Goal: Information Seeking & Learning: Learn about a topic

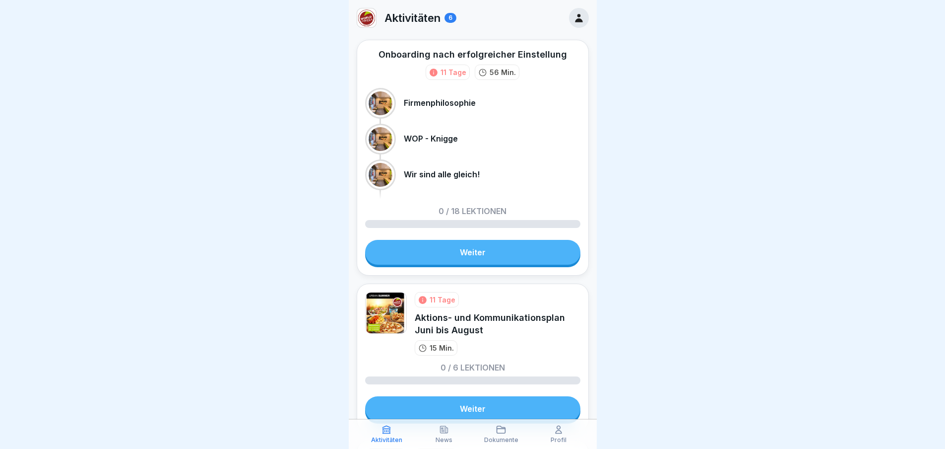
click at [481, 252] on link "Weiter" at bounding box center [472, 252] width 215 height 25
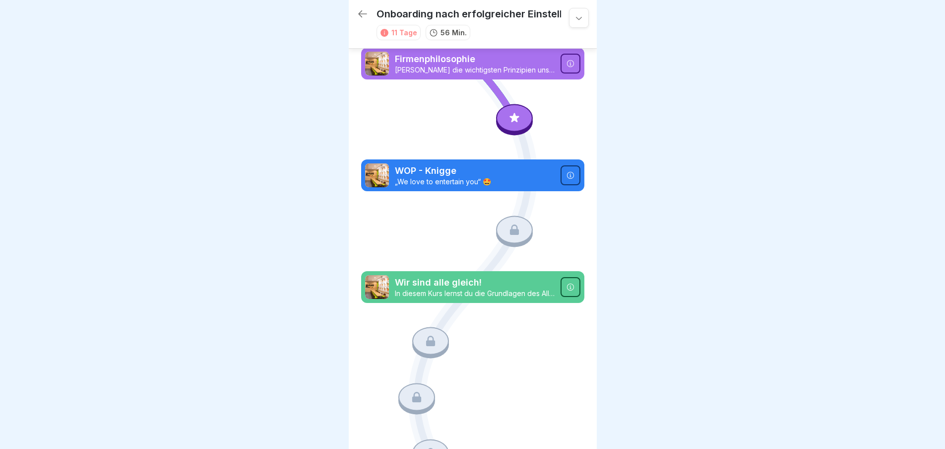
click at [515, 121] on icon at bounding box center [514, 117] width 13 height 13
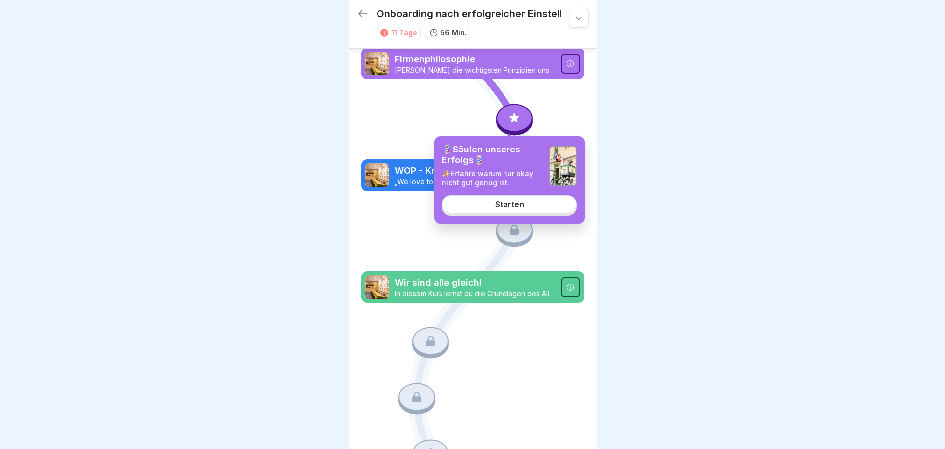
click at [520, 210] on link "Starten" at bounding box center [509, 204] width 135 height 18
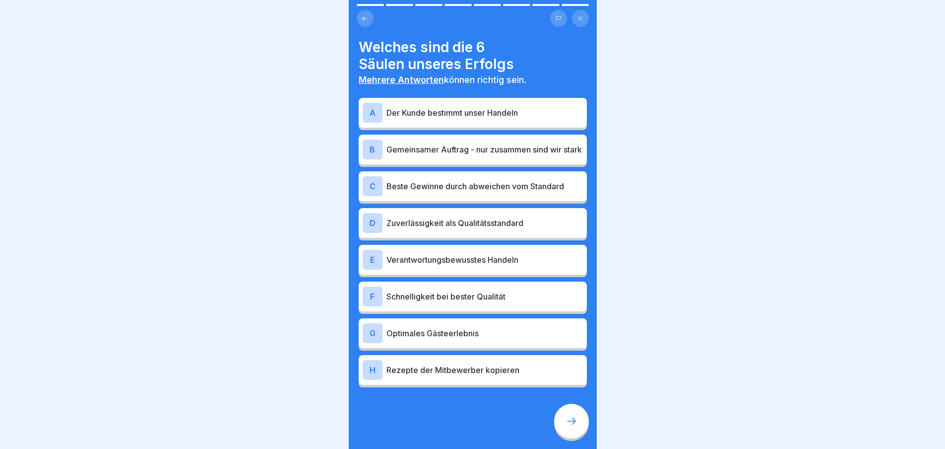
click at [578, 423] on div at bounding box center [571, 420] width 35 height 35
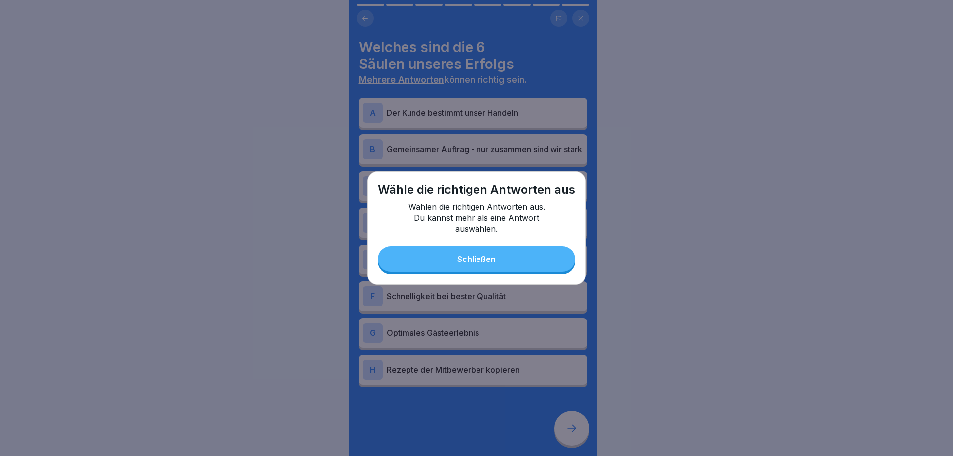
click at [522, 262] on button "Schließen" at bounding box center [477, 259] width 198 height 26
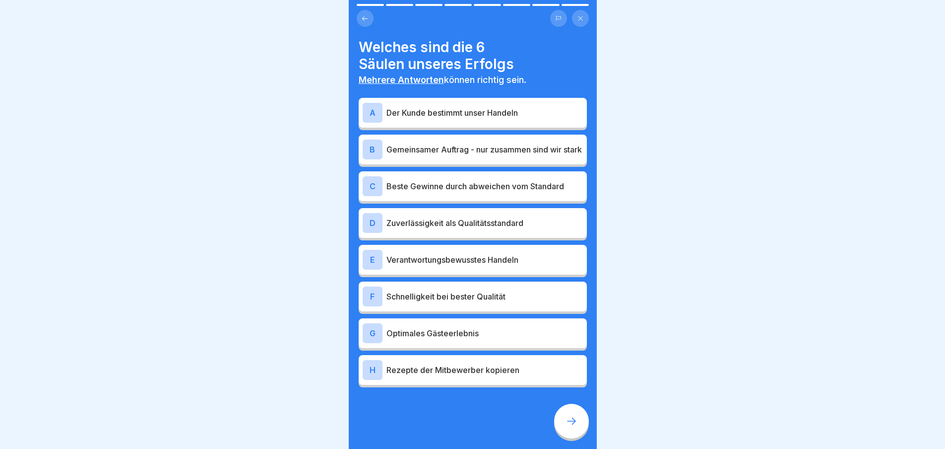
click at [412, 112] on p "Der Kunde bestimmt unser Handeln" at bounding box center [485, 113] width 197 height 12
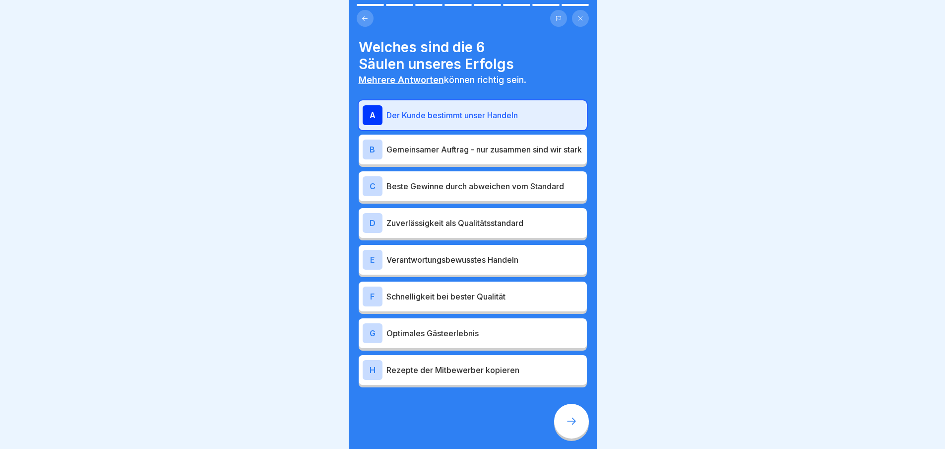
click at [421, 164] on div "B Gemeinsamer Auftrag - nur zusammen sind wir stark" at bounding box center [473, 149] width 228 height 30
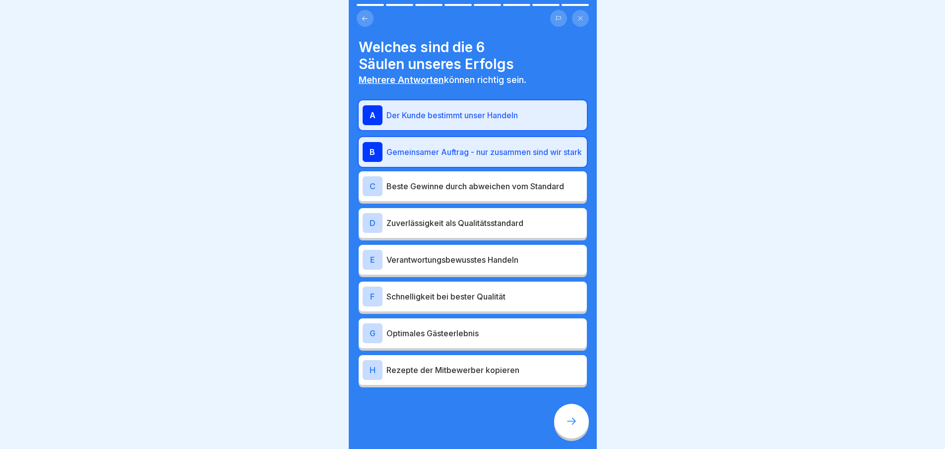
click at [442, 269] on div "E Verantwortungsbewusstes Handeln" at bounding box center [473, 260] width 220 height 20
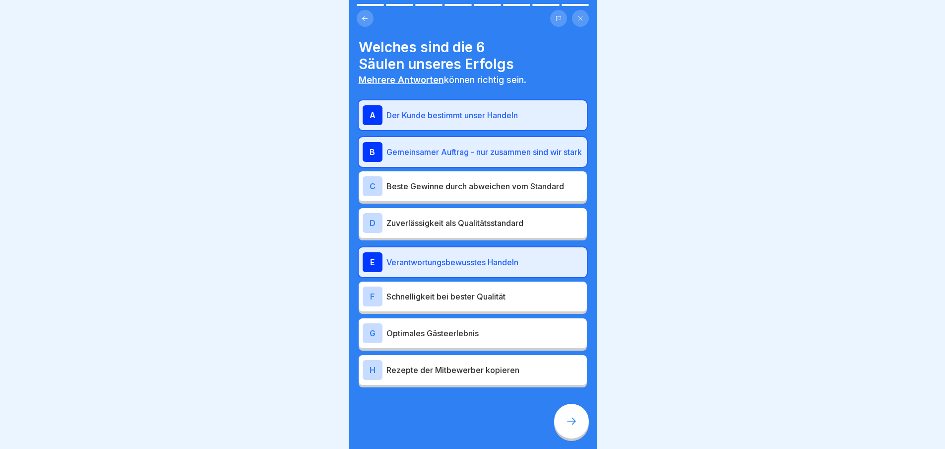
click at [439, 196] on div "C Beste Gewinne durch abweichen vom Standard" at bounding box center [473, 186] width 220 height 20
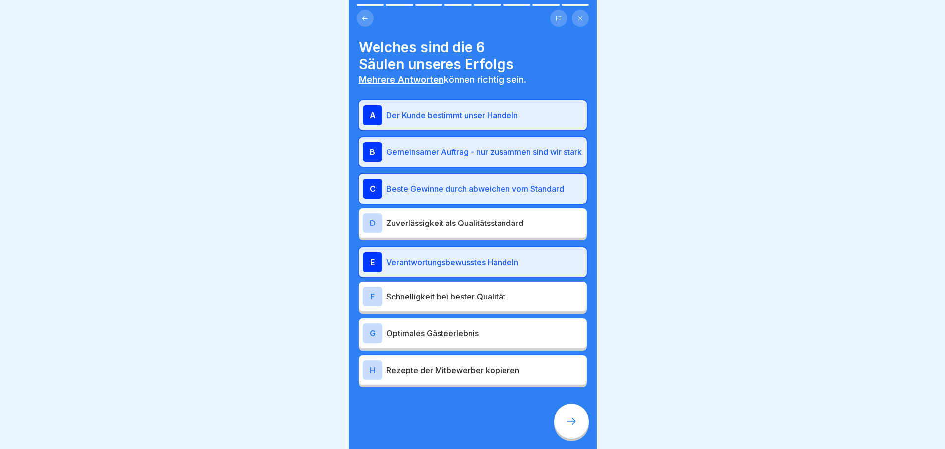
click at [436, 233] on div "D Zuverlässigkeit als Qualitätsstandard" at bounding box center [473, 223] width 220 height 20
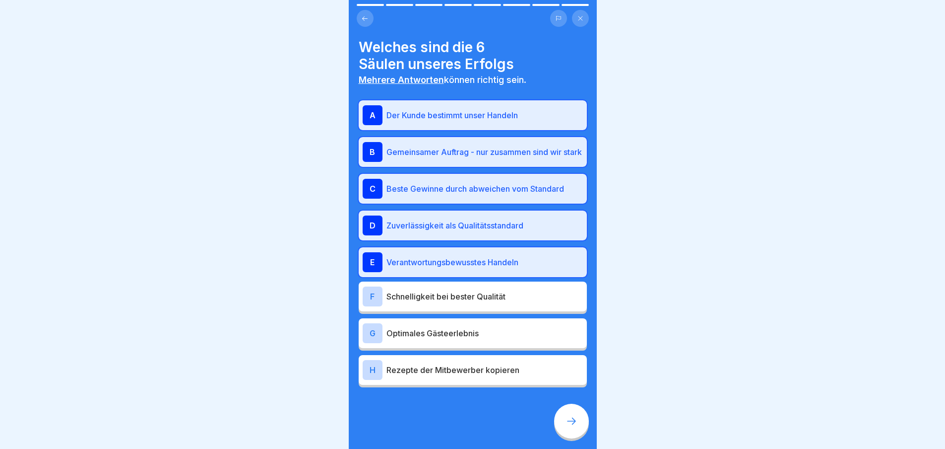
click at [442, 302] on p "Schnelligkeit bei bester Qualität" at bounding box center [485, 296] width 197 height 12
click at [438, 324] on div "G Optimales Gästeerlebnis" at bounding box center [473, 333] width 228 height 30
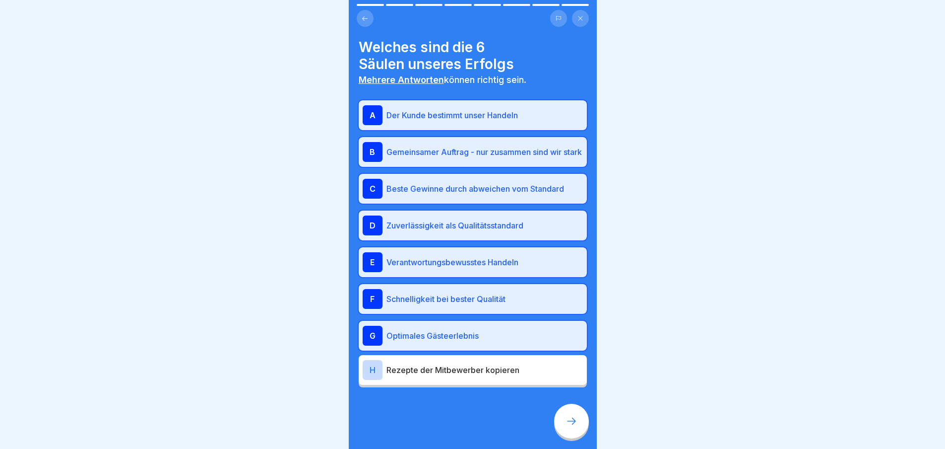
click at [453, 376] on p "Rezepte der Mitbewerber kopieren" at bounding box center [485, 370] width 197 height 12
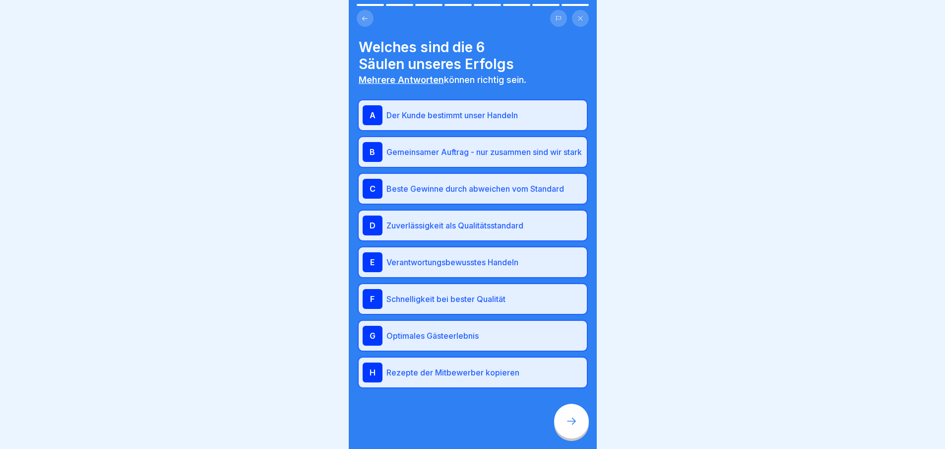
click at [580, 427] on div at bounding box center [571, 420] width 35 height 35
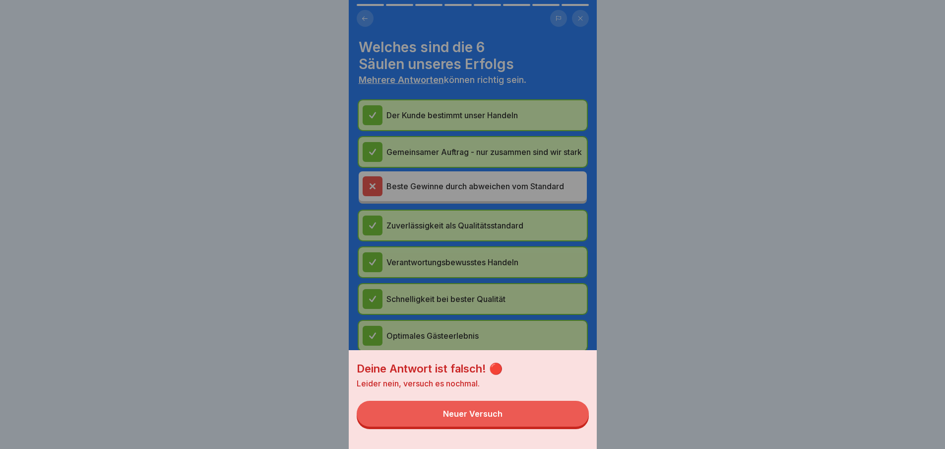
click at [570, 424] on button "Neuer Versuch" at bounding box center [473, 413] width 232 height 26
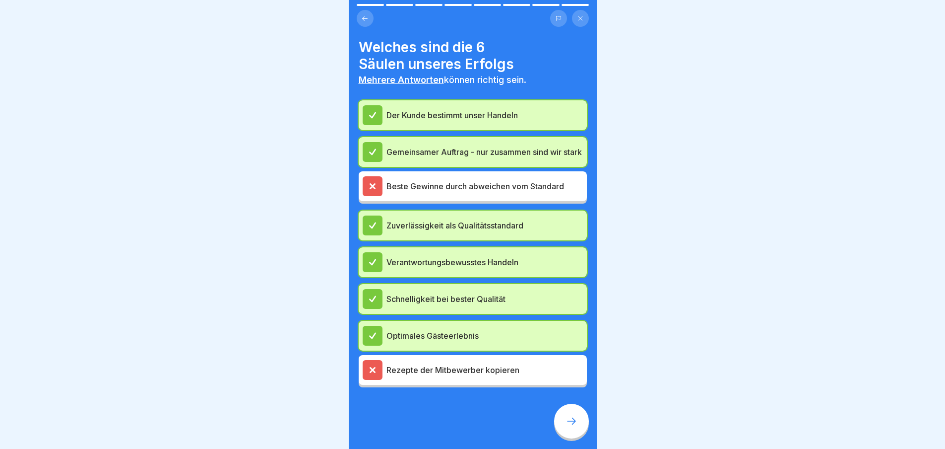
click at [572, 425] on icon at bounding box center [572, 421] width 12 height 12
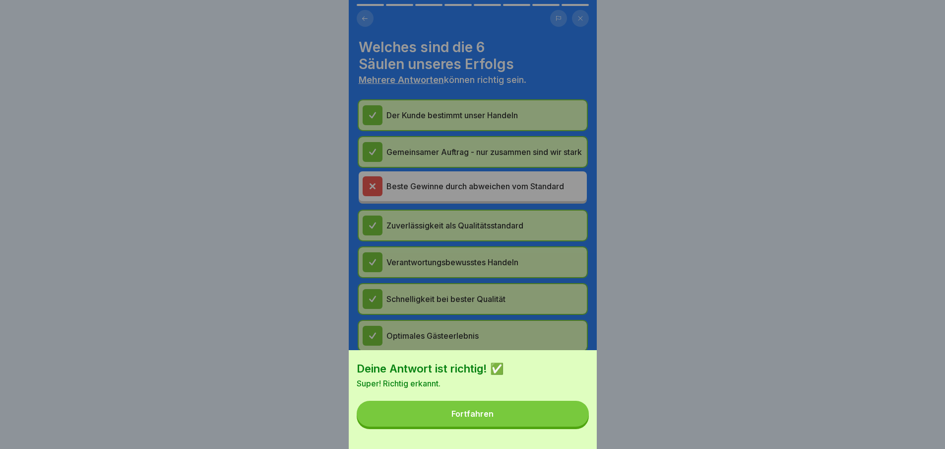
click at [572, 424] on button "Fortfahren" at bounding box center [473, 413] width 232 height 26
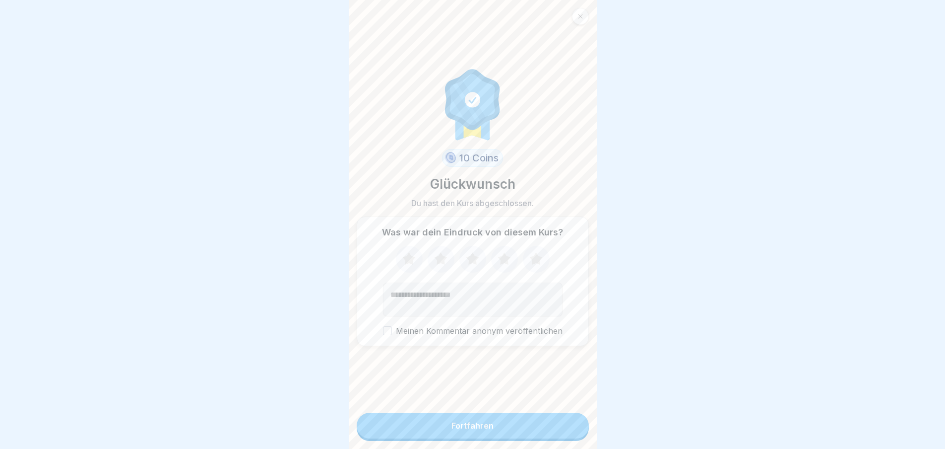
click at [528, 255] on icon at bounding box center [536, 259] width 26 height 26
click at [536, 435] on button "Fortfahren" at bounding box center [473, 425] width 232 height 26
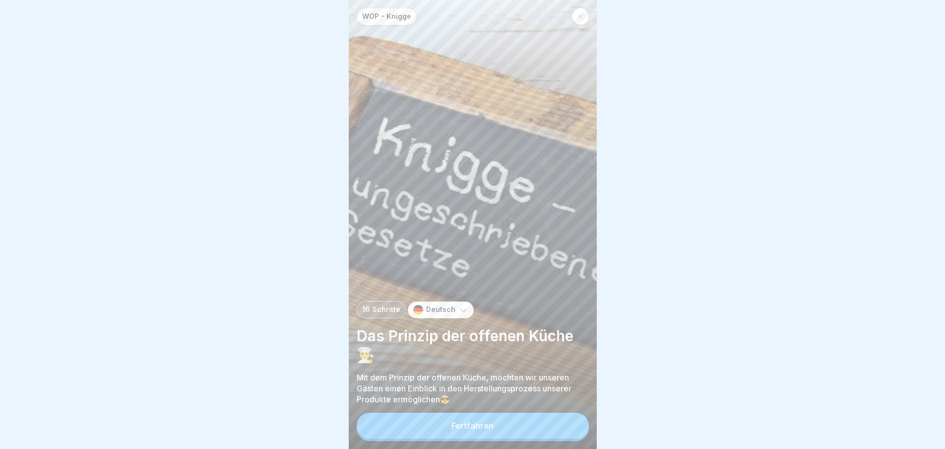
click at [530, 437] on button "Fortfahren" at bounding box center [473, 425] width 232 height 26
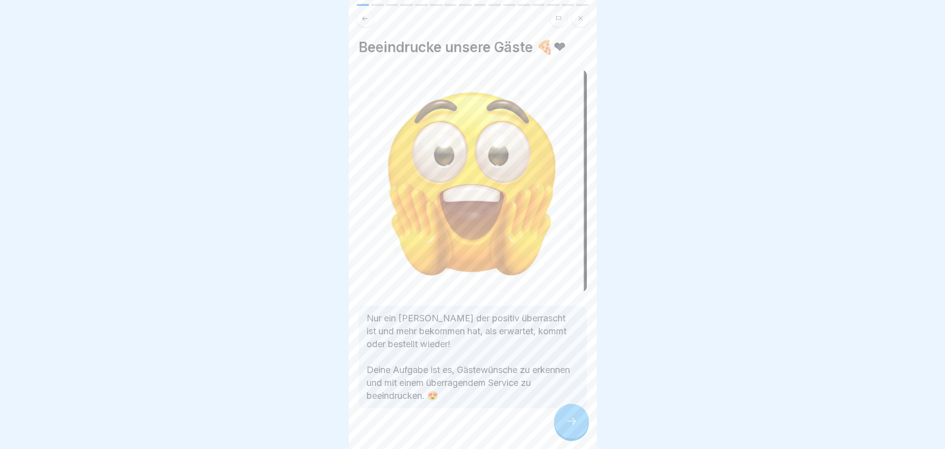
click at [576, 427] on icon at bounding box center [572, 421] width 12 height 12
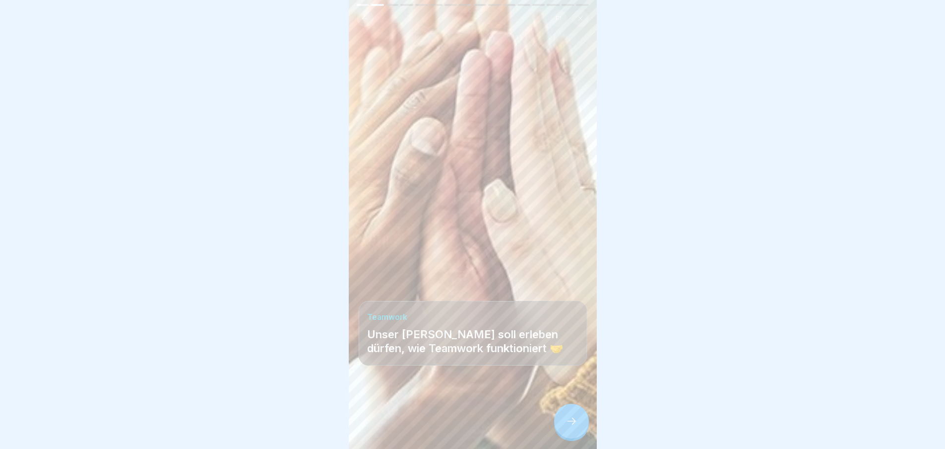
click at [568, 427] on icon at bounding box center [572, 421] width 12 height 12
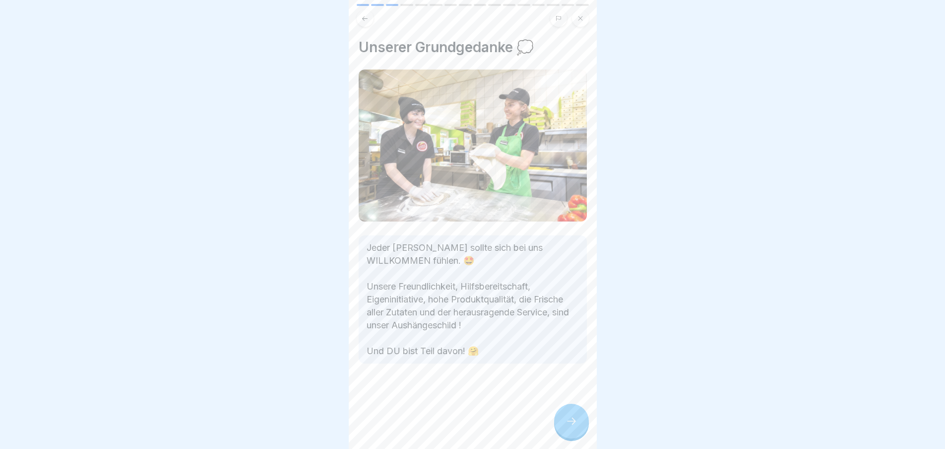
click at [574, 423] on icon at bounding box center [572, 421] width 12 height 12
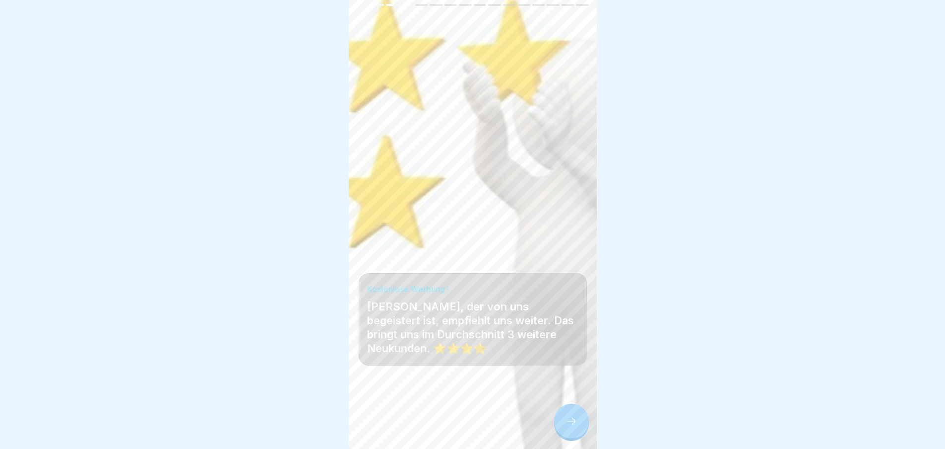
click at [577, 413] on div at bounding box center [571, 420] width 35 height 35
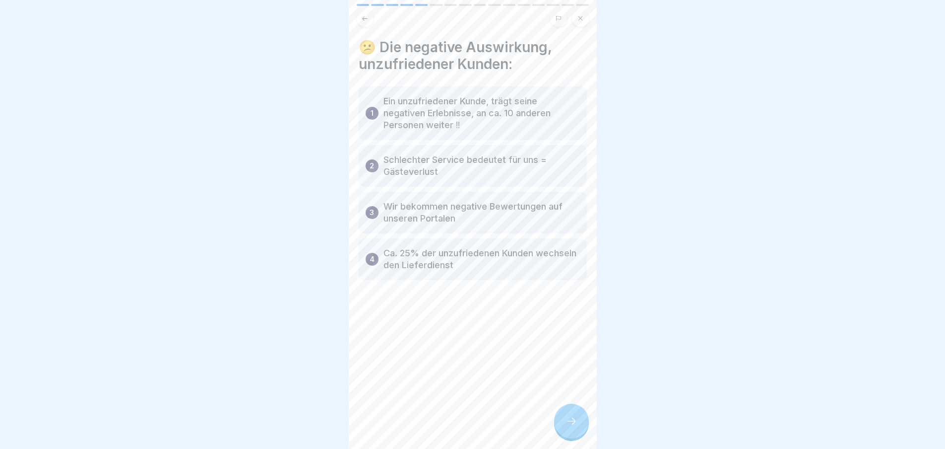
click at [575, 417] on div at bounding box center [571, 420] width 35 height 35
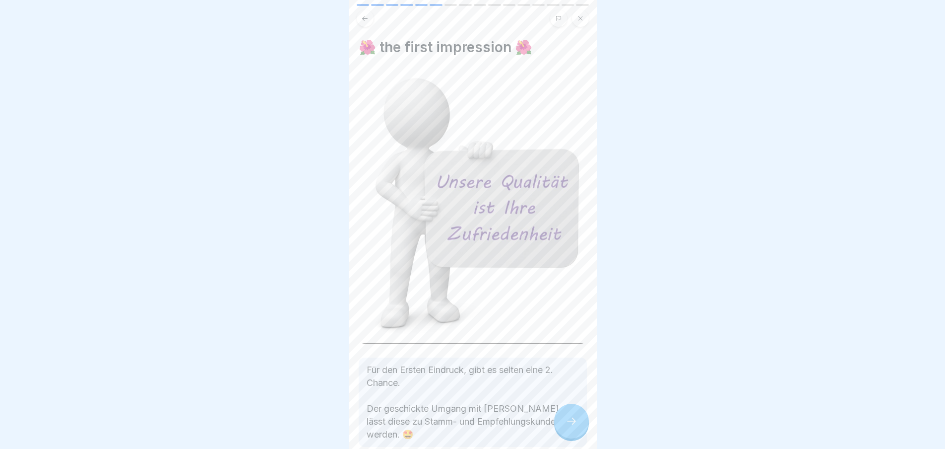
click at [574, 419] on div at bounding box center [571, 420] width 35 height 35
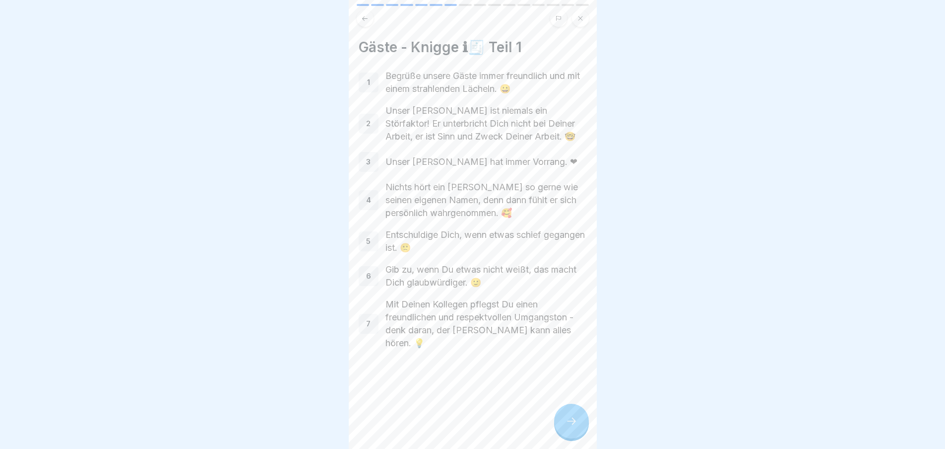
click at [574, 424] on icon at bounding box center [571, 420] width 9 height 7
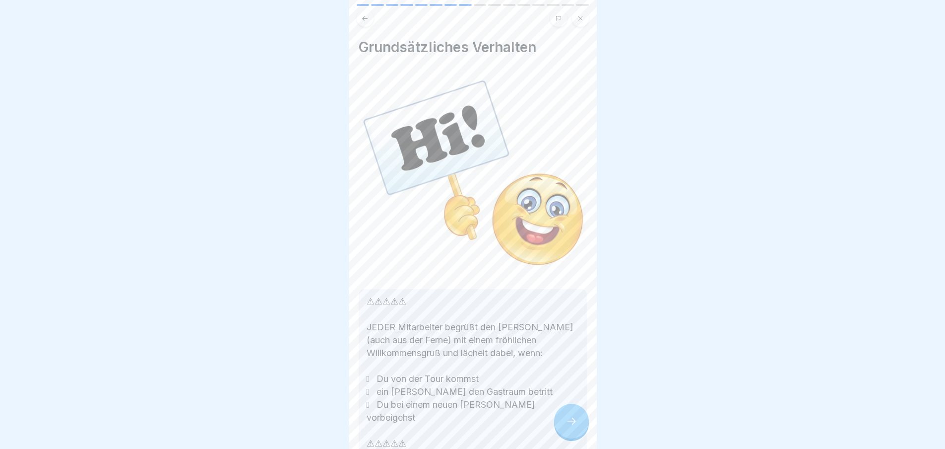
click at [580, 427] on div at bounding box center [571, 420] width 35 height 35
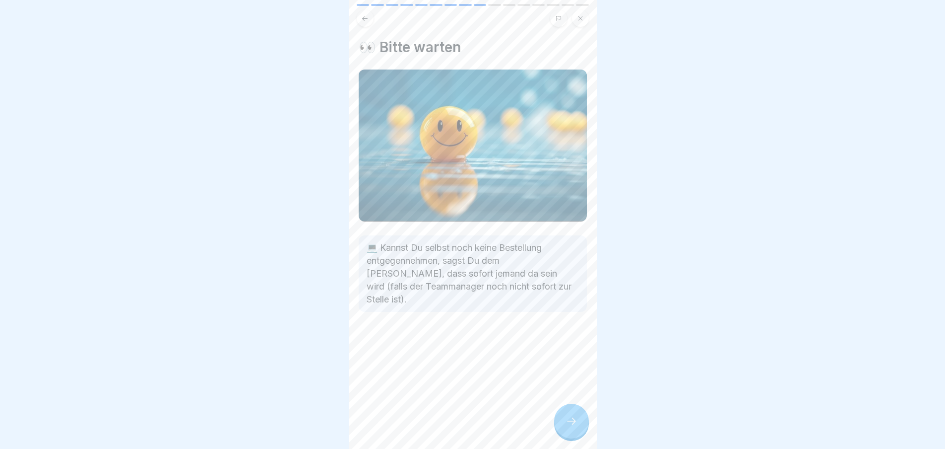
click at [585, 430] on div at bounding box center [571, 420] width 35 height 35
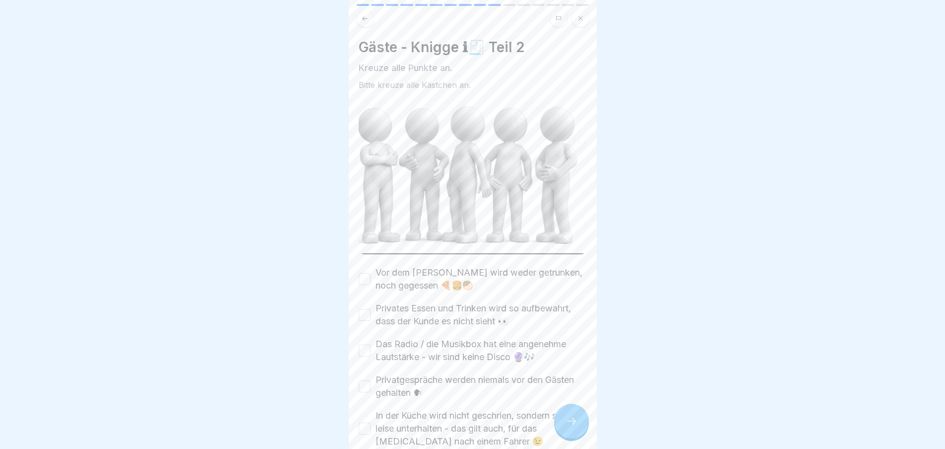
click at [588, 432] on div at bounding box center [571, 420] width 35 height 35
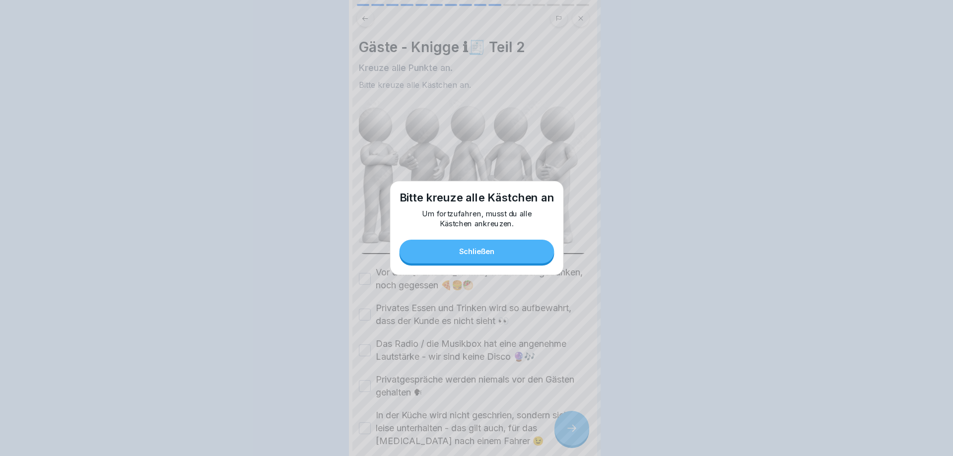
click at [590, 428] on div at bounding box center [476, 228] width 953 height 456
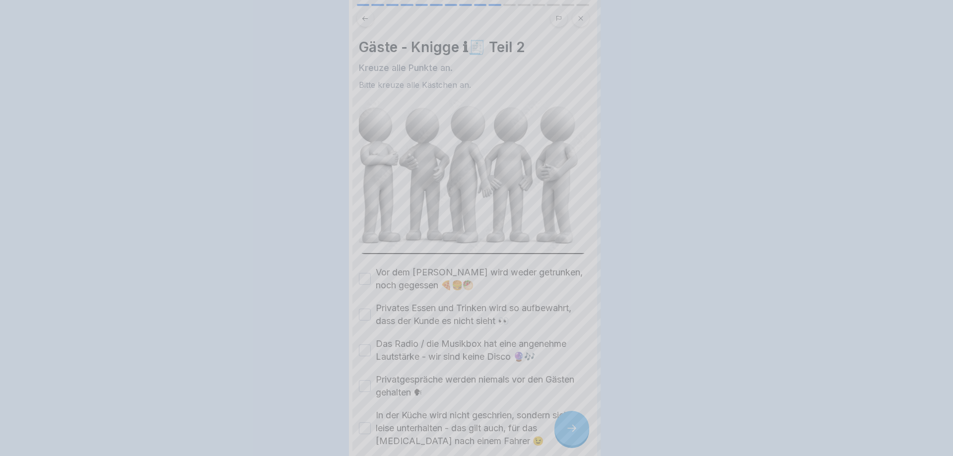
click at [585, 426] on div at bounding box center [476, 228] width 953 height 456
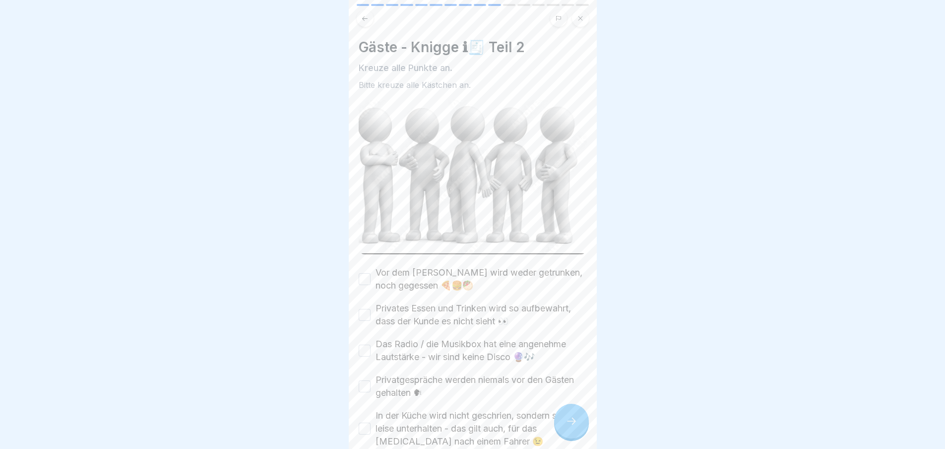
click at [379, 272] on label "Vor dem [PERSON_NAME] wird weder getrunken, noch gegessen 🍕🍔🥙" at bounding box center [481, 279] width 211 height 26
click at [371, 273] on button "Vor dem [PERSON_NAME] wird weder getrunken, noch gegessen 🍕🍔🥙" at bounding box center [365, 279] width 12 height 12
click at [409, 409] on label "In der Küche wird nicht geschrien, sondern sich leise unterhalten - das gilt au…" at bounding box center [481, 428] width 211 height 39
click at [371, 422] on button "In der Küche wird nicht geschrien, sondern sich leise unterhalten - das gilt au…" at bounding box center [365, 428] width 12 height 12
click at [363, 309] on button "Privates Essen und Trinken wird so aufbewahrt, dass der Kunde es nicht sieht 👀" at bounding box center [365, 315] width 12 height 12
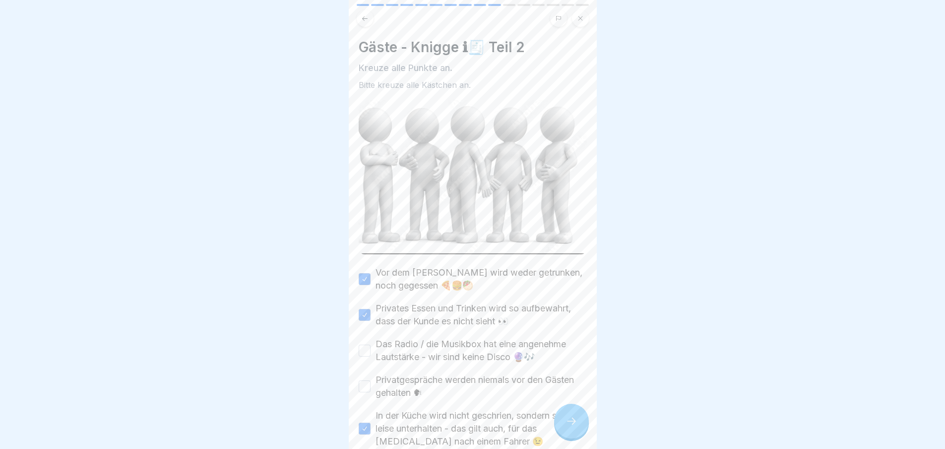
click at [369, 344] on button "Das Radio / die Musikbox hat eine angenehme Lautstärke - wir sind keine Disco 🔮🎶" at bounding box center [365, 350] width 12 height 12
click at [368, 380] on button "Privatgespräche werden niemals vor den Gästen gehalten 🗣" at bounding box center [365, 386] width 12 height 12
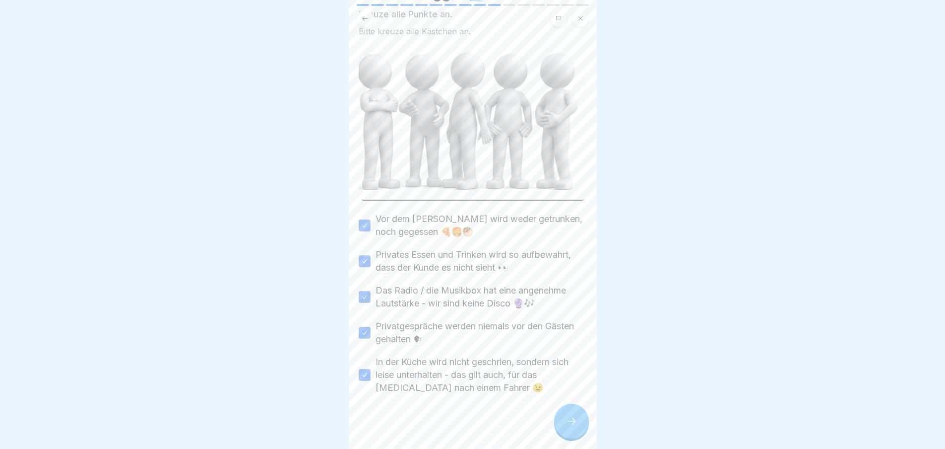
click at [568, 424] on icon at bounding box center [572, 421] width 12 height 12
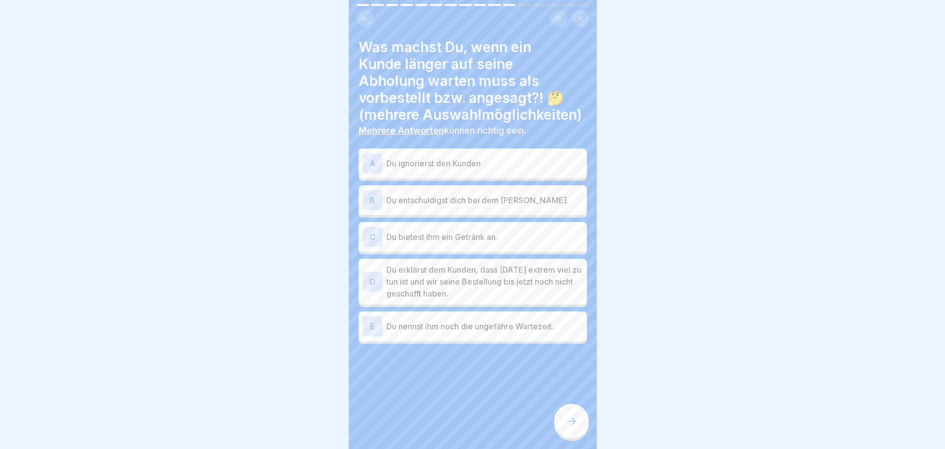
click at [580, 430] on div at bounding box center [571, 420] width 35 height 35
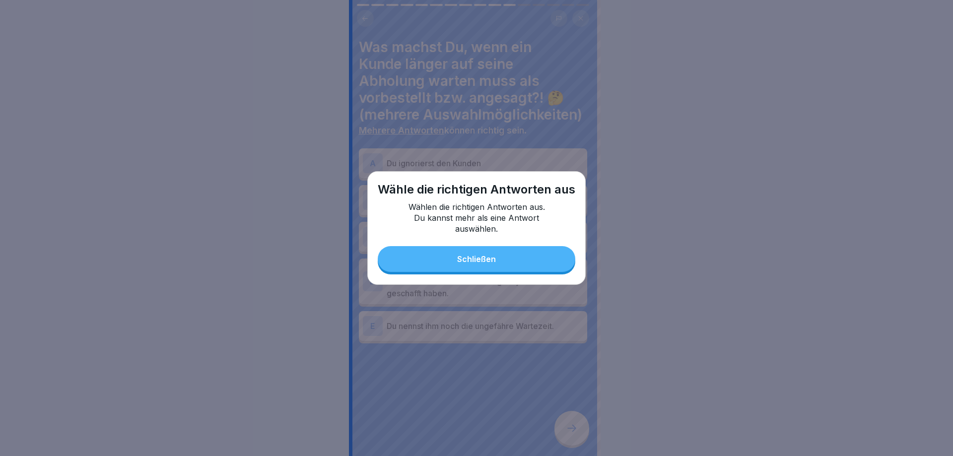
click at [524, 254] on button "Schließen" at bounding box center [477, 259] width 198 height 26
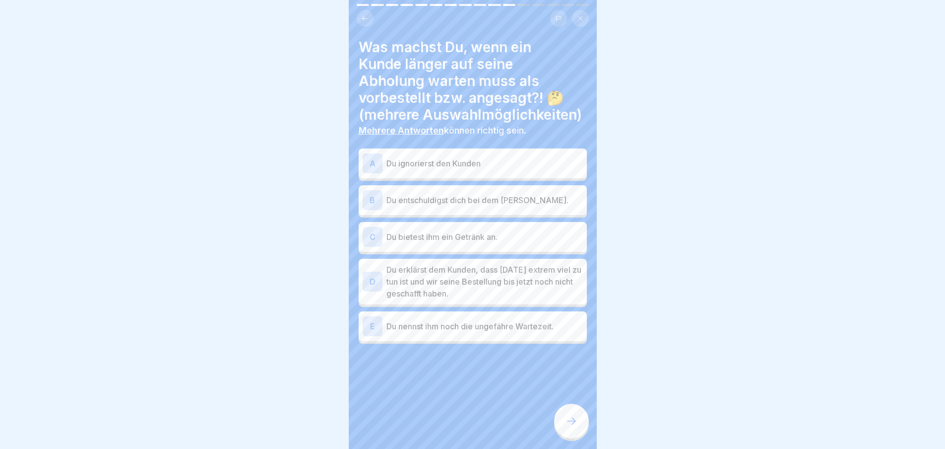
click at [483, 163] on p "Du ignorierst den Kunden" at bounding box center [485, 163] width 197 height 12
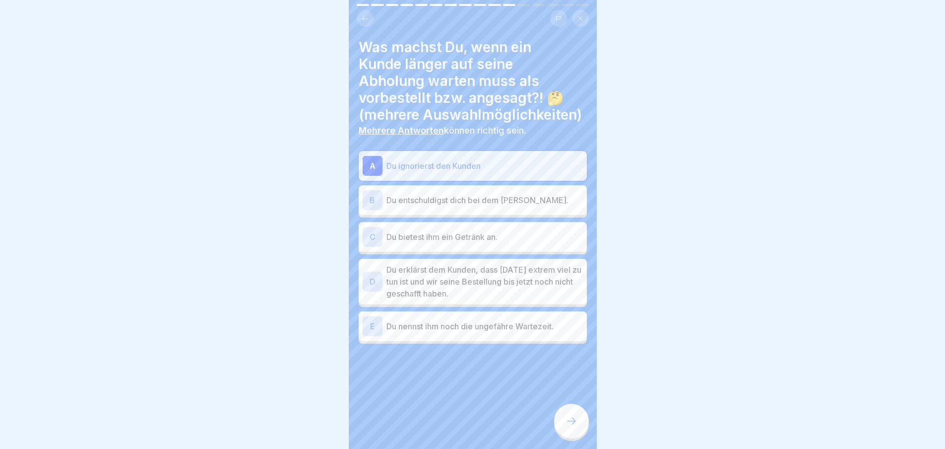
click at [487, 204] on p "Du entschuldigst dich bei dem [PERSON_NAME]." at bounding box center [485, 200] width 197 height 12
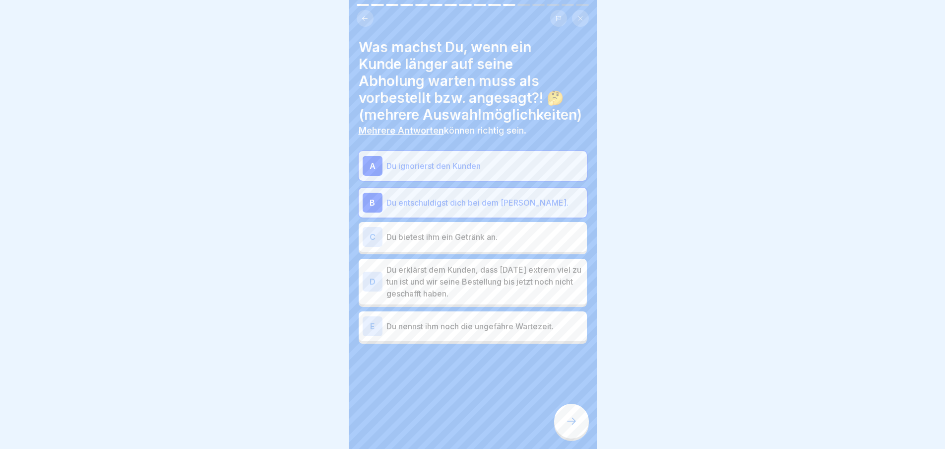
click at [492, 235] on p "Du bietest ihm ein Getränk an." at bounding box center [485, 237] width 197 height 12
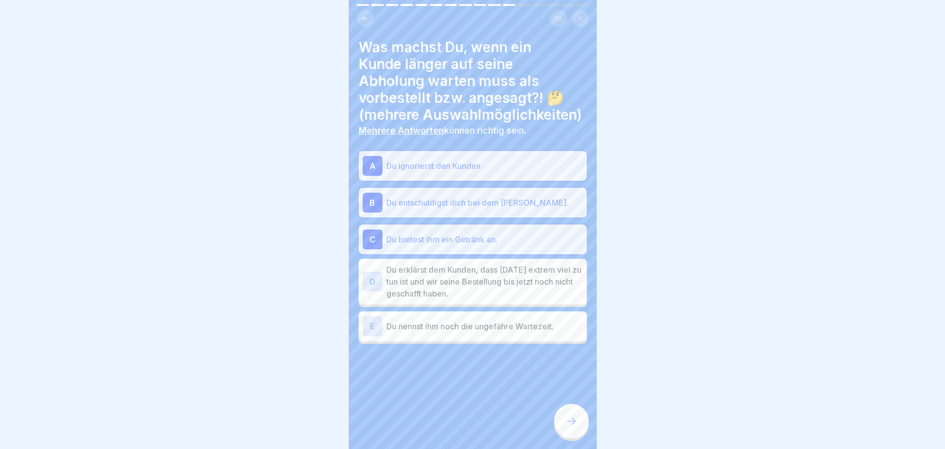
click at [518, 314] on div "E Du nennst ihm noch die ungefähre Wartezeit." at bounding box center [473, 326] width 228 height 30
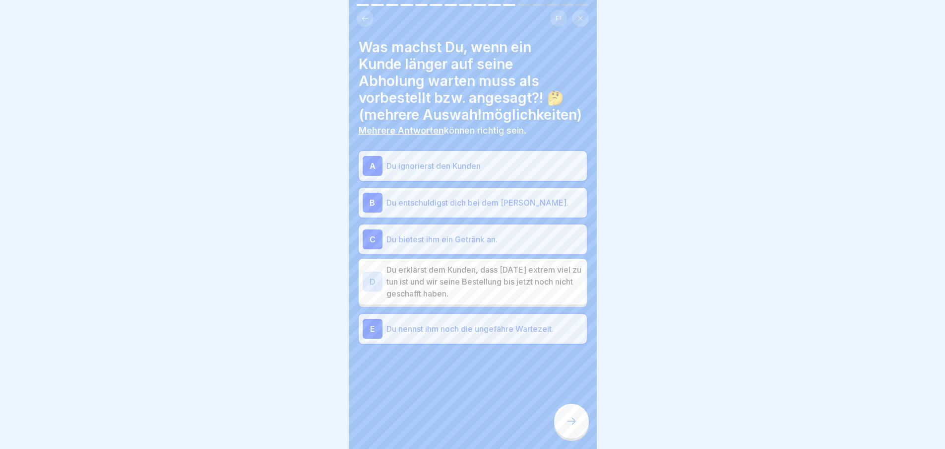
click at [516, 264] on p "Du erklärst dem Kunden, dass [DATE] extrem viel zu tun ist und wir seine Bestel…" at bounding box center [485, 282] width 197 height 36
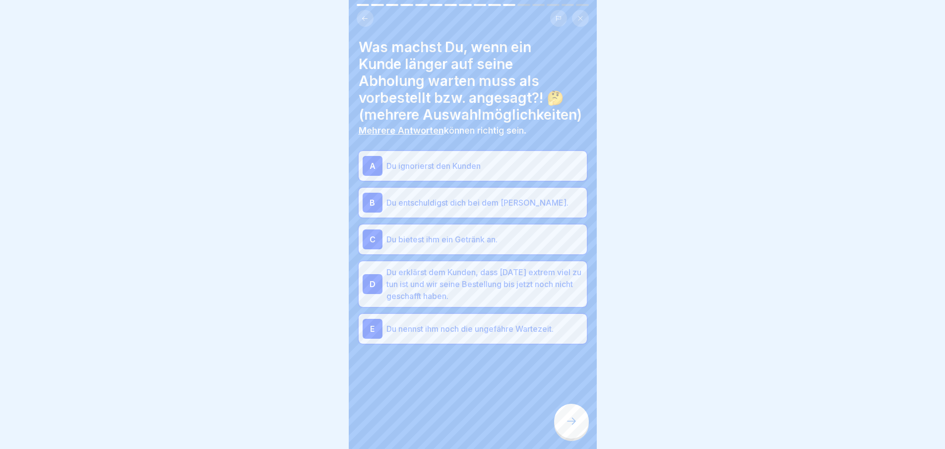
click at [569, 424] on icon at bounding box center [572, 421] width 12 height 12
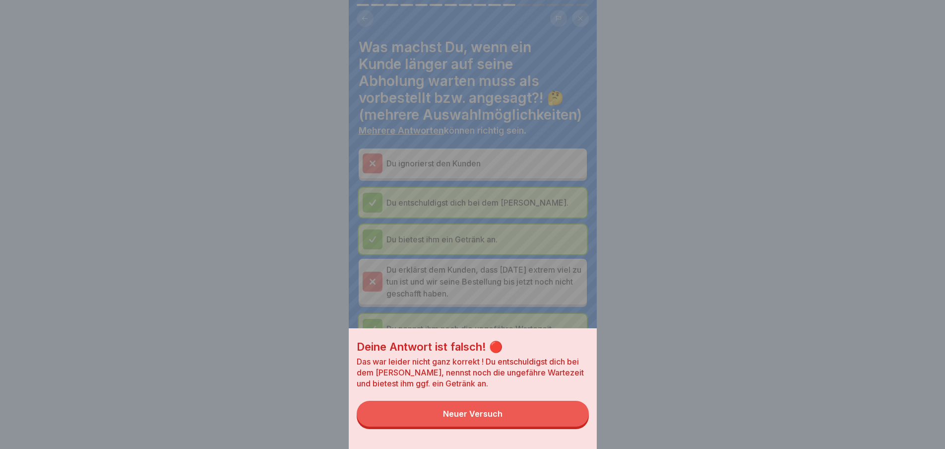
click at [555, 424] on button "Neuer Versuch" at bounding box center [473, 413] width 232 height 26
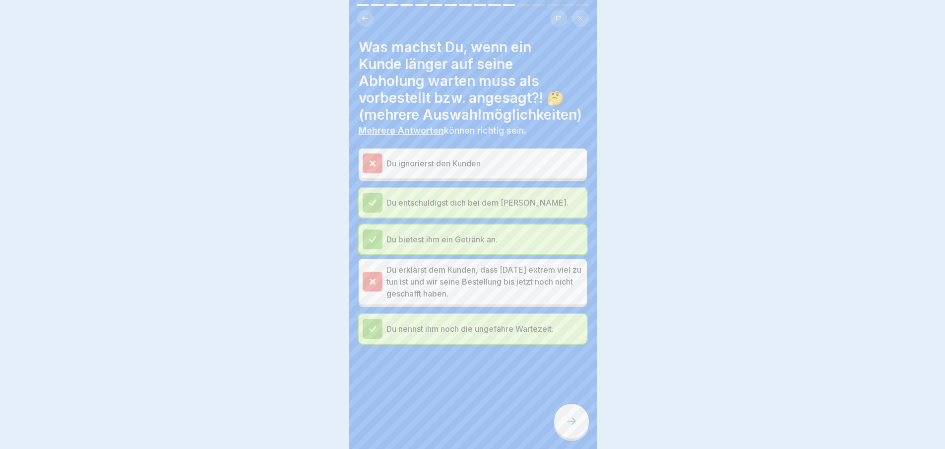
click at [577, 425] on icon at bounding box center [572, 421] width 12 height 12
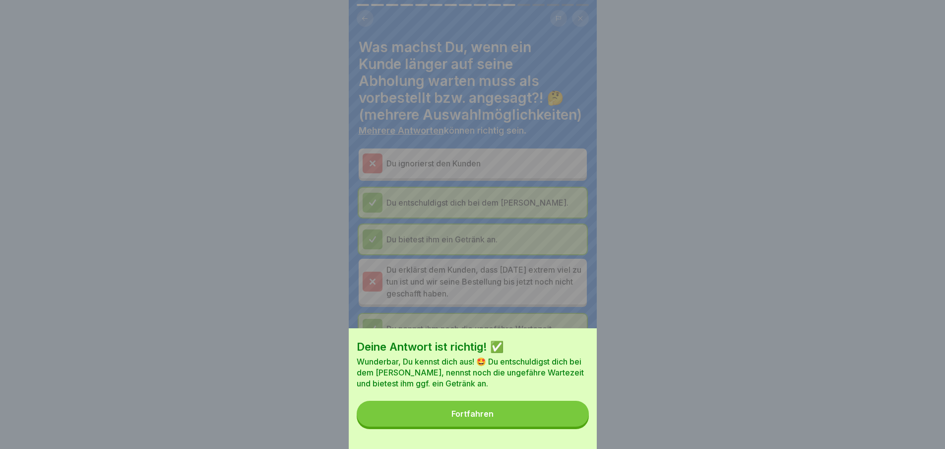
click at [567, 426] on button "Fortfahren" at bounding box center [473, 413] width 232 height 26
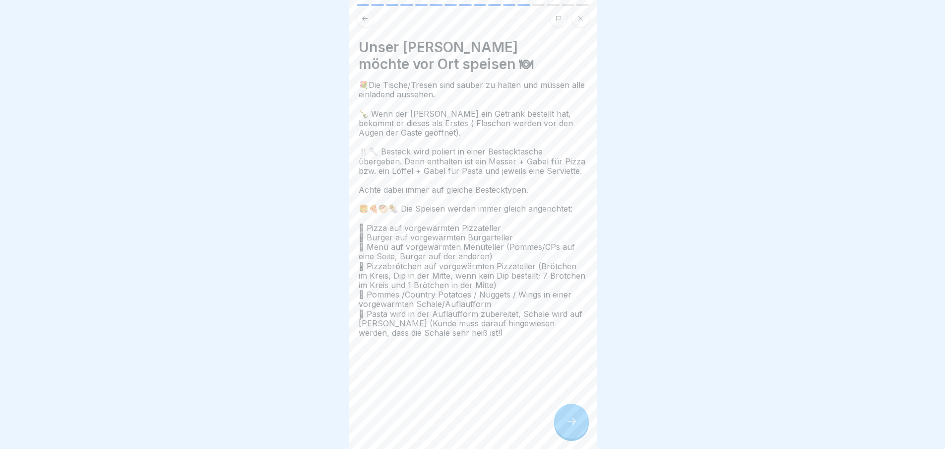
click at [580, 429] on div at bounding box center [571, 420] width 35 height 35
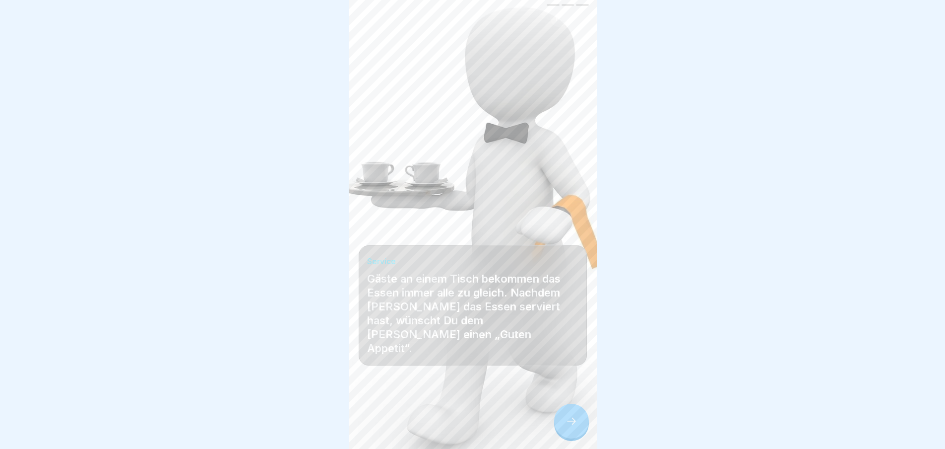
click at [583, 431] on div at bounding box center [571, 420] width 35 height 35
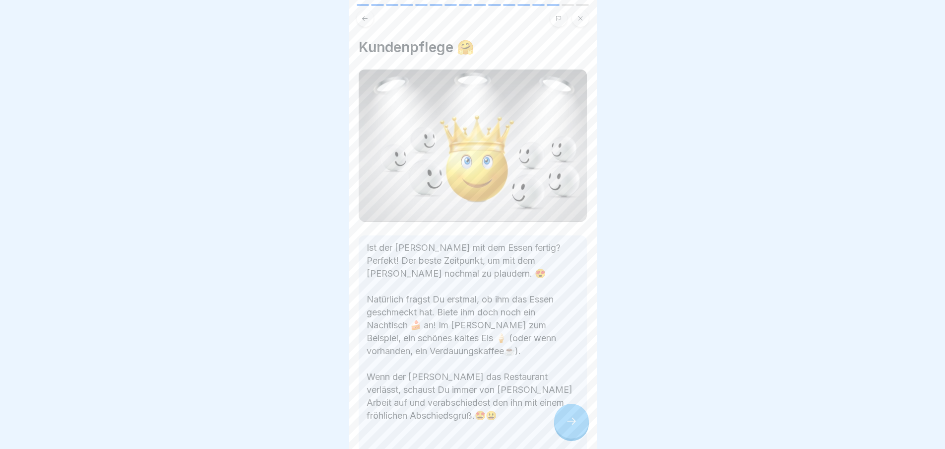
click at [574, 424] on icon at bounding box center [571, 420] width 9 height 7
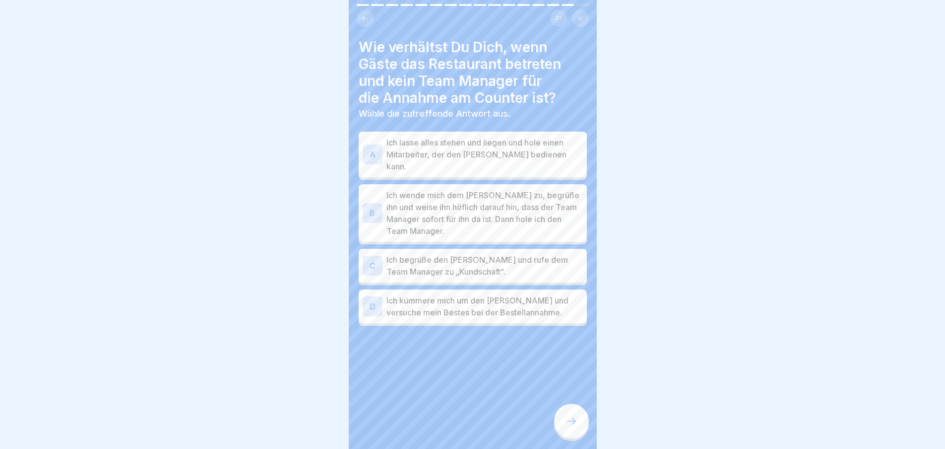
click at [572, 420] on div at bounding box center [571, 420] width 35 height 35
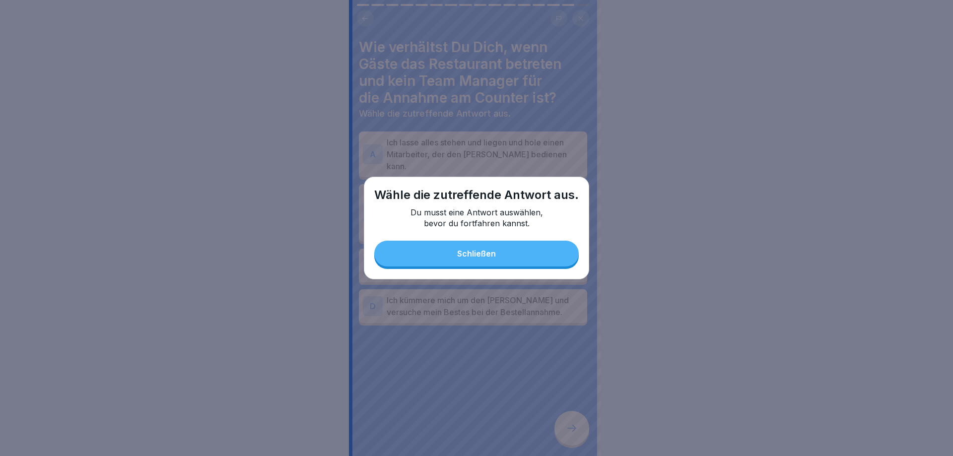
click at [389, 143] on div at bounding box center [476, 228] width 953 height 456
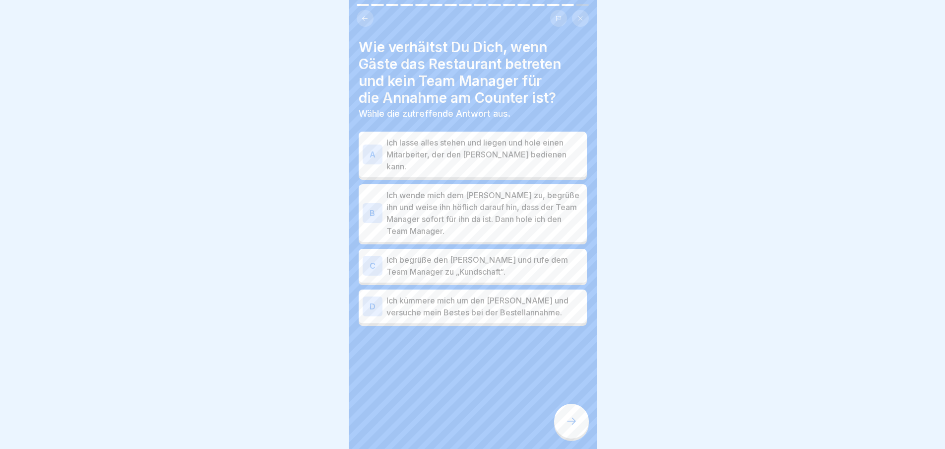
click at [409, 148] on p "Ich lasse alles stehen und liegen und hole einen Mitarbeiter, der den [PERSON_N…" at bounding box center [485, 154] width 197 height 36
click at [400, 198] on p "Ich wende mich dem [PERSON_NAME] zu, begrüße ihn und weise ihn höflich darauf h…" at bounding box center [485, 213] width 197 height 48
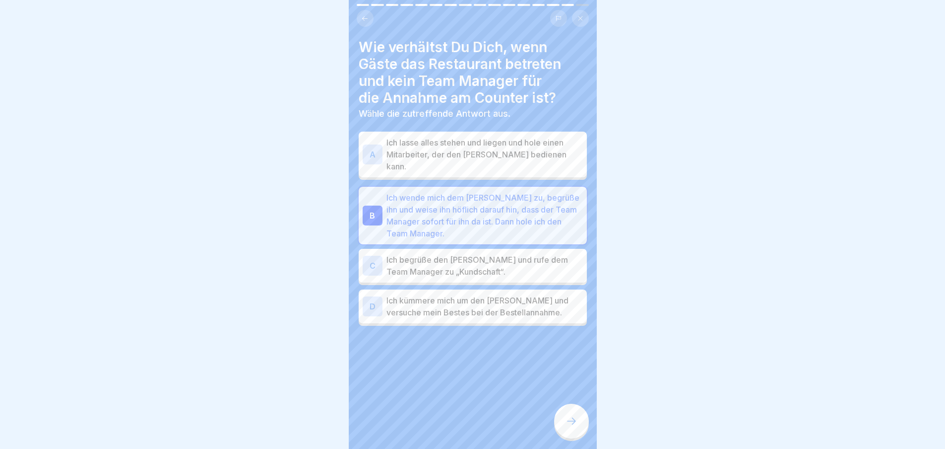
click at [405, 228] on div "B Ich wende mich dem [PERSON_NAME] zu, begrüße ihn und weise ihn höflich darauf…" at bounding box center [473, 216] width 228 height 58
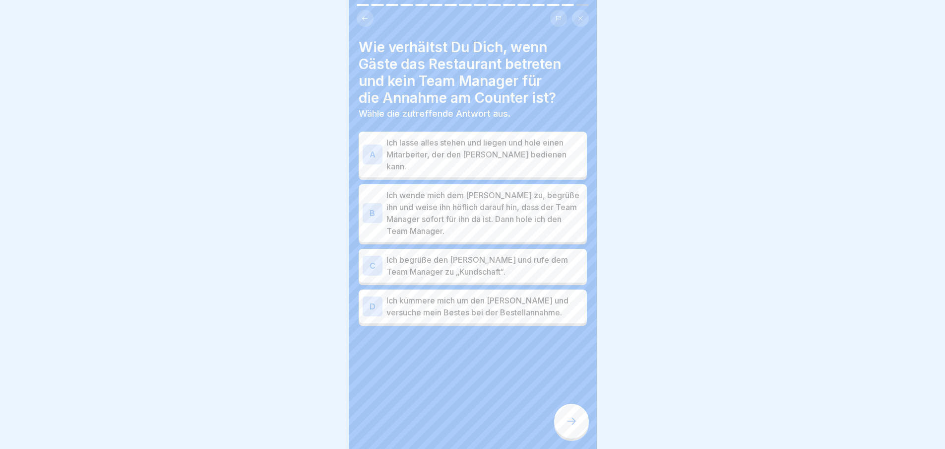
click at [440, 299] on p "Ich kümmere mich um den [PERSON_NAME] und versuche mein Bestes bei der Bestella…" at bounding box center [485, 306] width 197 height 24
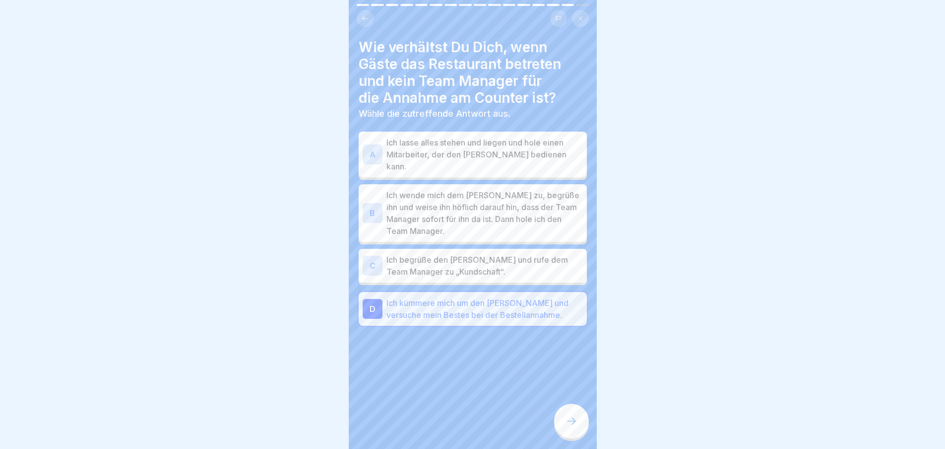
click at [383, 254] on div "C Ich begrüße den [PERSON_NAME] und rufe dem Team Manager zu „Kundschaft“." at bounding box center [473, 266] width 220 height 24
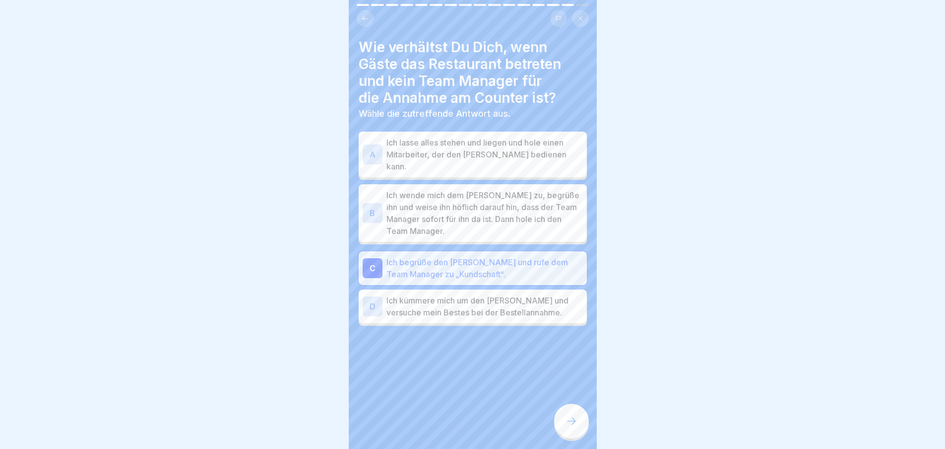
click at [574, 434] on div at bounding box center [571, 420] width 35 height 35
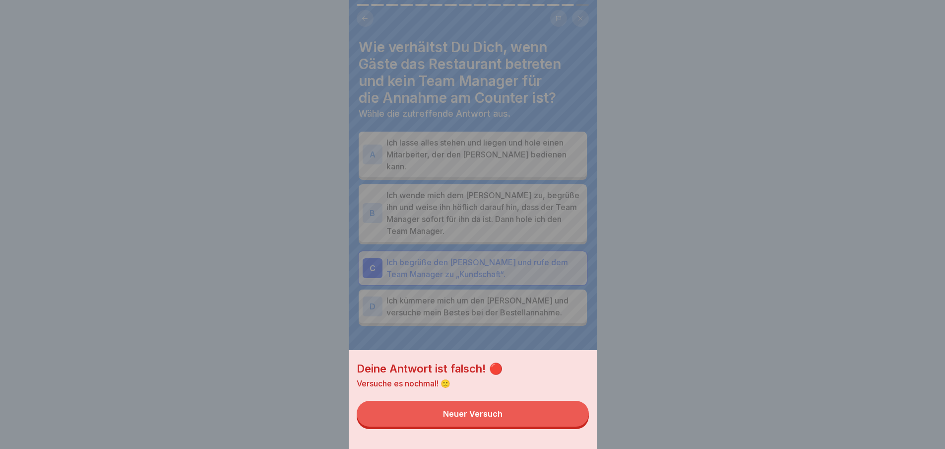
click at [539, 415] on button "Neuer Versuch" at bounding box center [473, 413] width 232 height 26
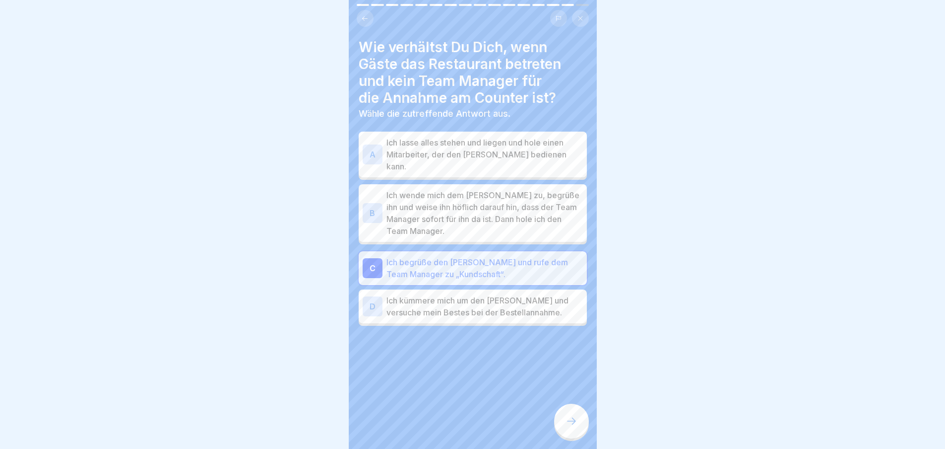
click at [486, 211] on p "Ich wende mich dem [PERSON_NAME] zu, begrüße ihn und weise ihn höflich darauf h…" at bounding box center [485, 213] width 197 height 48
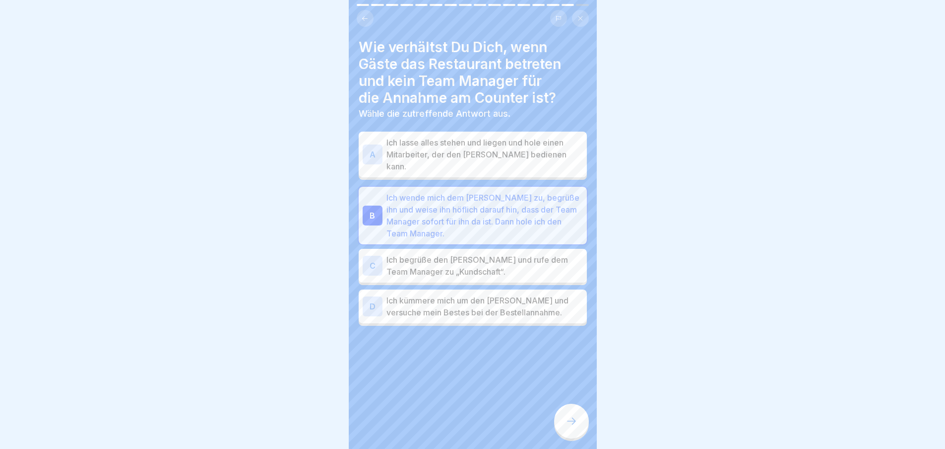
click at [567, 410] on div "Wie verhältst Du Dich, wenn Gäste das Restaurant betreten und kein Team Manager…" at bounding box center [473, 224] width 248 height 449
click at [566, 438] on div at bounding box center [571, 420] width 35 height 35
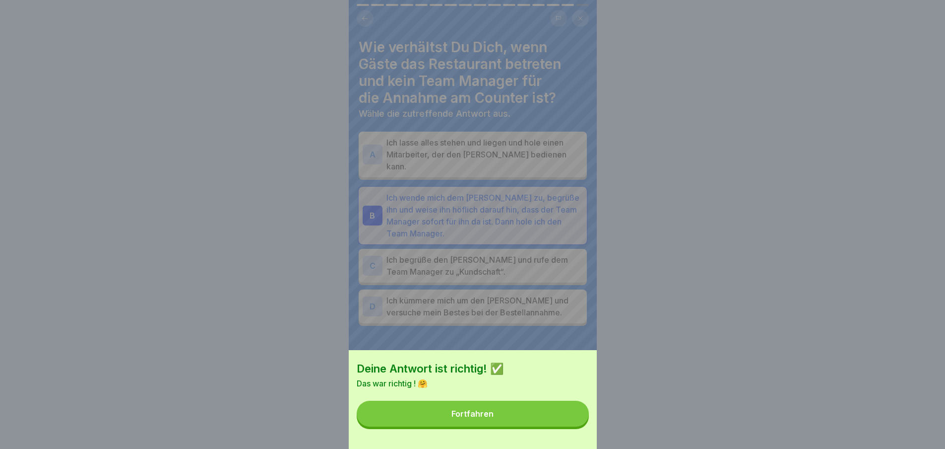
click at [555, 423] on button "Fortfahren" at bounding box center [473, 413] width 232 height 26
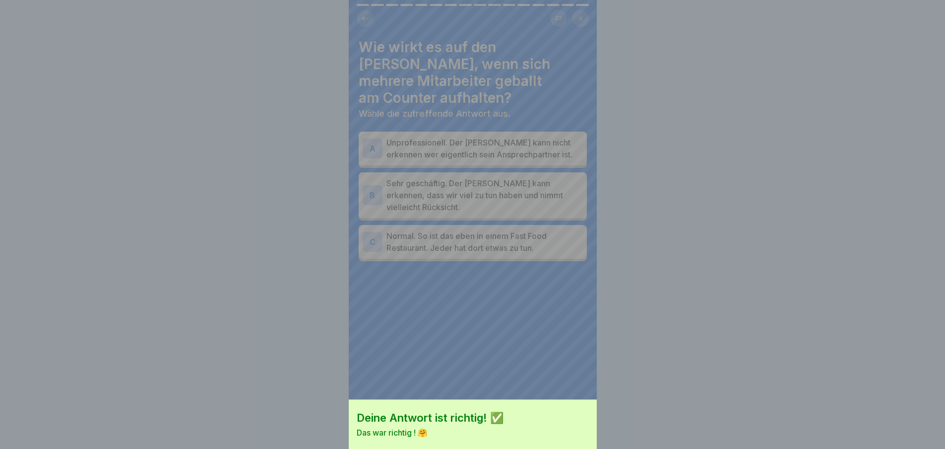
click at [584, 421] on div "Deine Antwort ist richtig! ✅ Das war richtig ! 🤗 Fortfahren" at bounding box center [472, 224] width 945 height 449
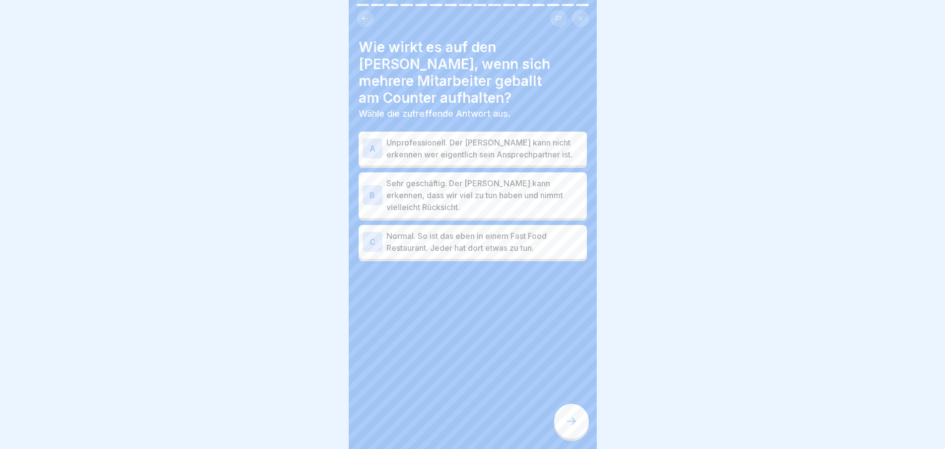
click at [480, 178] on p "Sehr geschäftig. Der [PERSON_NAME] kann erkennen, dass wir viel zu tun haben un…" at bounding box center [485, 195] width 197 height 36
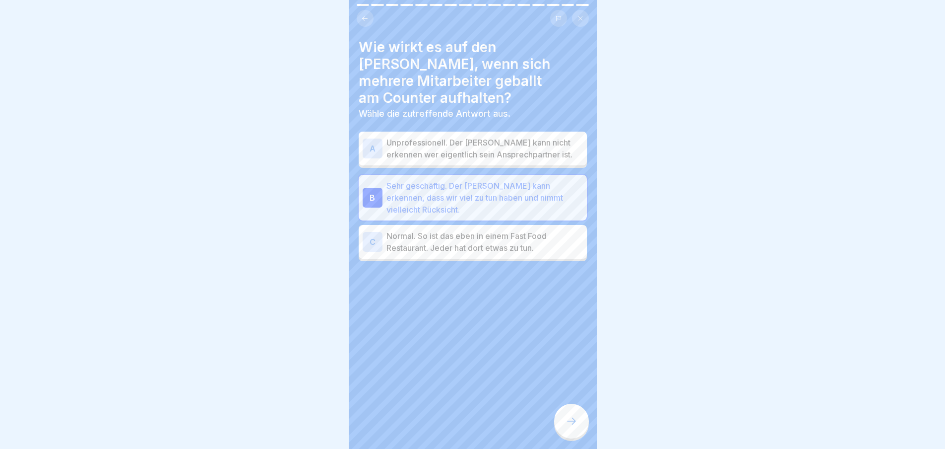
click at [583, 412] on div "Wie wirkt es auf den [PERSON_NAME], wenn sich mehrere Mitarbeiter geballt am Co…" at bounding box center [473, 224] width 248 height 449
click at [579, 432] on div at bounding box center [571, 420] width 35 height 35
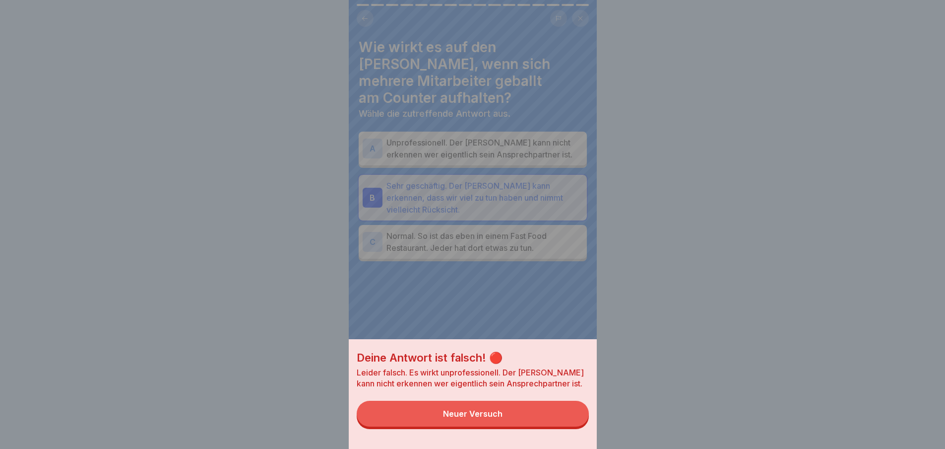
click at [552, 416] on button "Neuer Versuch" at bounding box center [473, 413] width 232 height 26
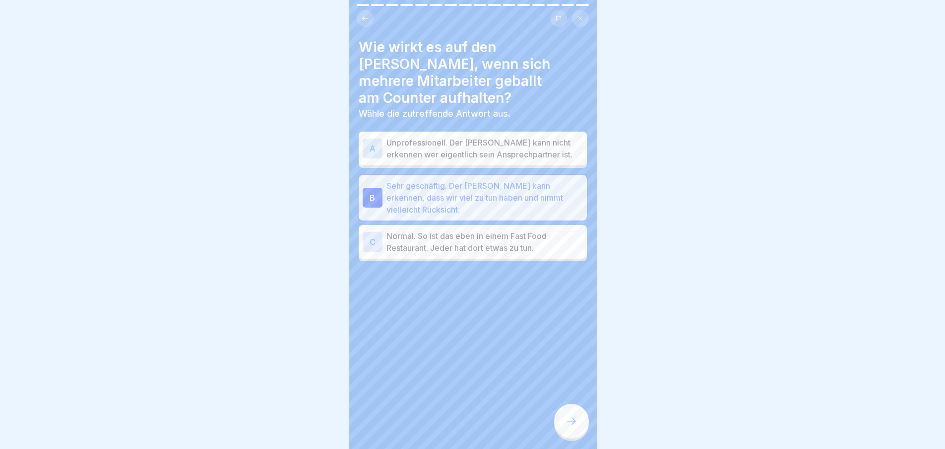
click at [517, 136] on p "Unprofessionell. Der [PERSON_NAME] kann nicht erkennen wer eigentlich sein Ansp…" at bounding box center [485, 148] width 197 height 24
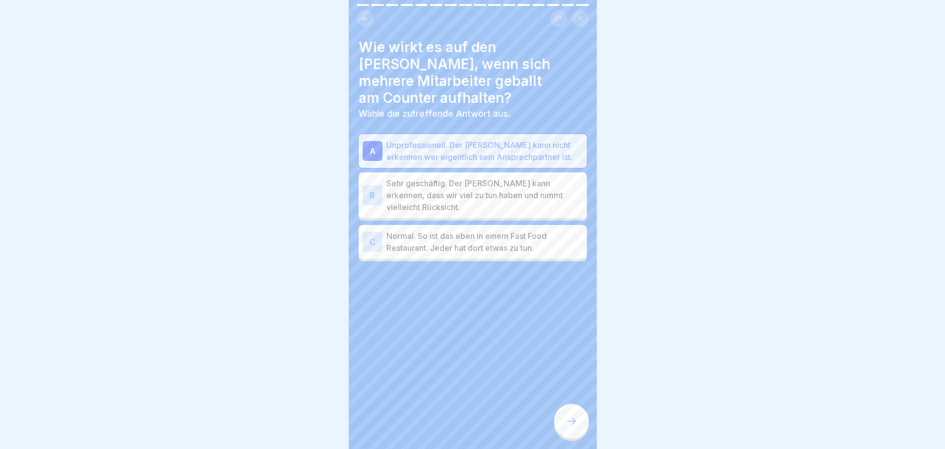
click at [579, 425] on div at bounding box center [571, 420] width 35 height 35
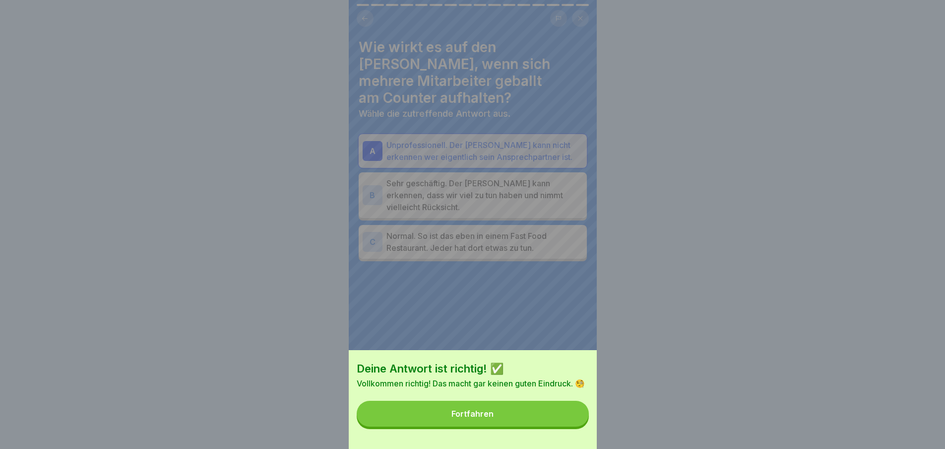
click at [544, 424] on button "Fortfahren" at bounding box center [473, 413] width 232 height 26
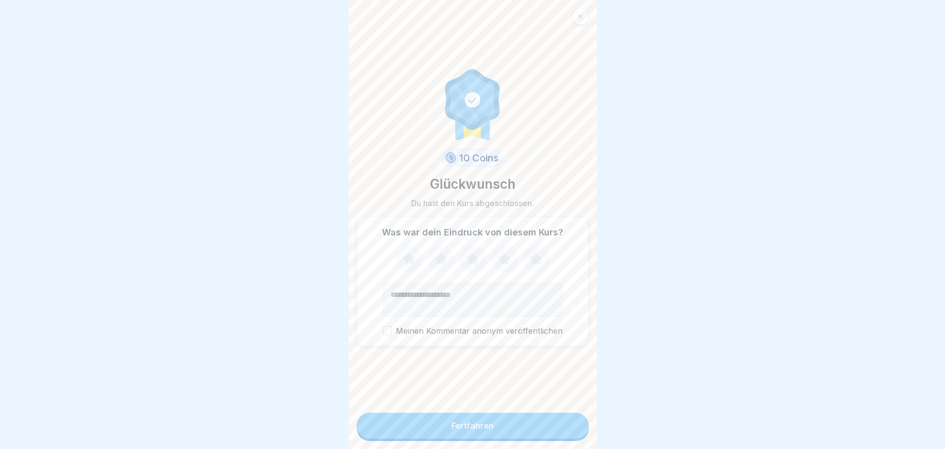
click at [533, 261] on icon at bounding box center [536, 258] width 13 height 12
click at [534, 433] on button "Fortfahren" at bounding box center [473, 425] width 232 height 26
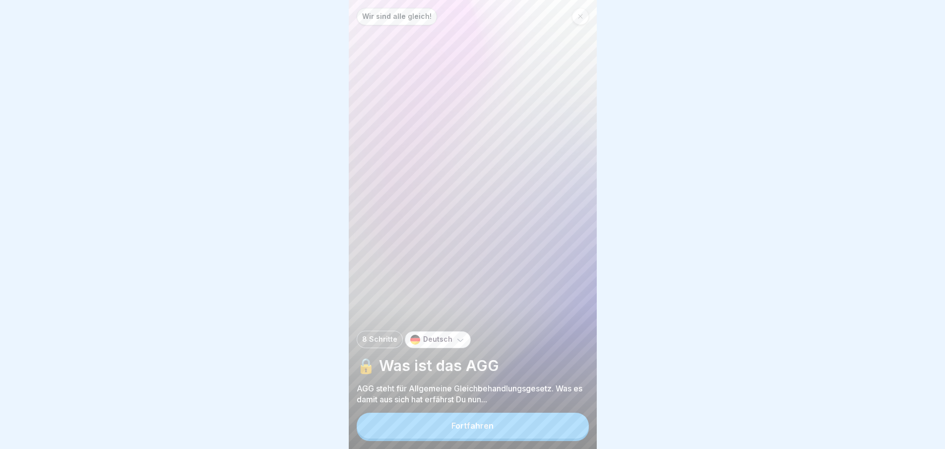
click at [522, 438] on button "Fortfahren" at bounding box center [473, 425] width 232 height 26
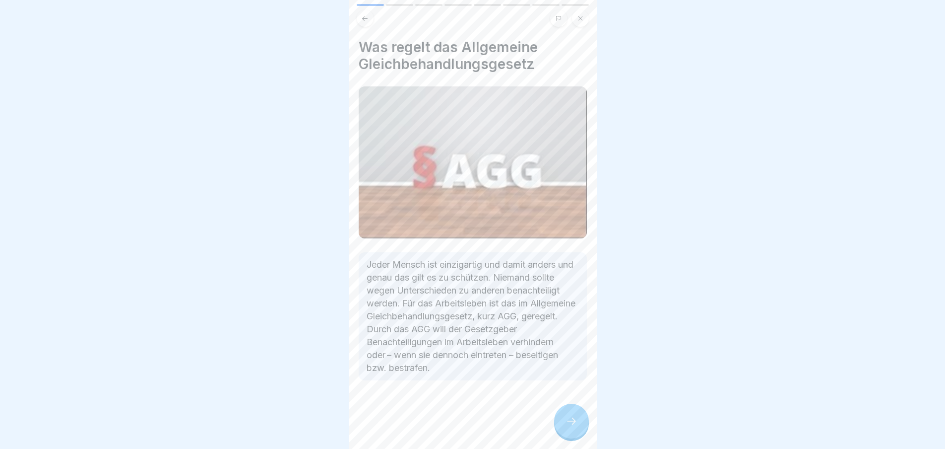
click at [581, 429] on div at bounding box center [571, 420] width 35 height 35
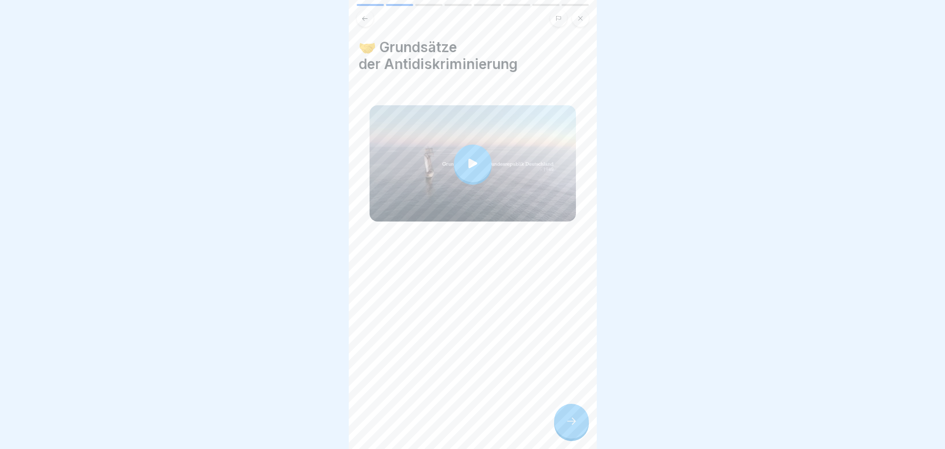
click at [577, 427] on icon at bounding box center [572, 421] width 12 height 12
click at [571, 419] on div at bounding box center [571, 420] width 35 height 35
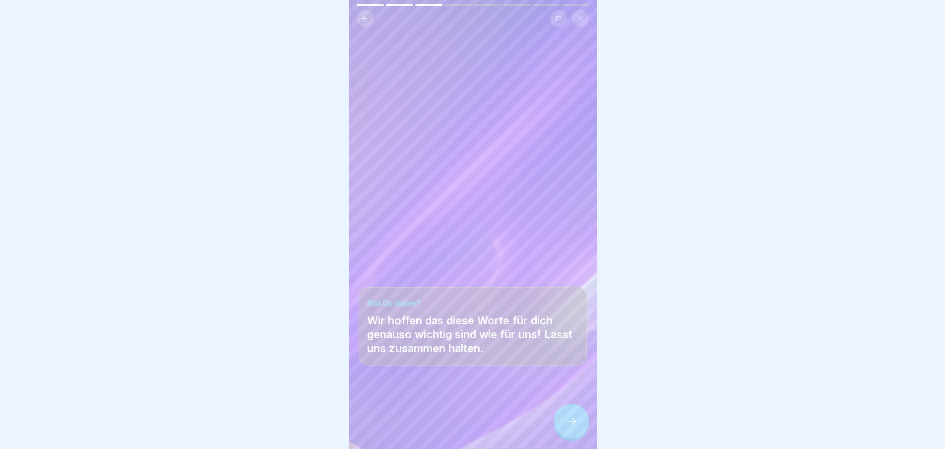
click at [570, 422] on div at bounding box center [571, 420] width 35 height 35
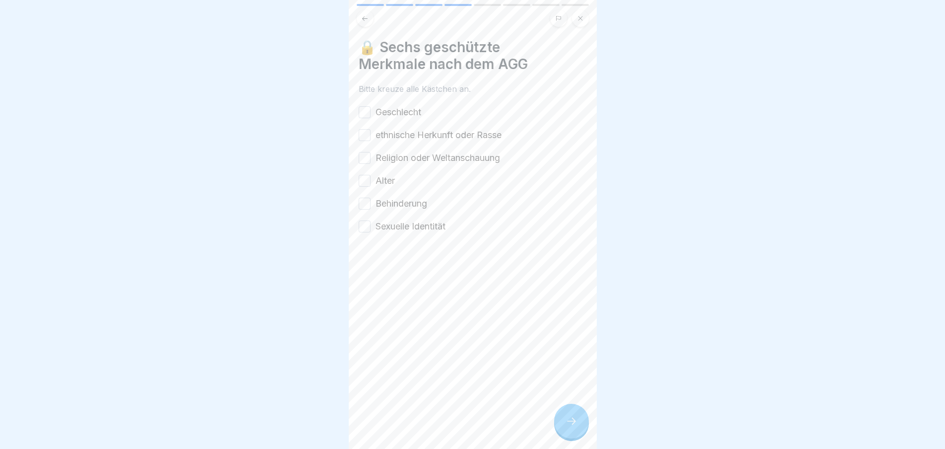
click at [573, 421] on div at bounding box center [571, 420] width 35 height 35
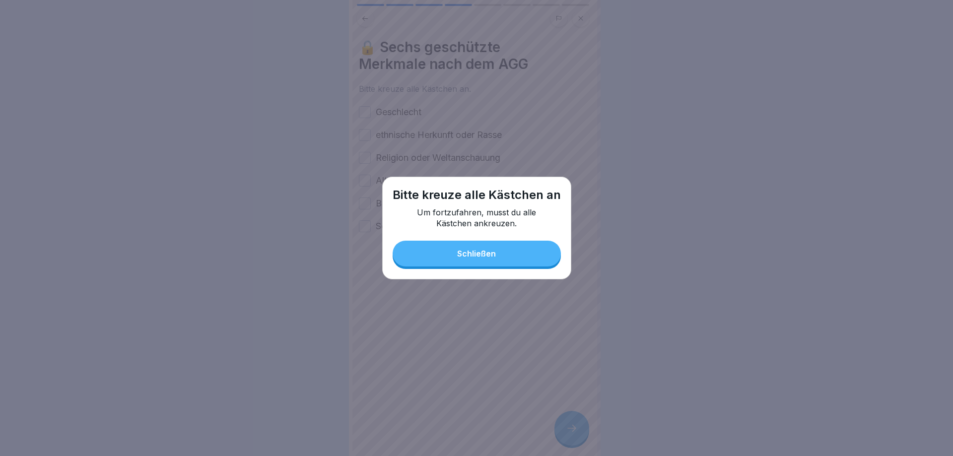
click at [520, 247] on button "Schließen" at bounding box center [477, 254] width 168 height 26
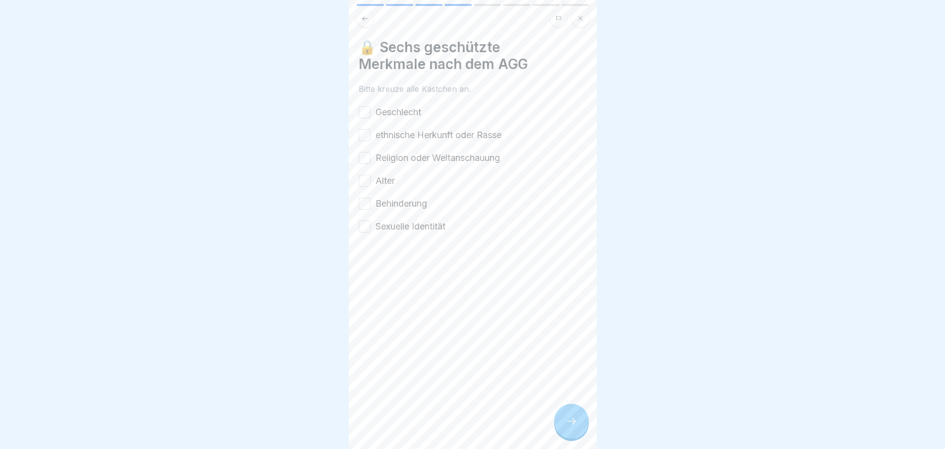
click at [421, 112] on label "Geschlecht" at bounding box center [399, 112] width 46 height 13
click at [371, 112] on button "Geschlecht" at bounding box center [365, 112] width 12 height 12
click at [447, 136] on label "ethnische Herkunft oder Rasse" at bounding box center [439, 135] width 126 height 13
click at [371, 136] on button "ethnische Herkunft oder Rasse" at bounding box center [365, 135] width 12 height 12
click at [448, 161] on label "Religion oder Weltanschauung" at bounding box center [438, 157] width 125 height 13
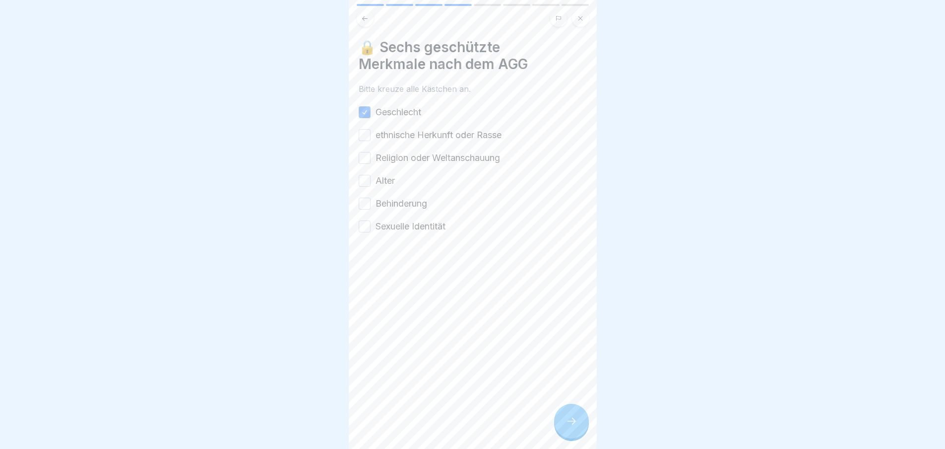
click at [371, 161] on button "Religion oder Weltanschauung" at bounding box center [365, 158] width 12 height 12
click at [427, 197] on label "Behinderung" at bounding box center [402, 203] width 52 height 13
click at [371, 198] on button "Behinderung" at bounding box center [365, 204] width 12 height 12
click at [386, 181] on label "Alter" at bounding box center [385, 180] width 19 height 13
click at [371, 181] on button "Alter" at bounding box center [365, 181] width 12 height 12
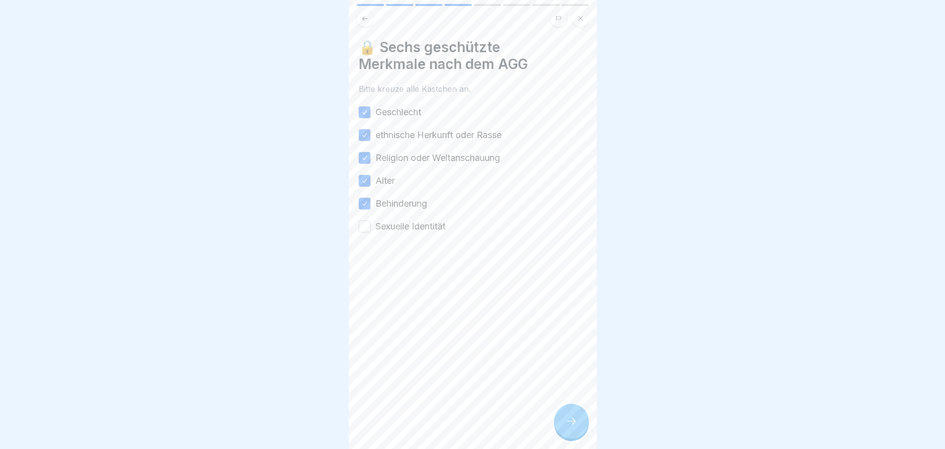
click at [405, 226] on label "Sexuelle Identität" at bounding box center [411, 226] width 70 height 13
click at [371, 226] on button "Sexuelle Identität" at bounding box center [365, 226] width 12 height 12
click at [577, 418] on div at bounding box center [571, 420] width 35 height 35
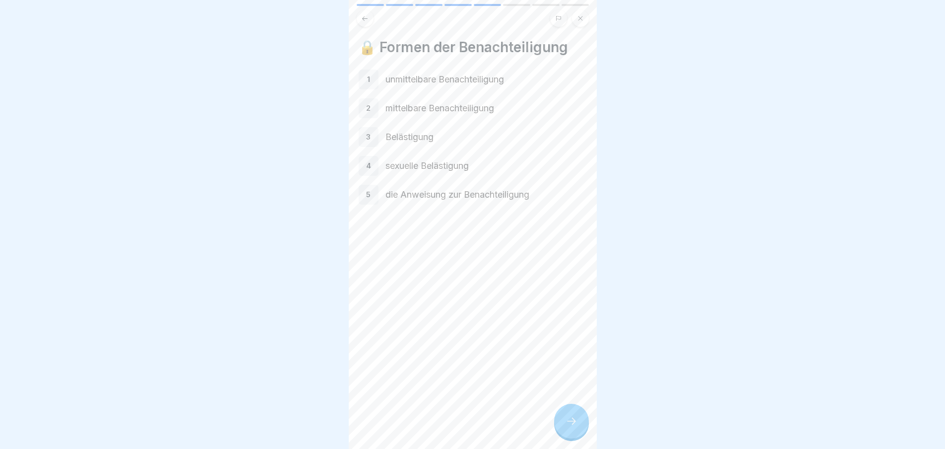
click at [579, 424] on div at bounding box center [571, 420] width 35 height 35
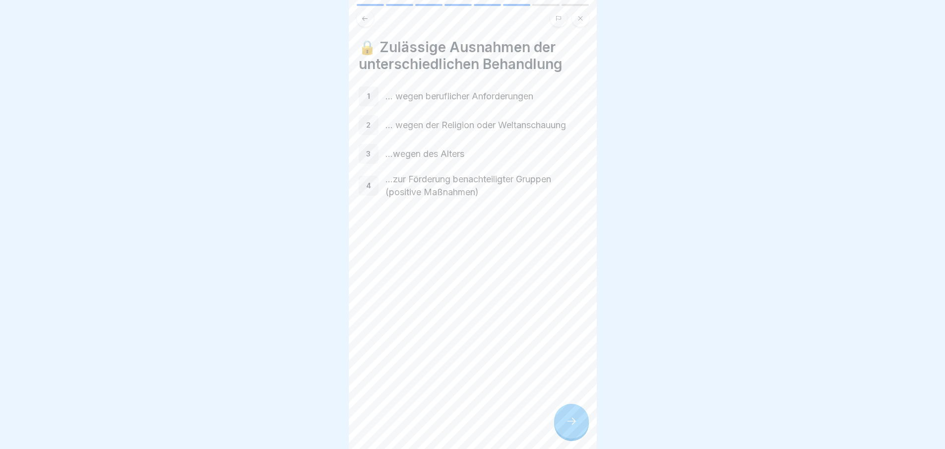
click at [582, 437] on div at bounding box center [571, 420] width 35 height 35
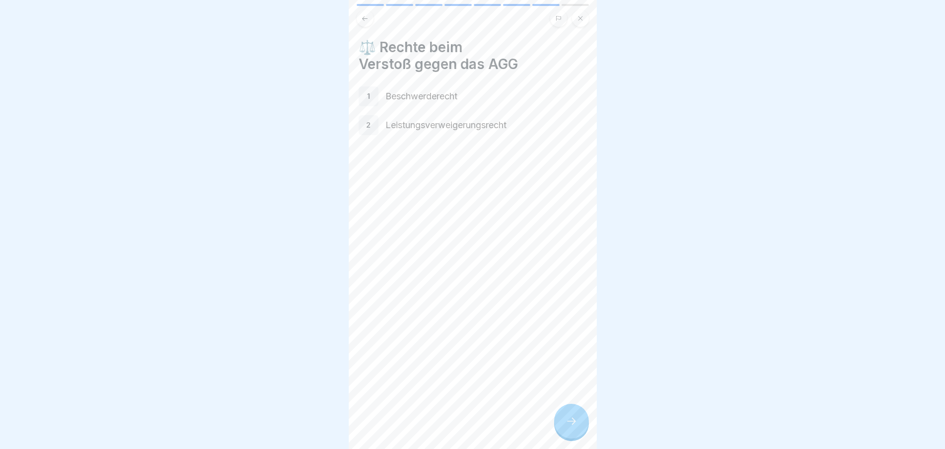
click at [581, 429] on div at bounding box center [571, 420] width 35 height 35
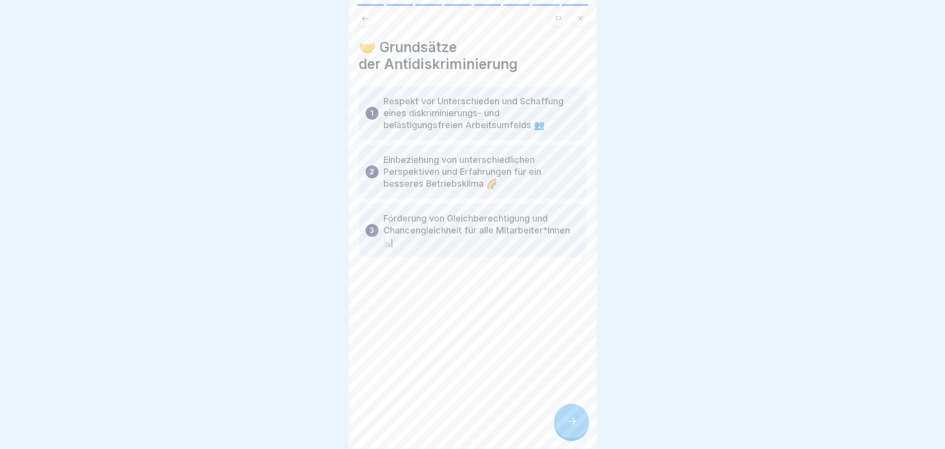
click at [581, 424] on div at bounding box center [571, 420] width 35 height 35
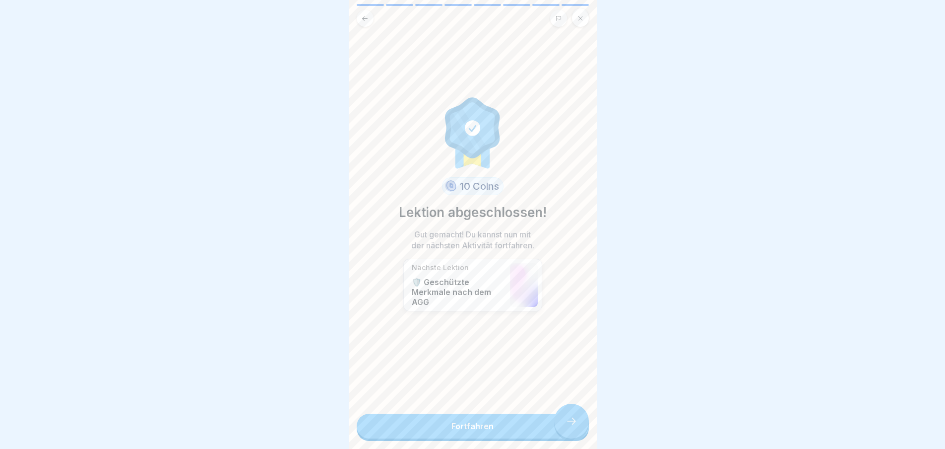
click at [576, 421] on link "Fortfahren" at bounding box center [473, 425] width 232 height 25
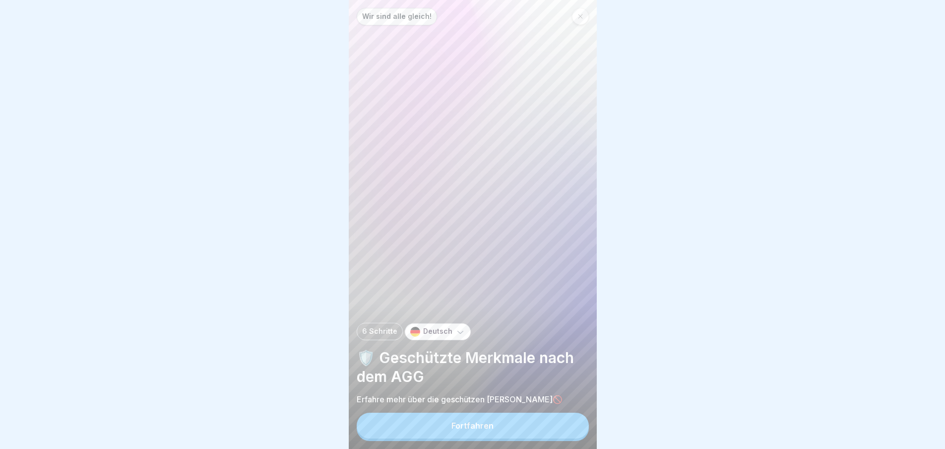
click at [561, 423] on button "Fortfahren" at bounding box center [473, 425] width 232 height 26
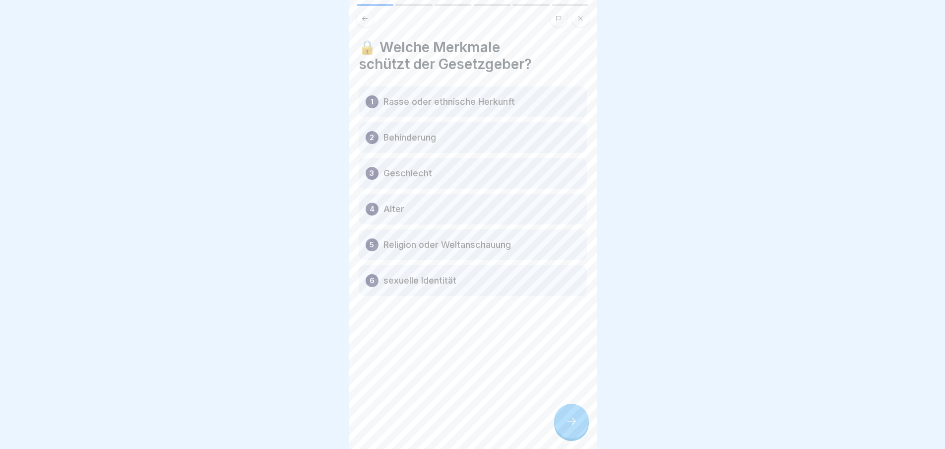
click at [577, 421] on div at bounding box center [571, 420] width 35 height 35
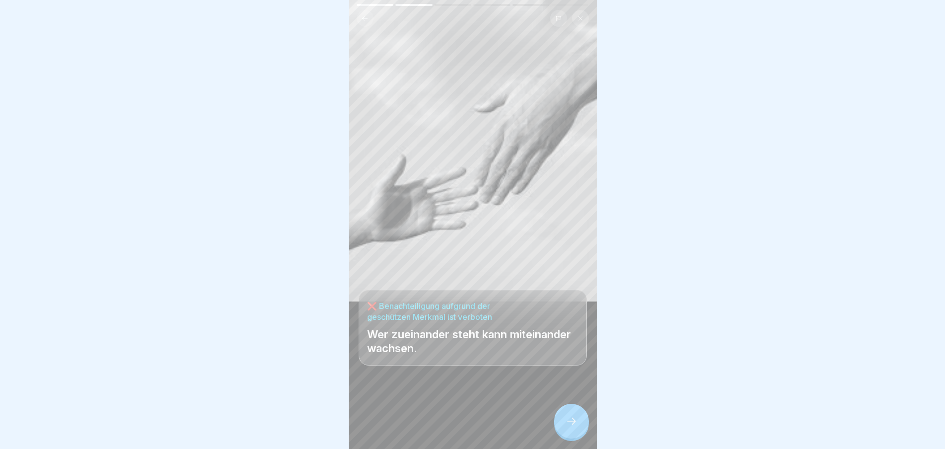
click at [572, 426] on icon at bounding box center [572, 421] width 12 height 12
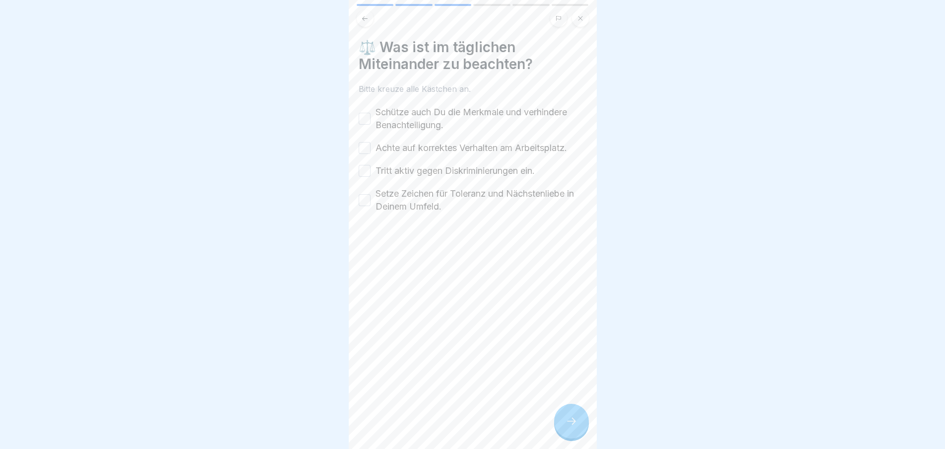
click at [577, 424] on icon at bounding box center [572, 421] width 12 height 12
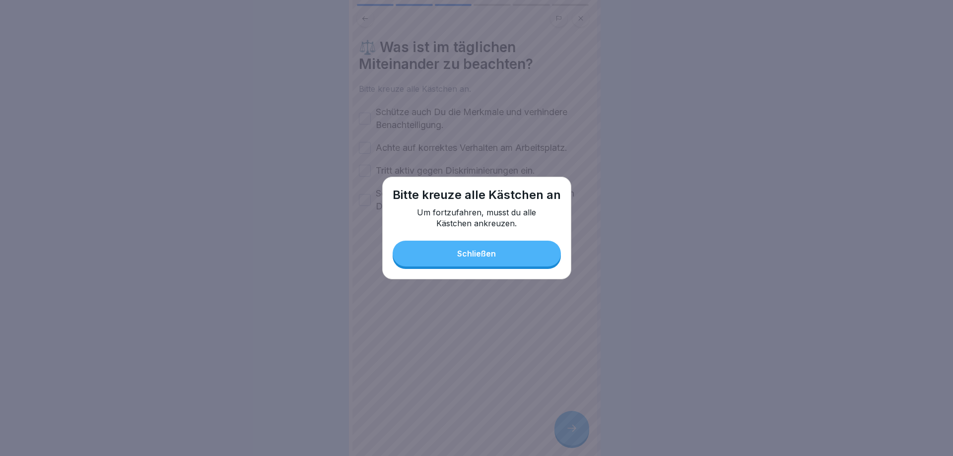
click at [505, 255] on button "Schließen" at bounding box center [477, 254] width 168 height 26
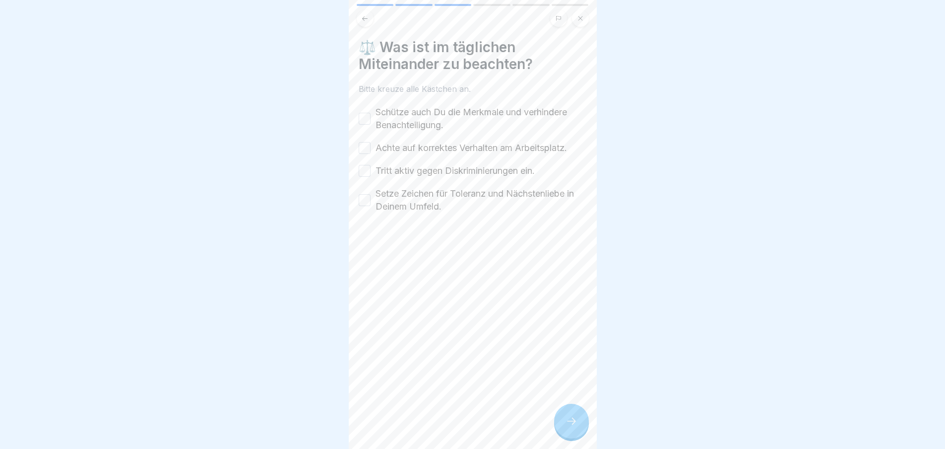
click at [366, 116] on button "Schütze auch Du die Merkmale und verhindere Benachteiligung." at bounding box center [365, 119] width 12 height 12
click at [367, 148] on button "Achte auf korrektes Verhalten am Arbeitsplatz." at bounding box center [365, 148] width 12 height 12
click at [370, 175] on button "Tritt aktiv gegen Diskriminierungen ein." at bounding box center [365, 171] width 12 height 12
click at [368, 198] on button "Setze Zeichen für Toleranz und Nächstenliebe in Deinem Umfeld." at bounding box center [365, 200] width 12 height 12
click at [577, 425] on icon at bounding box center [572, 421] width 12 height 12
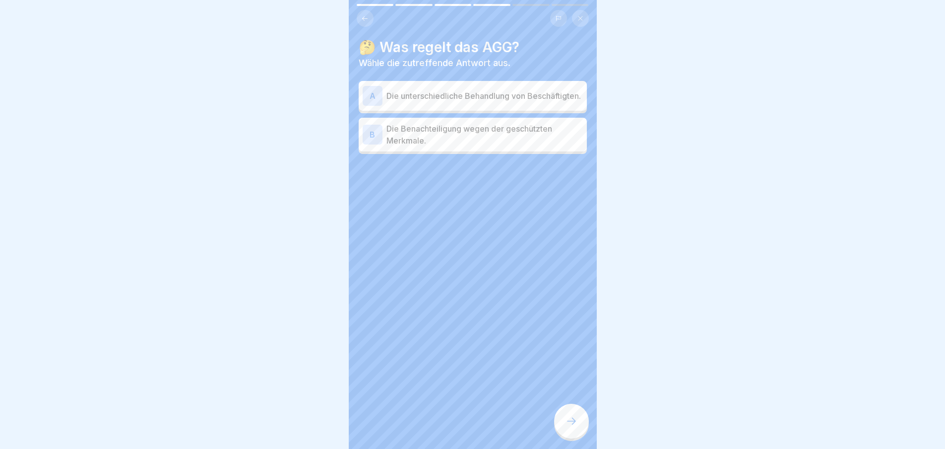
click at [549, 93] on p "Die unterschiedliche Behandlung von Beschäftigten." at bounding box center [485, 96] width 197 height 12
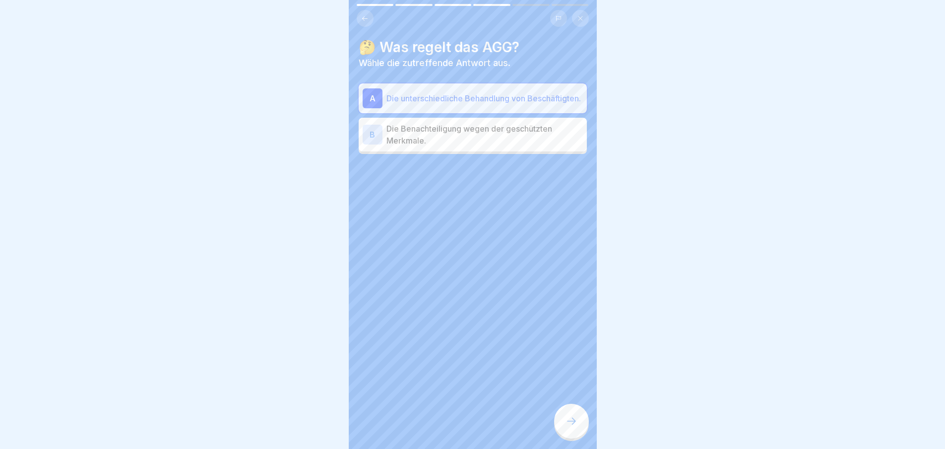
click at [577, 394] on div "🤔 Was regelt das AGG? Wähle die zutreffende Antwort aus. A Die unterschiedliche…" at bounding box center [473, 224] width 248 height 449
click at [578, 438] on div at bounding box center [571, 420] width 35 height 35
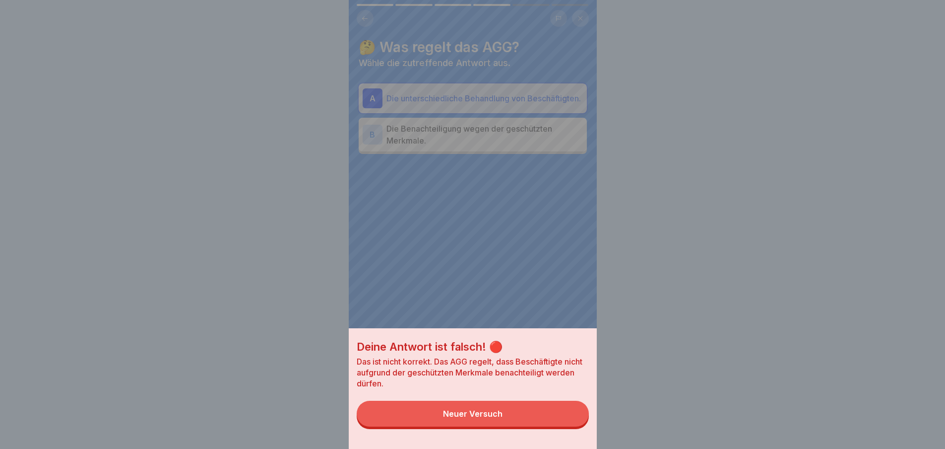
click at [547, 410] on button "Neuer Versuch" at bounding box center [473, 413] width 232 height 26
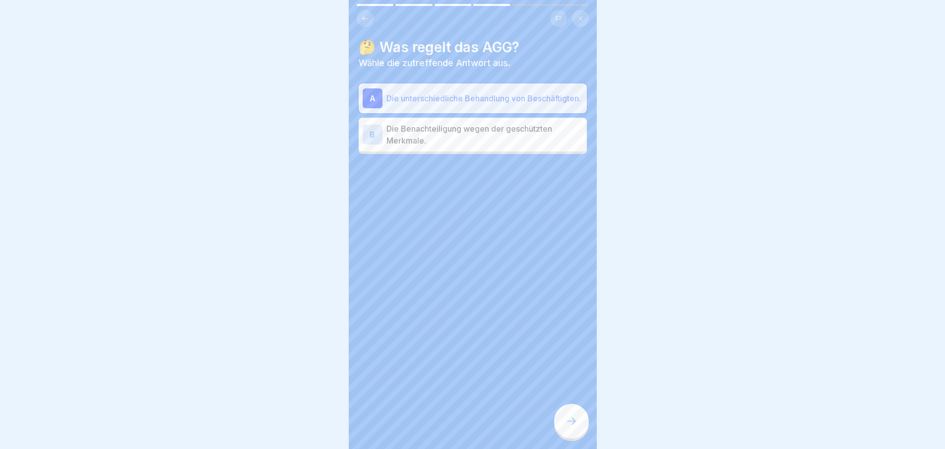
click at [548, 142] on p "Die Benachteiligung wegen der geschützten Merkmale." at bounding box center [485, 135] width 197 height 24
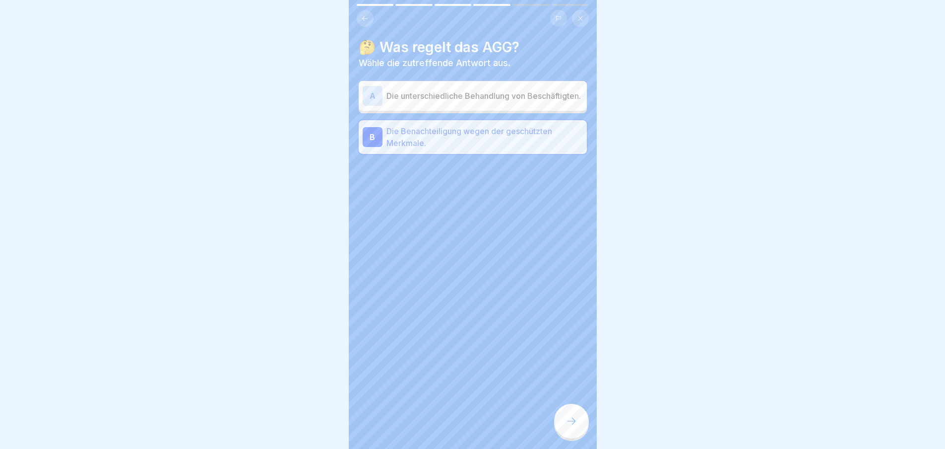
click at [579, 430] on div at bounding box center [571, 420] width 35 height 35
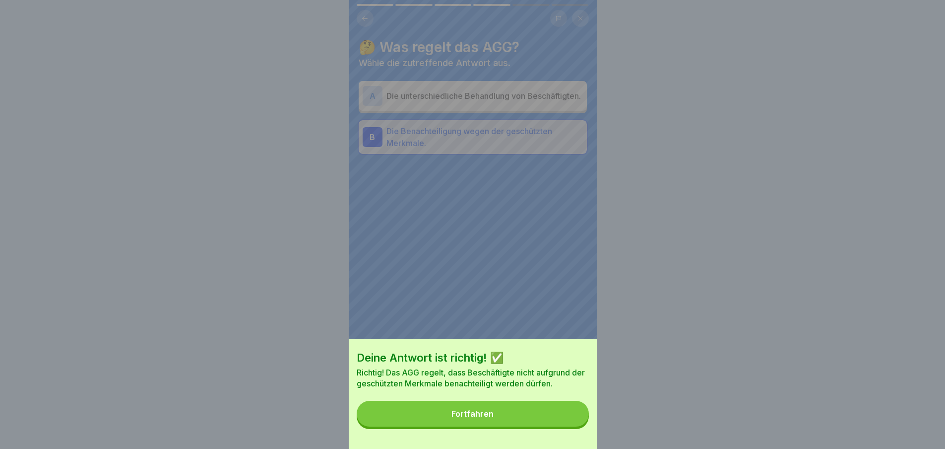
click at [572, 419] on button "Fortfahren" at bounding box center [473, 413] width 232 height 26
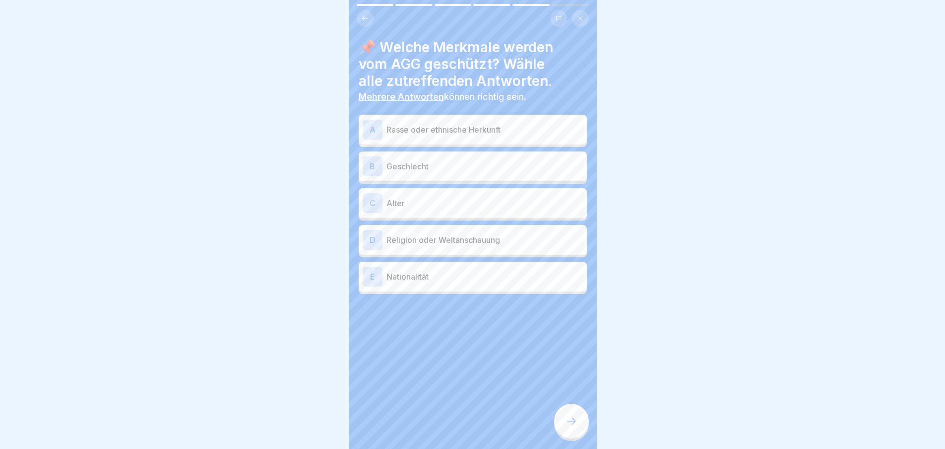
scroll to position [7, 0]
click at [528, 124] on p "Rasse oder ethnische Herkunft" at bounding box center [485, 130] width 197 height 12
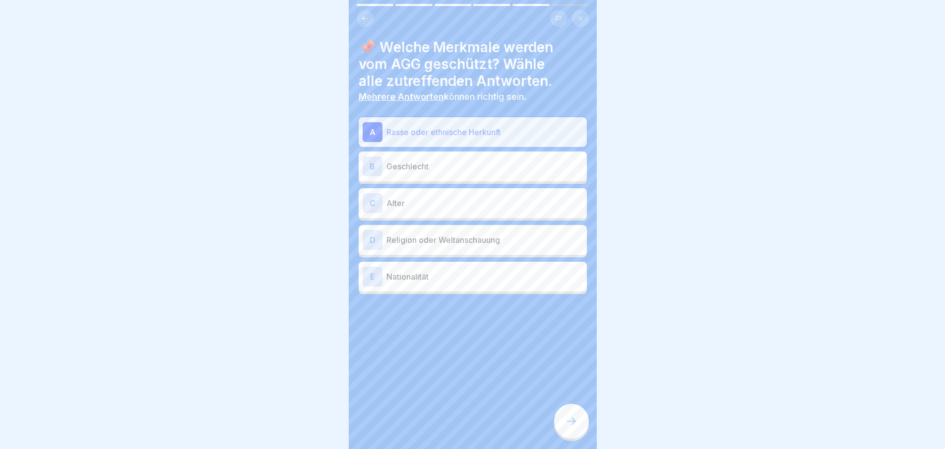
click at [523, 164] on p "Geschlecht" at bounding box center [485, 166] width 197 height 12
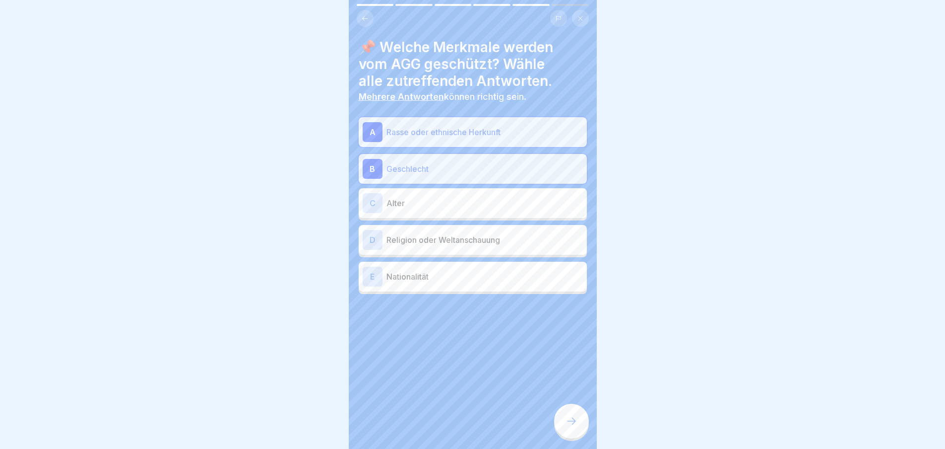
click at [519, 206] on div "C Alter" at bounding box center [473, 203] width 228 height 30
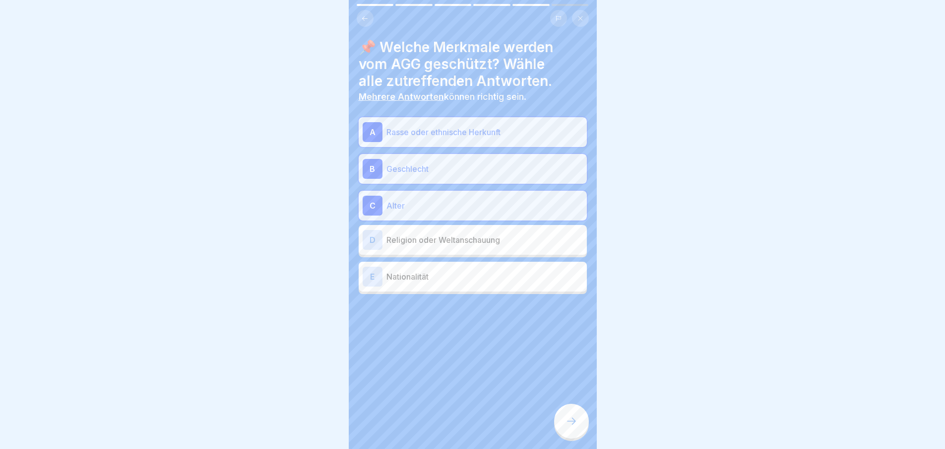
click at [536, 234] on p "Religion oder Weltanschauung" at bounding box center [485, 240] width 197 height 12
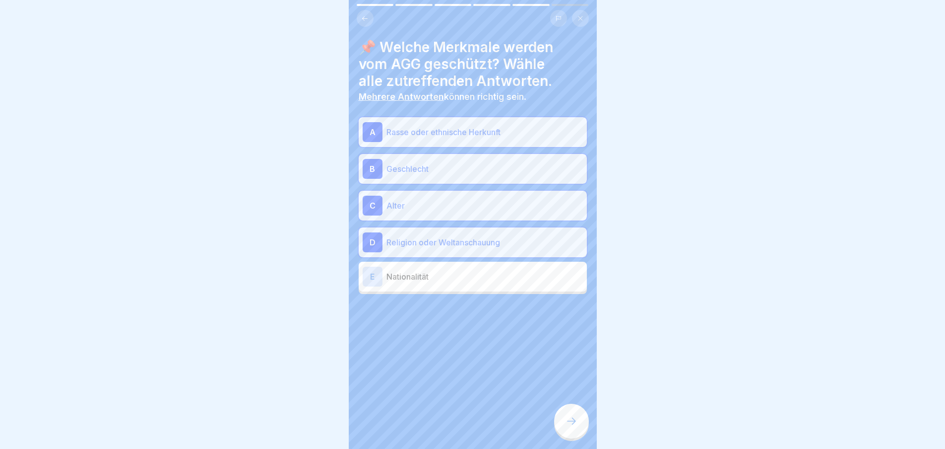
click at [578, 422] on div at bounding box center [571, 420] width 35 height 35
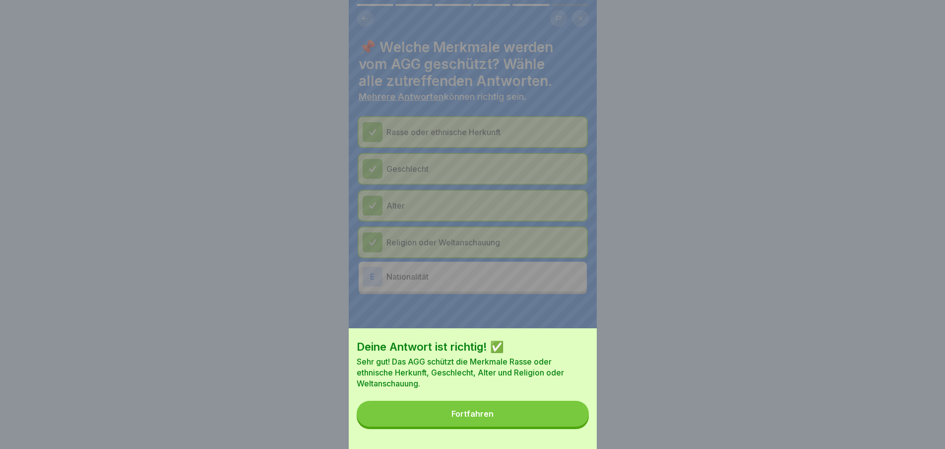
click at [557, 426] on button "Fortfahren" at bounding box center [473, 413] width 232 height 26
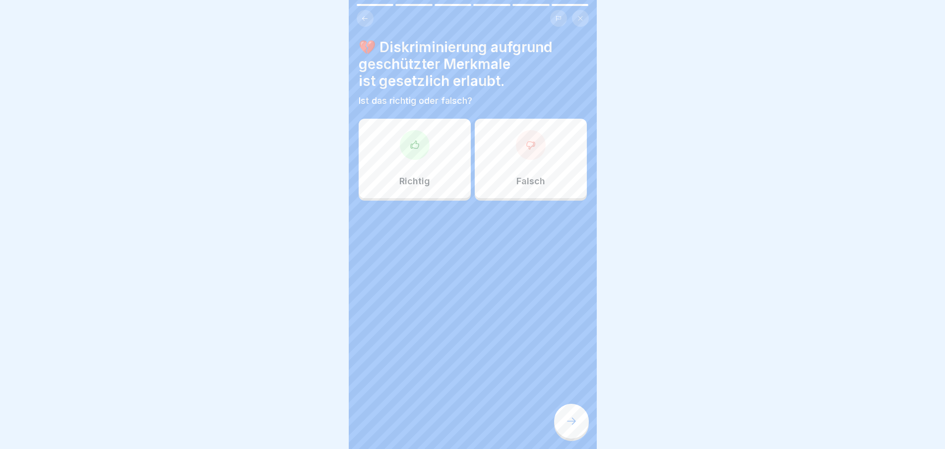
click at [415, 162] on div "Richtig" at bounding box center [415, 158] width 112 height 79
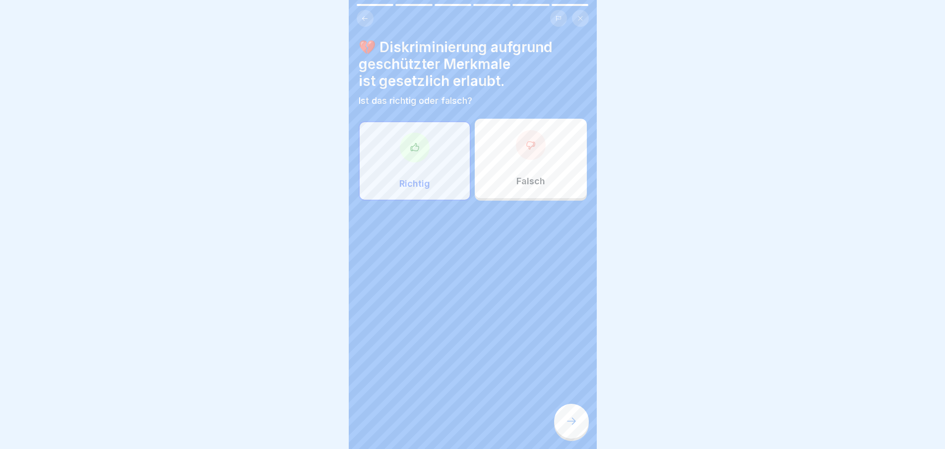
click at [565, 426] on div at bounding box center [571, 420] width 35 height 35
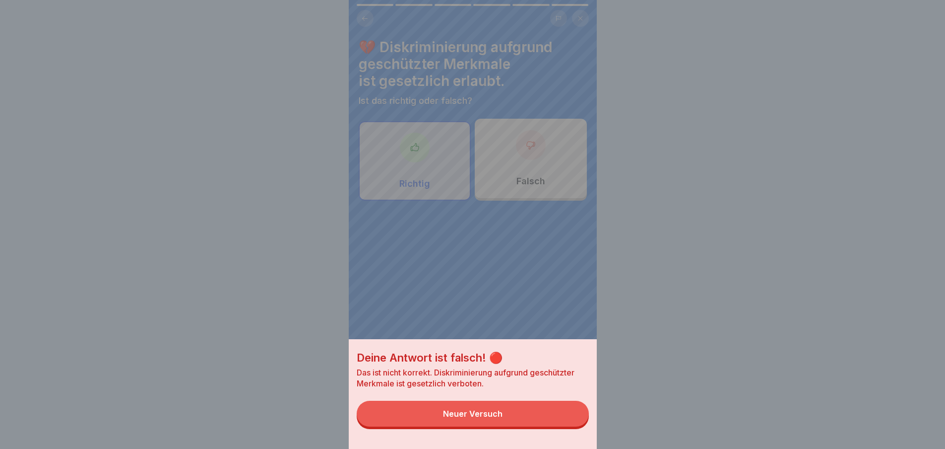
click at [550, 426] on button "Neuer Versuch" at bounding box center [473, 413] width 232 height 26
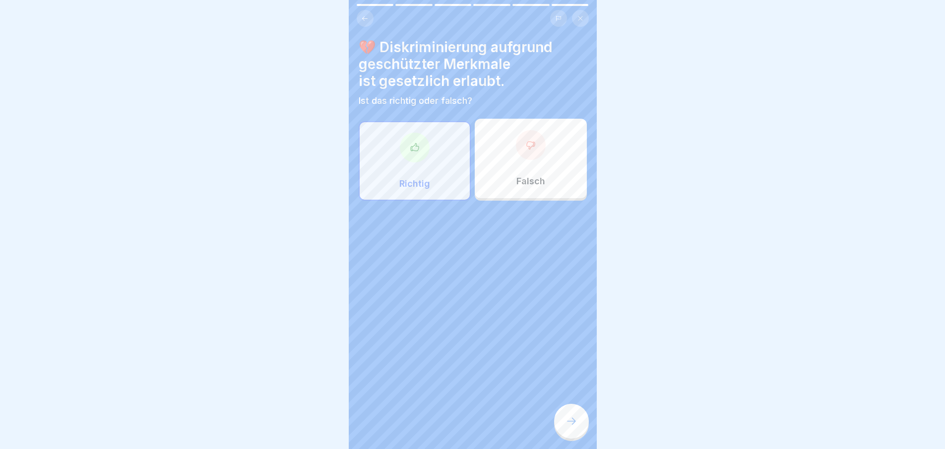
click at [536, 176] on p "Falsch" at bounding box center [531, 181] width 29 height 11
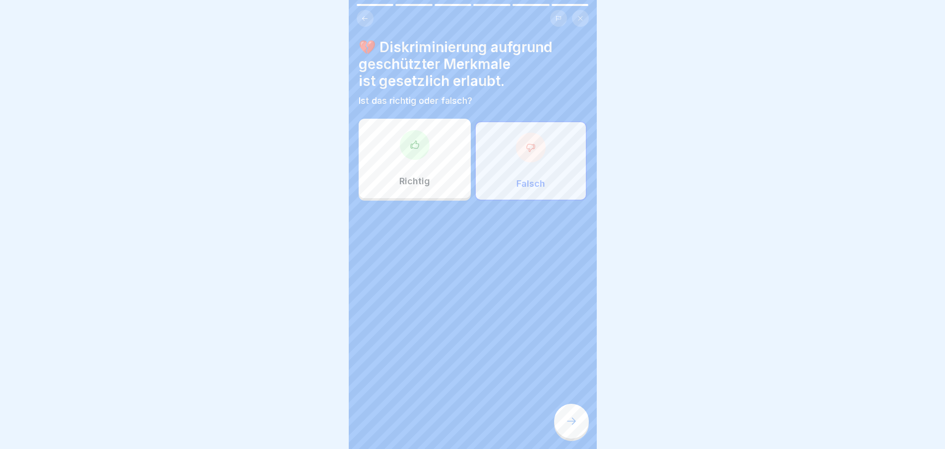
click at [580, 414] on div at bounding box center [571, 420] width 35 height 35
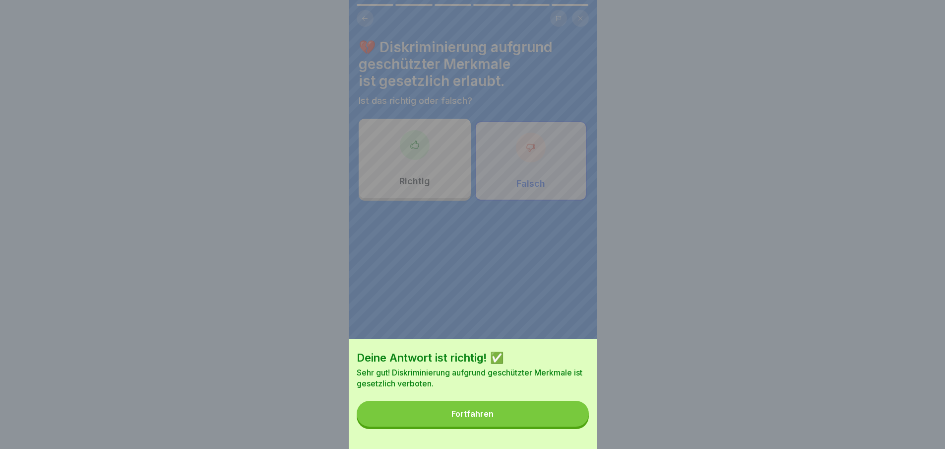
click at [562, 416] on button "Fortfahren" at bounding box center [473, 413] width 232 height 26
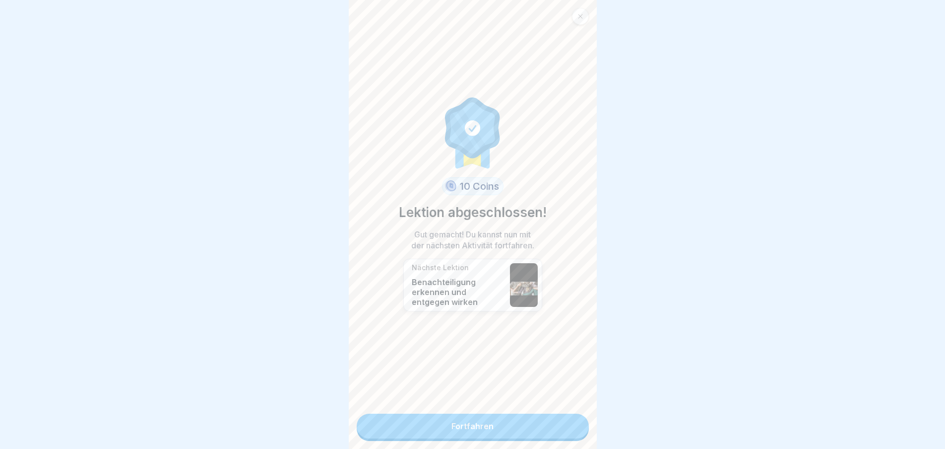
click at [543, 413] on link "Fortfahren" at bounding box center [473, 425] width 232 height 25
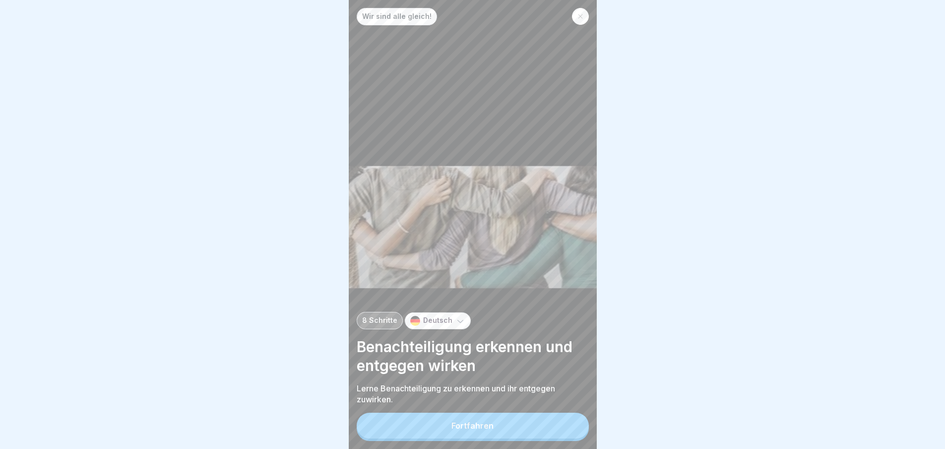
click at [537, 421] on button "Fortfahren" at bounding box center [473, 425] width 232 height 26
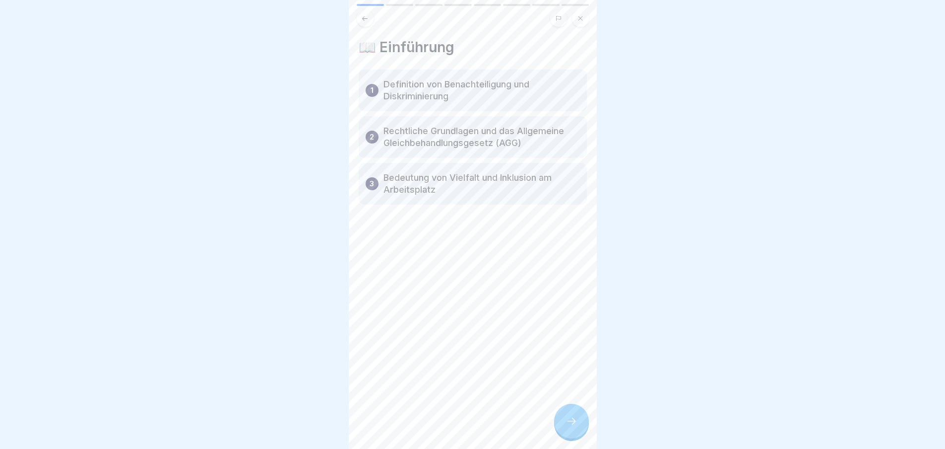
click at [570, 428] on div at bounding box center [571, 420] width 35 height 35
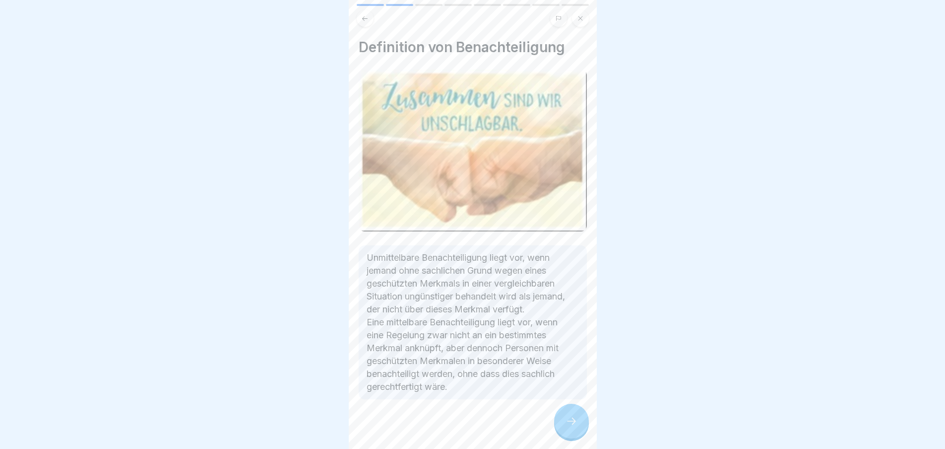
click at [576, 426] on icon at bounding box center [572, 421] width 12 height 12
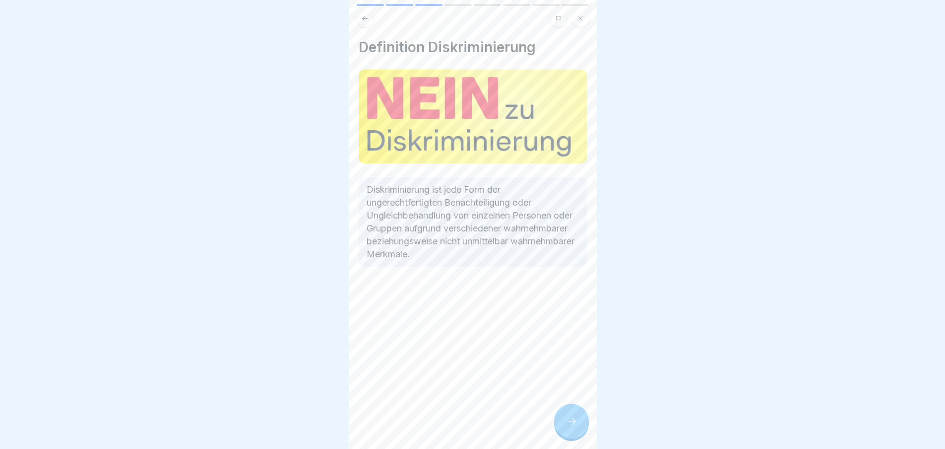
click at [571, 424] on icon at bounding box center [572, 421] width 12 height 12
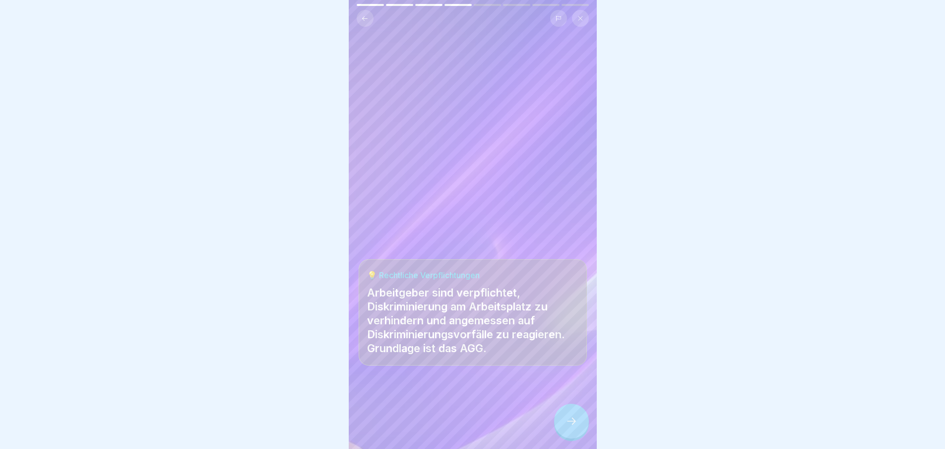
click at [575, 415] on icon at bounding box center [572, 421] width 12 height 12
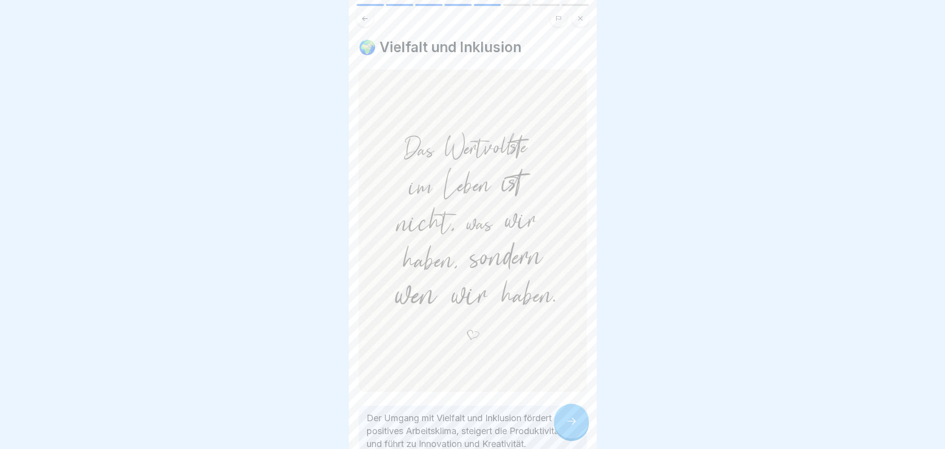
click at [574, 426] on icon at bounding box center [572, 421] width 12 height 12
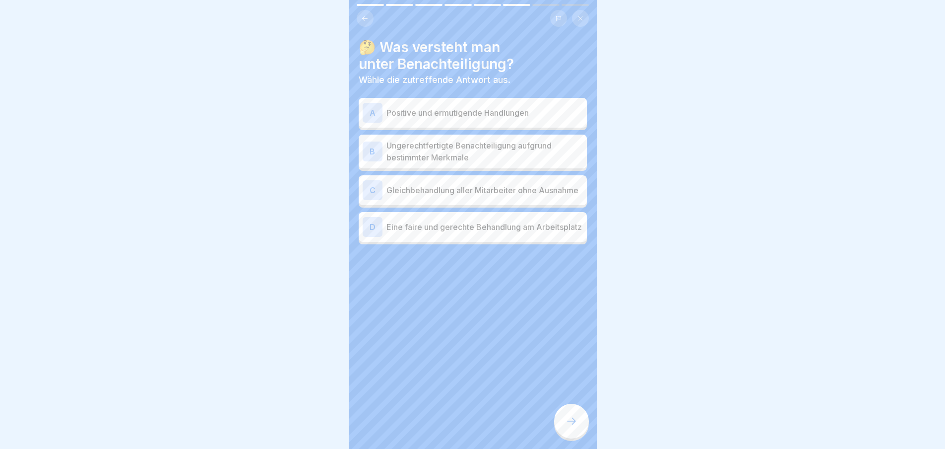
click at [573, 426] on icon at bounding box center [572, 421] width 12 height 12
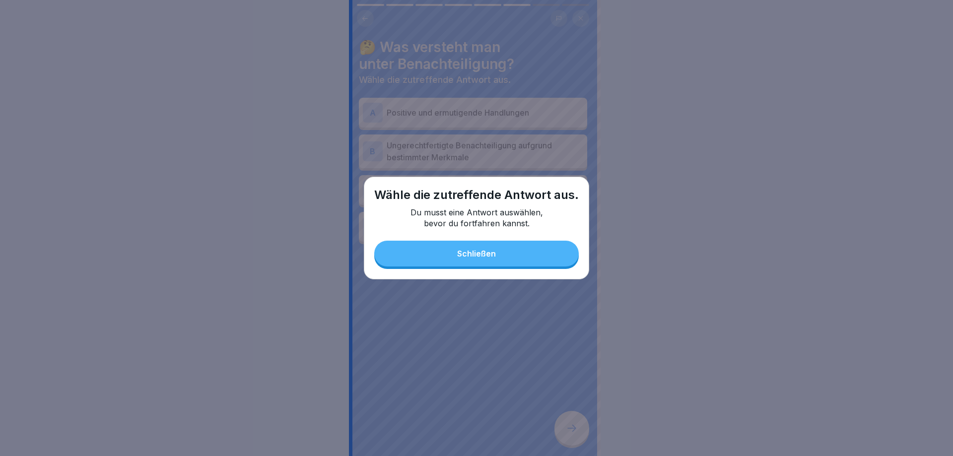
click at [523, 253] on button "Schließen" at bounding box center [476, 254] width 204 height 26
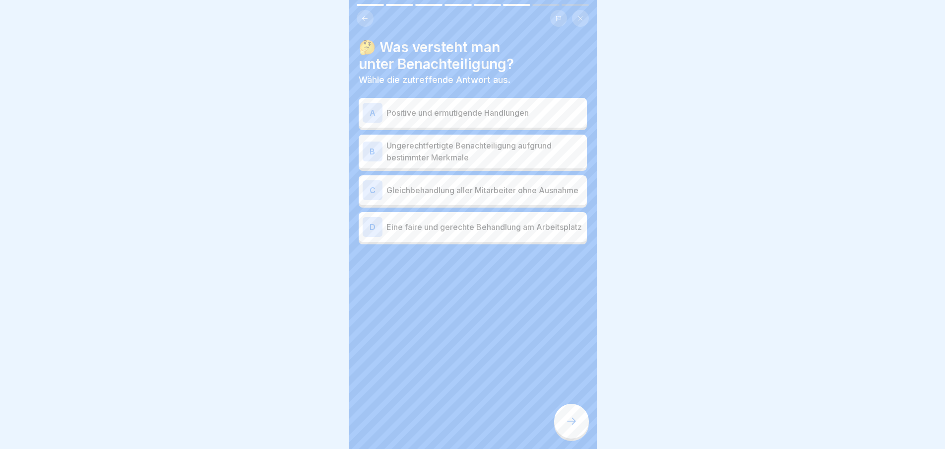
click at [484, 114] on p "Positive und ermutigende Handlungen" at bounding box center [485, 113] width 197 height 12
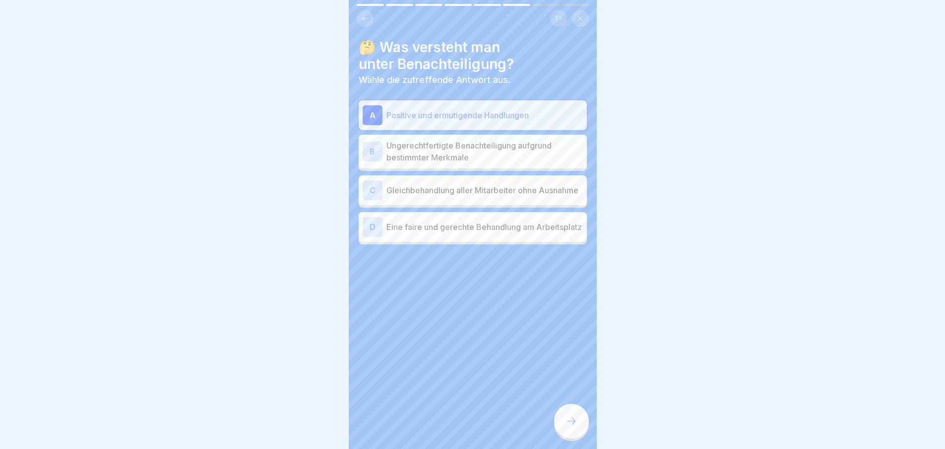
click at [486, 165] on div "B Ungerechtfertigte Benachteiligung aufgrund bestimmter Merkmale" at bounding box center [473, 151] width 228 height 34
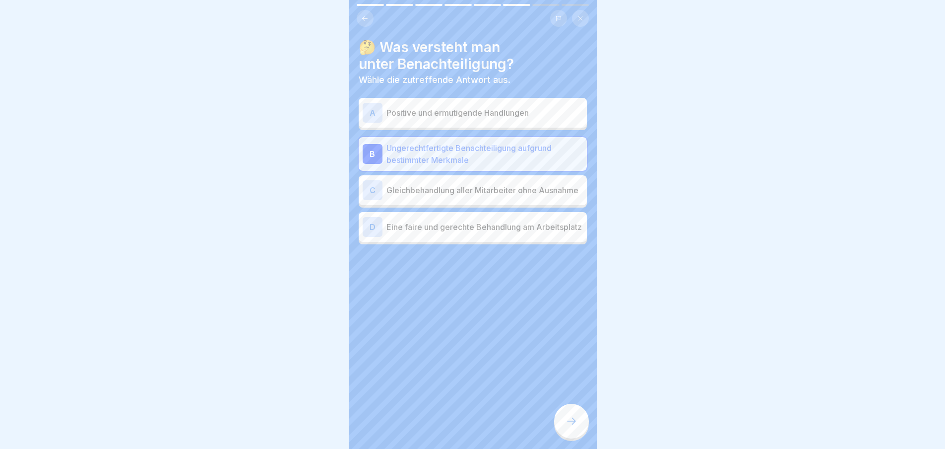
click at [492, 194] on p "Gleichbehandlung aller Mitarbeiter ohne Ausnahme" at bounding box center [485, 190] width 197 height 12
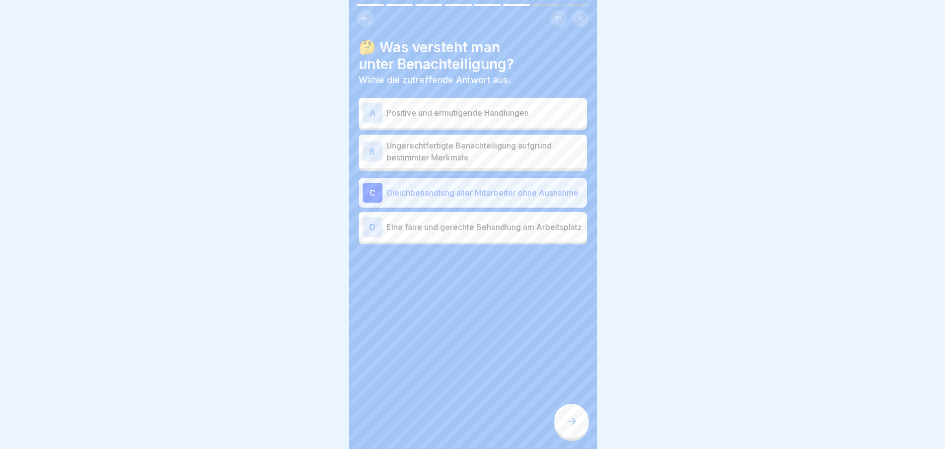
click at [573, 424] on icon at bounding box center [572, 421] width 12 height 12
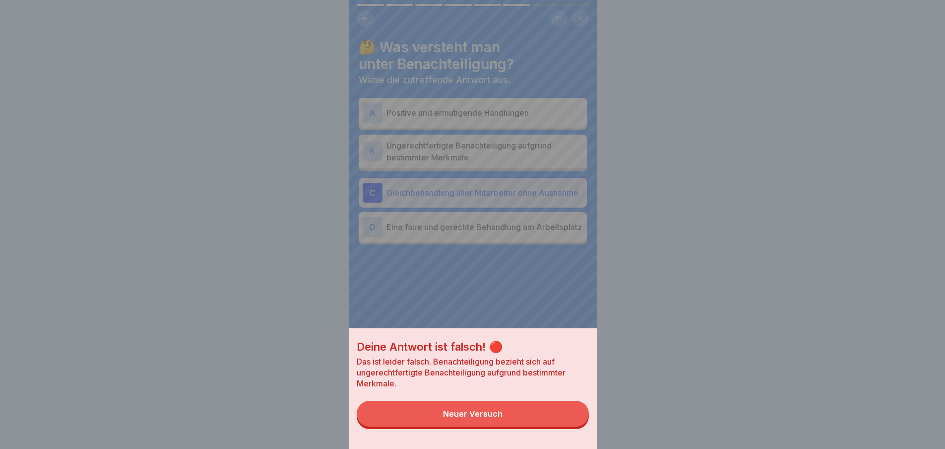
click at [490, 418] on div "Neuer Versuch" at bounding box center [473, 413] width 60 height 9
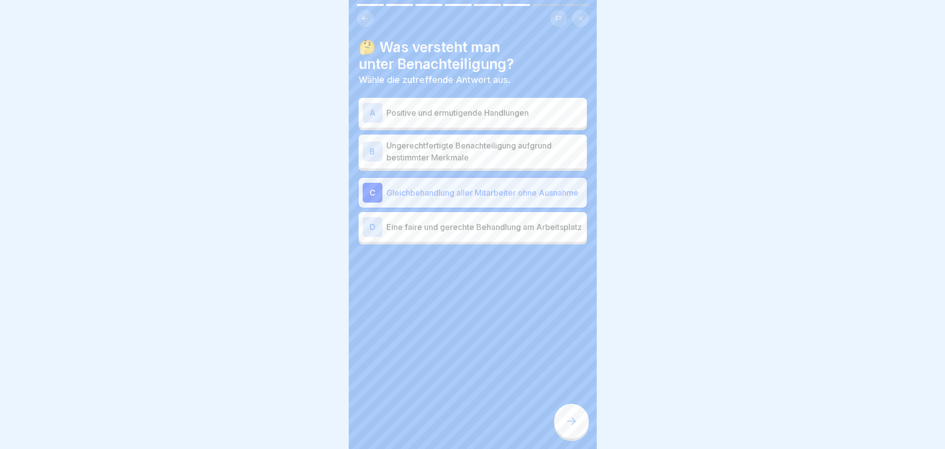
click at [485, 233] on p "Eine faire und gerechte Behandlung am Arbeitsplatz" at bounding box center [485, 227] width 197 height 12
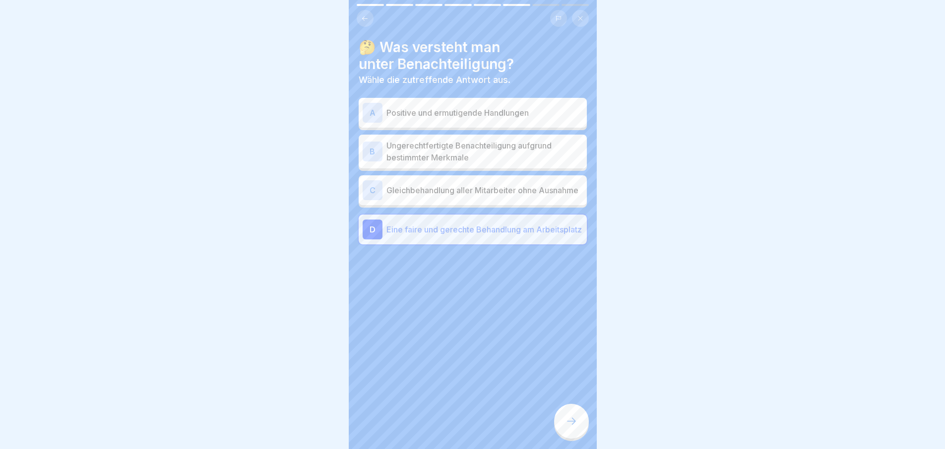
click at [574, 438] on div at bounding box center [571, 420] width 35 height 35
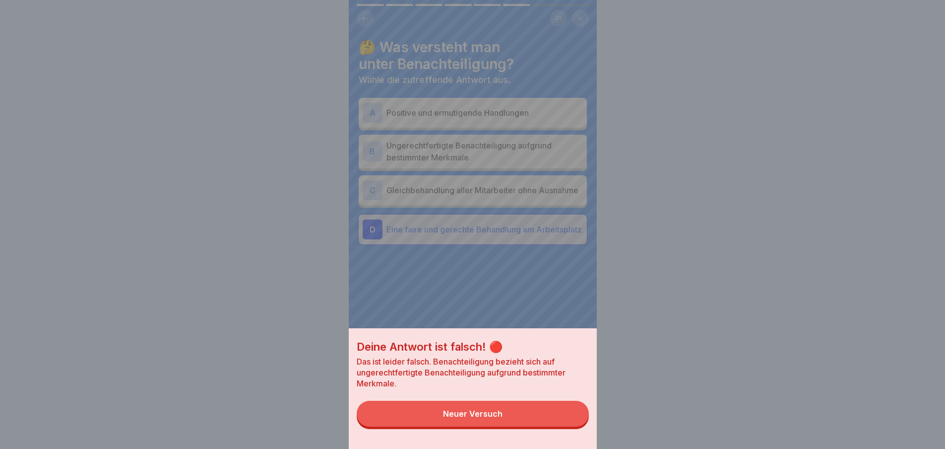
click at [546, 419] on button "Neuer Versuch" at bounding box center [473, 413] width 232 height 26
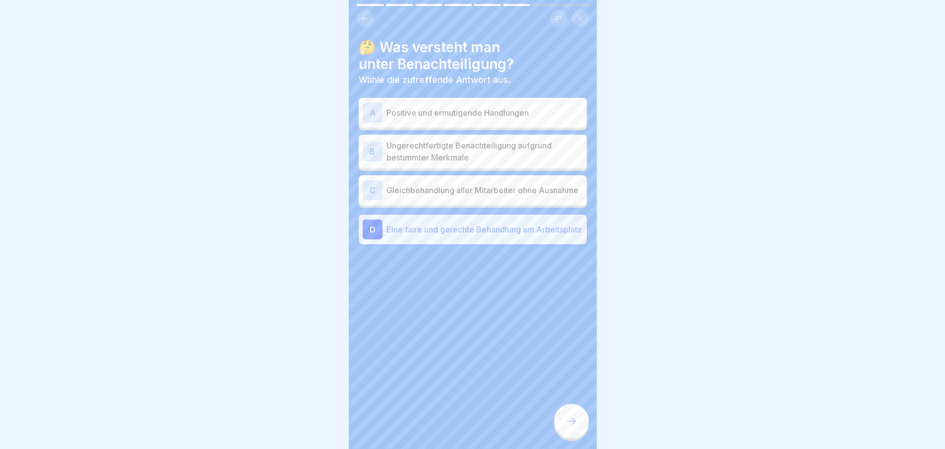
click at [529, 157] on p "Ungerechtfertigte Benachteiligung aufgrund bestimmter Merkmale" at bounding box center [485, 151] width 197 height 24
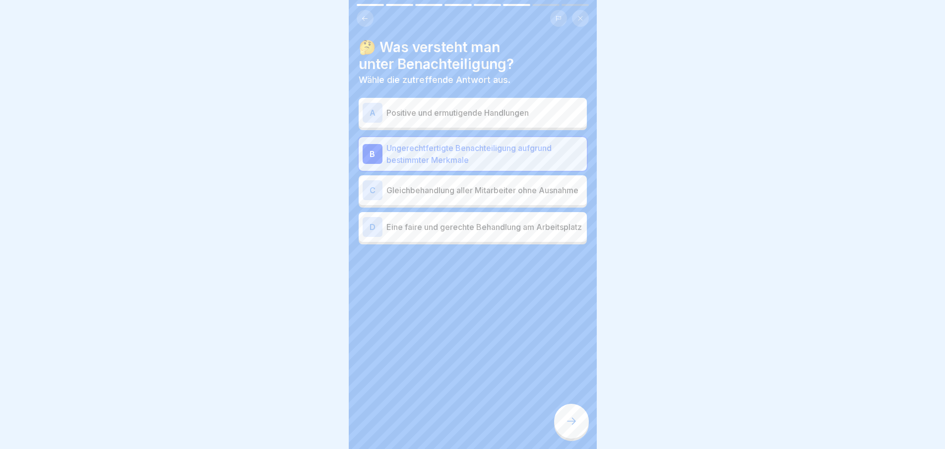
click at [573, 424] on icon at bounding box center [571, 420] width 9 height 7
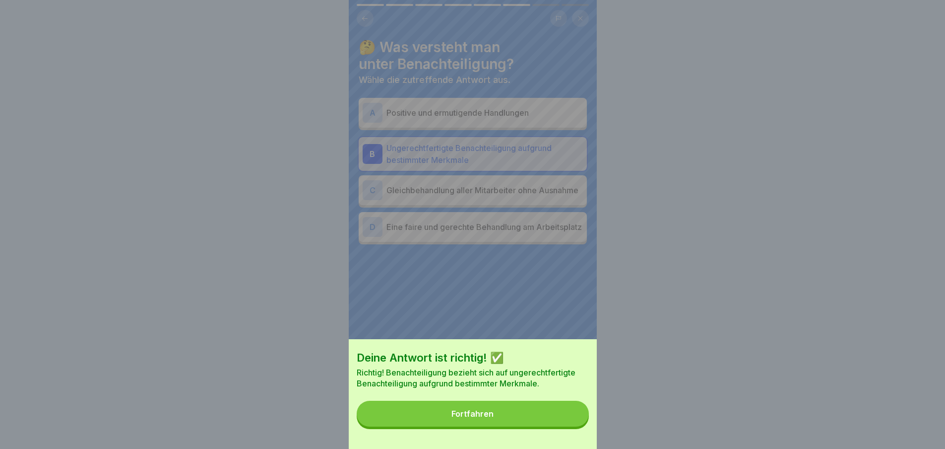
click at [575, 426] on button "Fortfahren" at bounding box center [473, 413] width 232 height 26
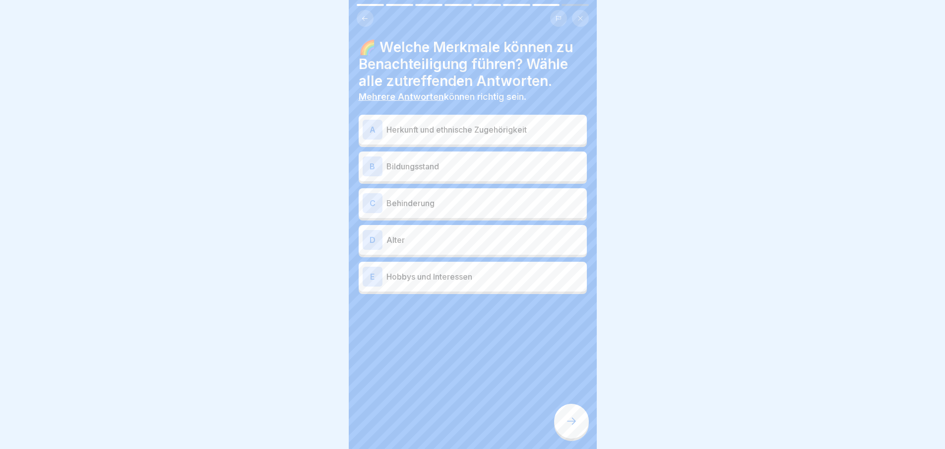
click at [574, 424] on icon at bounding box center [571, 420] width 9 height 7
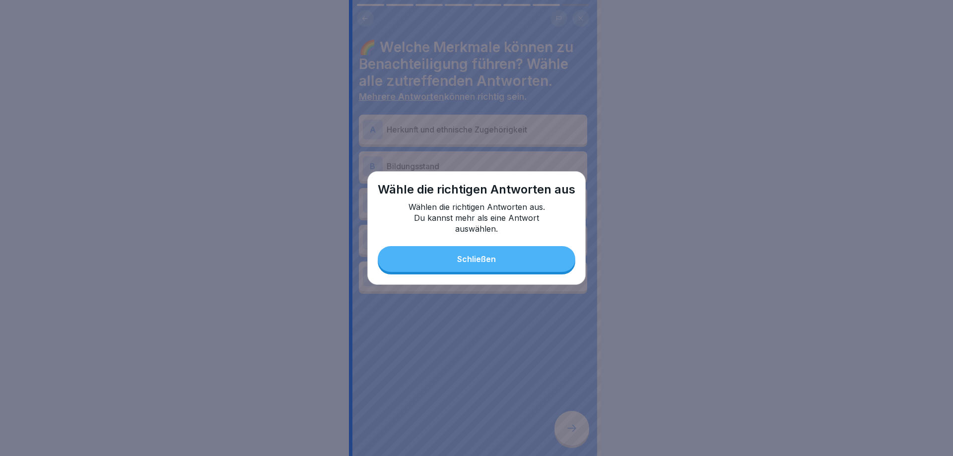
click at [500, 247] on button "Schließen" at bounding box center [477, 259] width 198 height 26
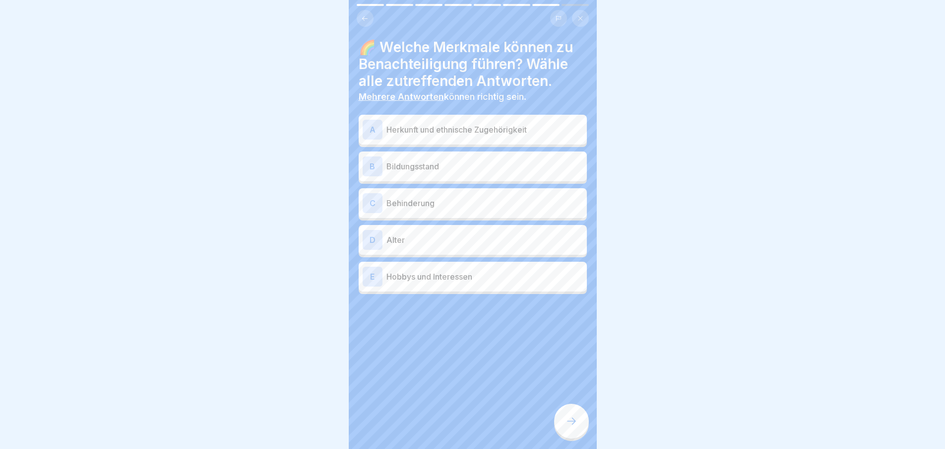
click at [507, 132] on p "Herkunft und ethnische Zugehörigkeit" at bounding box center [485, 130] width 197 height 12
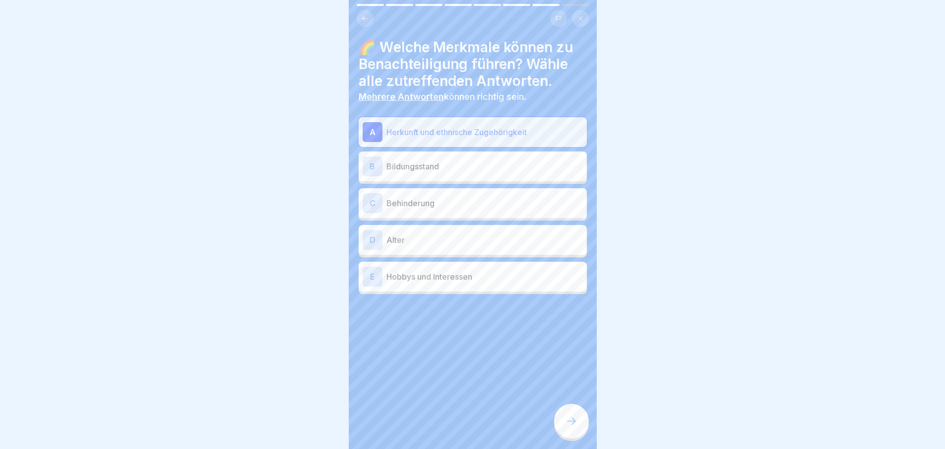
click at [500, 177] on div "B Bildungsstand" at bounding box center [473, 166] width 228 height 30
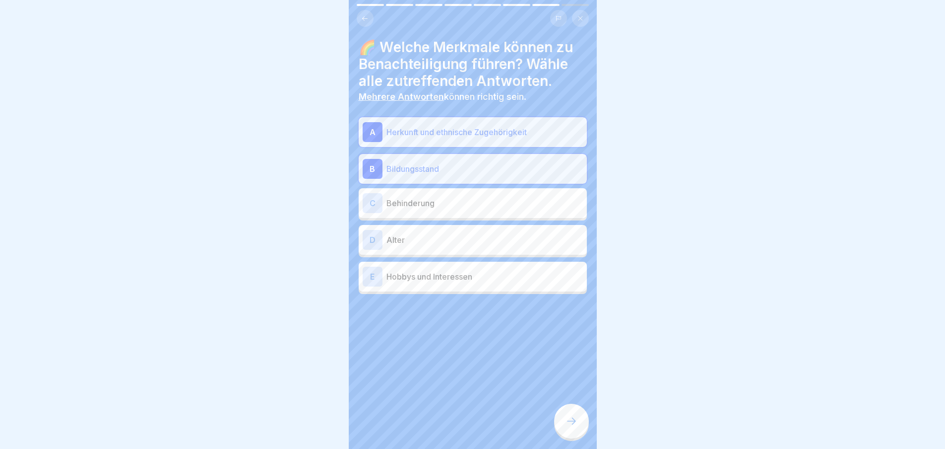
click at [496, 200] on p "Behinderung" at bounding box center [485, 203] width 197 height 12
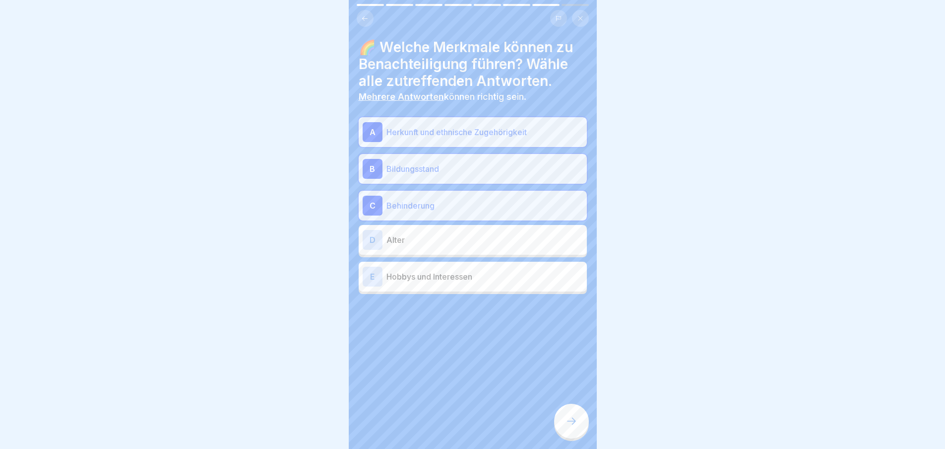
click at [499, 237] on p "Alter" at bounding box center [485, 240] width 197 height 12
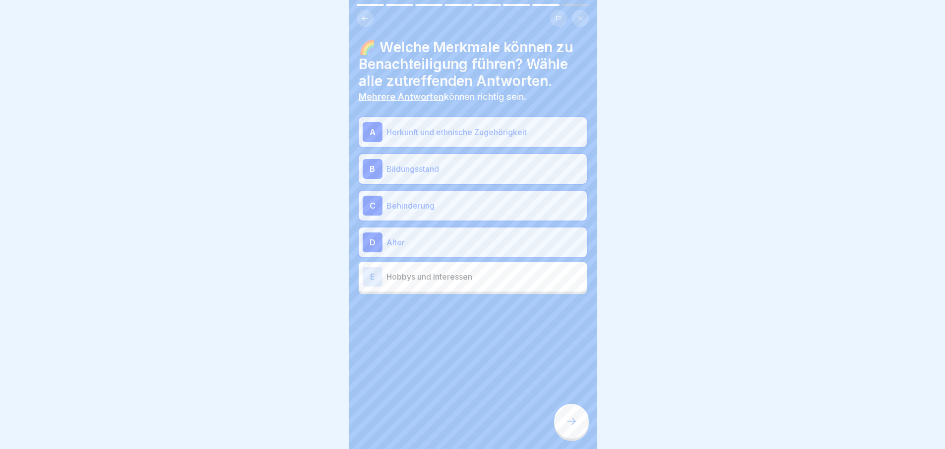
click at [506, 273] on p "Hobbys und Interessen" at bounding box center [485, 276] width 197 height 12
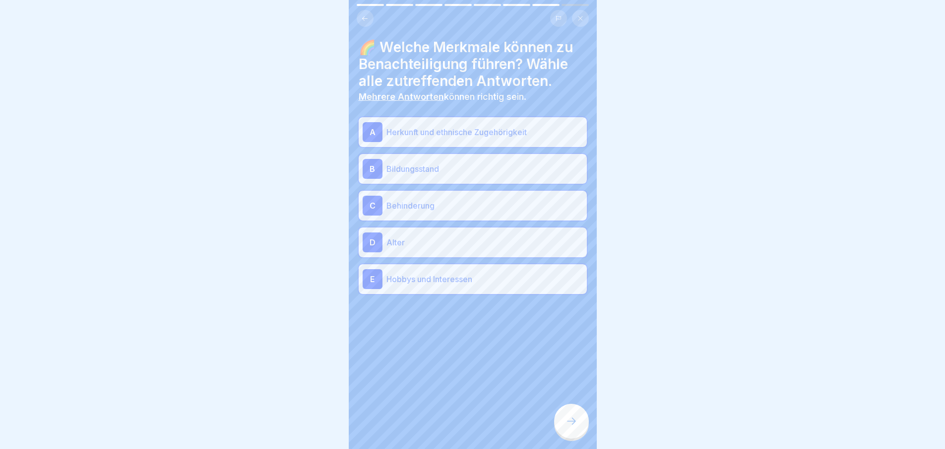
click at [576, 422] on icon at bounding box center [572, 421] width 12 height 12
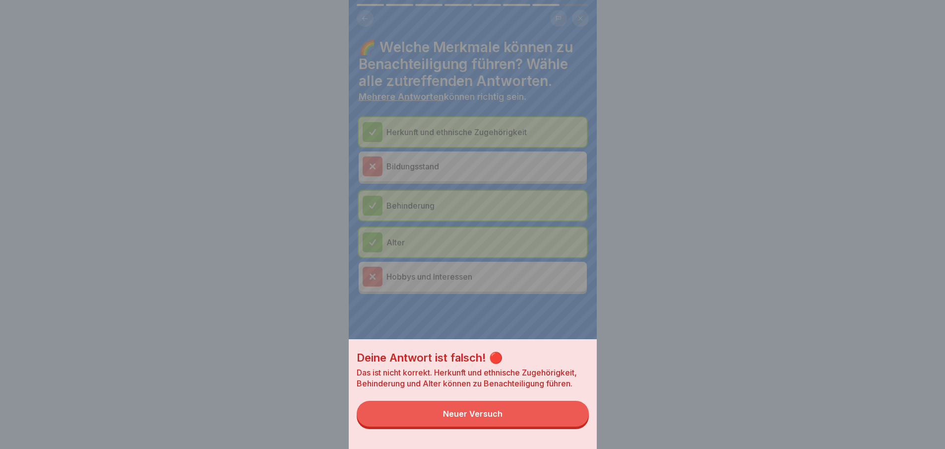
click at [573, 425] on button "Neuer Versuch" at bounding box center [473, 413] width 232 height 26
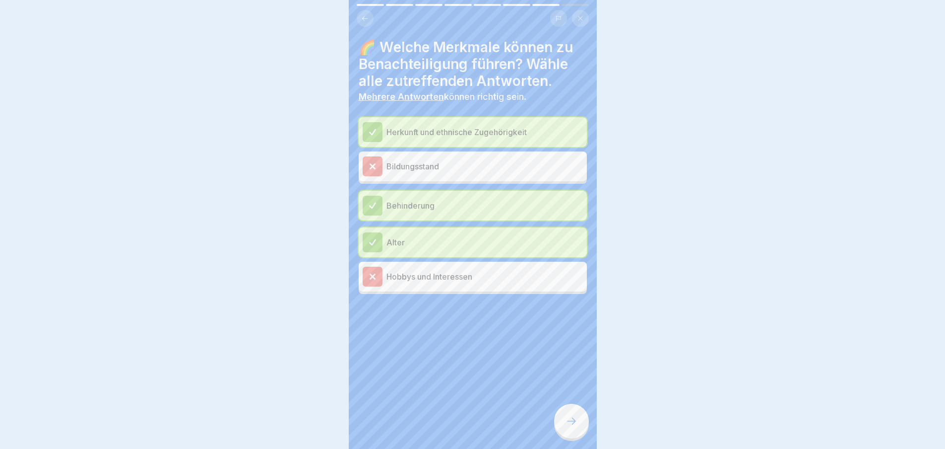
click at [575, 424] on icon at bounding box center [571, 420] width 9 height 7
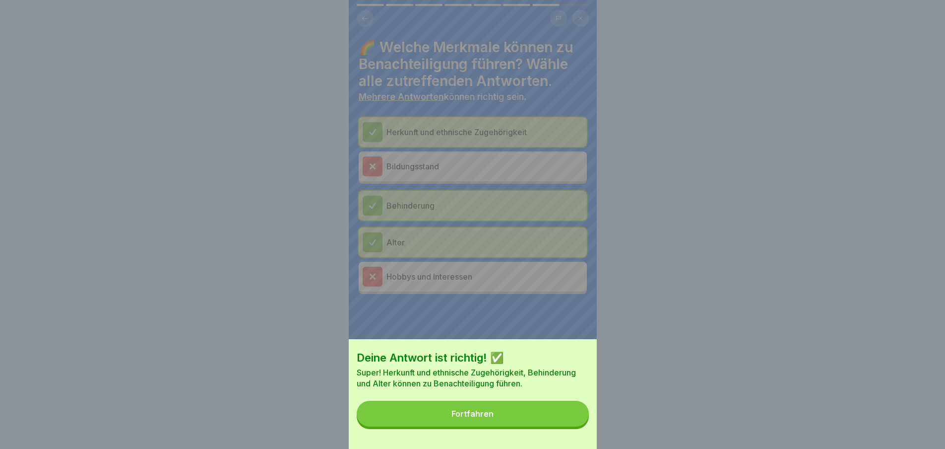
click at [572, 425] on button "Fortfahren" at bounding box center [473, 413] width 232 height 26
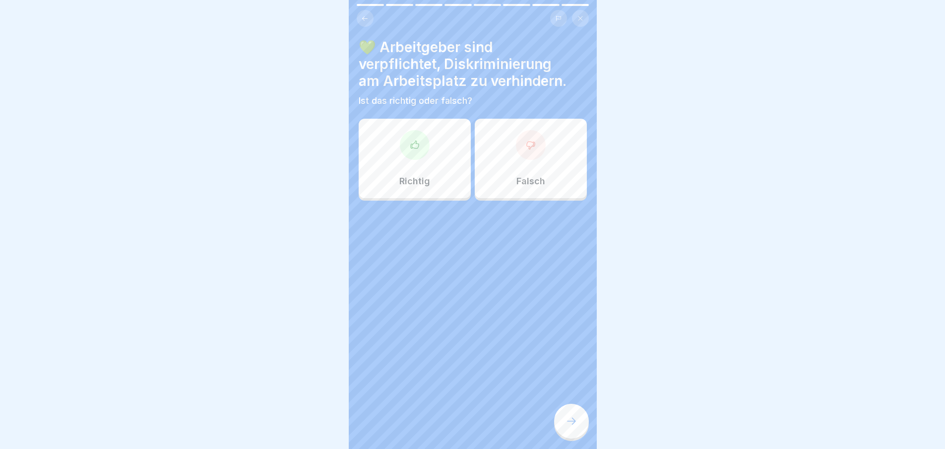
click at [578, 429] on div at bounding box center [571, 420] width 35 height 35
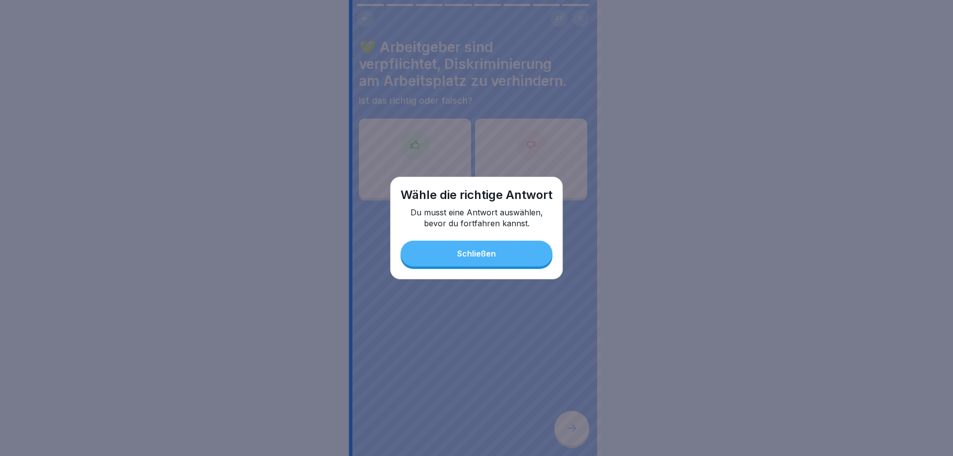
click at [516, 247] on button "Schließen" at bounding box center [476, 254] width 152 height 26
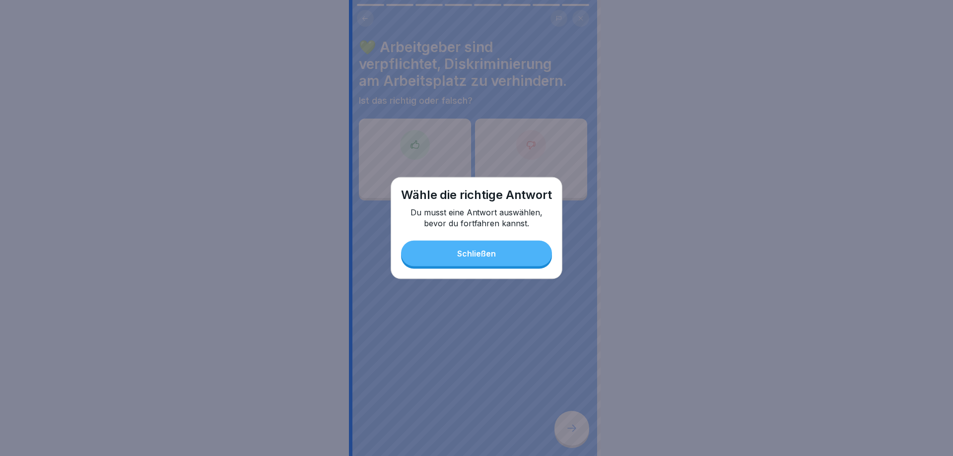
click at [516, 167] on div "Falsch" at bounding box center [531, 158] width 112 height 79
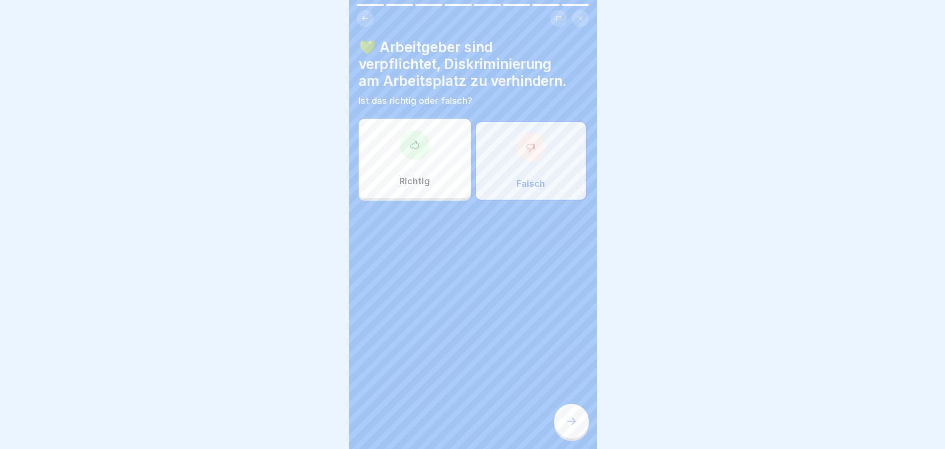
click at [574, 420] on div at bounding box center [571, 420] width 35 height 35
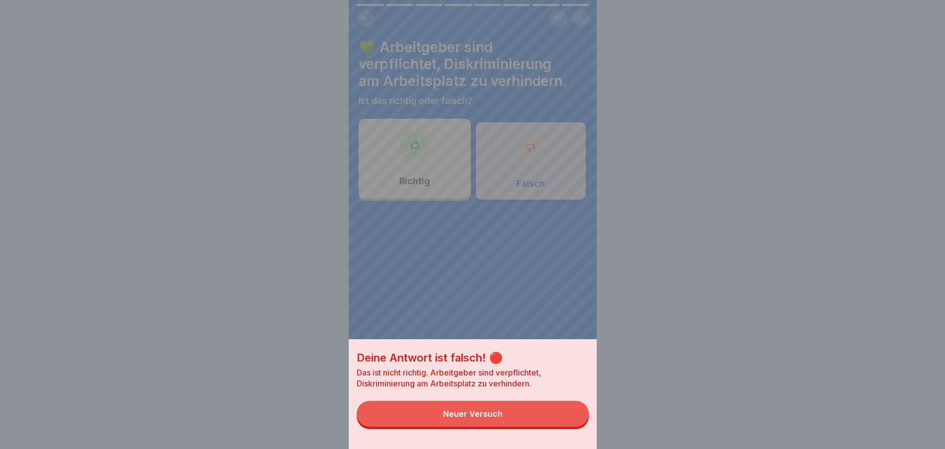
click at [561, 414] on button "Neuer Versuch" at bounding box center [473, 413] width 232 height 26
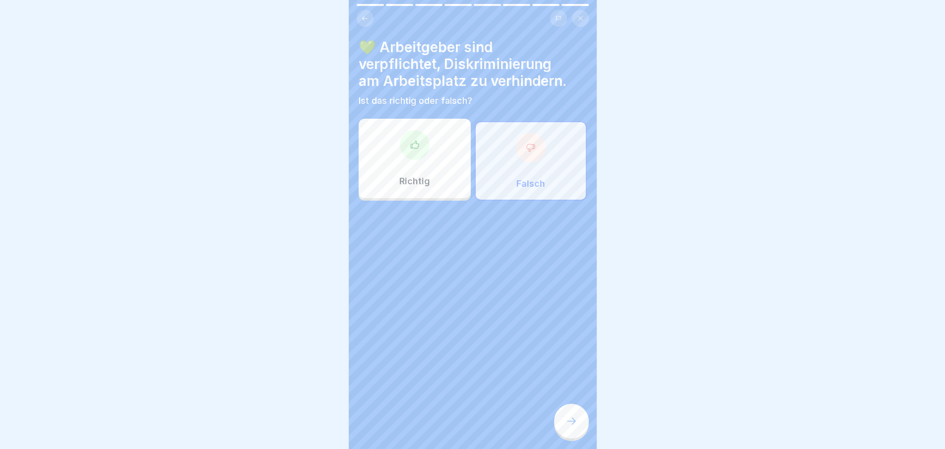
scroll to position [7, 0]
click at [431, 167] on div "Richtig" at bounding box center [415, 158] width 112 height 79
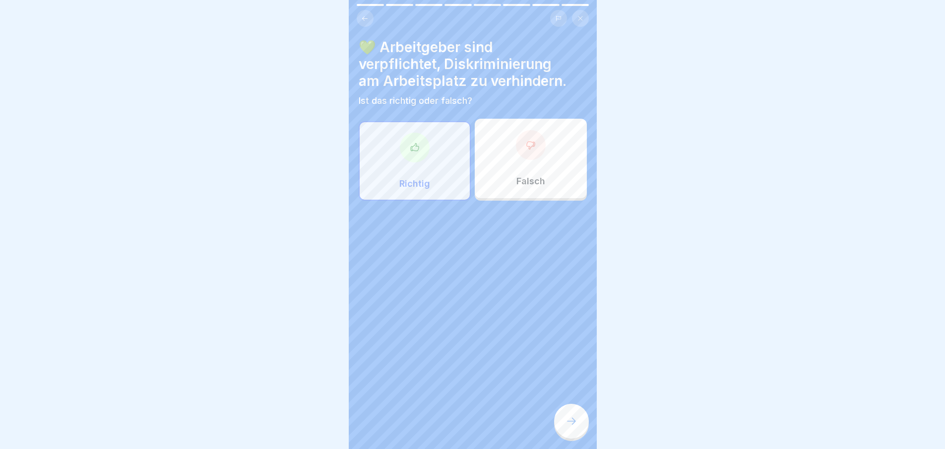
click at [570, 422] on icon at bounding box center [572, 421] width 12 height 12
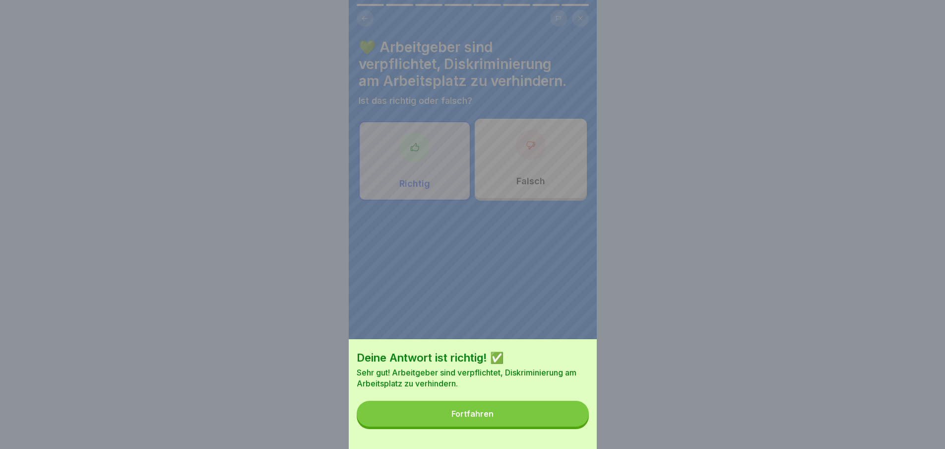
click at [573, 424] on button "Fortfahren" at bounding box center [473, 413] width 232 height 26
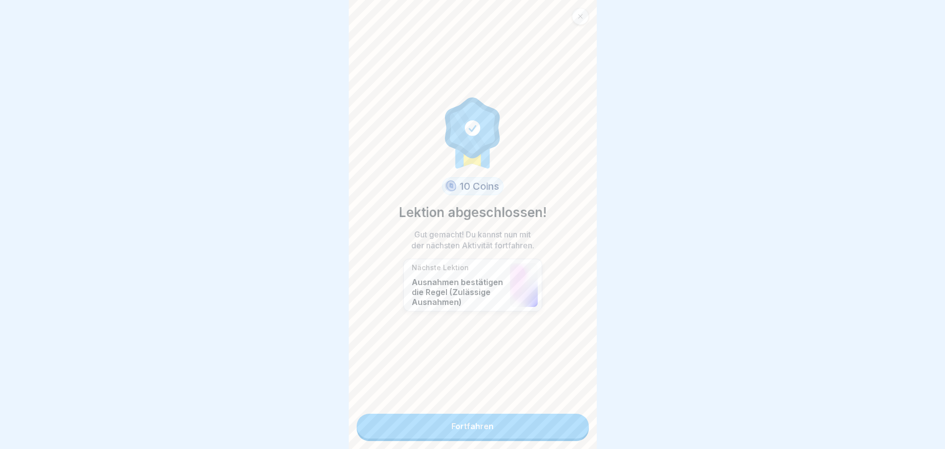
click at [561, 423] on link "Fortfahren" at bounding box center [473, 425] width 232 height 25
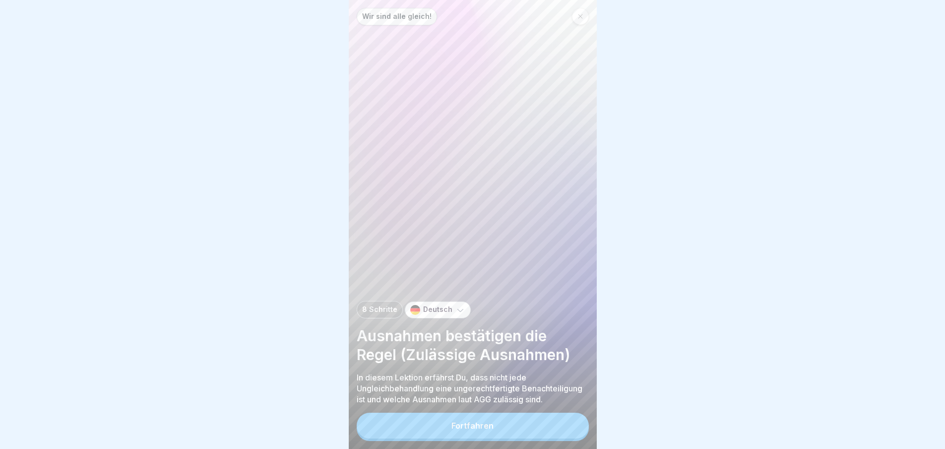
click at [558, 424] on button "Fortfahren" at bounding box center [473, 425] width 232 height 26
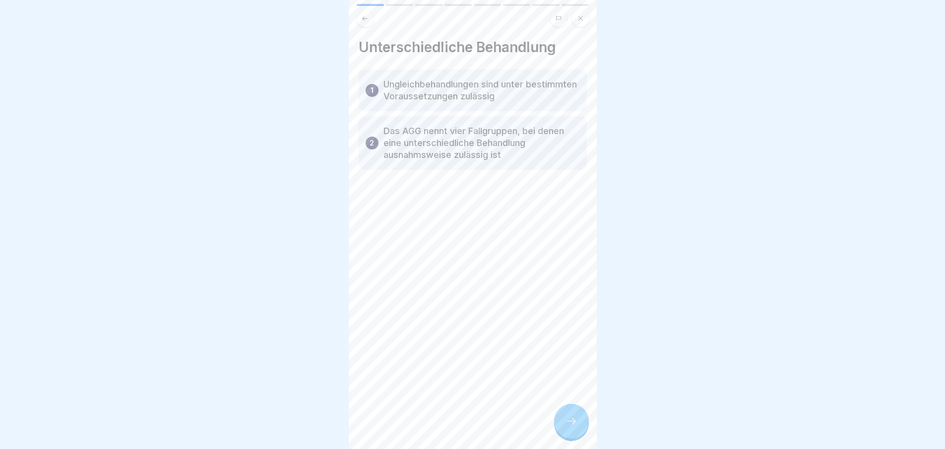
click at [571, 421] on icon at bounding box center [571, 420] width 9 height 7
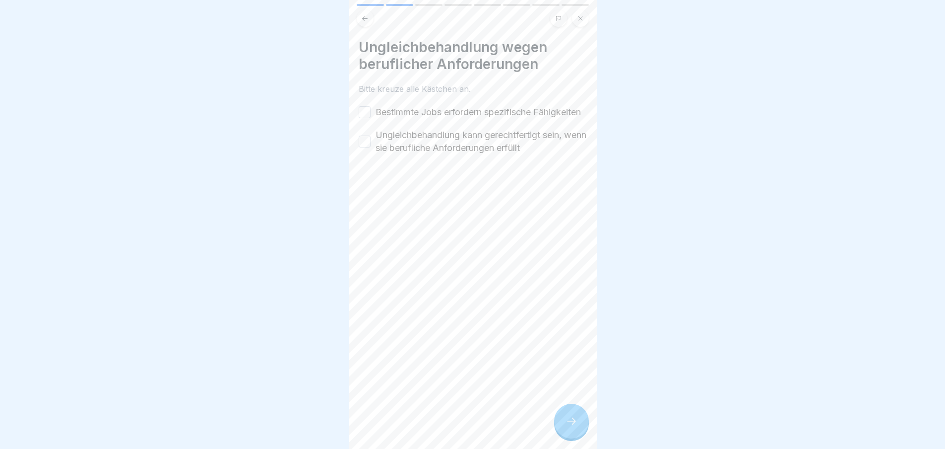
click at [576, 416] on icon at bounding box center [572, 421] width 12 height 12
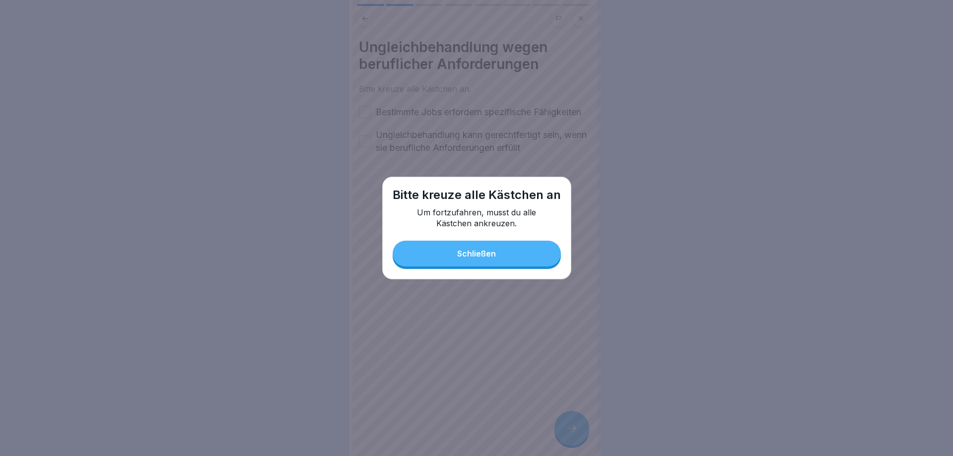
click at [505, 244] on button "Schließen" at bounding box center [477, 254] width 168 height 26
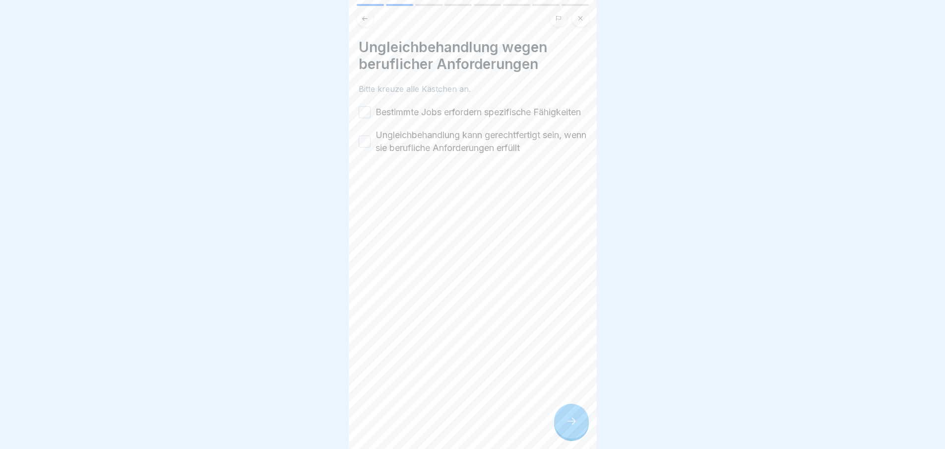
click at [378, 119] on label "Bestimmte Jobs erfordern spezifische Fähigkeiten" at bounding box center [478, 112] width 205 height 13
click at [371, 118] on button "Bestimmte Jobs erfordern spezifische Fähigkeiten" at bounding box center [365, 112] width 12 height 12
click at [367, 147] on button "Ungleichbehandlung kann gerechtfertigt sein, wenn sie berufliche Anforderungen …" at bounding box center [365, 141] width 12 height 12
click at [580, 421] on div at bounding box center [571, 420] width 35 height 35
click at [571, 424] on icon at bounding box center [572, 421] width 12 height 12
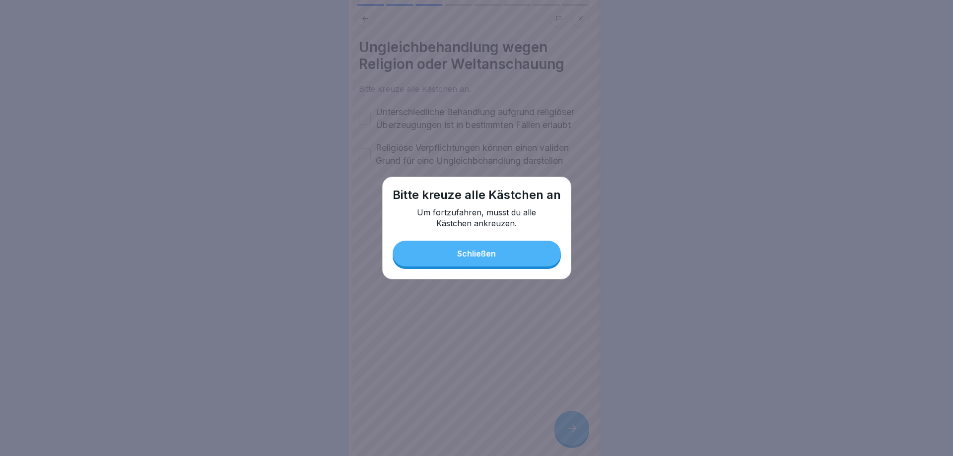
click at [512, 257] on button "Schließen" at bounding box center [477, 254] width 168 height 26
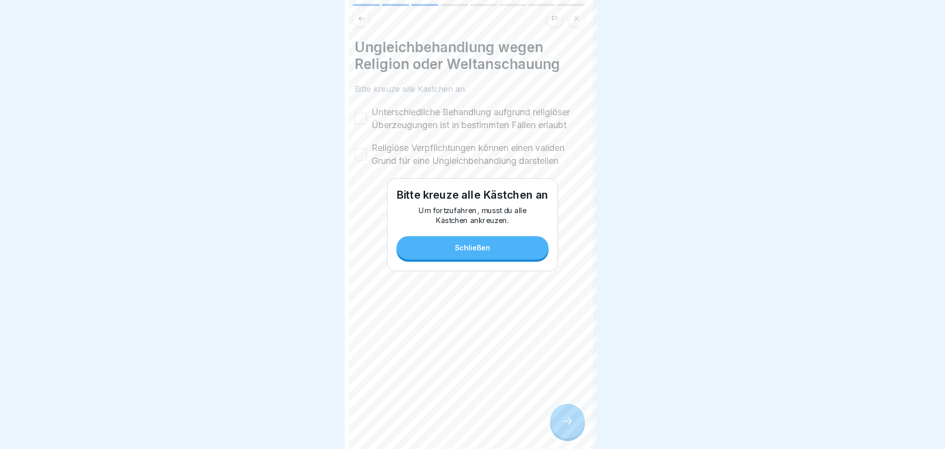
click at [388, 127] on label "Unterschiedliche Behandlung aufgrund religiöser Überzeugungen ist in bestimmten…" at bounding box center [477, 119] width 211 height 26
click at [367, 125] on button "Unterschiedliche Behandlung aufgrund religiöser Überzeugungen ist in bestimmten…" at bounding box center [361, 119] width 12 height 12
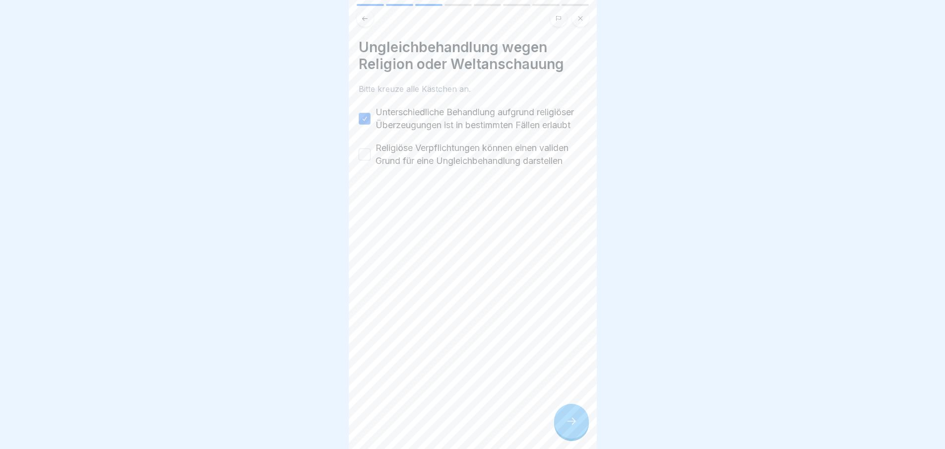
click at [393, 167] on label "Religiöse Verpflichtungen können einen validen Grund für eine Ungleichbehandlun…" at bounding box center [481, 154] width 211 height 26
click at [371, 160] on button "Religiöse Verpflichtungen können einen validen Grund für eine Ungleichbehandlun…" at bounding box center [365, 154] width 12 height 12
click at [571, 415] on div at bounding box center [571, 420] width 35 height 35
click at [576, 420] on div at bounding box center [571, 420] width 35 height 35
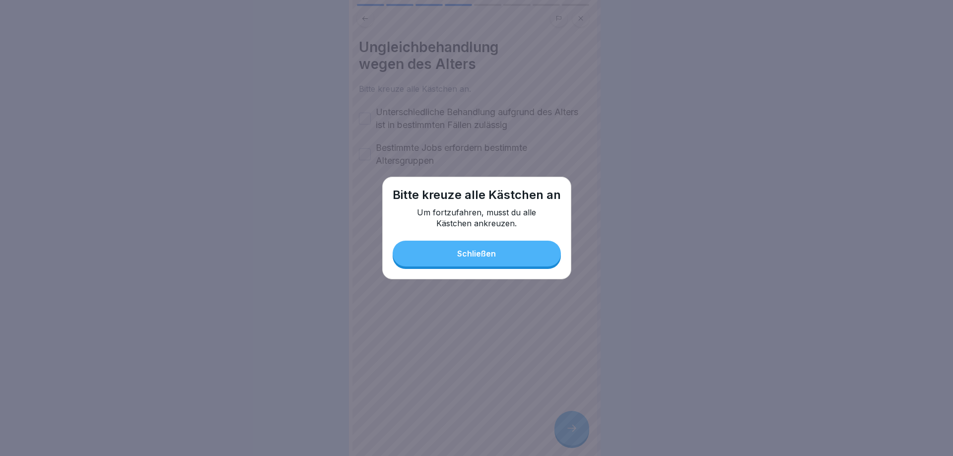
click at [496, 254] on button "Schließen" at bounding box center [477, 254] width 168 height 26
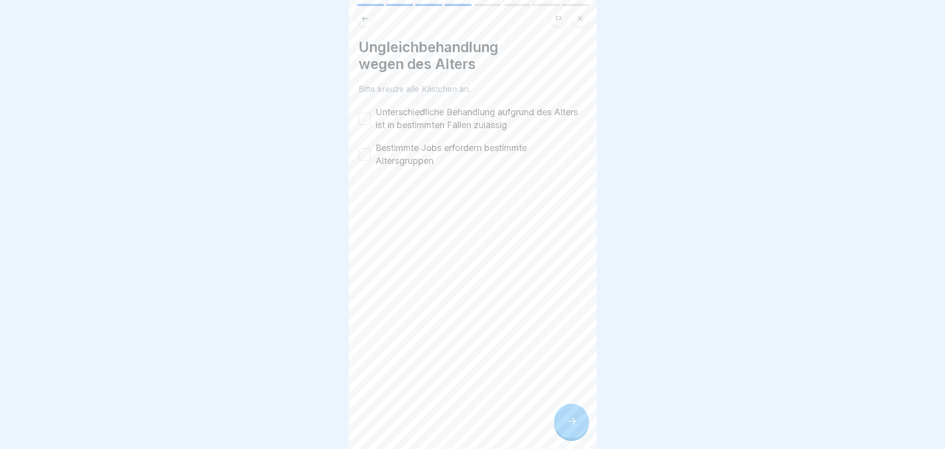
click at [369, 117] on button "Unterschiedliche Behandlung aufgrund des Alters ist in bestimmten Fällen zuläss…" at bounding box center [365, 119] width 12 height 12
click at [367, 154] on button "Bestimmte Jobs erfordern bestimmte Altersgruppen" at bounding box center [365, 154] width 12 height 12
click at [569, 414] on div at bounding box center [571, 420] width 35 height 35
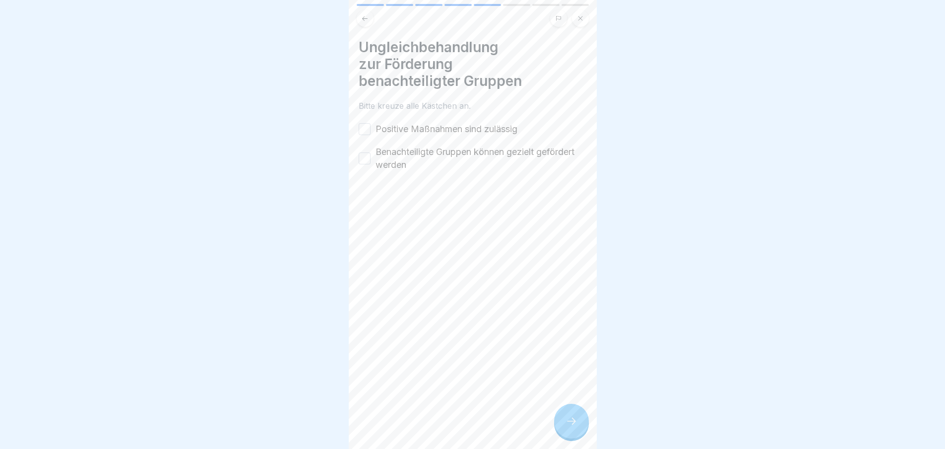
click at [361, 124] on button "Positive Maßnahmen sind zulässig" at bounding box center [365, 129] width 12 height 12
click at [365, 155] on button "Benachteiligte Gruppen können gezielt gefördert werden" at bounding box center [365, 158] width 12 height 12
click at [568, 421] on div at bounding box center [571, 420] width 35 height 35
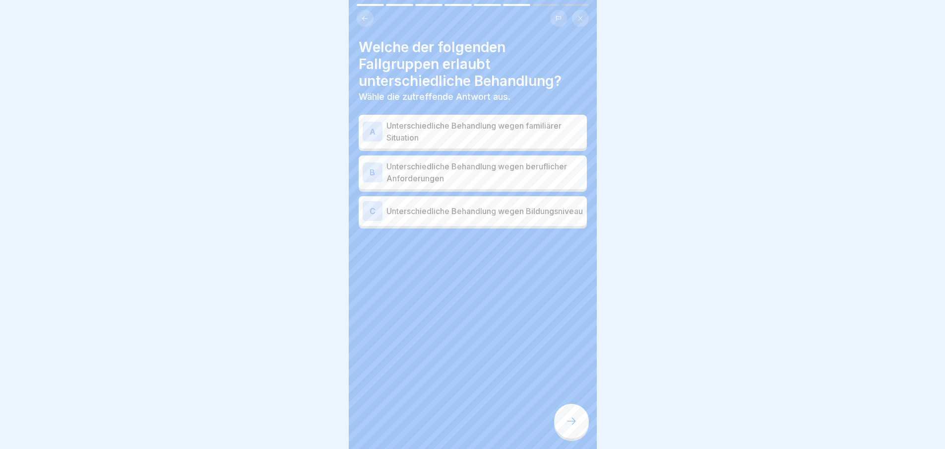
click at [508, 129] on p "Unterschiedliche Behandlung wegen familiärer Situation" at bounding box center [485, 132] width 197 height 24
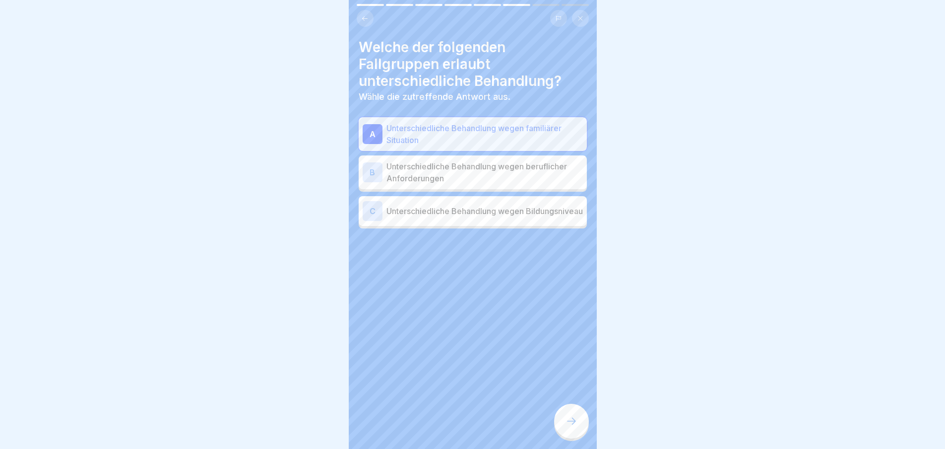
click at [505, 181] on p "Unterschiedliche Behandlung wegen beruflicher Anforderungen" at bounding box center [485, 172] width 197 height 24
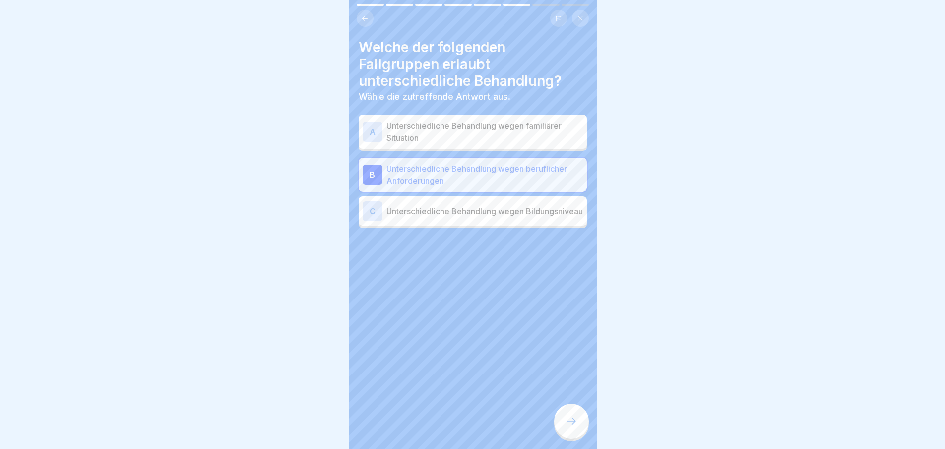
click at [571, 427] on icon at bounding box center [572, 421] width 12 height 12
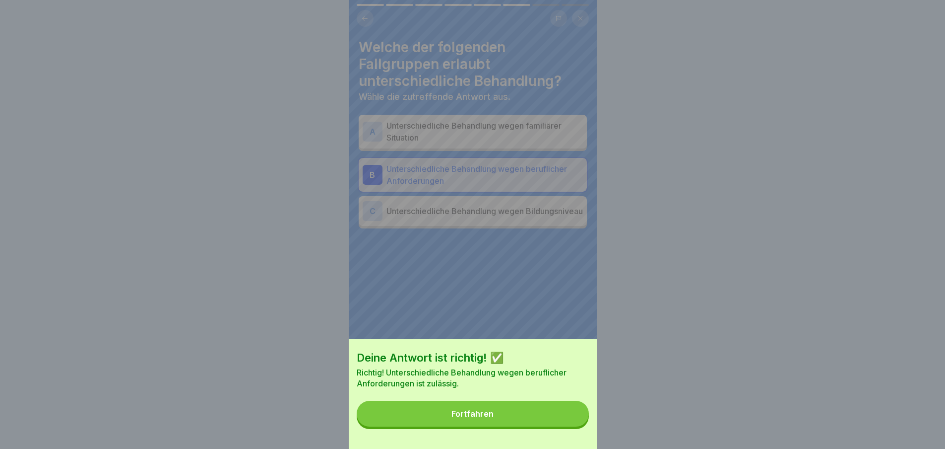
click at [515, 424] on button "Fortfahren" at bounding box center [473, 413] width 232 height 26
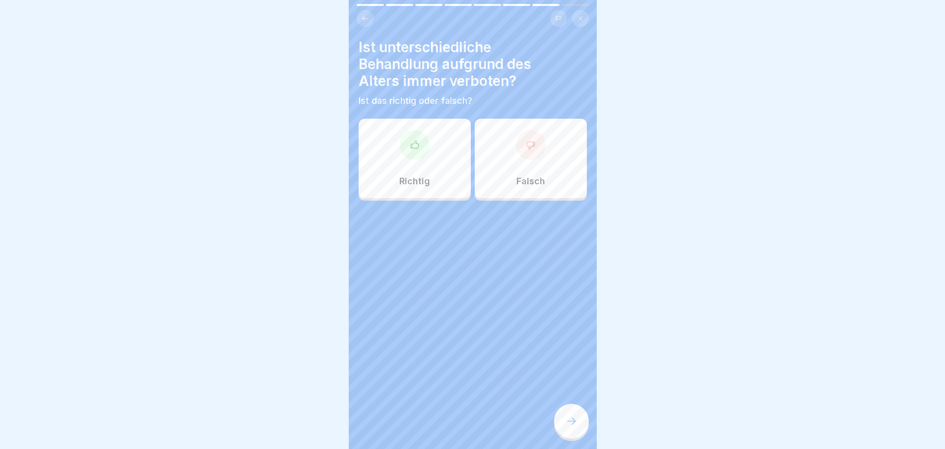
click at [569, 425] on icon at bounding box center [572, 421] width 12 height 12
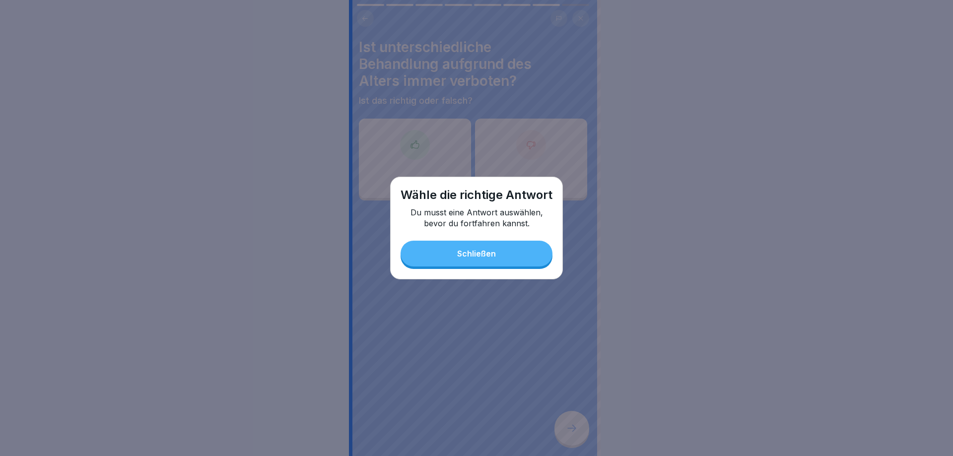
click at [512, 254] on button "Schließen" at bounding box center [476, 254] width 152 height 26
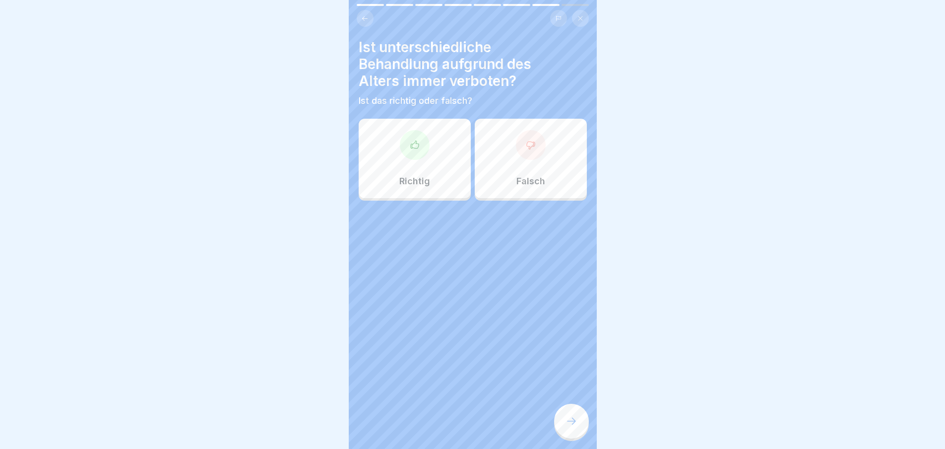
click at [534, 147] on div at bounding box center [531, 145] width 30 height 30
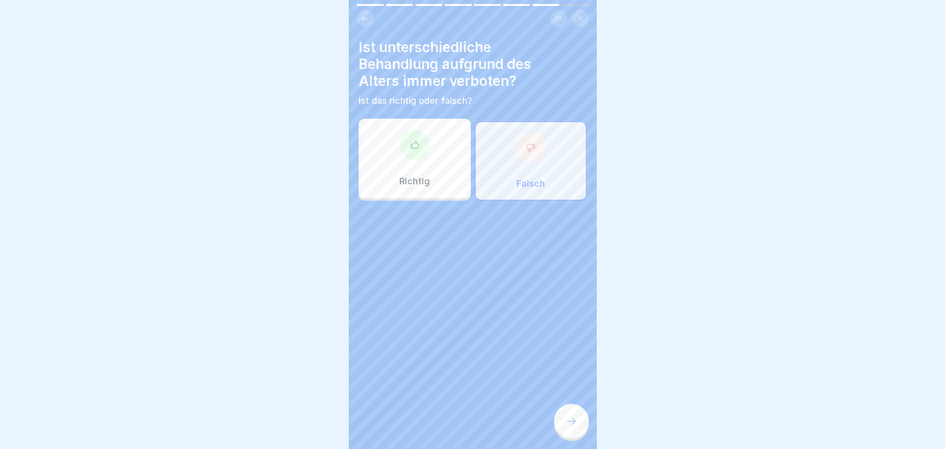
click at [579, 422] on div at bounding box center [571, 420] width 35 height 35
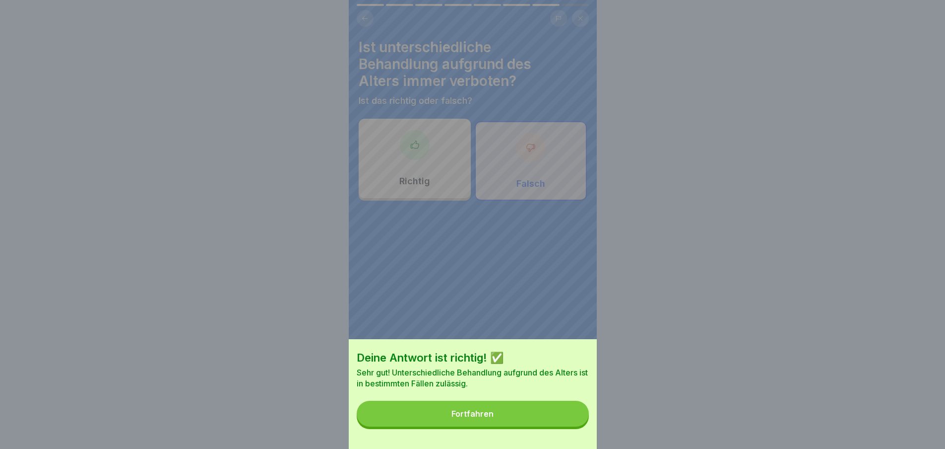
click at [560, 421] on button "Fortfahren" at bounding box center [473, 413] width 232 height 26
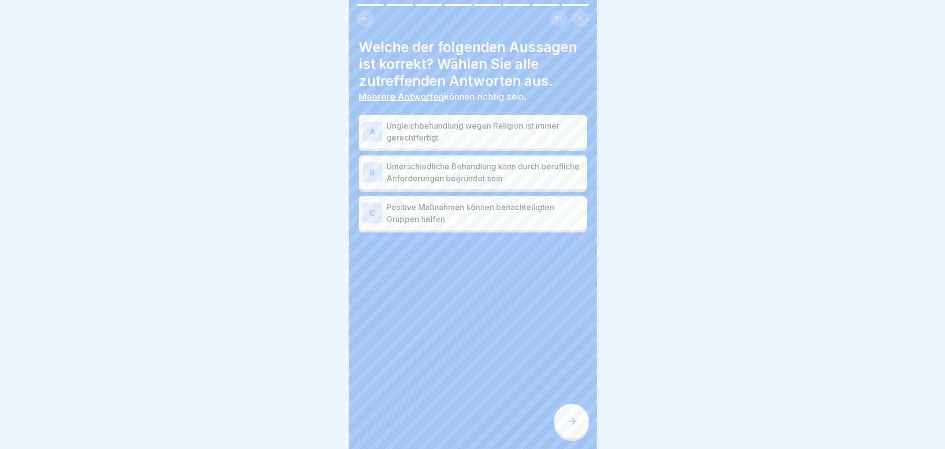
click at [500, 127] on p "Ungleichbehandlung wegen Religion ist immer gerechtfertigt" at bounding box center [485, 132] width 197 height 24
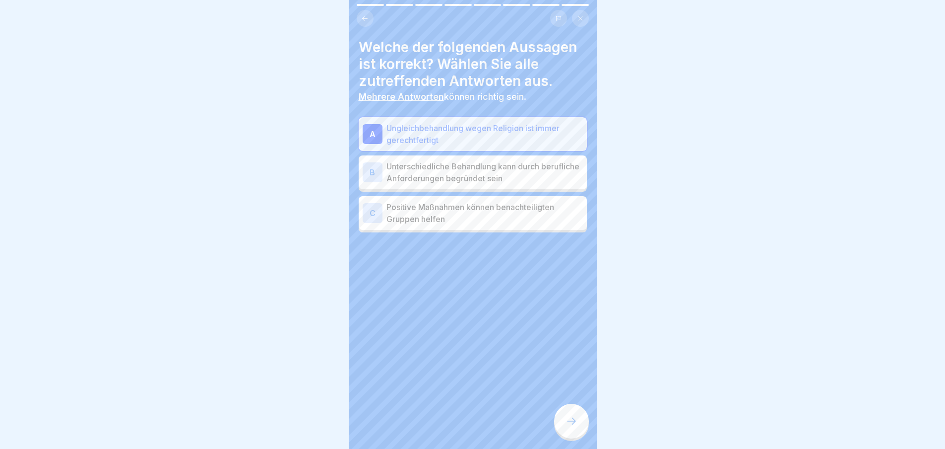
click at [487, 173] on p "Unterschiedliche Behandlung kann durch berufliche Anforderungen begründet sein" at bounding box center [485, 172] width 197 height 24
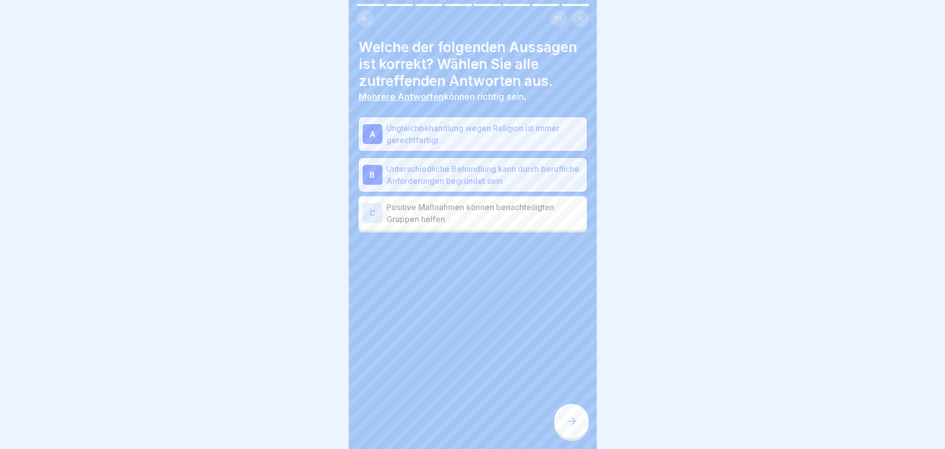
click at [550, 208] on p "Positive Maßnahmen können benachteiligten Gruppen helfen" at bounding box center [485, 213] width 197 height 24
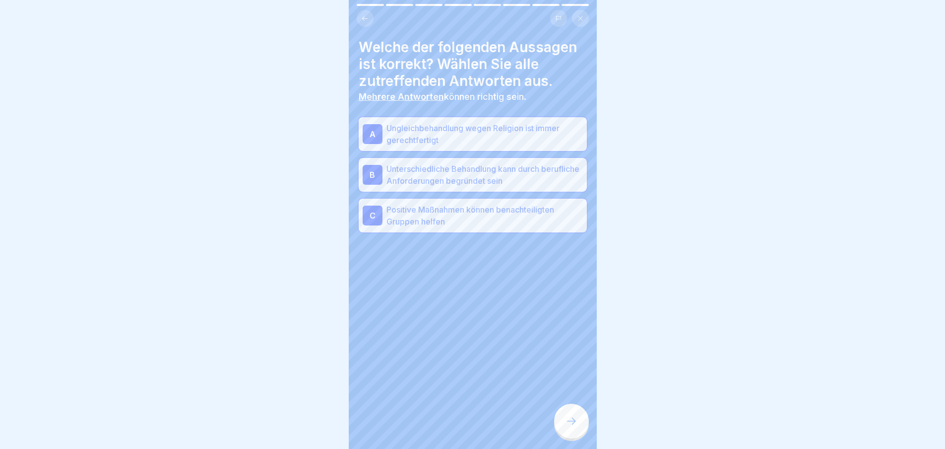
click at [573, 424] on icon at bounding box center [572, 421] width 12 height 12
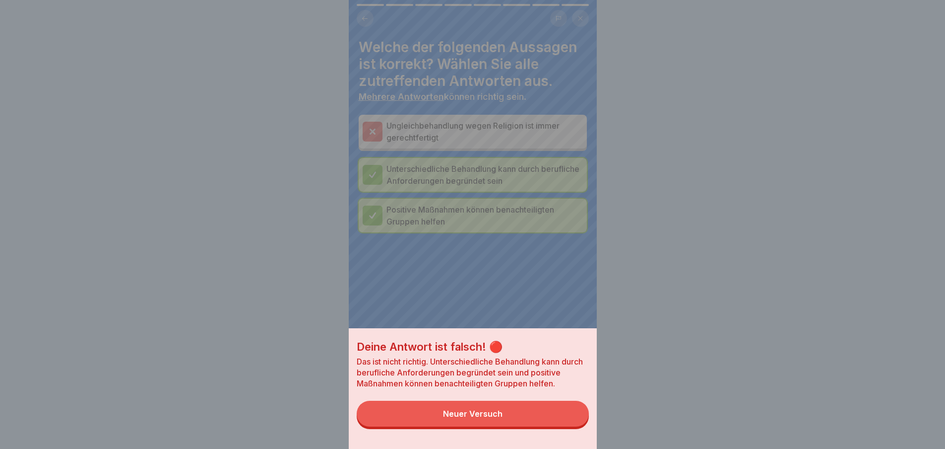
click at [531, 422] on button "Neuer Versuch" at bounding box center [473, 413] width 232 height 26
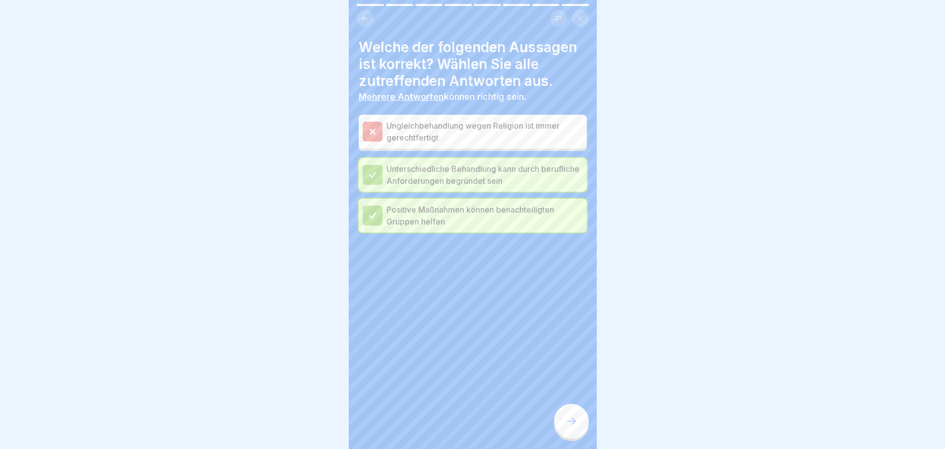
click at [578, 422] on div at bounding box center [571, 420] width 35 height 35
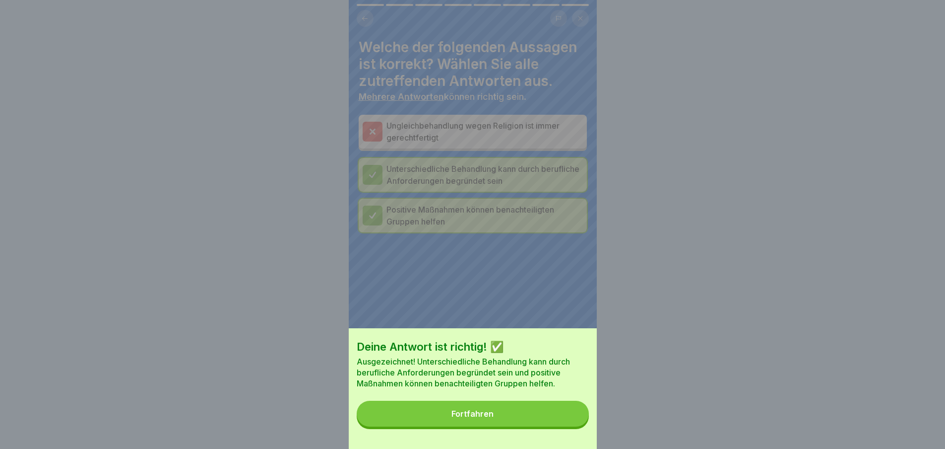
click at [543, 425] on button "Fortfahren" at bounding box center [473, 413] width 232 height 26
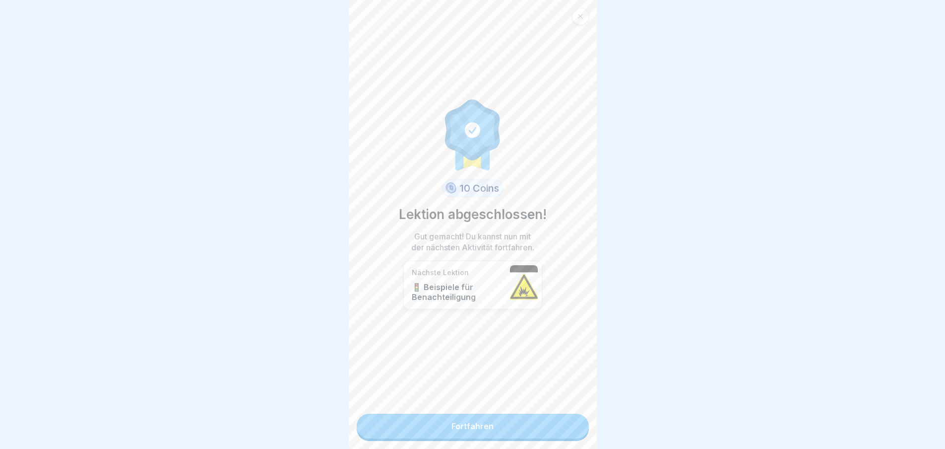
click at [533, 416] on link "Fortfahren" at bounding box center [473, 425] width 232 height 25
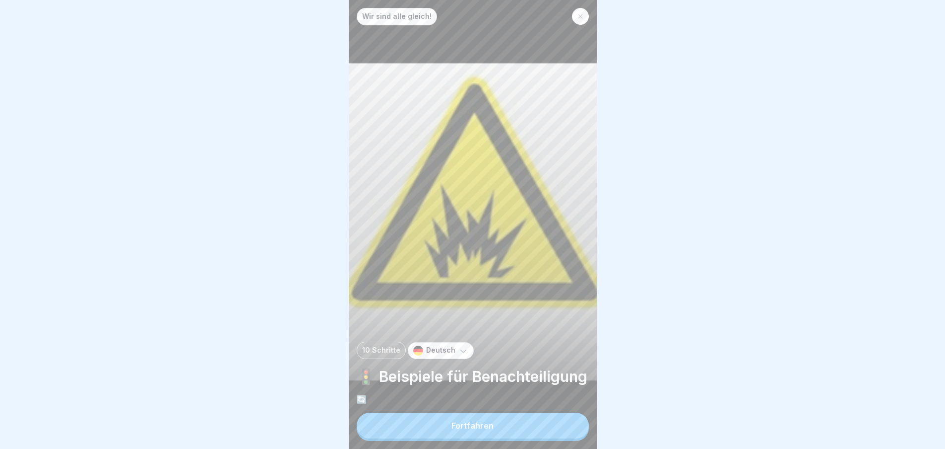
click at [529, 426] on button "Fortfahren" at bounding box center [473, 425] width 232 height 26
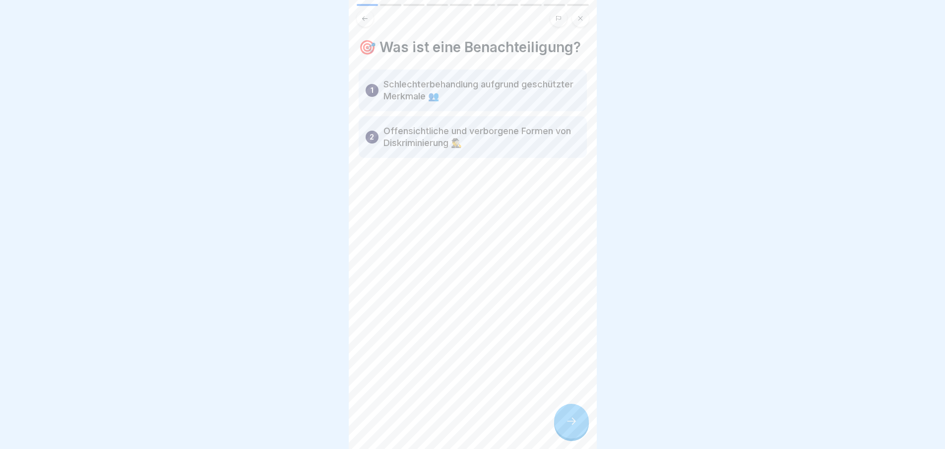
click at [500, 102] on p "Schlechterbehandlung aufgrund geschützter Merkmale 👥" at bounding box center [482, 90] width 197 height 24
click at [502, 149] on p "Offensichtliche und verborgene Formen von Diskriminierung 🕵️‍♂️" at bounding box center [482, 137] width 197 height 24
click at [405, 102] on p "Schlechterbehandlung aufgrund geschützter Merkmale 👥" at bounding box center [482, 90] width 197 height 24
click at [571, 422] on div at bounding box center [571, 420] width 35 height 35
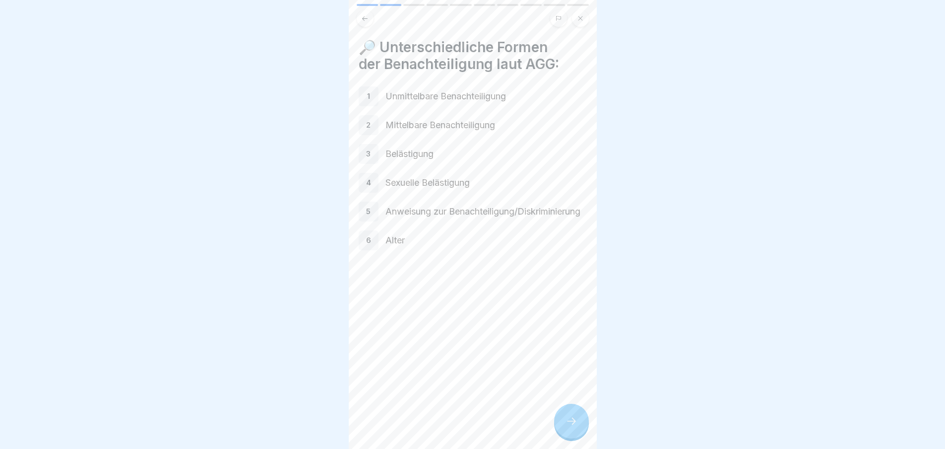
click at [577, 427] on icon at bounding box center [572, 421] width 12 height 12
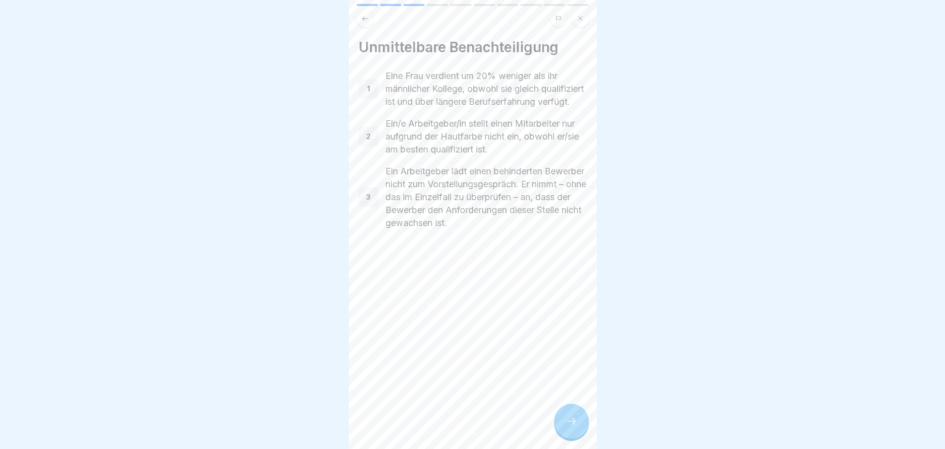
click at [581, 430] on div at bounding box center [571, 420] width 35 height 35
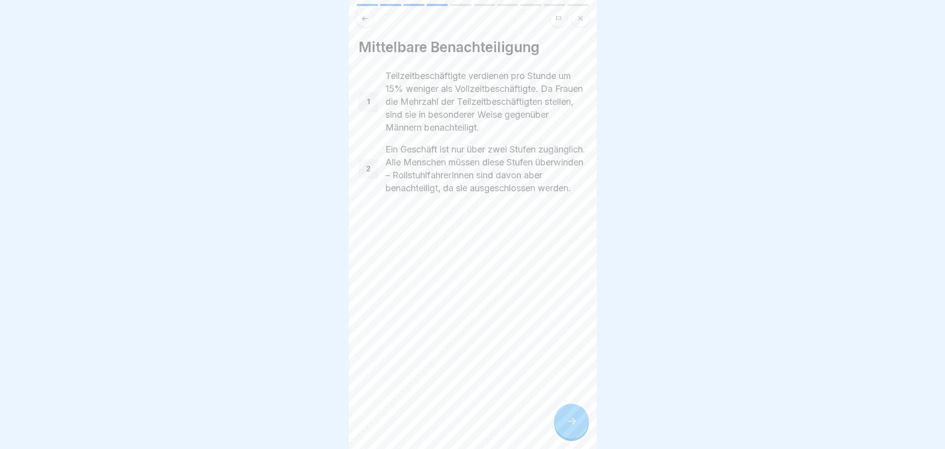
click at [581, 435] on div at bounding box center [571, 420] width 35 height 35
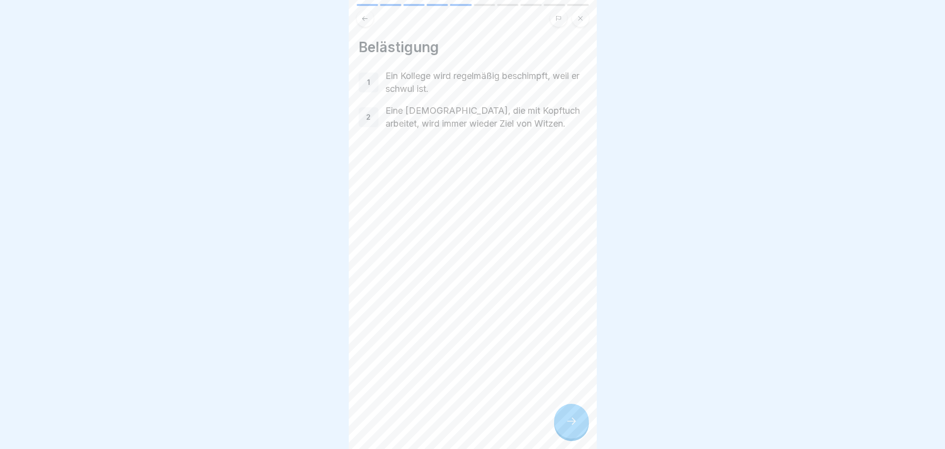
click at [584, 441] on div "Belästigung 1 Ein Kollege wird regelmäßig beschimpft, weil er schwul ist. 2 Ein…" at bounding box center [473, 224] width 248 height 449
click at [583, 434] on div at bounding box center [571, 420] width 35 height 35
click at [581, 430] on div at bounding box center [571, 420] width 35 height 35
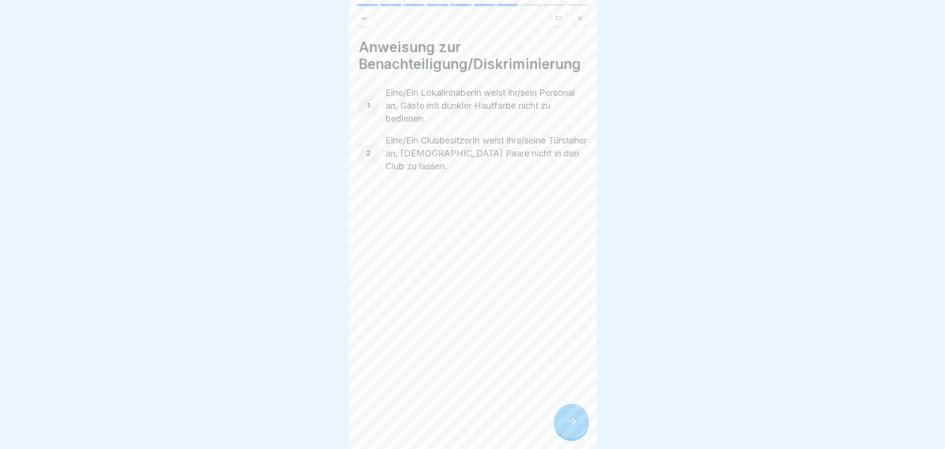
click at [577, 427] on icon at bounding box center [572, 421] width 12 height 12
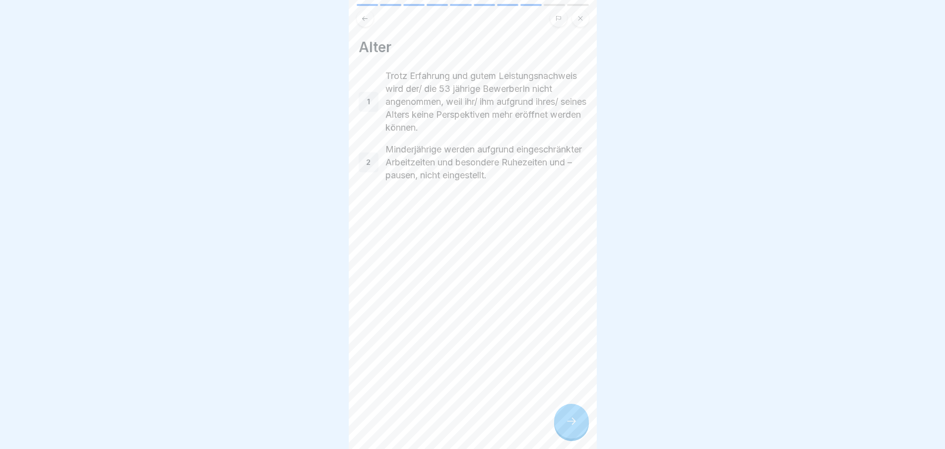
click at [573, 425] on icon at bounding box center [572, 421] width 12 height 12
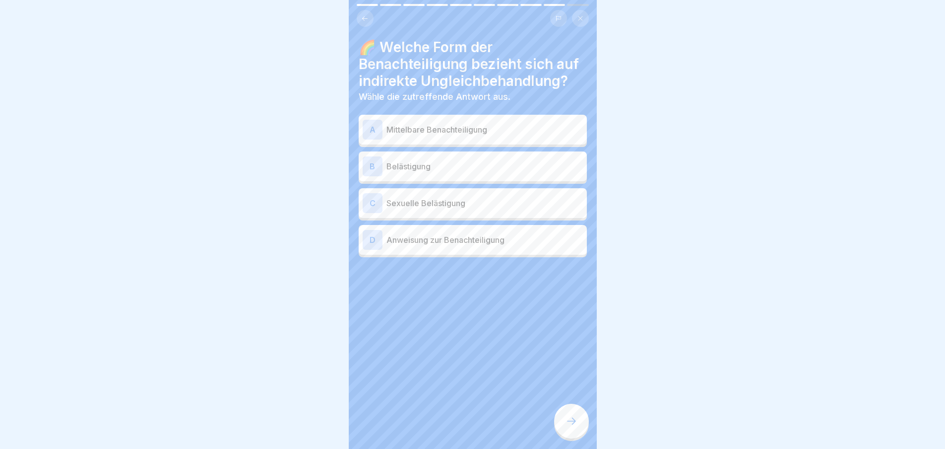
click at [576, 427] on icon at bounding box center [572, 421] width 12 height 12
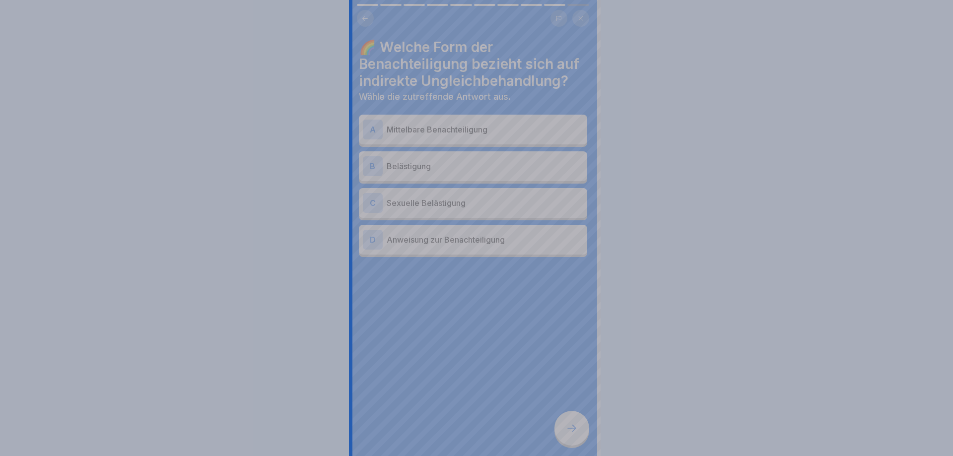
click at [577, 426] on div at bounding box center [476, 228] width 953 height 456
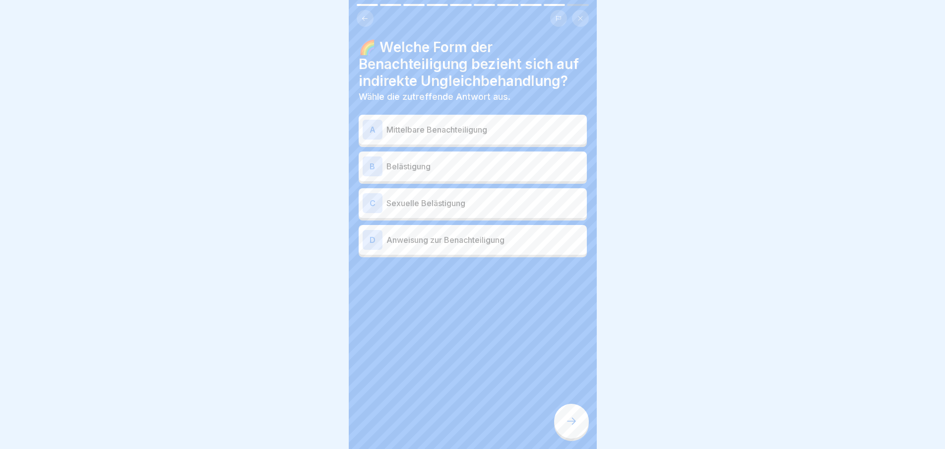
click at [492, 126] on p "Mittelbare Benachteiligung" at bounding box center [485, 130] width 197 height 12
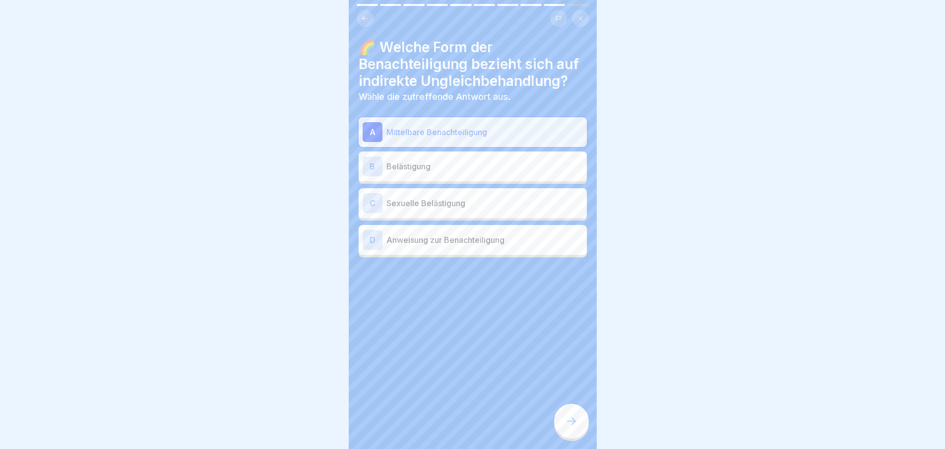
click at [487, 171] on p "Belästigung" at bounding box center [485, 166] width 197 height 12
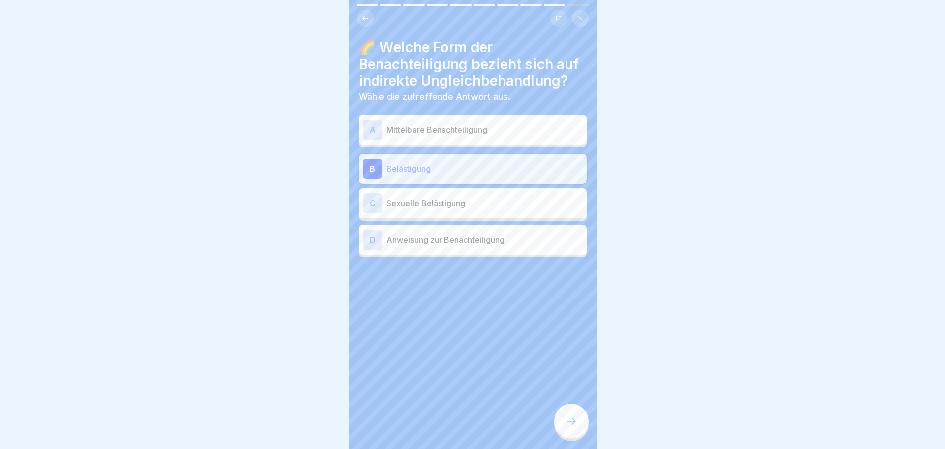
click at [511, 200] on p "Sexuelle Belästigung" at bounding box center [485, 203] width 197 height 12
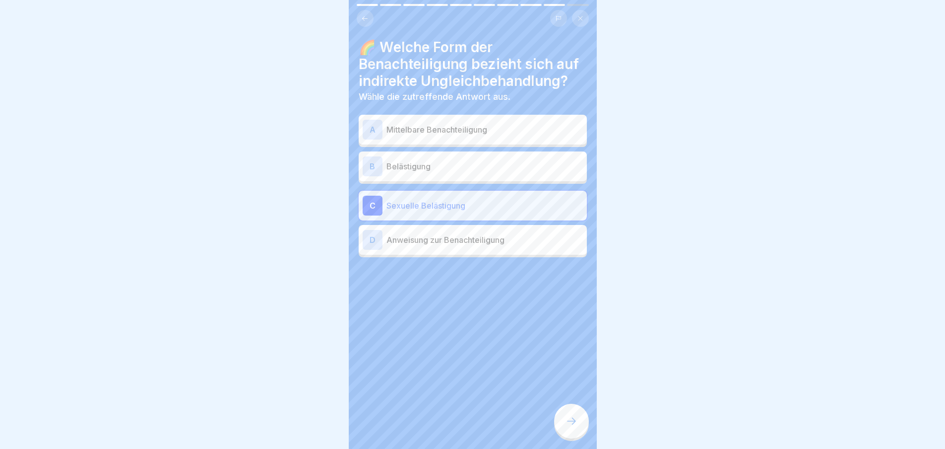
click at [581, 438] on div at bounding box center [571, 420] width 35 height 35
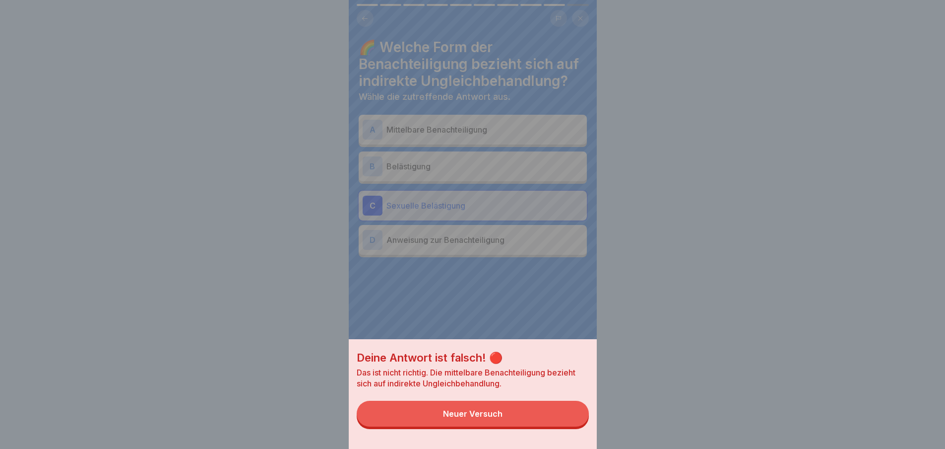
click at [560, 419] on button "Neuer Versuch" at bounding box center [473, 413] width 232 height 26
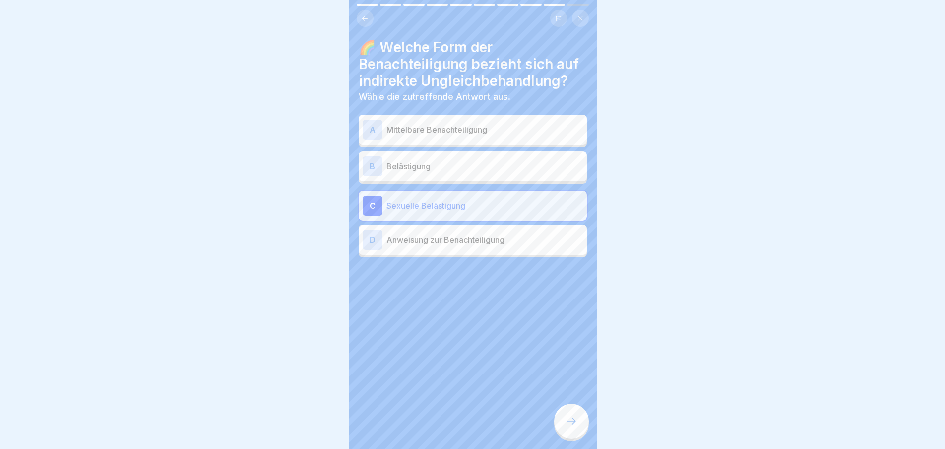
click at [527, 247] on div "D Anweisung zur Benachteiligung" at bounding box center [473, 240] width 220 height 20
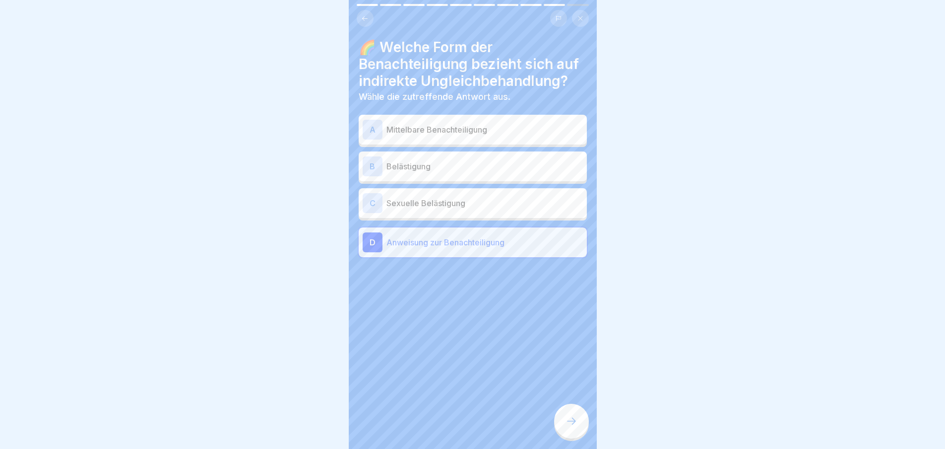
click at [573, 421] on div at bounding box center [571, 420] width 35 height 35
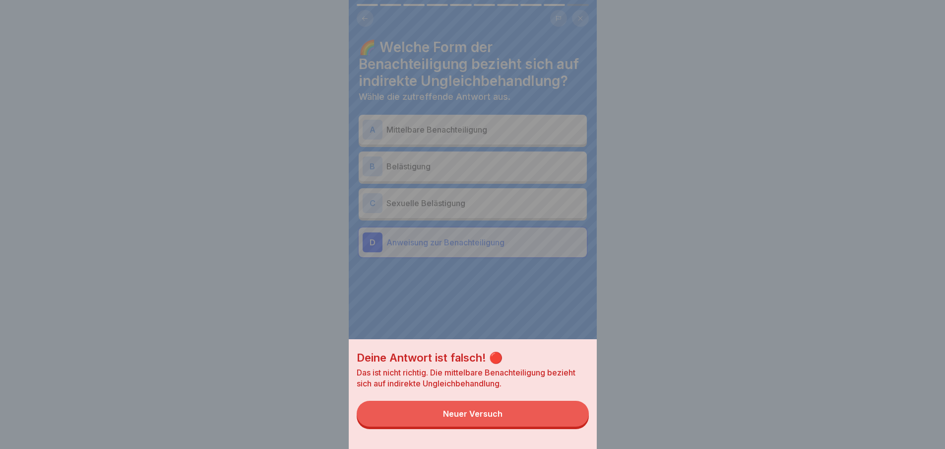
click at [550, 421] on button "Neuer Versuch" at bounding box center [473, 413] width 232 height 26
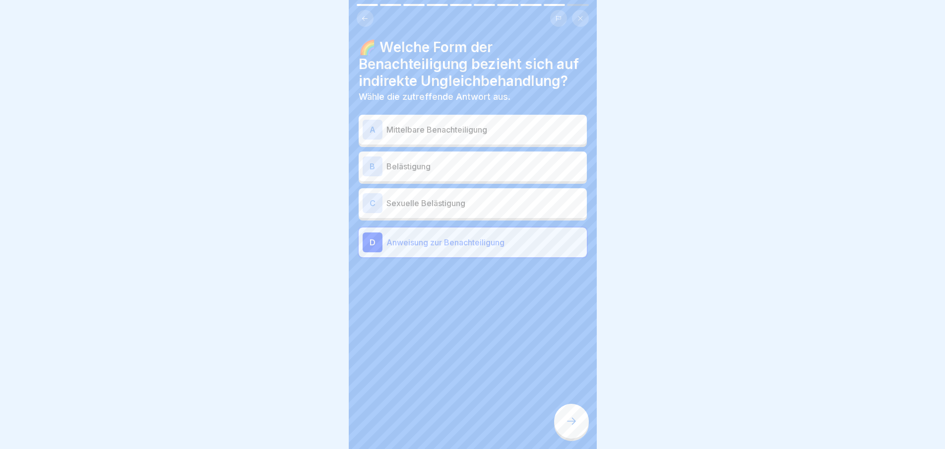
click at [505, 120] on div "A Mittelbare Benachteiligung" at bounding box center [473, 130] width 220 height 20
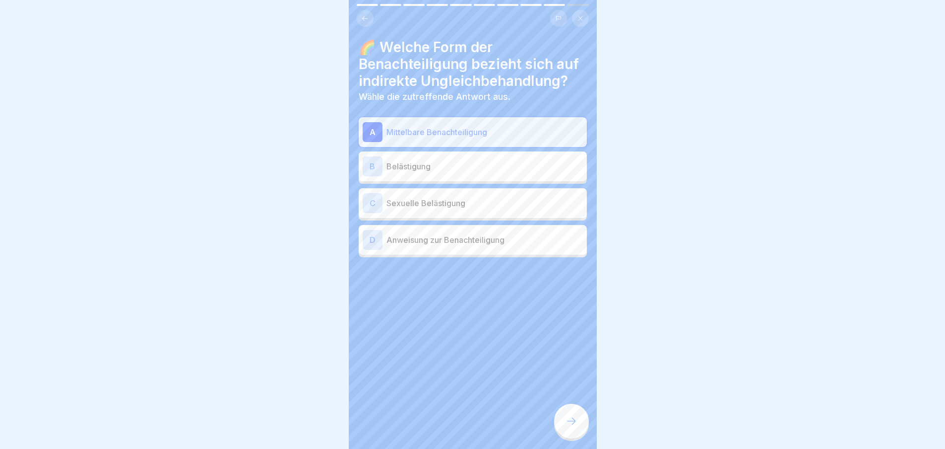
click at [577, 420] on div at bounding box center [571, 420] width 35 height 35
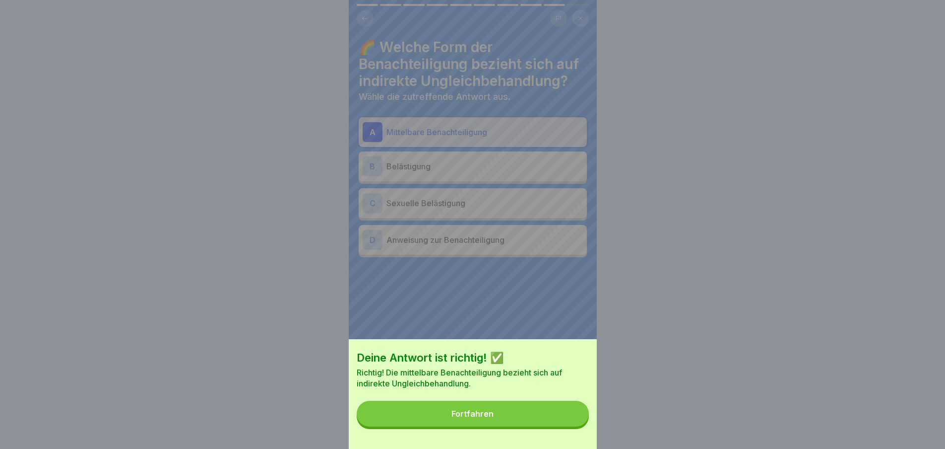
click at [517, 399] on div "Deine Antwort ist richtig! ✅ Richtig! Die mittelbare Benachteiligung bezieht si…" at bounding box center [473, 394] width 248 height 110
click at [512, 423] on button "Fortfahren" at bounding box center [473, 413] width 232 height 26
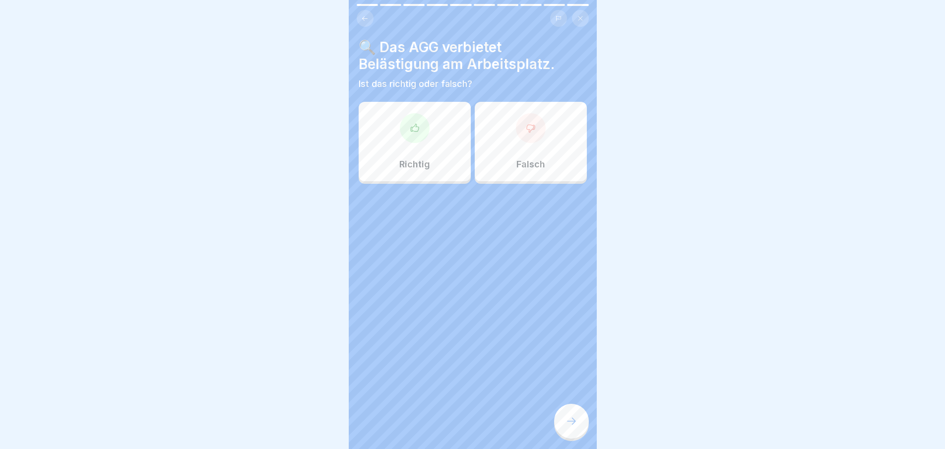
click at [409, 144] on div "Richtig" at bounding box center [415, 141] width 112 height 79
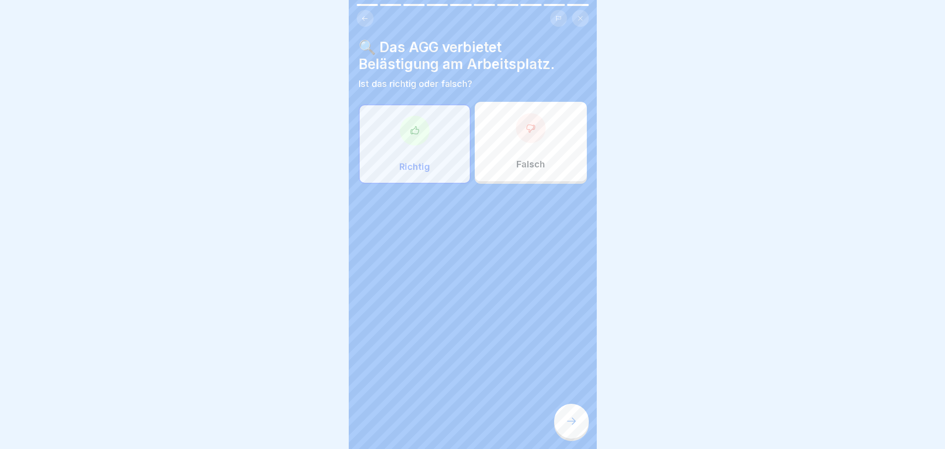
click at [571, 426] on icon at bounding box center [572, 421] width 12 height 12
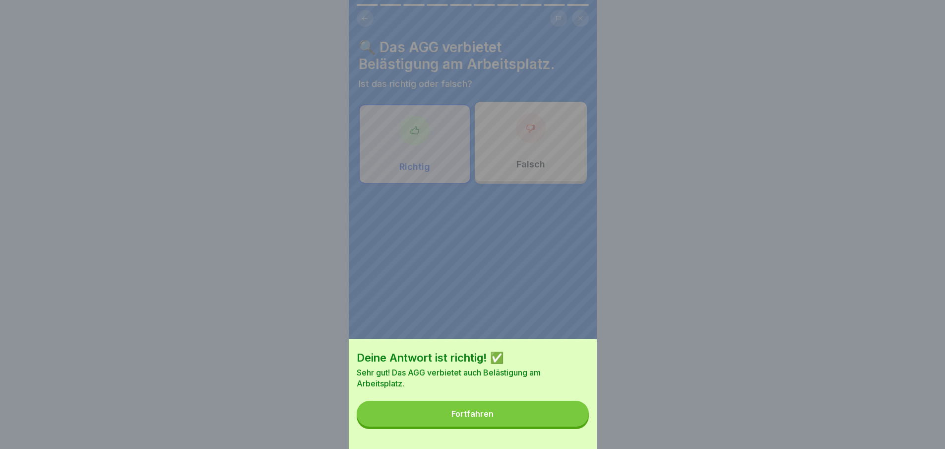
click at [532, 419] on button "Fortfahren" at bounding box center [473, 413] width 232 height 26
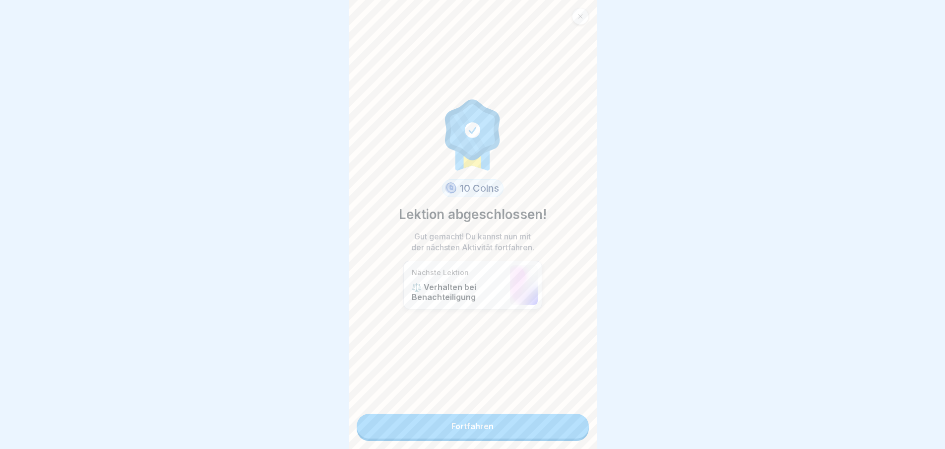
click at [545, 421] on link "Fortfahren" at bounding box center [473, 425] width 232 height 25
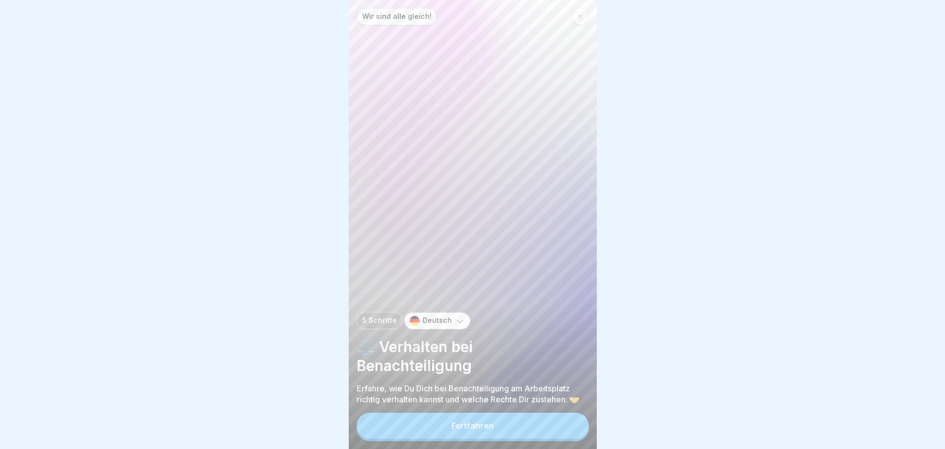
click at [502, 430] on button "Fortfahren" at bounding box center [473, 425] width 232 height 26
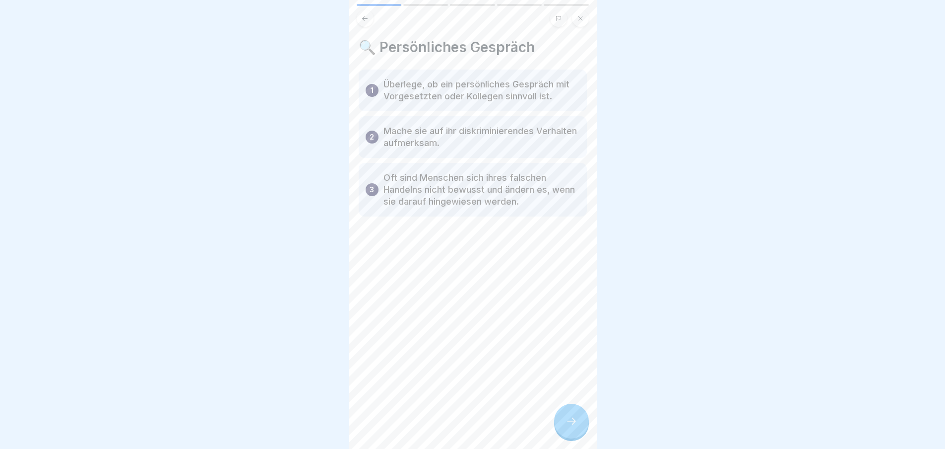
click at [556, 419] on div at bounding box center [571, 420] width 35 height 35
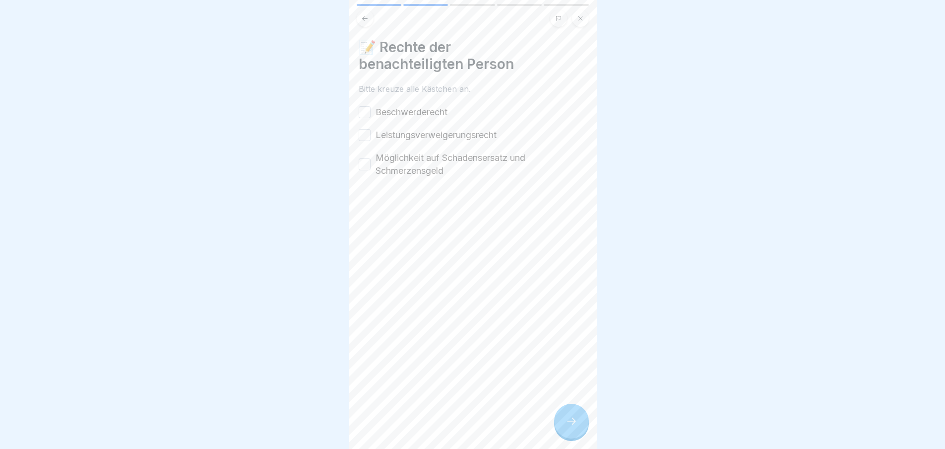
click at [576, 426] on icon at bounding box center [572, 421] width 12 height 12
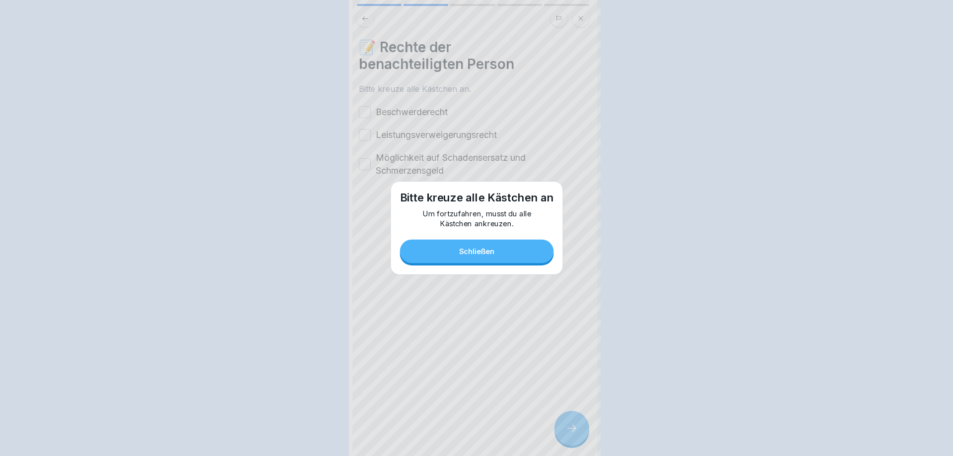
click at [580, 430] on div at bounding box center [476, 228] width 953 height 456
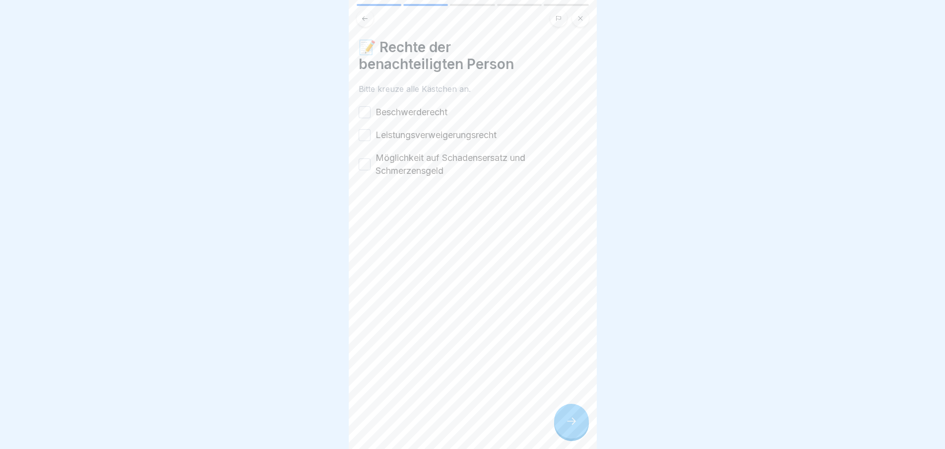
click at [382, 114] on label "Beschwerderecht" at bounding box center [412, 112] width 72 height 13
click at [371, 114] on button "Beschwerderecht" at bounding box center [365, 112] width 12 height 12
click at [394, 141] on label "Leistungsverweigerungsrecht" at bounding box center [436, 135] width 121 height 13
click at [371, 141] on button "Leistungsverweigerungsrecht" at bounding box center [365, 135] width 12 height 12
click at [409, 169] on label "Möglichkeit auf Schadensersatz und Schmerzensgeld" at bounding box center [481, 164] width 211 height 26
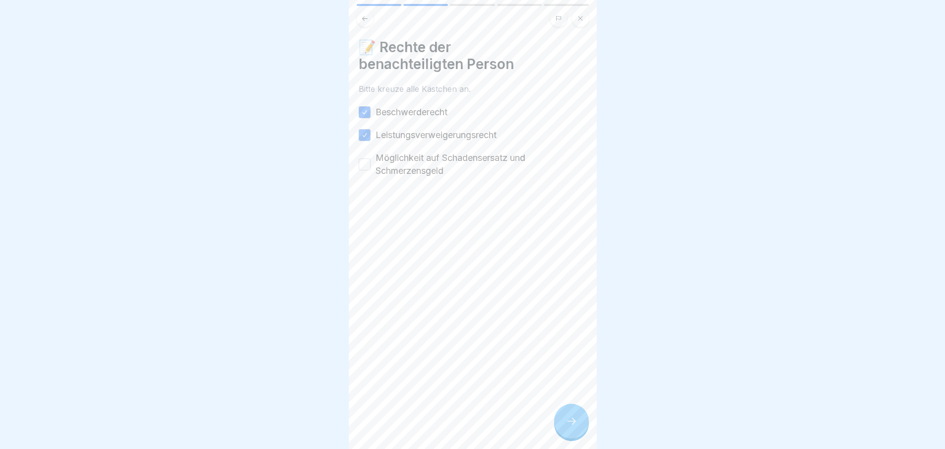
click at [371, 169] on button "Möglichkeit auf Schadensersatz und Schmerzensgeld" at bounding box center [365, 164] width 12 height 12
click at [574, 427] on icon at bounding box center [572, 421] width 12 height 12
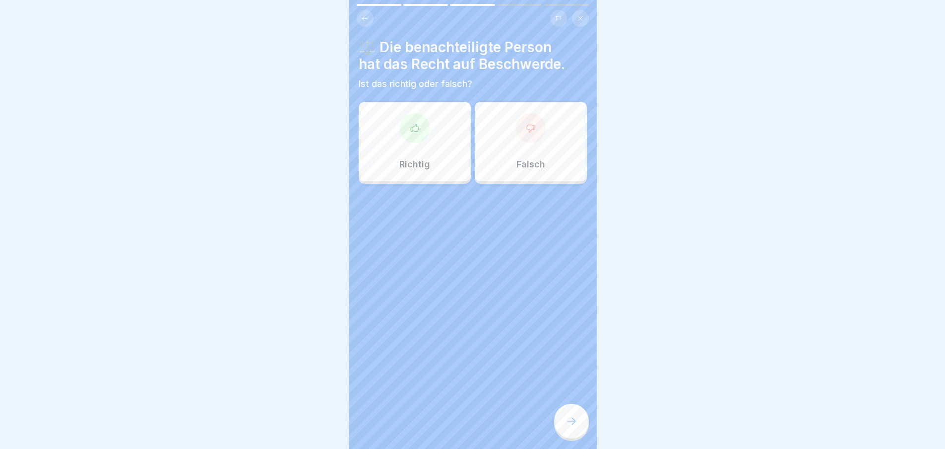
click at [405, 130] on div at bounding box center [415, 128] width 30 height 30
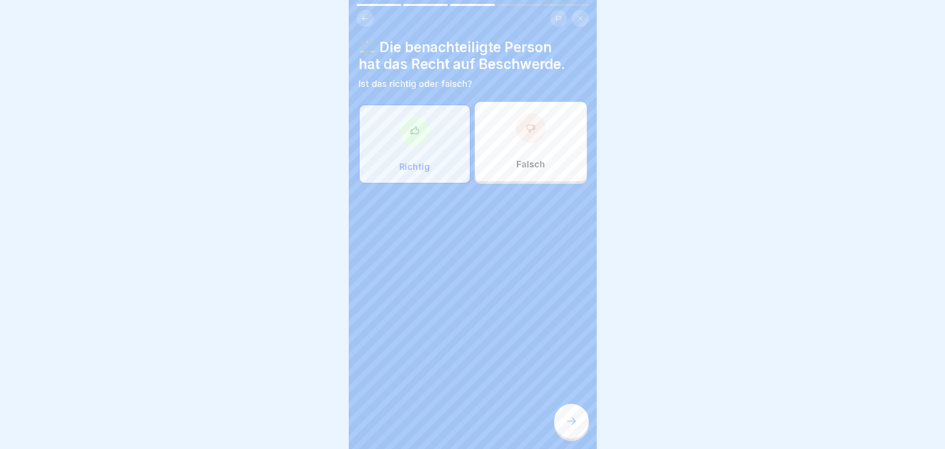
click at [569, 413] on div at bounding box center [571, 420] width 35 height 35
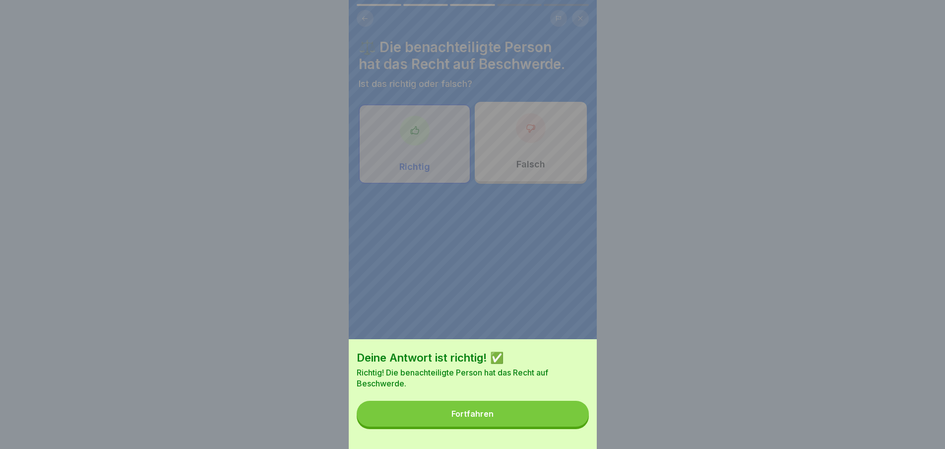
click at [524, 412] on button "Fortfahren" at bounding box center [473, 413] width 232 height 26
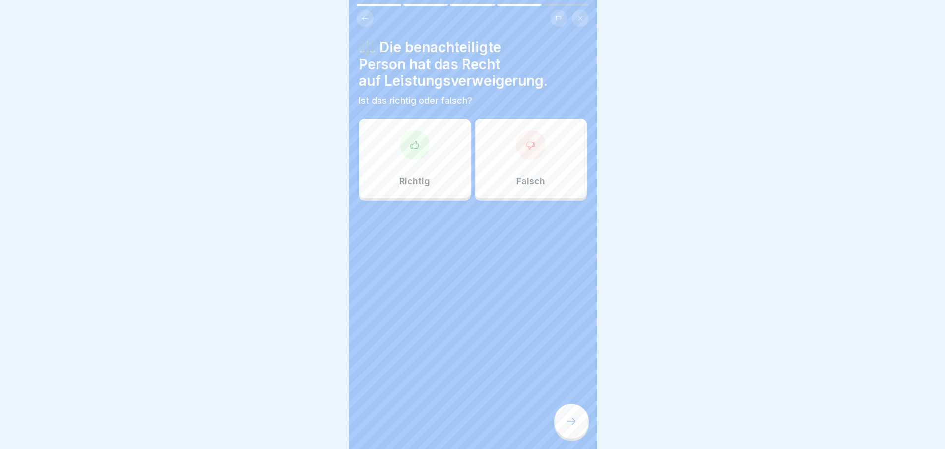
click at [427, 167] on div "Richtig" at bounding box center [415, 158] width 112 height 79
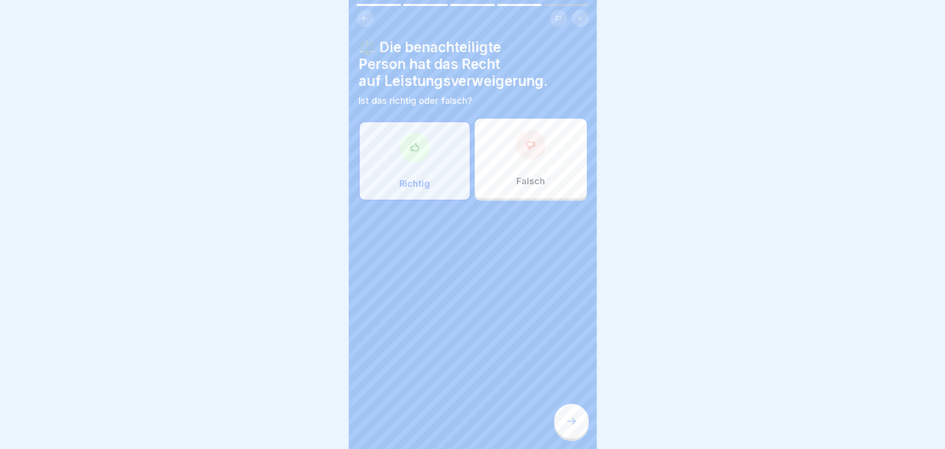
click at [565, 424] on div at bounding box center [571, 420] width 35 height 35
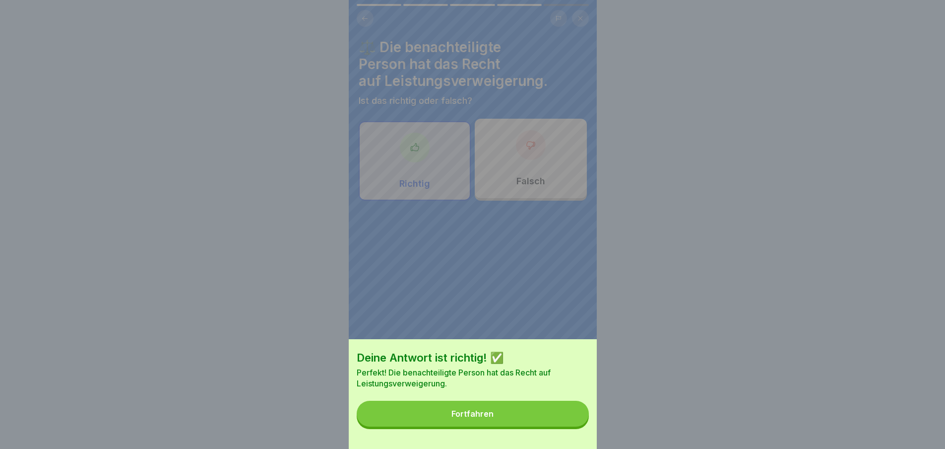
click at [535, 415] on button "Fortfahren" at bounding box center [473, 413] width 232 height 26
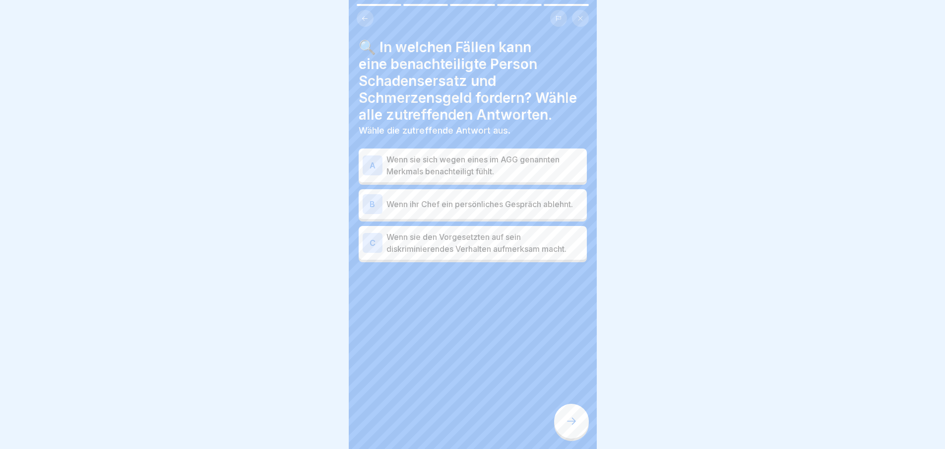
scroll to position [7, 0]
click at [568, 414] on div at bounding box center [571, 420] width 35 height 35
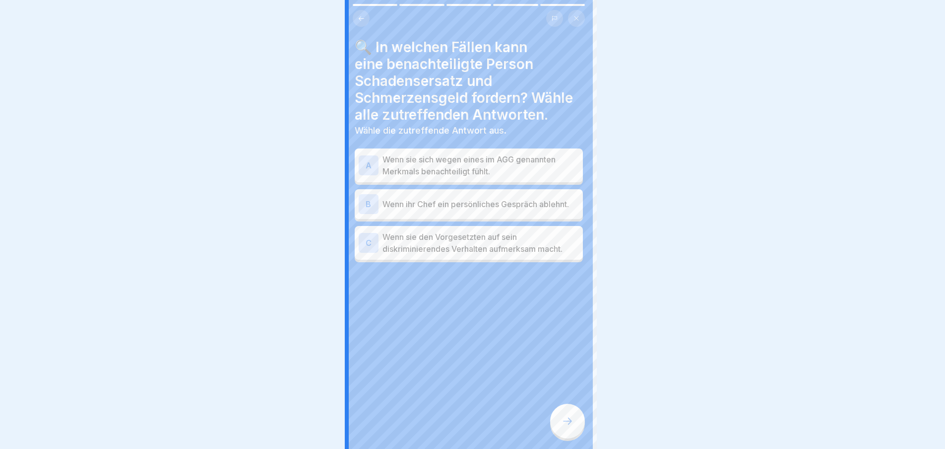
scroll to position [0, 0]
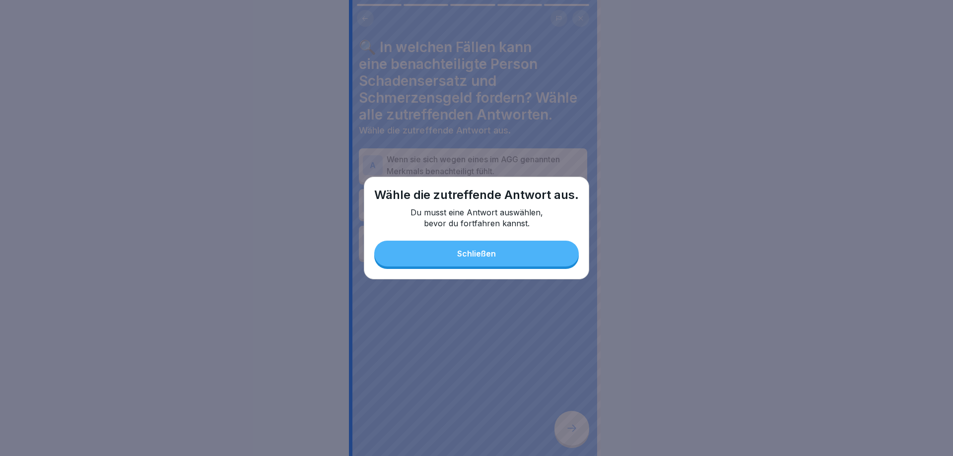
click at [498, 246] on button "Schließen" at bounding box center [476, 254] width 204 height 26
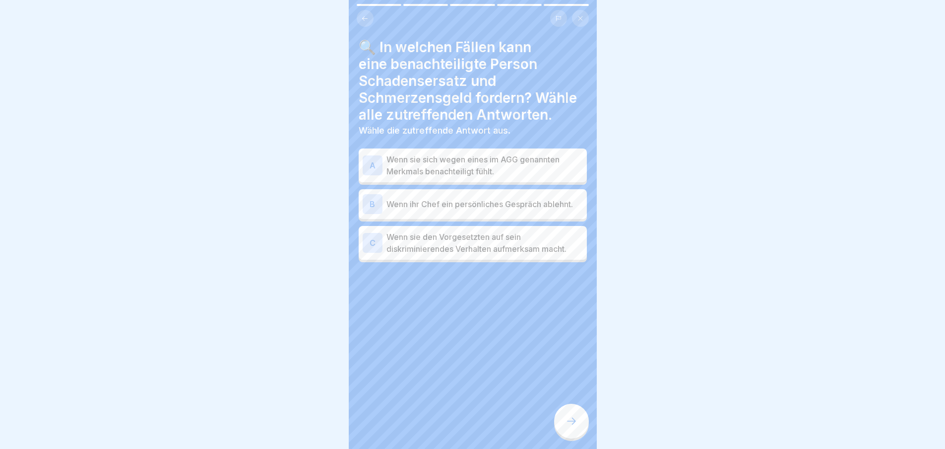
click at [476, 157] on p "Wenn sie sich wegen eines im AGG genannten Merkmals benachteiligt fühlt." at bounding box center [485, 165] width 197 height 24
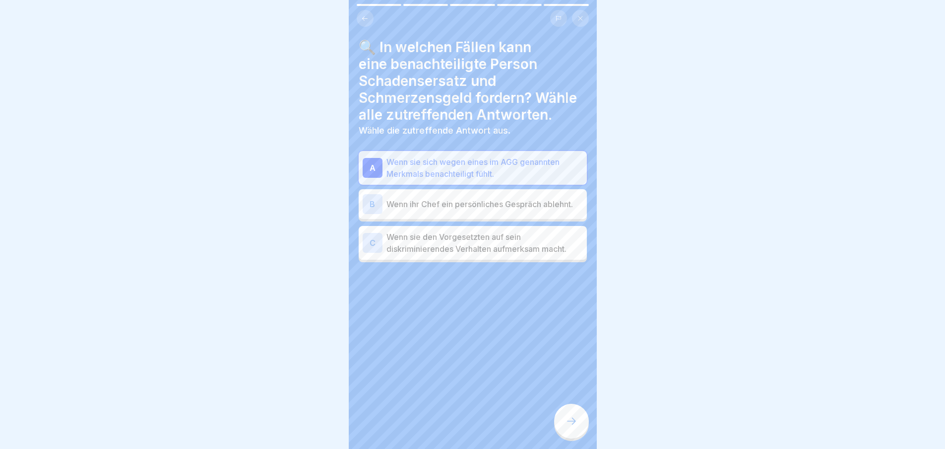
click at [488, 218] on div "B Wenn ihr Chef ein persönliches Gespräch ablehnt." at bounding box center [473, 204] width 228 height 30
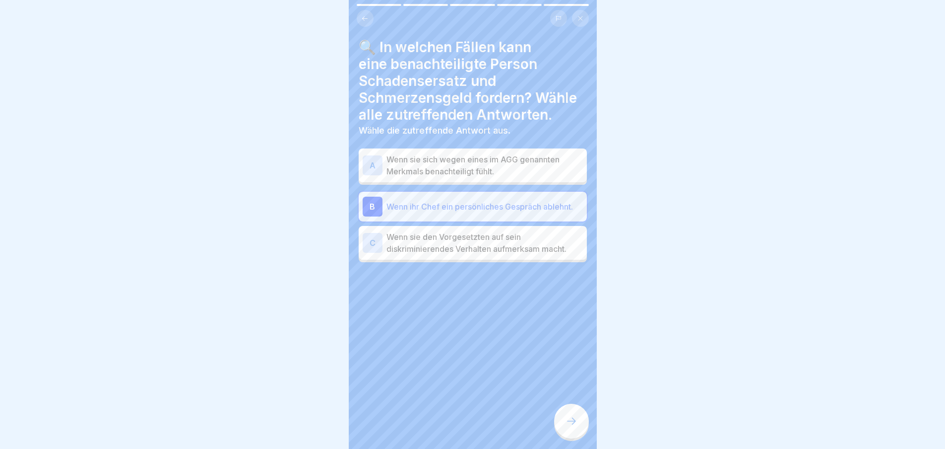
click at [499, 252] on p "Wenn sie den Vorgesetzten auf sein diskriminierendes Verhalten aufmerksam macht." at bounding box center [485, 243] width 197 height 24
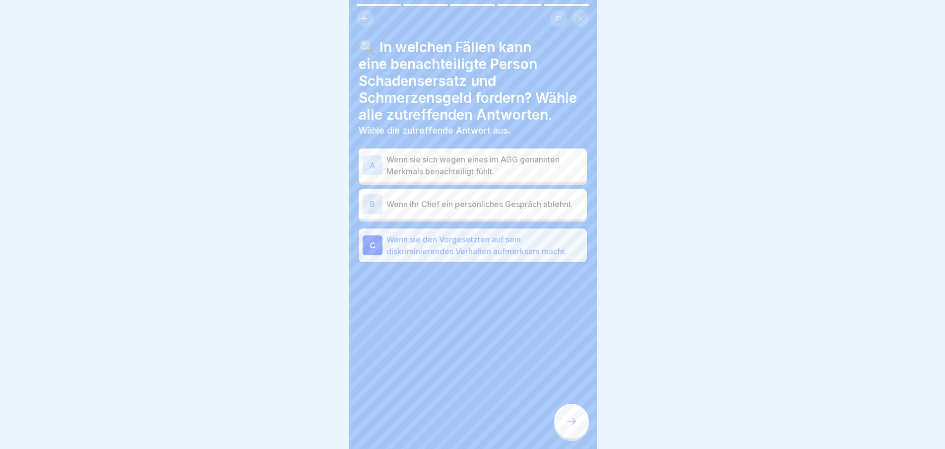
click at [566, 434] on div at bounding box center [571, 420] width 35 height 35
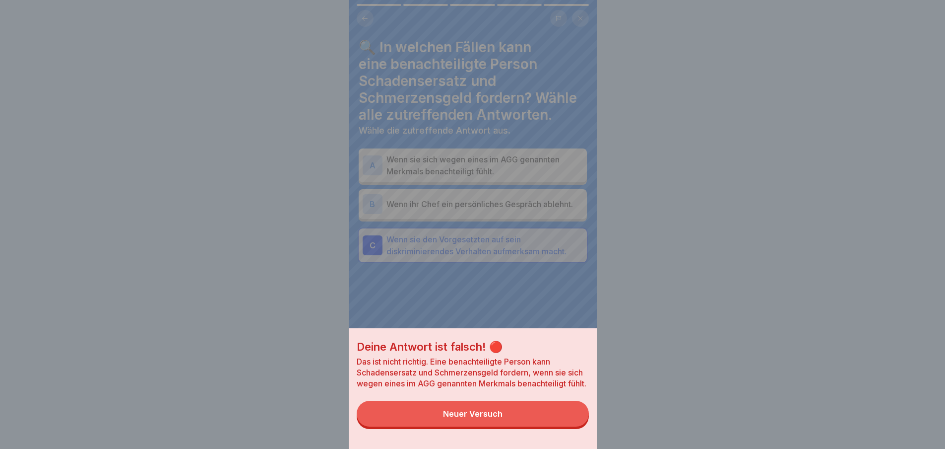
click at [543, 423] on button "Neuer Versuch" at bounding box center [473, 413] width 232 height 26
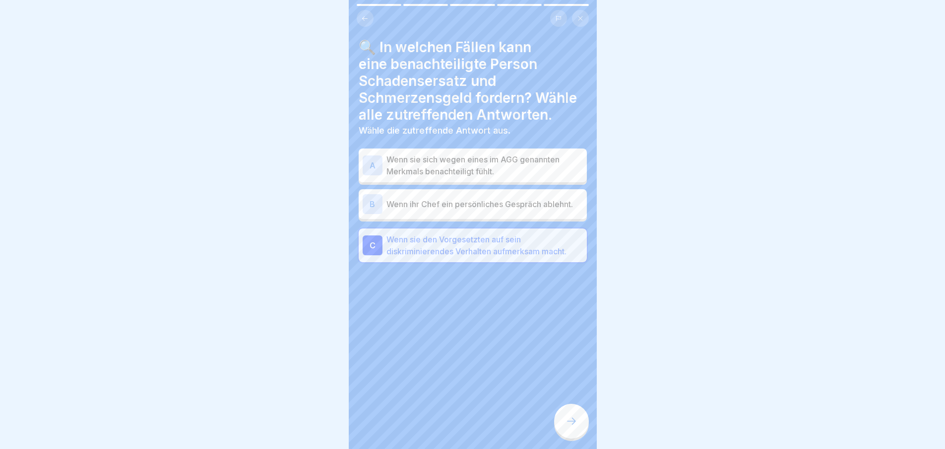
scroll to position [7, 0]
click at [566, 410] on div at bounding box center [571, 420] width 35 height 35
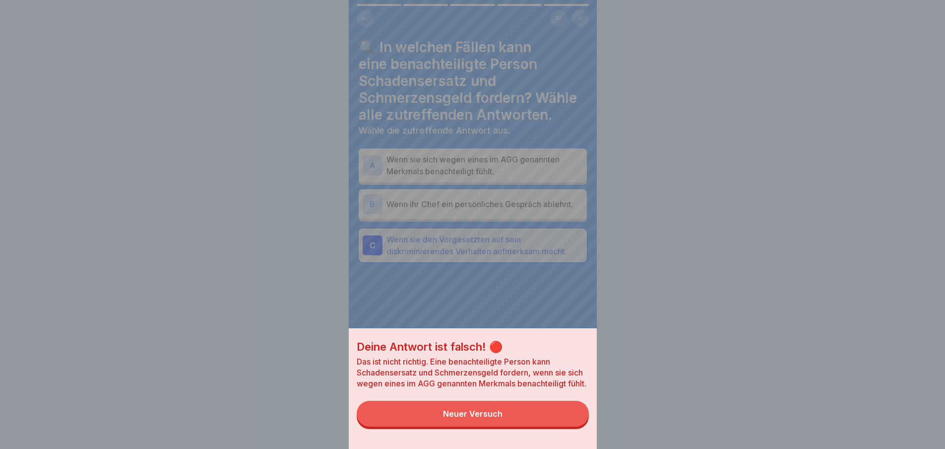
click at [478, 200] on div "Deine Antwort ist falsch! 🔴 Das ist nicht richtig. Eine benachteiligte Person k…" at bounding box center [473, 224] width 248 height 449
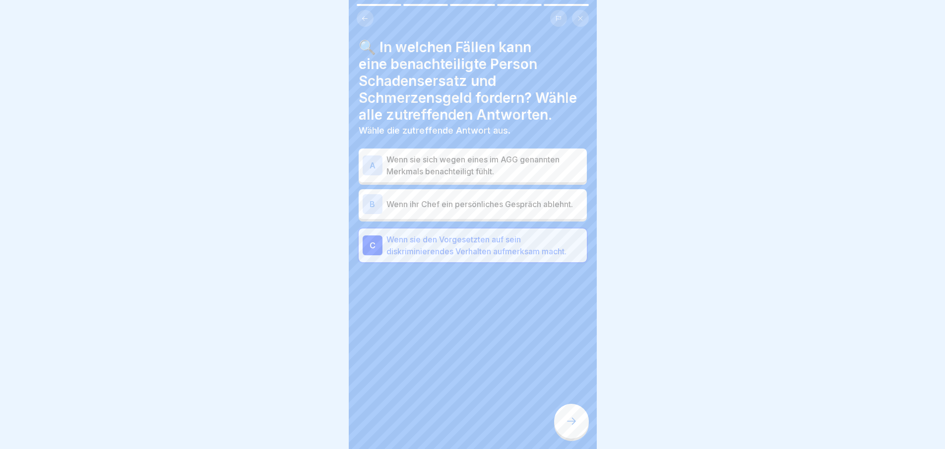
click at [481, 198] on p "Wenn ihr Chef ein persönliches Gespräch ablehnt." at bounding box center [485, 204] width 197 height 12
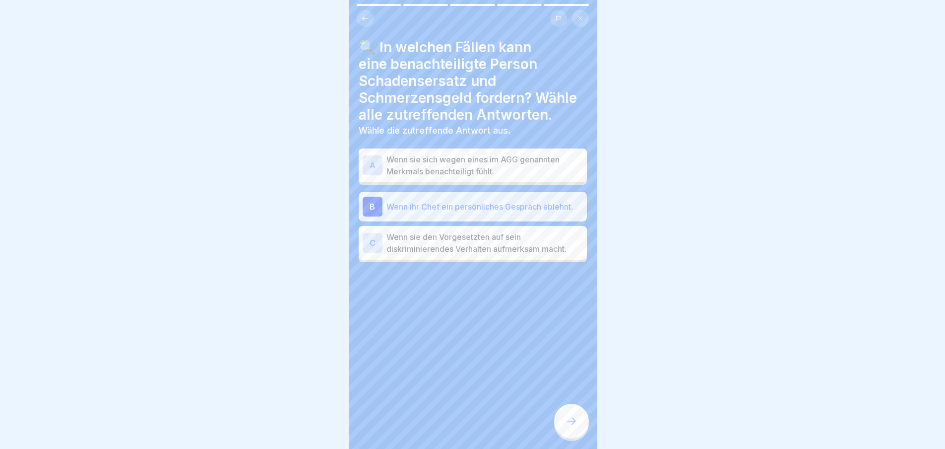
click at [587, 415] on div at bounding box center [571, 420] width 35 height 35
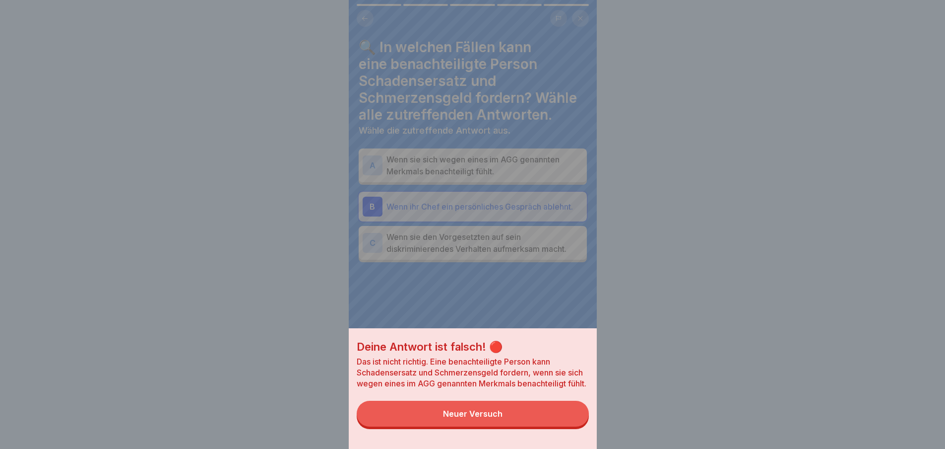
click at [546, 415] on button "Neuer Versuch" at bounding box center [473, 413] width 232 height 26
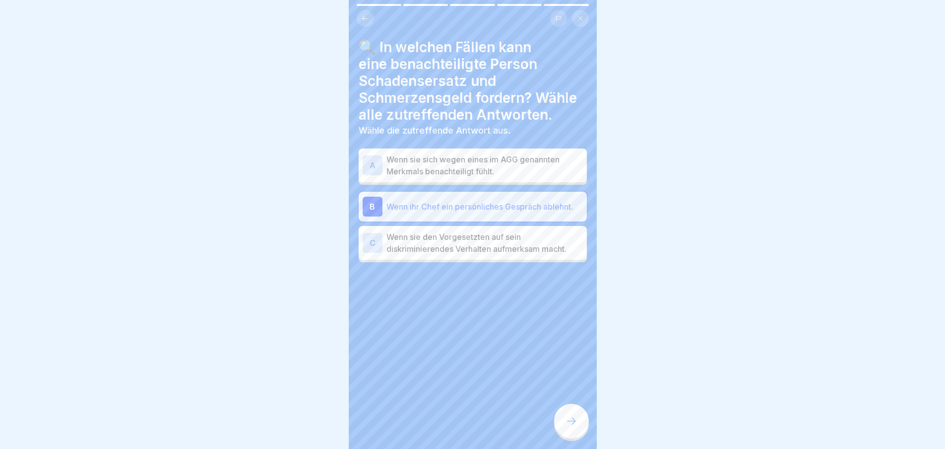
click at [495, 148] on div "A Wenn sie sich wegen eines im AGG genannten Merkmals benachteiligt fühlt." at bounding box center [473, 165] width 228 height 34
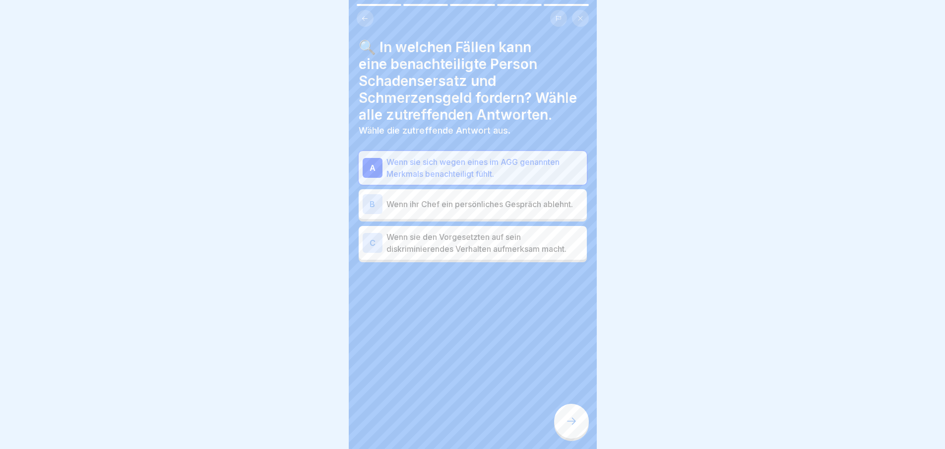
click at [570, 418] on icon at bounding box center [572, 421] width 12 height 12
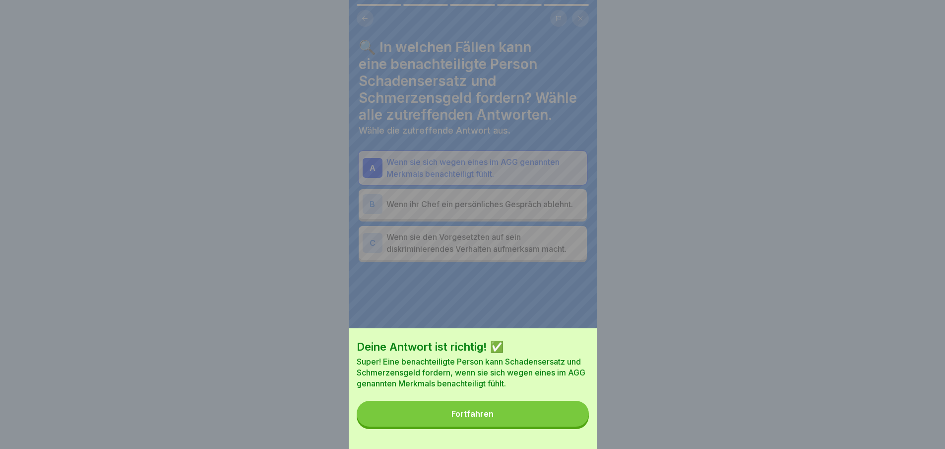
click at [569, 423] on button "Fortfahren" at bounding box center [473, 413] width 232 height 26
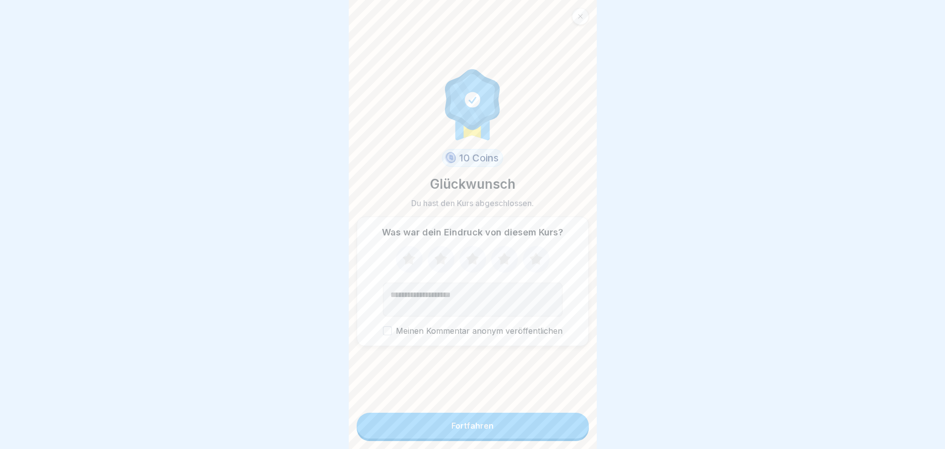
click at [539, 246] on icon at bounding box center [536, 259] width 26 height 26
click at [528, 426] on button "Fortfahren" at bounding box center [473, 425] width 232 height 26
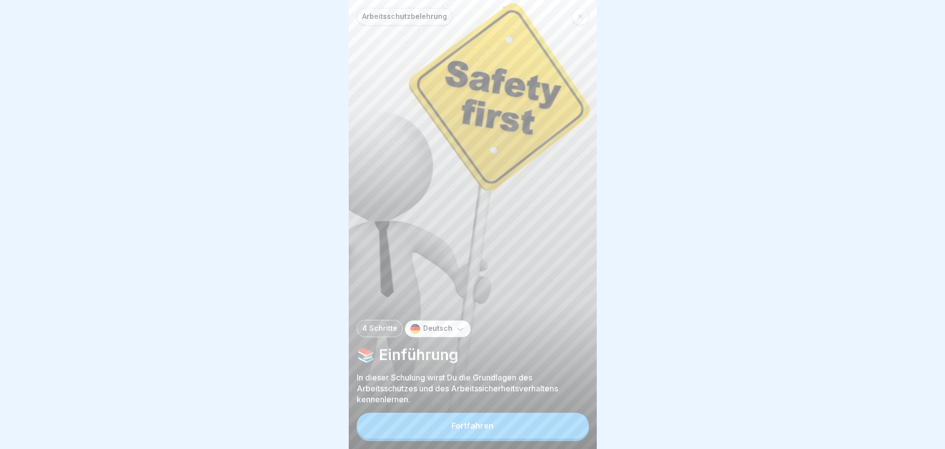
click at [506, 428] on button "Fortfahren" at bounding box center [473, 425] width 232 height 26
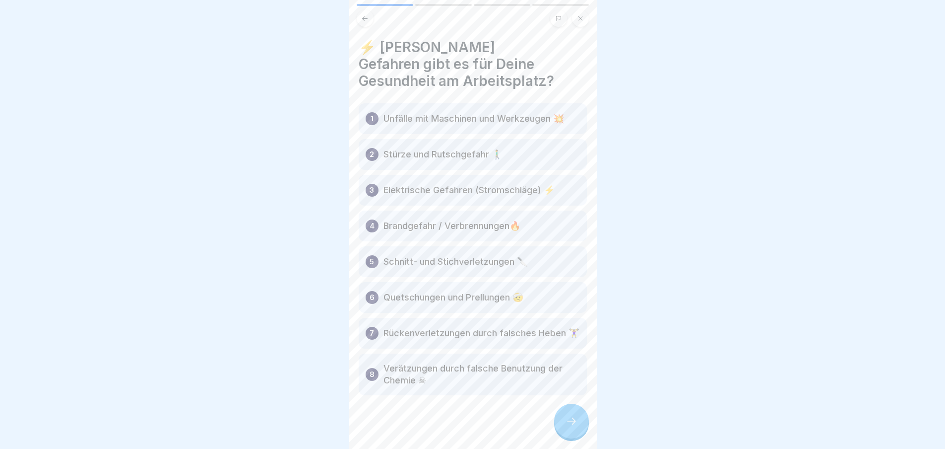
click at [566, 427] on div at bounding box center [571, 420] width 35 height 35
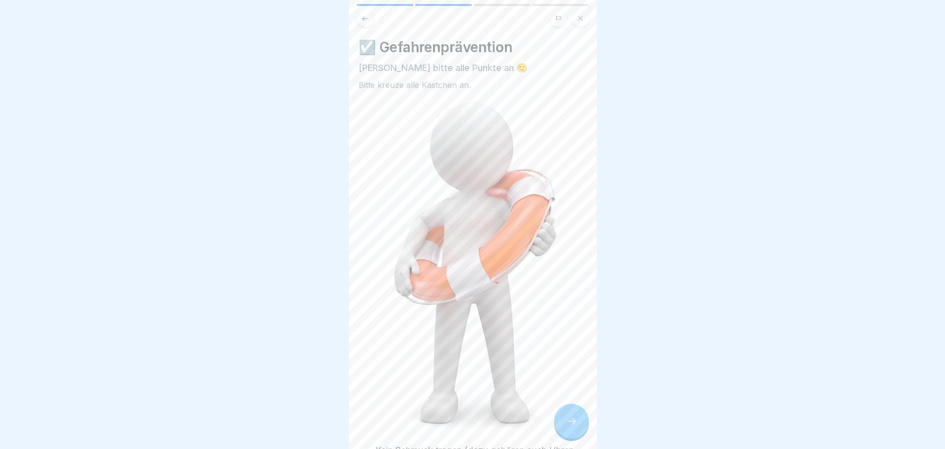
click at [565, 422] on div at bounding box center [571, 420] width 35 height 35
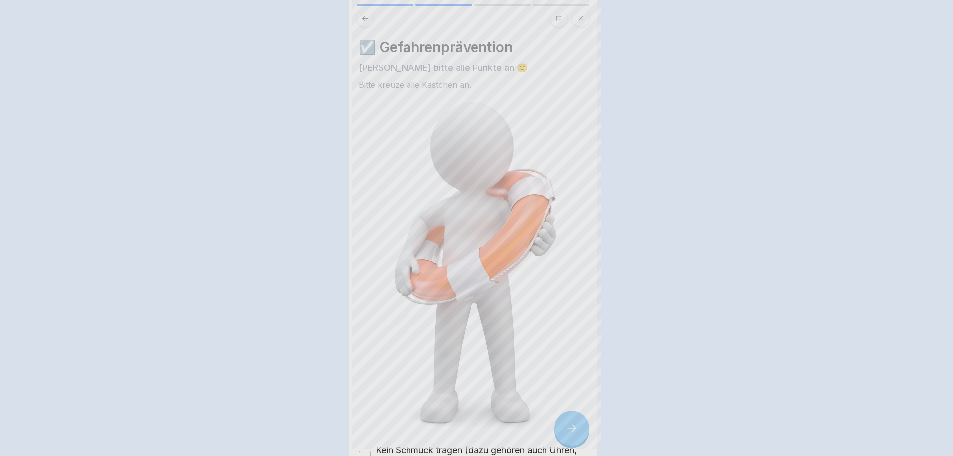
click at [566, 419] on div at bounding box center [476, 228] width 953 height 456
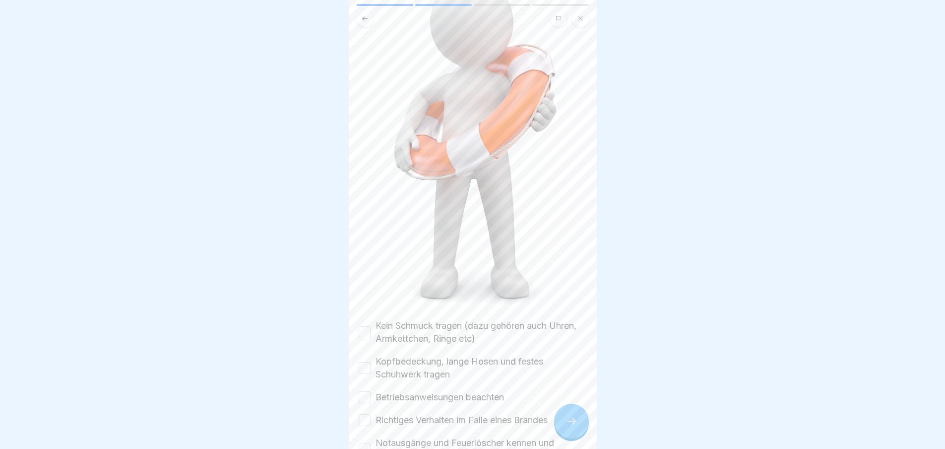
scroll to position [222, 0]
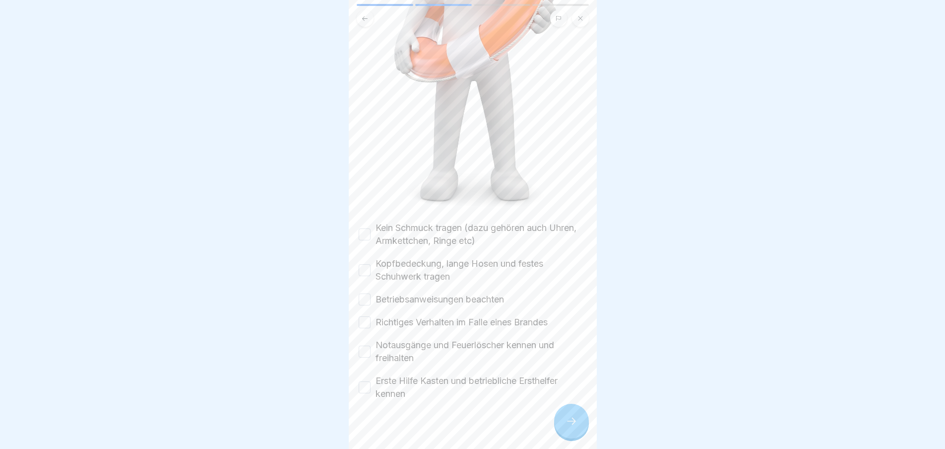
click at [370, 228] on button "Kein Schmuck tragen (dazu gehören auch Uhren, Armkettchen, Ringe etc)" at bounding box center [365, 234] width 12 height 12
click at [370, 265] on div "Kopfbedeckung, lange Hosen und festes Schuhwerk tragen" at bounding box center [473, 270] width 228 height 26
click at [379, 316] on label "Richtiges Verhalten im Falle eines Brandes" at bounding box center [462, 322] width 172 height 13
click at [371, 316] on button "Richtiges Verhalten im Falle eines Brandes" at bounding box center [365, 322] width 12 height 12
click at [366, 264] on button "Kopfbedeckung, lange Hosen und festes Schuhwerk tragen" at bounding box center [365, 270] width 12 height 12
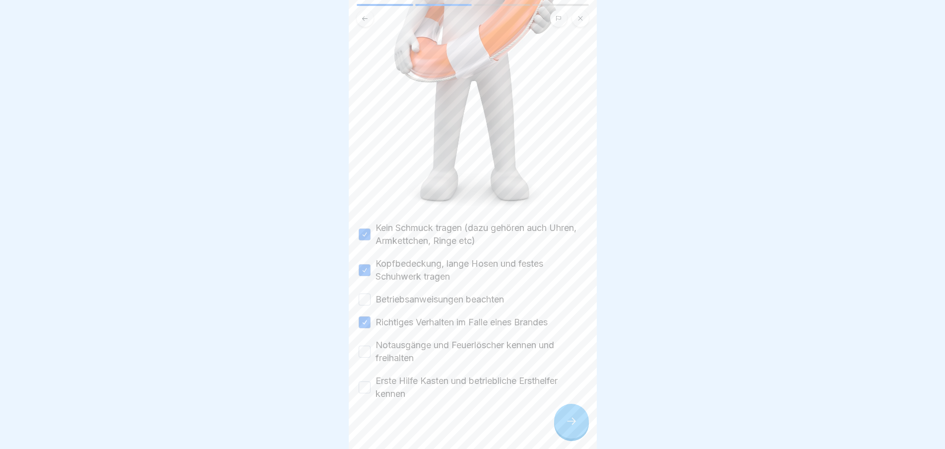
click at [365, 293] on button "Betriebsanweisungen beachten" at bounding box center [365, 299] width 12 height 12
click at [378, 340] on label "Notausgänge und Feuerlöscher kennen und freihalten" at bounding box center [481, 351] width 211 height 26
click at [371, 345] on button "Notausgänge und Feuerlöscher kennen und freihalten" at bounding box center [365, 351] width 12 height 12
click at [379, 374] on label "Erste Hilfe Kasten und betriebliche Ersthelfer kennen" at bounding box center [481, 387] width 211 height 26
click at [371, 381] on button "Erste Hilfe Kasten und betriebliche Ersthelfer kennen" at bounding box center [365, 387] width 12 height 12
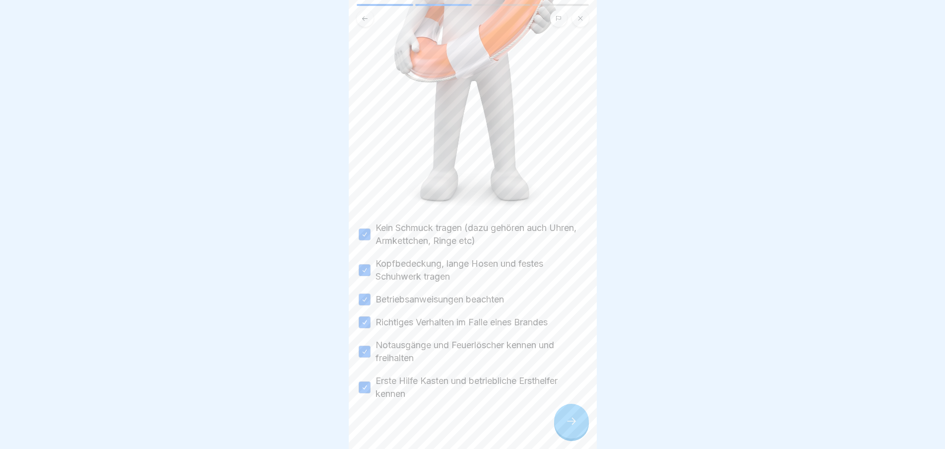
click at [562, 424] on div at bounding box center [571, 420] width 35 height 35
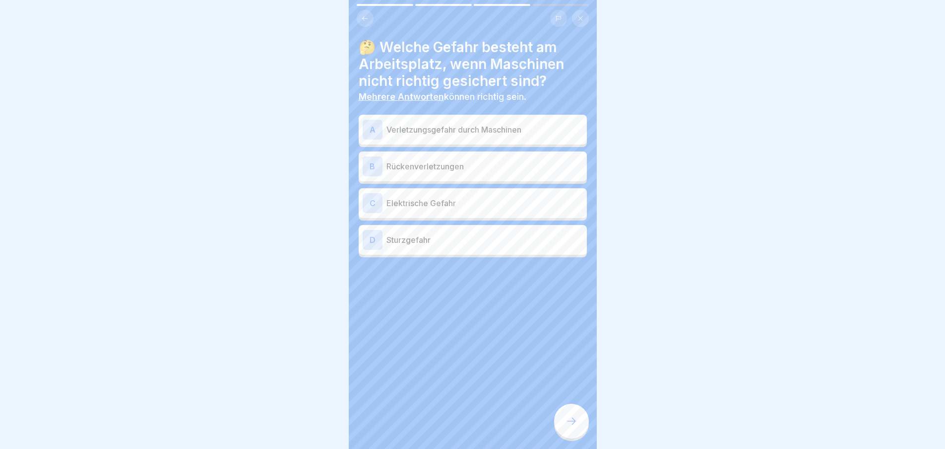
click at [573, 418] on div at bounding box center [571, 420] width 35 height 35
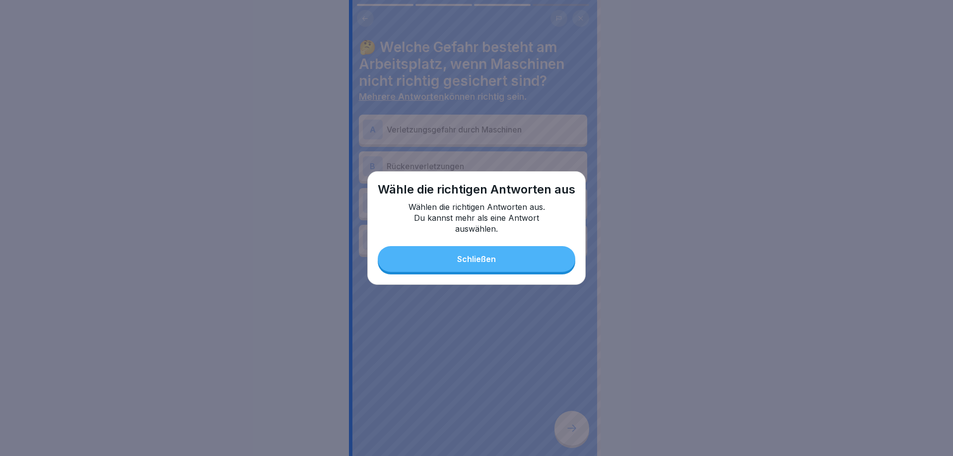
click at [488, 249] on button "Schließen" at bounding box center [477, 259] width 198 height 26
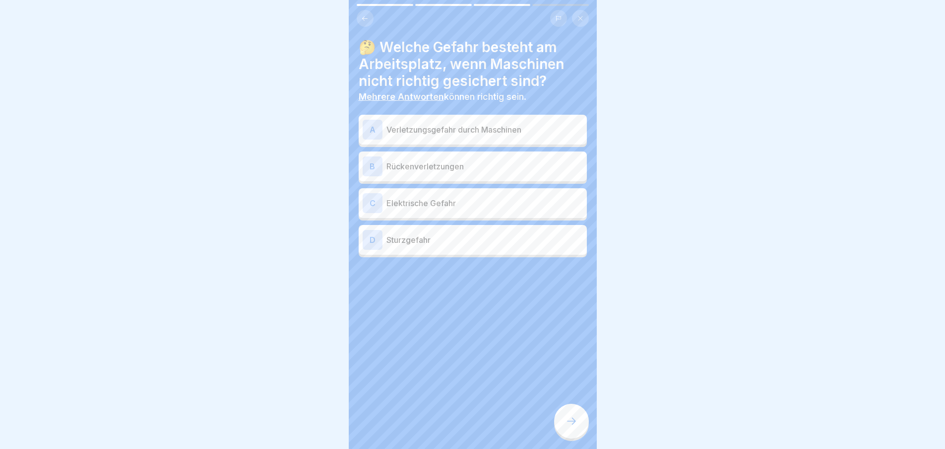
click at [458, 129] on p "Verletzungsgefahr durch Maschinen" at bounding box center [485, 130] width 197 height 12
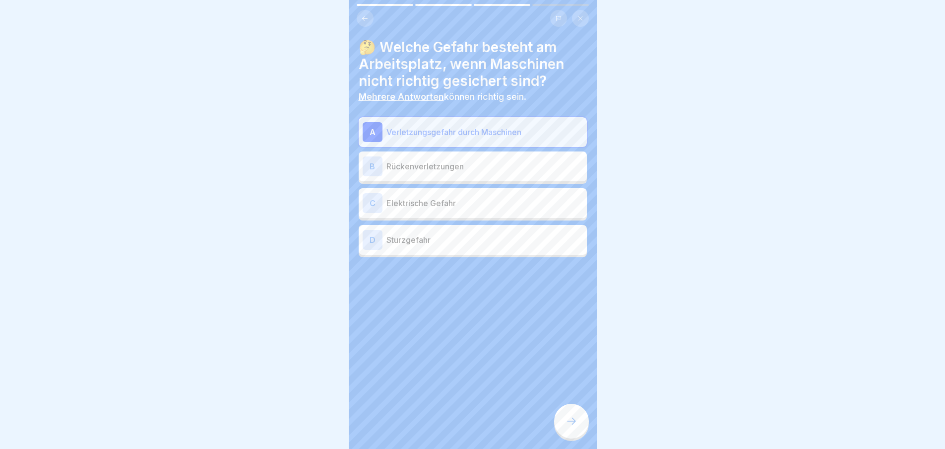
click at [458, 169] on p "Rückenverletzungen" at bounding box center [485, 166] width 197 height 12
click at [458, 198] on p "Elektrische Gefahr" at bounding box center [485, 203] width 197 height 12
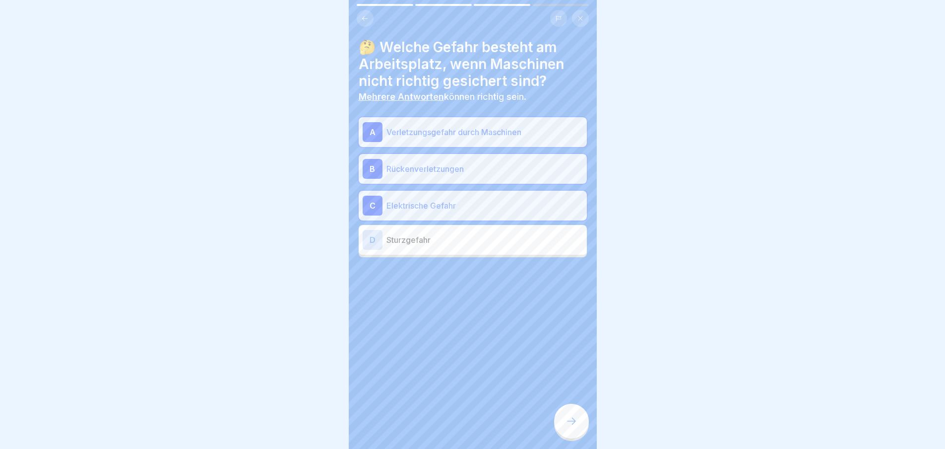
click at [469, 242] on p "Sturzgefahr" at bounding box center [485, 240] width 197 height 12
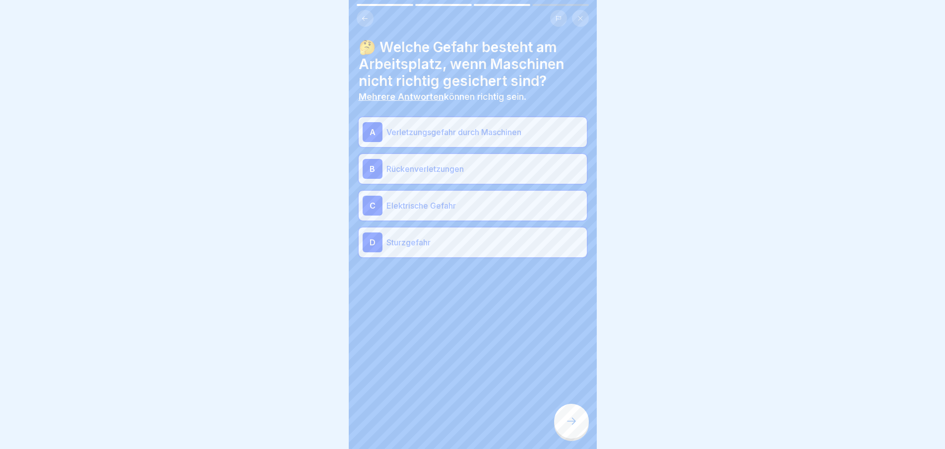
click at [561, 429] on div at bounding box center [571, 420] width 35 height 35
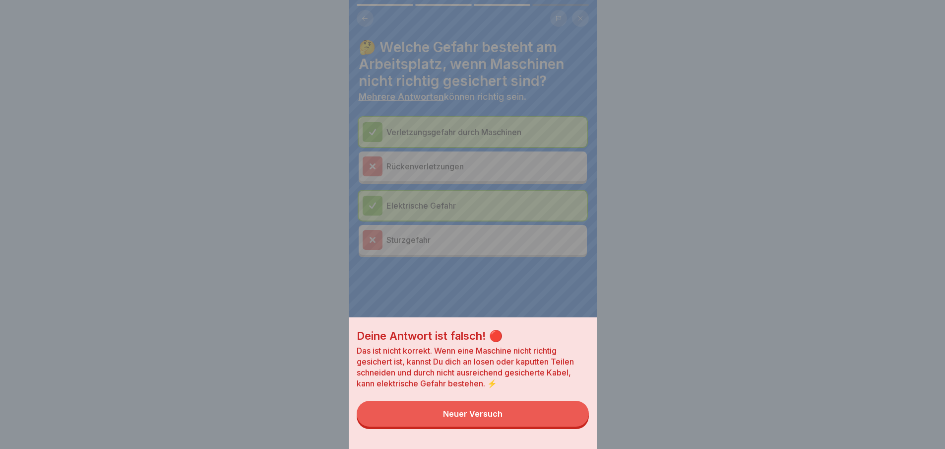
click at [540, 419] on button "Neuer Versuch" at bounding box center [473, 413] width 232 height 26
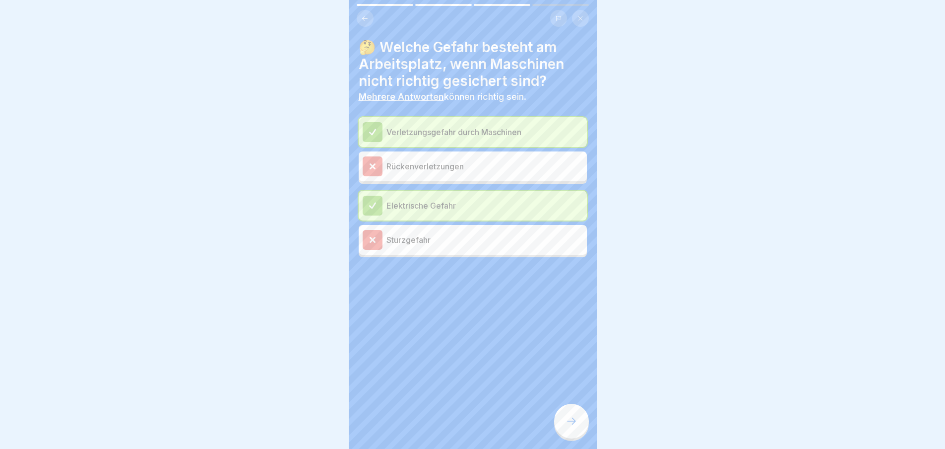
click at [570, 424] on icon at bounding box center [572, 421] width 12 height 12
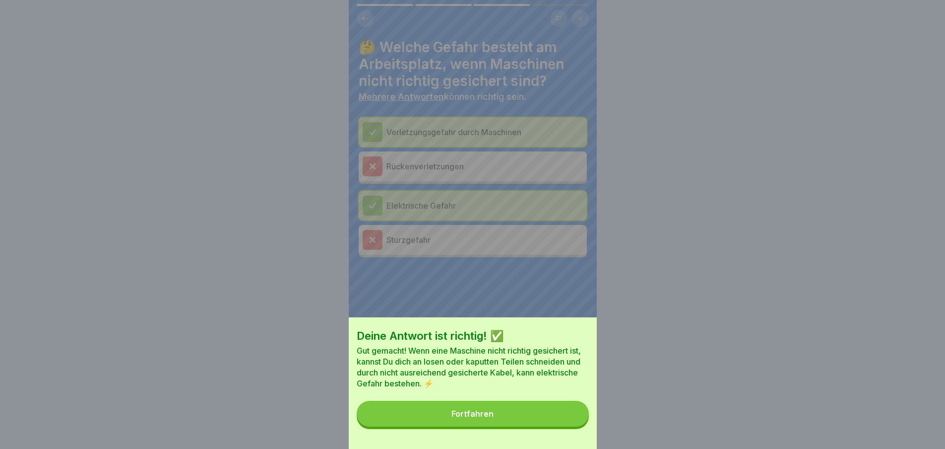
click at [565, 426] on button "Fortfahren" at bounding box center [473, 413] width 232 height 26
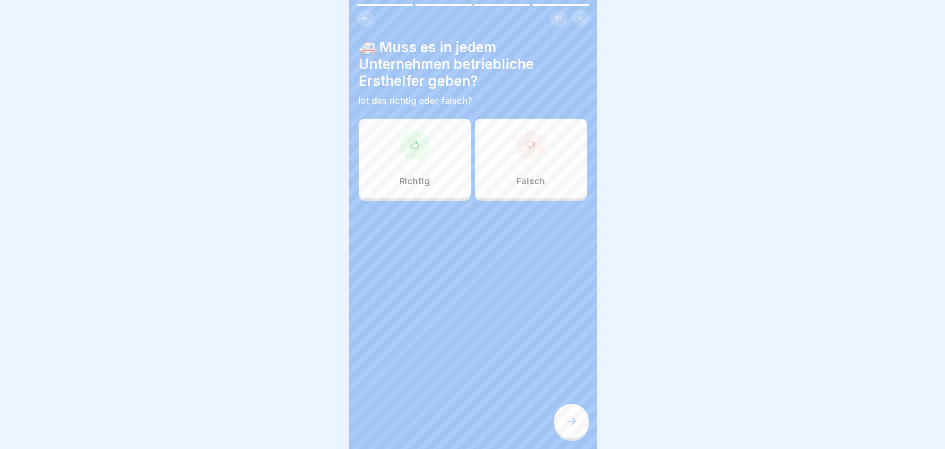
click at [425, 161] on div "Richtig" at bounding box center [415, 158] width 112 height 79
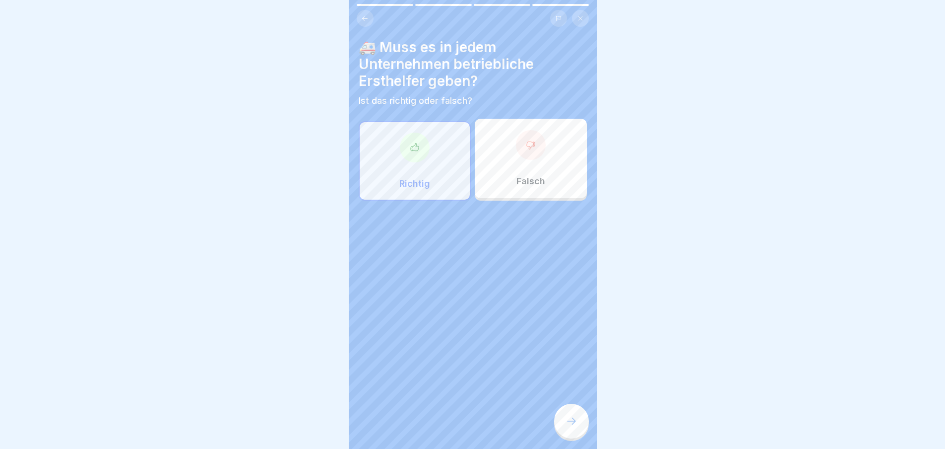
click at [573, 427] on icon at bounding box center [572, 421] width 12 height 12
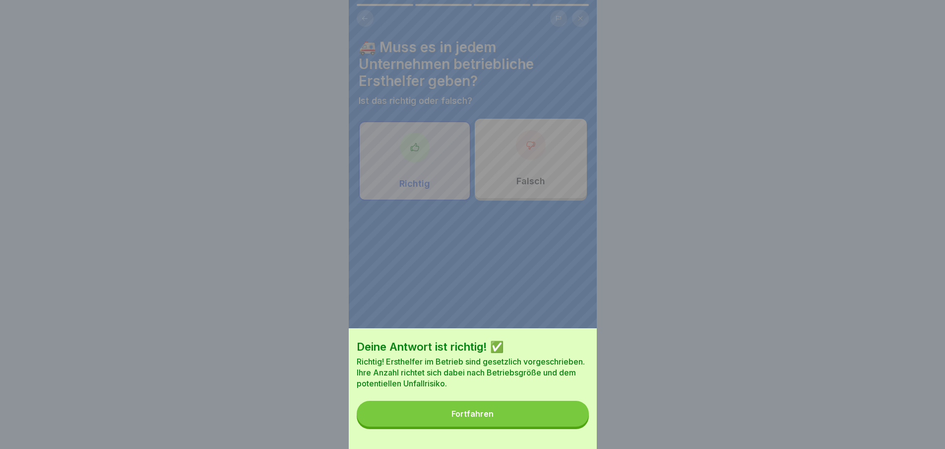
click at [538, 420] on button "Fortfahren" at bounding box center [473, 413] width 232 height 26
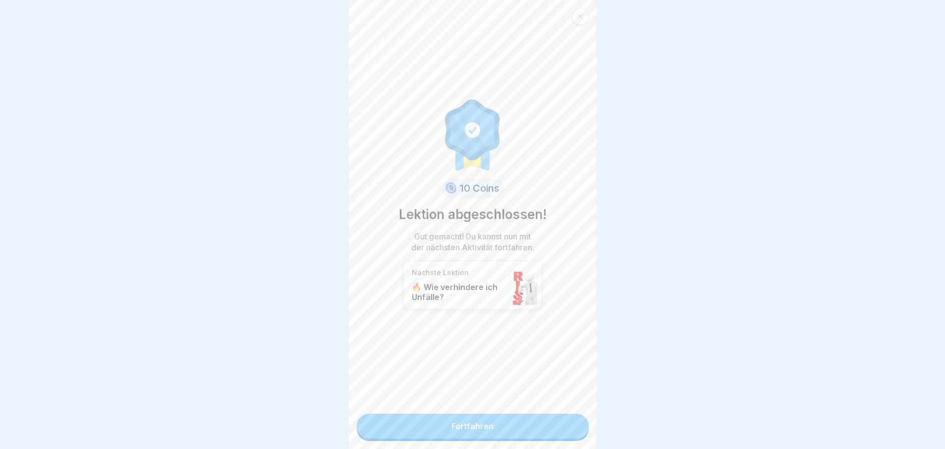
click at [551, 416] on link "Fortfahren" at bounding box center [473, 425] width 232 height 25
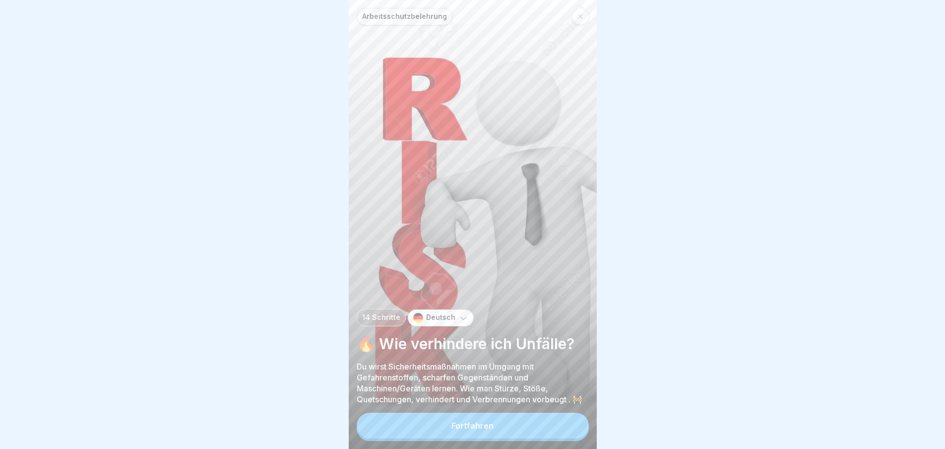
click at [533, 427] on button "Fortfahren" at bounding box center [473, 425] width 232 height 26
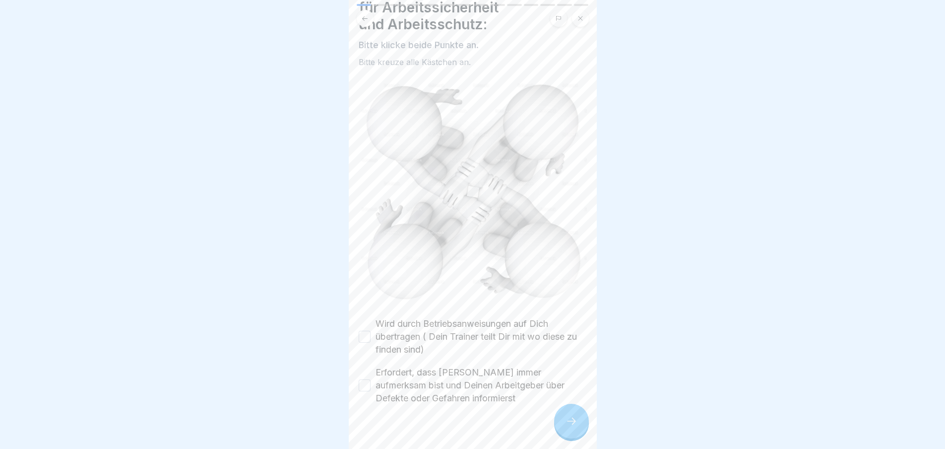
scroll to position [65, 0]
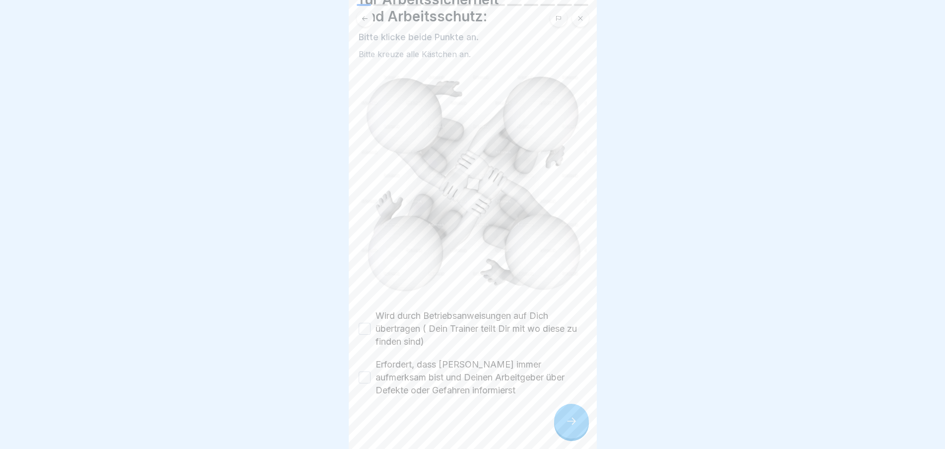
click at [410, 309] on label "Wird durch Betriebsanweisungen auf Dich übertragen ( Dein Trainer teilt Dir mit…" at bounding box center [481, 328] width 211 height 39
click at [371, 323] on button "Wird durch Betriebsanweisungen auf Dich übertragen ( Dein Trainer teilt Dir mit…" at bounding box center [365, 329] width 12 height 12
click at [366, 371] on button "Erfordert, dass [PERSON_NAME] immer aufmerksam bist und Deinen Arbeitgeber über…" at bounding box center [365, 377] width 12 height 12
click at [568, 413] on div at bounding box center [571, 420] width 35 height 35
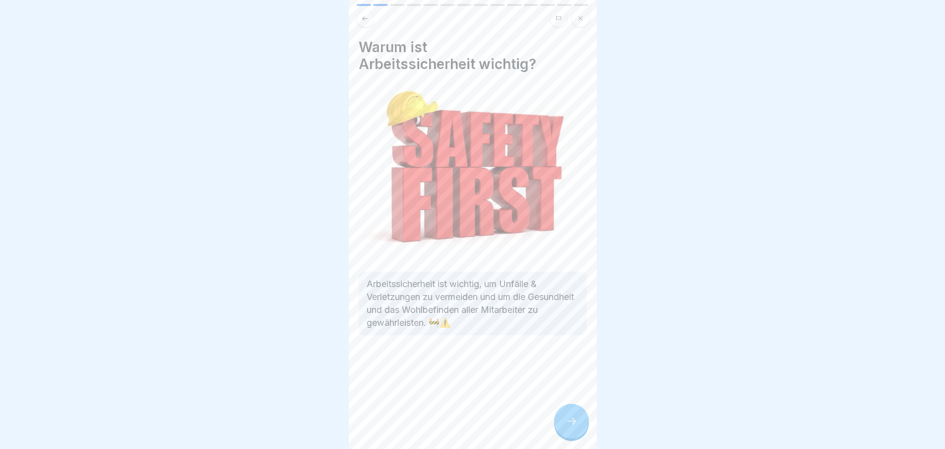
click at [571, 418] on div at bounding box center [571, 420] width 35 height 35
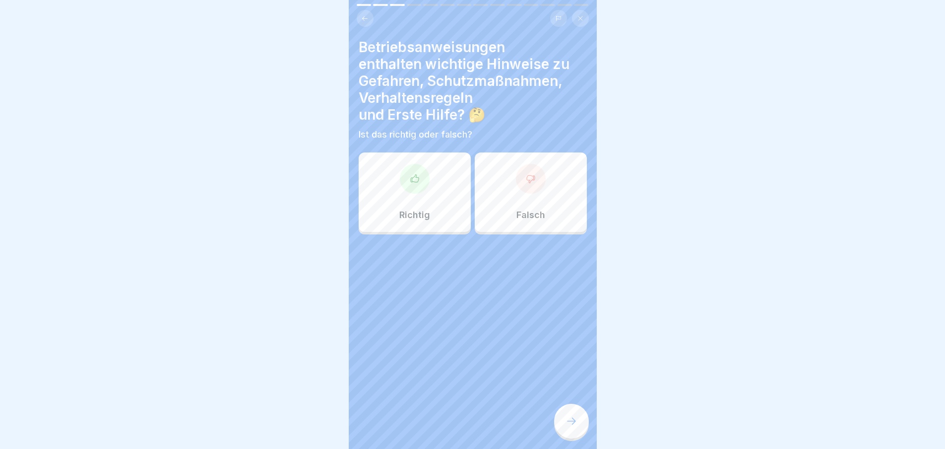
click at [579, 429] on div at bounding box center [571, 420] width 35 height 35
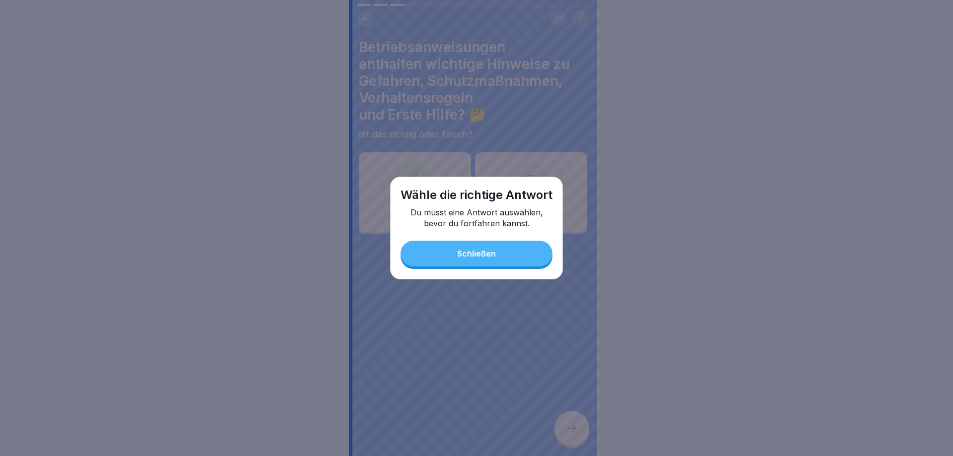
click at [491, 257] on div "Schließen" at bounding box center [476, 253] width 39 height 9
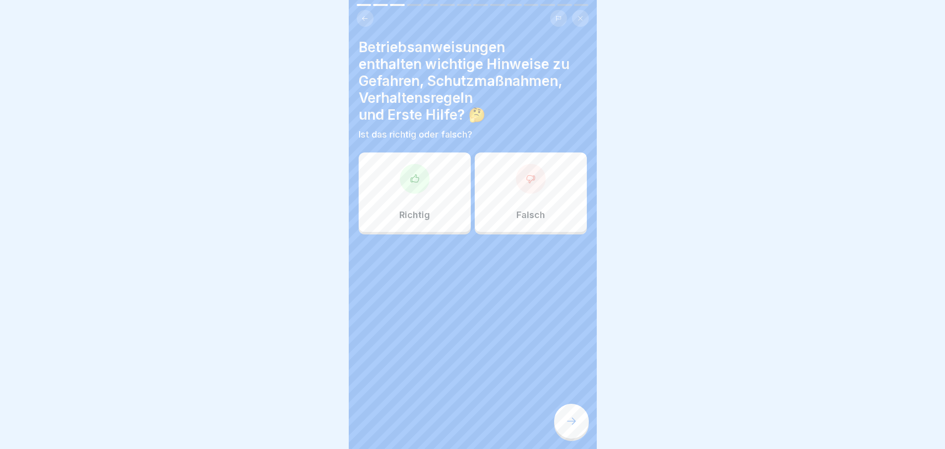
click at [423, 184] on div at bounding box center [415, 179] width 30 height 30
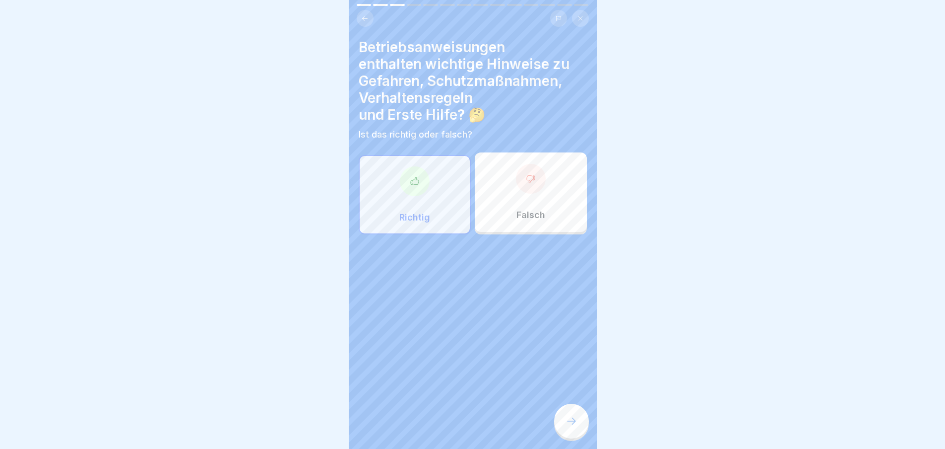
click at [571, 419] on div at bounding box center [571, 420] width 35 height 35
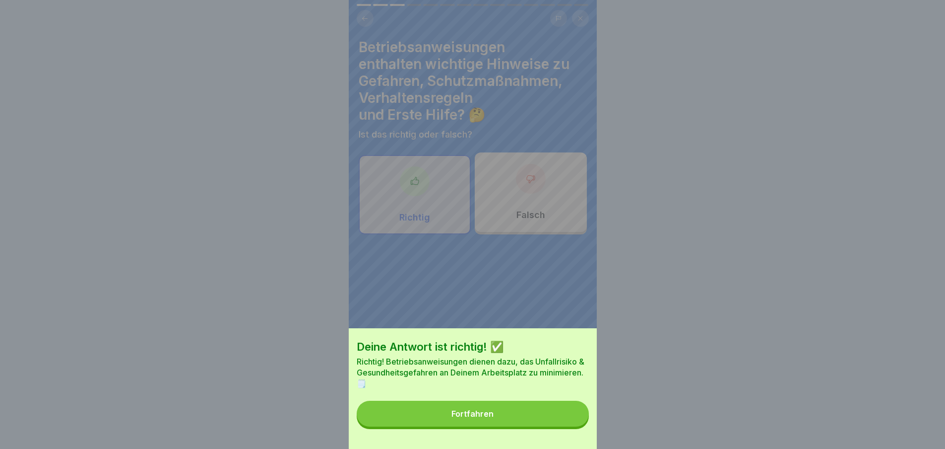
click at [510, 417] on button "Fortfahren" at bounding box center [473, 413] width 232 height 26
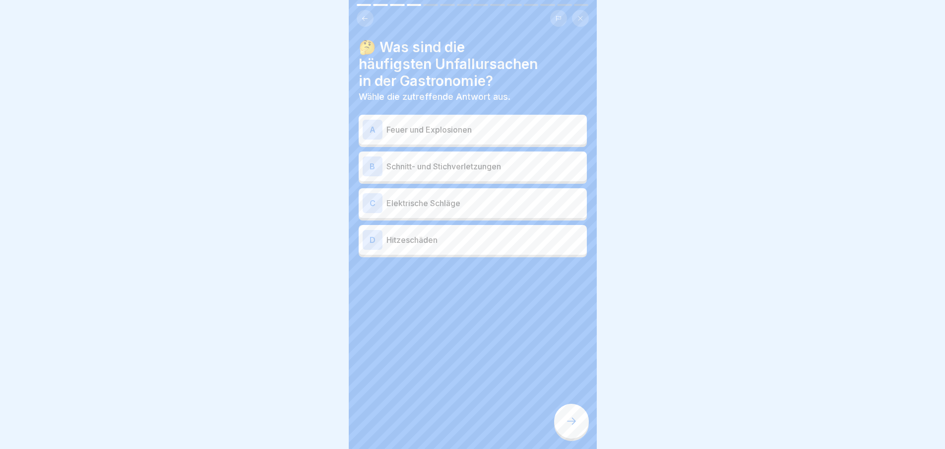
click at [459, 127] on p "Feuer und Explosionen" at bounding box center [485, 130] width 197 height 12
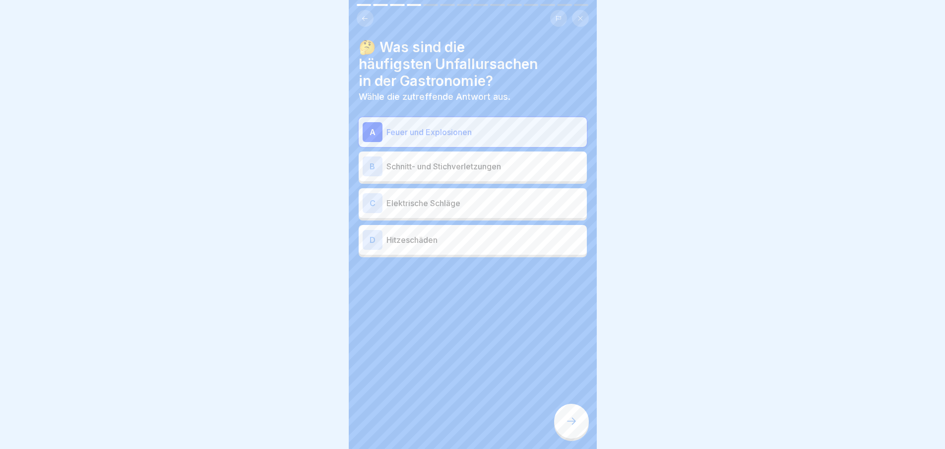
click at [463, 172] on div "B Schnitt- und Stichverletzungen" at bounding box center [473, 166] width 220 height 20
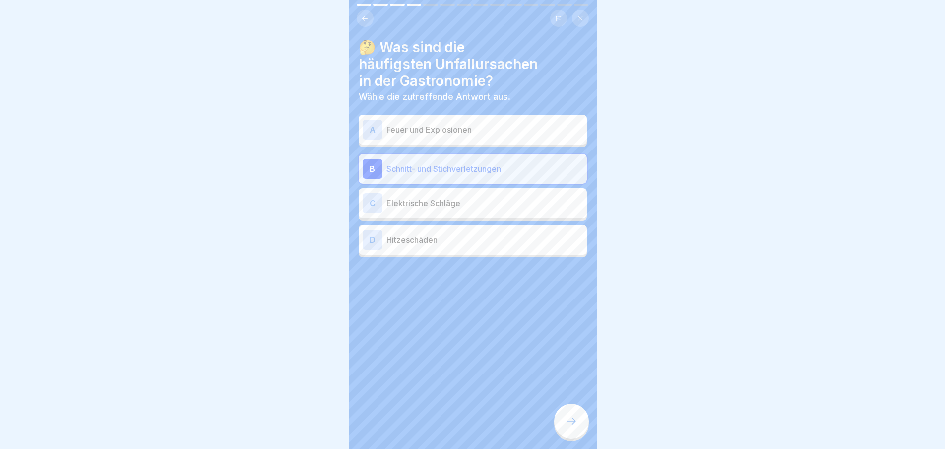
click at [472, 202] on p "Elektrische Schläge" at bounding box center [485, 203] width 197 height 12
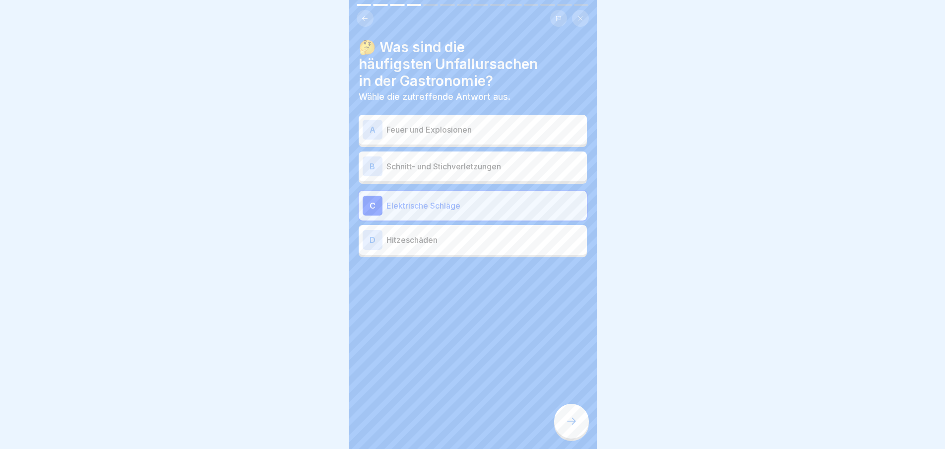
click at [484, 249] on div "D Hitzeschäden" at bounding box center [473, 240] width 220 height 20
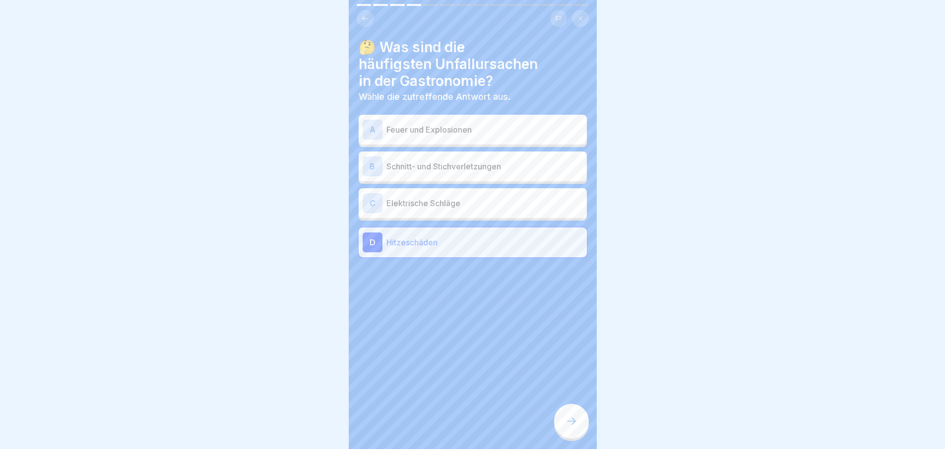
click at [571, 438] on div at bounding box center [571, 420] width 35 height 35
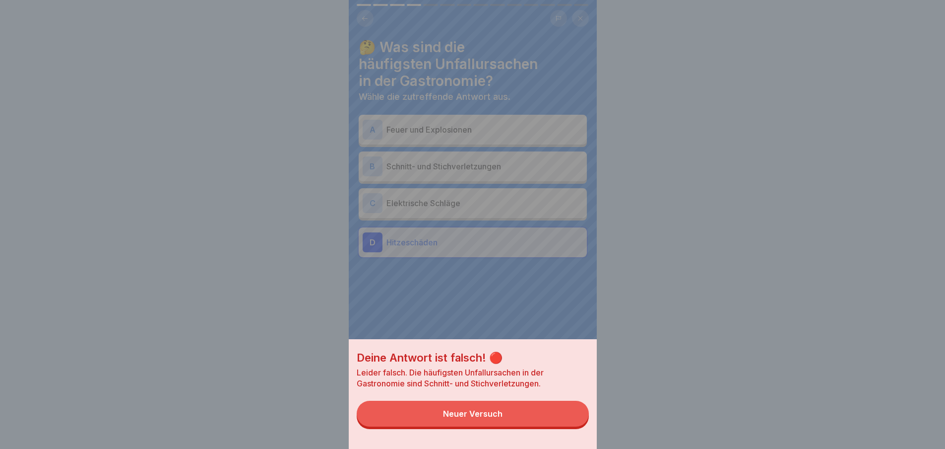
click at [550, 415] on button "Neuer Versuch" at bounding box center [473, 413] width 232 height 26
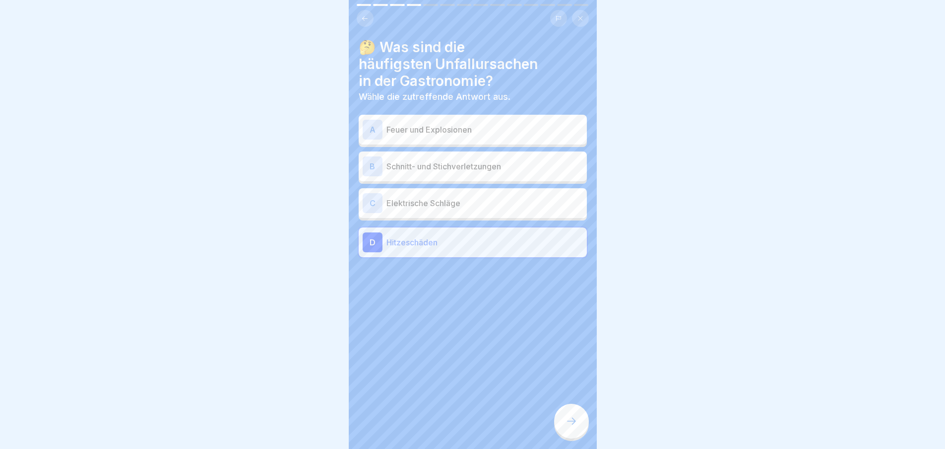
click at [469, 198] on p "Elektrische Schläge" at bounding box center [485, 203] width 197 height 12
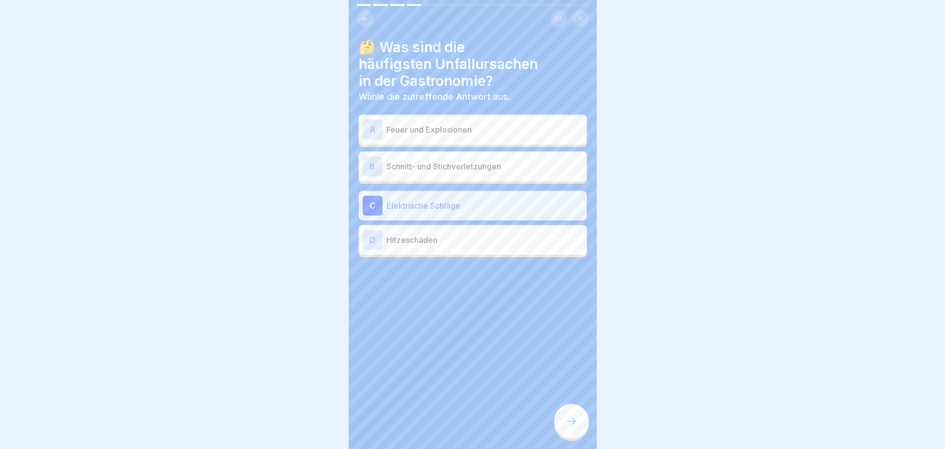
click at [569, 405] on div "🤔 Was sind die häufigsten Unfallursachen in der Gastronomie? Wähle die zutreffe…" at bounding box center [473, 224] width 248 height 449
click at [579, 429] on div at bounding box center [571, 420] width 35 height 35
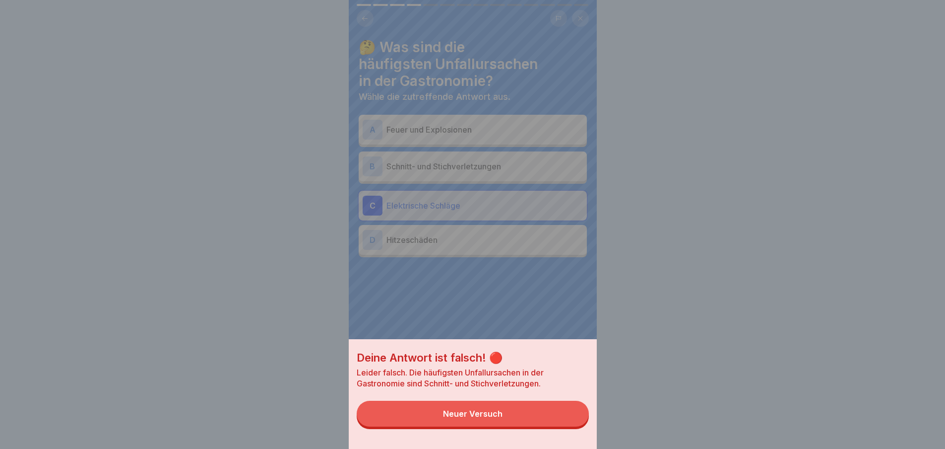
click at [529, 413] on button "Neuer Versuch" at bounding box center [473, 413] width 232 height 26
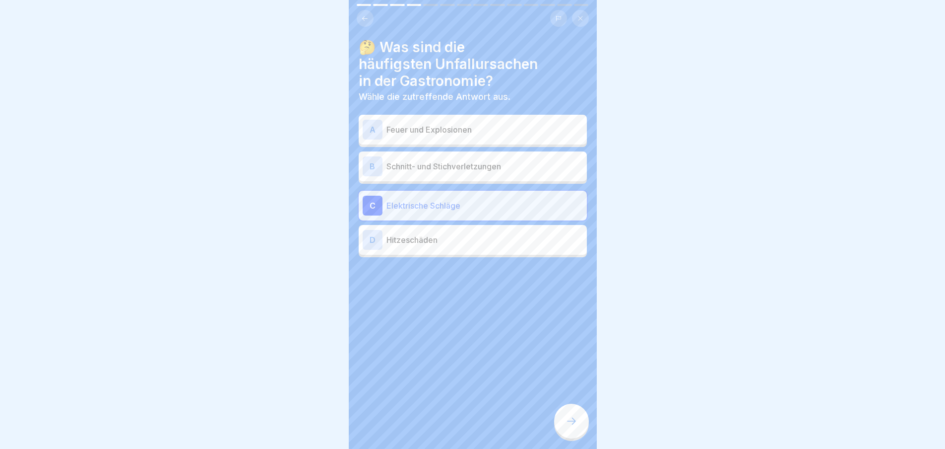
click at [477, 156] on div "B Schnitt- und Stichverletzungen" at bounding box center [473, 166] width 220 height 20
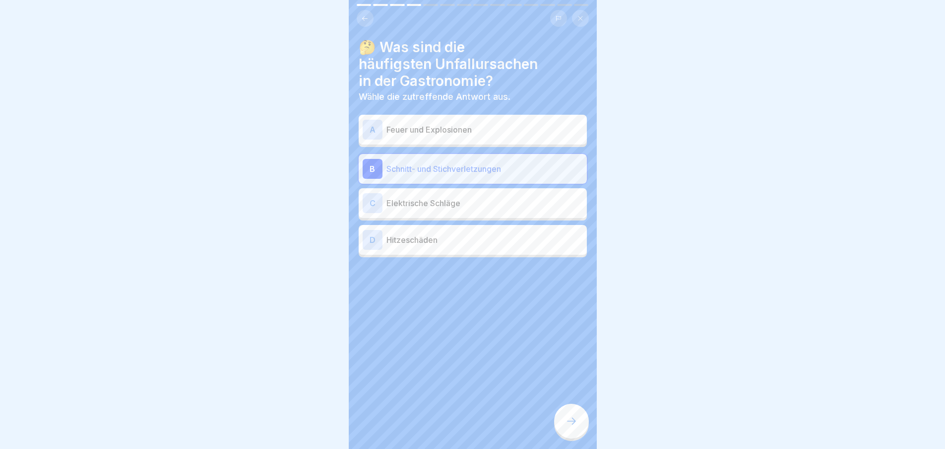
click at [572, 424] on icon at bounding box center [572, 421] width 12 height 12
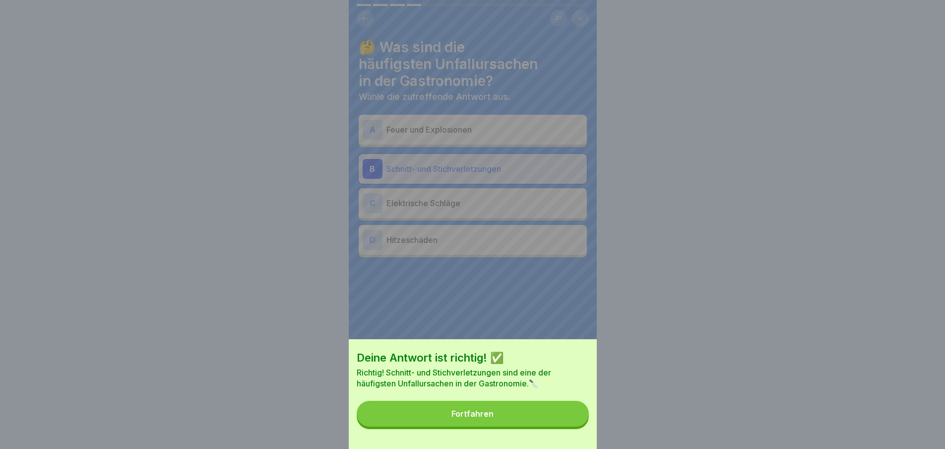
click at [509, 416] on button "Fortfahren" at bounding box center [473, 413] width 232 height 26
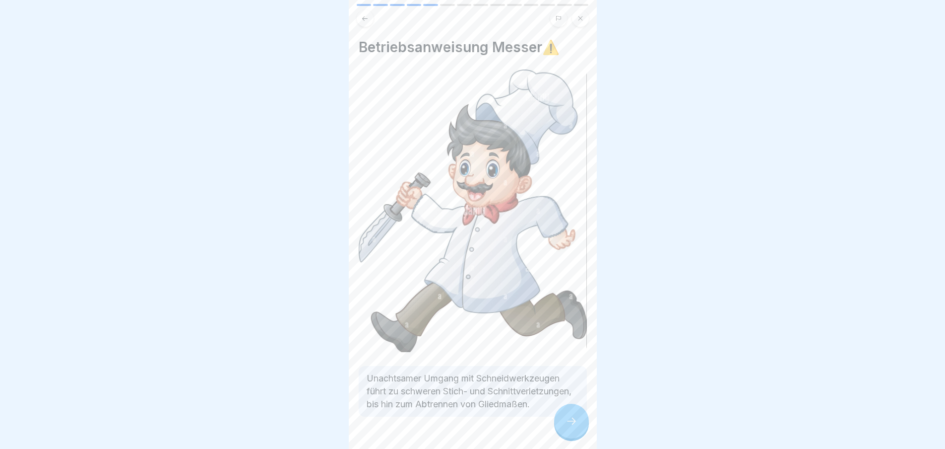
click at [576, 408] on div at bounding box center [571, 420] width 35 height 35
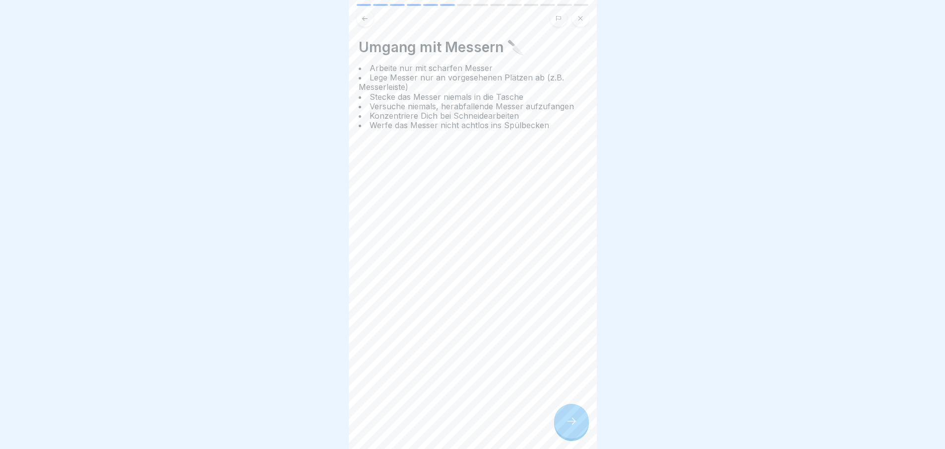
click at [571, 420] on icon at bounding box center [572, 421] width 12 height 12
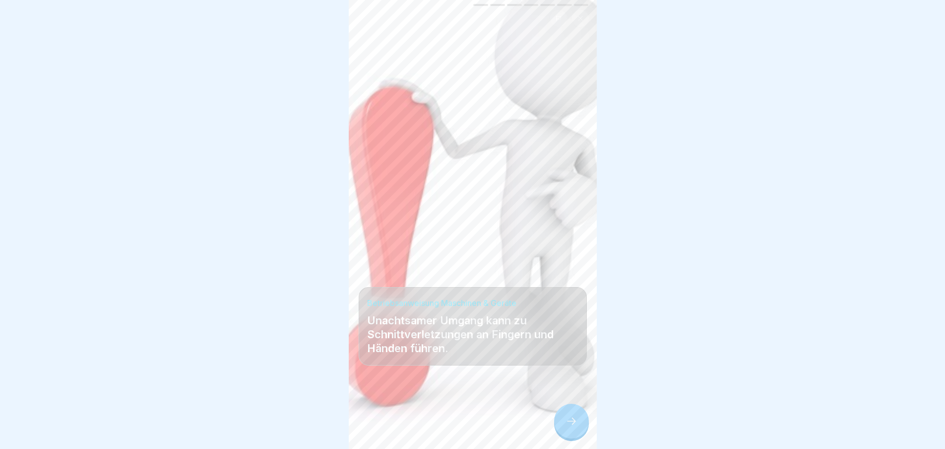
click at [572, 419] on icon at bounding box center [572, 421] width 12 height 12
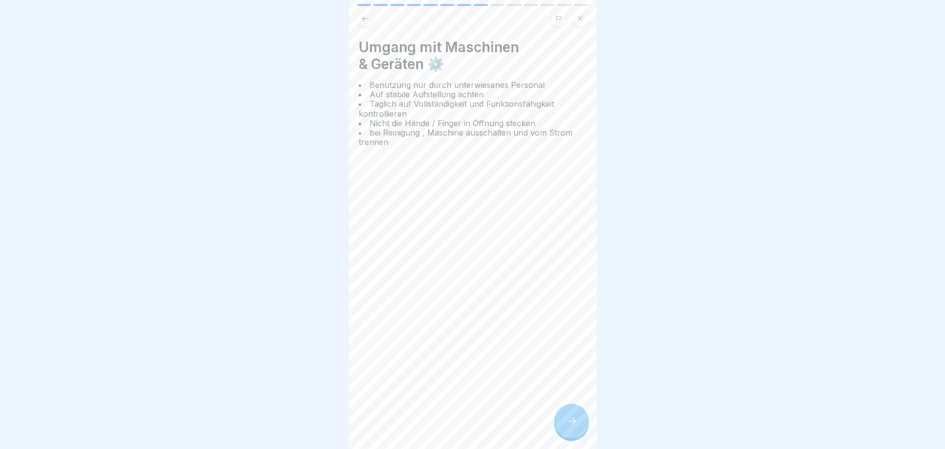
click at [571, 413] on div at bounding box center [571, 420] width 35 height 35
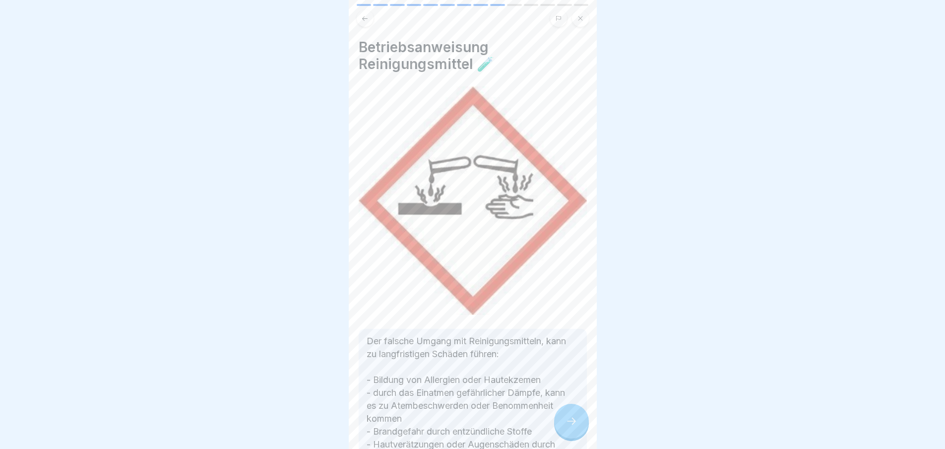
click at [573, 421] on icon at bounding box center [571, 420] width 9 height 7
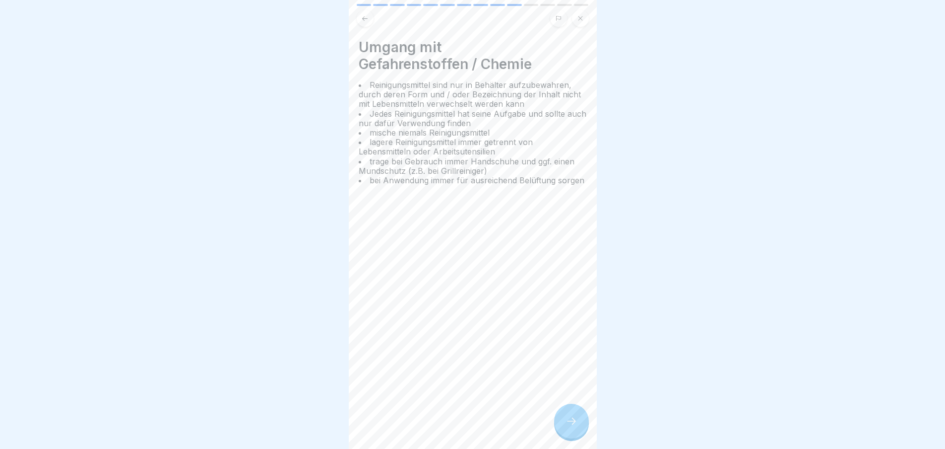
click at [569, 428] on div at bounding box center [571, 420] width 35 height 35
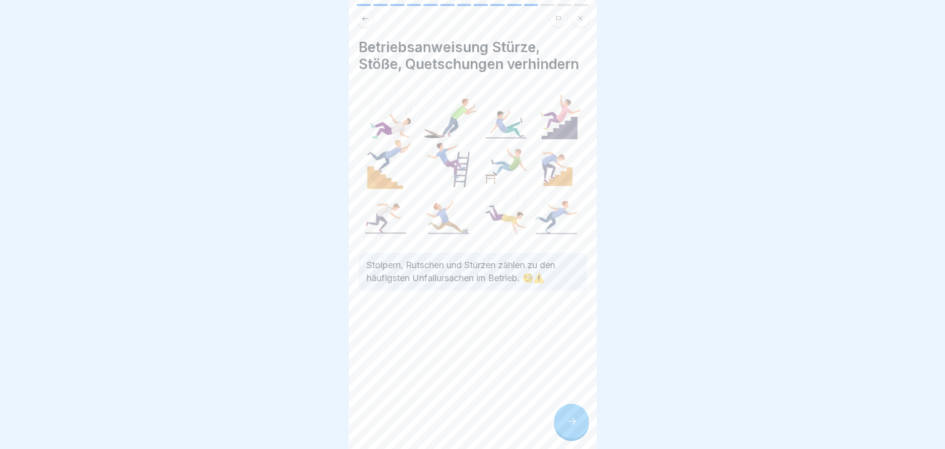
click at [573, 429] on div at bounding box center [571, 420] width 35 height 35
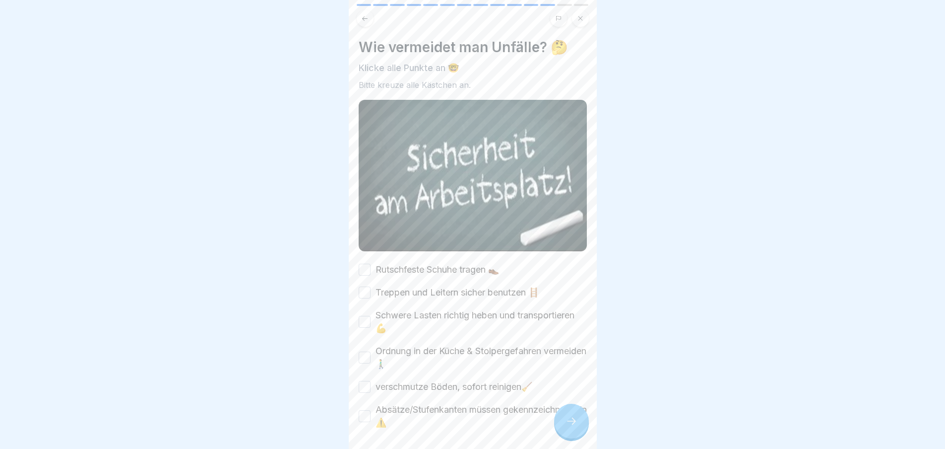
click at [578, 431] on div at bounding box center [571, 420] width 35 height 35
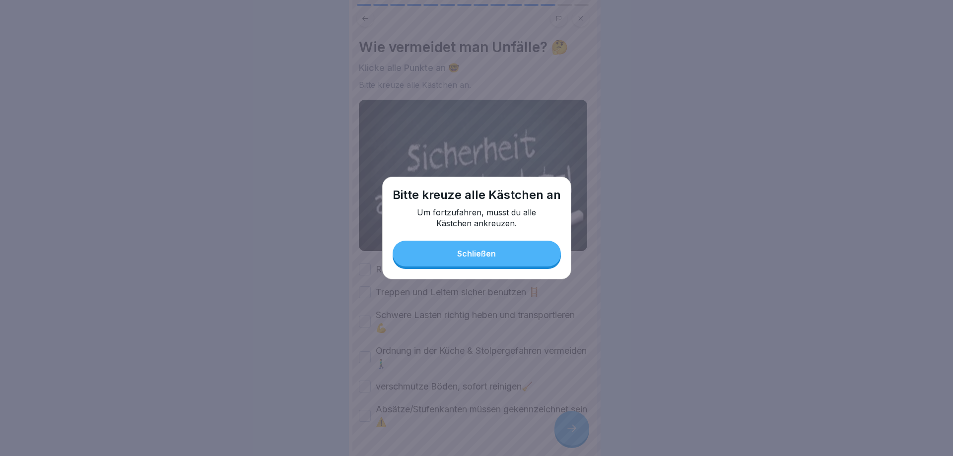
click at [487, 241] on button "Schließen" at bounding box center [477, 254] width 168 height 26
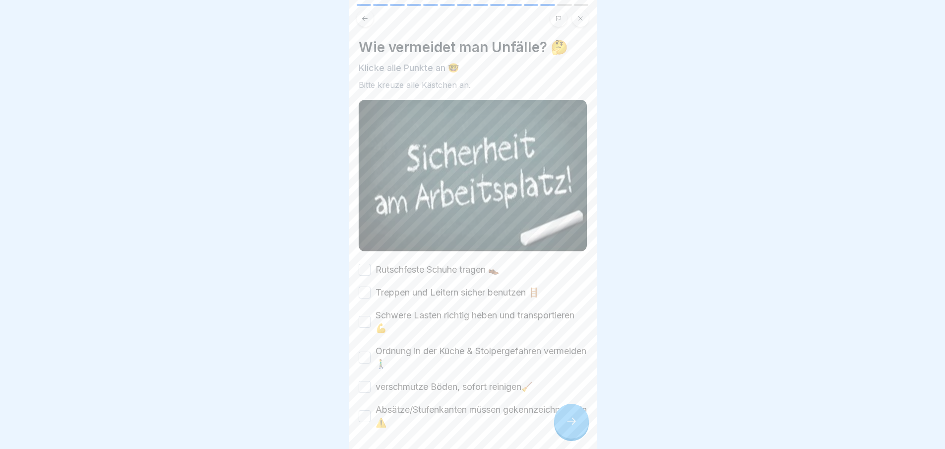
click at [365, 264] on button "Rutschfeste Schuhe tragen 👞" at bounding box center [365, 270] width 12 height 12
click at [378, 287] on label "Treppen und Leitern sicher benutzen 🪜" at bounding box center [458, 292] width 164 height 13
click at [371, 287] on button "Treppen und Leitern sicher benutzen 🪜" at bounding box center [365, 292] width 12 height 12
click at [378, 321] on label "Schwere Lasten richtig heben und transportieren 💪" at bounding box center [481, 322] width 211 height 26
click at [371, 321] on button "Schwere Lasten richtig heben und transportieren 💪" at bounding box center [365, 322] width 12 height 12
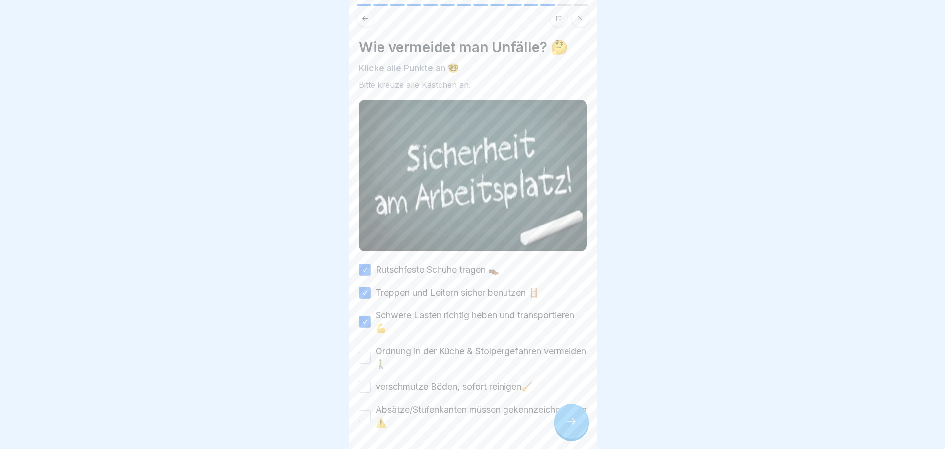
click at [377, 361] on label "Ordnung in der Küche & Stolpergefahren vermeiden 🚶‍♂️" at bounding box center [481, 357] width 211 height 26
click at [371, 361] on button "Ordnung in der Küche & Stolpergefahren vermeiden 🚶‍♂️" at bounding box center [365, 357] width 12 height 12
click at [379, 380] on label "verschmutze Böden, sofort reinigen🧹" at bounding box center [454, 386] width 157 height 13
click at [371, 381] on button "verschmutze Böden, sofort reinigen🧹" at bounding box center [365, 387] width 12 height 12
click at [379, 403] on label "Absätze/Stufenkanten müssen gekennzeichnet sein ⚠️" at bounding box center [481, 416] width 211 height 26
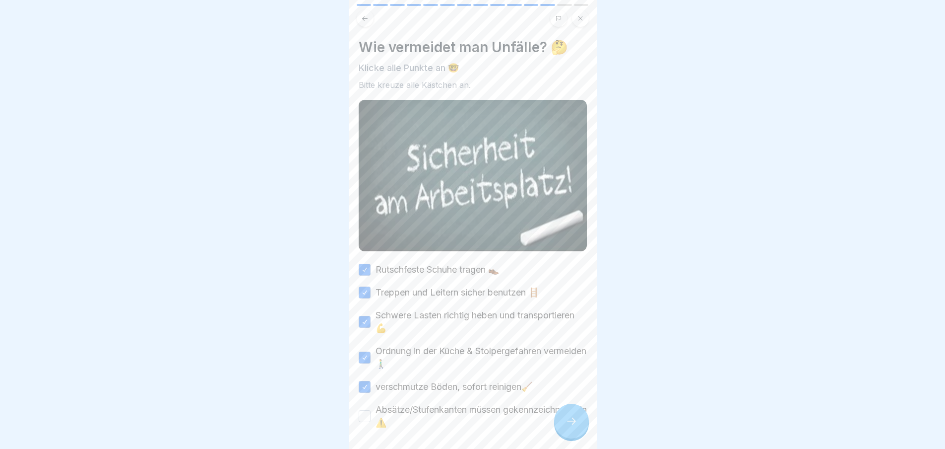
click at [371, 410] on button "Absätze/Stufenkanten müssen gekennzeichnet sein ⚠️" at bounding box center [365, 416] width 12 height 12
click at [571, 425] on icon at bounding box center [572, 421] width 12 height 12
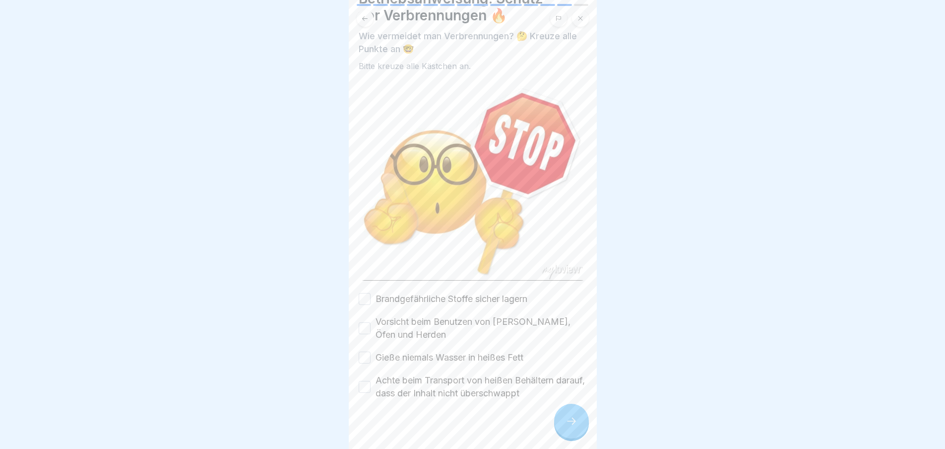
click at [370, 293] on button "Brandgefährliche Stoffe sicher lagern" at bounding box center [365, 299] width 12 height 12
click at [364, 322] on button "Vorsicht beim Benutzen von [PERSON_NAME], Öfen und Herden" at bounding box center [365, 328] width 12 height 12
click at [365, 351] on button "Gieße niemals Wasser in heißes Fett" at bounding box center [365, 357] width 12 height 12
click at [369, 384] on button "Achte beim Transport von heißen Behältern darauf, dass der Inhalt nicht übersch…" at bounding box center [365, 387] width 12 height 12
click at [573, 427] on icon at bounding box center [572, 421] width 12 height 12
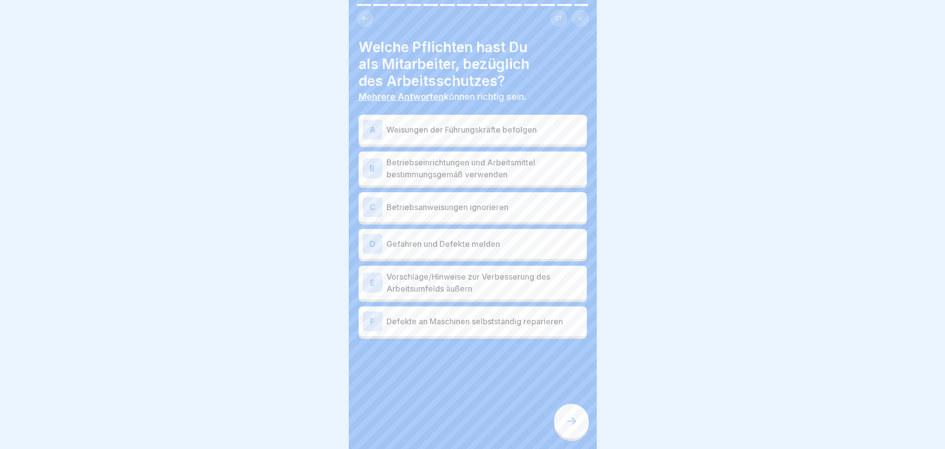
click at [383, 134] on div "A Weisungen der Führungskräfte befolgen" at bounding box center [473, 130] width 220 height 20
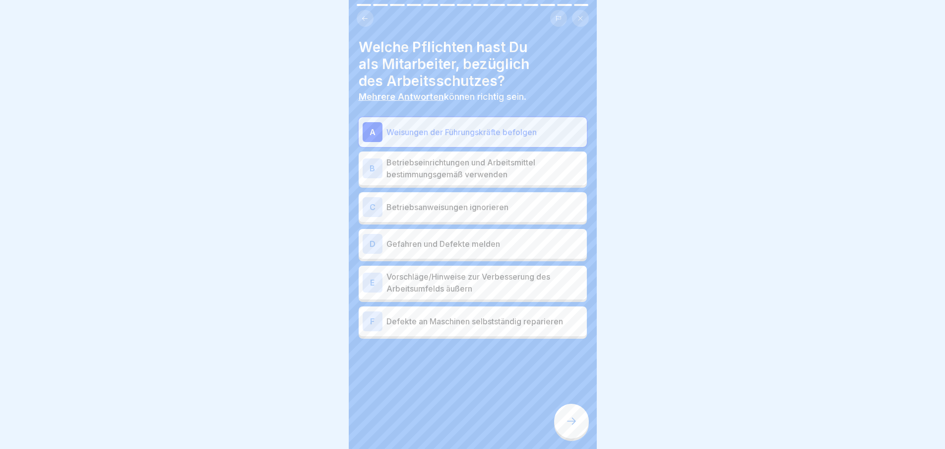
click at [385, 182] on div "B Betriebseinrichtungen und Arbeitsmittel bestimmungsgemäß verwenden" at bounding box center [473, 168] width 228 height 34
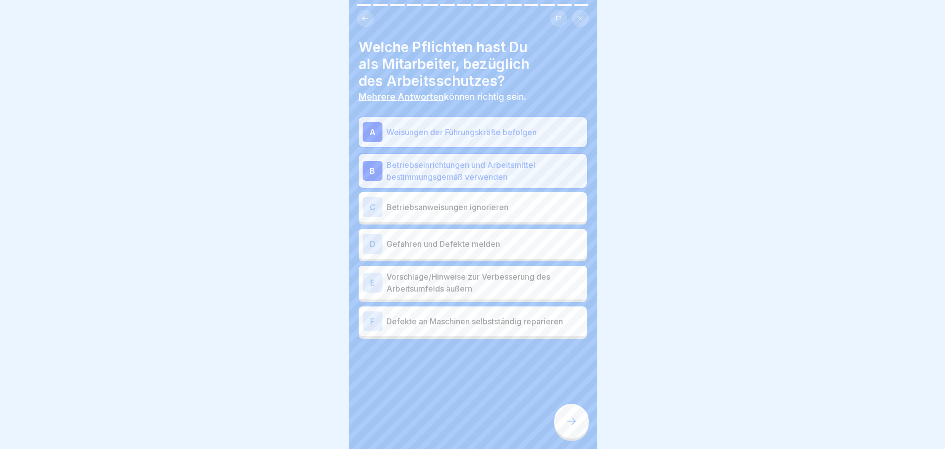
click at [391, 234] on div "D Gefahren und Defekte melden" at bounding box center [473, 244] width 220 height 20
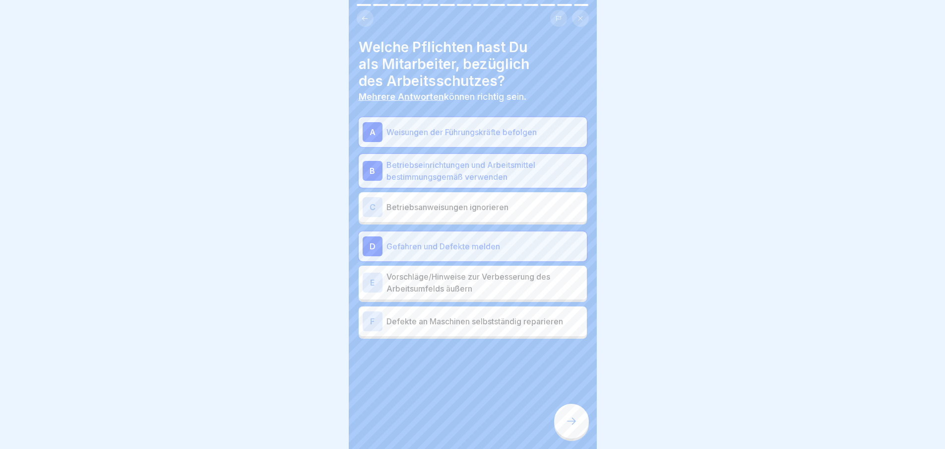
click at [390, 202] on p "Betriebsanweisungen ignorieren" at bounding box center [485, 207] width 197 height 12
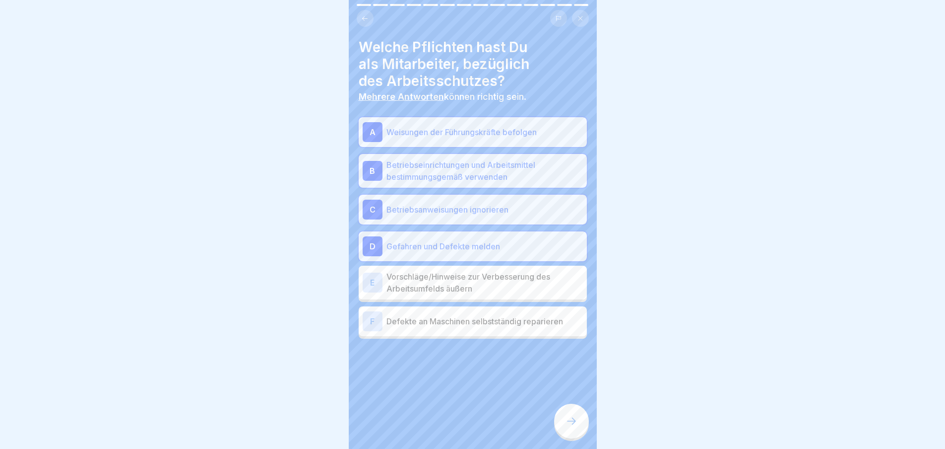
click at [404, 278] on p "Vorschläge/Hinweise zur Verbesserung des Arbeitsumfelds äußern" at bounding box center [485, 282] width 197 height 24
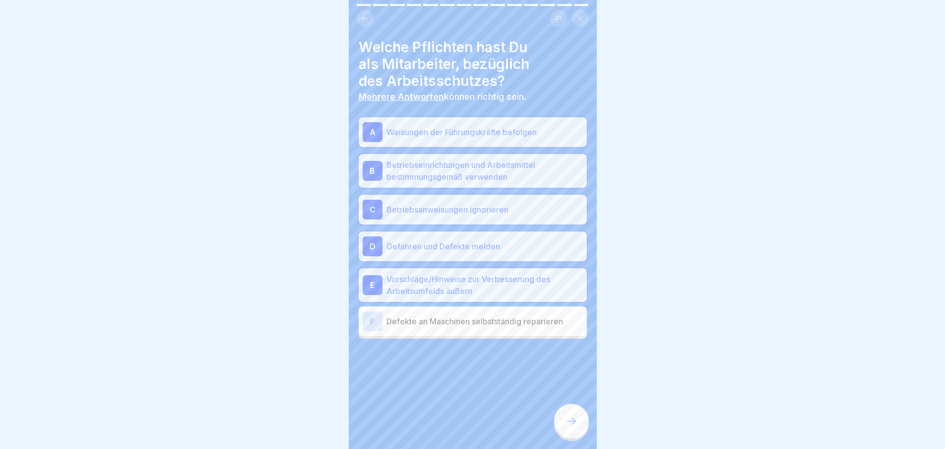
click at [404, 314] on div "F Defekte an Maschinen selbstständig reparieren" at bounding box center [473, 321] width 220 height 20
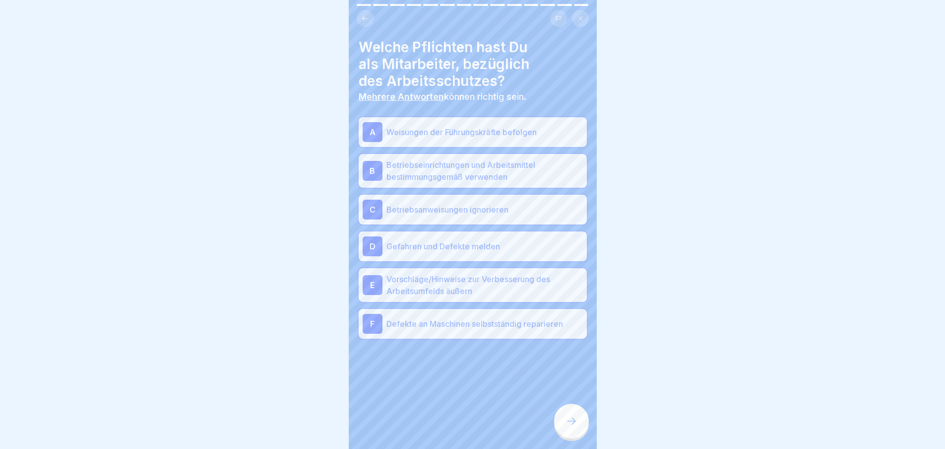
click at [566, 425] on icon at bounding box center [572, 421] width 12 height 12
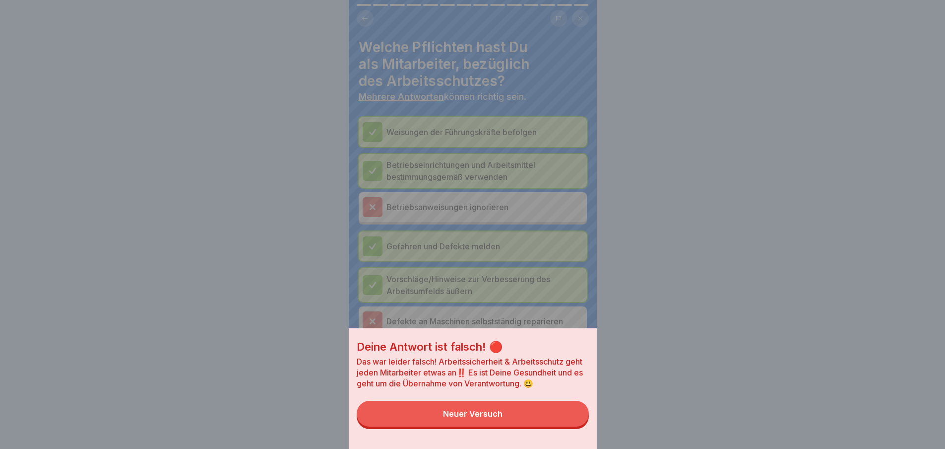
click at [547, 416] on button "Neuer Versuch" at bounding box center [473, 413] width 232 height 26
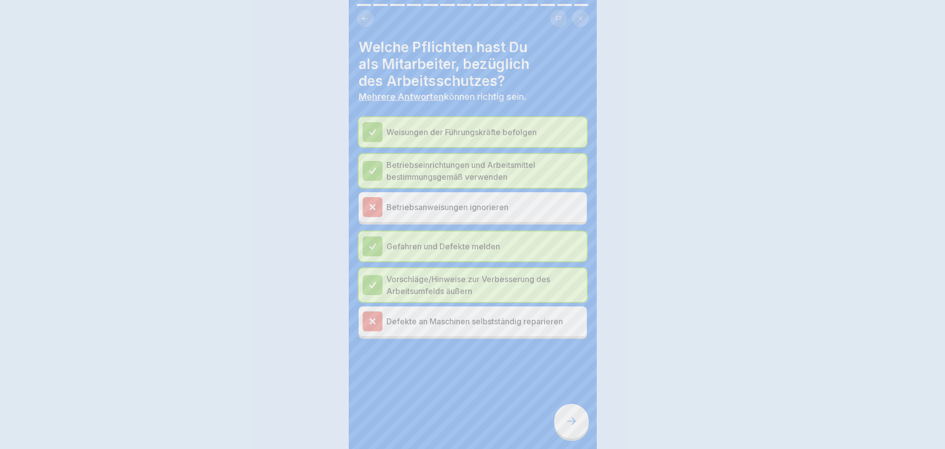
click at [574, 424] on icon at bounding box center [572, 421] width 12 height 12
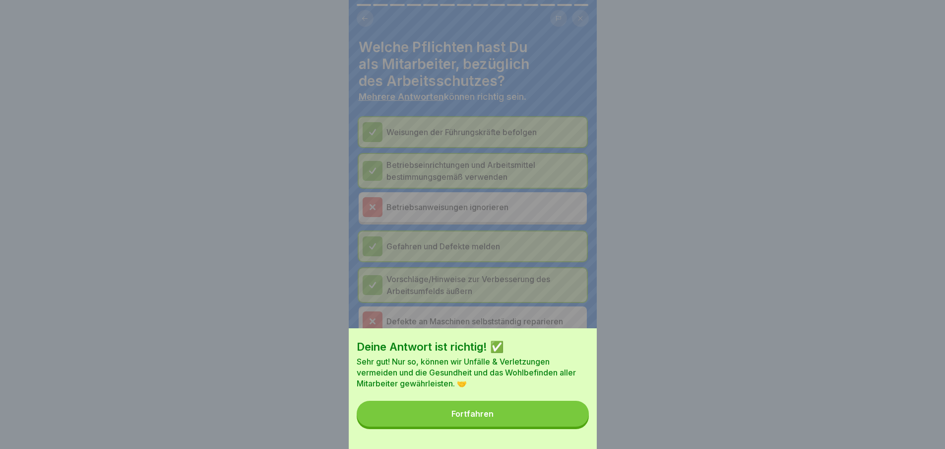
click at [563, 415] on button "Fortfahren" at bounding box center [473, 413] width 232 height 26
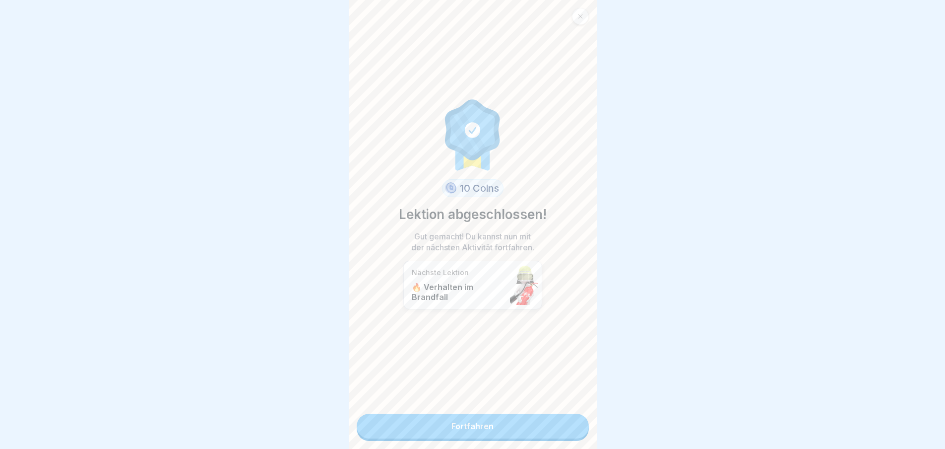
click at [553, 421] on link "Fortfahren" at bounding box center [473, 425] width 232 height 25
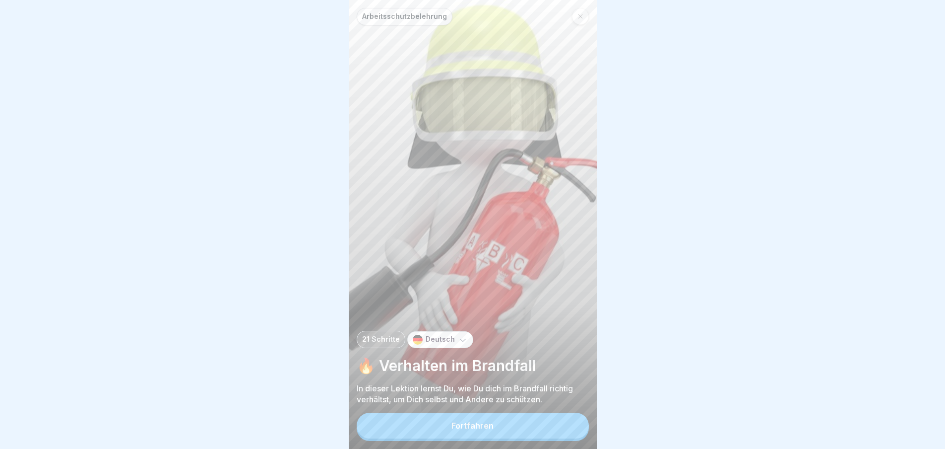
click at [547, 422] on button "Fortfahren" at bounding box center [473, 425] width 232 height 26
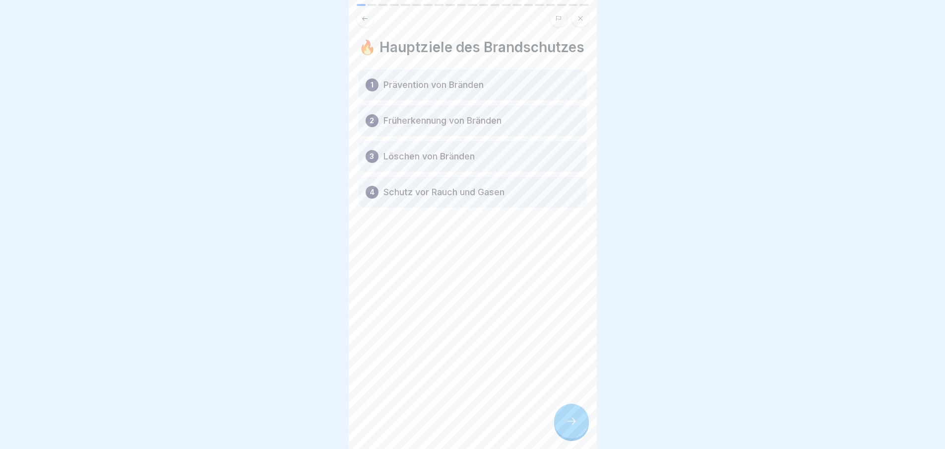
click at [572, 415] on div at bounding box center [571, 420] width 35 height 35
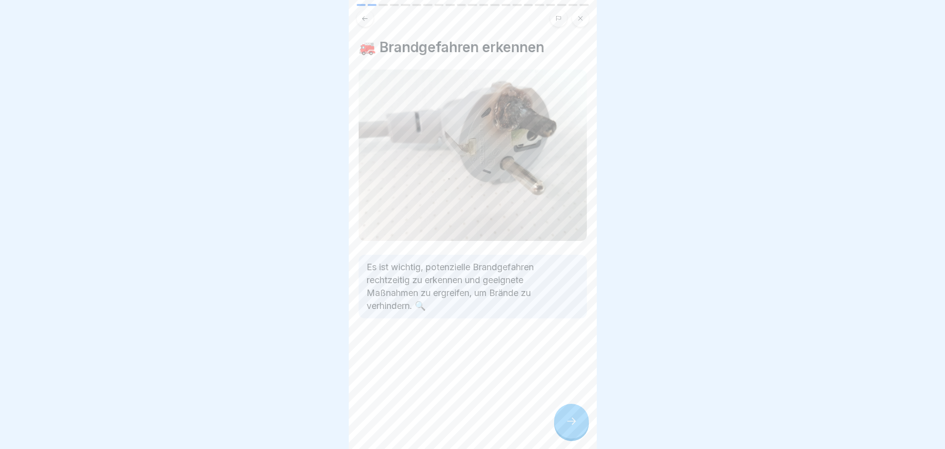
click at [573, 425] on icon at bounding box center [572, 421] width 12 height 12
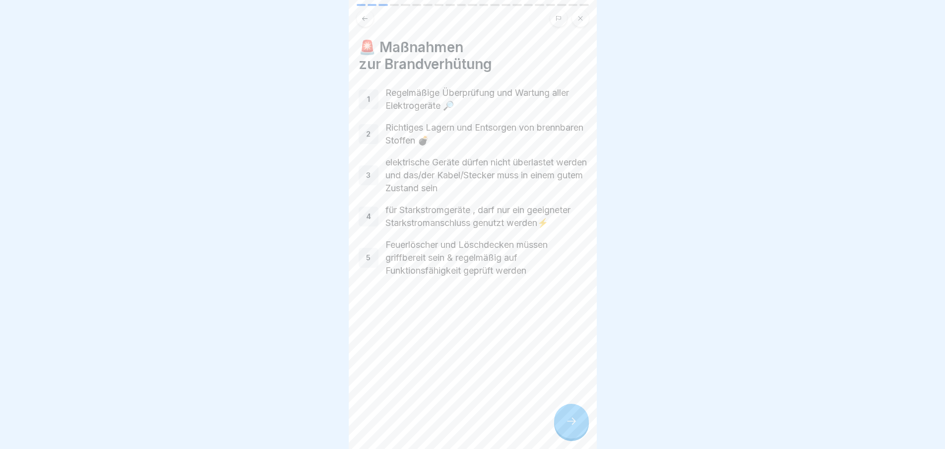
click at [573, 426] on icon at bounding box center [572, 421] width 12 height 12
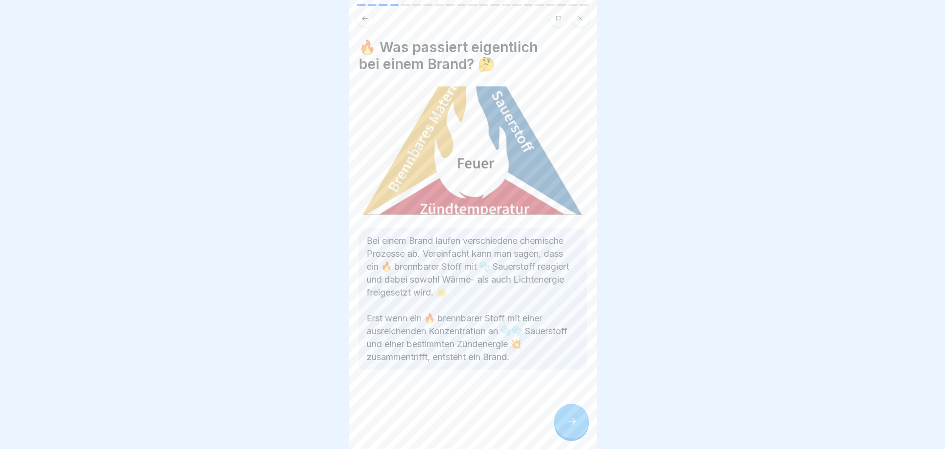
click at [576, 427] on icon at bounding box center [572, 421] width 12 height 12
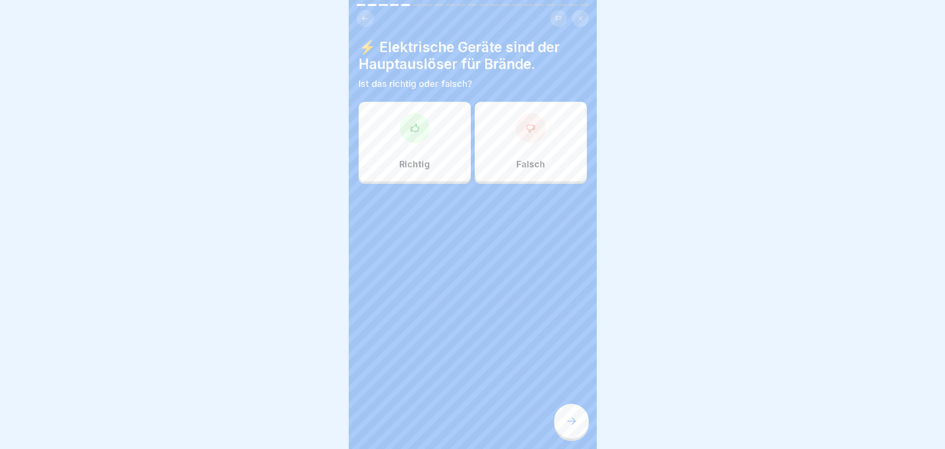
click at [577, 427] on icon at bounding box center [572, 421] width 12 height 12
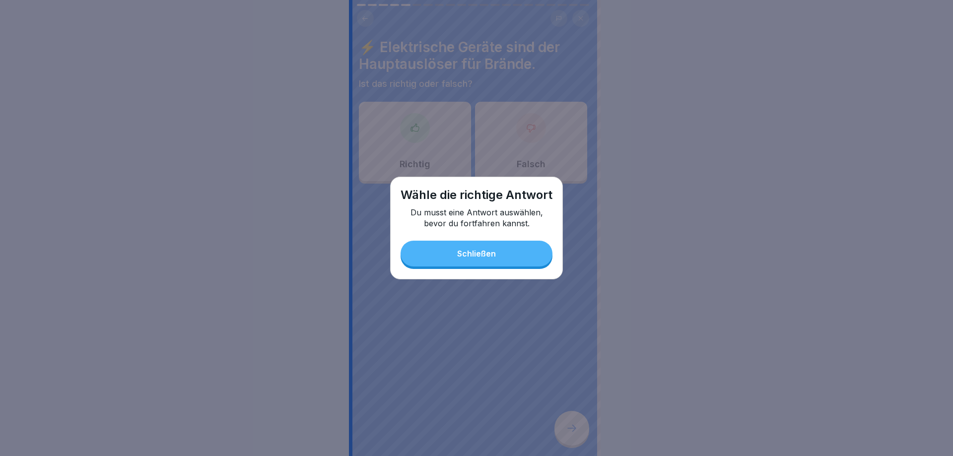
click at [492, 247] on button "Schließen" at bounding box center [476, 254] width 152 height 26
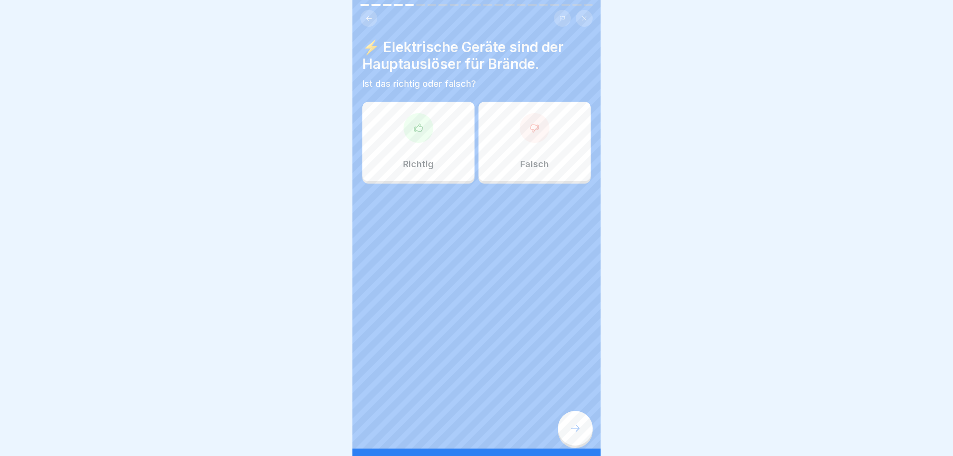
click at [516, 151] on div "Falsch" at bounding box center [534, 141] width 112 height 79
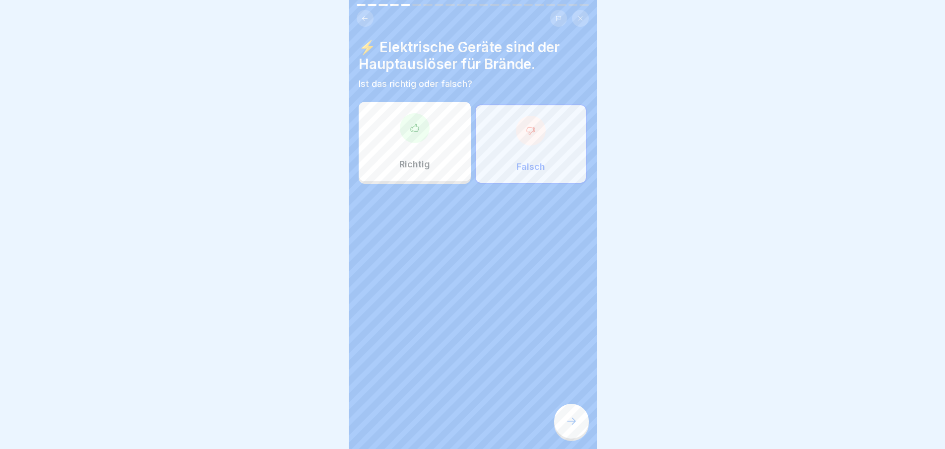
click at [576, 418] on div at bounding box center [571, 420] width 35 height 35
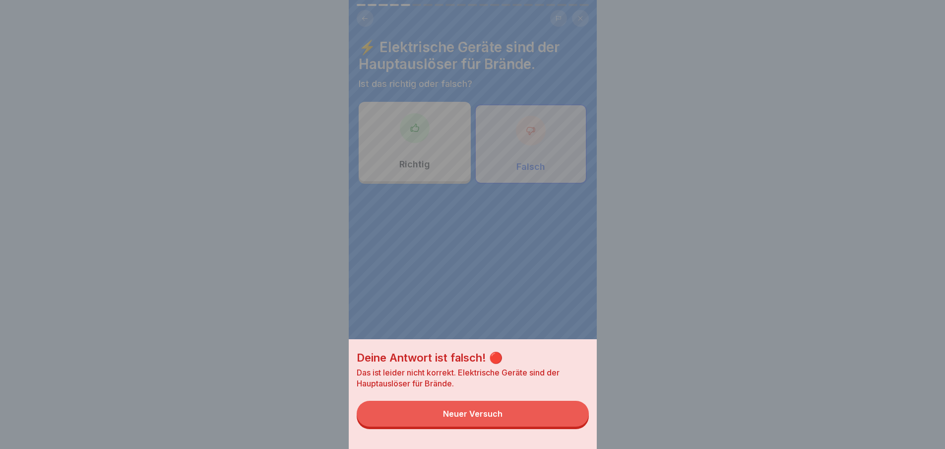
click at [560, 413] on button "Neuer Versuch" at bounding box center [473, 413] width 232 height 26
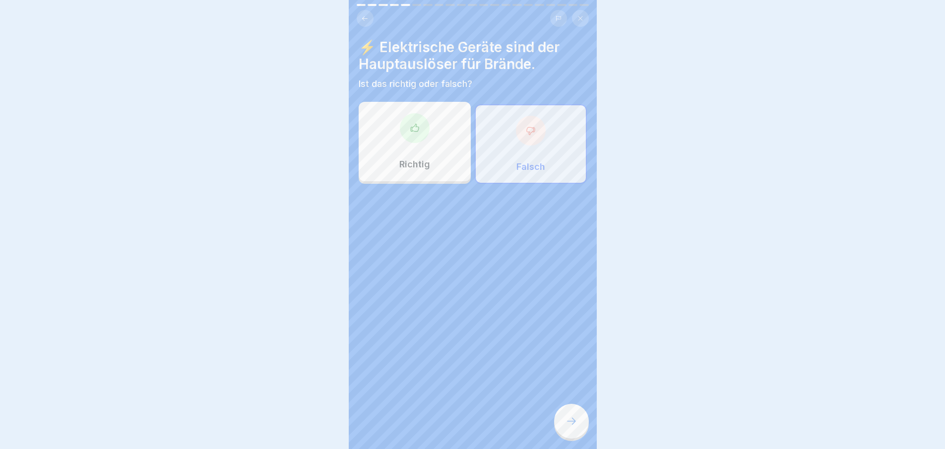
click at [412, 153] on div "Richtig" at bounding box center [415, 141] width 112 height 79
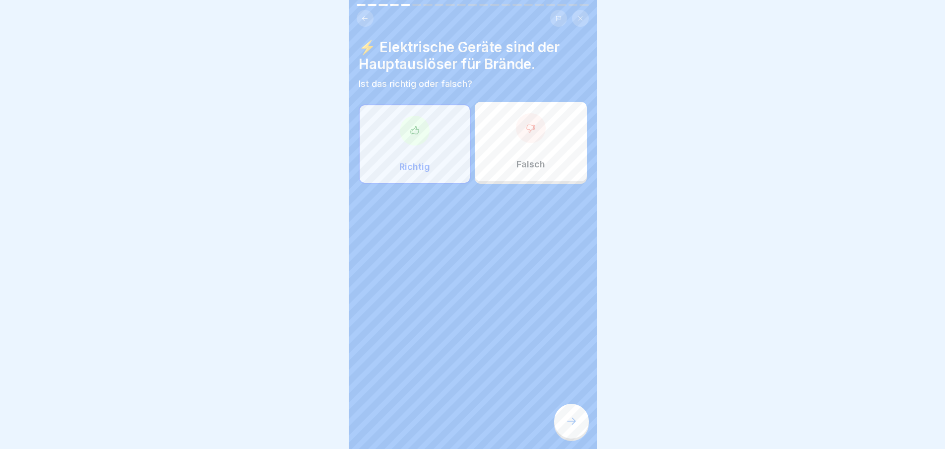
click at [568, 424] on icon at bounding box center [571, 420] width 9 height 7
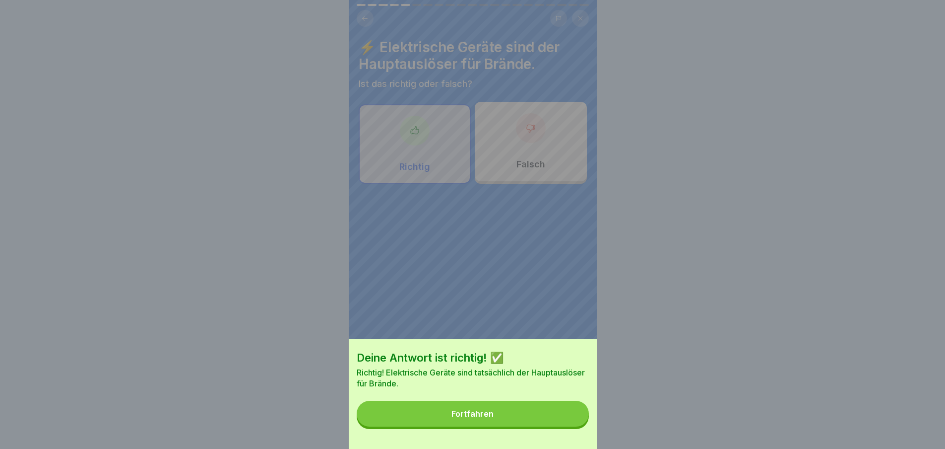
click at [553, 421] on button "Fortfahren" at bounding box center [473, 413] width 232 height 26
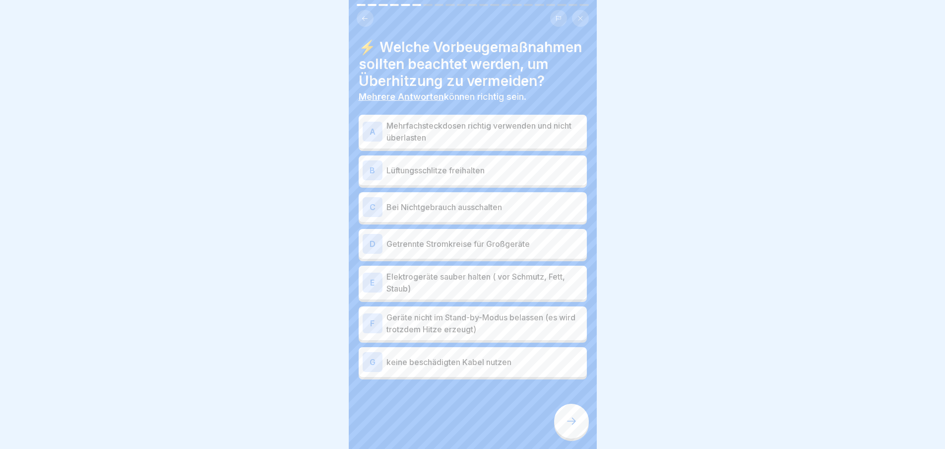
click at [392, 143] on p "Mehrfachsteckdosen richtig verwenden und nicht überlasten" at bounding box center [485, 132] width 197 height 24
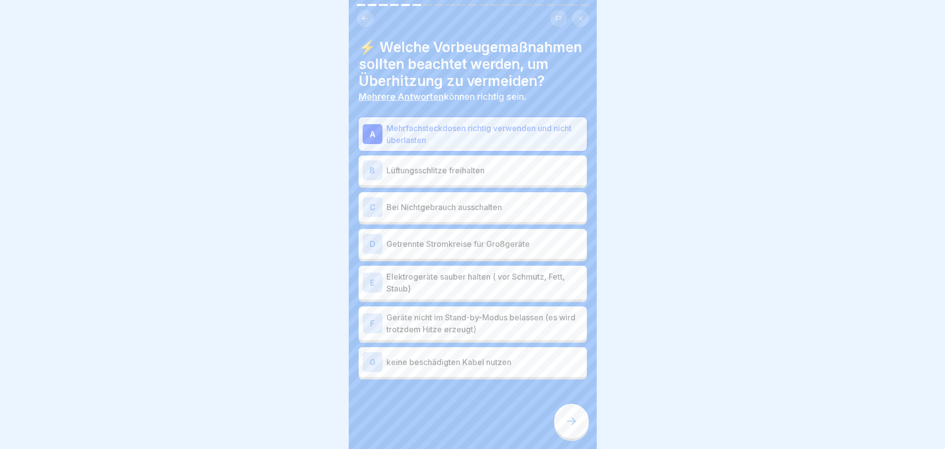
click at [403, 176] on p "Lüftungsschlitze freihalten" at bounding box center [485, 170] width 197 height 12
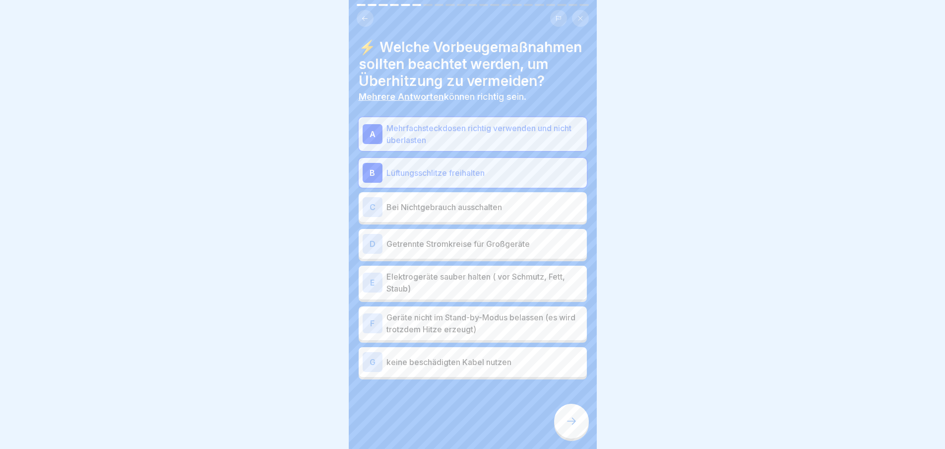
click at [411, 213] on p "Bei Nichtgebrauch ausschalten" at bounding box center [485, 207] width 197 height 12
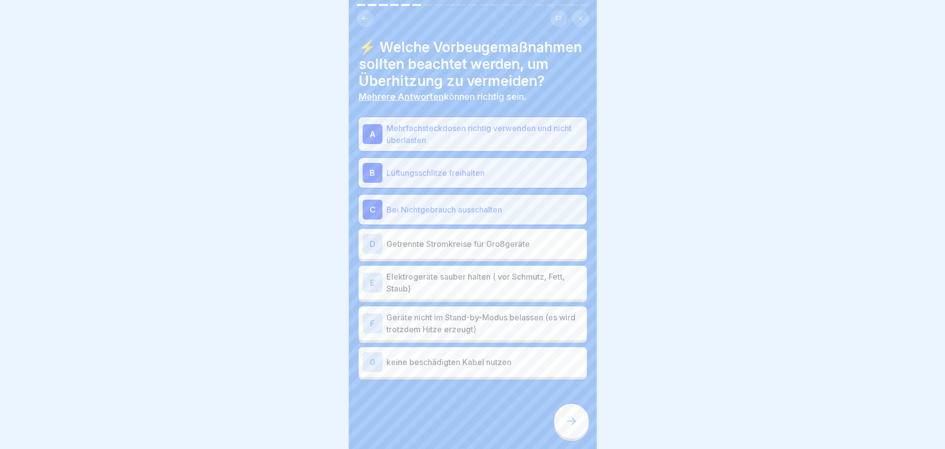
click at [425, 327] on div "F Geräte nicht im Stand-by-Modus belassen (es wird trotzdem Hitze erzeugt)" at bounding box center [473, 323] width 228 height 34
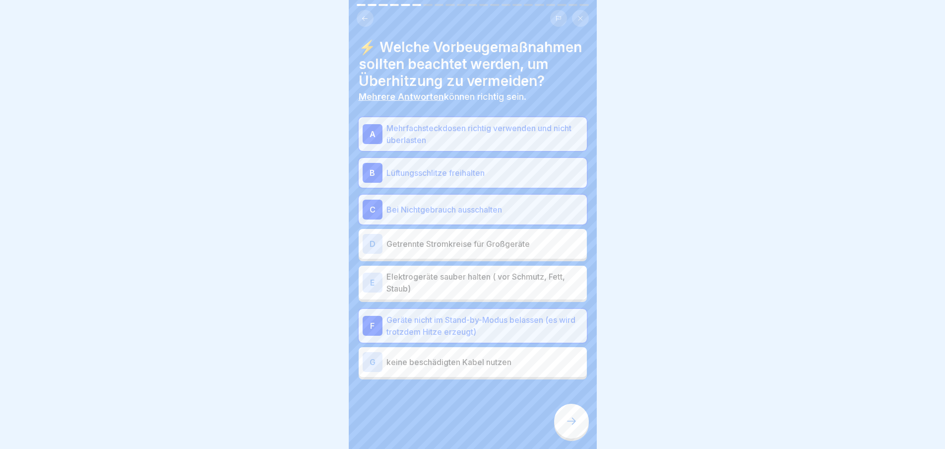
click at [416, 294] on p "Elektrogeräte sauber halten ( vor Schmutz, Fett, Staub)" at bounding box center [485, 282] width 197 height 24
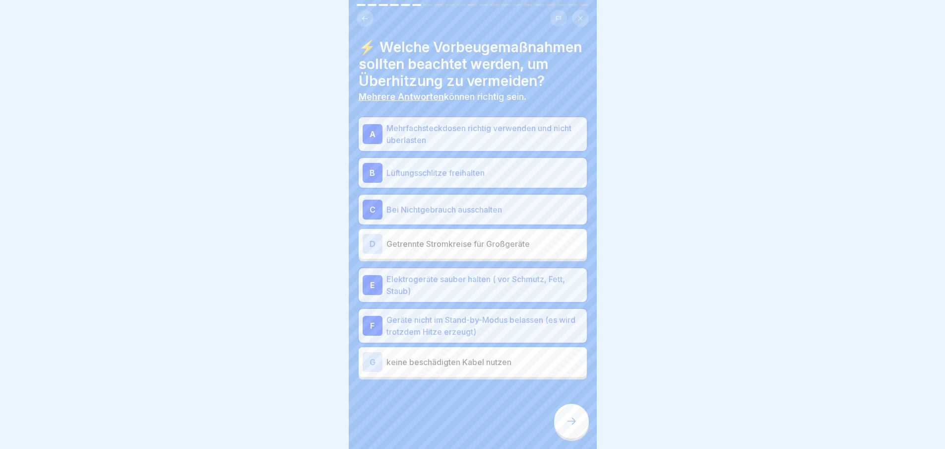
click at [413, 250] on p "Getrennte Stromkreise für Großgeräte" at bounding box center [485, 244] width 197 height 12
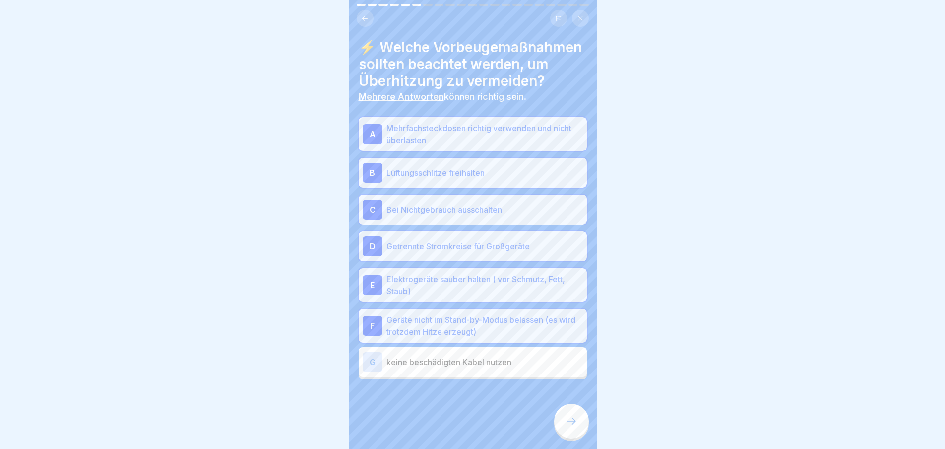
click at [438, 368] on p "keine beschädigten Kabel nutzen" at bounding box center [485, 362] width 197 height 12
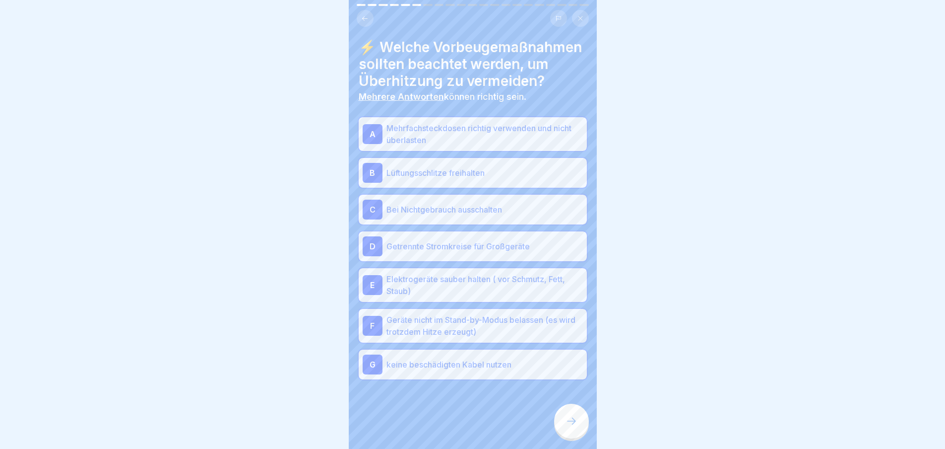
click at [562, 434] on div at bounding box center [571, 420] width 35 height 35
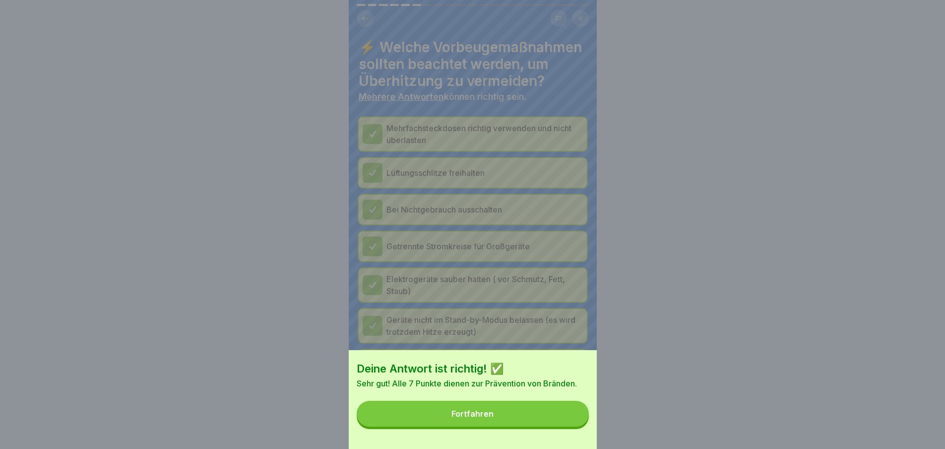
click at [558, 422] on button "Fortfahren" at bounding box center [473, 413] width 232 height 26
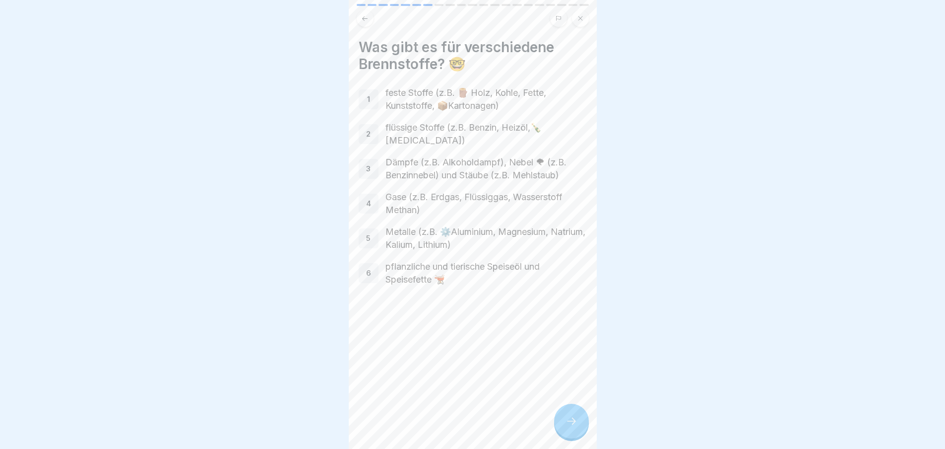
click at [566, 424] on icon at bounding box center [572, 421] width 12 height 12
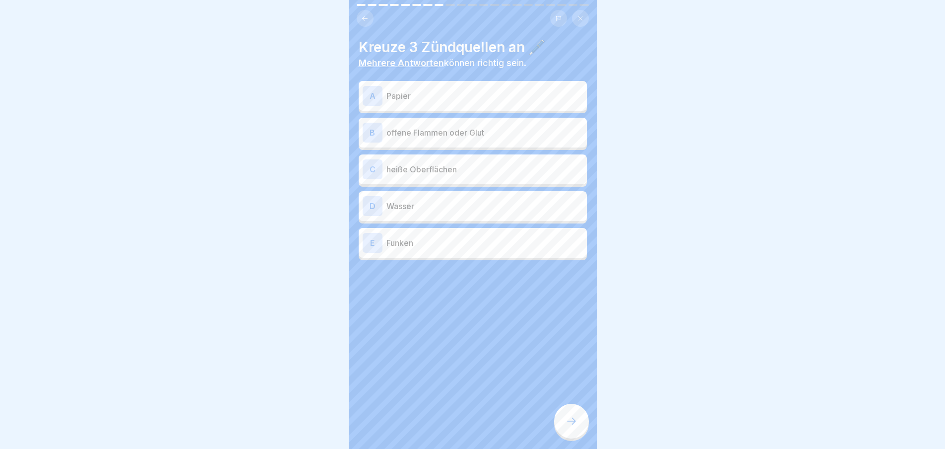
click at [576, 427] on icon at bounding box center [572, 421] width 12 height 12
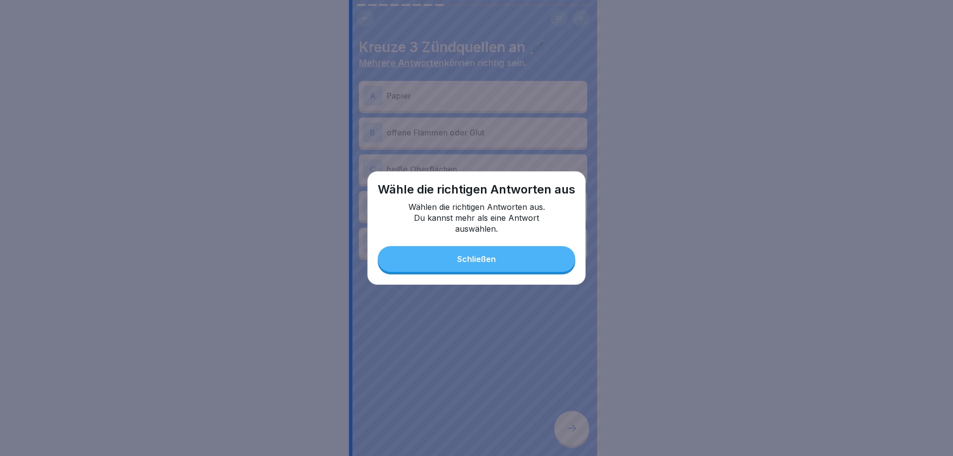
click at [486, 253] on button "Schließen" at bounding box center [477, 259] width 198 height 26
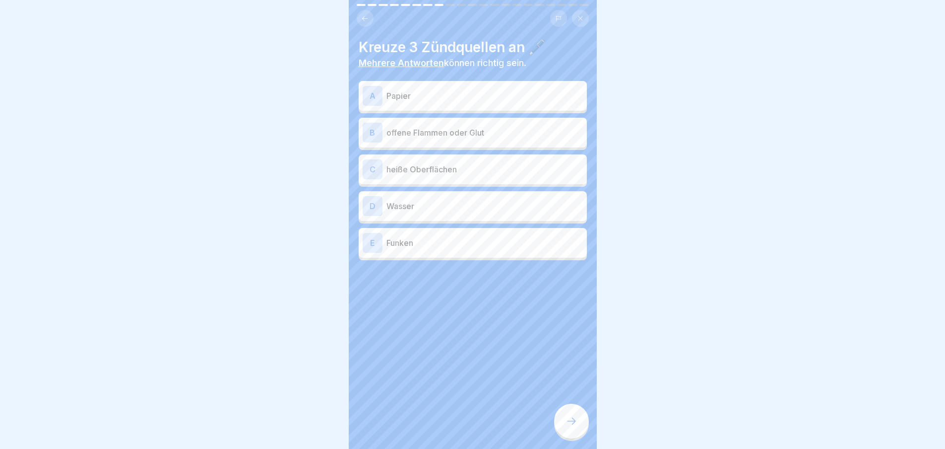
click at [487, 84] on div "A Papier" at bounding box center [473, 96] width 228 height 30
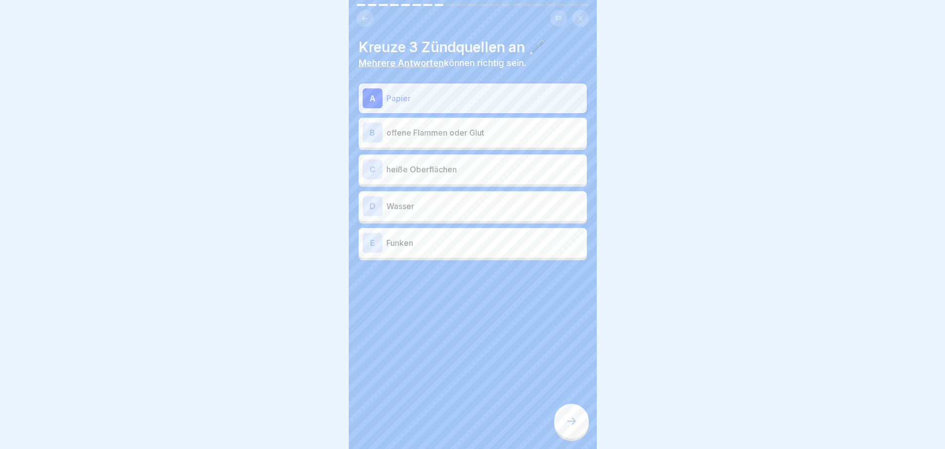
click at [478, 123] on div "B offene Flammen oder Glut" at bounding box center [473, 133] width 220 height 20
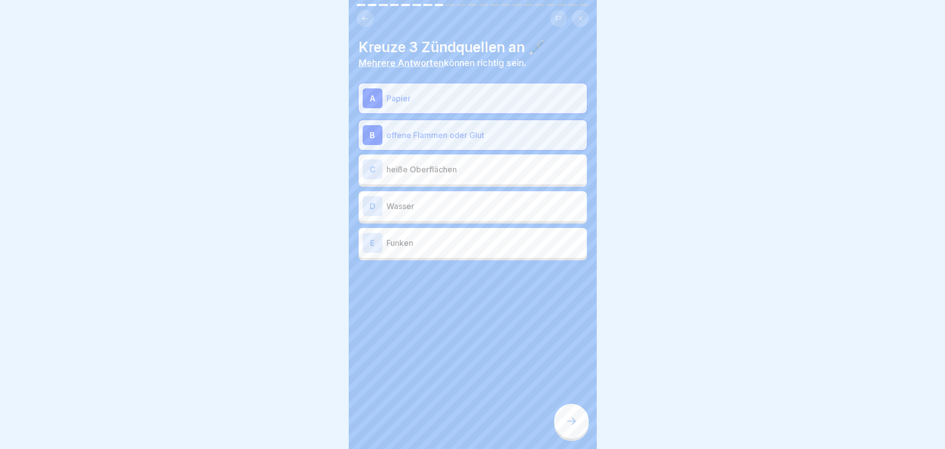
click at [479, 163] on p "heiße Oberflächen" at bounding box center [485, 169] width 197 height 12
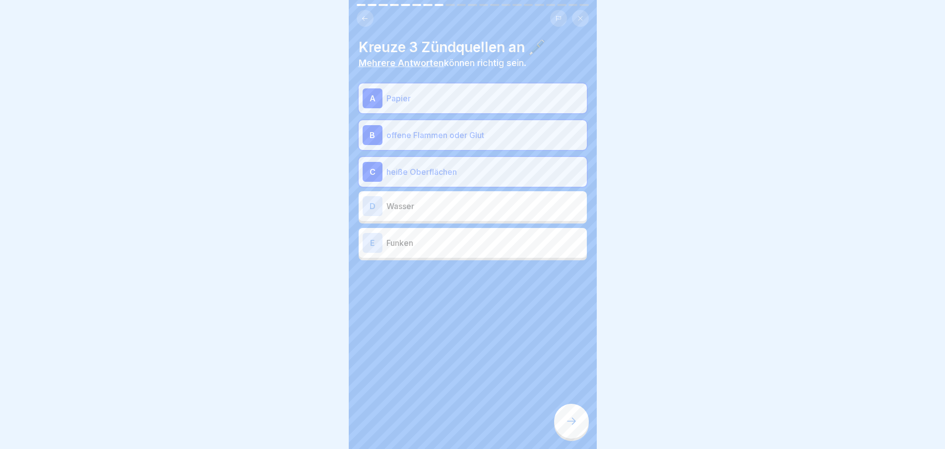
click at [481, 200] on p "Wasser" at bounding box center [485, 206] width 197 height 12
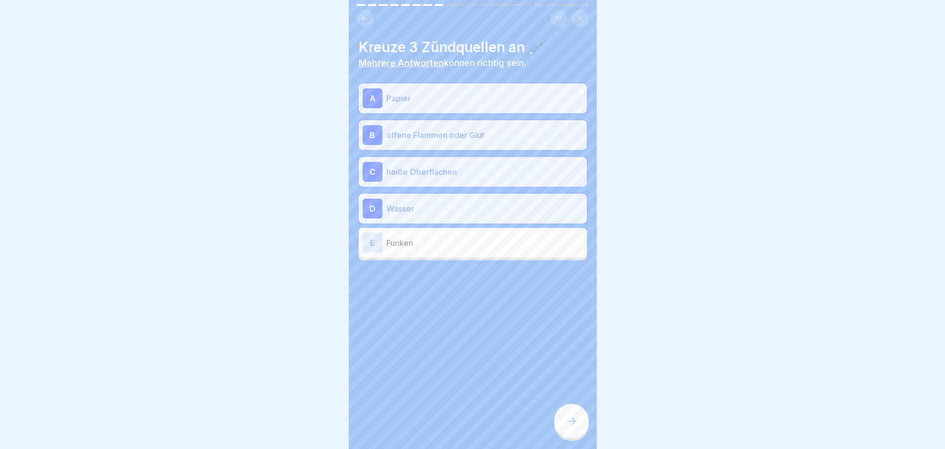
click at [482, 240] on p "Funken" at bounding box center [485, 243] width 197 height 12
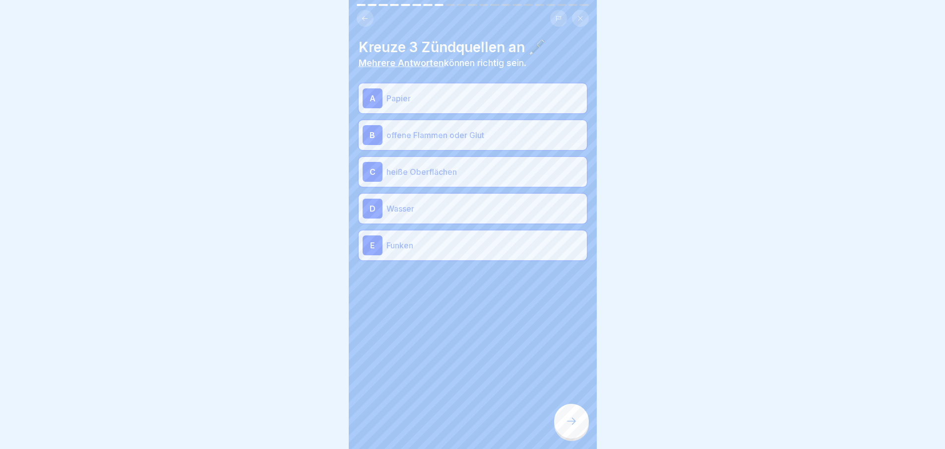
click at [570, 424] on icon at bounding box center [572, 421] width 12 height 12
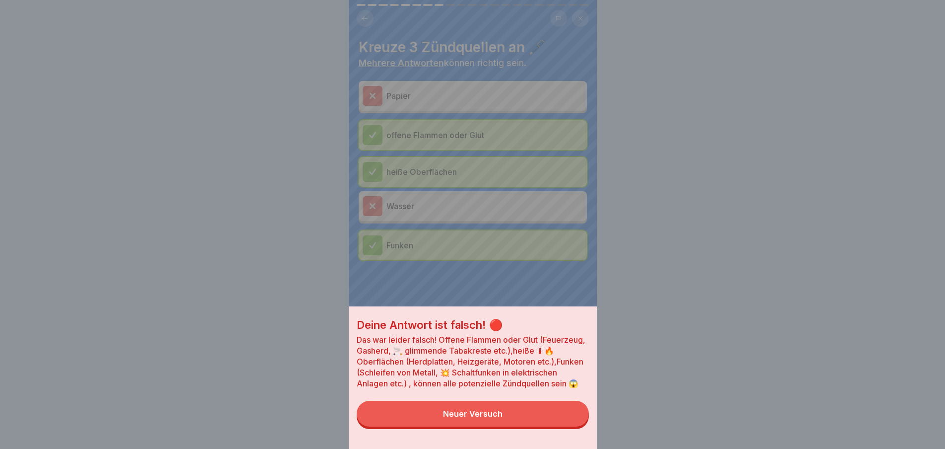
click at [506, 424] on button "Neuer Versuch" at bounding box center [473, 413] width 232 height 26
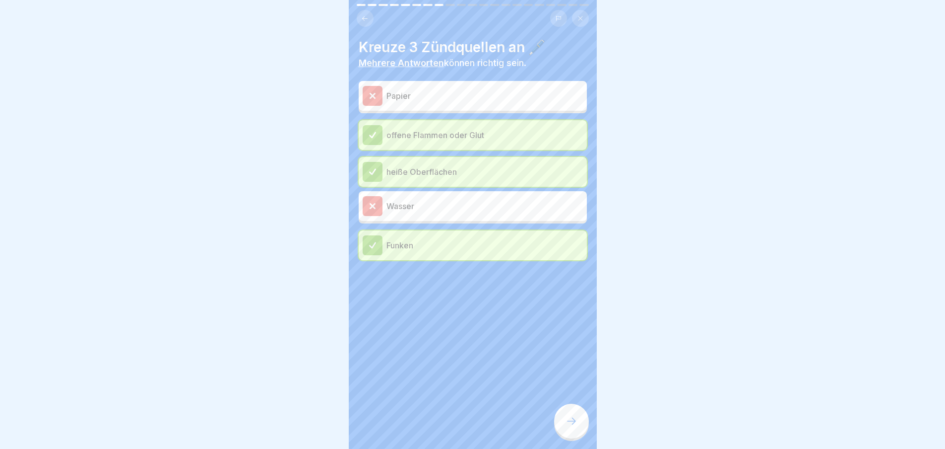
click at [569, 419] on div at bounding box center [571, 420] width 35 height 35
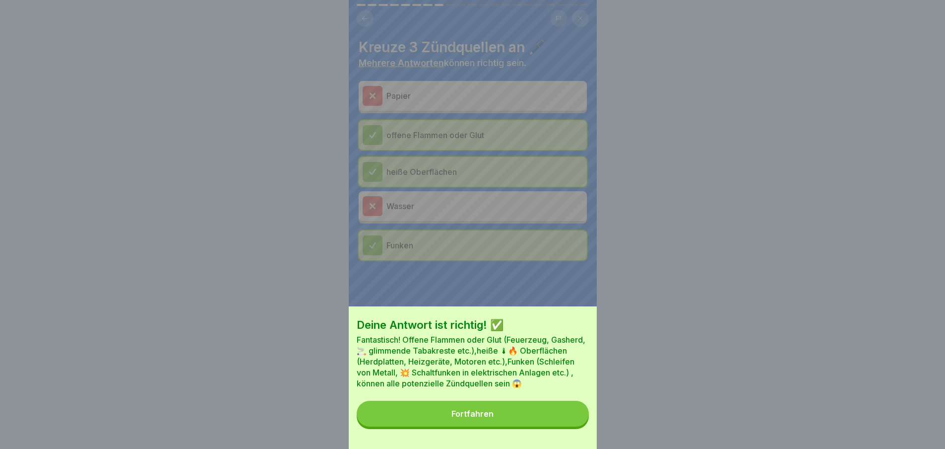
click at [559, 425] on button "Fortfahren" at bounding box center [473, 413] width 232 height 26
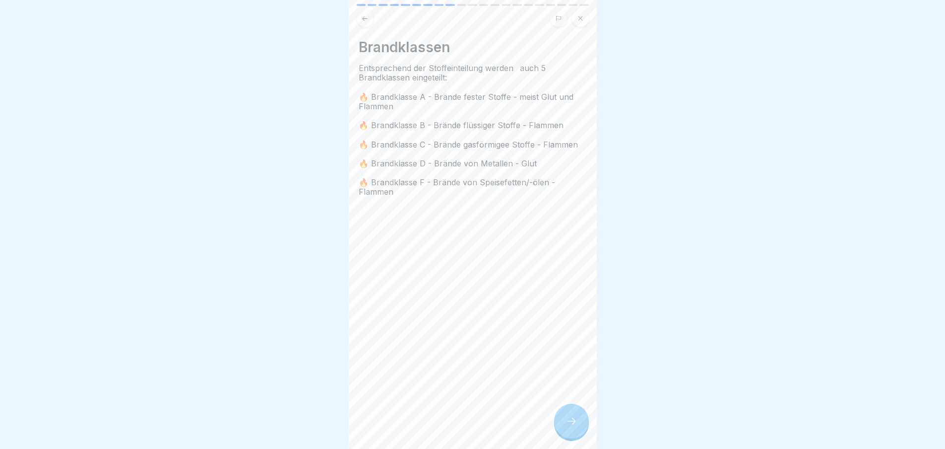
click at [574, 424] on icon at bounding box center [571, 420] width 9 height 7
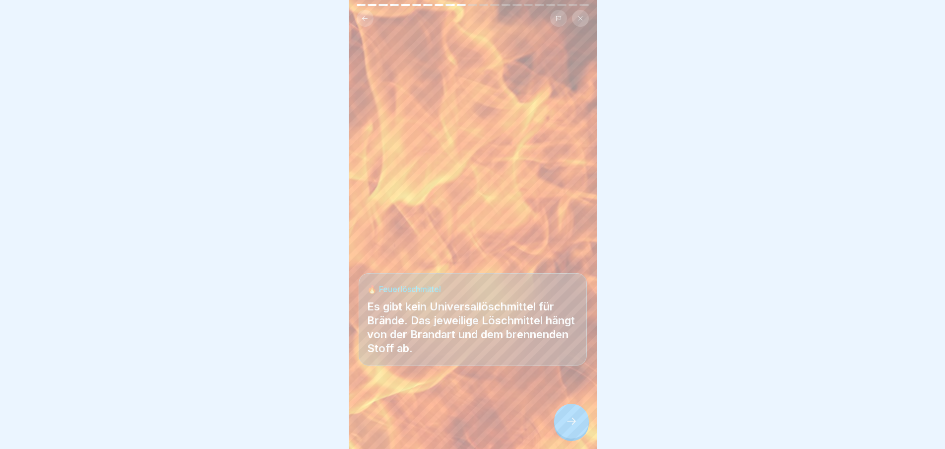
click at [571, 427] on icon at bounding box center [572, 421] width 12 height 12
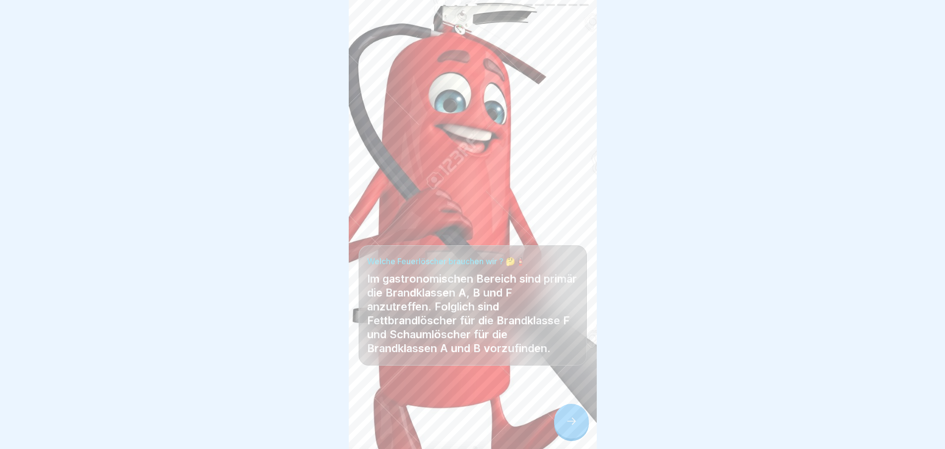
click at [571, 419] on div at bounding box center [571, 420] width 35 height 35
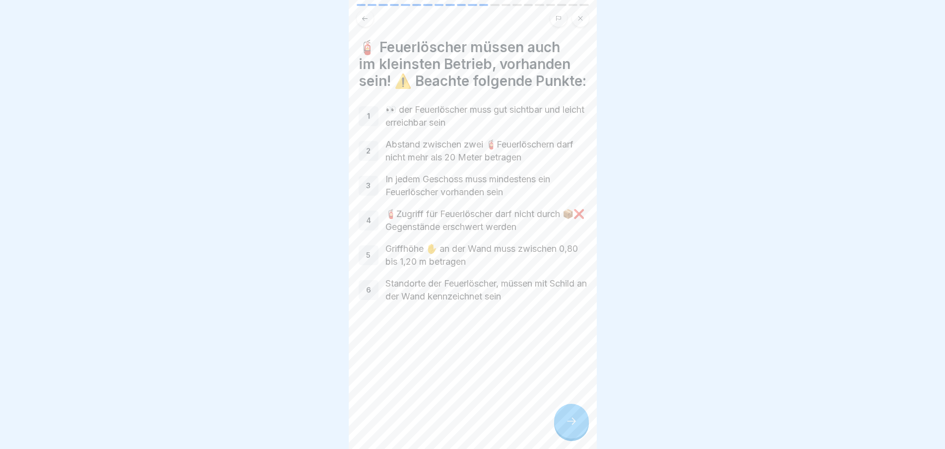
click at [579, 422] on div at bounding box center [571, 420] width 35 height 35
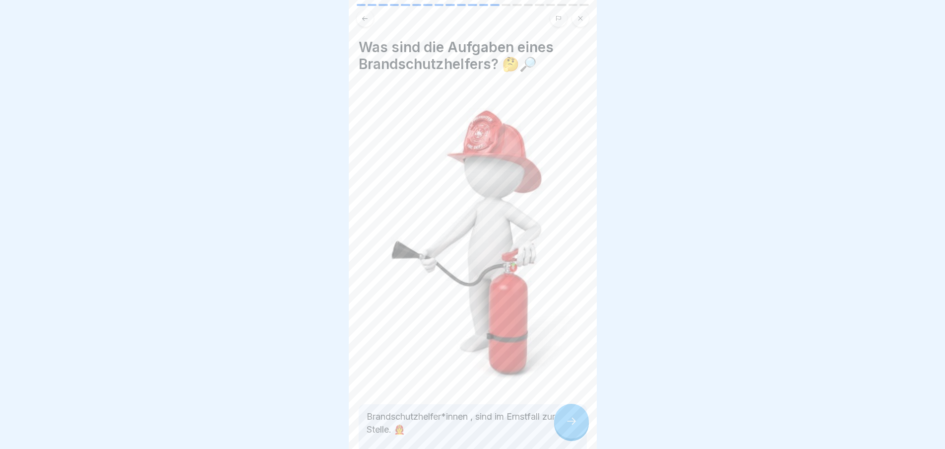
click at [579, 421] on div at bounding box center [571, 420] width 35 height 35
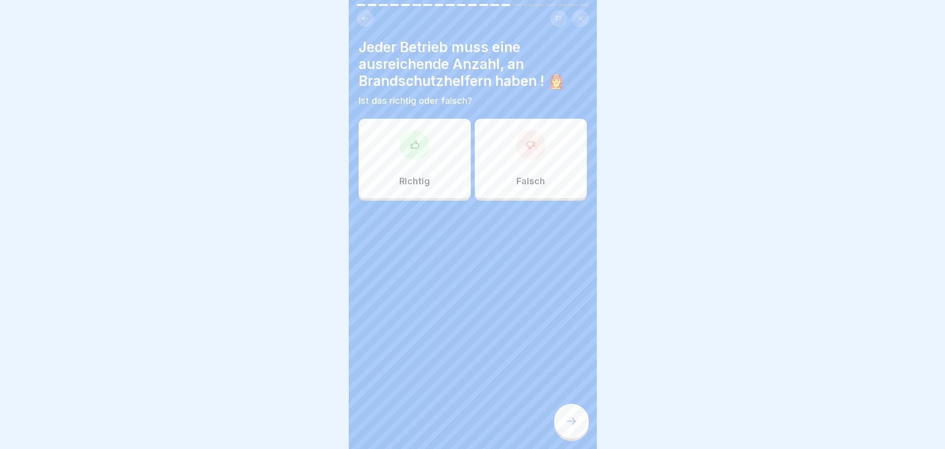
click at [579, 425] on div at bounding box center [571, 420] width 35 height 35
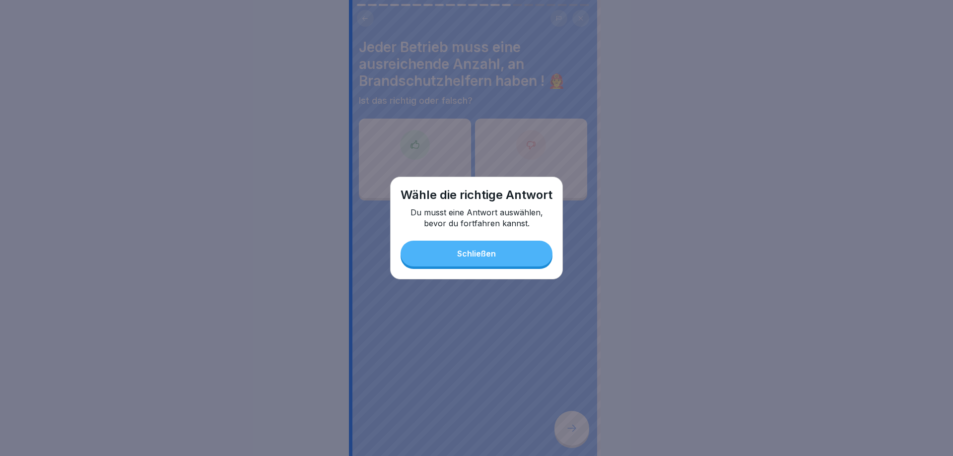
click at [521, 266] on button "Schließen" at bounding box center [476, 254] width 152 height 26
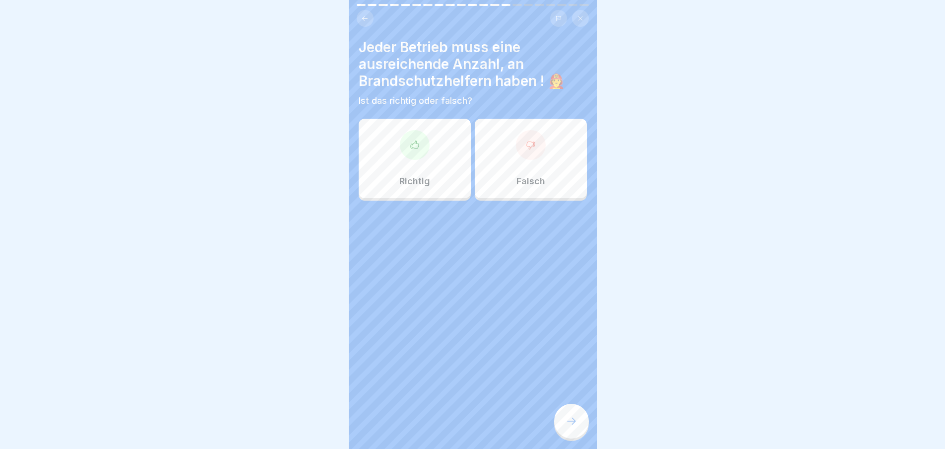
click at [529, 191] on div "Falsch" at bounding box center [531, 158] width 112 height 79
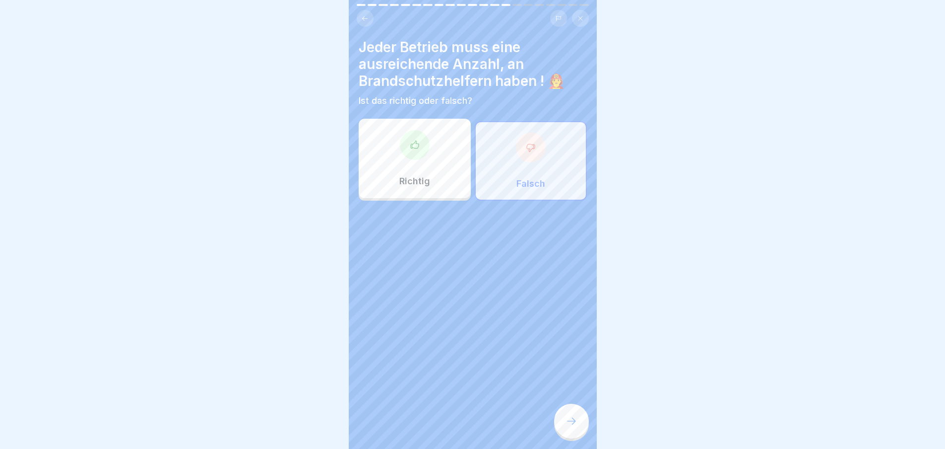
click at [570, 422] on icon at bounding box center [572, 421] width 12 height 12
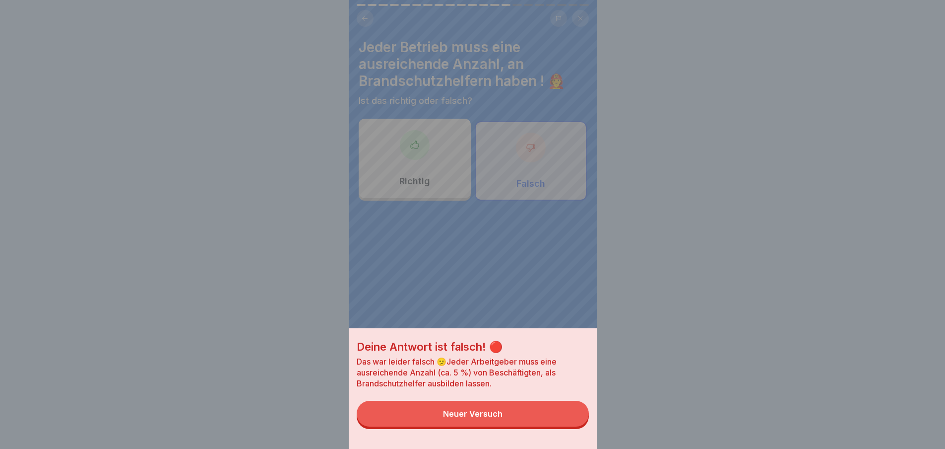
click at [541, 414] on button "Neuer Versuch" at bounding box center [473, 413] width 232 height 26
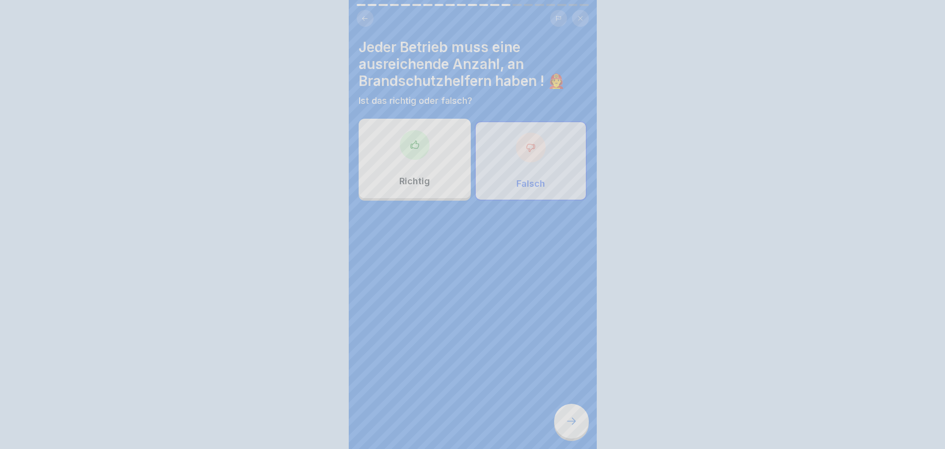
click at [419, 183] on div "Richtig" at bounding box center [415, 158] width 112 height 79
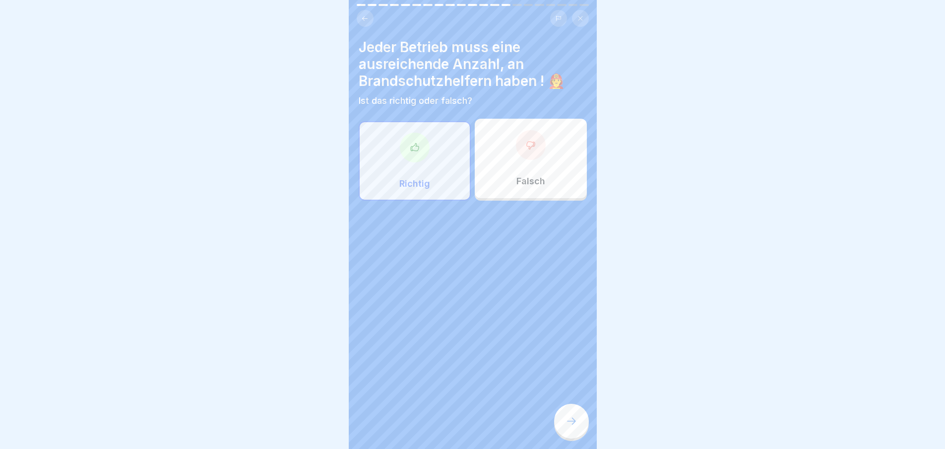
click at [569, 424] on icon at bounding box center [572, 421] width 12 height 12
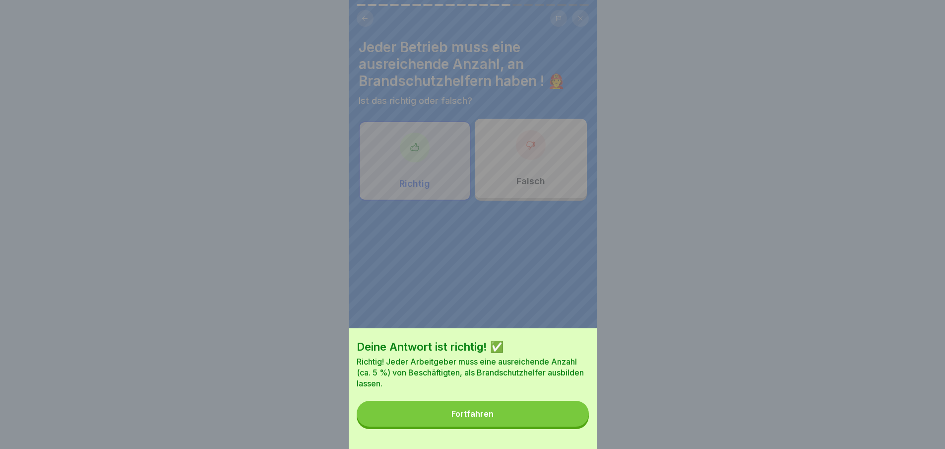
click at [559, 420] on button "Fortfahren" at bounding box center [473, 413] width 232 height 26
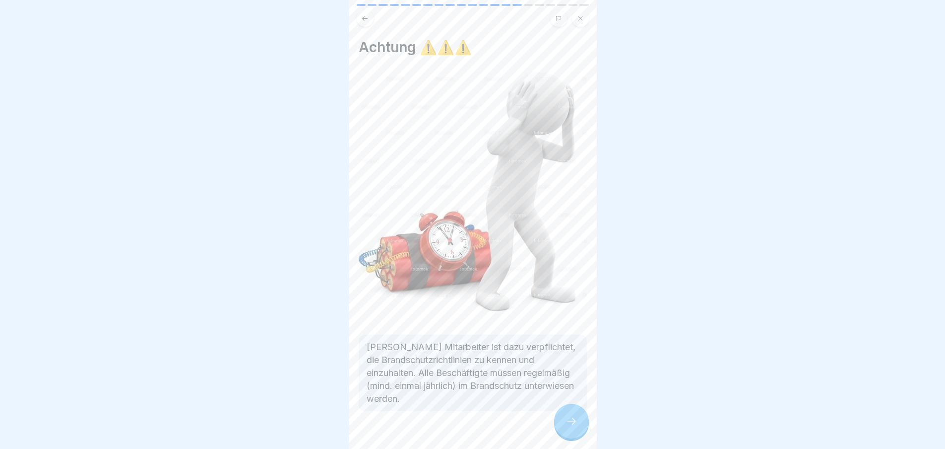
click at [577, 426] on icon at bounding box center [572, 421] width 12 height 12
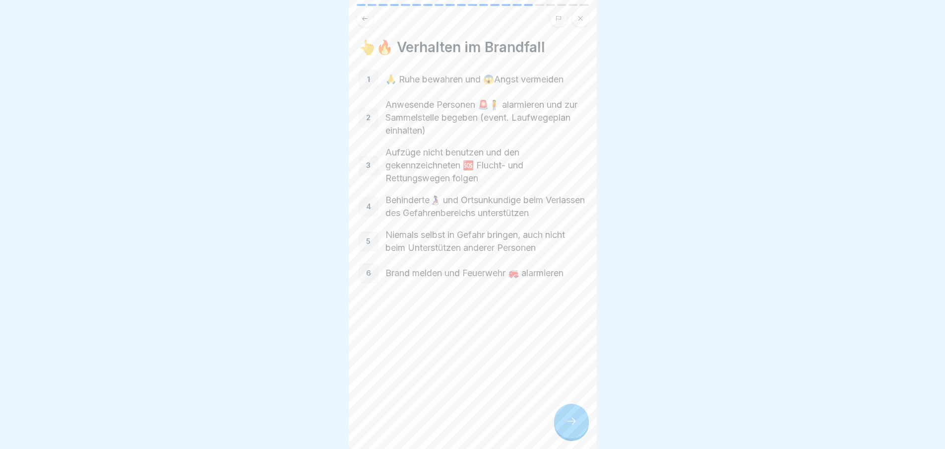
click at [577, 427] on icon at bounding box center [572, 421] width 12 height 12
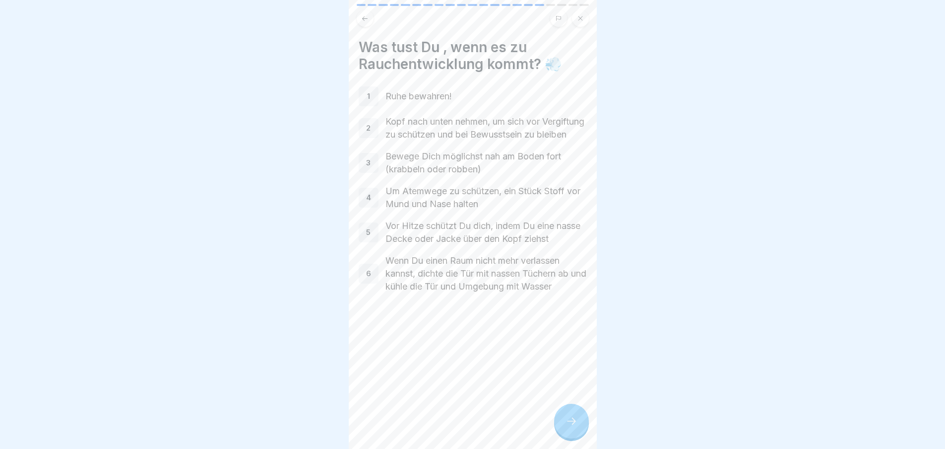
click at [580, 425] on div at bounding box center [571, 420] width 35 height 35
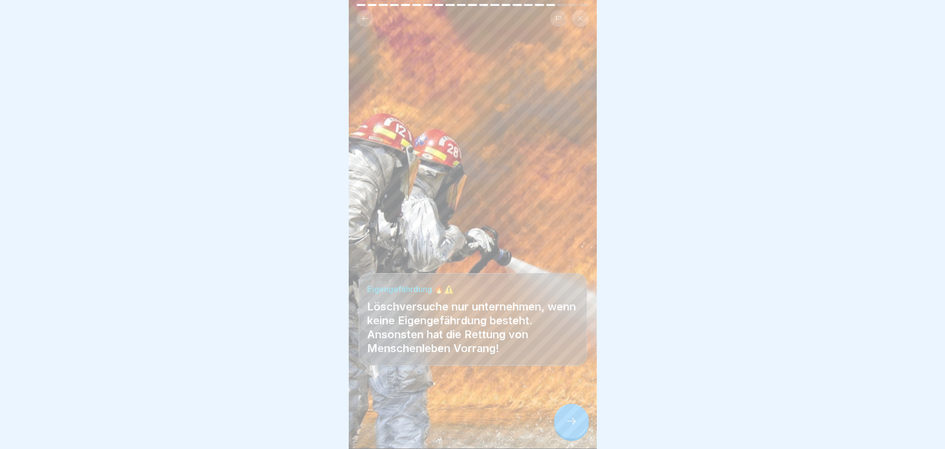
click at [581, 424] on div at bounding box center [571, 420] width 35 height 35
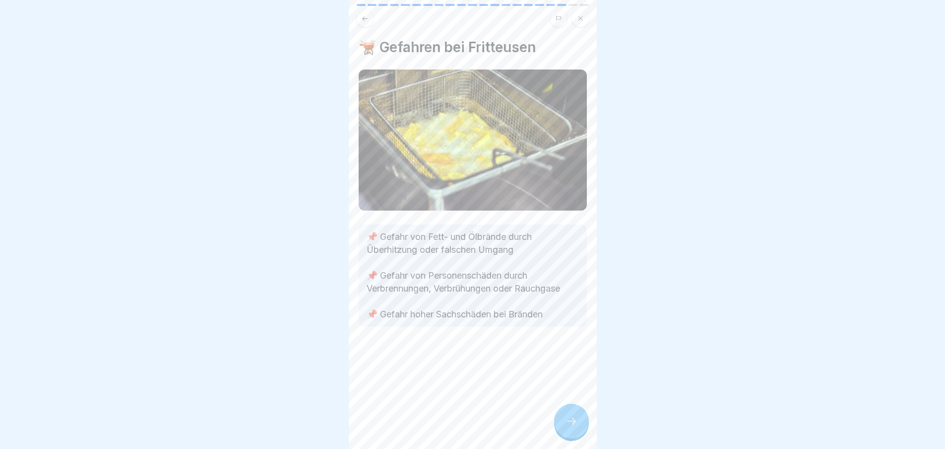
click at [579, 424] on div at bounding box center [571, 420] width 35 height 35
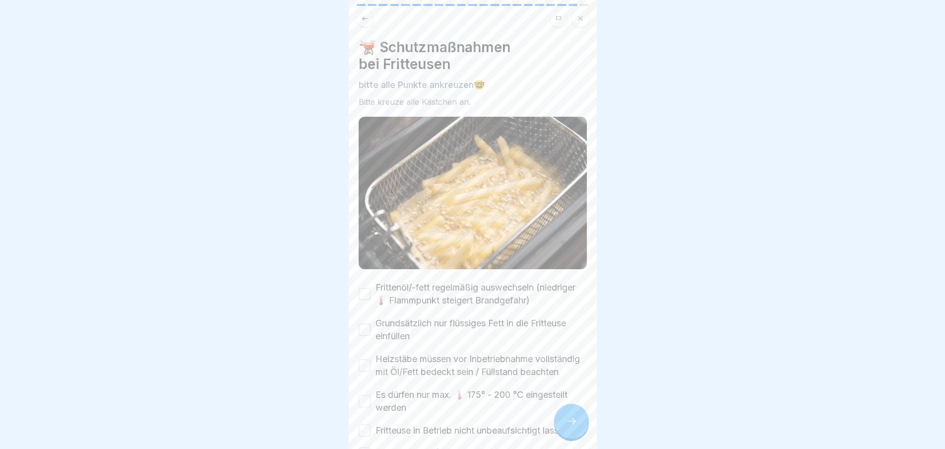
click at [575, 425] on icon at bounding box center [572, 421] width 12 height 12
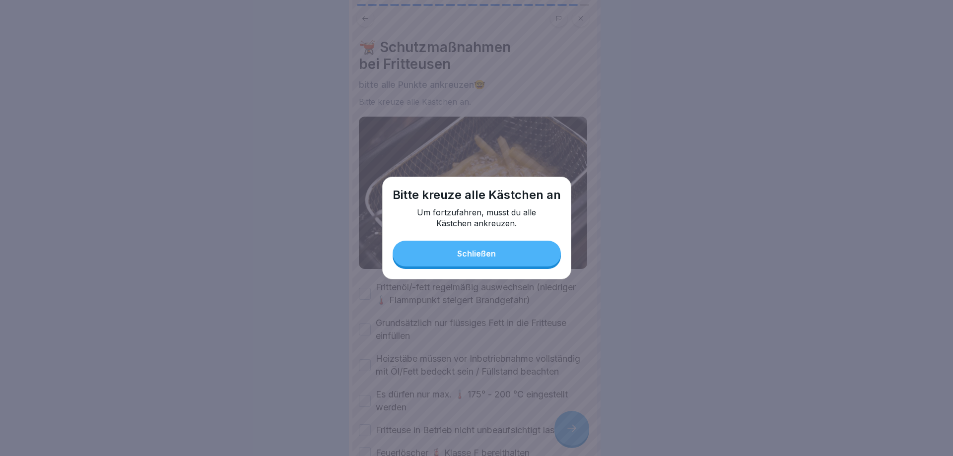
click at [516, 255] on button "Schließen" at bounding box center [477, 254] width 168 height 26
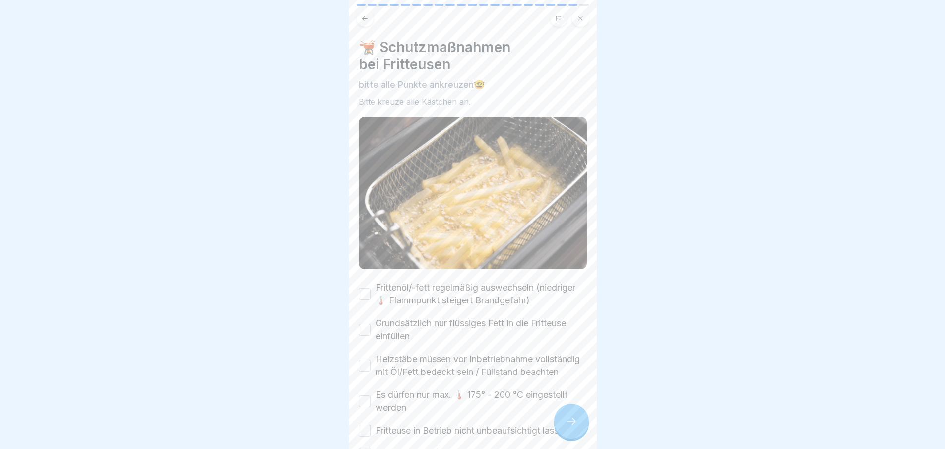
click at [365, 288] on button "Frittenöl/-fett regelmäßig auswechseln (niedriger 🌡️ Flammpunkt steigert Brandg…" at bounding box center [365, 294] width 12 height 12
click at [364, 324] on button "Grundsätzlich nur flüssiges Fett in die Fritteuse einfüllen" at bounding box center [365, 330] width 12 height 12
click at [365, 364] on button "Heizstäbe müssen vor Inbetriebnahme vollständig mit Öl/Fett bedeckt sein / Füll…" at bounding box center [365, 365] width 12 height 12
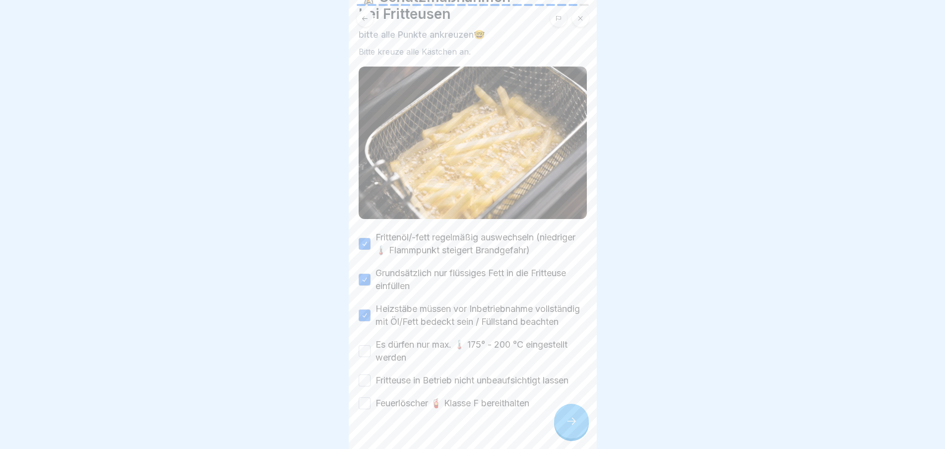
scroll to position [78, 0]
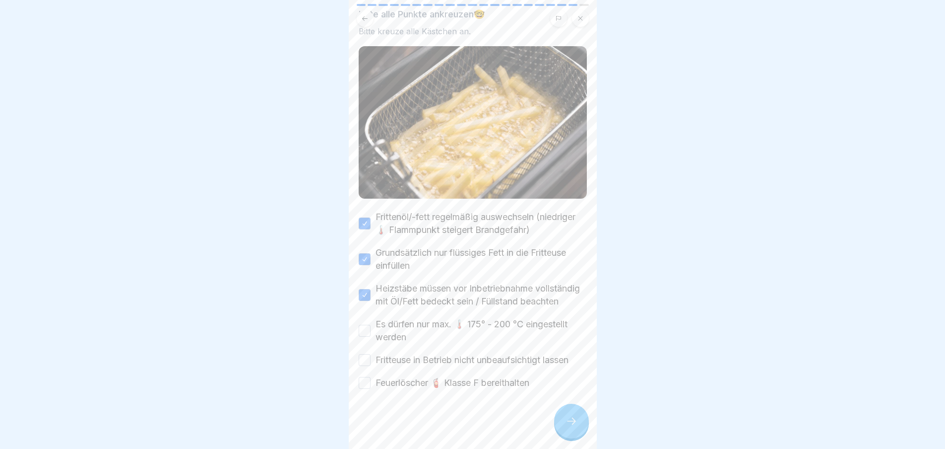
click at [378, 324] on label "Es dürfen nur max. 🌡️ 175° - 200 °C eingestellt werden" at bounding box center [481, 331] width 211 height 26
click at [371, 325] on button "Es dürfen nur max. 🌡️ 175° - 200 °C eingestellt werden" at bounding box center [365, 331] width 12 height 12
click at [379, 359] on label "Fritteuse in Betrieb nicht unbeaufsichtigt lassen" at bounding box center [472, 359] width 193 height 13
click at [371, 359] on button "Fritteuse in Betrieb nicht unbeaufsichtigt lassen" at bounding box center [365, 360] width 12 height 12
click at [367, 382] on button "Feuerlöscher 🧯 Klasse F bereithalten" at bounding box center [365, 383] width 12 height 12
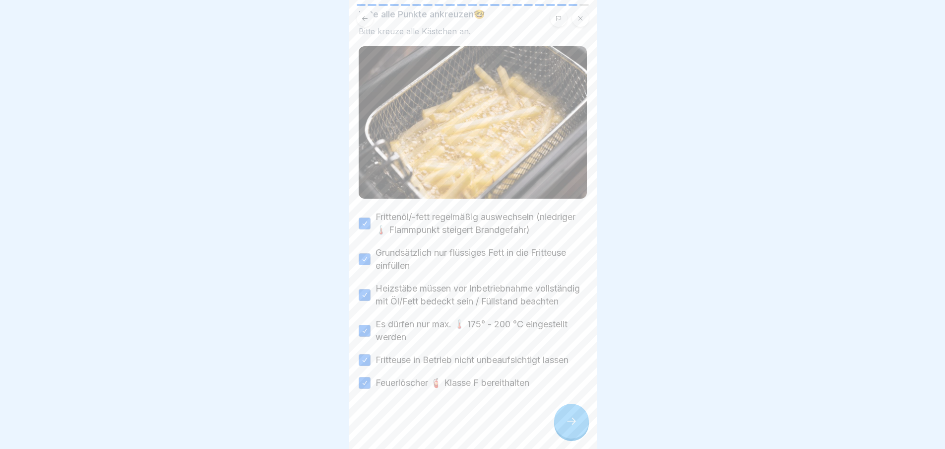
click at [580, 425] on div at bounding box center [571, 420] width 35 height 35
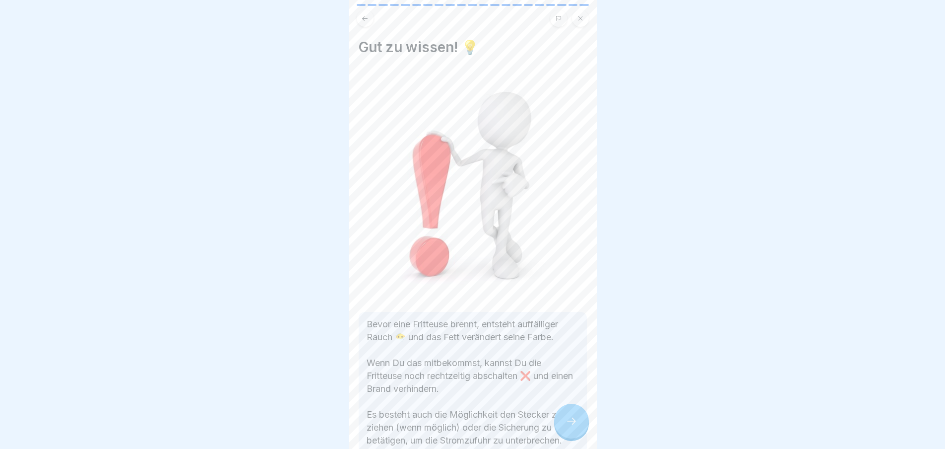
click at [574, 419] on div at bounding box center [571, 420] width 35 height 35
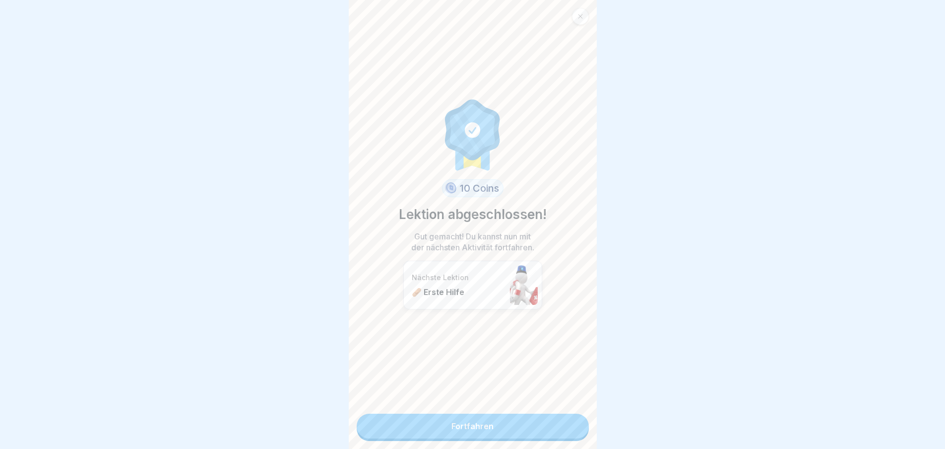
click at [557, 427] on link "Fortfahren" at bounding box center [473, 425] width 232 height 25
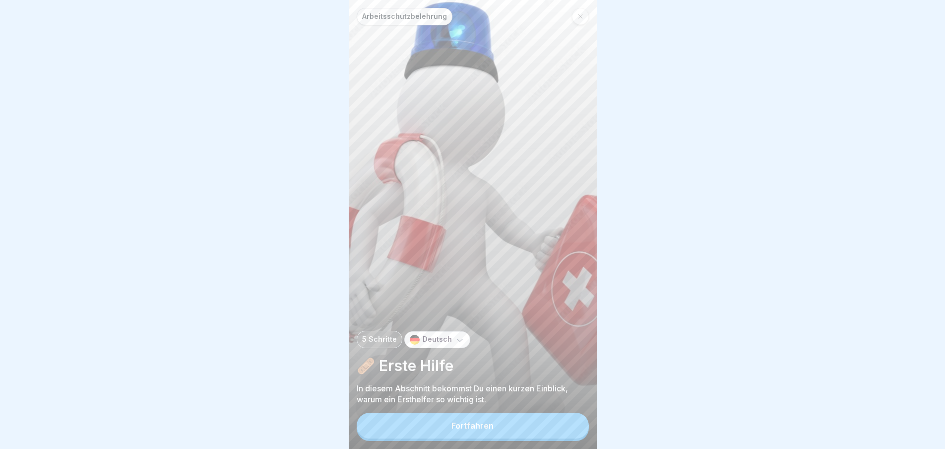
click at [567, 429] on button "Fortfahren" at bounding box center [473, 425] width 232 height 26
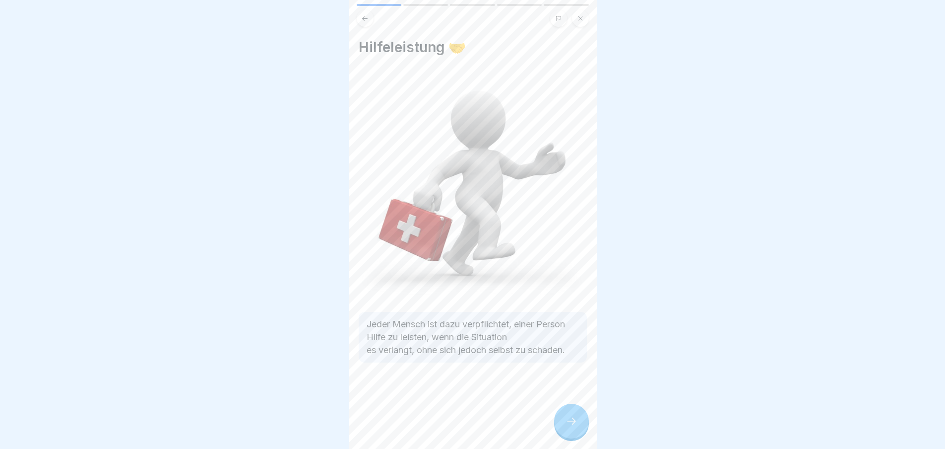
click at [583, 422] on div at bounding box center [571, 420] width 35 height 35
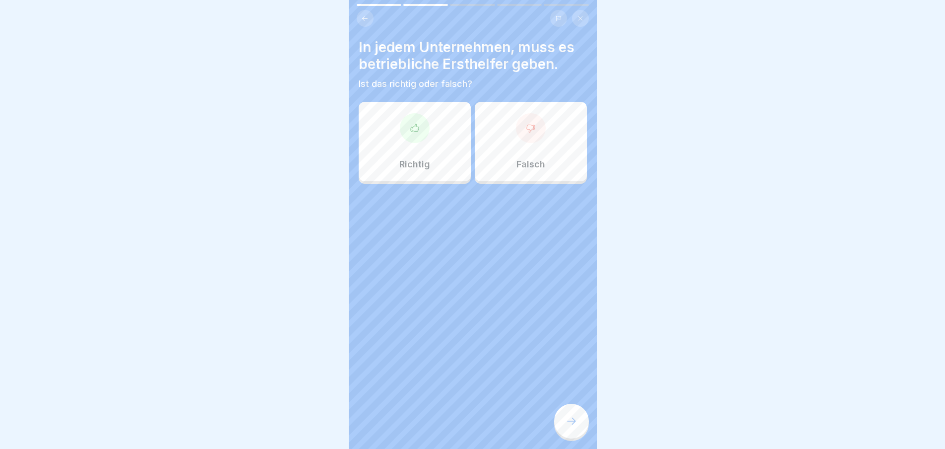
click at [415, 154] on div "Richtig" at bounding box center [415, 141] width 112 height 79
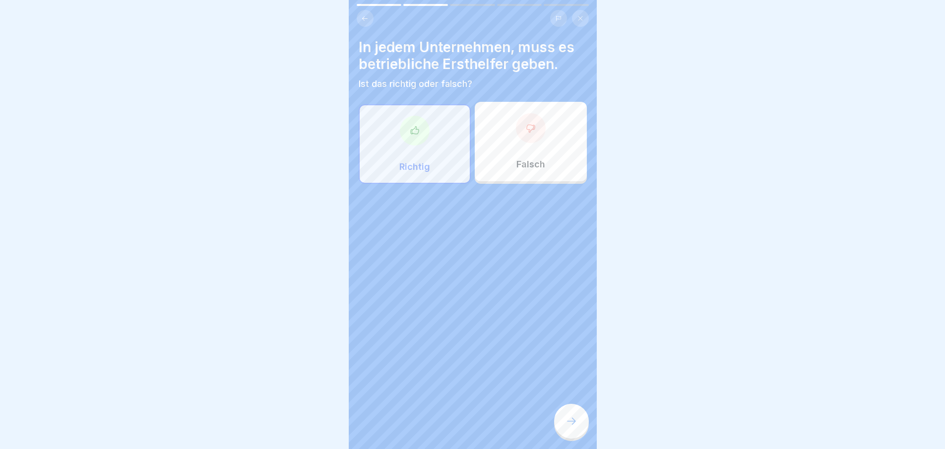
click at [575, 434] on div at bounding box center [571, 420] width 35 height 35
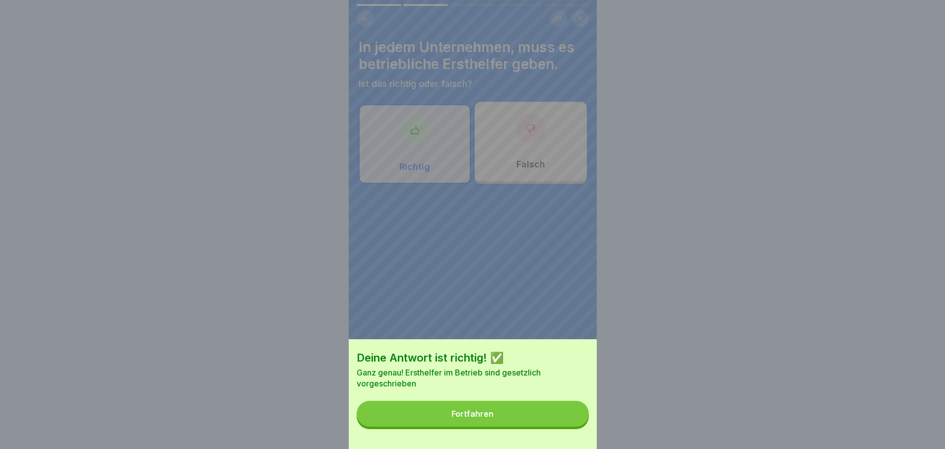
click at [551, 417] on button "Fortfahren" at bounding box center [473, 413] width 232 height 26
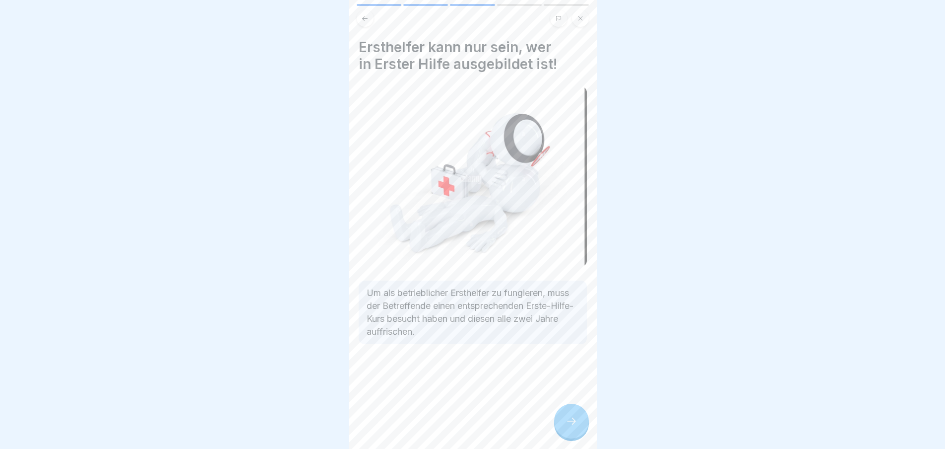
click at [582, 420] on div at bounding box center [571, 420] width 35 height 35
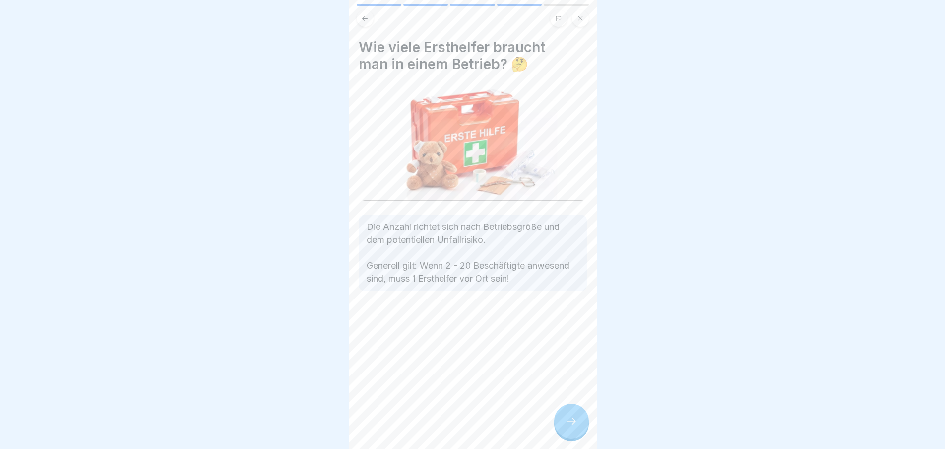
click at [576, 423] on icon at bounding box center [572, 421] width 12 height 12
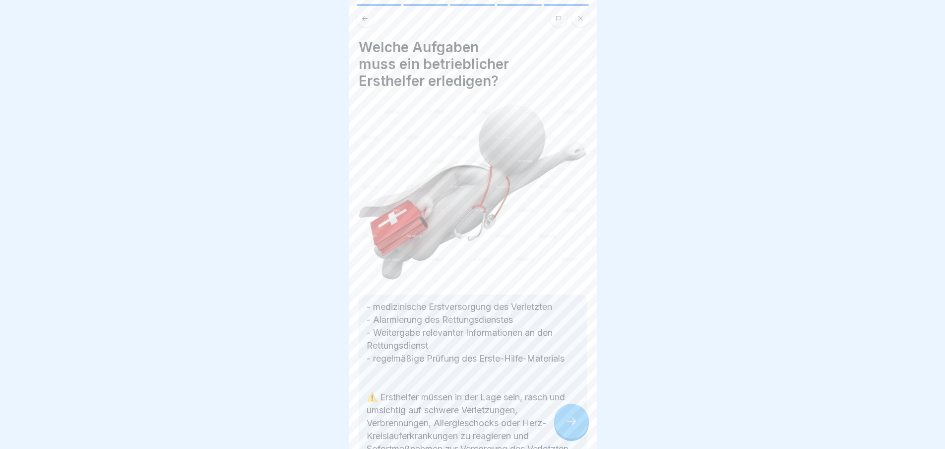
click at [576, 426] on icon at bounding box center [572, 421] width 12 height 12
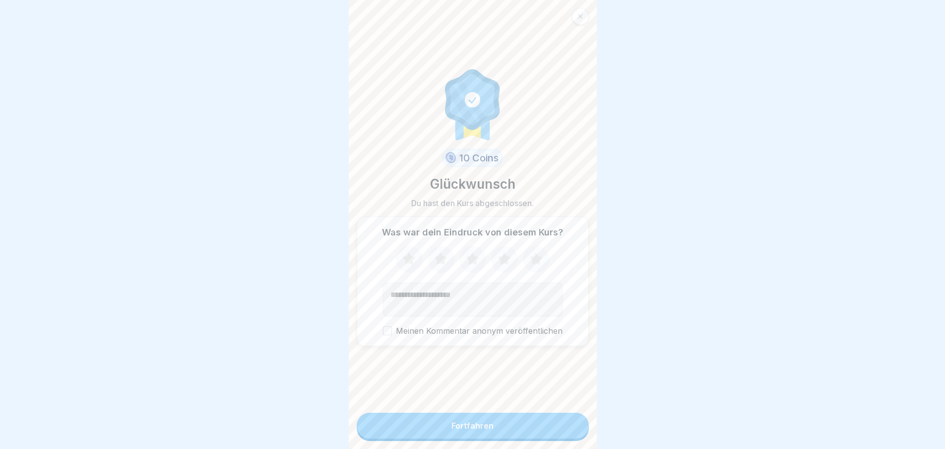
click at [578, 425] on button "Fortfahren" at bounding box center [473, 425] width 232 height 26
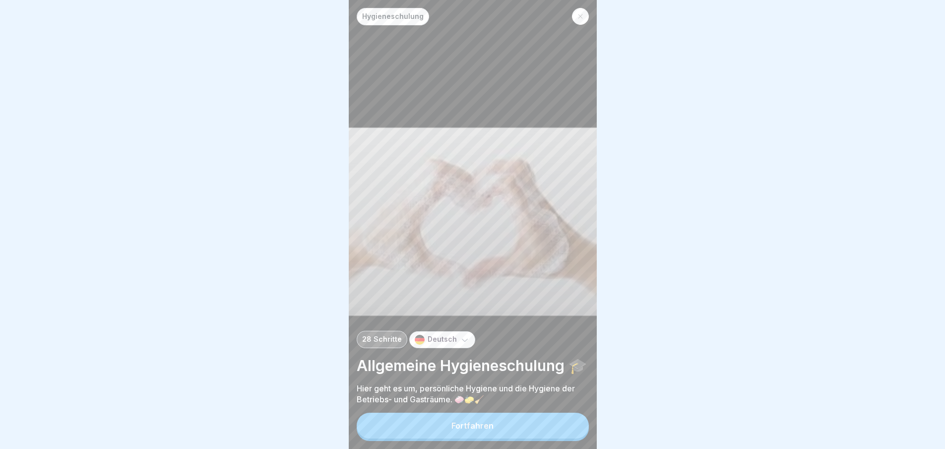
click at [530, 261] on div "Hygieneschulung 28 Schritte Deutsch Allgemeine Hygieneschulung 🎓 Hier geht es u…" at bounding box center [473, 224] width 248 height 449
click at [503, 424] on button "Fortfahren" at bounding box center [473, 425] width 232 height 26
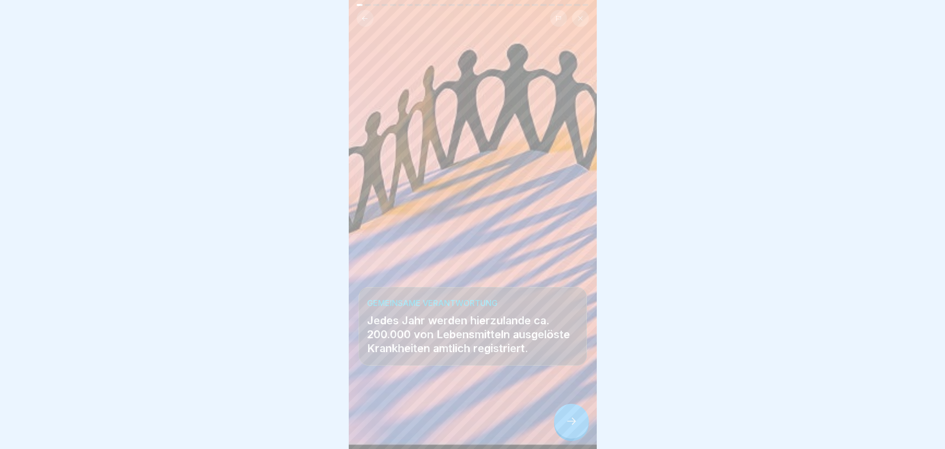
click at [573, 427] on icon at bounding box center [572, 421] width 12 height 12
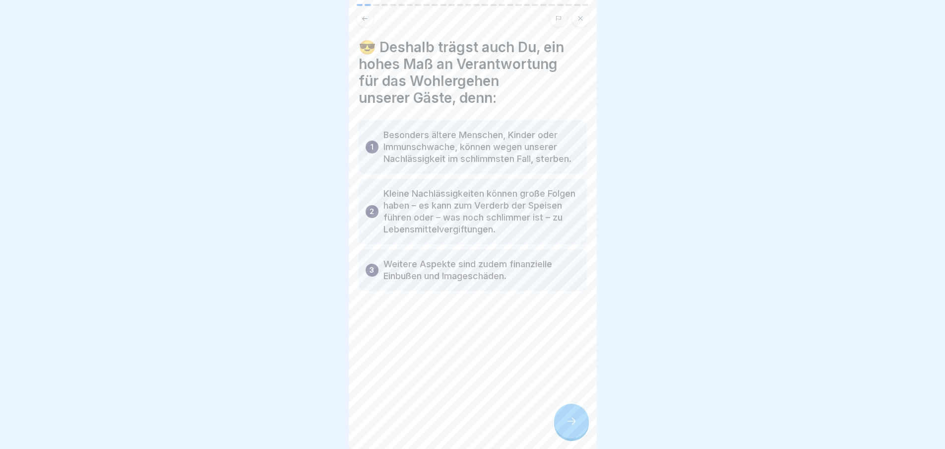
click at [581, 428] on div at bounding box center [571, 420] width 35 height 35
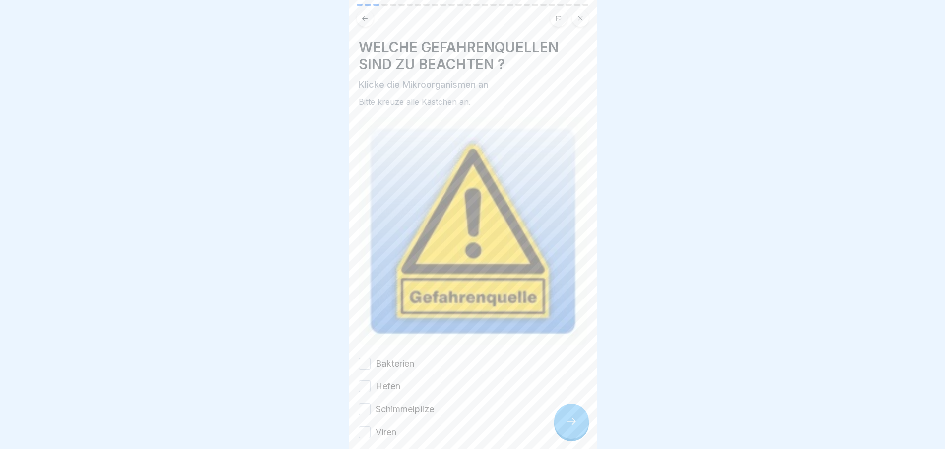
click at [577, 426] on icon at bounding box center [572, 421] width 12 height 12
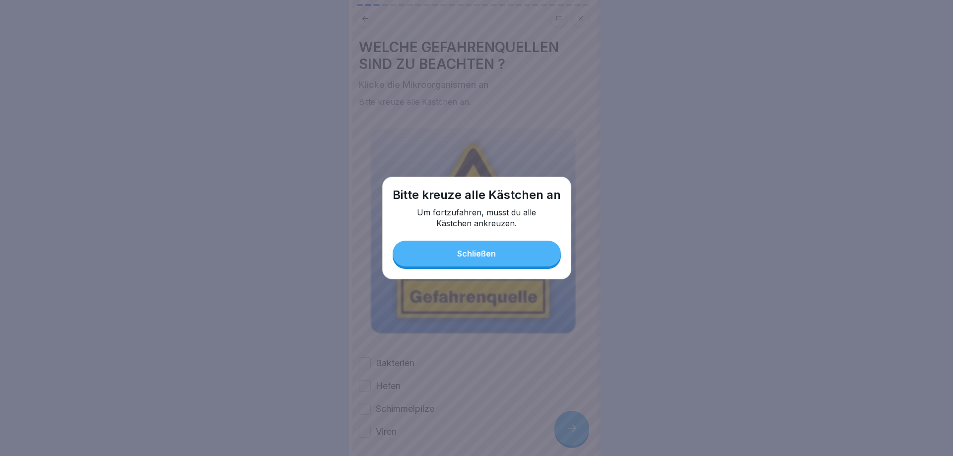
click at [521, 252] on button "Schließen" at bounding box center [477, 254] width 168 height 26
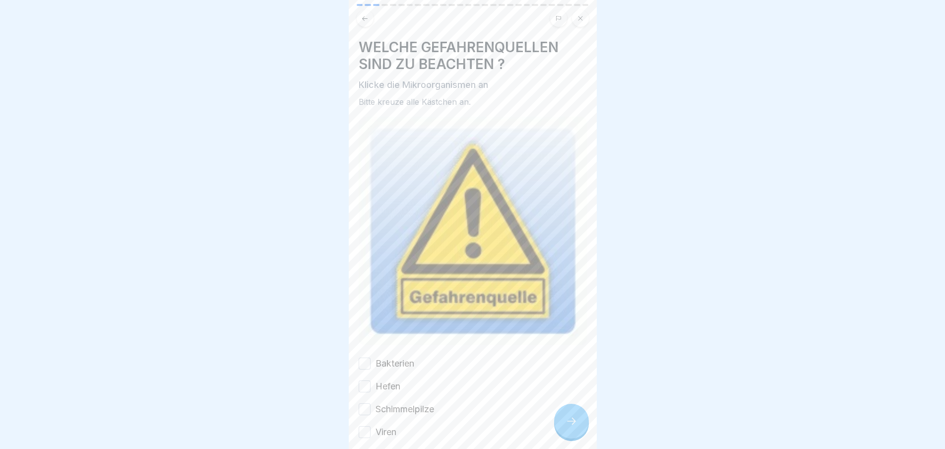
click at [382, 357] on label "Bakterien" at bounding box center [395, 363] width 39 height 13
click at [371, 357] on button "Bakterien" at bounding box center [365, 363] width 12 height 12
click at [367, 380] on button "Hefen" at bounding box center [365, 386] width 12 height 12
click at [365, 403] on button "Schimmelpilze" at bounding box center [365, 409] width 12 height 12
click at [365, 426] on button "Viren" at bounding box center [365, 432] width 12 height 12
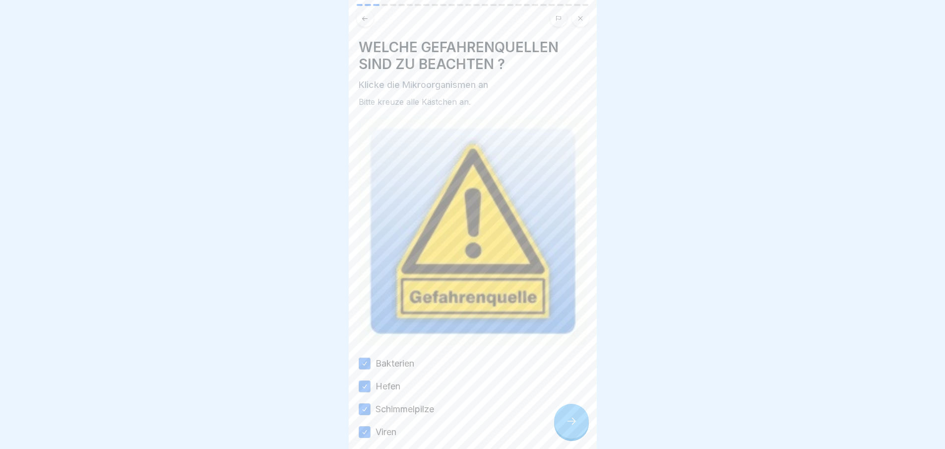
click at [563, 426] on div at bounding box center [571, 420] width 35 height 35
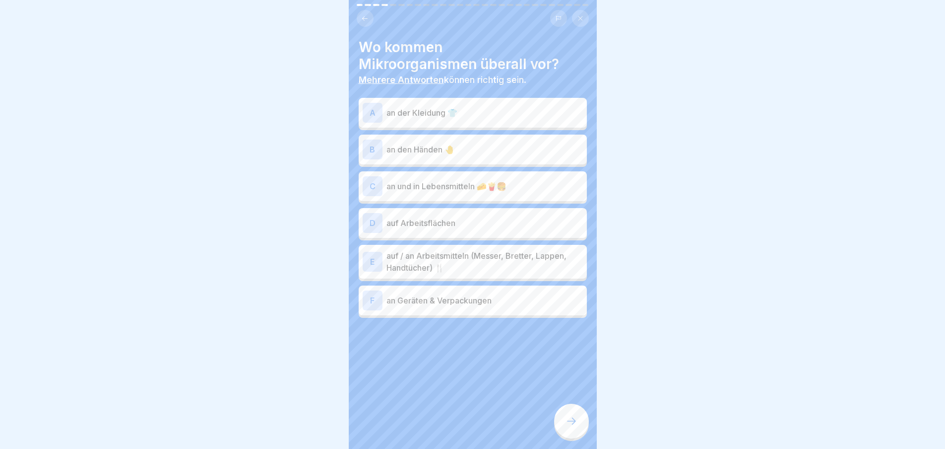
click at [477, 116] on p "an der Kleidung 👕" at bounding box center [485, 113] width 197 height 12
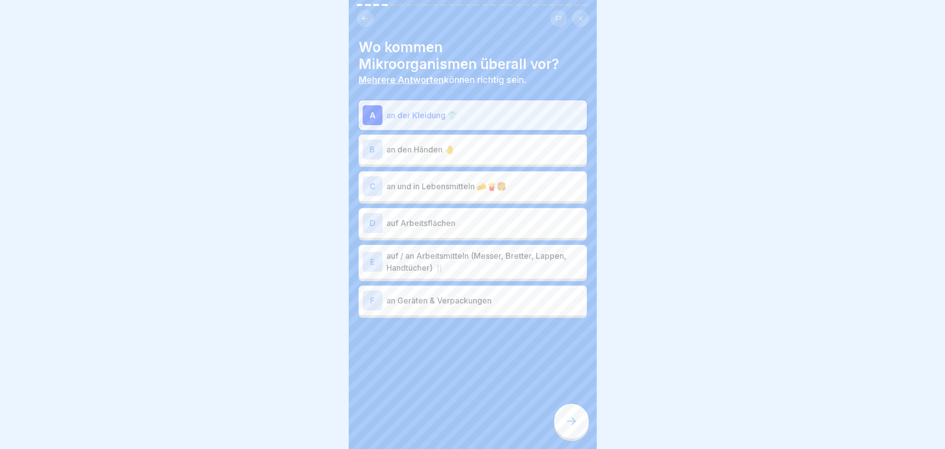
click at [475, 147] on p "an den Händen 🤚" at bounding box center [485, 149] width 197 height 12
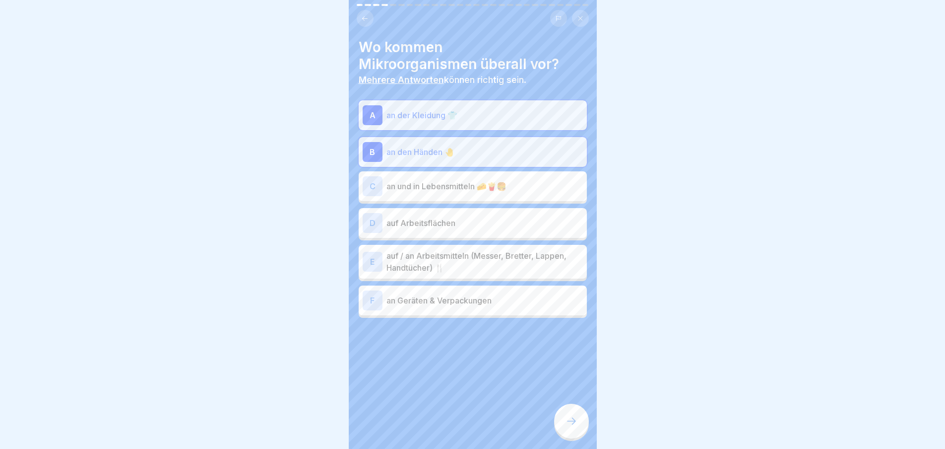
click at [476, 185] on p "an und in Lebensmitteln 🧀🍟🍔" at bounding box center [485, 186] width 197 height 12
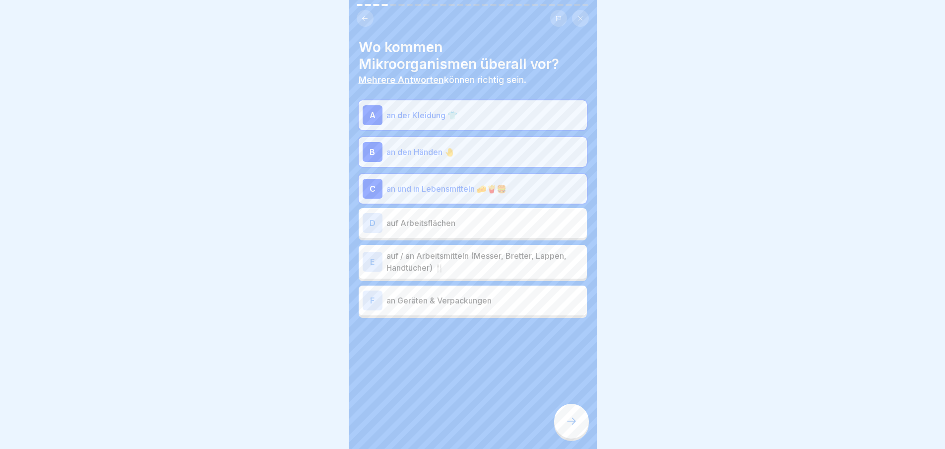
click at [481, 221] on p "auf Arbeitsflächen" at bounding box center [485, 223] width 197 height 12
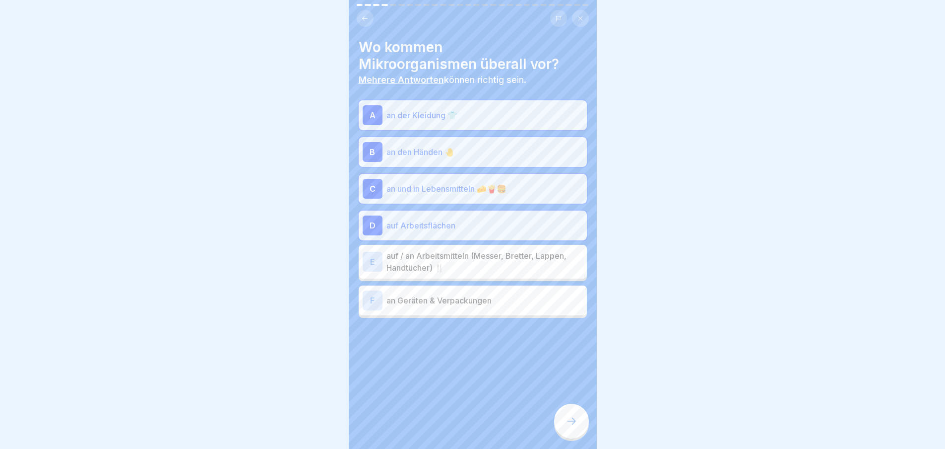
click at [468, 258] on p "auf / an Arbeitsmitteln (Messer, Bretter, Lappen, Handtücher) 🍴" at bounding box center [485, 262] width 197 height 24
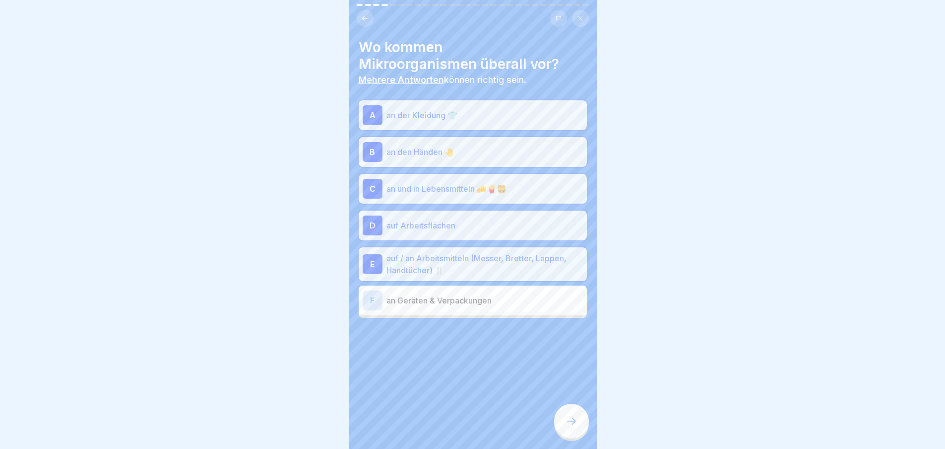
click at [463, 293] on div "F an Geräten & Verpackungen" at bounding box center [473, 300] width 220 height 20
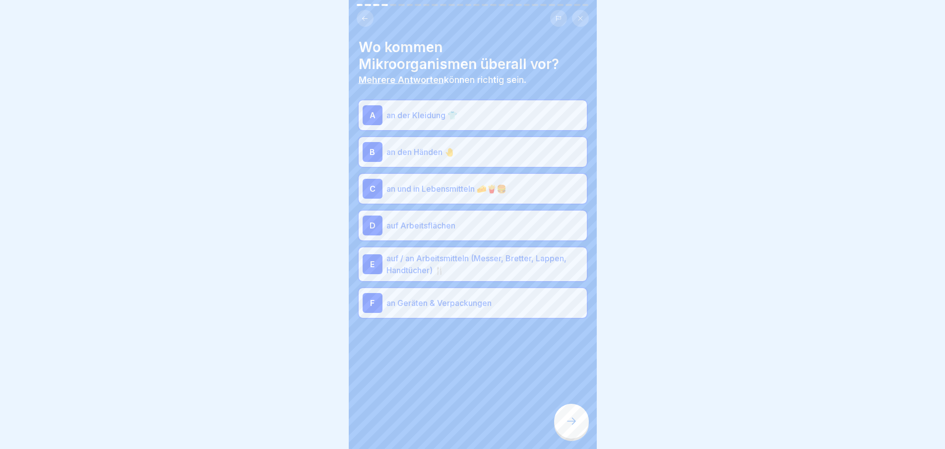
click at [572, 427] on icon at bounding box center [572, 421] width 12 height 12
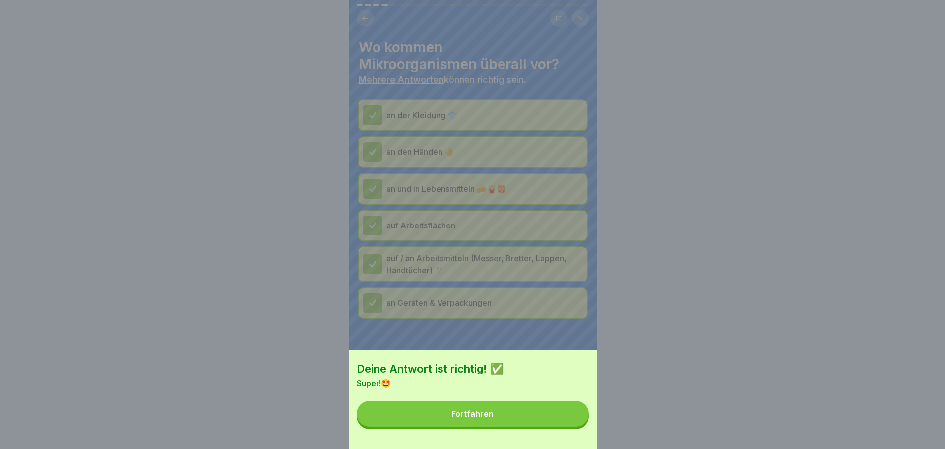
click at [549, 419] on button "Fortfahren" at bounding box center [473, 413] width 232 height 26
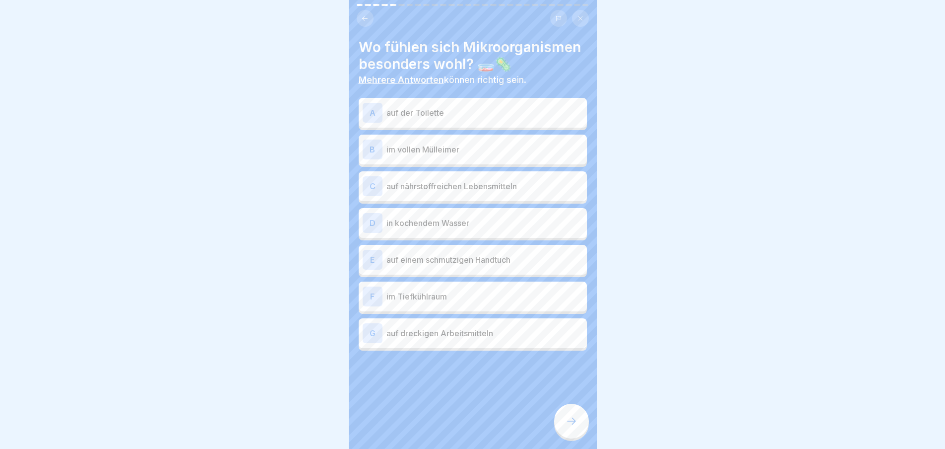
click at [513, 104] on div "A auf der Toilette" at bounding box center [473, 113] width 220 height 20
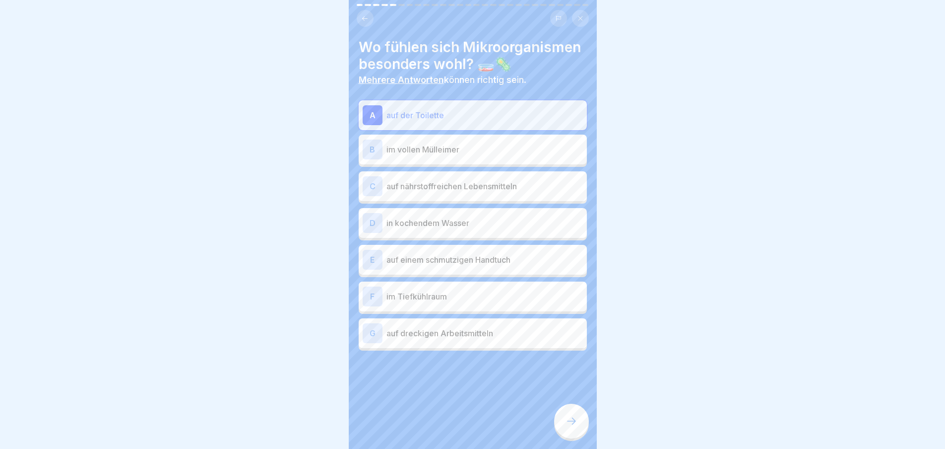
click at [505, 140] on div "B im vollen Mülleimer" at bounding box center [473, 149] width 220 height 20
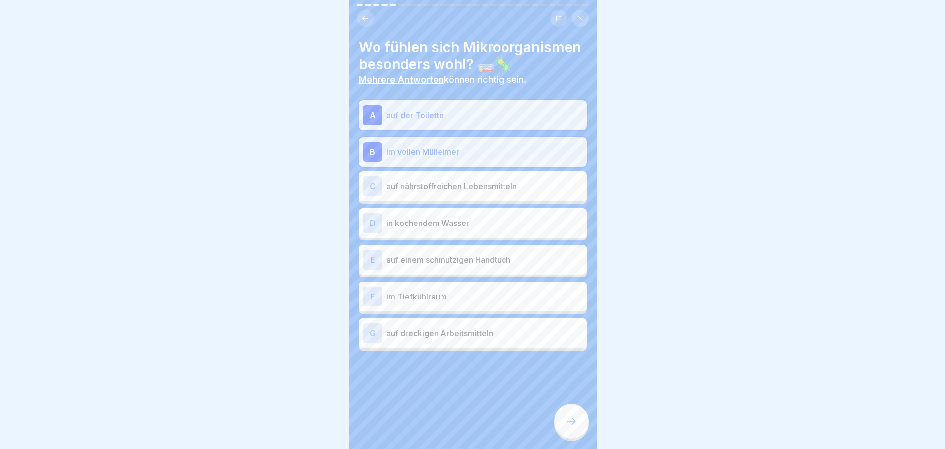
click at [504, 181] on p "auf nährstoffreichen Lebensmitteln" at bounding box center [485, 186] width 197 height 12
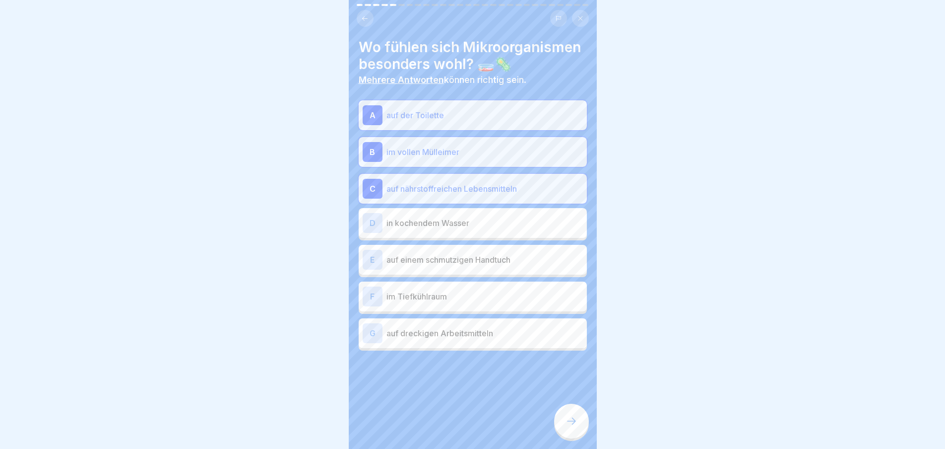
click at [511, 224] on p "in kochendem Wasser" at bounding box center [485, 223] width 197 height 12
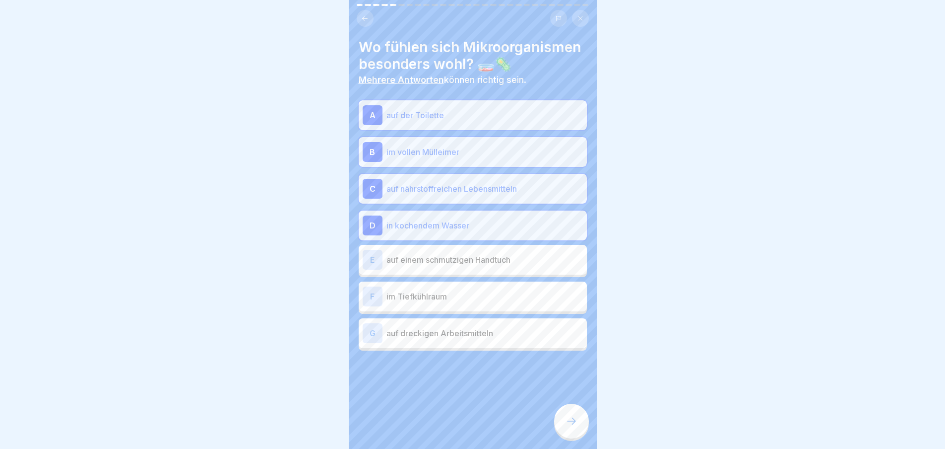
click at [495, 270] on div "E auf einem schmutzigen Handtuch" at bounding box center [473, 260] width 228 height 30
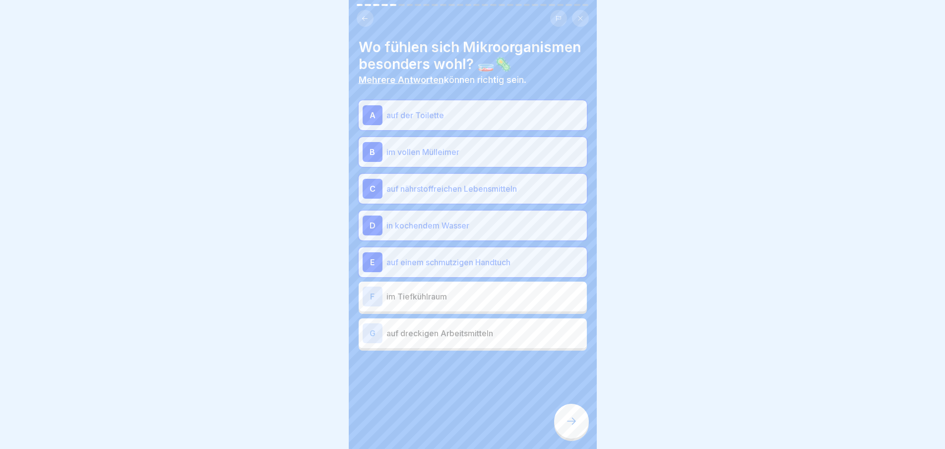
click at [496, 308] on div "F im Tiefkühlraum" at bounding box center [473, 296] width 228 height 30
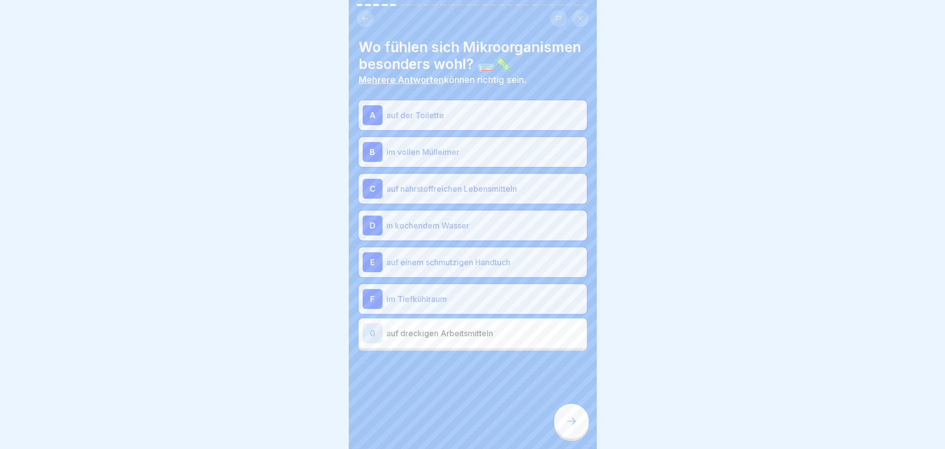
click at [498, 333] on p "auf dreckigen Arbeitsmitteln" at bounding box center [485, 333] width 197 height 12
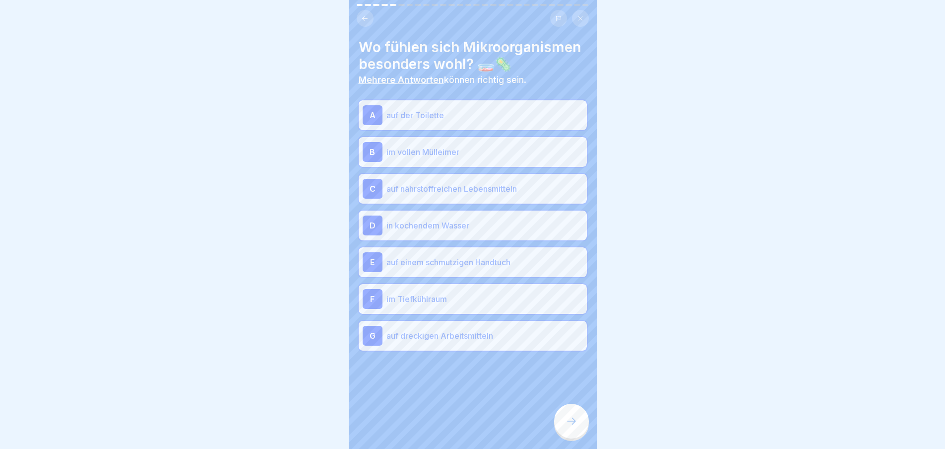
click at [573, 426] on icon at bounding box center [572, 421] width 12 height 12
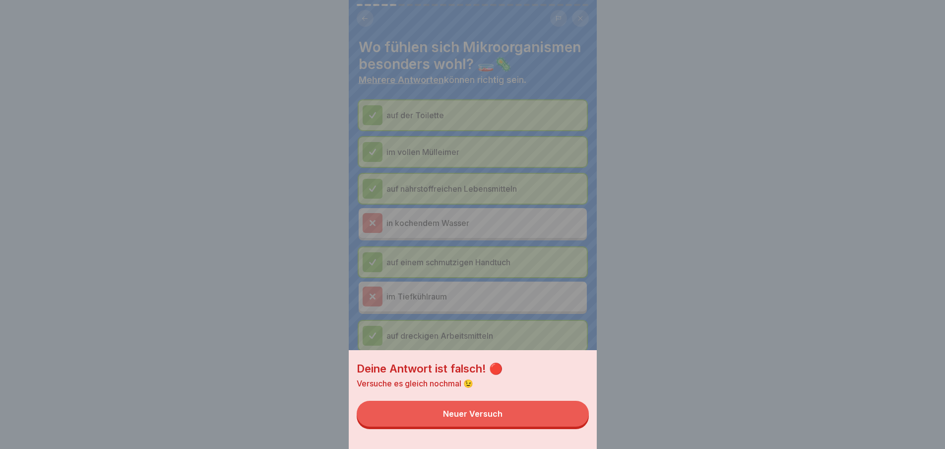
click at [548, 412] on button "Neuer Versuch" at bounding box center [473, 413] width 232 height 26
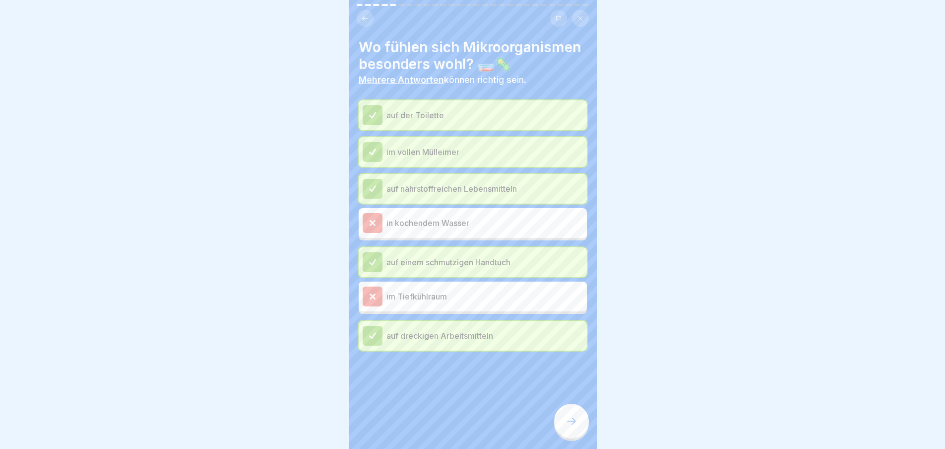
click at [571, 420] on div at bounding box center [571, 420] width 35 height 35
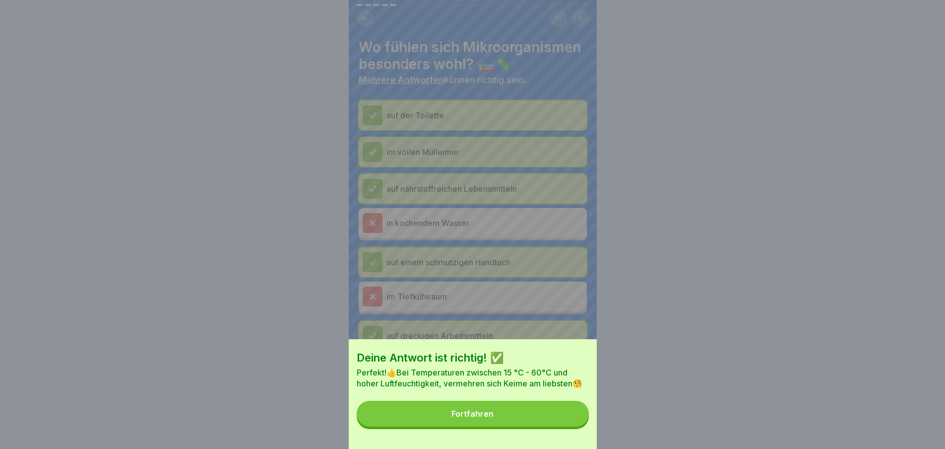
click at [545, 413] on button "Fortfahren" at bounding box center [473, 413] width 232 height 26
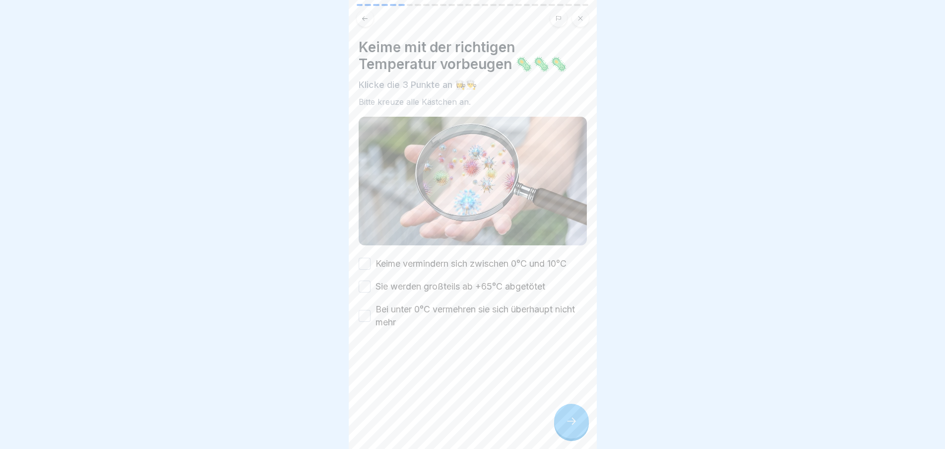
click at [370, 258] on button "Keime vermindern sich zwischen 0°C und 10°C" at bounding box center [365, 264] width 12 height 12
click at [366, 280] on button "Sie werden großteils ab +65°C abgetötet" at bounding box center [365, 286] width 12 height 12
click at [364, 287] on button "Sie werden großteils ab +65°C abgetötet" at bounding box center [365, 286] width 12 height 12
click at [370, 280] on button "Sie werden großteils ab +65°C abgetötet" at bounding box center [365, 286] width 12 height 12
click at [365, 310] on button "Bei unter 0°C vermehren sie sich überhaupt nicht mehr" at bounding box center [365, 316] width 12 height 12
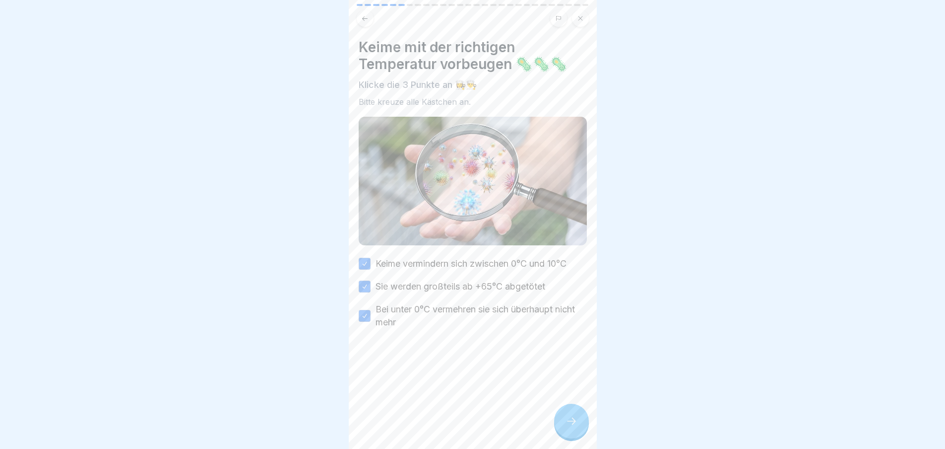
click at [583, 427] on div at bounding box center [571, 420] width 35 height 35
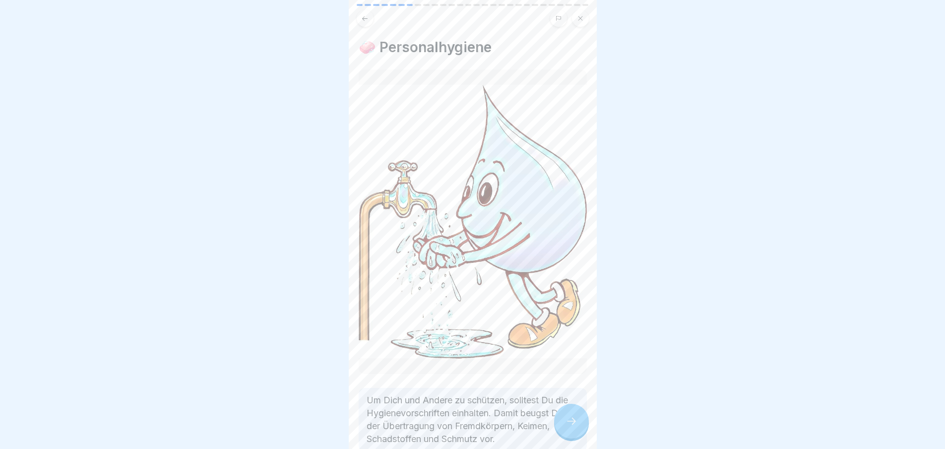
click at [579, 421] on div at bounding box center [571, 420] width 35 height 35
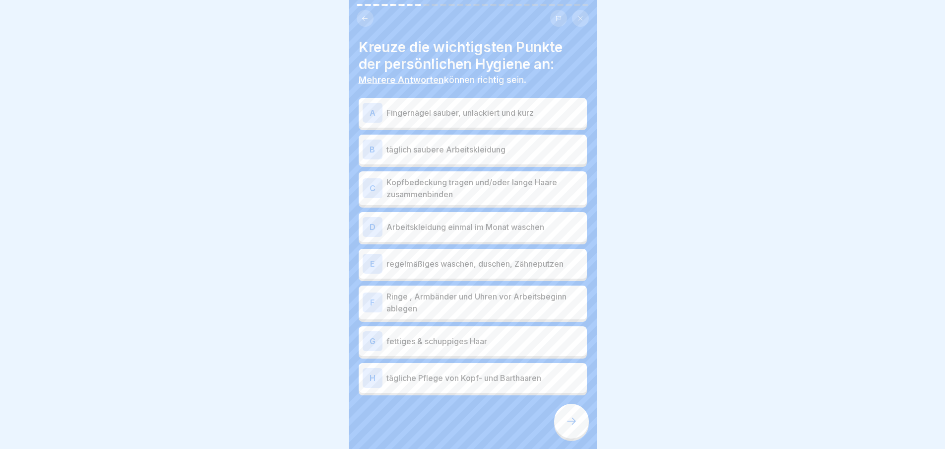
click at [369, 109] on div "A" at bounding box center [373, 113] width 20 height 20
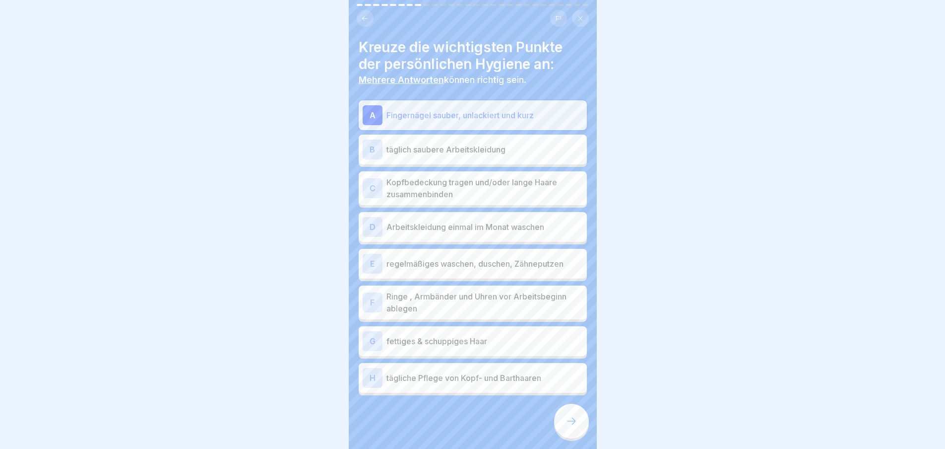
click at [374, 153] on div "B" at bounding box center [373, 149] width 20 height 20
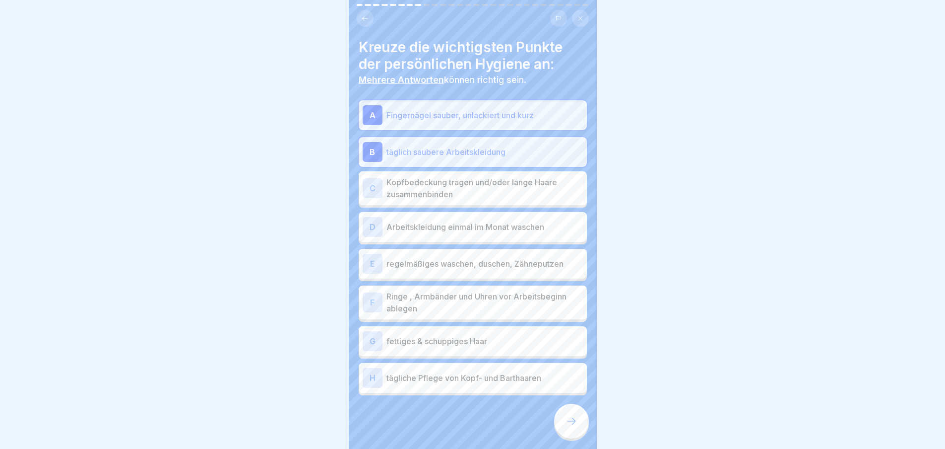
click at [386, 239] on div "D Arbeitskleidung einmal im Monat waschen" at bounding box center [473, 227] width 228 height 30
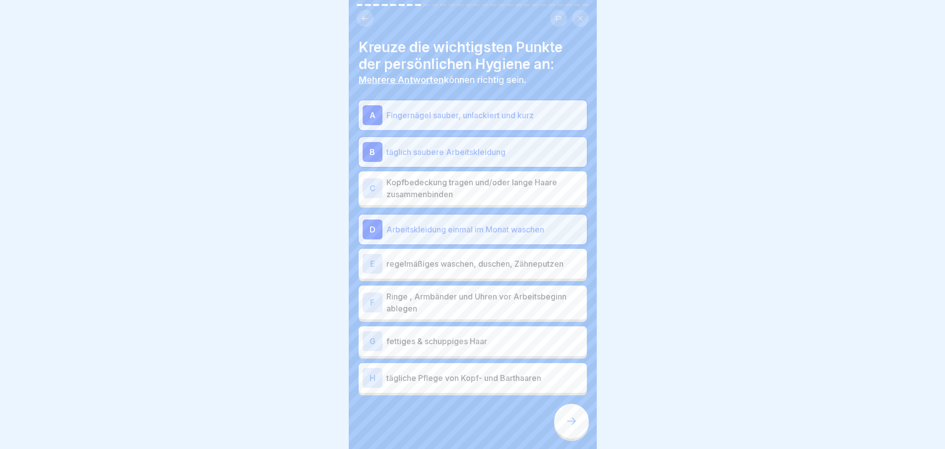
click at [386, 191] on div "C Kopfbedeckung tragen und/oder lange Haare zusammenbinden" at bounding box center [473, 188] width 220 height 24
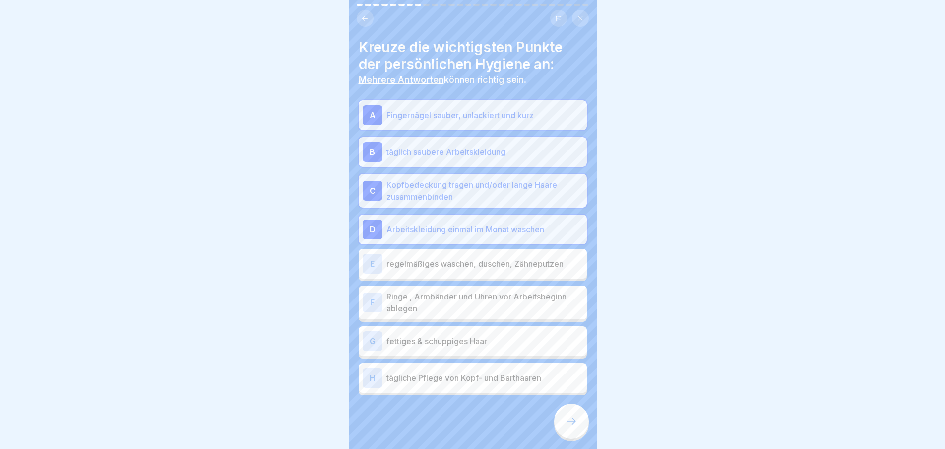
click at [393, 271] on div "E regelmäßiges waschen, duschen, Zähneputzen" at bounding box center [473, 264] width 220 height 20
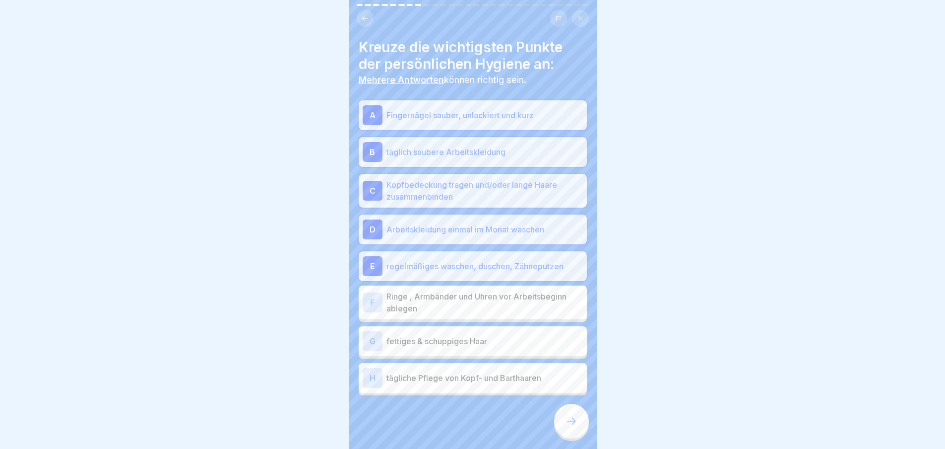
click at [395, 301] on p "Ringe , Armbänder und Uhren vor Arbeitsbeginn ablegen" at bounding box center [485, 302] width 197 height 24
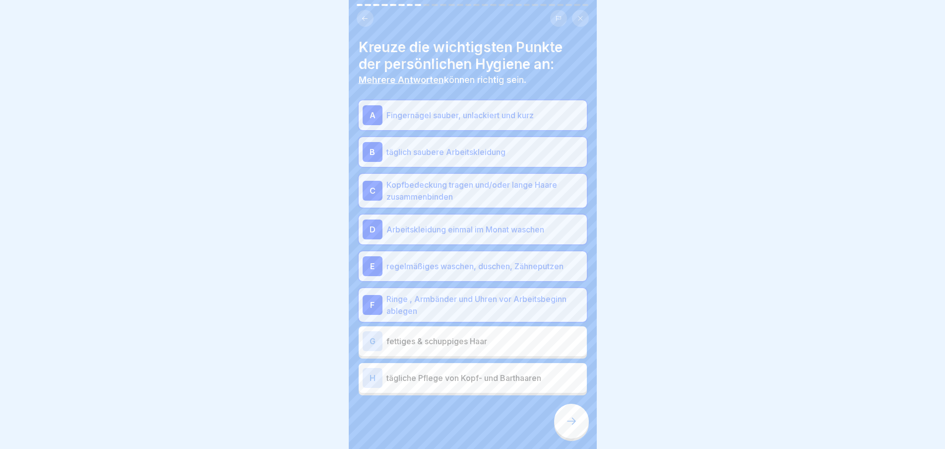
click at [396, 332] on div "G fettiges & schuppiges Haar" at bounding box center [473, 341] width 220 height 20
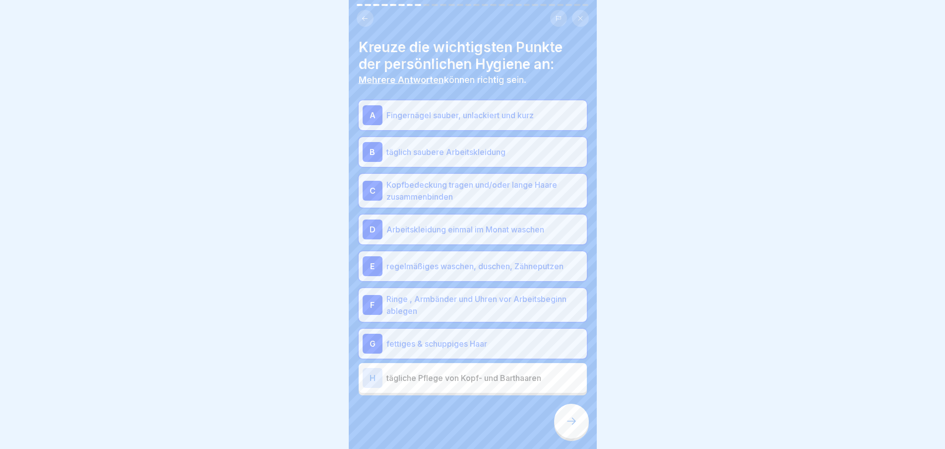
click at [405, 371] on div "H tägliche Pflege von Kopf- und Barthaaren" at bounding box center [473, 378] width 220 height 20
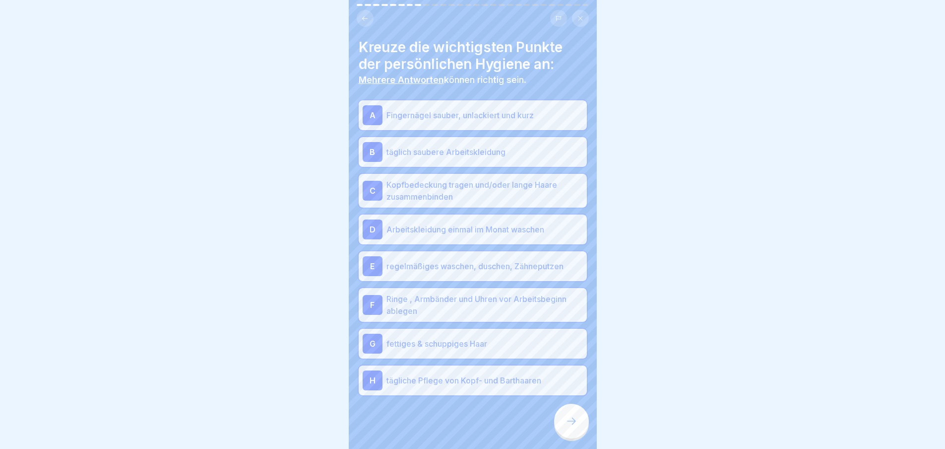
click at [569, 420] on div at bounding box center [571, 420] width 35 height 35
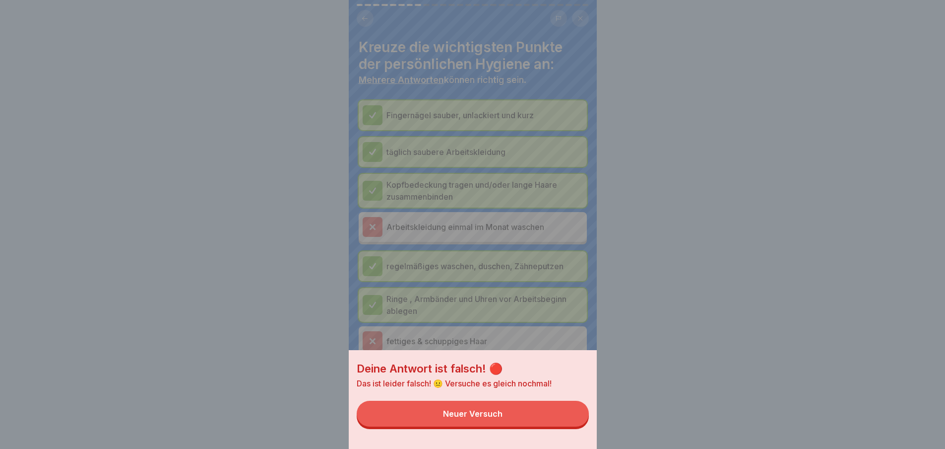
click at [554, 420] on button "Neuer Versuch" at bounding box center [473, 413] width 232 height 26
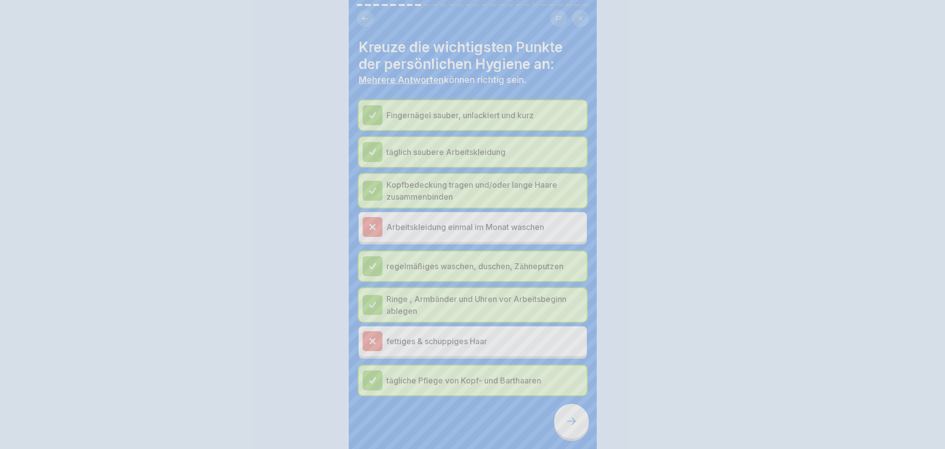
click at [573, 427] on icon at bounding box center [572, 421] width 12 height 12
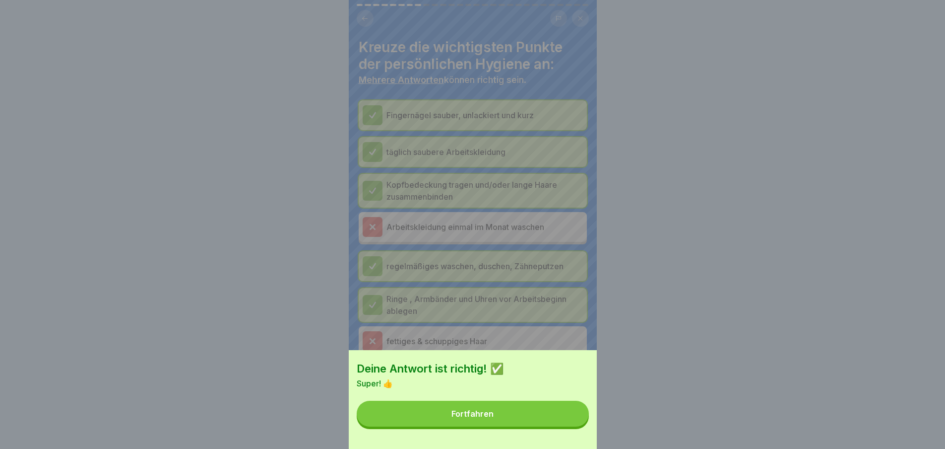
click at [572, 422] on button "Fortfahren" at bounding box center [473, 413] width 232 height 26
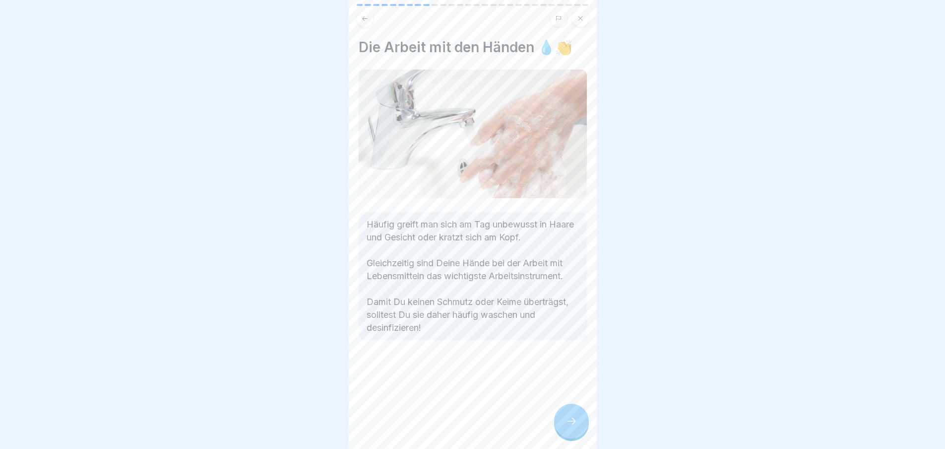
click at [574, 424] on icon at bounding box center [572, 421] width 12 height 12
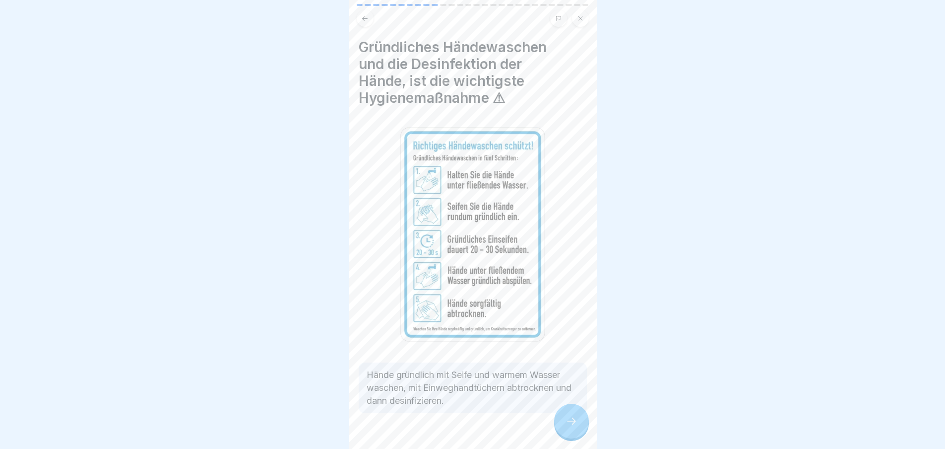
click at [577, 427] on icon at bounding box center [572, 421] width 12 height 12
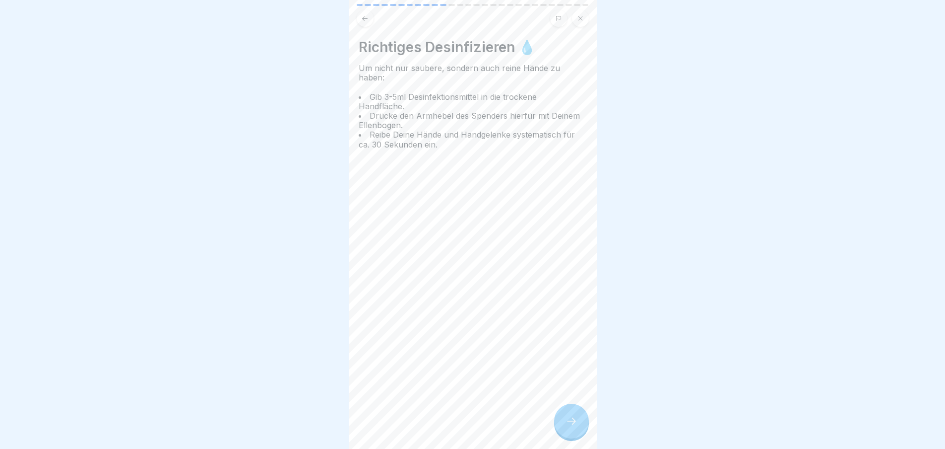
click at [573, 424] on icon at bounding box center [572, 421] width 12 height 12
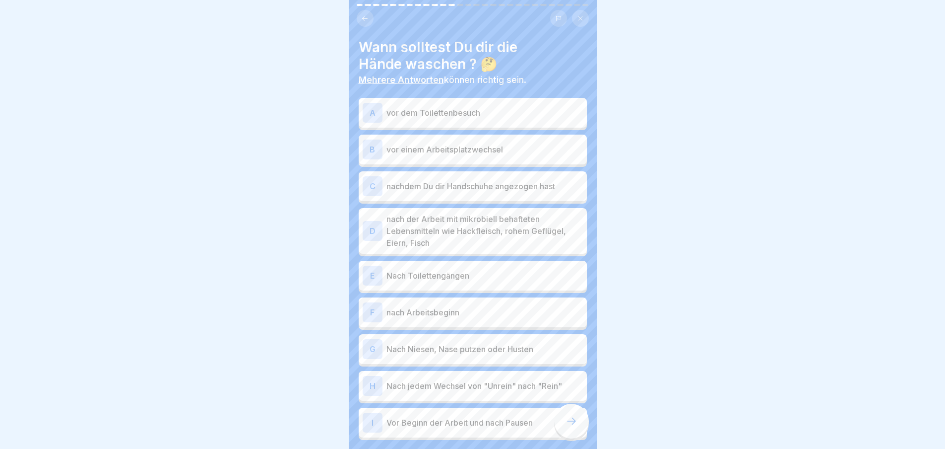
click at [467, 119] on div "A vor dem Toilettenbesuch" at bounding box center [473, 113] width 220 height 20
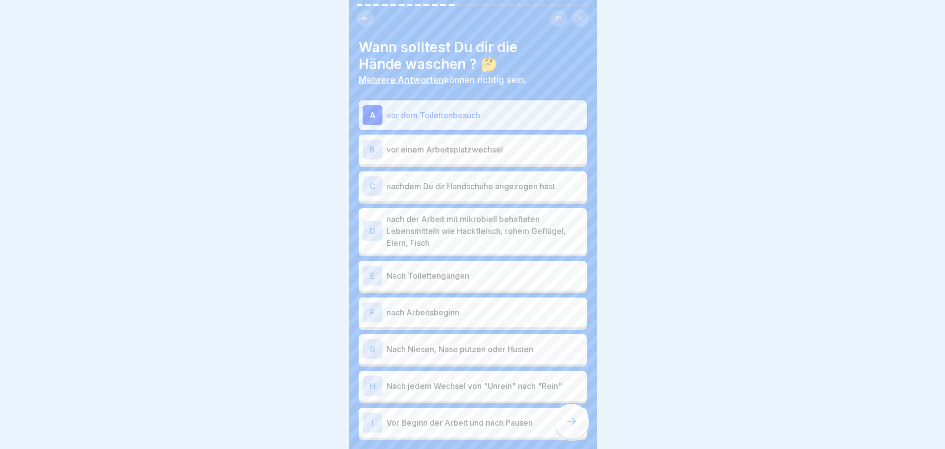
click at [468, 146] on p "vor einem Arbeitsplatzwechsel" at bounding box center [485, 149] width 197 height 12
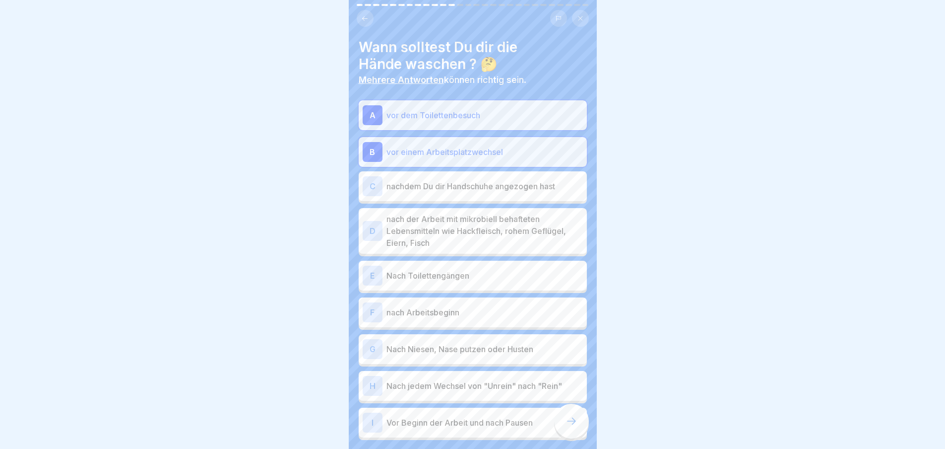
click at [472, 171] on div "C nachdem Du dir Handschuhe angezogen hast" at bounding box center [473, 186] width 228 height 30
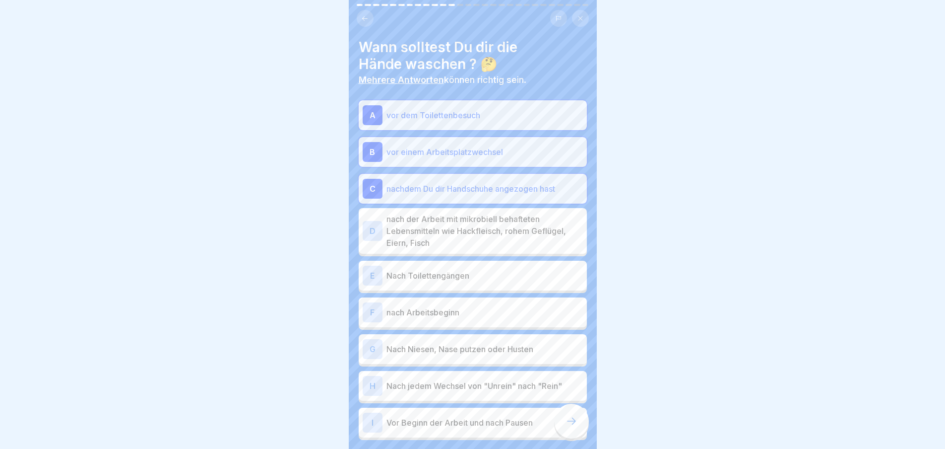
click at [480, 224] on p "nach der Arbeit mit mikrobiell behafteten Lebensmitteln wie Hackfleisch, rohem …" at bounding box center [485, 231] width 197 height 36
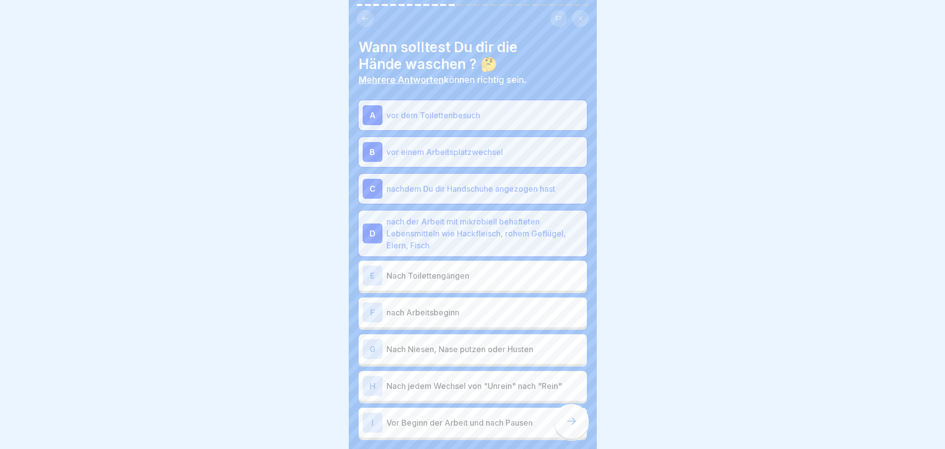
click at [478, 264] on div "E Nach Toilettengängen" at bounding box center [473, 276] width 228 height 30
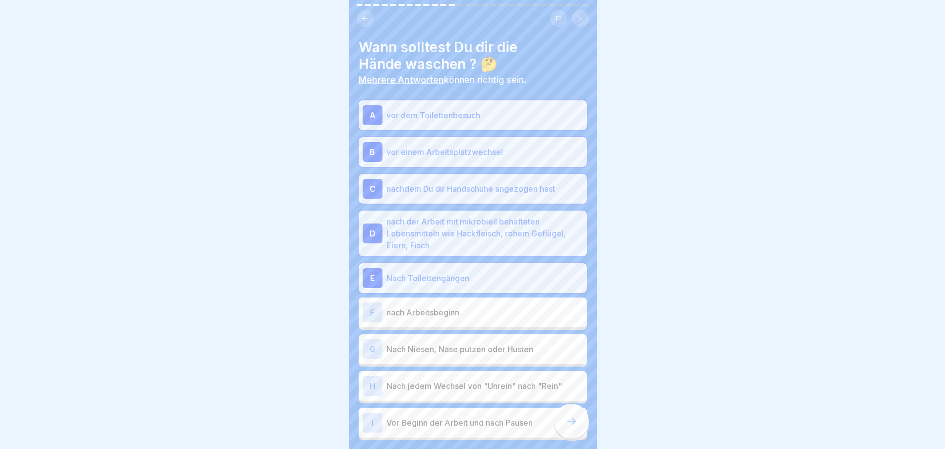
click at [486, 305] on div "F nach Arbeitsbeginn" at bounding box center [473, 312] width 220 height 20
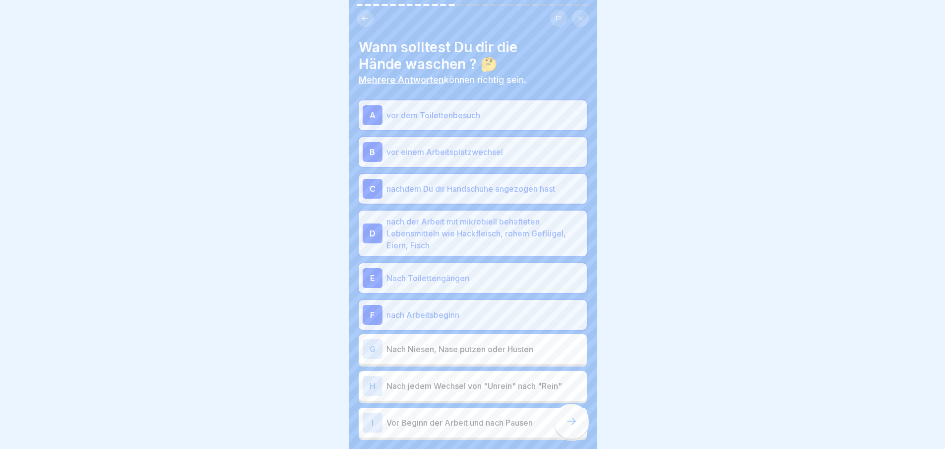
click at [487, 352] on p "Nach Niesen, Nase putzen oder Husten" at bounding box center [485, 349] width 197 height 12
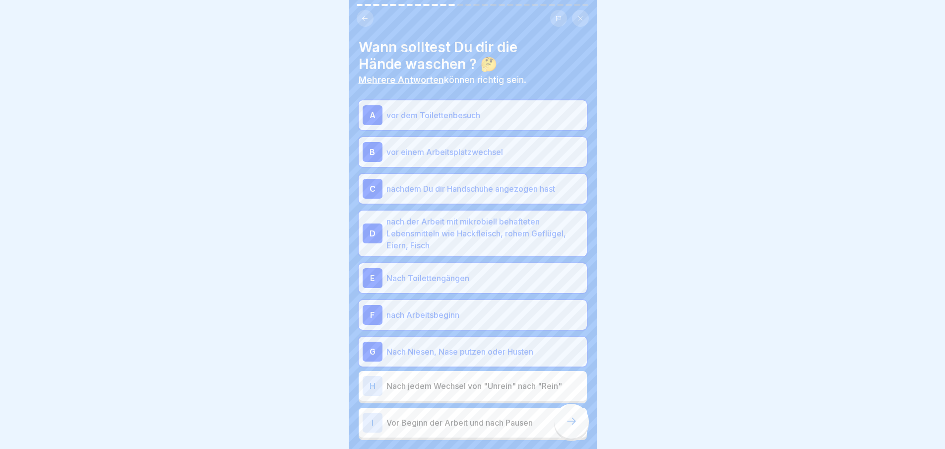
click at [491, 382] on p "Nach jedem Wechsel von "Unrein" nach "Rein"" at bounding box center [485, 386] width 197 height 12
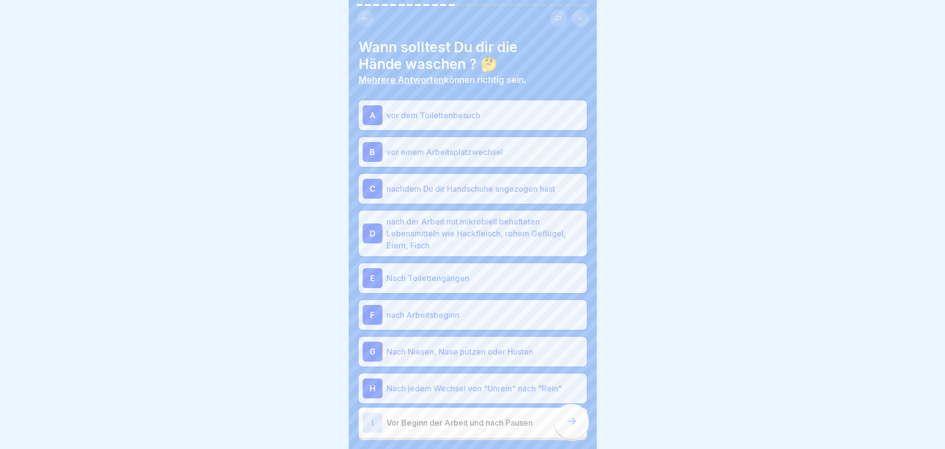
click at [482, 418] on p "Vor Beginn der Arbeit und nach Pausen" at bounding box center [485, 422] width 197 height 12
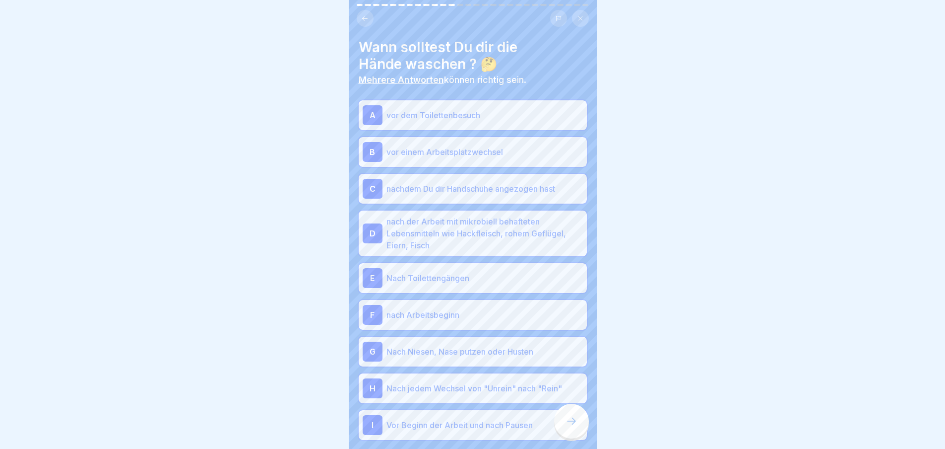
click at [572, 426] on icon at bounding box center [572, 421] width 12 height 12
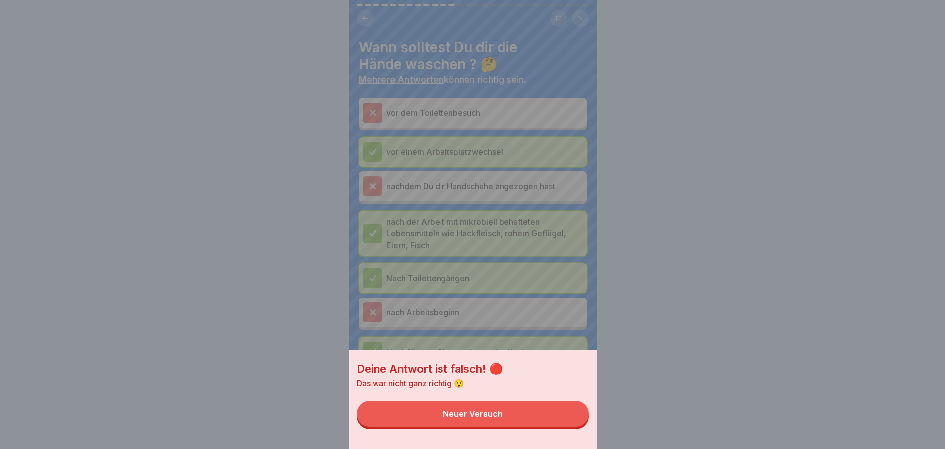
click at [565, 416] on button "Neuer Versuch" at bounding box center [473, 413] width 232 height 26
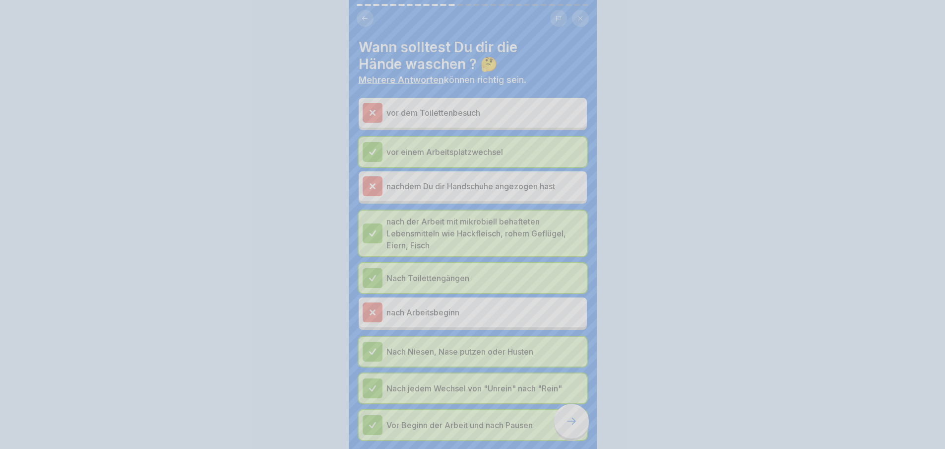
click at [579, 425] on div at bounding box center [571, 420] width 35 height 35
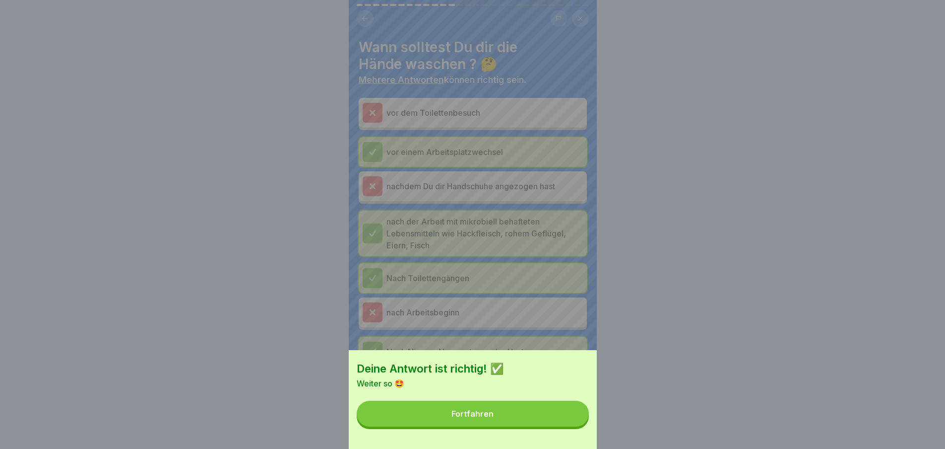
click at [564, 419] on button "Fortfahren" at bounding box center [473, 413] width 232 height 26
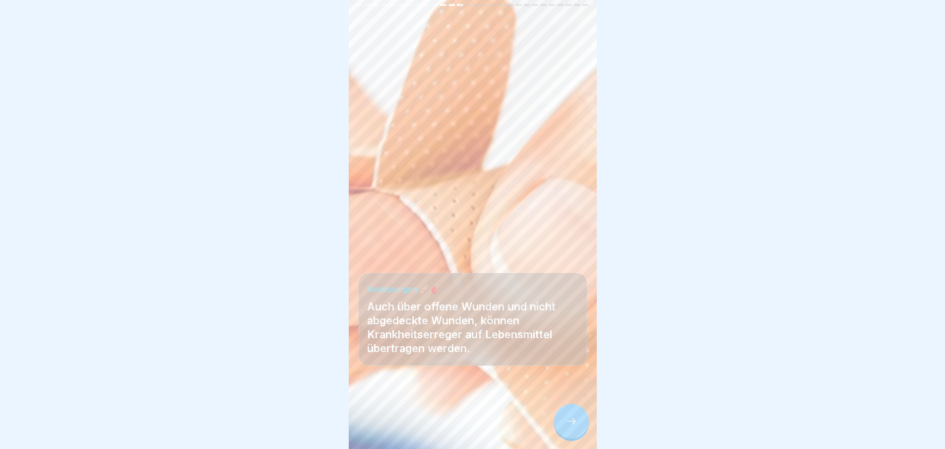
click at [572, 423] on icon at bounding box center [572, 421] width 12 height 12
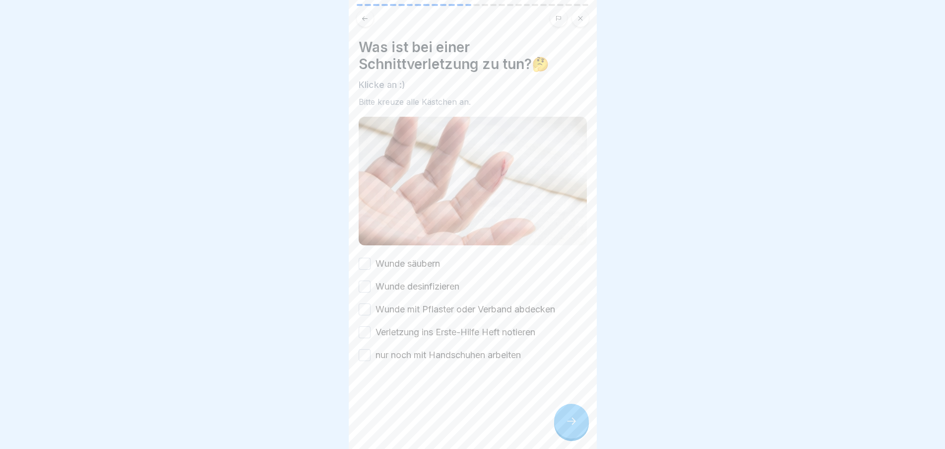
click at [578, 423] on div at bounding box center [571, 420] width 35 height 35
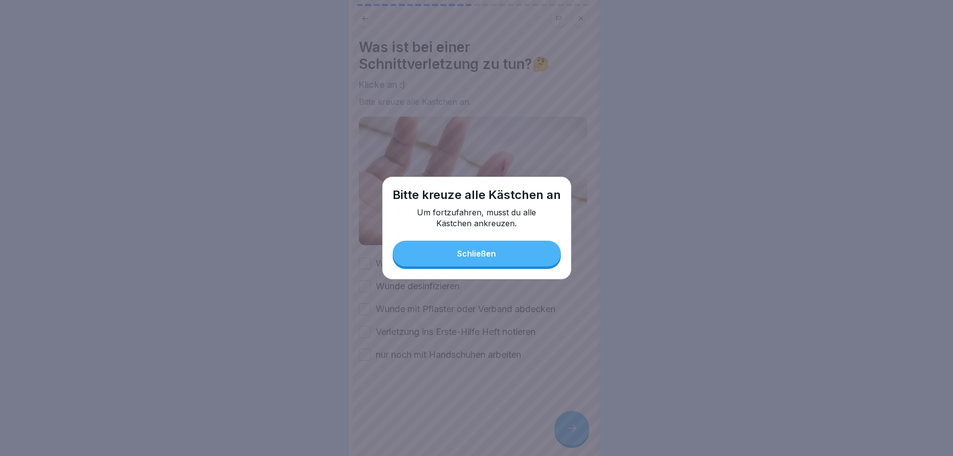
click at [469, 255] on div "Schließen" at bounding box center [476, 253] width 39 height 9
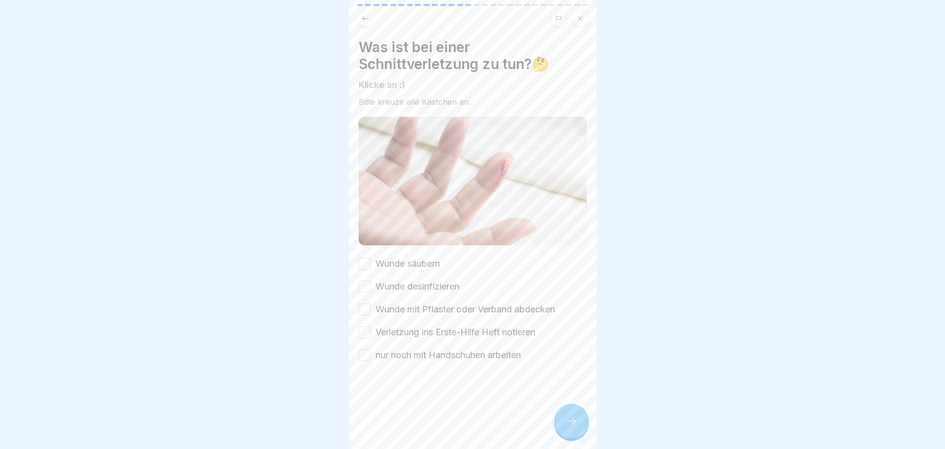
click at [367, 258] on button "Wunde säubern" at bounding box center [365, 264] width 12 height 12
click at [379, 281] on label "Wunde desinfizieren" at bounding box center [418, 286] width 84 height 13
click at [371, 281] on button "Wunde desinfizieren" at bounding box center [365, 286] width 12 height 12
click at [376, 308] on label "Wunde mit Pflaster oder Verband abdecken" at bounding box center [466, 309] width 180 height 13
click at [371, 308] on button "Wunde mit Pflaster oder Verband abdecken" at bounding box center [365, 309] width 12 height 12
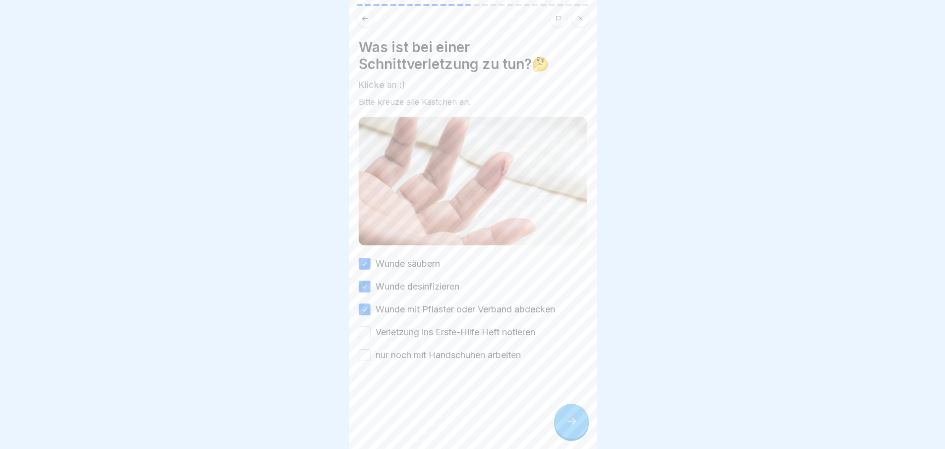
click at [370, 333] on button "Verletzung ins Erste-Hilfe Heft notieren" at bounding box center [365, 332] width 12 height 12
click at [369, 352] on button "nur noch mit Handschuhen arbeiten" at bounding box center [365, 355] width 12 height 12
click at [576, 438] on div at bounding box center [571, 420] width 35 height 35
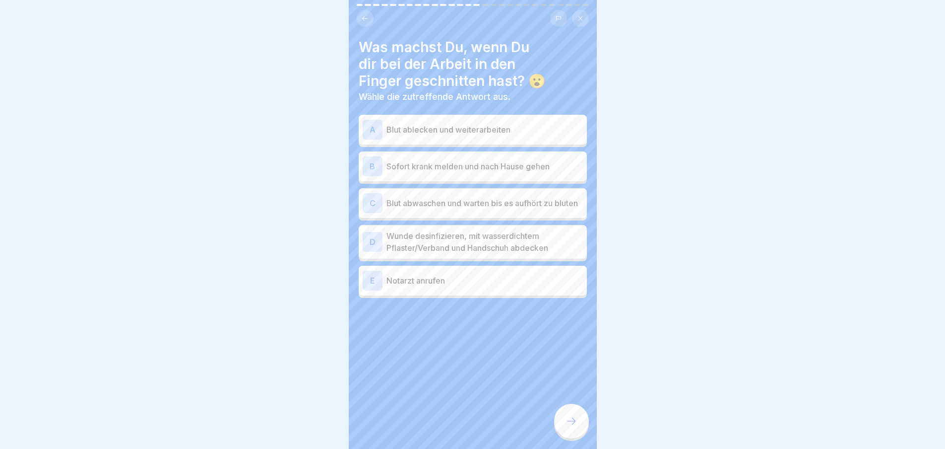
click at [467, 123] on div "A Blut ablecken und weiterarbeiten" at bounding box center [473, 130] width 220 height 20
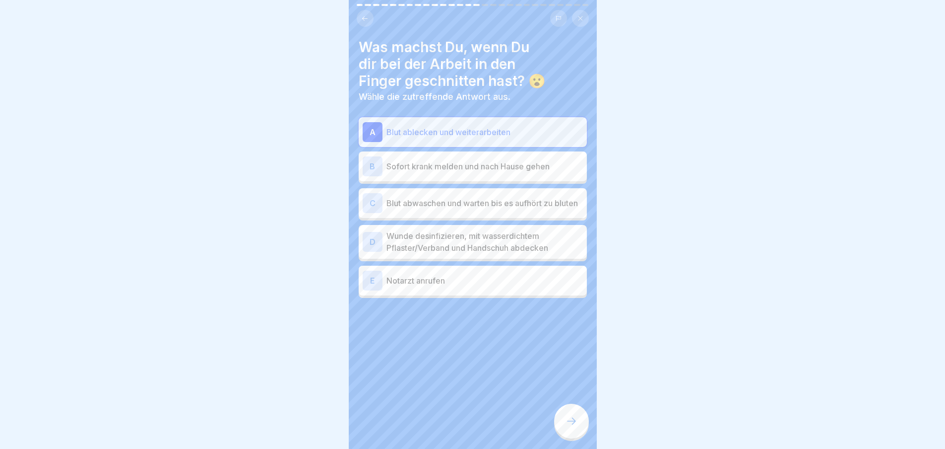
click at [467, 172] on p "Sofort krank melden und nach Hause gehen" at bounding box center [485, 166] width 197 height 12
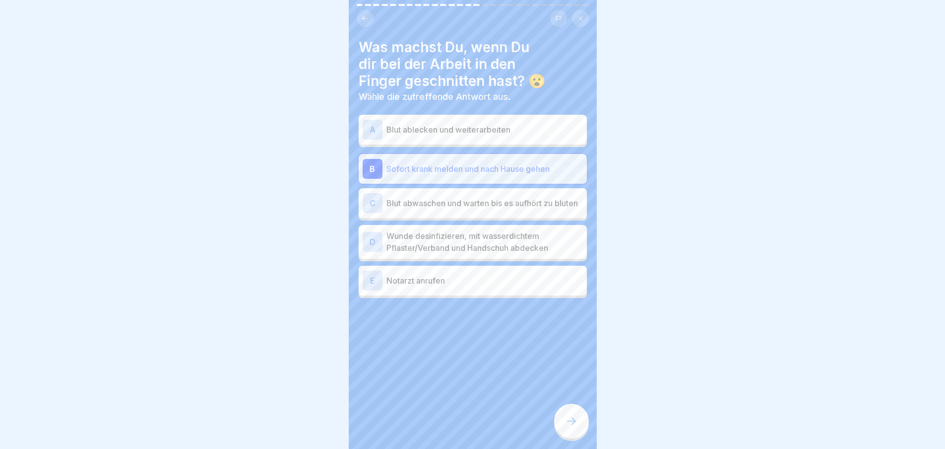
click at [472, 200] on p "Blut abwaschen und warten bis es aufhört zu bluten" at bounding box center [485, 203] width 197 height 12
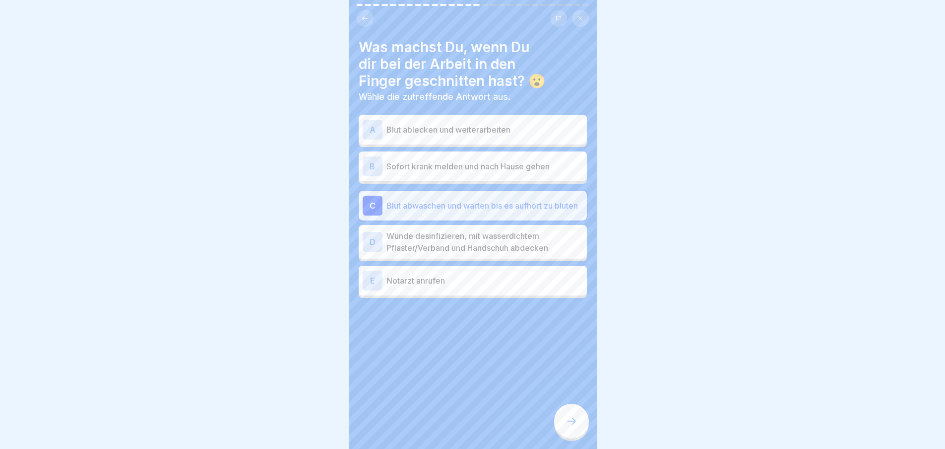
click at [582, 415] on div at bounding box center [571, 420] width 35 height 35
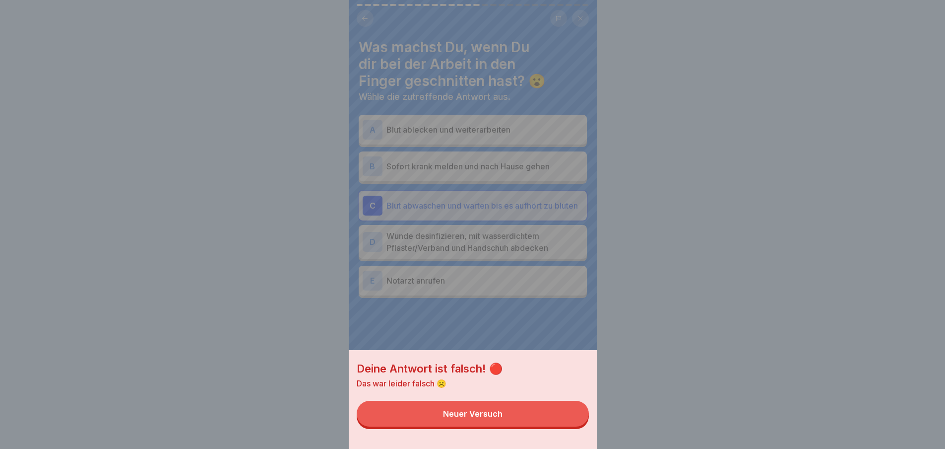
click at [525, 426] on button "Neuer Versuch" at bounding box center [473, 413] width 232 height 26
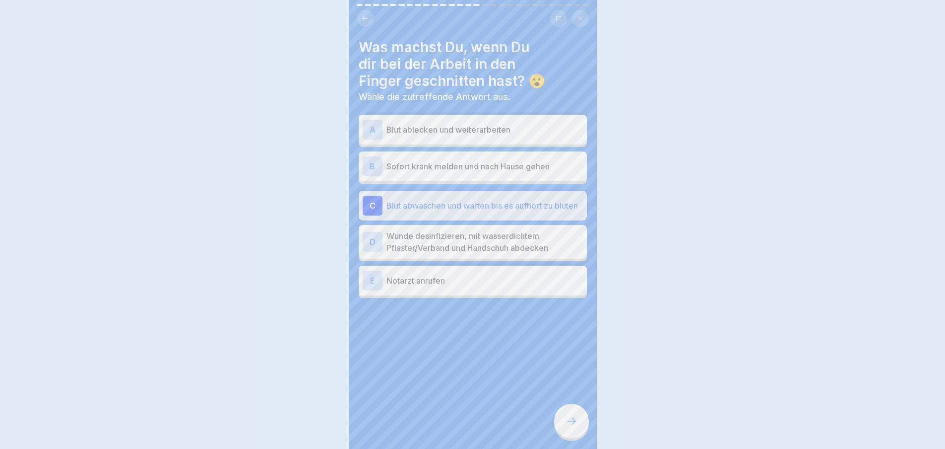
click at [500, 220] on div "C Blut abwaschen und warten bis es aufhört zu bluten" at bounding box center [473, 206] width 228 height 30
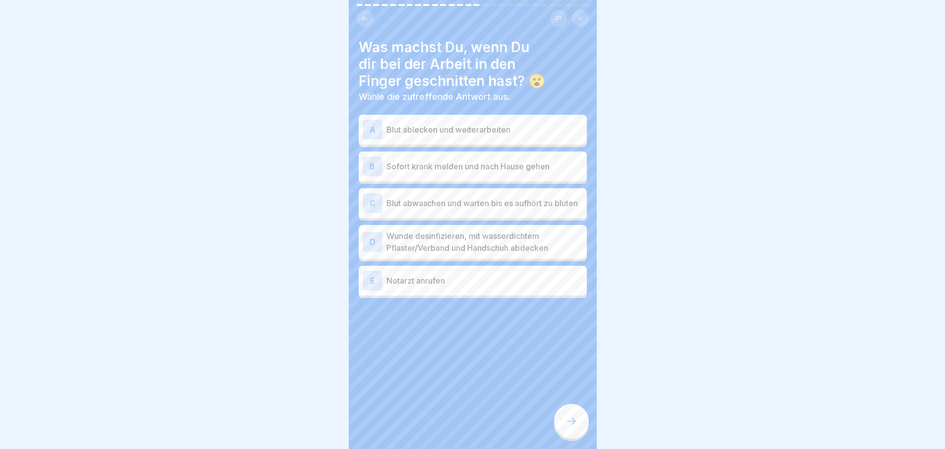
click at [511, 158] on div "B Sofort krank melden und nach Hause gehen" at bounding box center [473, 166] width 220 height 20
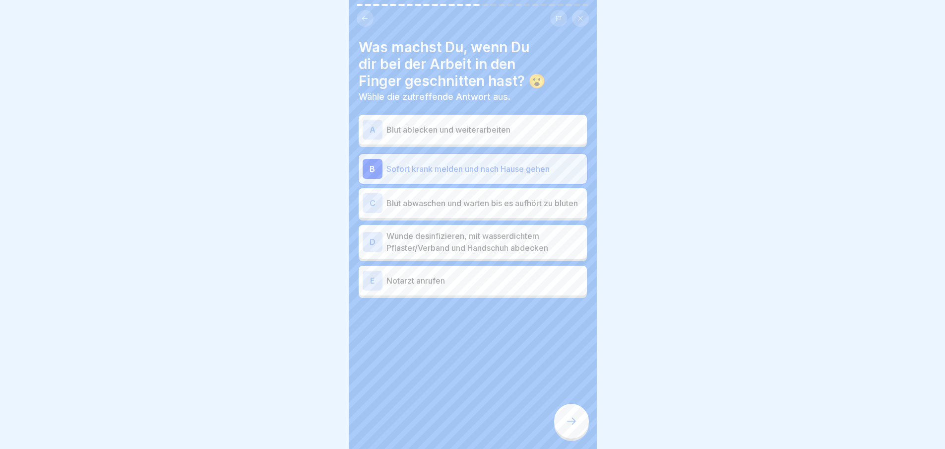
click at [571, 422] on div at bounding box center [571, 420] width 35 height 35
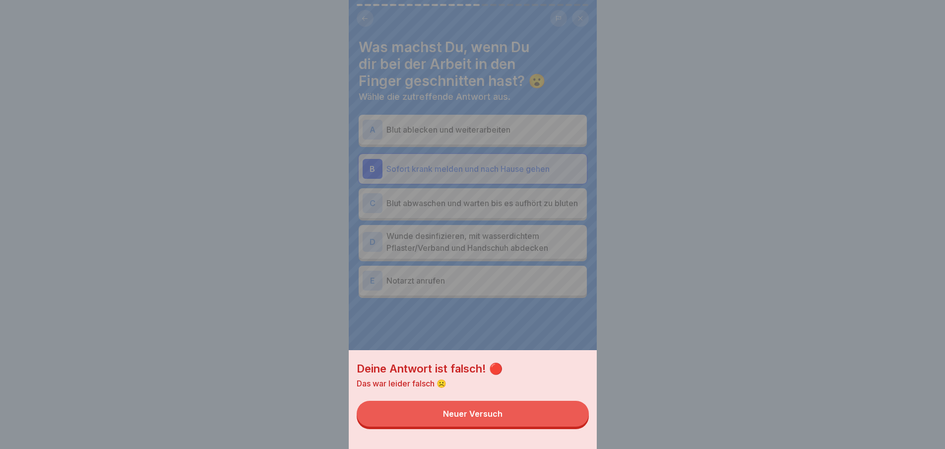
click at [520, 416] on button "Neuer Versuch" at bounding box center [473, 413] width 232 height 26
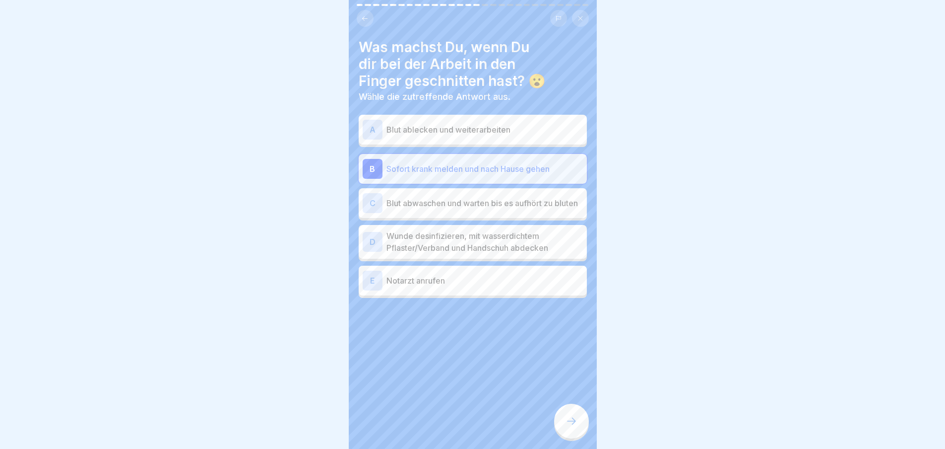
click at [509, 120] on div "A Blut ablecken und weiterarbeiten" at bounding box center [473, 130] width 220 height 20
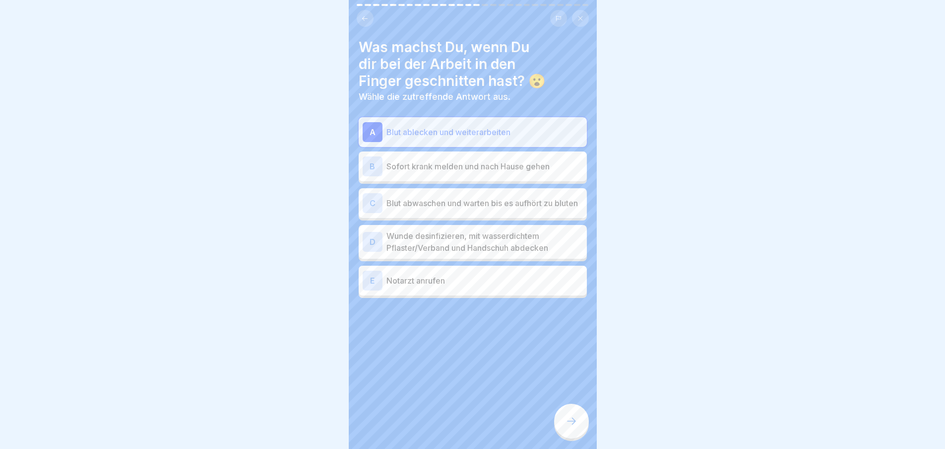
click at [574, 424] on icon at bounding box center [571, 420] width 9 height 7
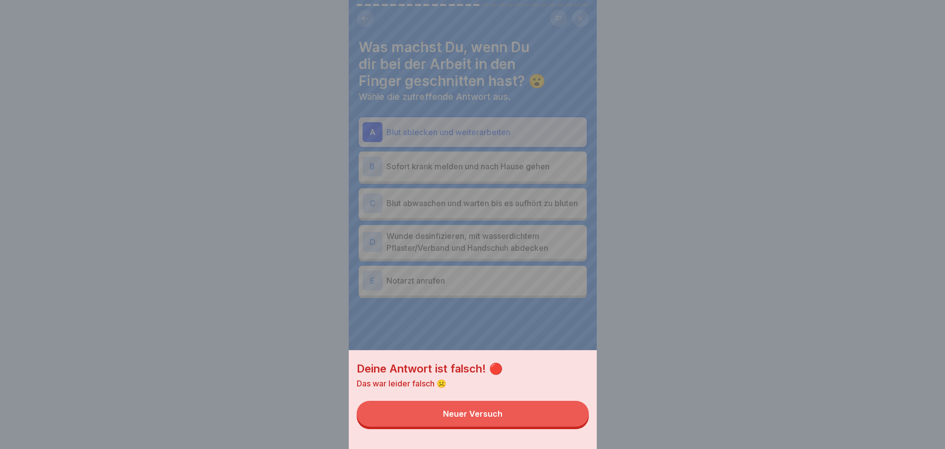
click at [504, 415] on button "Neuer Versuch" at bounding box center [473, 413] width 232 height 26
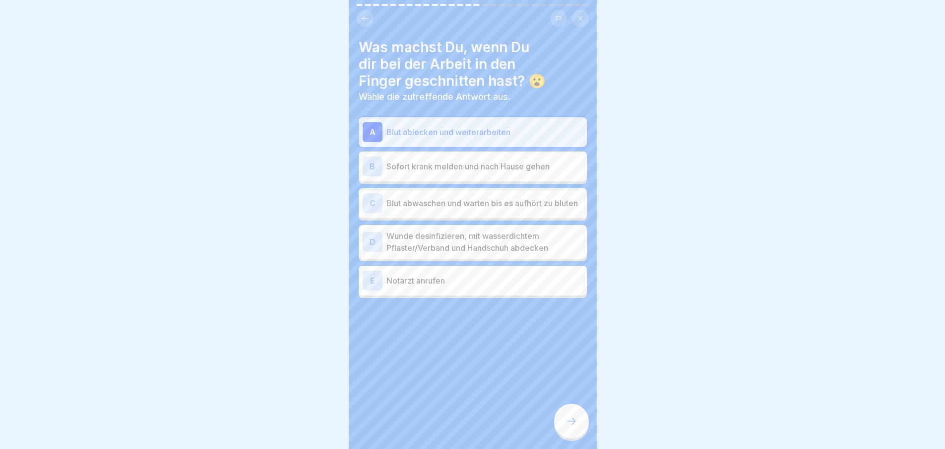
click at [486, 241] on p "Wunde desinfizieren, mit wasserdichtem Pflaster/Verband und Handschuh abdecken" at bounding box center [485, 242] width 197 height 24
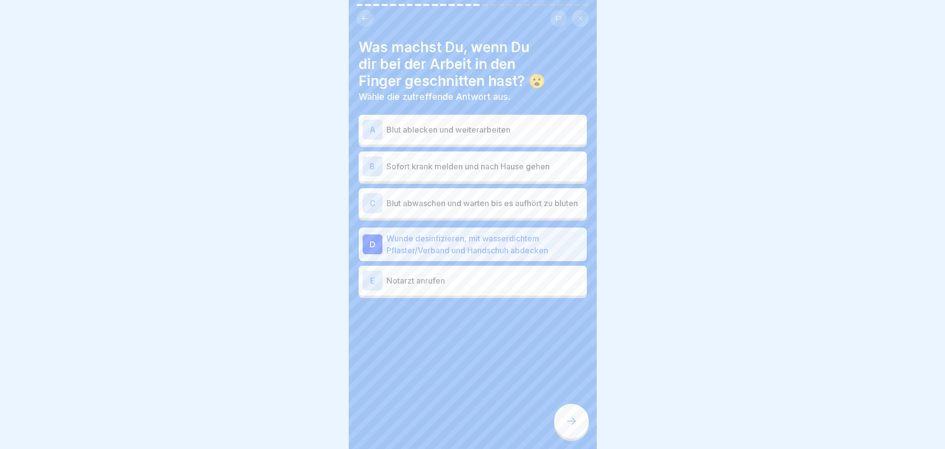
click at [573, 427] on icon at bounding box center [572, 421] width 12 height 12
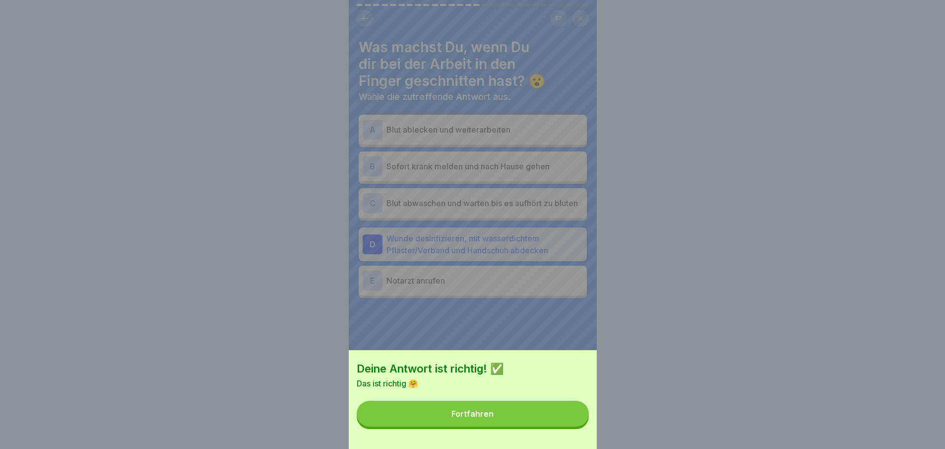
click at [531, 415] on button "Fortfahren" at bounding box center [473, 413] width 232 height 26
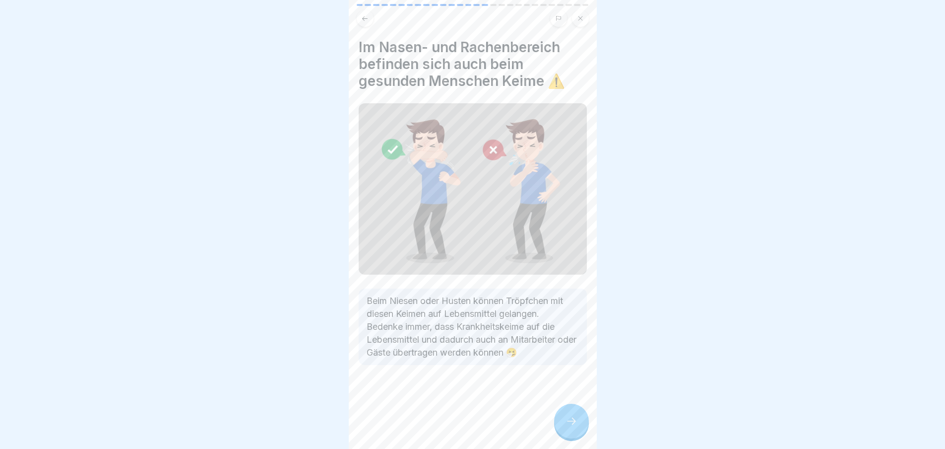
click at [571, 424] on icon at bounding box center [572, 421] width 12 height 12
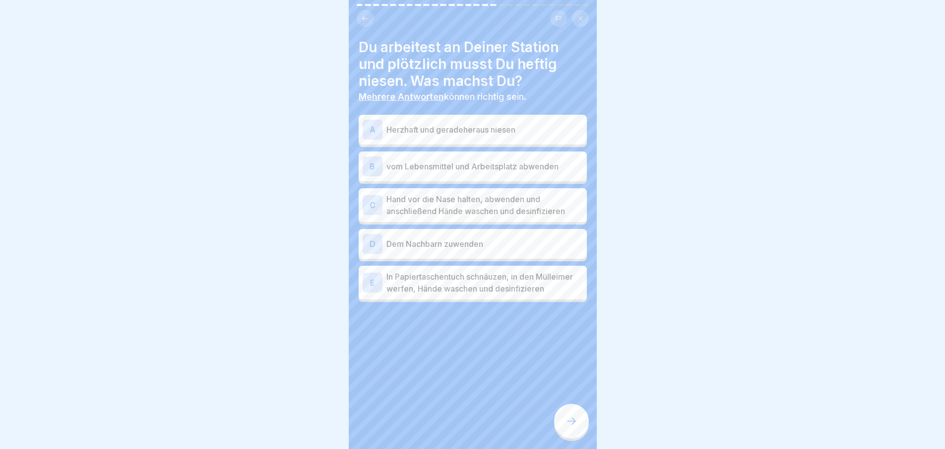
click at [568, 427] on icon at bounding box center [572, 421] width 12 height 12
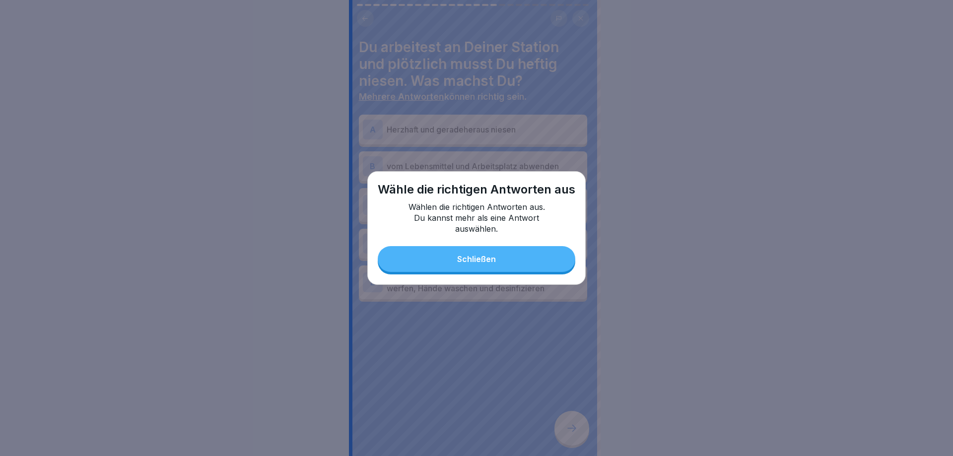
click at [498, 251] on button "Schließen" at bounding box center [477, 259] width 198 height 26
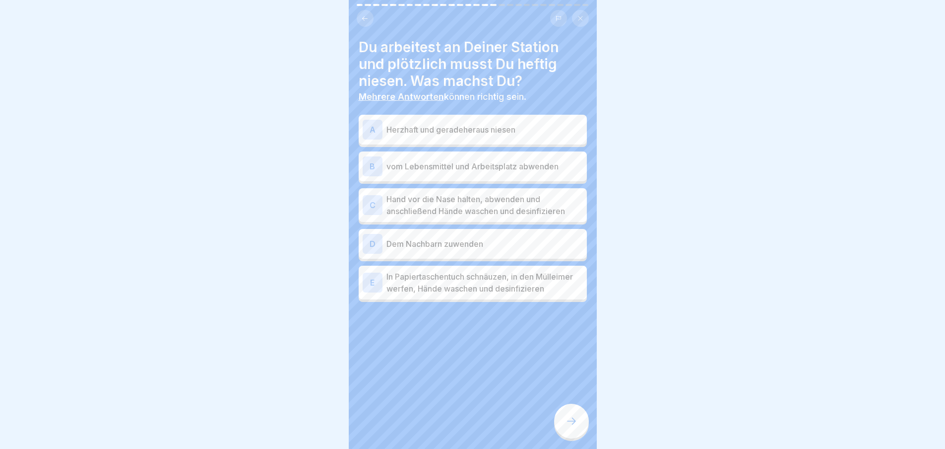
click at [473, 118] on div "A Herzhaft und geradeheraus niesen" at bounding box center [473, 130] width 228 height 30
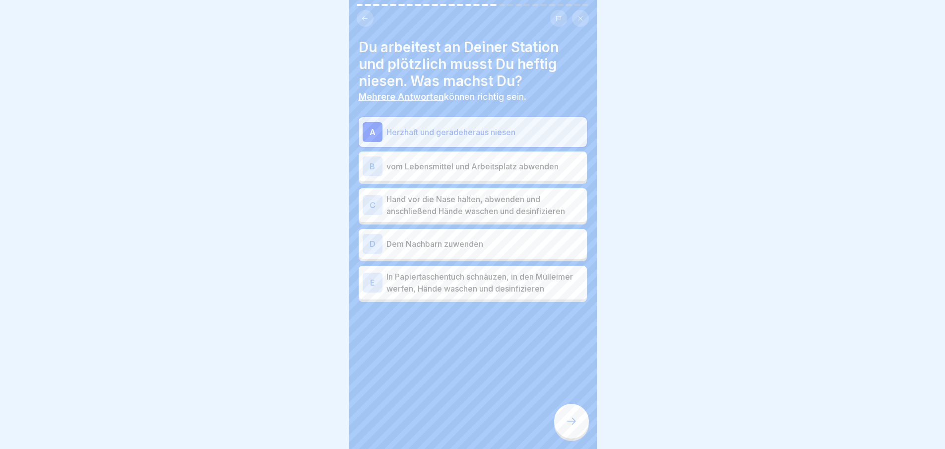
click at [477, 172] on p "vom Lebensmittel und Arbeitsplatz abwenden" at bounding box center [485, 166] width 197 height 12
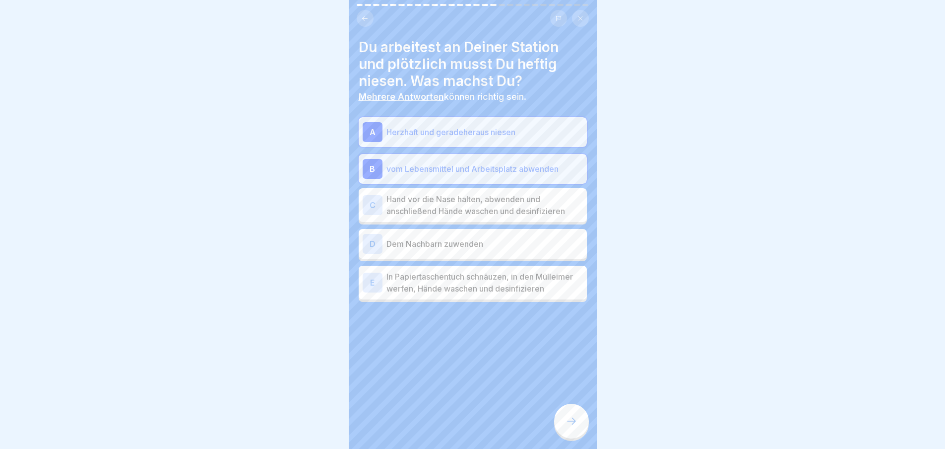
click at [472, 207] on p "Hand vor die Nase halten, abwenden und anschließend Hände waschen und desinfizi…" at bounding box center [485, 205] width 197 height 24
click at [477, 248] on p "Dem Nachbarn zuwenden" at bounding box center [485, 244] width 197 height 12
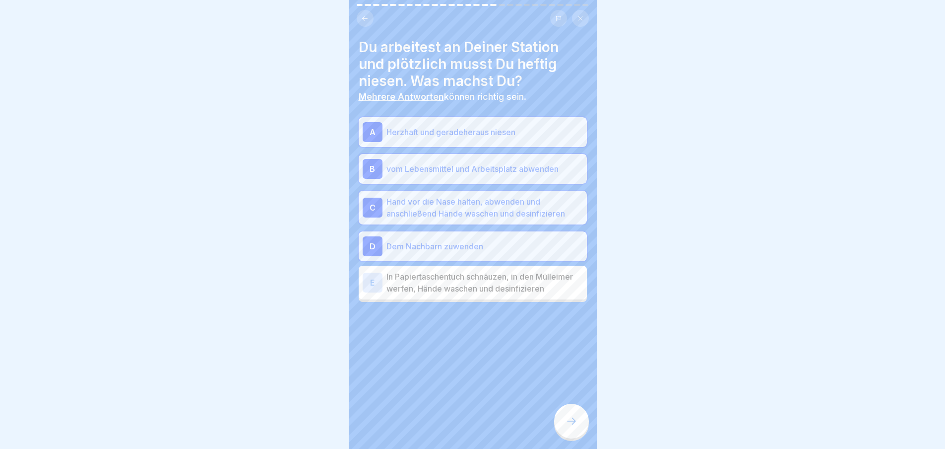
click at [487, 293] on p "In Papiertaschentuch schnäuzen, in den Mülleimer werfen, Hände waschen und desi…" at bounding box center [485, 282] width 197 height 24
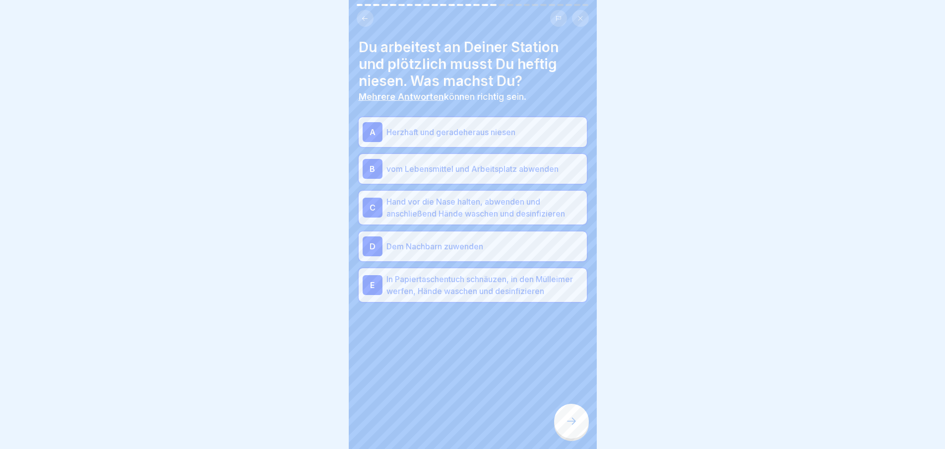
click at [578, 432] on div at bounding box center [571, 420] width 35 height 35
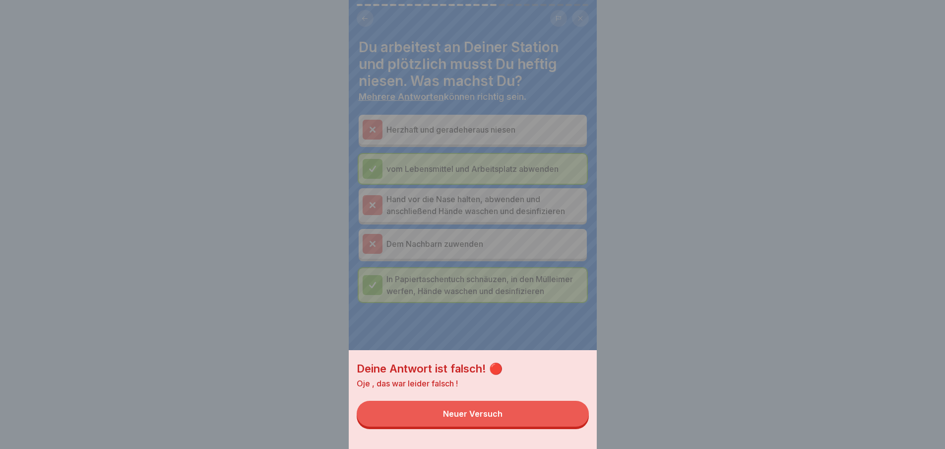
click at [558, 418] on button "Neuer Versuch" at bounding box center [473, 413] width 232 height 26
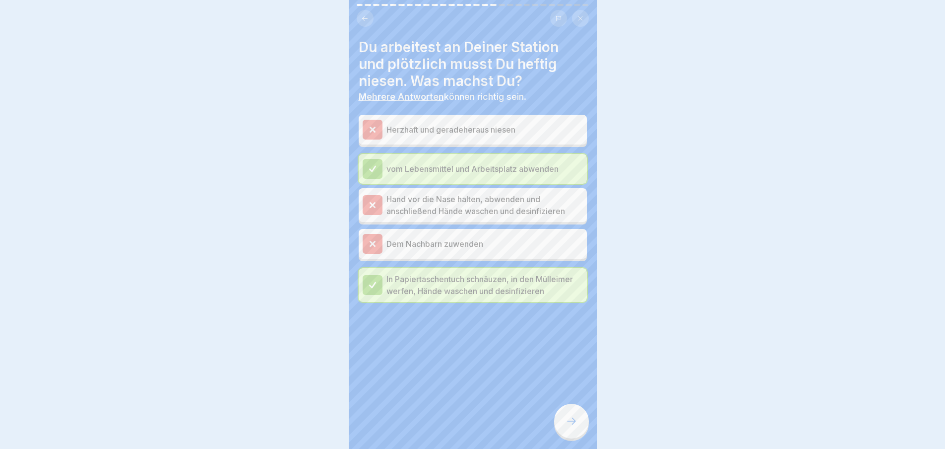
click at [571, 427] on icon at bounding box center [572, 421] width 12 height 12
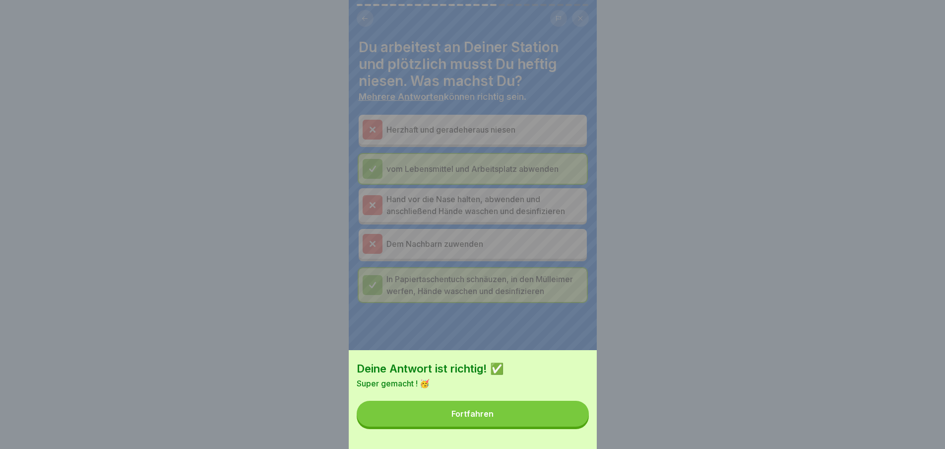
click at [556, 425] on button "Fortfahren" at bounding box center [473, 413] width 232 height 26
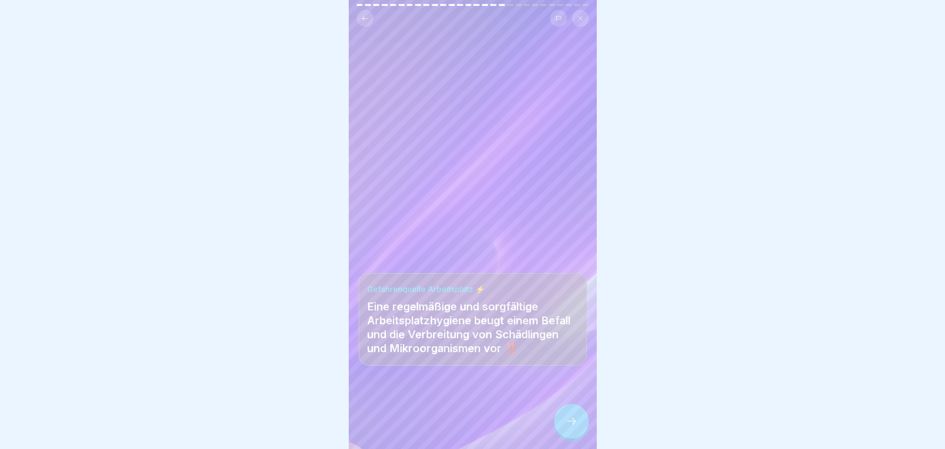
click at [576, 426] on icon at bounding box center [572, 421] width 12 height 12
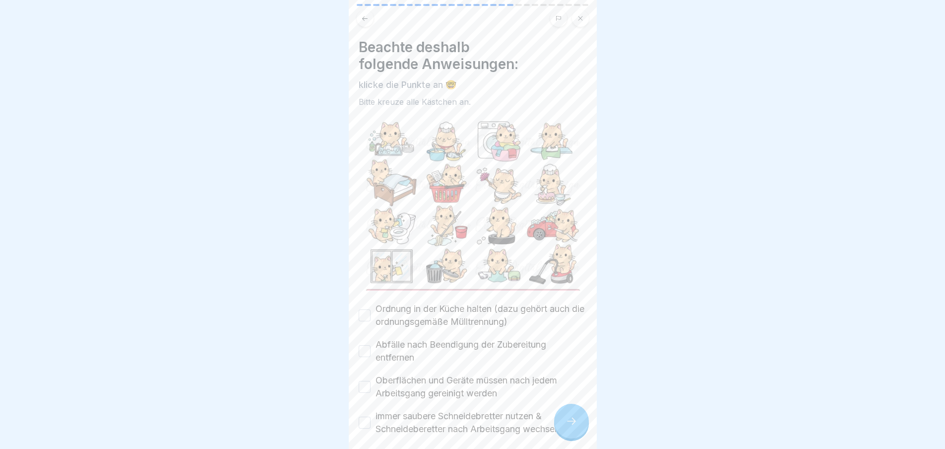
click at [582, 433] on div at bounding box center [571, 420] width 35 height 35
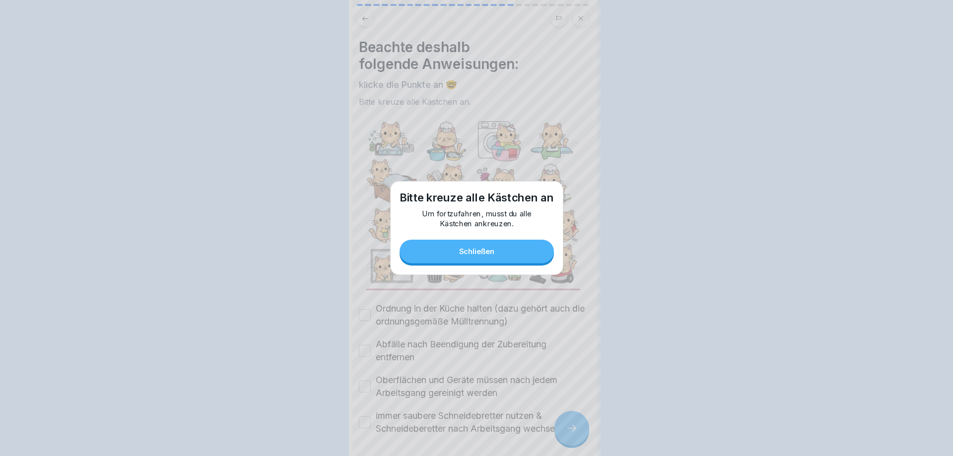
click at [583, 433] on div at bounding box center [476, 228] width 953 height 456
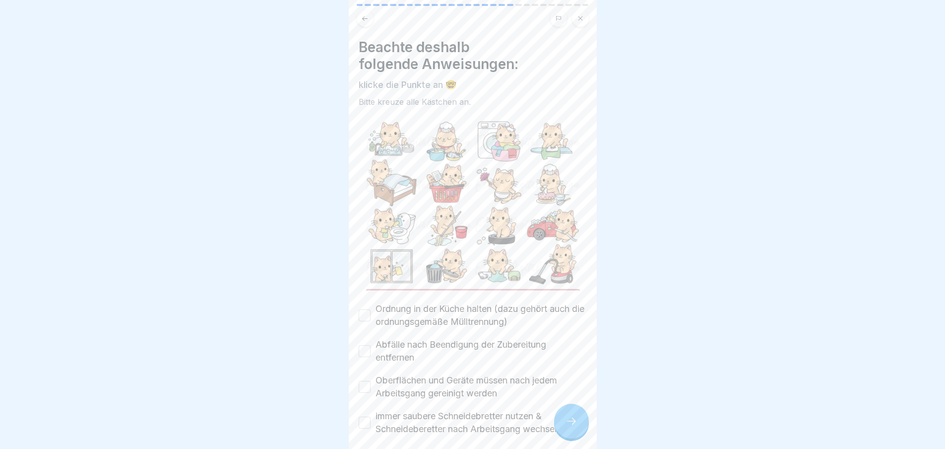
click at [377, 302] on label "Ordnung in der Küche halten (dazu gehört auch die ordnungsgemäße Mülltrennung)" at bounding box center [481, 315] width 211 height 26
click at [371, 309] on button "Ordnung in der Küche halten (dazu gehört auch die ordnungsgemäße Mülltrennung)" at bounding box center [365, 315] width 12 height 12
click at [365, 345] on button "Abfälle nach Beendigung der Zubereitung entfernen" at bounding box center [365, 351] width 12 height 12
click at [365, 381] on button "Oberflächen und Geräte müssen nach jedem Arbeitsgang gereinigt werden" at bounding box center [365, 387] width 12 height 12
click at [365, 416] on button "immer saubere Schneidebretter nutzen & Schneideberetter nach Arbeitsgang wechse…" at bounding box center [365, 422] width 12 height 12
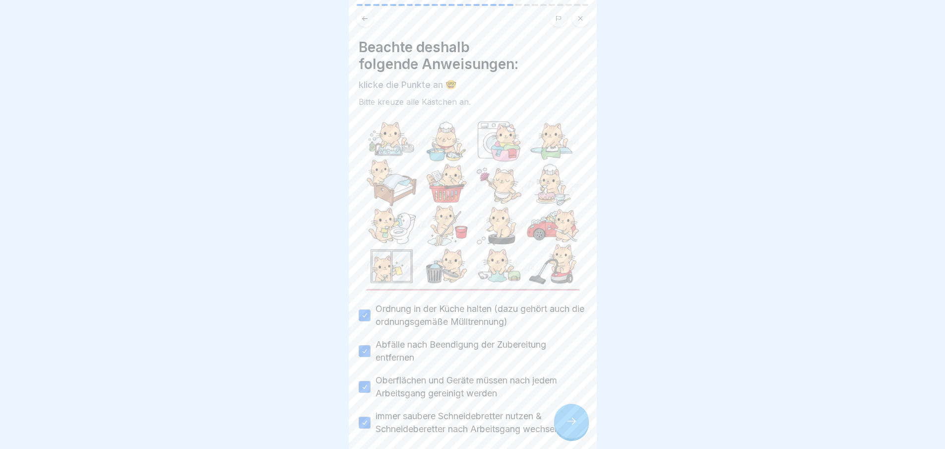
click at [569, 420] on div at bounding box center [571, 420] width 35 height 35
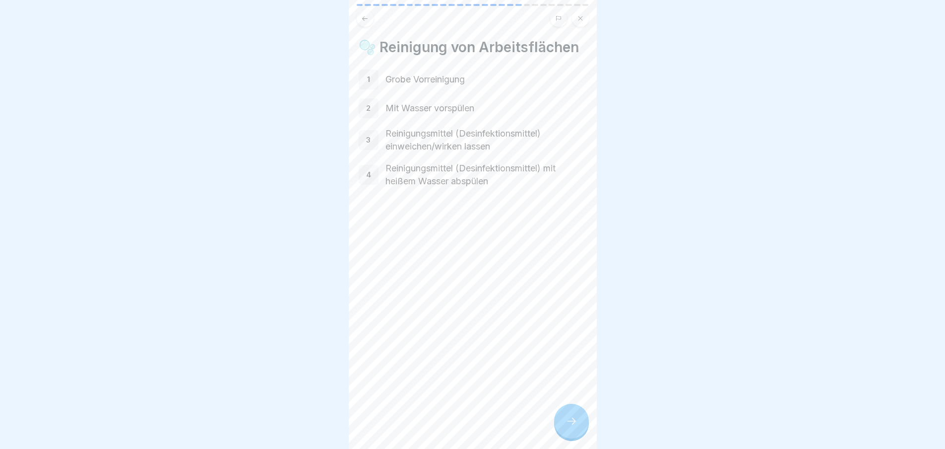
click at [573, 416] on div at bounding box center [571, 420] width 35 height 35
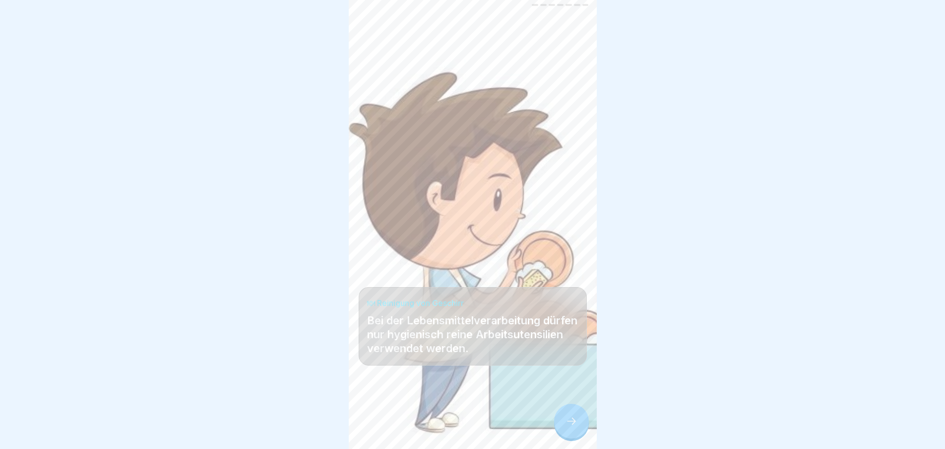
click at [566, 427] on icon at bounding box center [572, 421] width 12 height 12
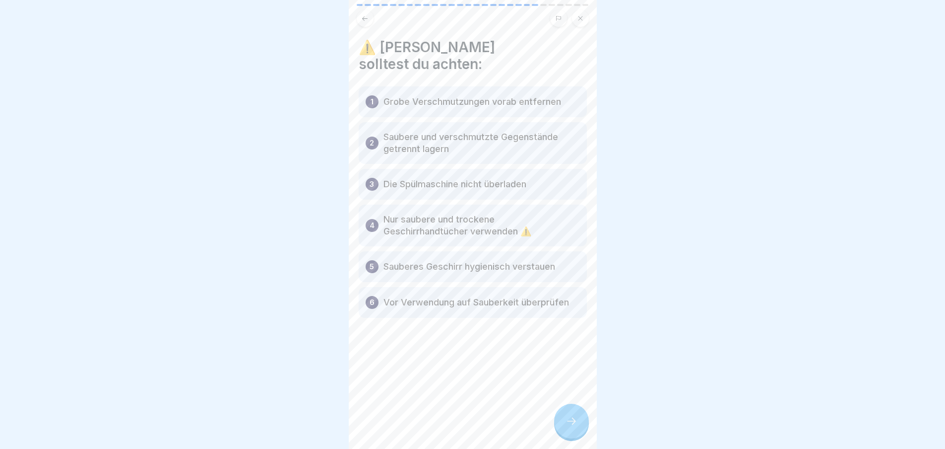
click at [569, 420] on div at bounding box center [571, 420] width 35 height 35
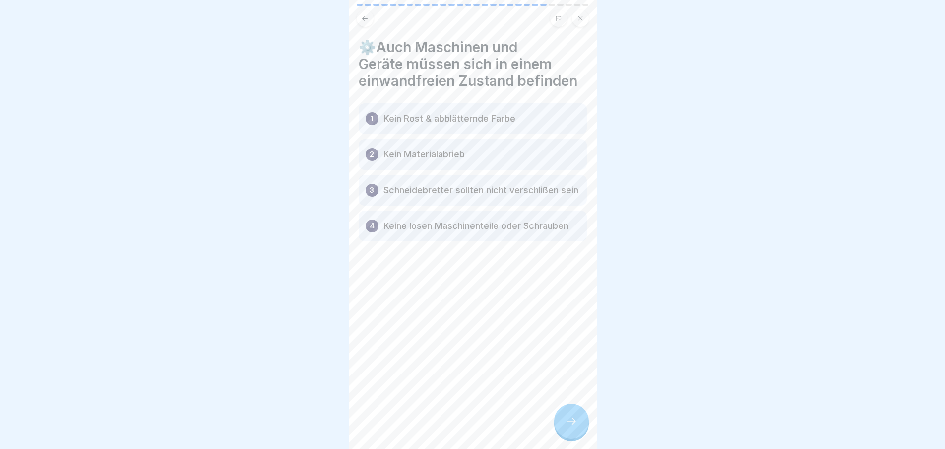
click at [573, 423] on icon at bounding box center [572, 421] width 12 height 12
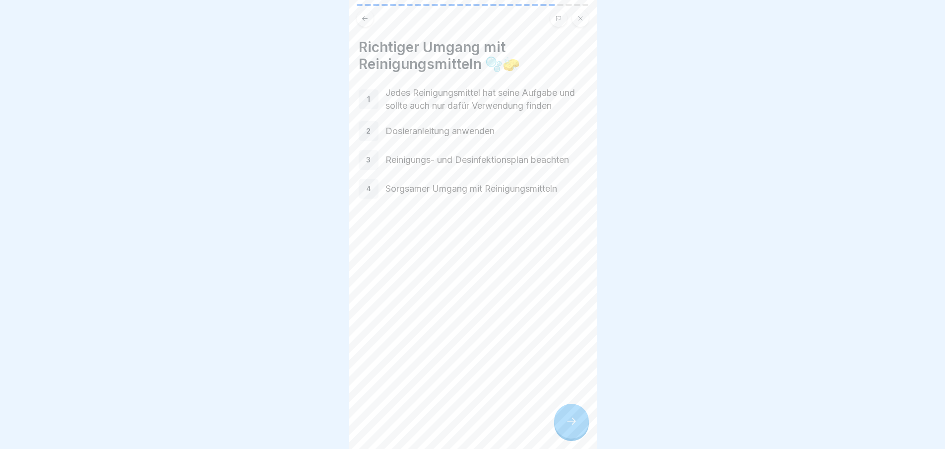
click at [577, 427] on icon at bounding box center [572, 421] width 12 height 12
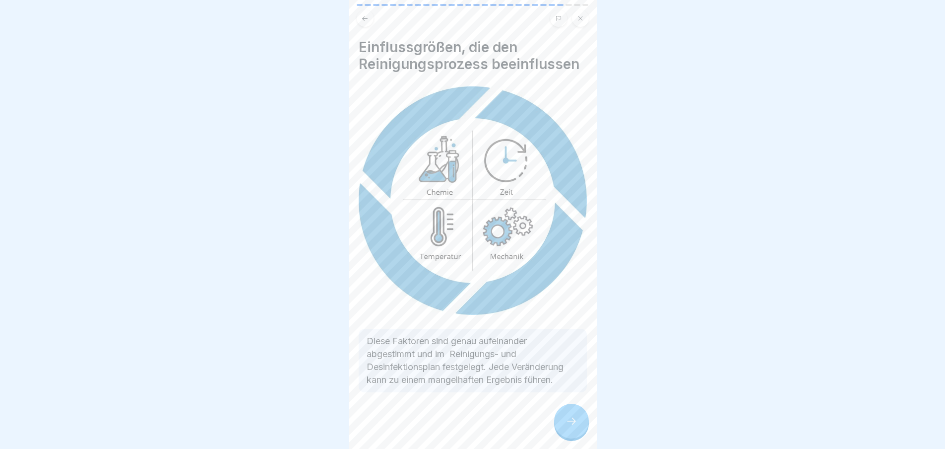
click at [569, 422] on div at bounding box center [571, 420] width 35 height 35
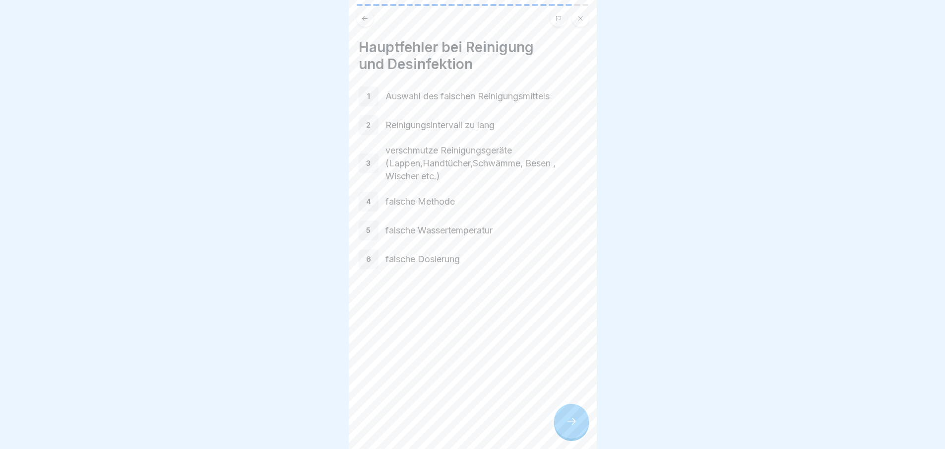
click at [571, 421] on div at bounding box center [571, 420] width 35 height 35
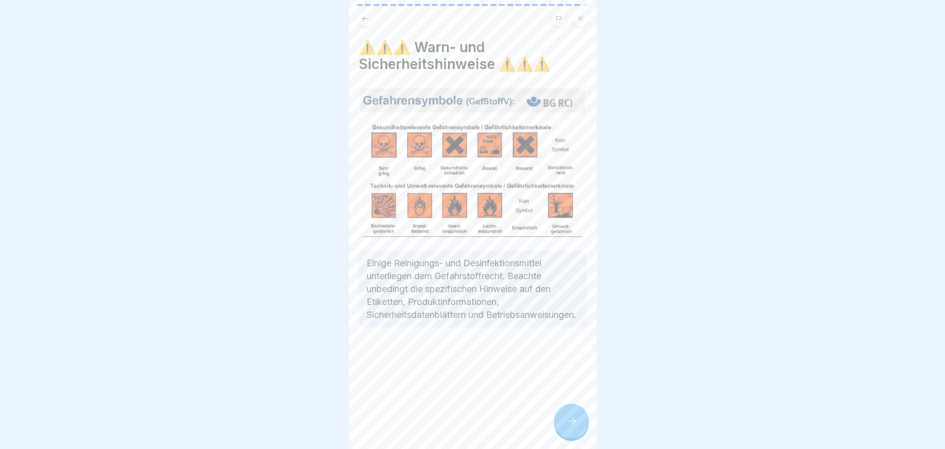
click at [571, 420] on div at bounding box center [571, 420] width 35 height 35
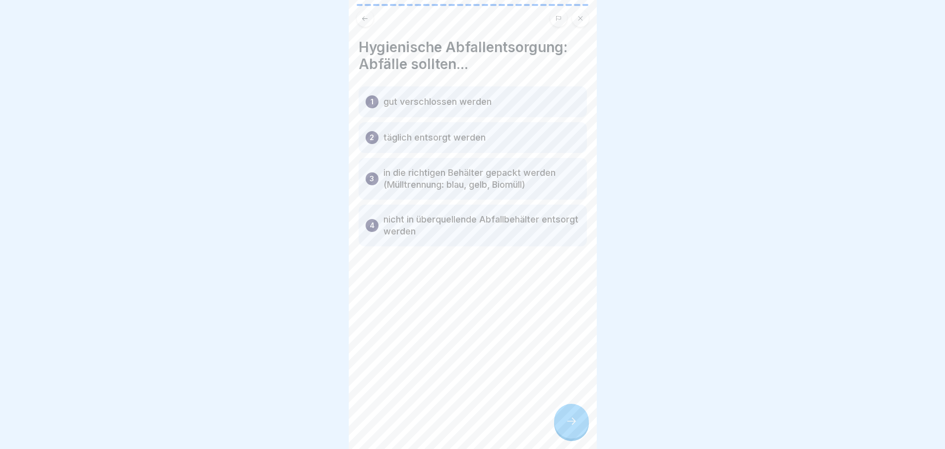
click at [572, 425] on icon at bounding box center [572, 421] width 12 height 12
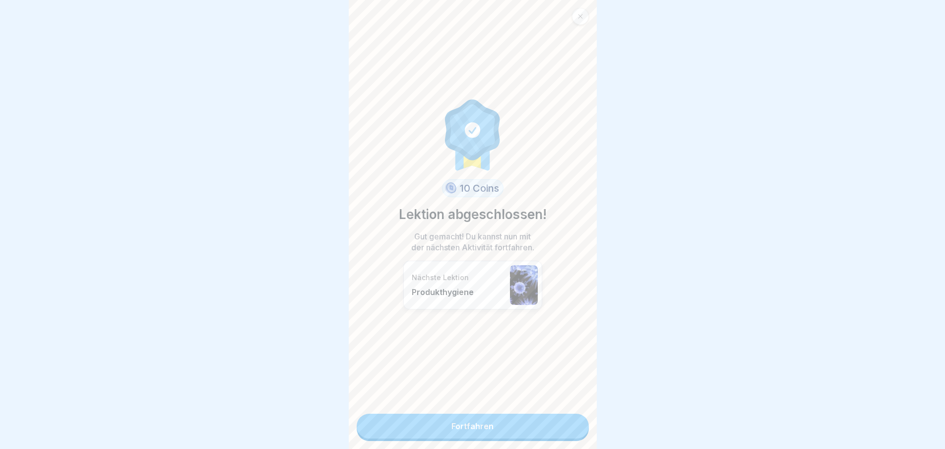
click at [554, 418] on link "Fortfahren" at bounding box center [473, 425] width 232 height 25
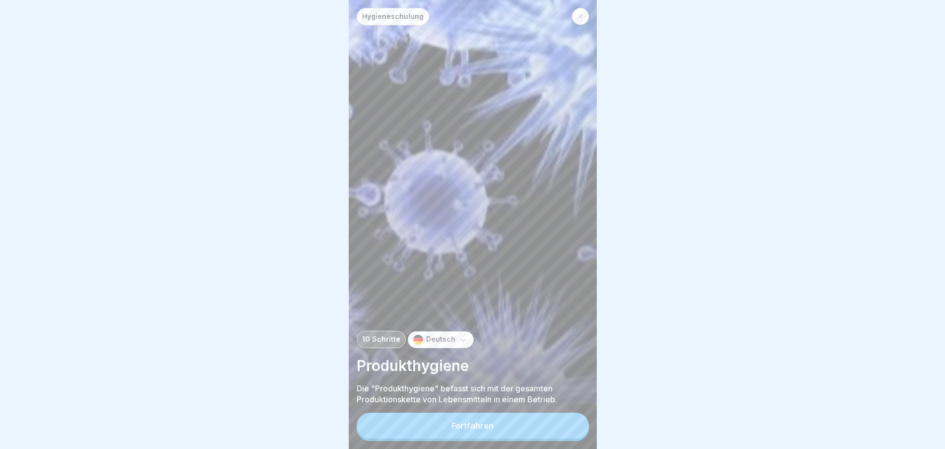
click at [558, 426] on button "Fortfahren" at bounding box center [473, 425] width 232 height 26
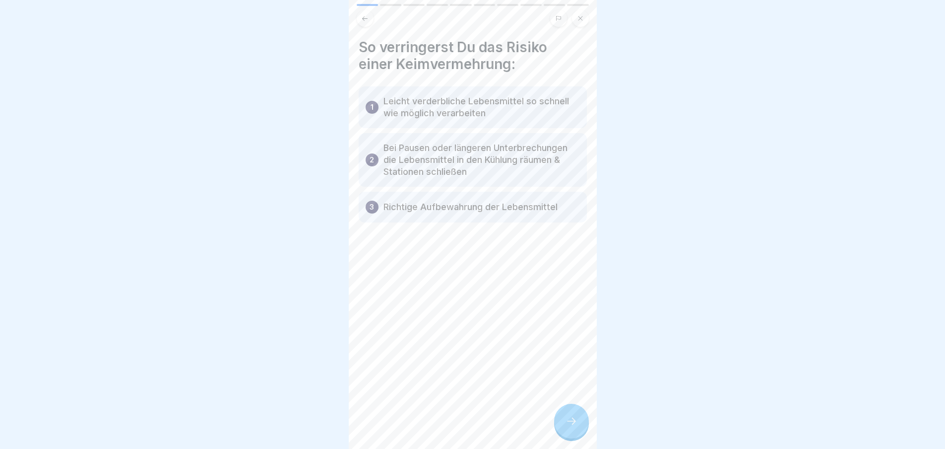
click at [575, 416] on div at bounding box center [571, 420] width 35 height 35
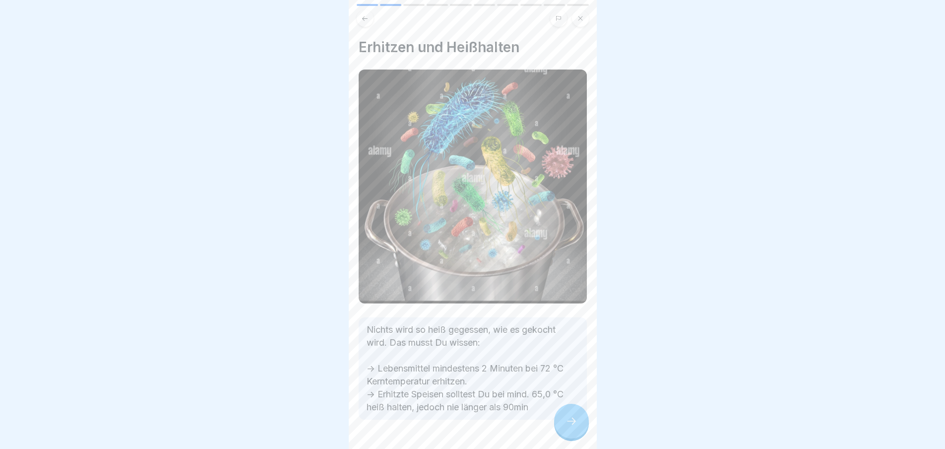
click at [574, 420] on div at bounding box center [571, 420] width 35 height 35
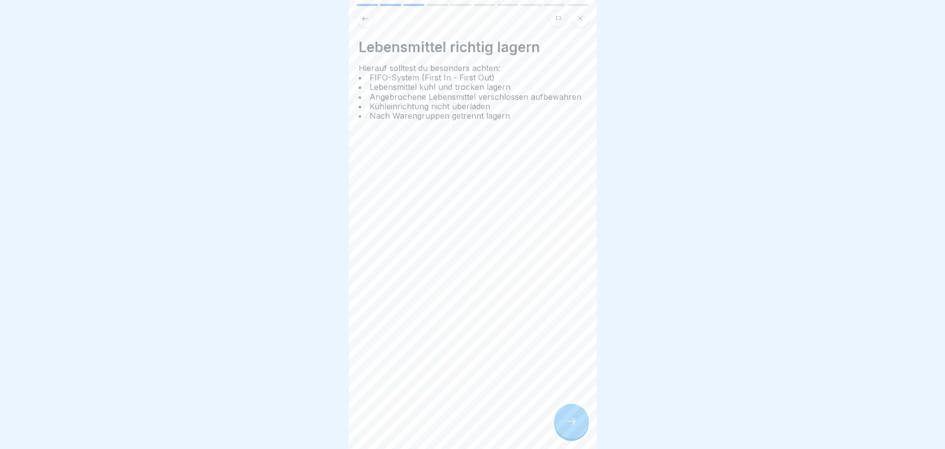
click at [578, 424] on div at bounding box center [571, 420] width 35 height 35
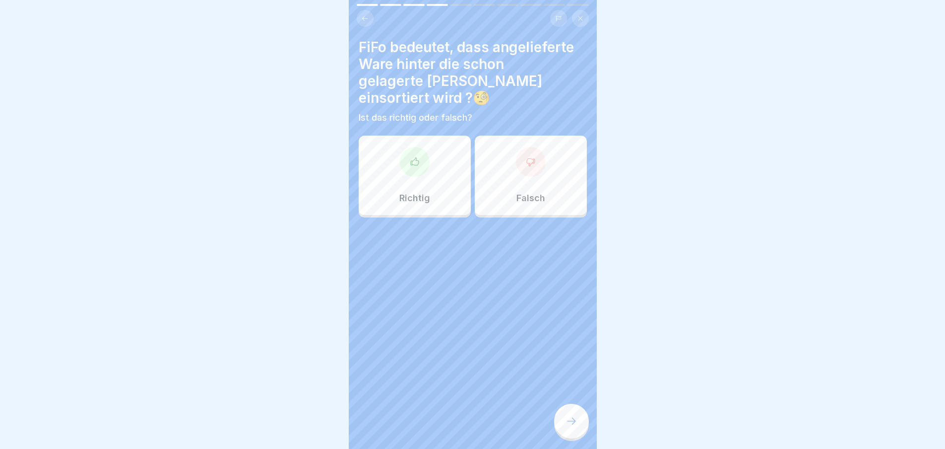
click at [409, 173] on div "Richtig" at bounding box center [415, 174] width 112 height 79
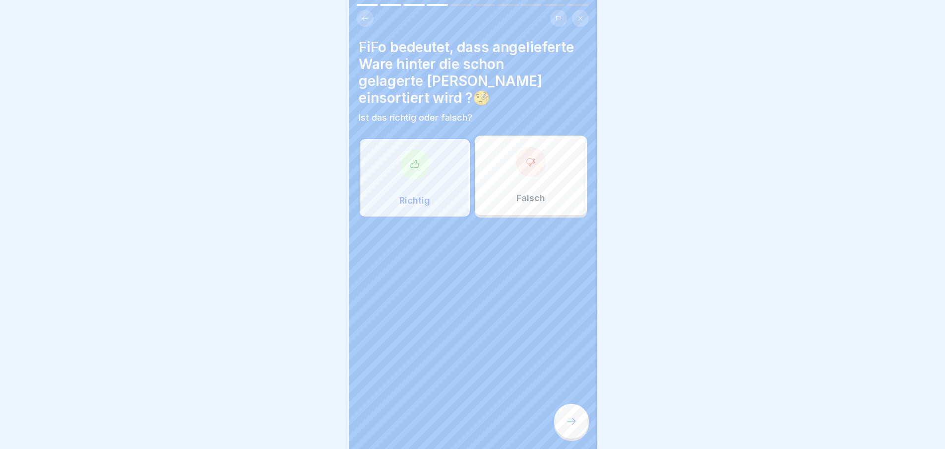
click at [569, 434] on div at bounding box center [571, 420] width 35 height 35
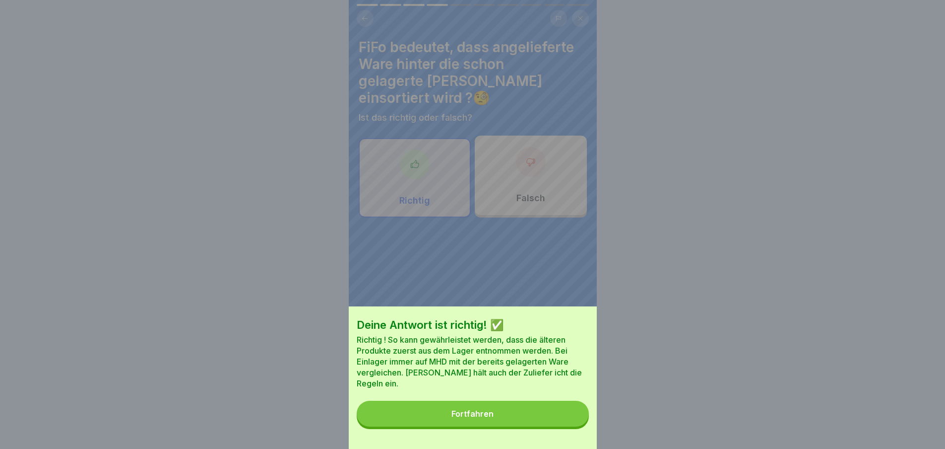
click at [558, 414] on button "Fortfahren" at bounding box center [473, 413] width 232 height 26
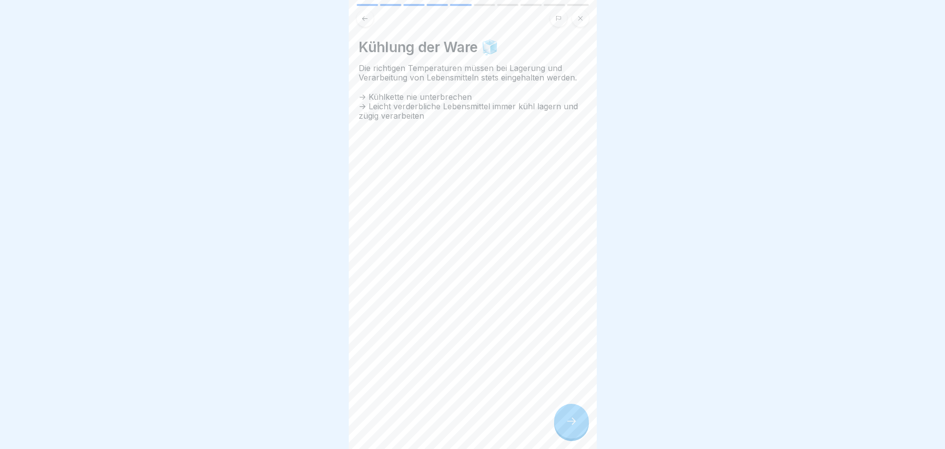
click at [574, 426] on icon at bounding box center [572, 421] width 12 height 12
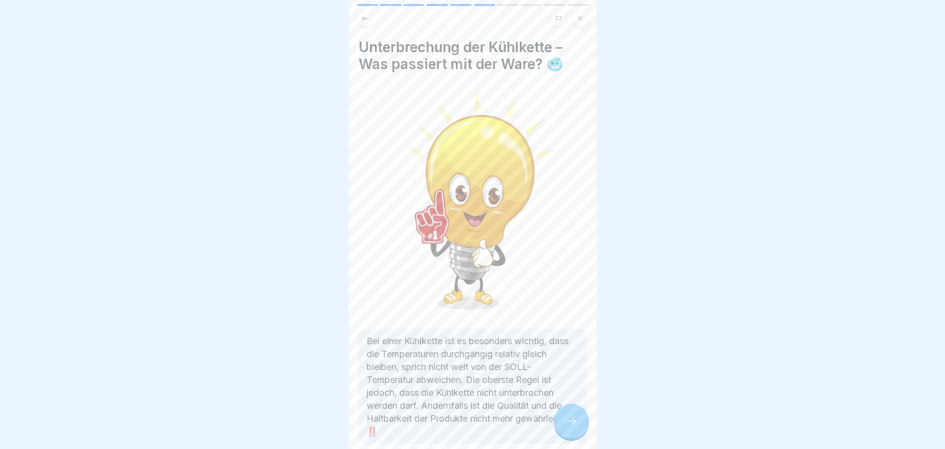
click at [578, 423] on div at bounding box center [571, 420] width 35 height 35
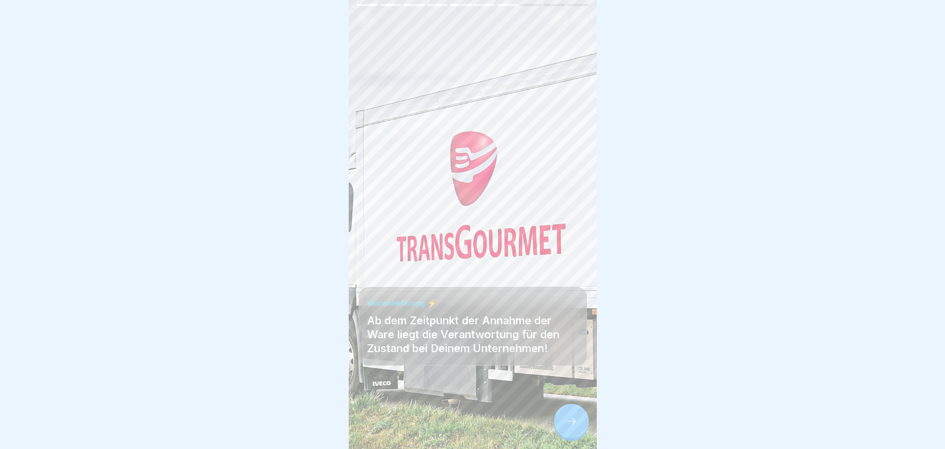
click at [580, 412] on div "Warenlieferung ⚡ Ab dem Zeitpunkt der Annahme der Ware liegt die Verantwortung …" at bounding box center [473, 224] width 248 height 449
click at [566, 427] on icon at bounding box center [572, 421] width 12 height 12
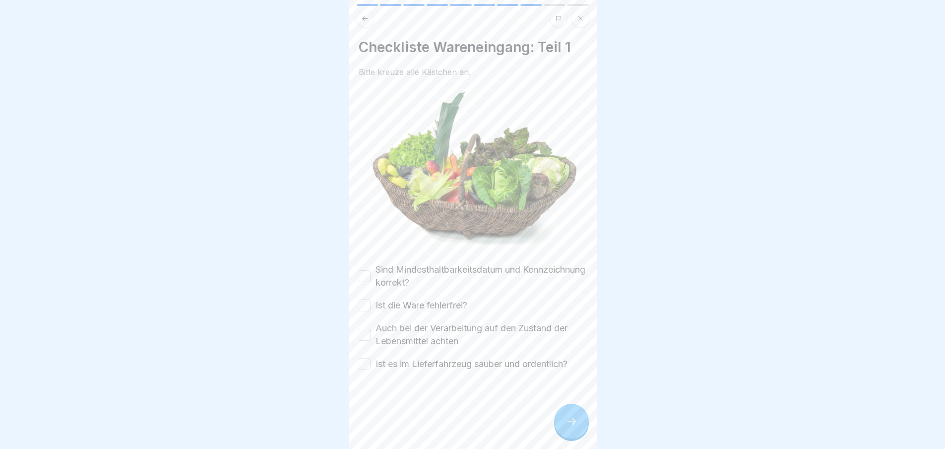
click at [572, 424] on icon at bounding box center [572, 421] width 12 height 12
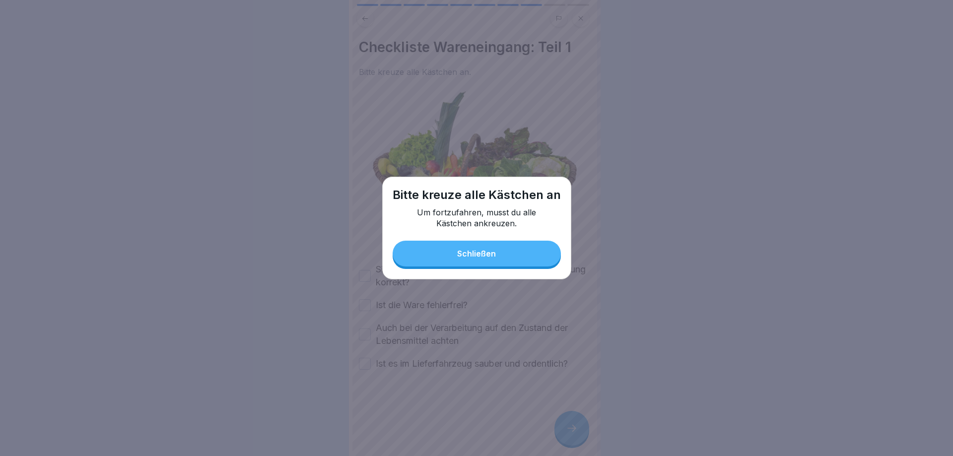
click at [475, 243] on button "Schließen" at bounding box center [477, 254] width 168 height 26
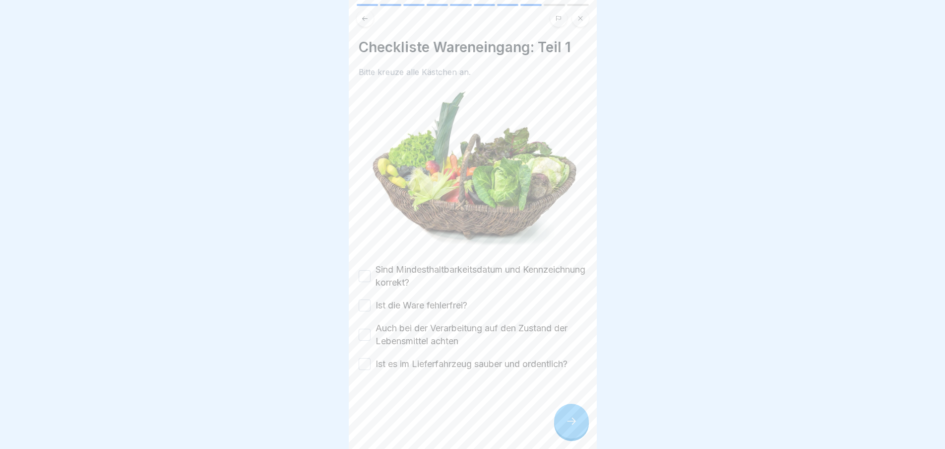
click at [377, 263] on label "Sind Mindesthaltbarkeitsdatum und Kennzeichnung korrekt?" at bounding box center [481, 276] width 211 height 26
click at [371, 270] on button "Sind Mindesthaltbarkeitsdatum und Kennzeichnung korrekt?" at bounding box center [365, 276] width 12 height 12
click at [368, 301] on button "Ist die Ware fehlerfrei?" at bounding box center [365, 305] width 12 height 12
click at [379, 335] on label "Auch bei der Verarbeitung auf den Zustand der Lebensmittel achten" at bounding box center [481, 335] width 211 height 26
click at [371, 335] on button "Auch bei der Verarbeitung auf den Zustand der Lebensmittel achten" at bounding box center [365, 335] width 12 height 12
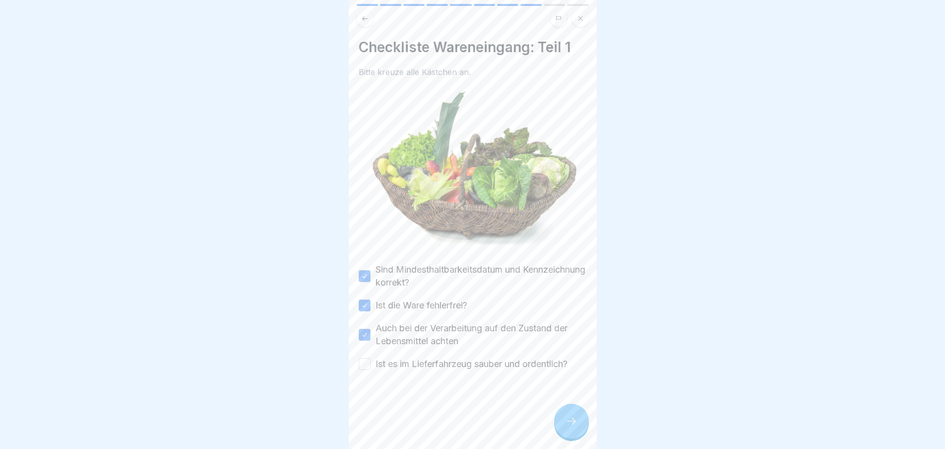
click at [366, 364] on button "Ist es im Lieferfahrzeug sauber und ordentlich?" at bounding box center [365, 364] width 12 height 12
click at [583, 437] on div at bounding box center [571, 420] width 35 height 35
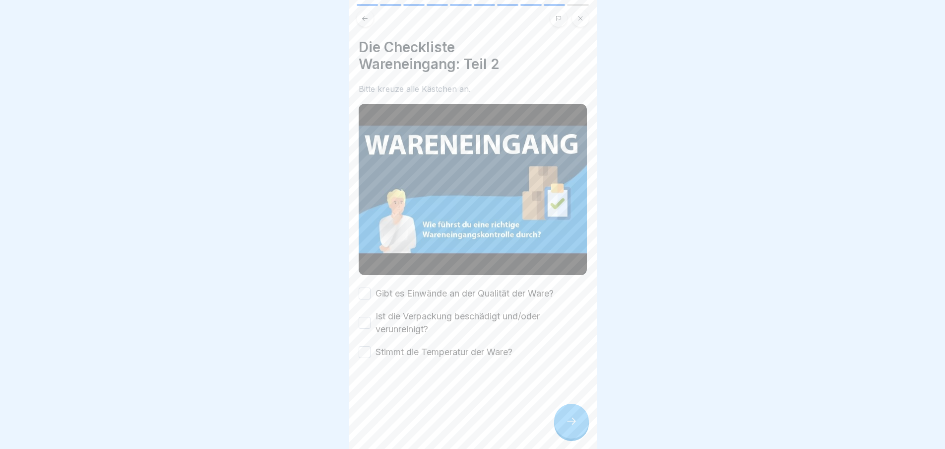
click at [566, 427] on icon at bounding box center [572, 421] width 12 height 12
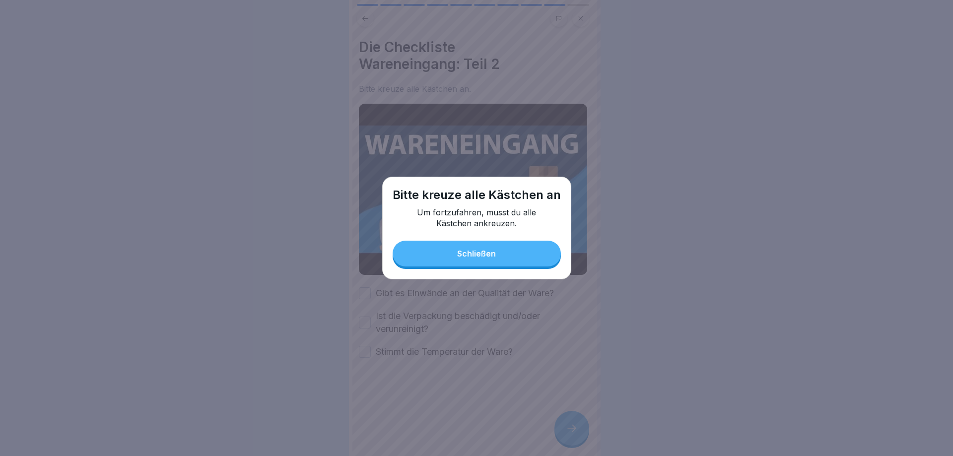
click at [490, 252] on div "Schließen" at bounding box center [476, 253] width 39 height 9
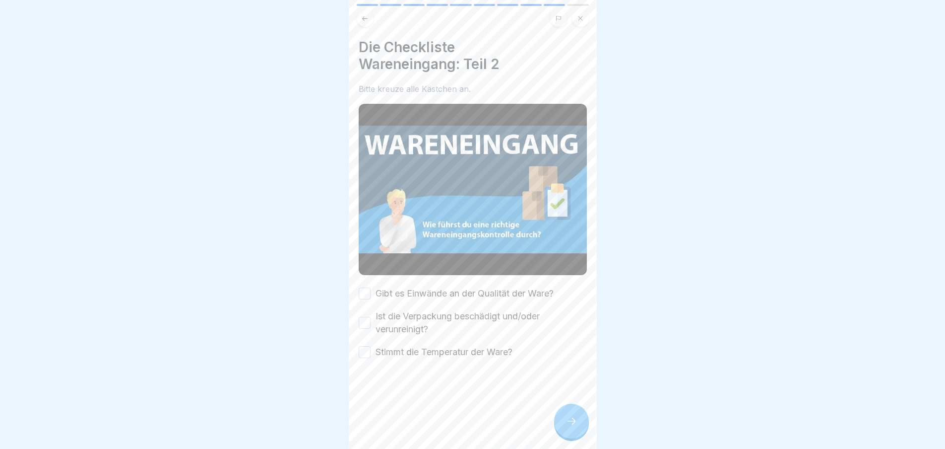
click at [381, 287] on label "Gibt es Einwände an der Qualität der Ware?" at bounding box center [465, 293] width 178 height 13
click at [371, 287] on button "Gibt es Einwände an der Qualität der Ware?" at bounding box center [365, 293] width 12 height 12
click at [365, 317] on button "Ist die Verpackung beschädigt und/oder verunreinigt?" at bounding box center [365, 323] width 12 height 12
click at [364, 346] on button "Stimmt die Temperatur der Ware?" at bounding box center [365, 352] width 12 height 12
click at [565, 425] on div at bounding box center [571, 420] width 35 height 35
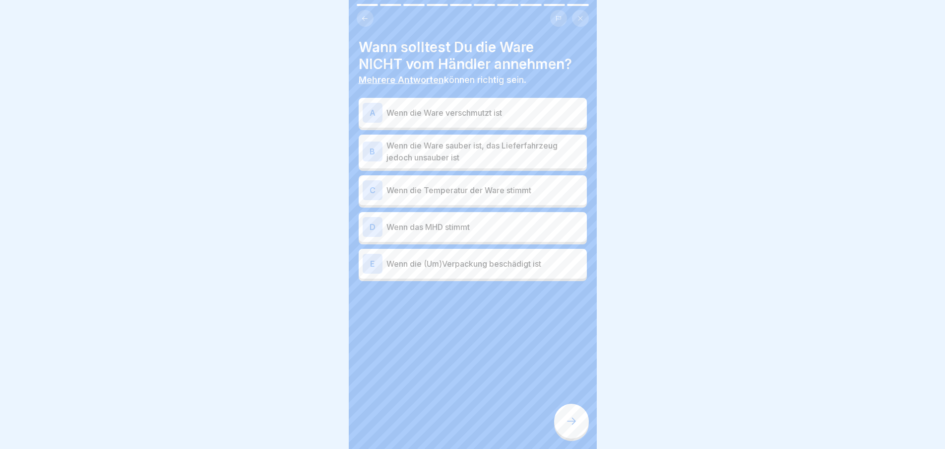
click at [459, 150] on p "Wenn die Ware sauber ist, das Lieferfahrzeug jedoch unsauber ist" at bounding box center [485, 151] width 197 height 24
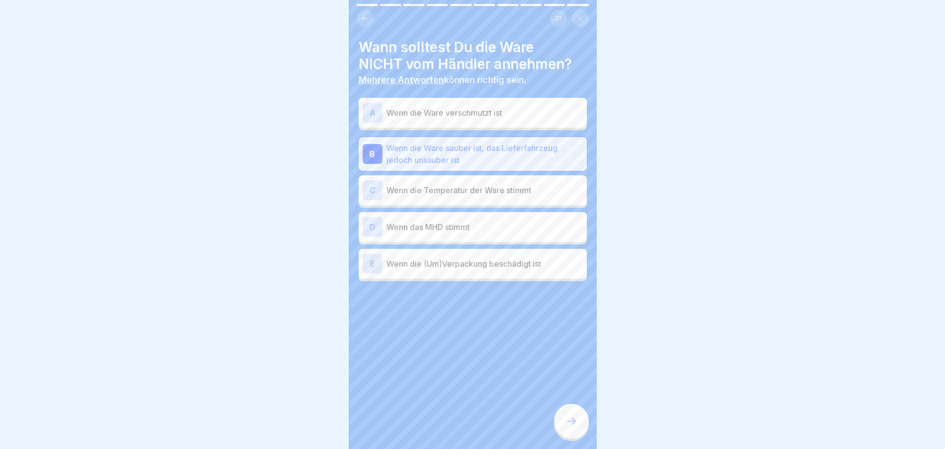
click at [461, 191] on p "Wenn die Temperatur der Ware stimmt" at bounding box center [485, 190] width 197 height 12
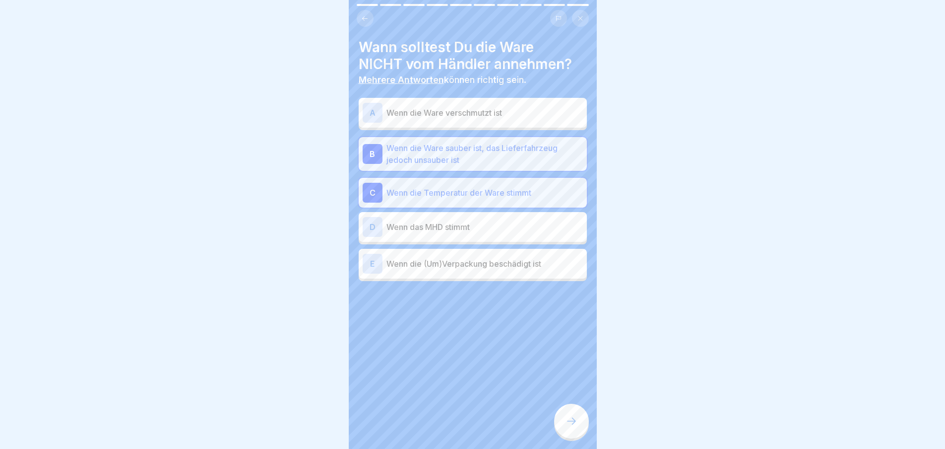
click at [473, 104] on div "A Wenn die Ware verschmutzt ist" at bounding box center [473, 113] width 220 height 20
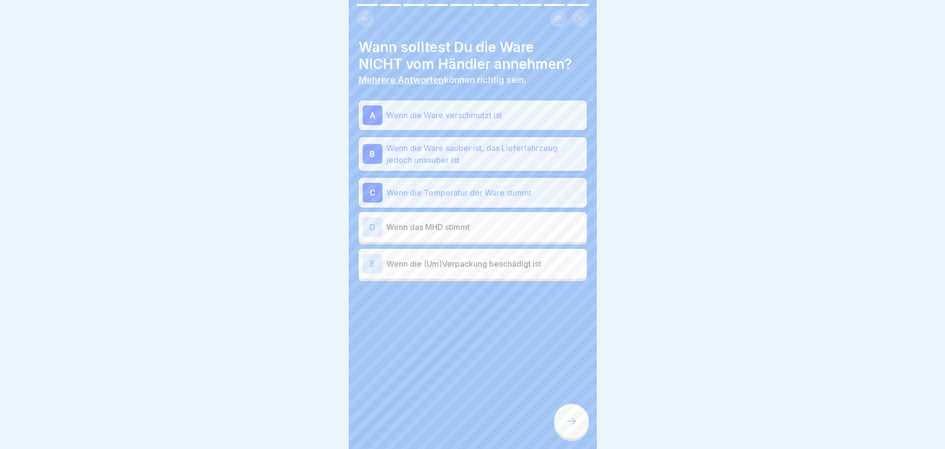
click at [469, 224] on p "Wenn das MHD stimmt" at bounding box center [485, 227] width 197 height 12
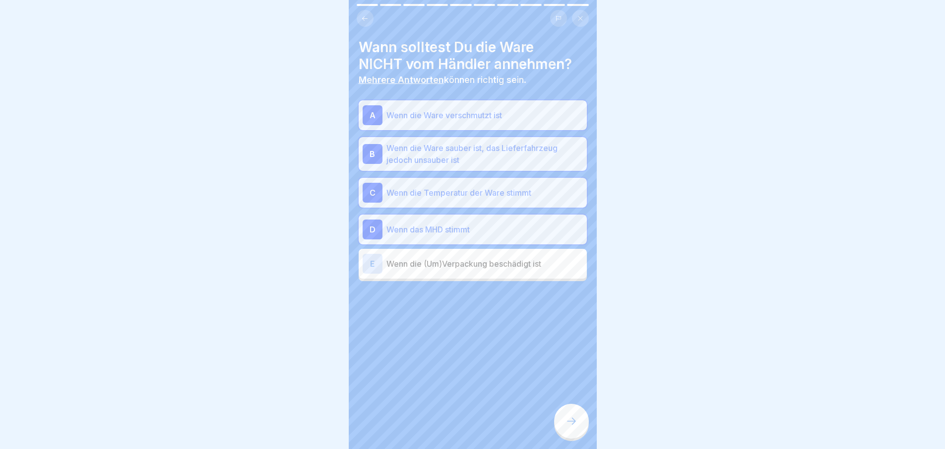
click at [467, 264] on p "Wenn die (Um)Verpackung beschädigt ist" at bounding box center [485, 264] width 197 height 12
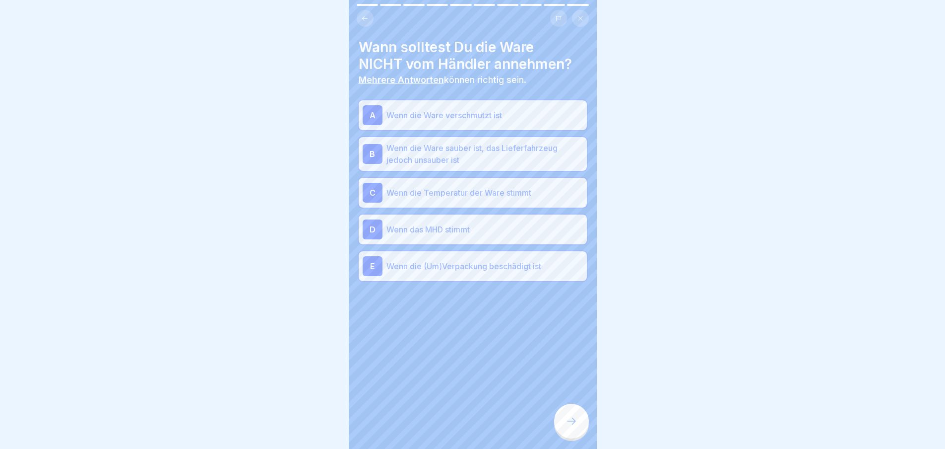
click at [573, 417] on div at bounding box center [571, 420] width 35 height 35
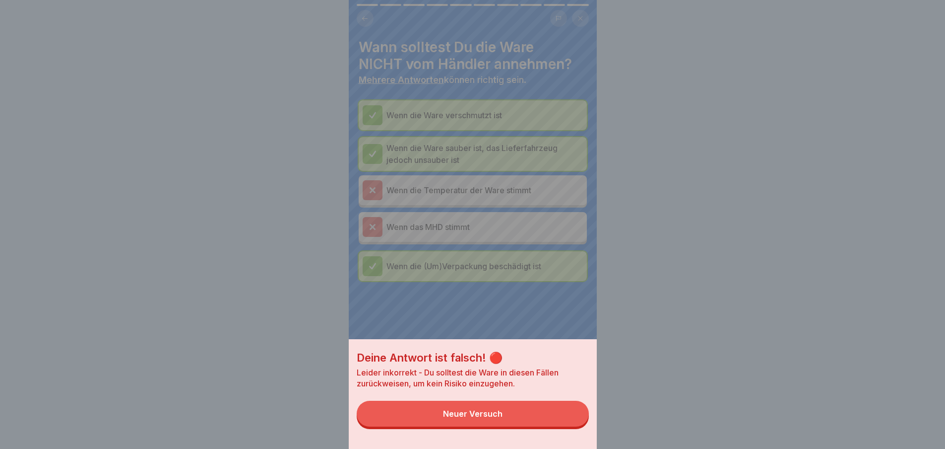
click at [570, 425] on button "Neuer Versuch" at bounding box center [473, 413] width 232 height 26
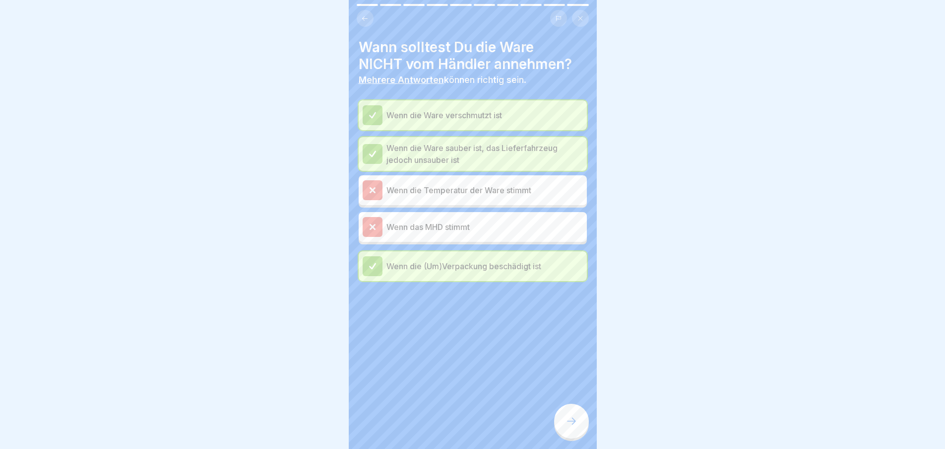
click at [581, 423] on div at bounding box center [571, 420] width 35 height 35
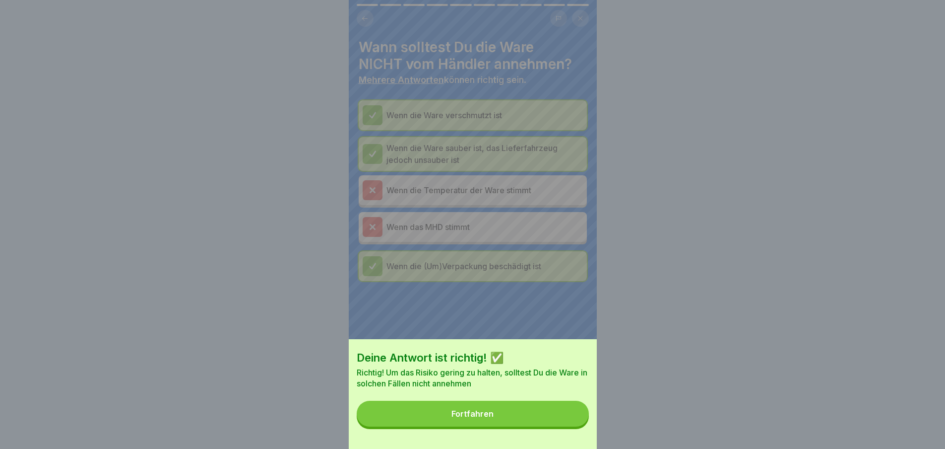
click at [565, 422] on button "Fortfahren" at bounding box center [473, 413] width 232 height 26
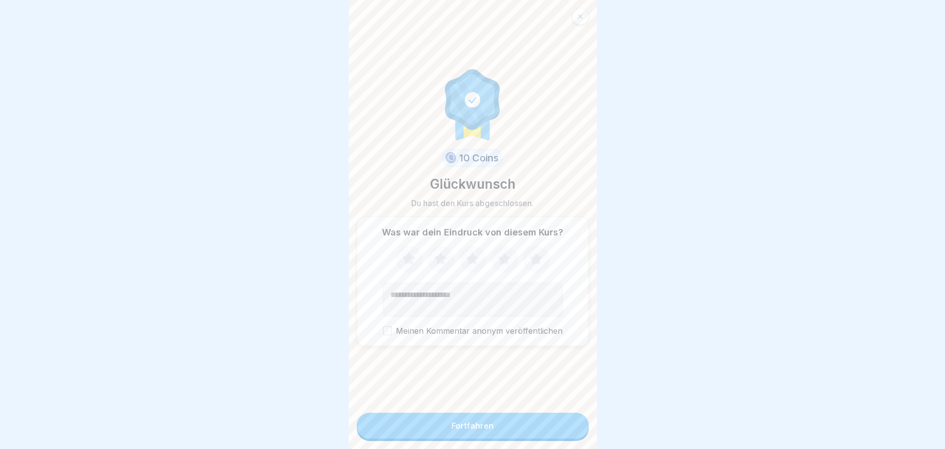
click at [533, 261] on icon at bounding box center [536, 258] width 13 height 12
click at [530, 434] on button "Fortfahren" at bounding box center [473, 425] width 232 height 26
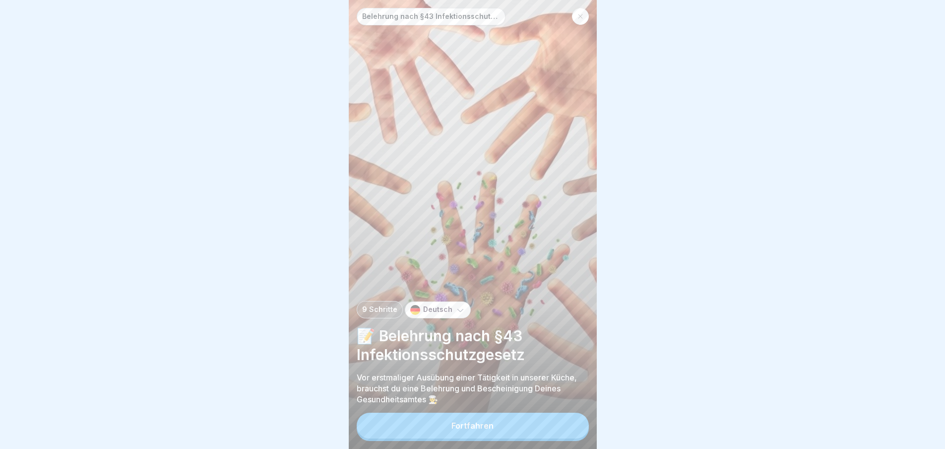
click at [523, 427] on button "Fortfahren" at bounding box center [473, 425] width 232 height 26
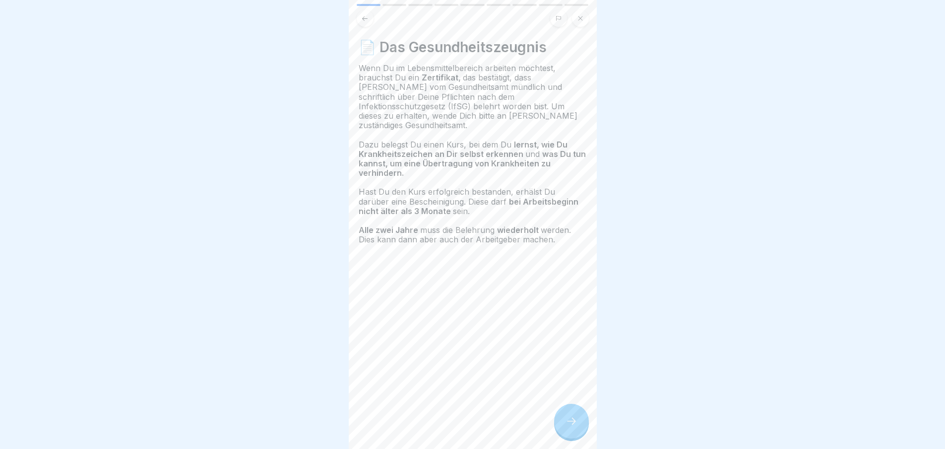
click at [577, 418] on div at bounding box center [571, 420] width 35 height 35
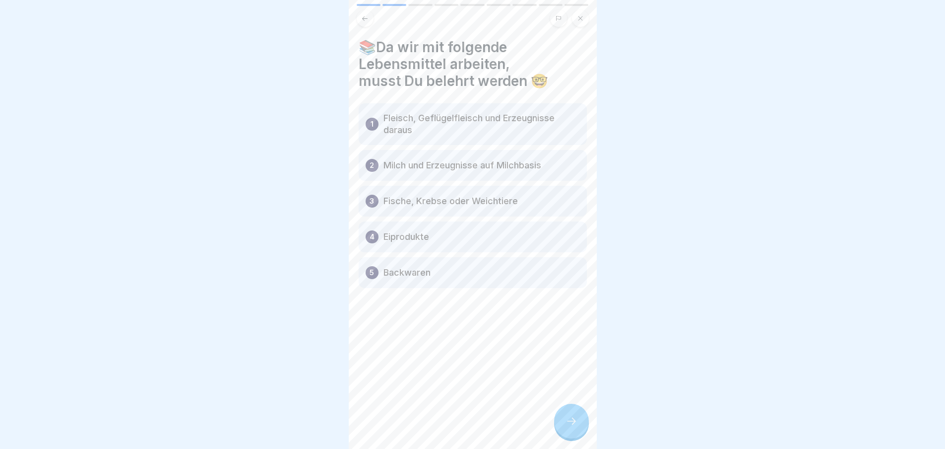
click at [586, 425] on div at bounding box center [571, 420] width 35 height 35
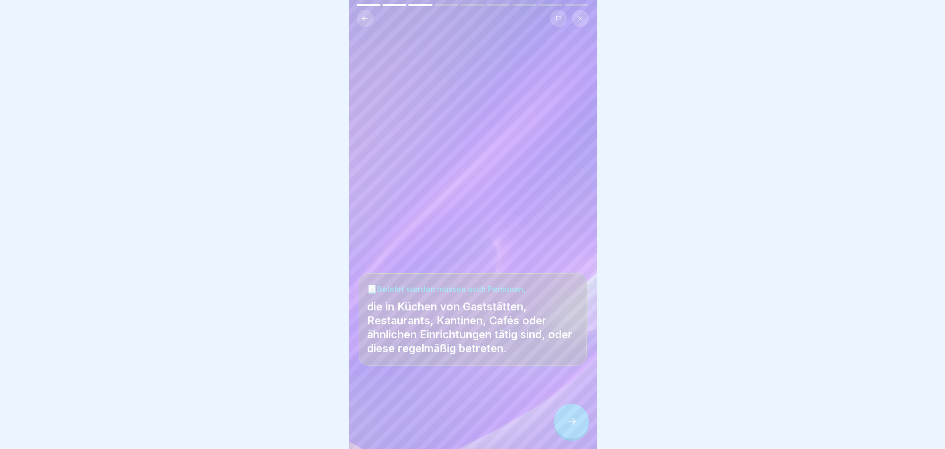
click at [586, 428] on div at bounding box center [571, 420] width 35 height 35
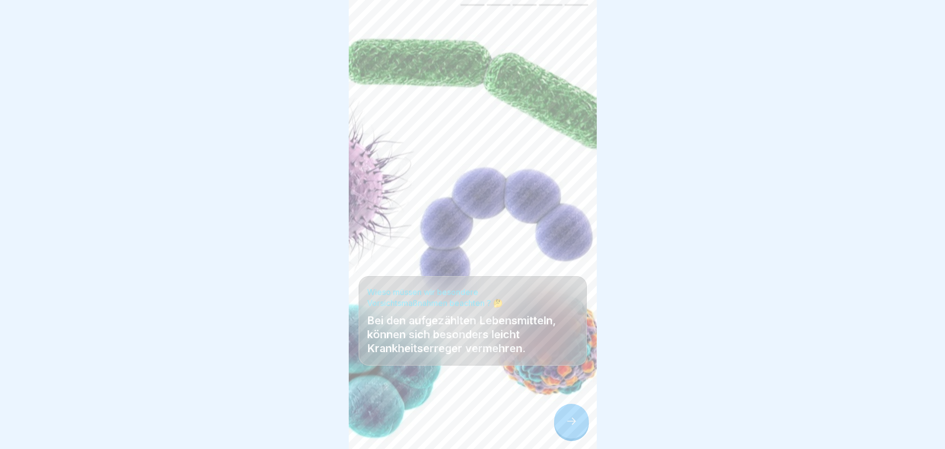
click at [582, 429] on div at bounding box center [571, 420] width 35 height 35
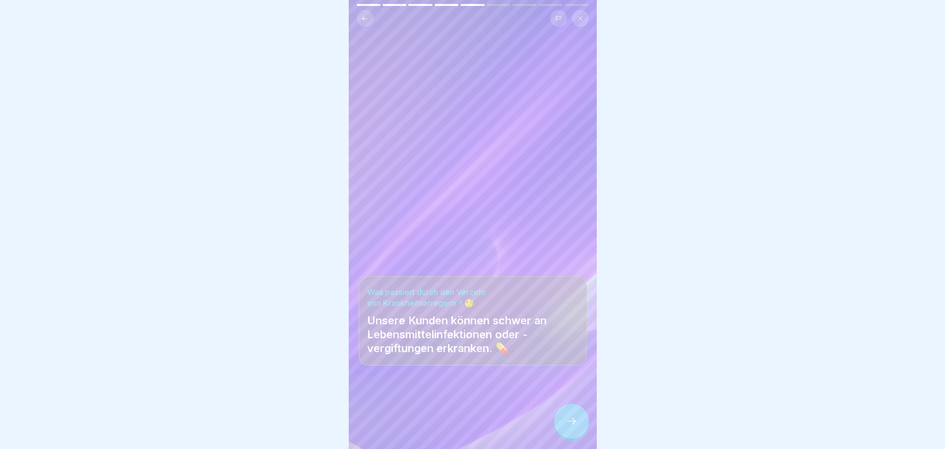
click at [570, 427] on icon at bounding box center [572, 421] width 12 height 12
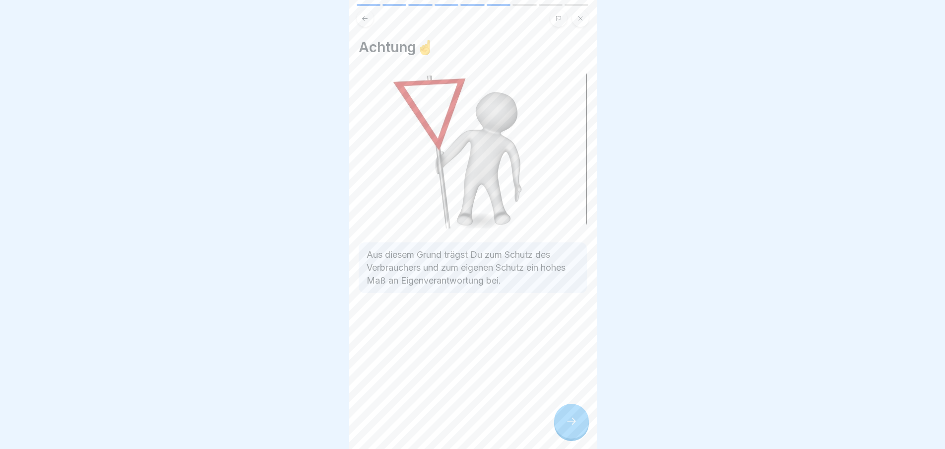
click at [574, 424] on icon at bounding box center [571, 420] width 9 height 7
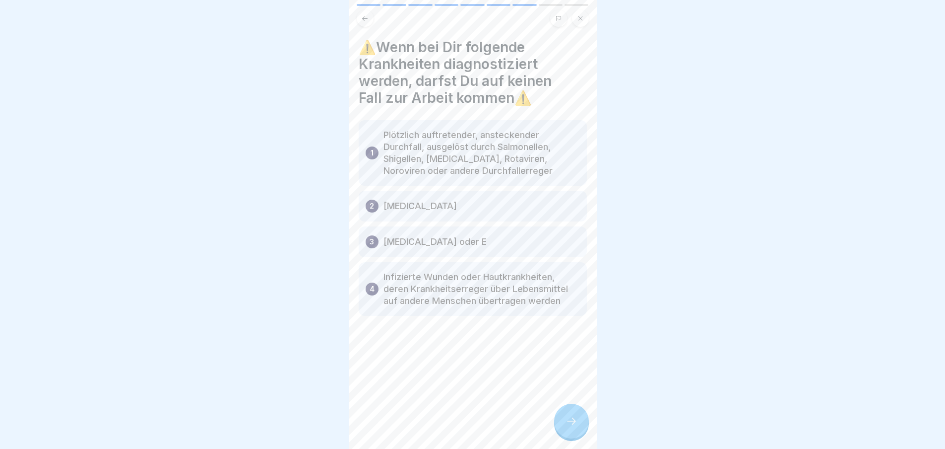
click at [578, 432] on div at bounding box center [571, 420] width 35 height 35
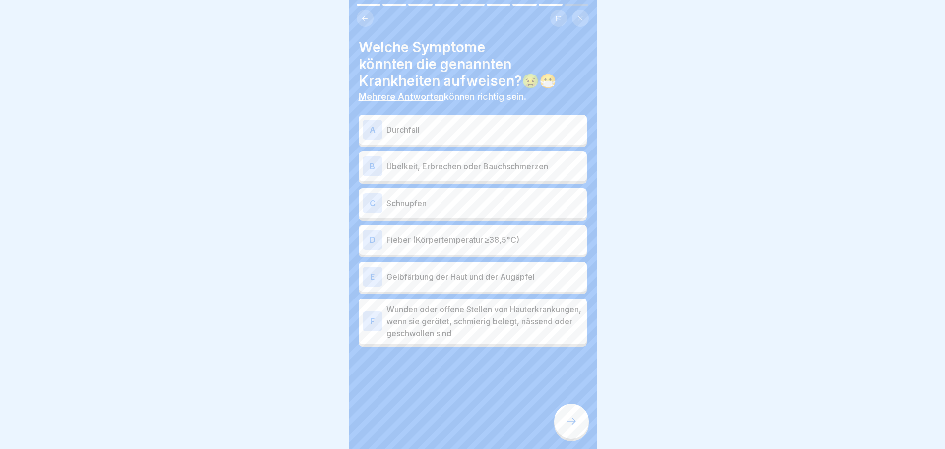
click at [587, 426] on div at bounding box center [571, 420] width 35 height 35
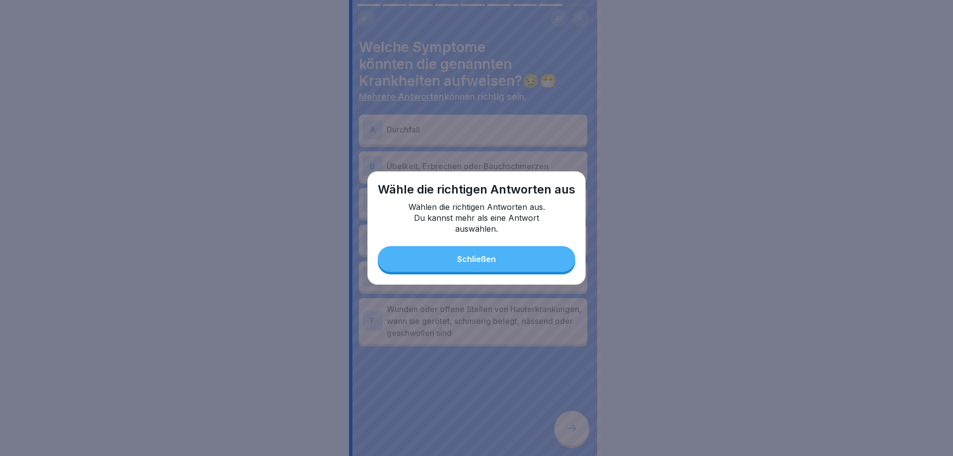
click at [517, 256] on button "Schließen" at bounding box center [477, 259] width 198 height 26
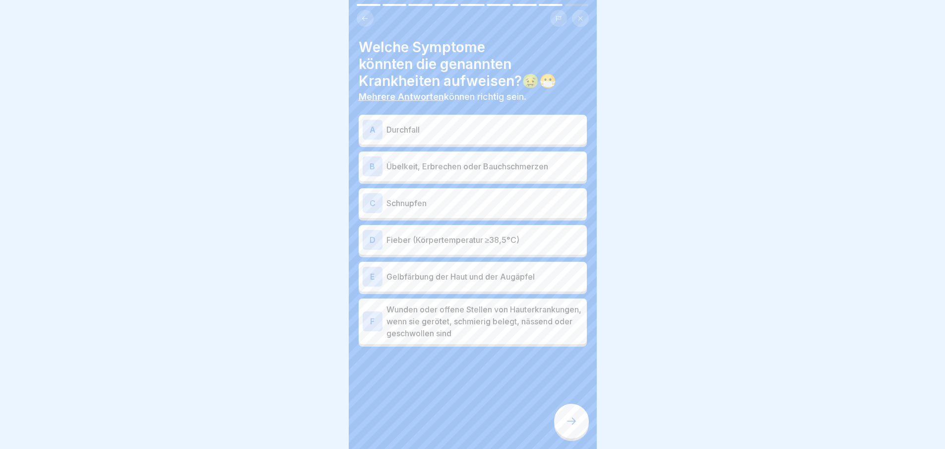
click at [478, 123] on div "A Durchfall" at bounding box center [473, 130] width 220 height 20
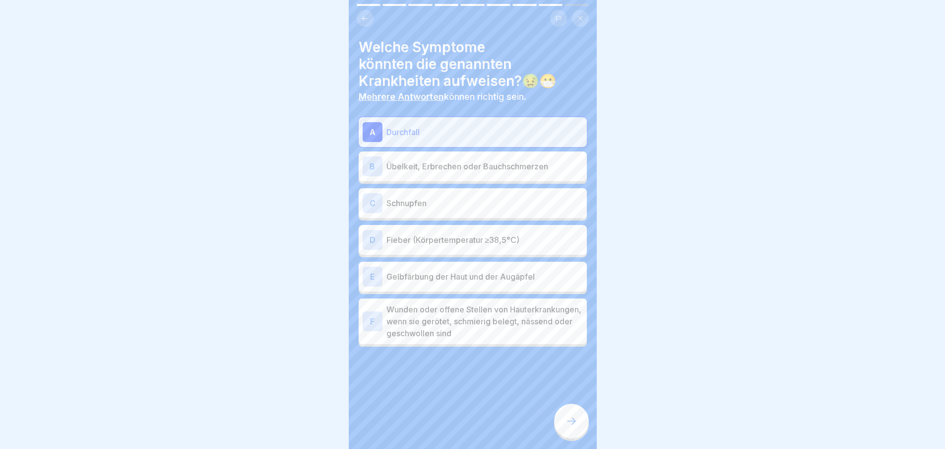
click at [569, 427] on icon at bounding box center [572, 421] width 12 height 12
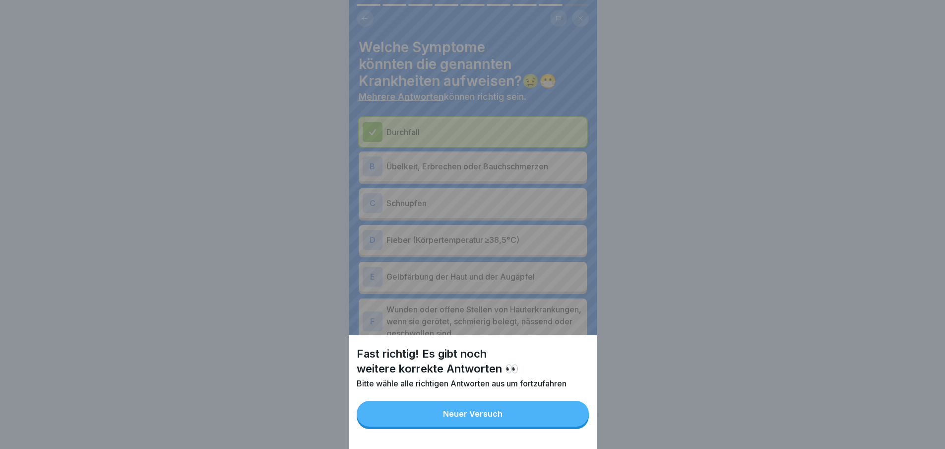
click at [540, 426] on button "Neuer Versuch" at bounding box center [473, 413] width 232 height 26
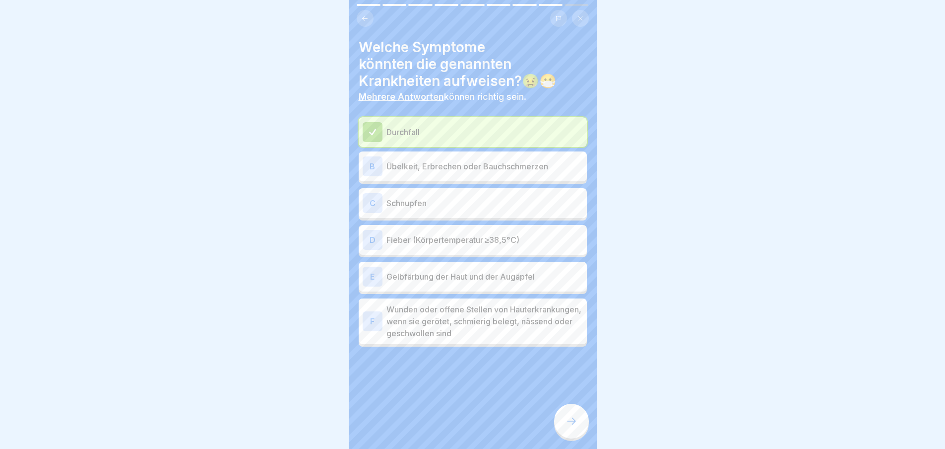
click at [494, 154] on div "B Übelkeit, Erbrechen oder Bauchschmerzen" at bounding box center [473, 166] width 228 height 30
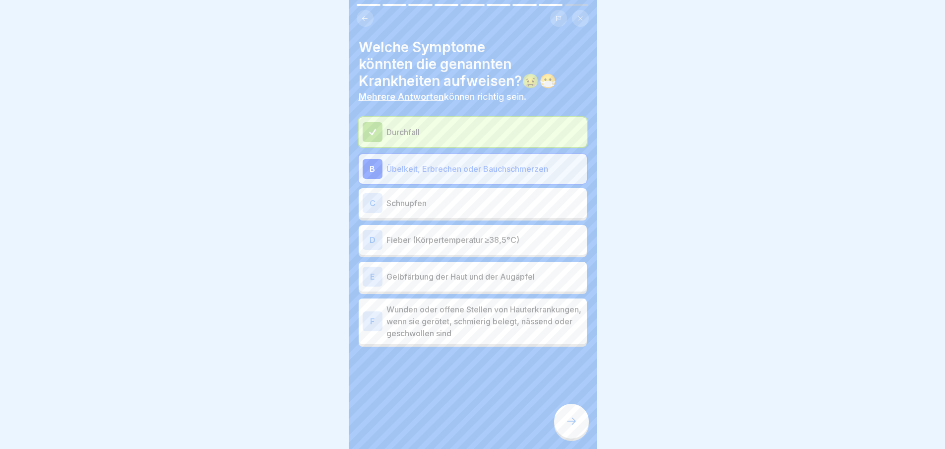
click at [489, 252] on div "D Fieber (Körpertemperatur ≥38,5°C)" at bounding box center [473, 240] width 228 height 30
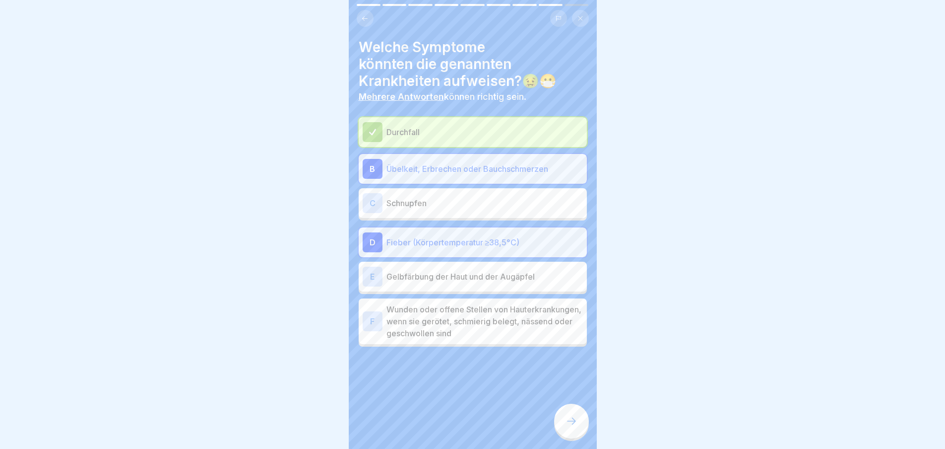
click at [482, 287] on div "E Gelbfärbung der Haut und der Augäpfel" at bounding box center [473, 277] width 228 height 30
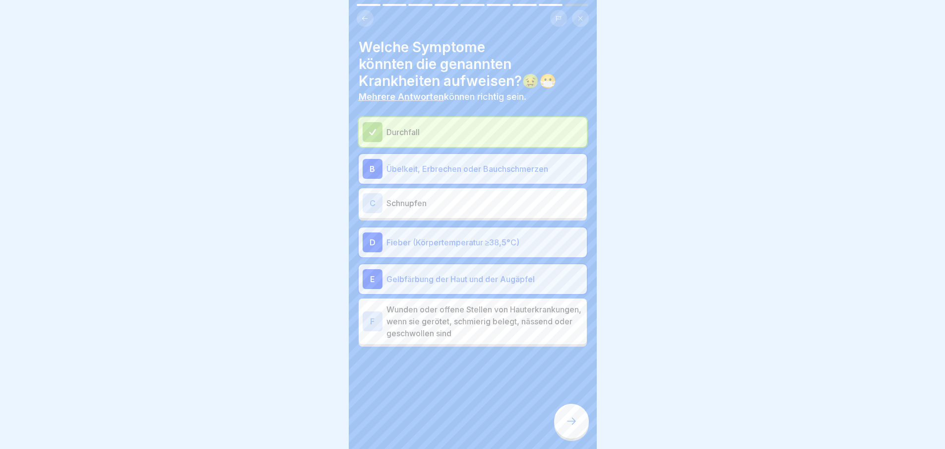
click at [572, 427] on icon at bounding box center [572, 421] width 12 height 12
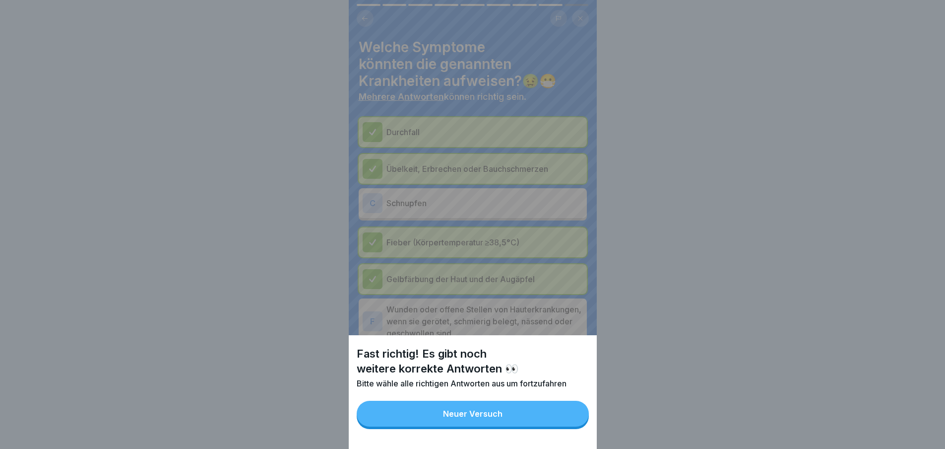
click at [565, 424] on button "Neuer Versuch" at bounding box center [473, 413] width 232 height 26
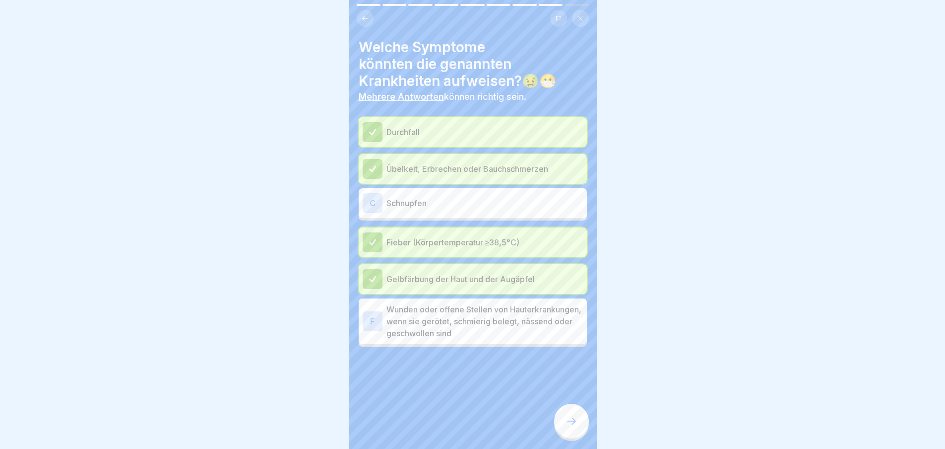
click at [506, 323] on p "Wunden oder offene Stellen von Hauterkrankungen, wenn sie gerötet, schmierig be…" at bounding box center [485, 321] width 197 height 36
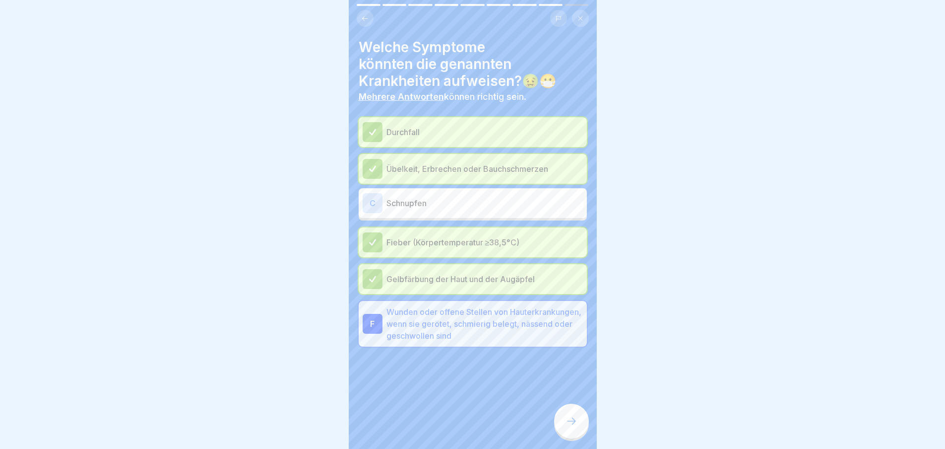
click at [565, 415] on div at bounding box center [571, 420] width 35 height 35
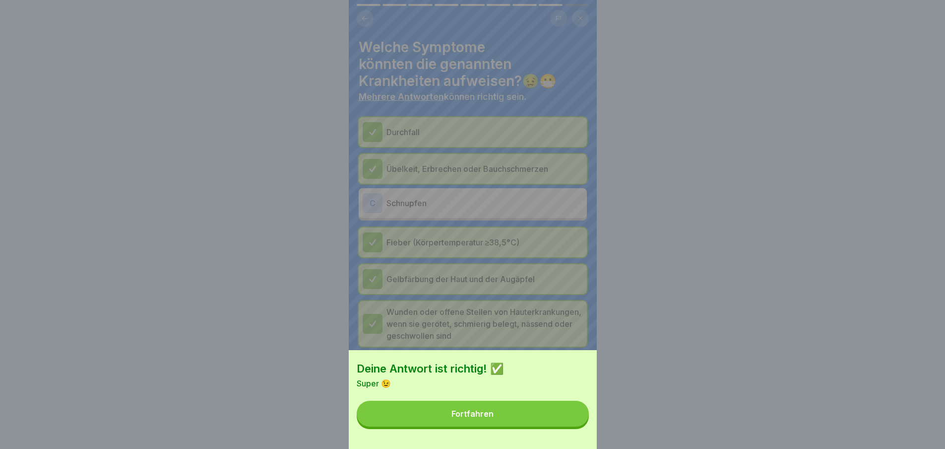
click at [568, 426] on button "Fortfahren" at bounding box center [473, 413] width 232 height 26
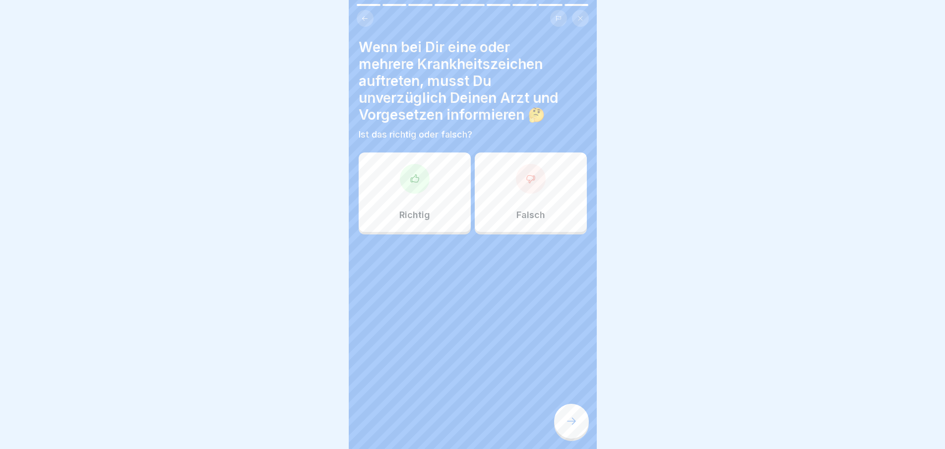
click at [418, 177] on div at bounding box center [415, 179] width 30 height 30
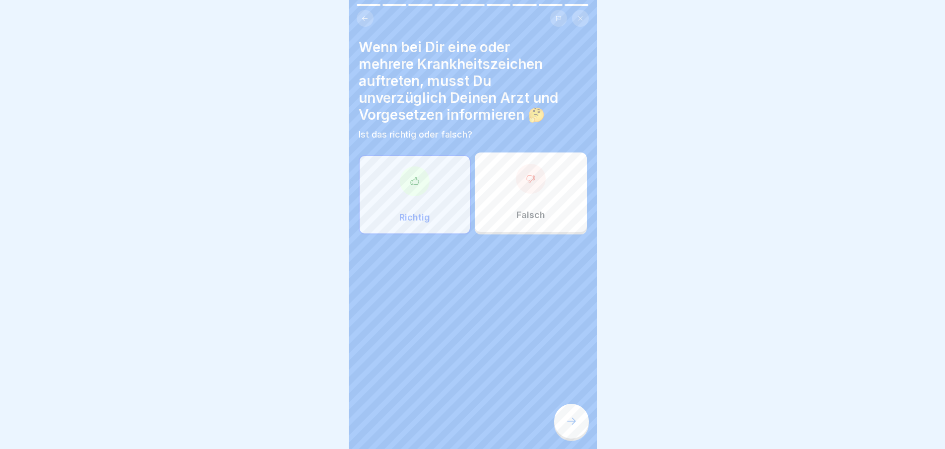
click at [568, 419] on div at bounding box center [571, 420] width 35 height 35
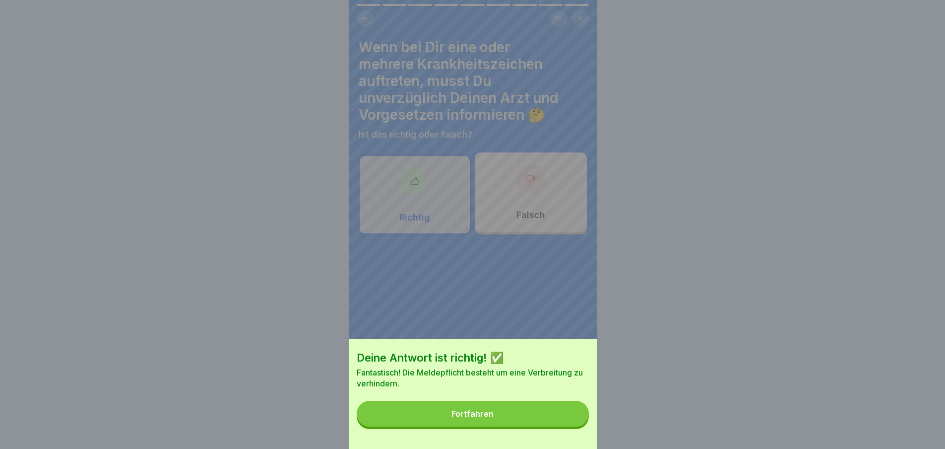
click at [562, 416] on button "Fortfahren" at bounding box center [473, 413] width 232 height 26
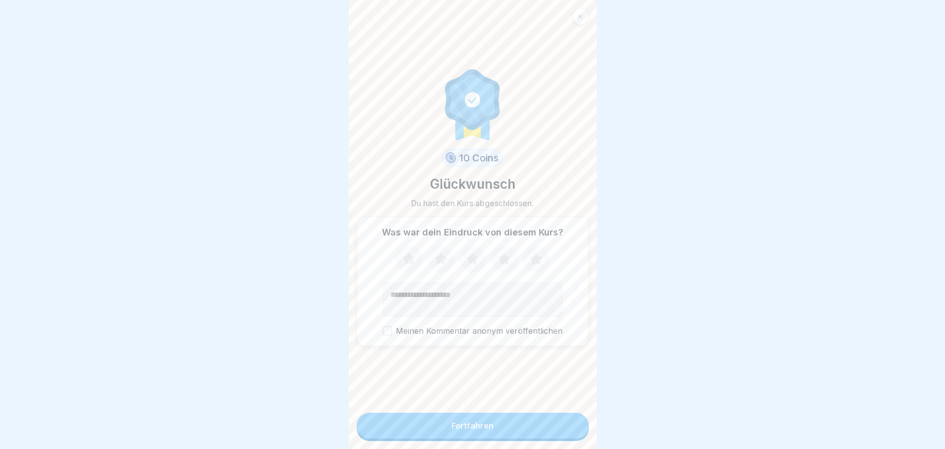
click at [514, 425] on button "Fortfahren" at bounding box center [473, 425] width 232 height 26
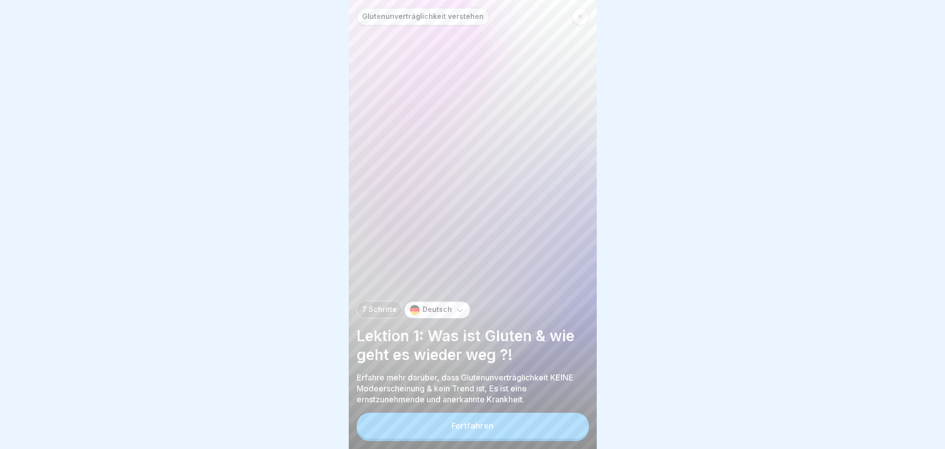
click at [515, 429] on button "Fortfahren" at bounding box center [473, 425] width 232 height 26
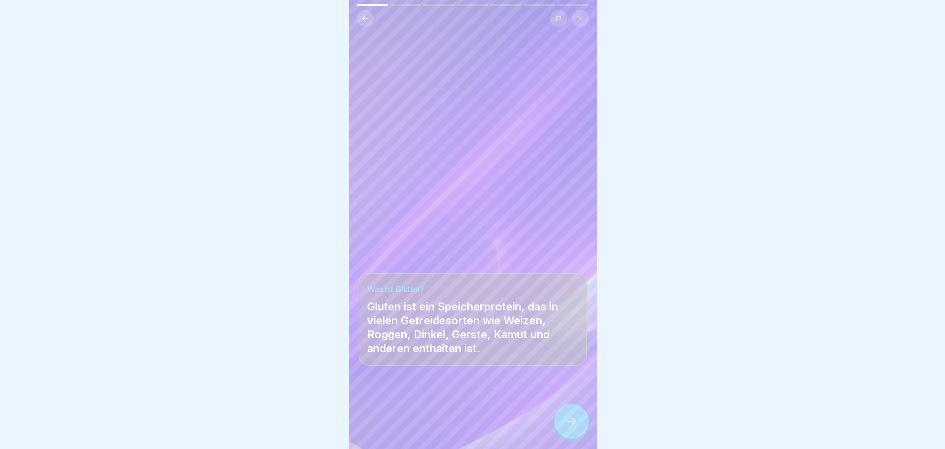
click at [573, 417] on div at bounding box center [571, 420] width 35 height 35
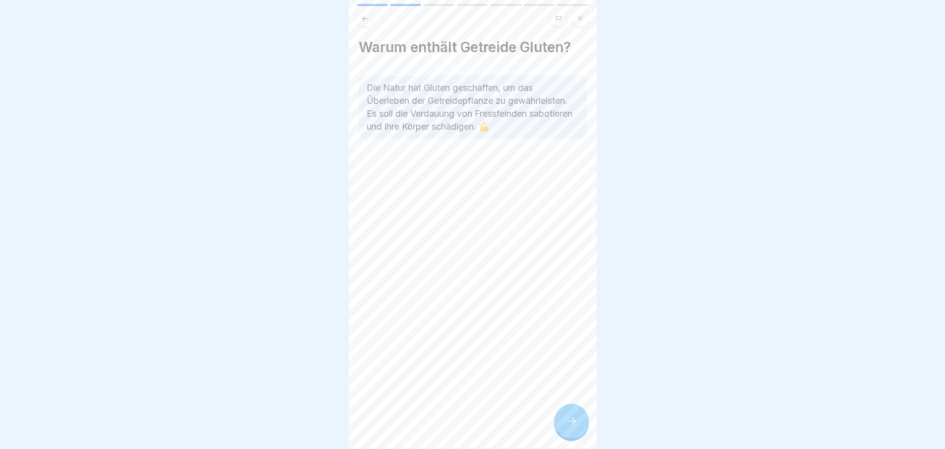
click at [581, 416] on div at bounding box center [571, 420] width 35 height 35
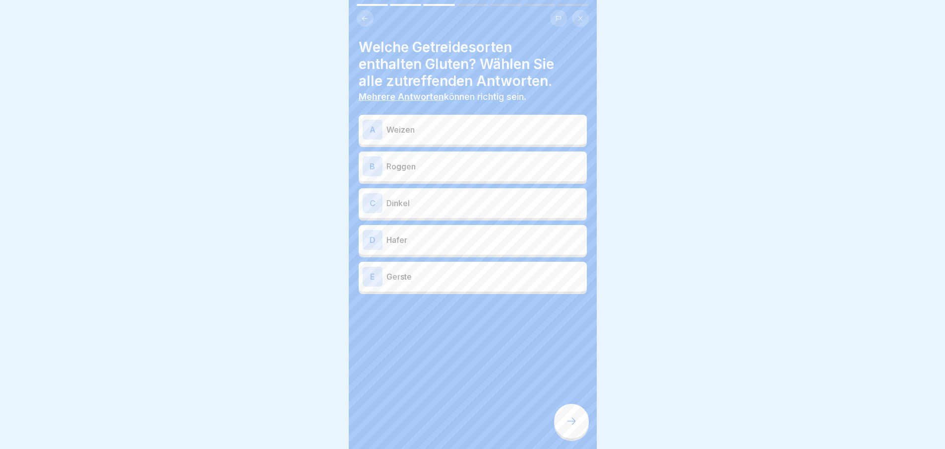
click at [446, 132] on p "Weizen" at bounding box center [485, 130] width 197 height 12
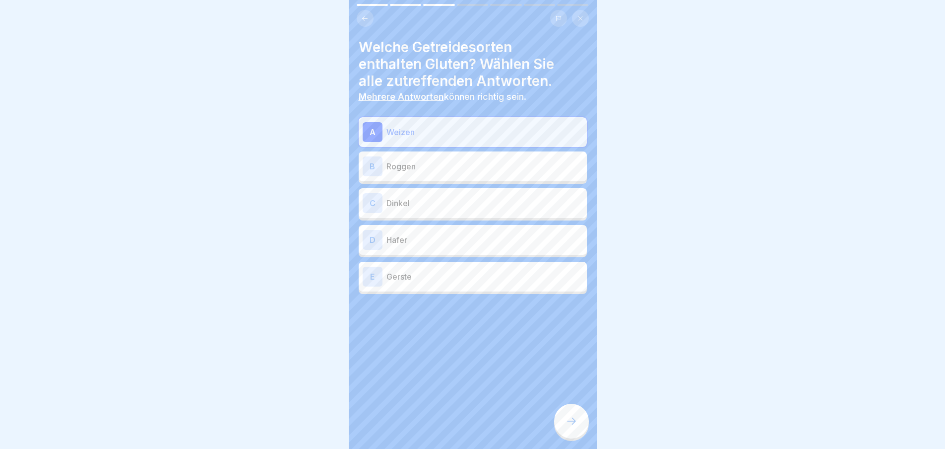
click at [457, 168] on p "Roggen" at bounding box center [485, 166] width 197 height 12
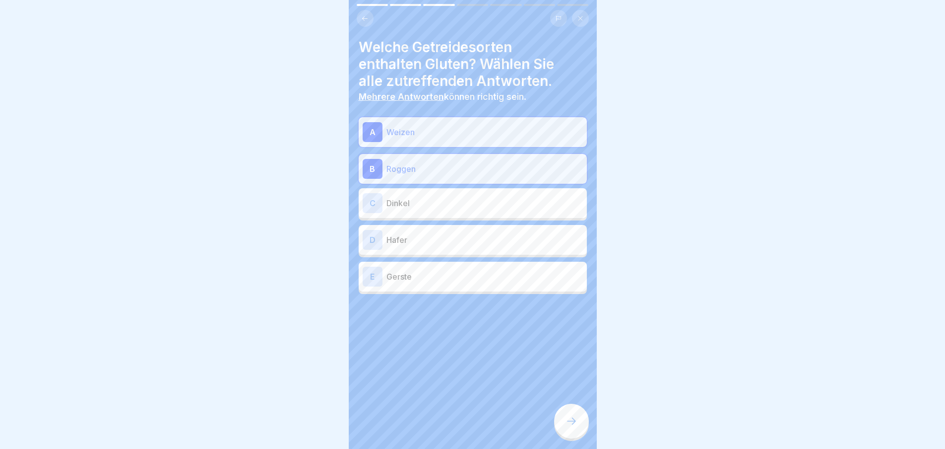
click at [459, 213] on div "[PERSON_NAME]" at bounding box center [473, 203] width 228 height 30
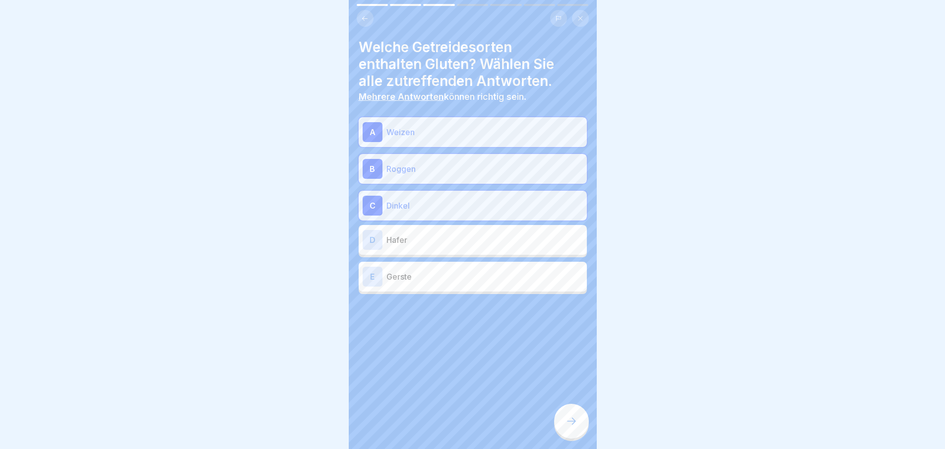
click at [455, 245] on p "Hafer" at bounding box center [485, 240] width 197 height 12
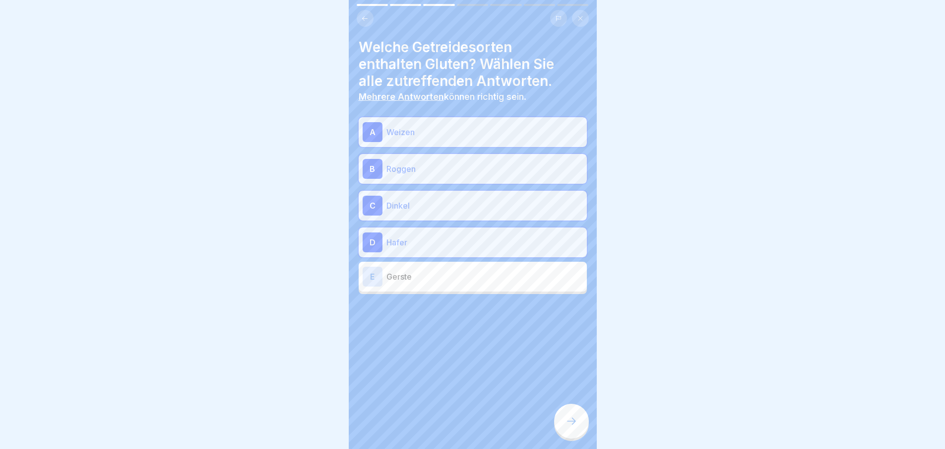
click at [469, 269] on div "E Gerste" at bounding box center [473, 277] width 220 height 20
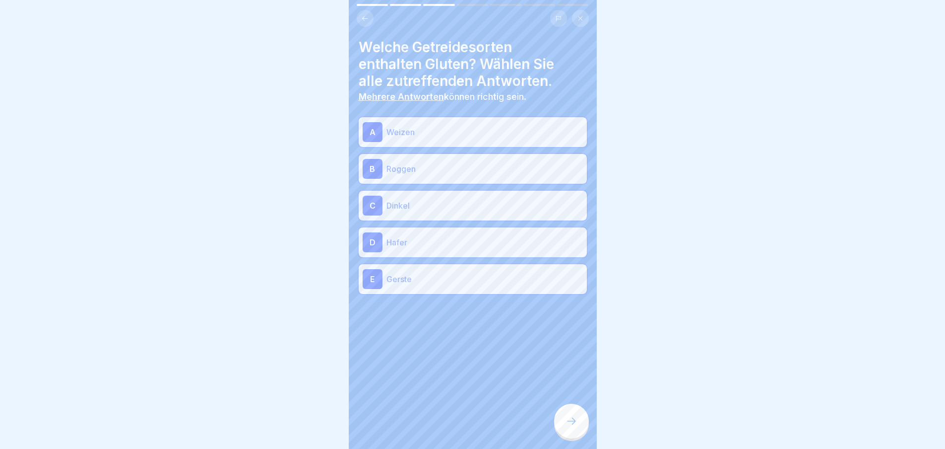
click at [569, 427] on icon at bounding box center [572, 421] width 12 height 12
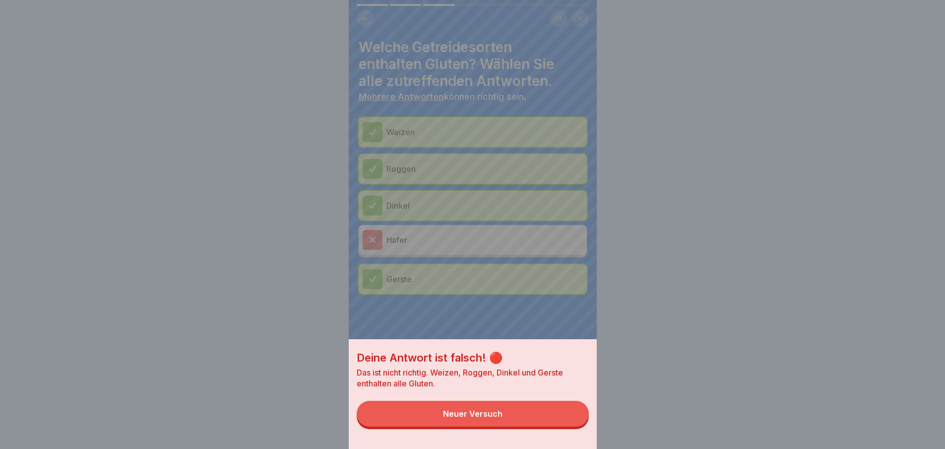
click at [543, 416] on button "Neuer Versuch" at bounding box center [473, 413] width 232 height 26
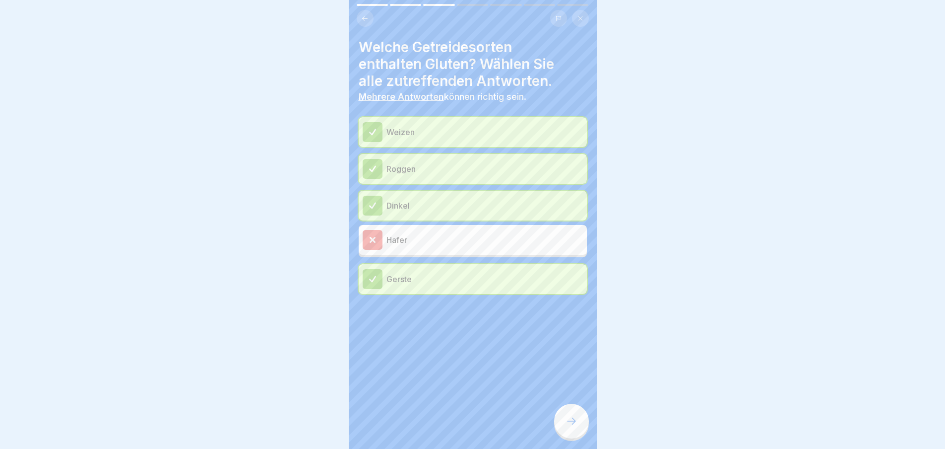
click at [573, 416] on div at bounding box center [571, 420] width 35 height 35
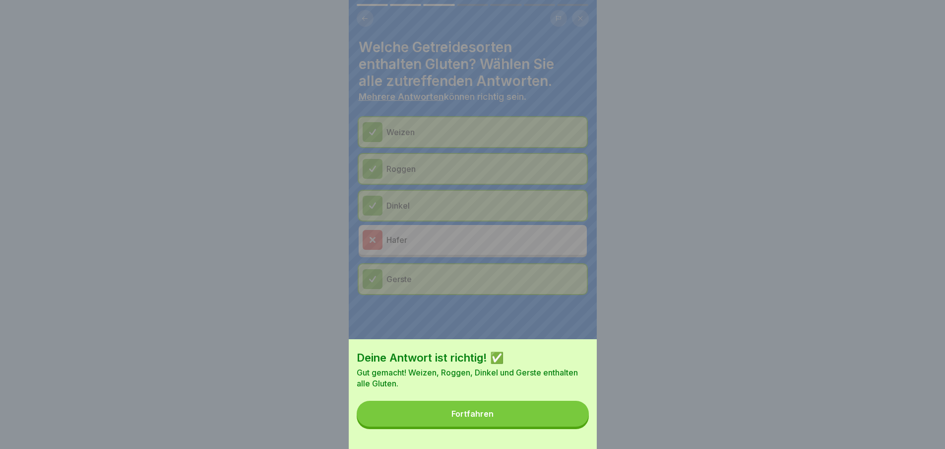
click at [568, 415] on button "Fortfahren" at bounding box center [473, 413] width 232 height 26
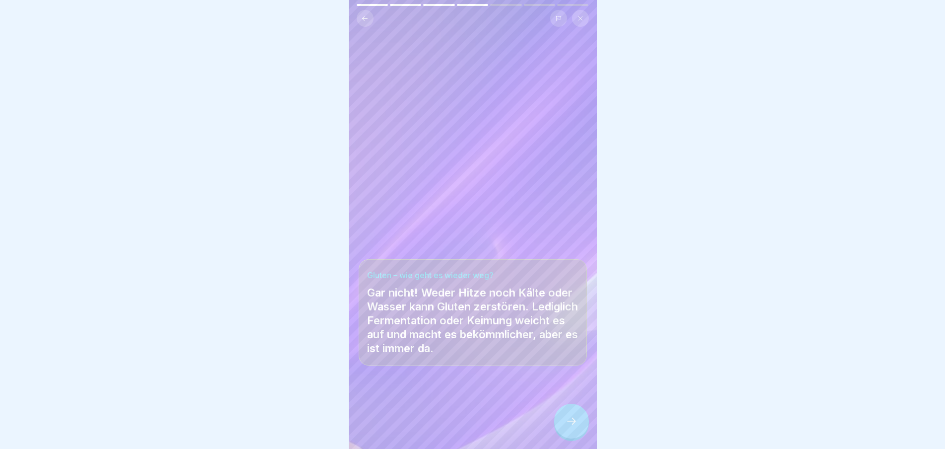
click at [570, 423] on icon at bounding box center [572, 421] width 12 height 12
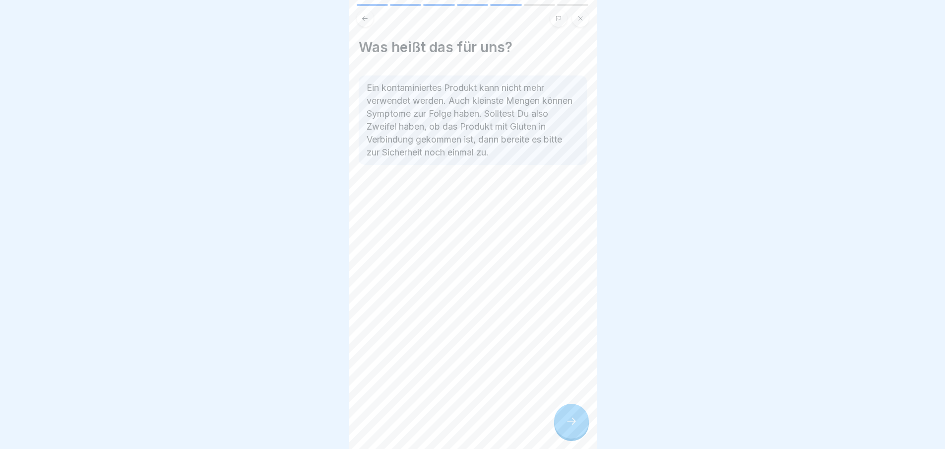
click at [581, 410] on div "Was heißt das für uns? Ein kontaminiertes Produkt kann nicht mehr verwendet wer…" at bounding box center [473, 224] width 248 height 449
click at [566, 424] on icon at bounding box center [572, 421] width 12 height 12
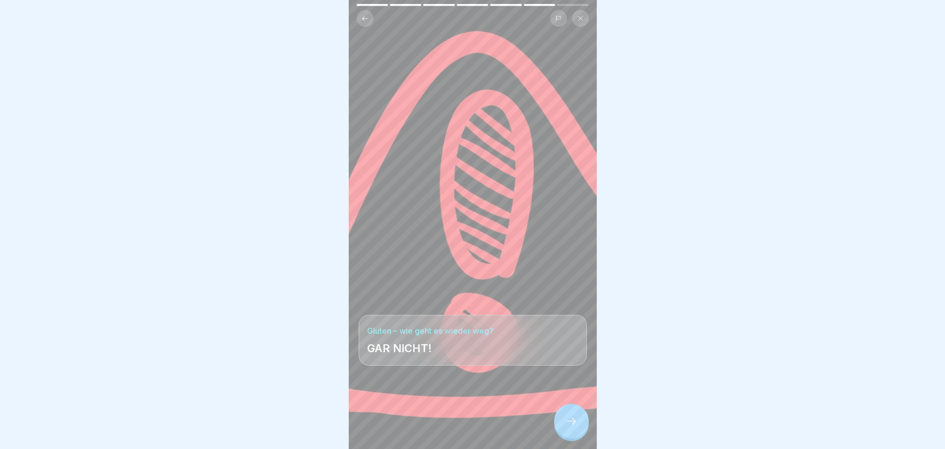
click at [567, 424] on icon at bounding box center [571, 420] width 9 height 7
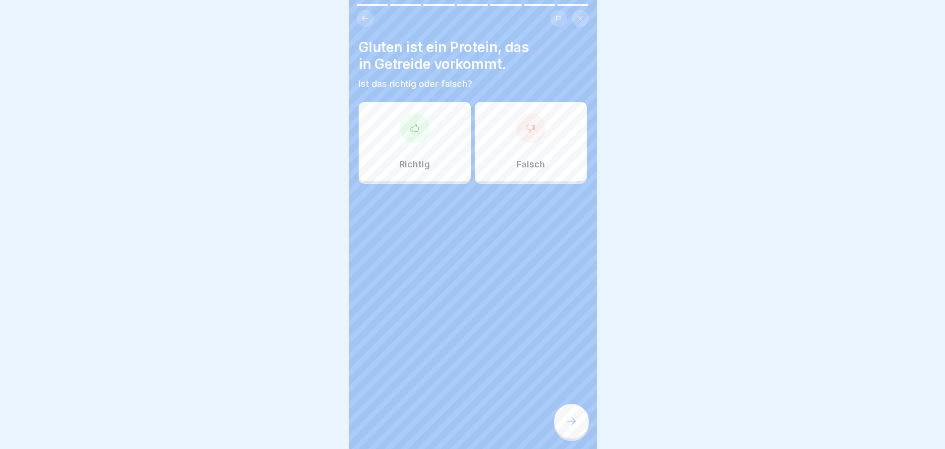
click at [578, 414] on div at bounding box center [571, 420] width 35 height 35
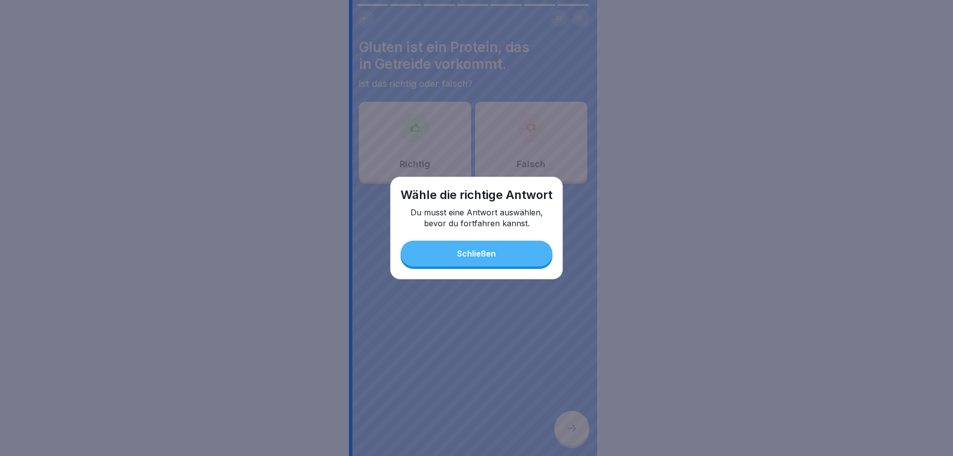
click at [506, 263] on button "Schließen" at bounding box center [476, 254] width 152 height 26
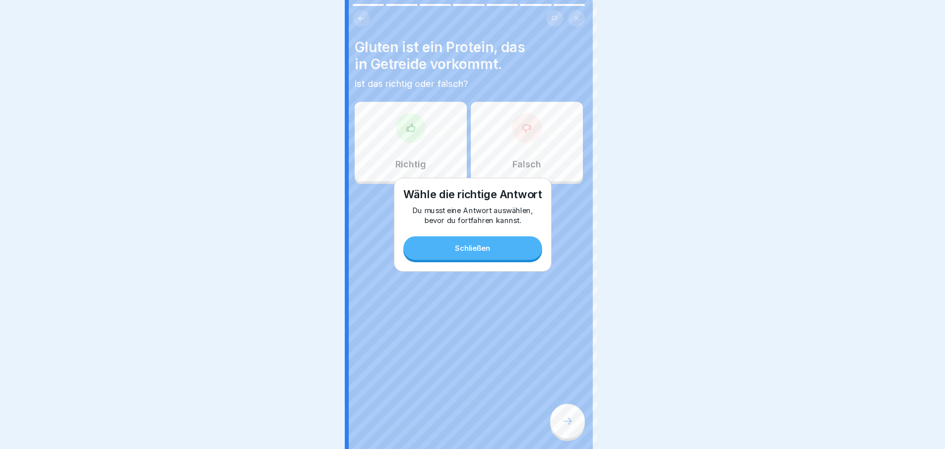
click at [421, 151] on div "Richtig" at bounding box center [411, 141] width 112 height 79
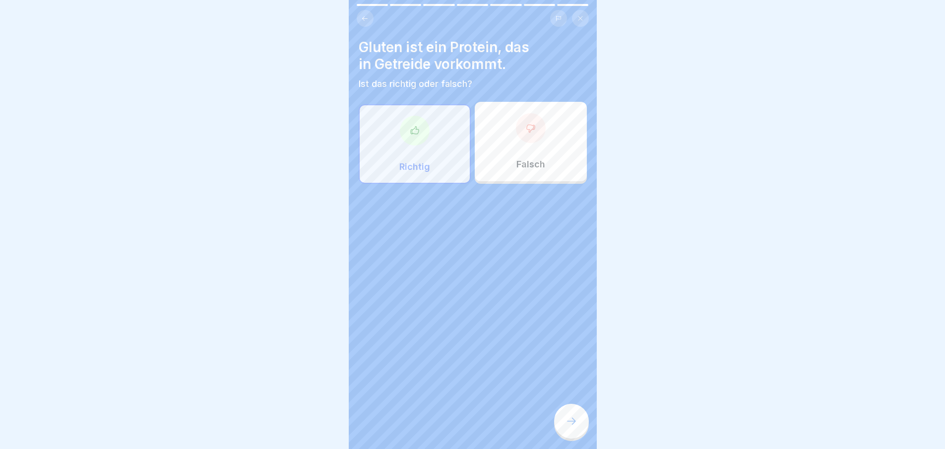
click at [571, 426] on icon at bounding box center [572, 421] width 12 height 12
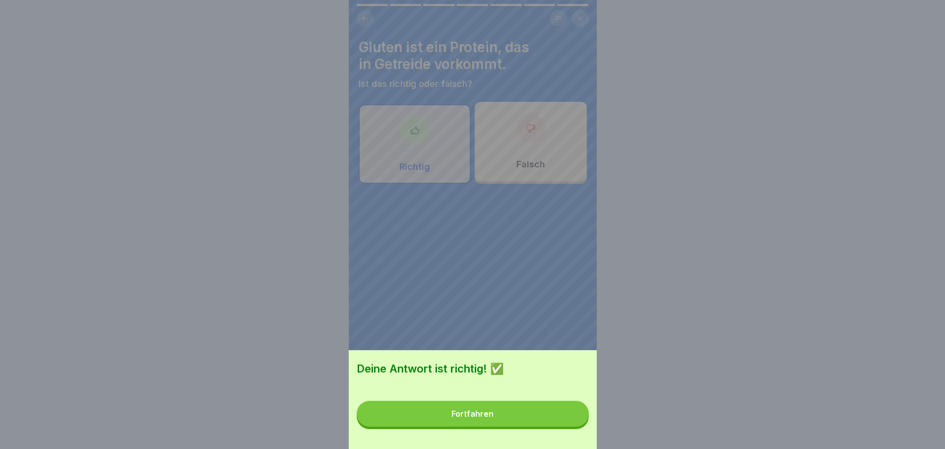
click at [543, 409] on button "Fortfahren" at bounding box center [473, 413] width 232 height 26
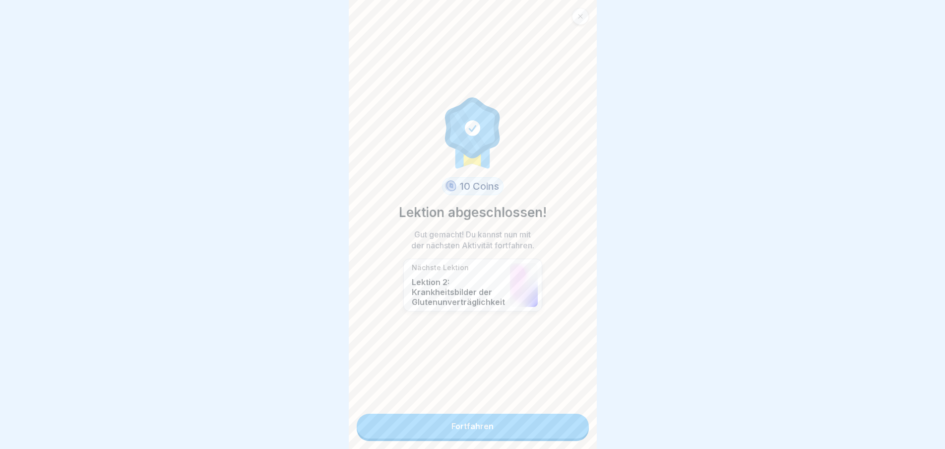
click at [538, 414] on link "Fortfahren" at bounding box center [473, 425] width 232 height 25
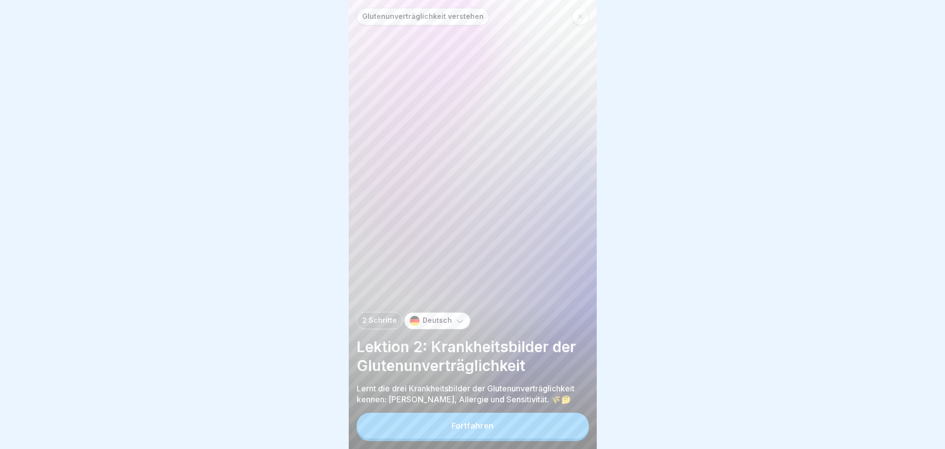
click at [513, 427] on button "Fortfahren" at bounding box center [473, 425] width 232 height 26
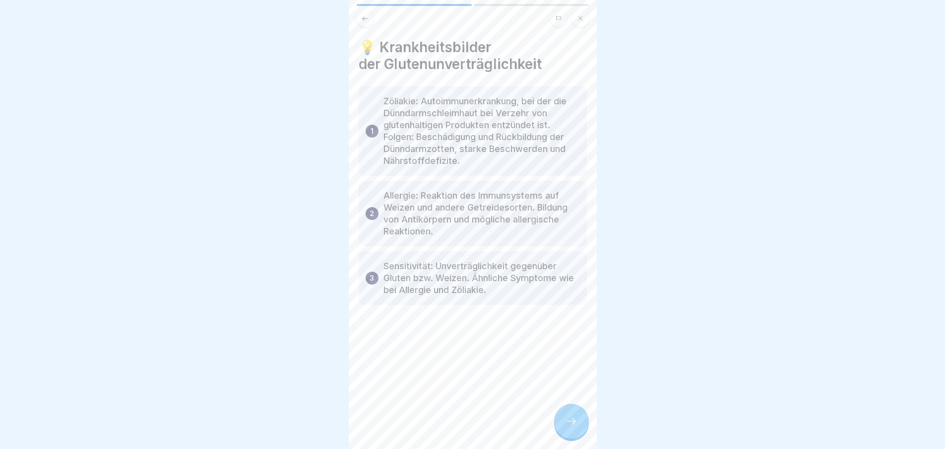
click at [569, 422] on div at bounding box center [571, 420] width 35 height 35
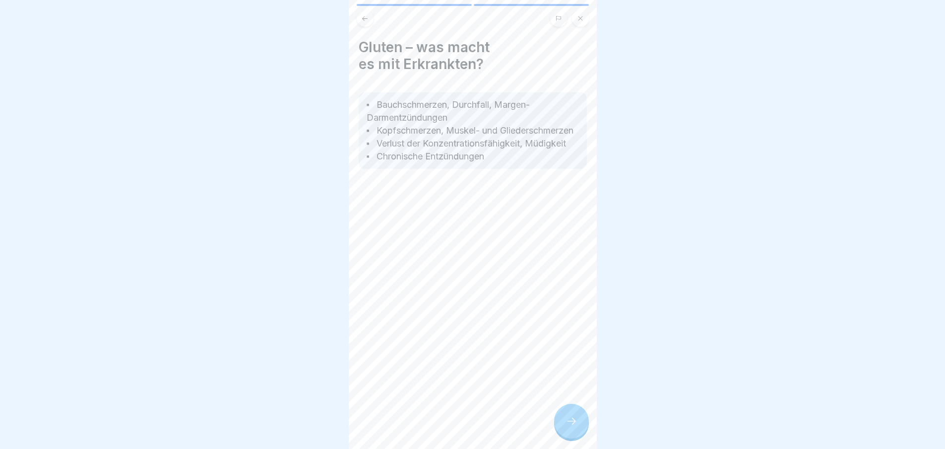
click at [577, 425] on icon at bounding box center [572, 421] width 12 height 12
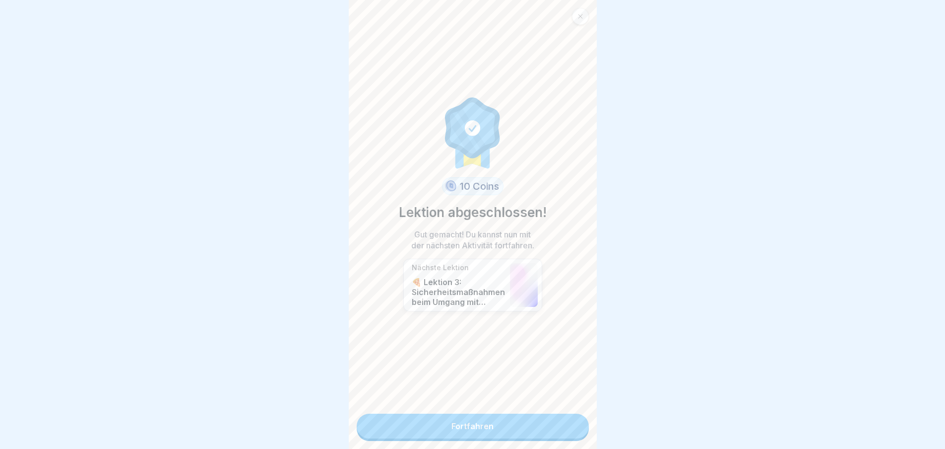
click at [541, 433] on link "Fortfahren" at bounding box center [473, 425] width 232 height 25
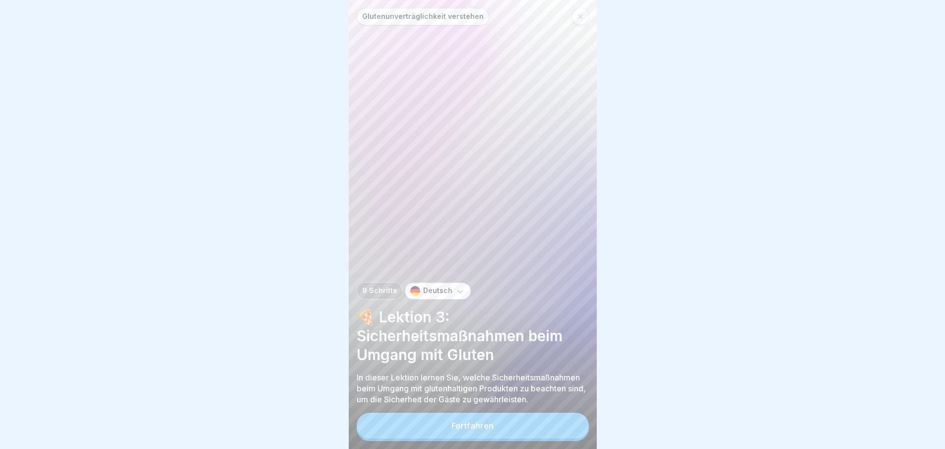
click at [533, 427] on button "Fortfahren" at bounding box center [473, 425] width 232 height 26
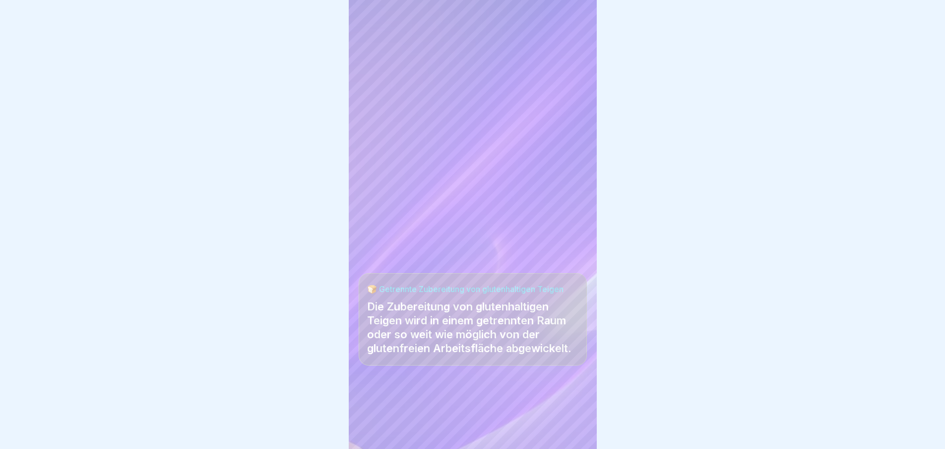
click at [542, 429] on div at bounding box center [473, 419] width 228 height 60
click at [575, 427] on icon at bounding box center [572, 421] width 12 height 12
click at [573, 425] on icon at bounding box center [572, 421] width 12 height 12
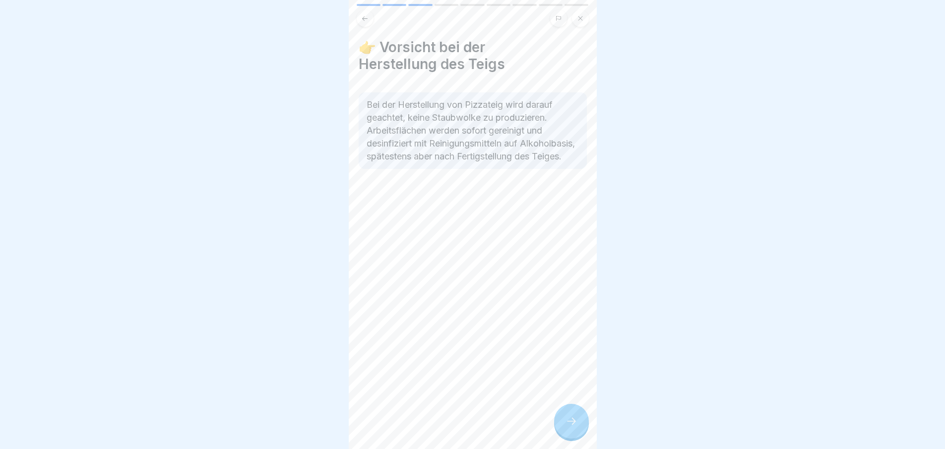
click at [581, 424] on div at bounding box center [571, 420] width 35 height 35
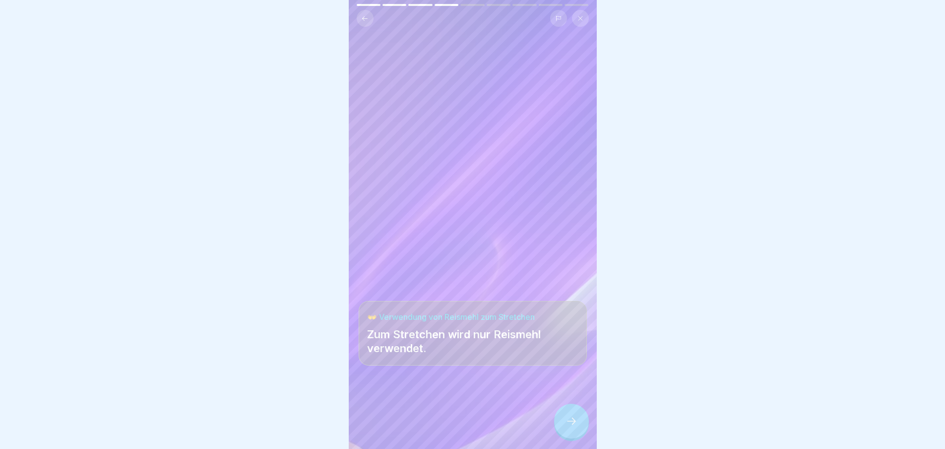
click at [577, 427] on icon at bounding box center [572, 421] width 12 height 12
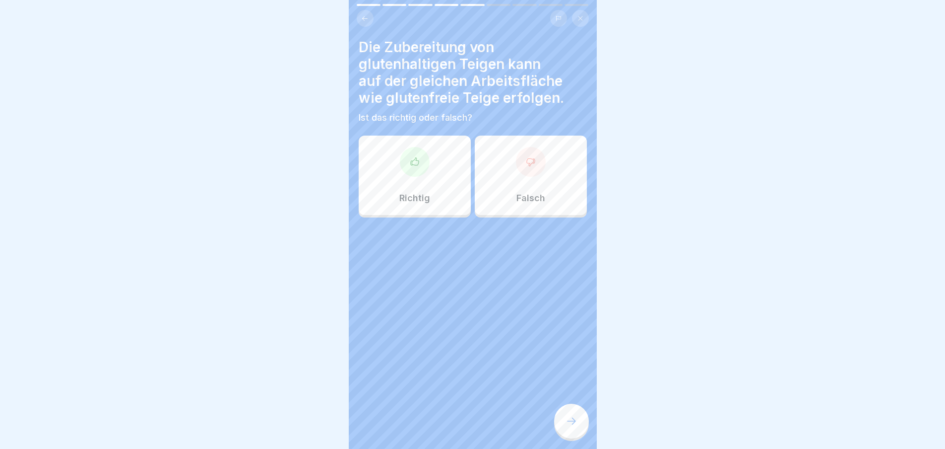
click at [572, 426] on icon at bounding box center [572, 421] width 12 height 12
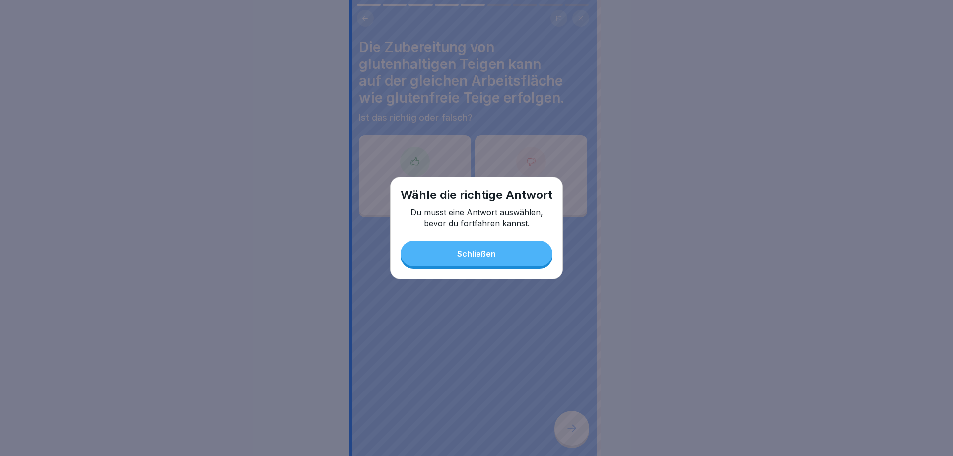
click at [500, 257] on button "Schließen" at bounding box center [476, 254] width 152 height 26
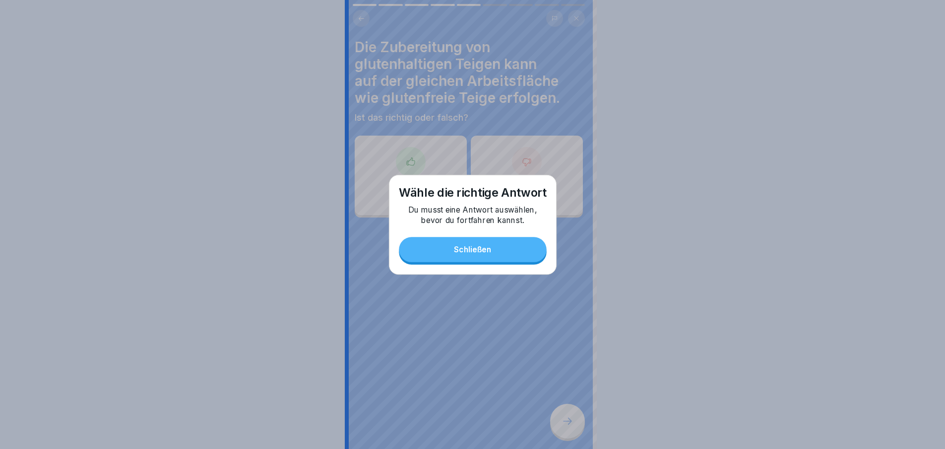
click at [401, 193] on p "Richtig" at bounding box center [411, 198] width 31 height 11
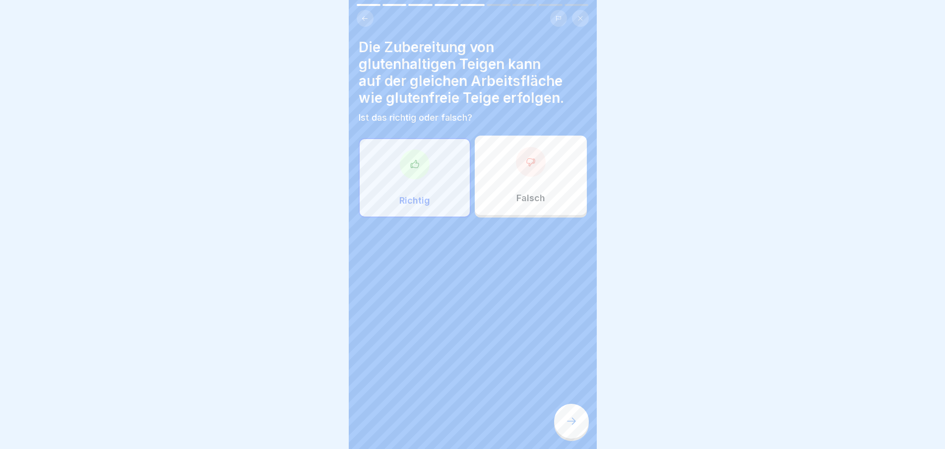
click at [567, 427] on icon at bounding box center [572, 421] width 12 height 12
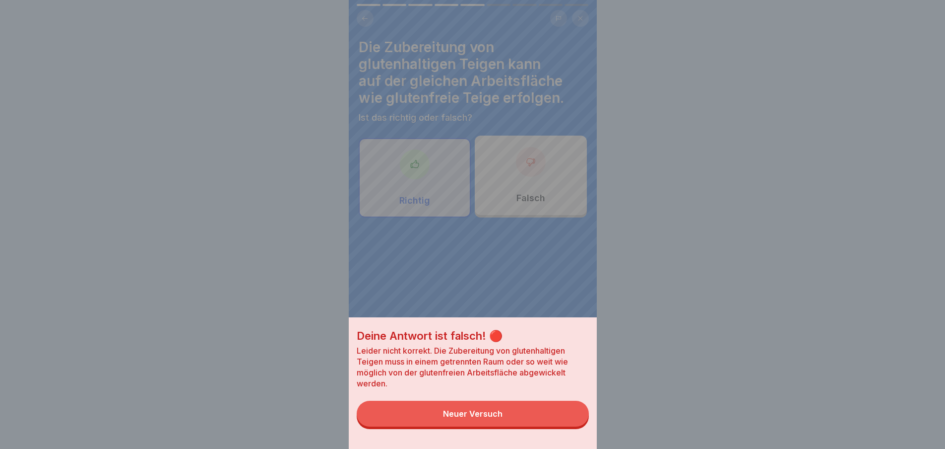
click at [565, 423] on button "Neuer Versuch" at bounding box center [473, 413] width 232 height 26
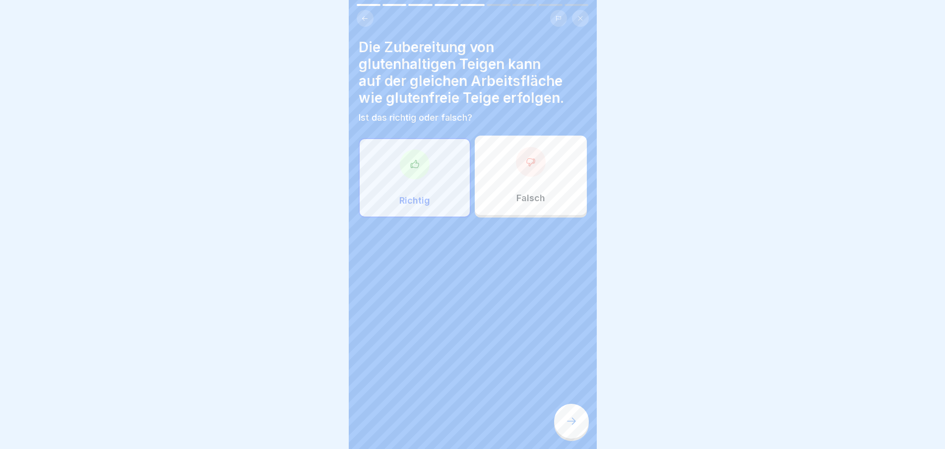
scroll to position [7, 0]
click at [576, 421] on icon at bounding box center [572, 421] width 12 height 12
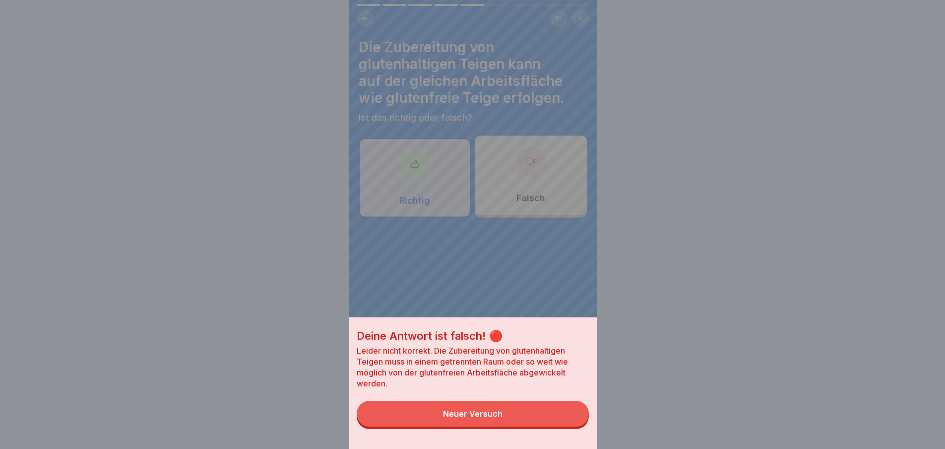
click at [572, 421] on button "Neuer Versuch" at bounding box center [473, 413] width 232 height 26
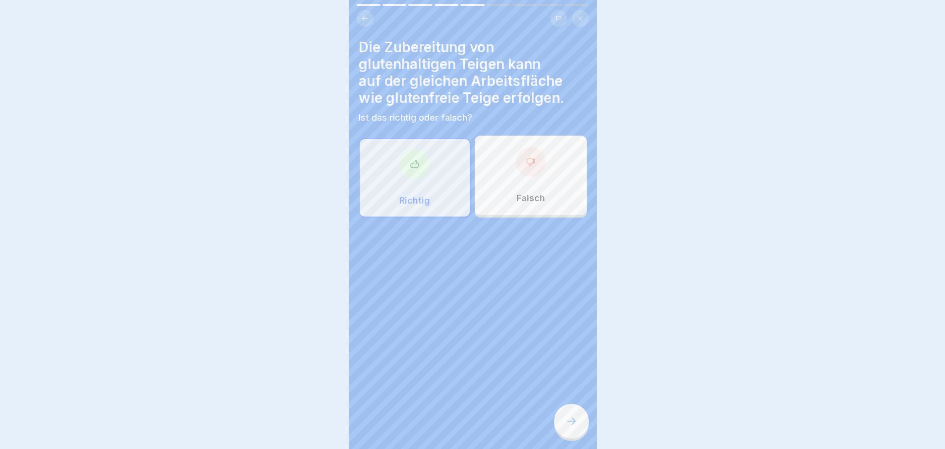
click at [541, 171] on div "Falsch" at bounding box center [531, 174] width 112 height 79
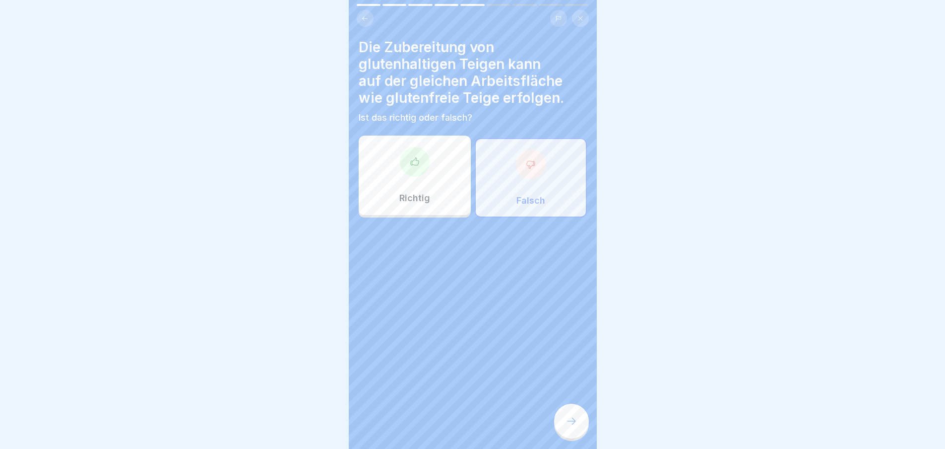
click at [575, 419] on icon at bounding box center [572, 421] width 12 height 12
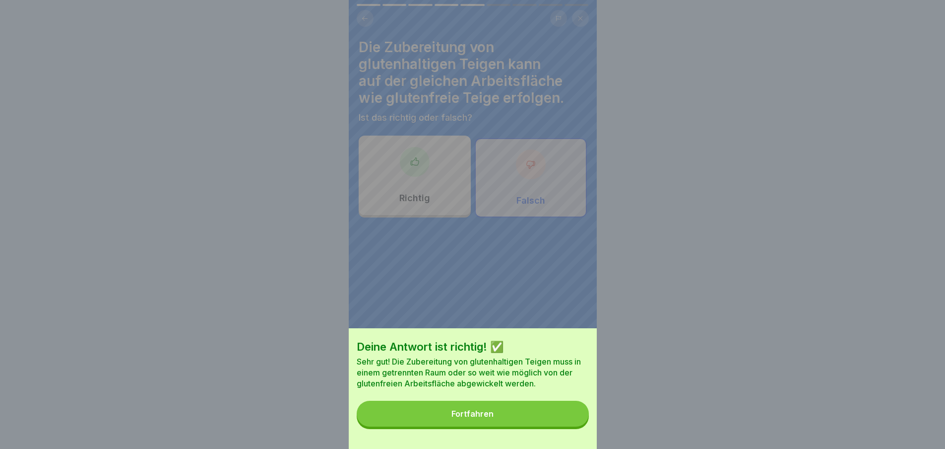
click at [576, 415] on button "Fortfahren" at bounding box center [473, 413] width 232 height 26
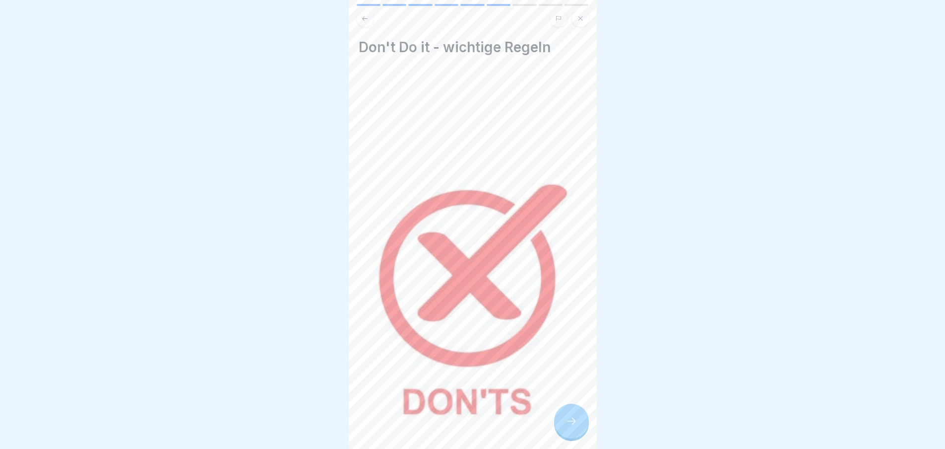
click at [579, 421] on div at bounding box center [571, 420] width 35 height 35
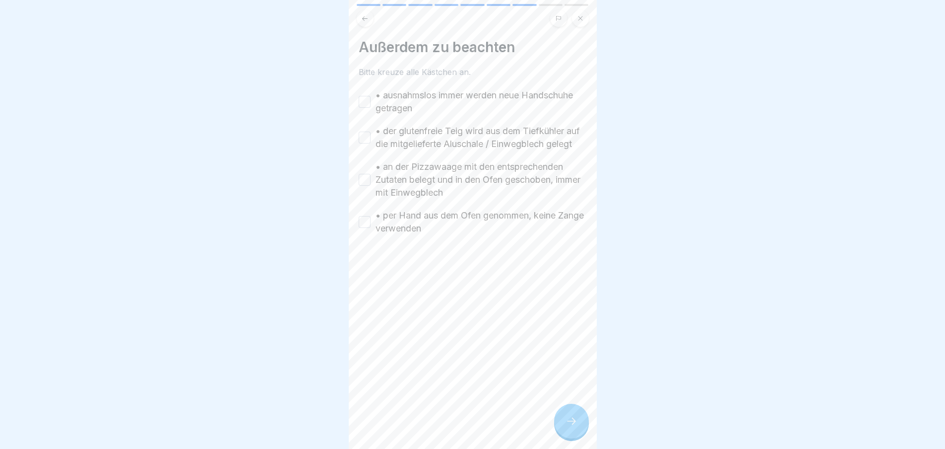
click at [580, 412] on div at bounding box center [571, 420] width 35 height 35
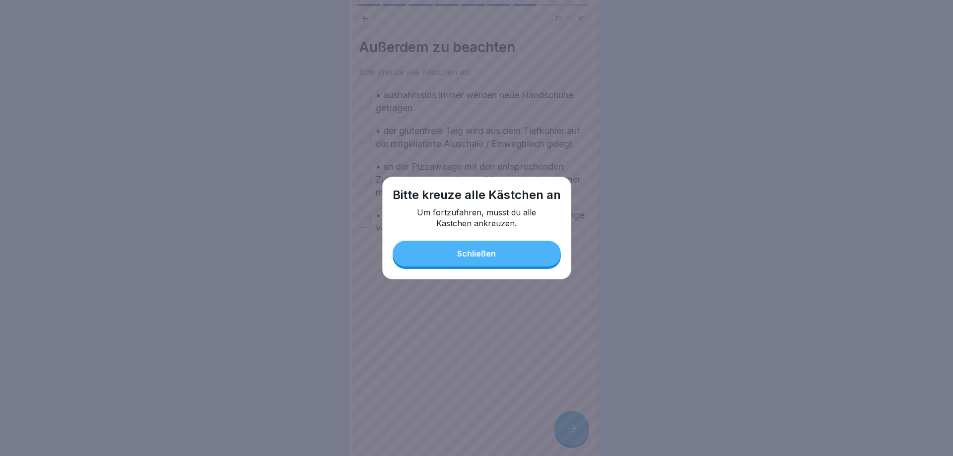
click at [572, 425] on div at bounding box center [476, 228] width 953 height 456
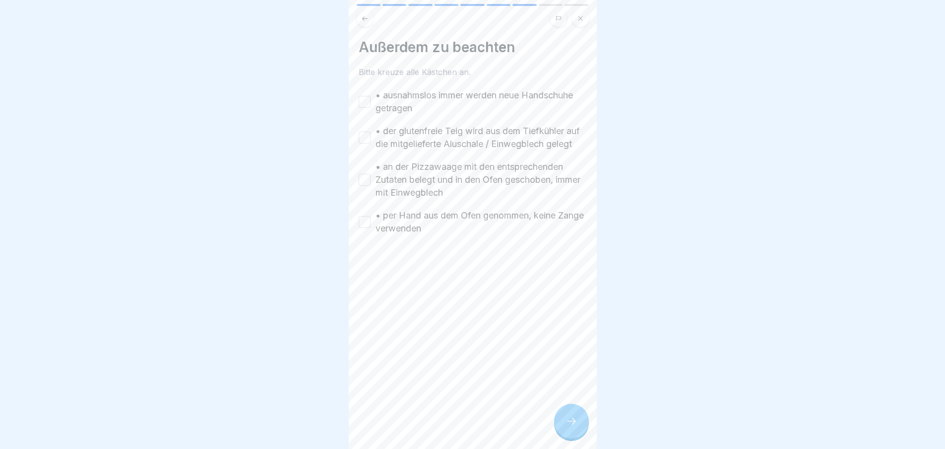
click at [367, 102] on button "• ausnahmslos immer werden neue Handschuhe getragen" at bounding box center [365, 102] width 12 height 12
click at [367, 142] on button "• der glutenfreie Teig wird aus dem Tiefkühler auf die mitgelieferte Aluschale …" at bounding box center [365, 138] width 12 height 12
click at [364, 186] on button "• an der Pizzawaage mit den entsprechenden Zutaten belegt und in den Ofen gesch…" at bounding box center [365, 180] width 12 height 12
click at [364, 228] on button "• per Hand aus dem Ofen genommen, keine Zange verwenden" at bounding box center [365, 222] width 12 height 12
click at [559, 415] on div "Außerdem zu beachten Bitte kreuze alle Kästchen an. • ausnahmslos immer werden …" at bounding box center [473, 224] width 248 height 449
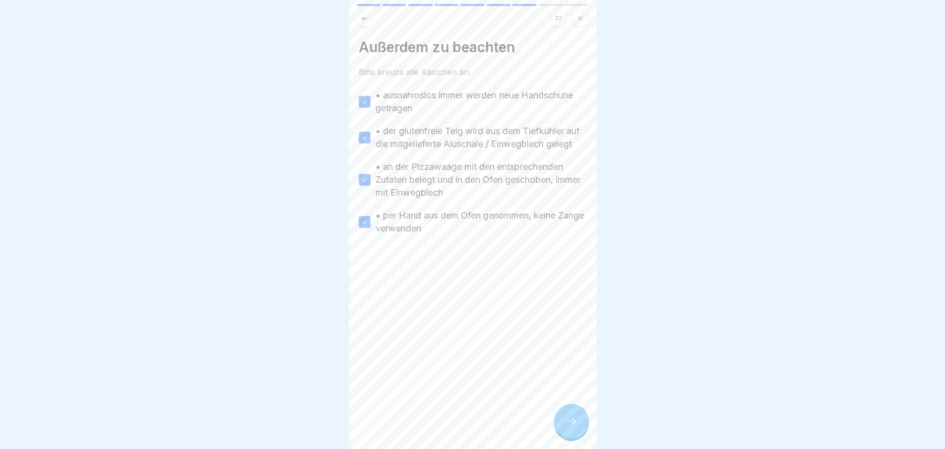
click at [574, 424] on icon at bounding box center [571, 420] width 9 height 7
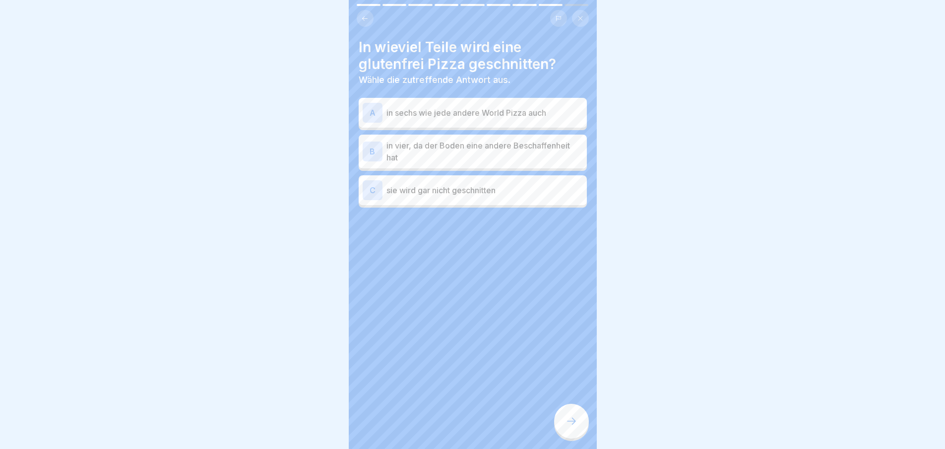
click at [573, 427] on icon at bounding box center [572, 421] width 12 height 12
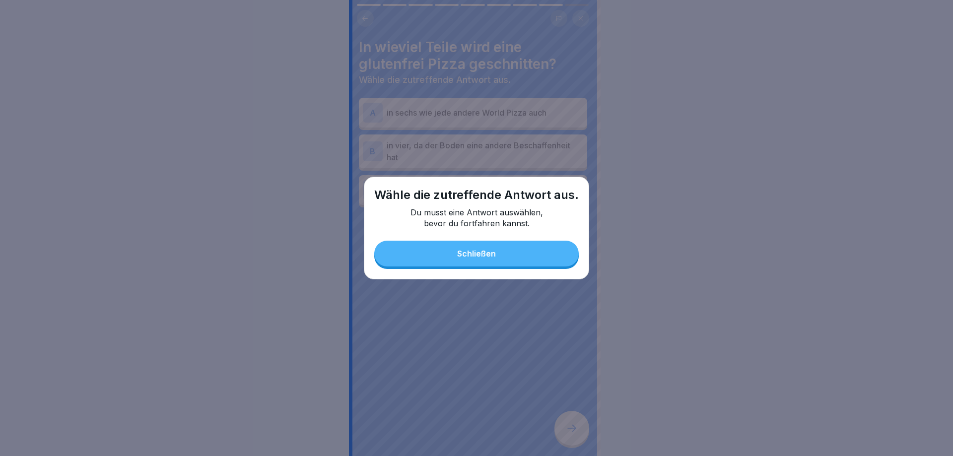
click at [525, 254] on button "Schließen" at bounding box center [476, 254] width 204 height 26
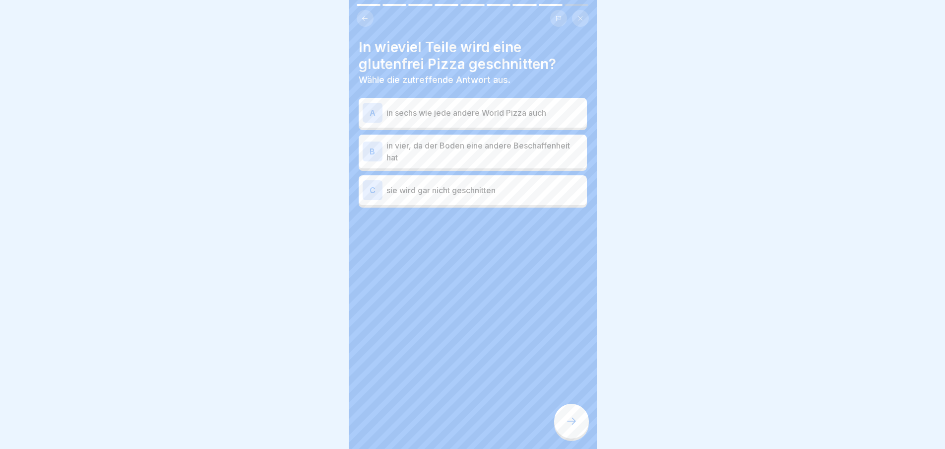
click at [500, 110] on p "in sechs wie jede andere World Pizza auch" at bounding box center [485, 113] width 197 height 12
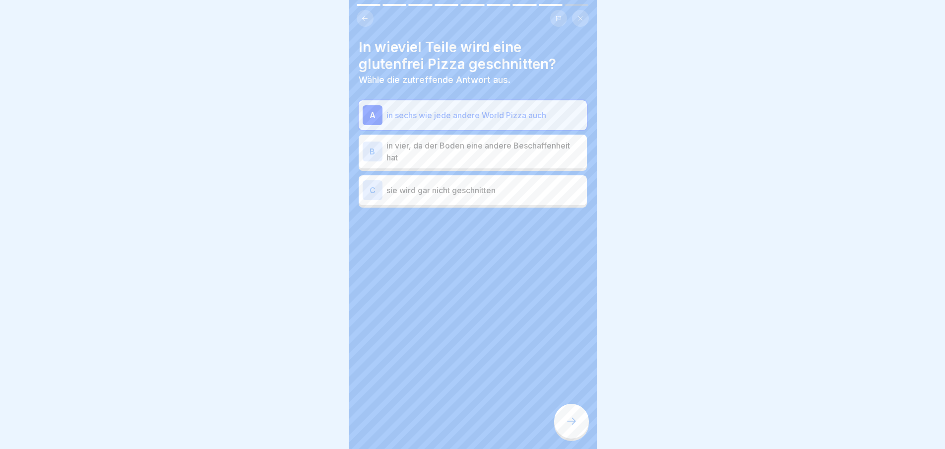
click at [497, 155] on p "in vier, da der Boden eine andere Beschaffenheit hat" at bounding box center [485, 151] width 197 height 24
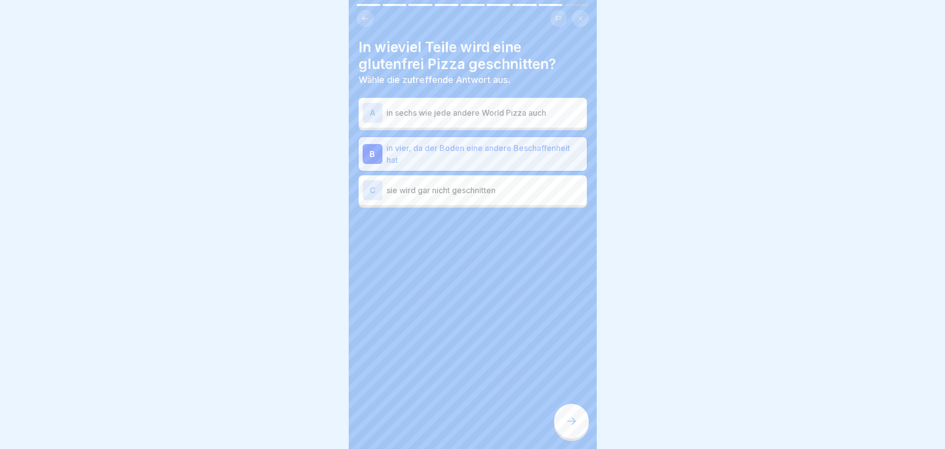
click at [509, 194] on p "sie wird gar nicht geschnitten" at bounding box center [485, 190] width 197 height 12
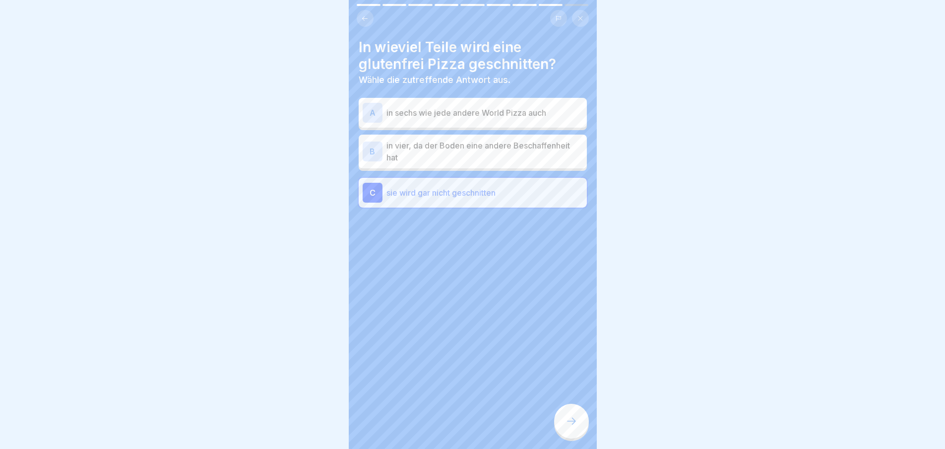
click at [582, 421] on div at bounding box center [571, 420] width 35 height 35
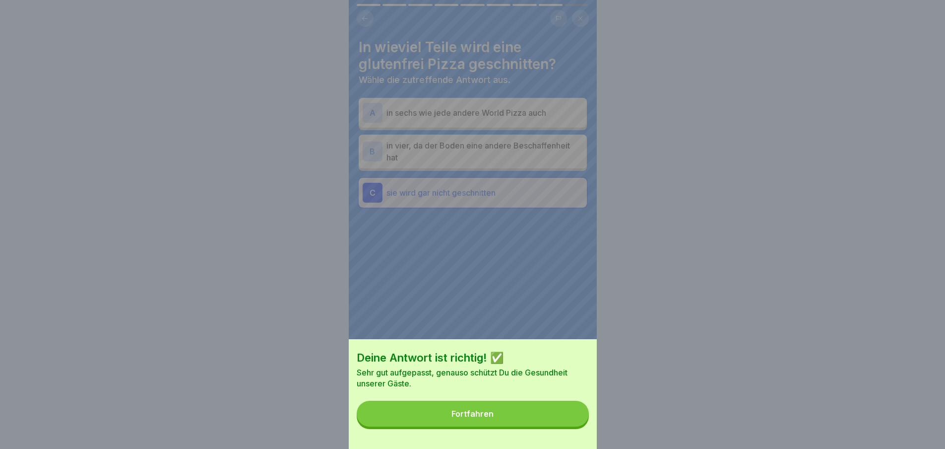
click at [566, 419] on button "Fortfahren" at bounding box center [473, 413] width 232 height 26
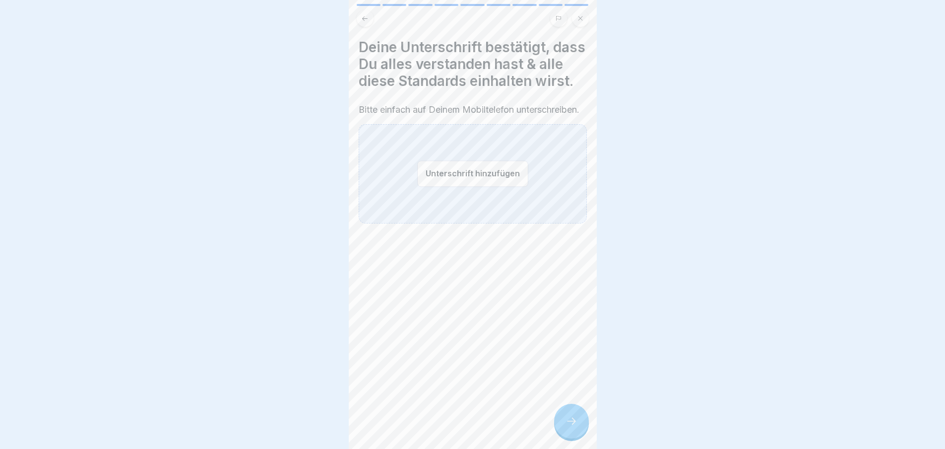
click at [573, 427] on icon at bounding box center [572, 421] width 12 height 12
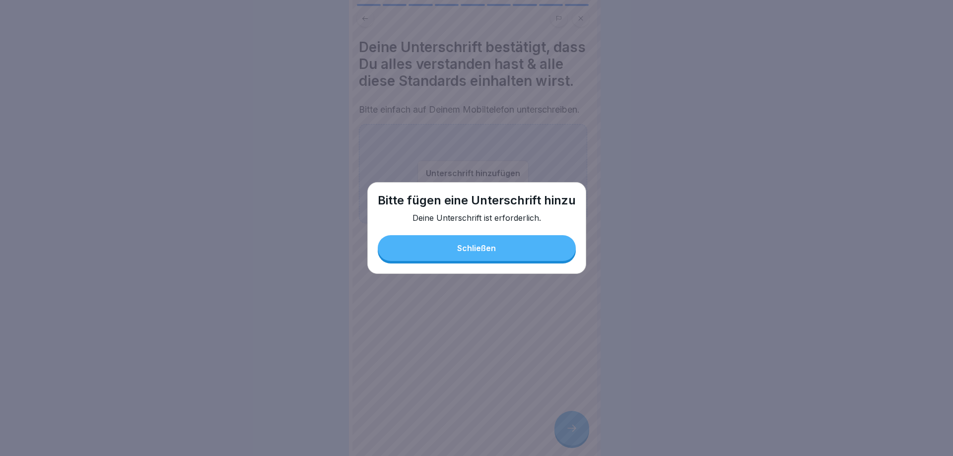
click at [522, 253] on button "Schließen" at bounding box center [477, 248] width 198 height 26
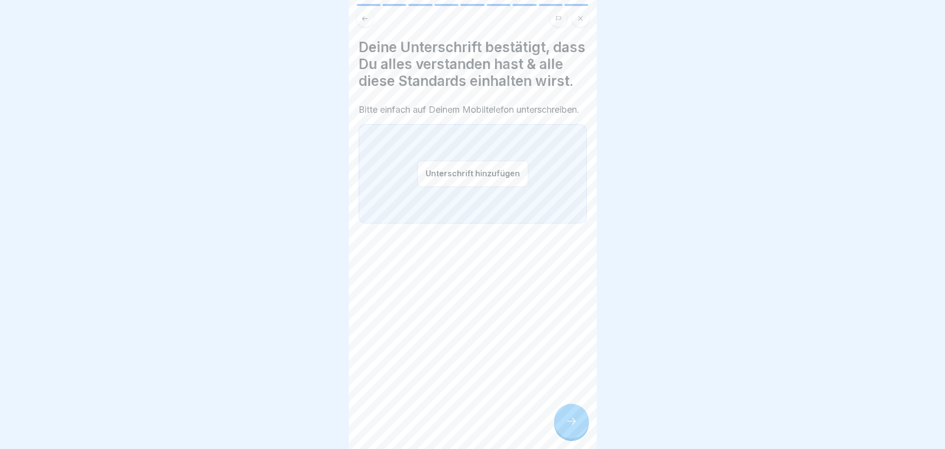
click at [496, 187] on button "Unterschrift hinzufügen" at bounding box center [472, 173] width 111 height 26
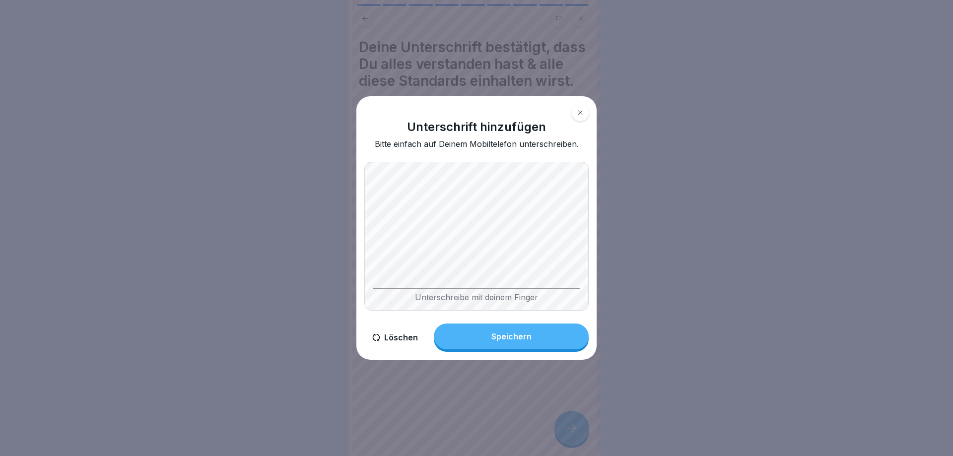
click at [533, 329] on button "Speichern" at bounding box center [511, 337] width 155 height 26
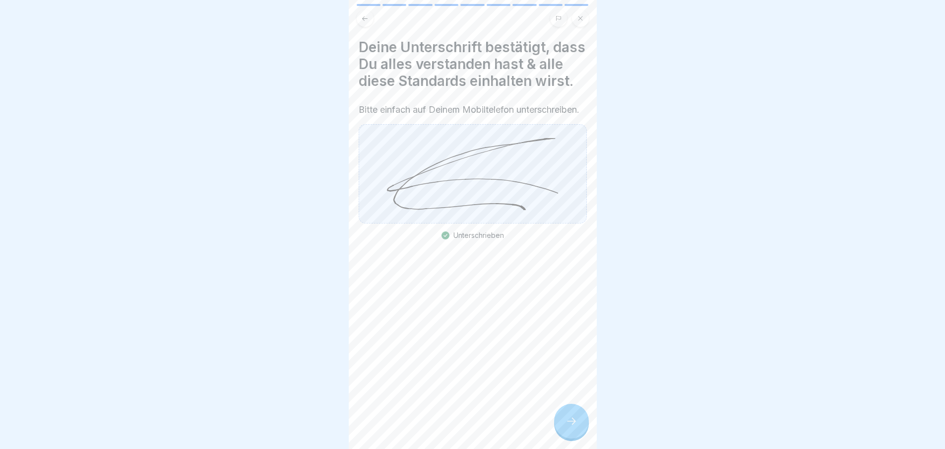
click at [571, 426] on icon at bounding box center [572, 421] width 12 height 12
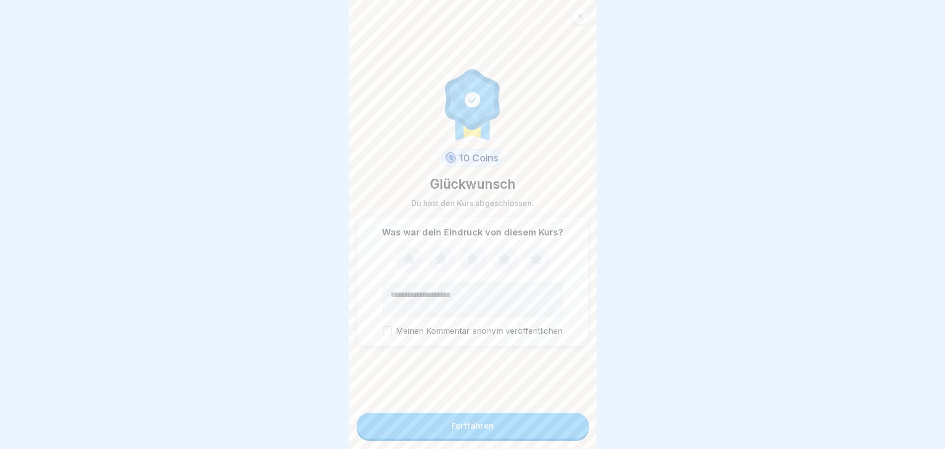
click at [512, 427] on button "Fortfahren" at bounding box center [473, 425] width 232 height 26
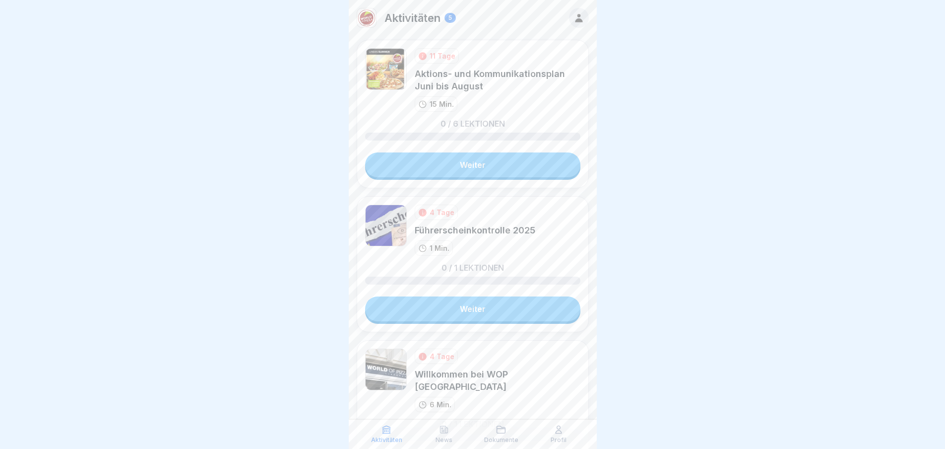
click at [506, 158] on link "Weiter" at bounding box center [472, 164] width 215 height 25
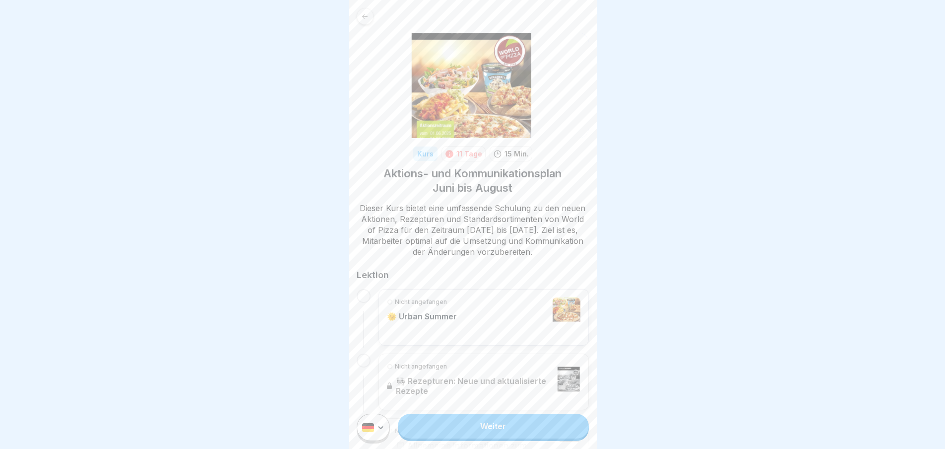
click at [510, 432] on link "Weiter" at bounding box center [493, 425] width 191 height 25
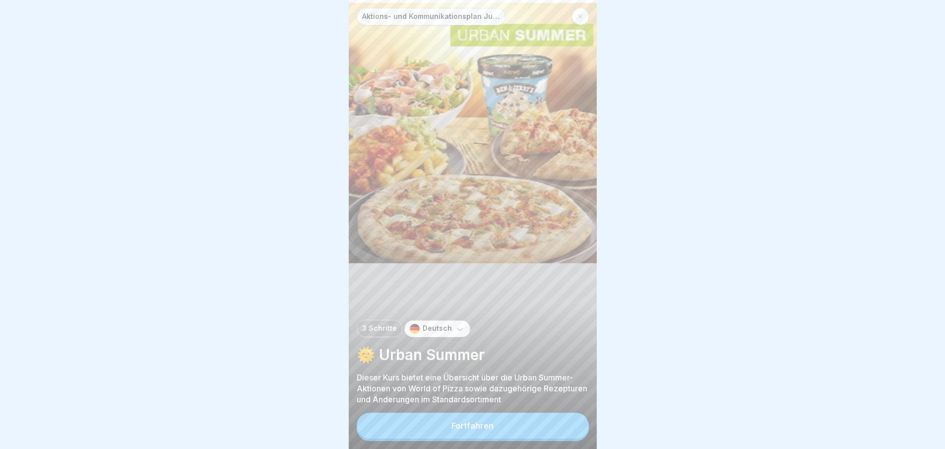
click at [517, 436] on button "Fortfahren" at bounding box center [473, 425] width 232 height 26
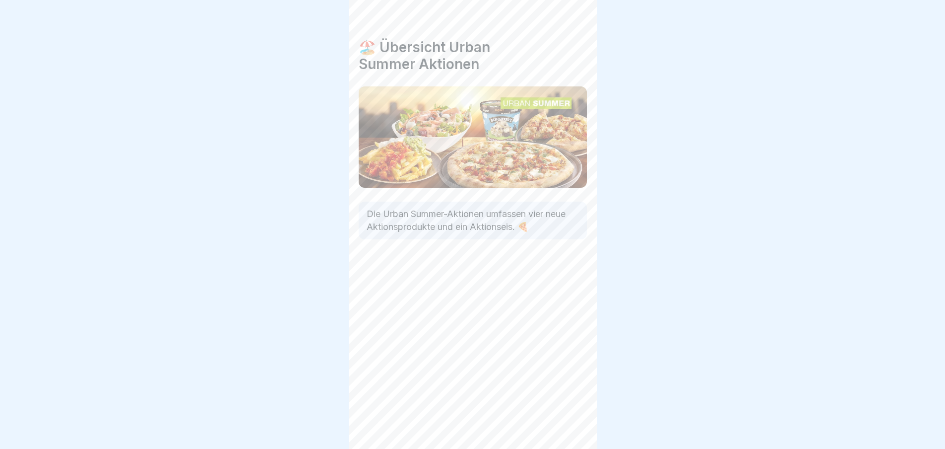
click at [523, 434] on div "🏖️ Übersicht Urban Summer Aktionen Die Urban Summer-Aktionen umfassen vier neue…" at bounding box center [473, 224] width 248 height 449
click at [572, 424] on icon at bounding box center [571, 420] width 9 height 7
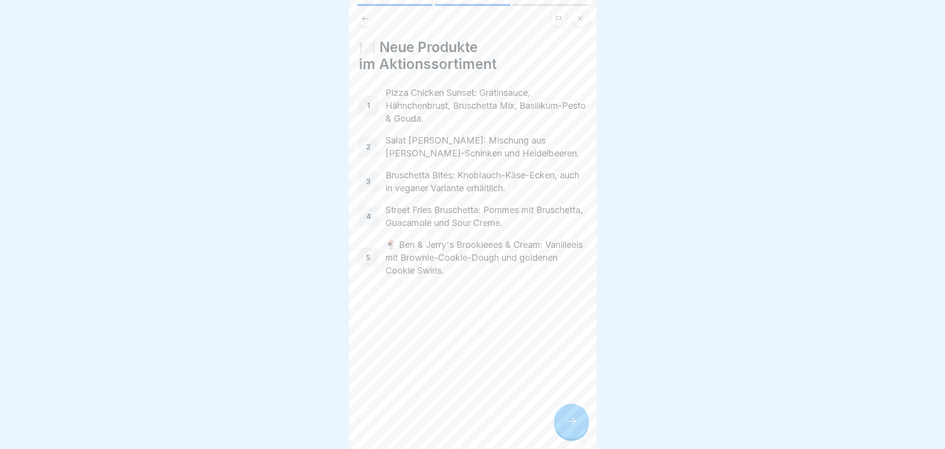
click at [577, 427] on icon at bounding box center [572, 421] width 12 height 12
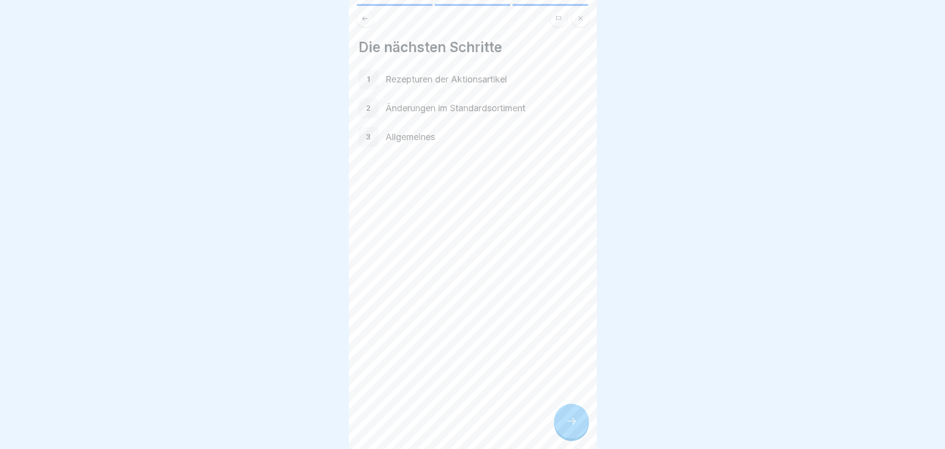
click at [578, 425] on div at bounding box center [571, 420] width 35 height 35
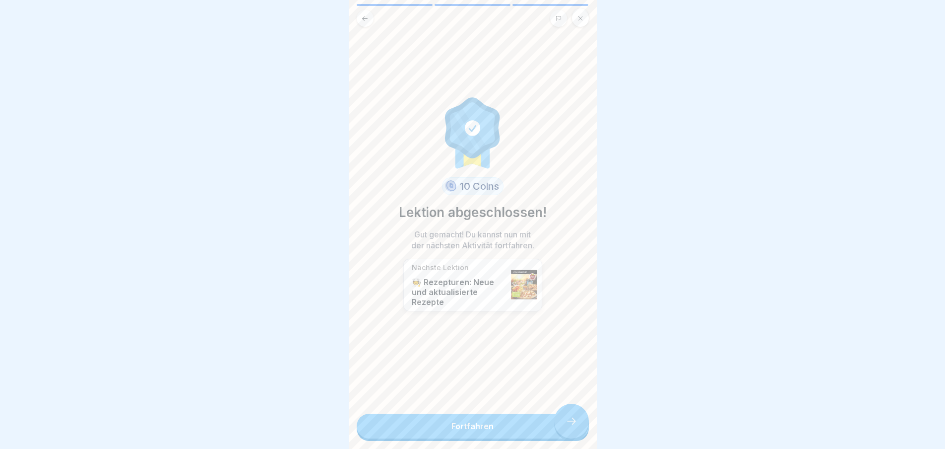
click at [578, 425] on link "Fortfahren" at bounding box center [473, 425] width 232 height 25
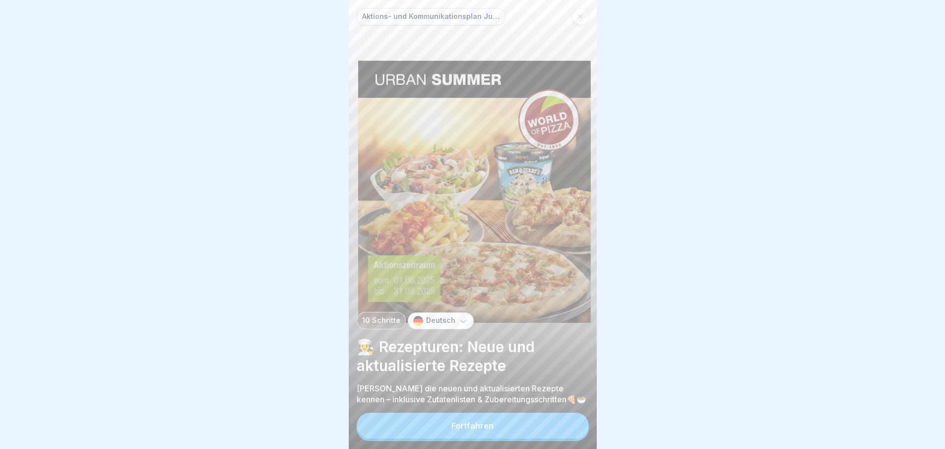
click at [560, 425] on button "Fortfahren" at bounding box center [473, 425] width 232 height 26
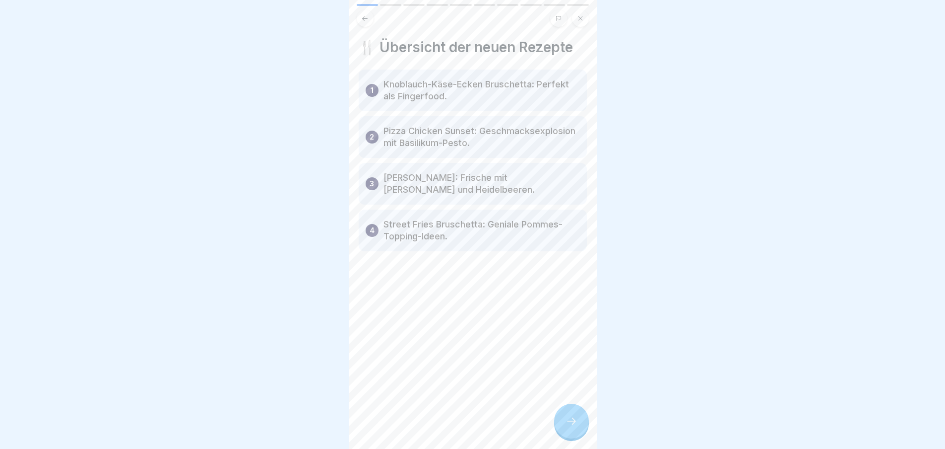
click at [571, 425] on icon at bounding box center [572, 421] width 12 height 12
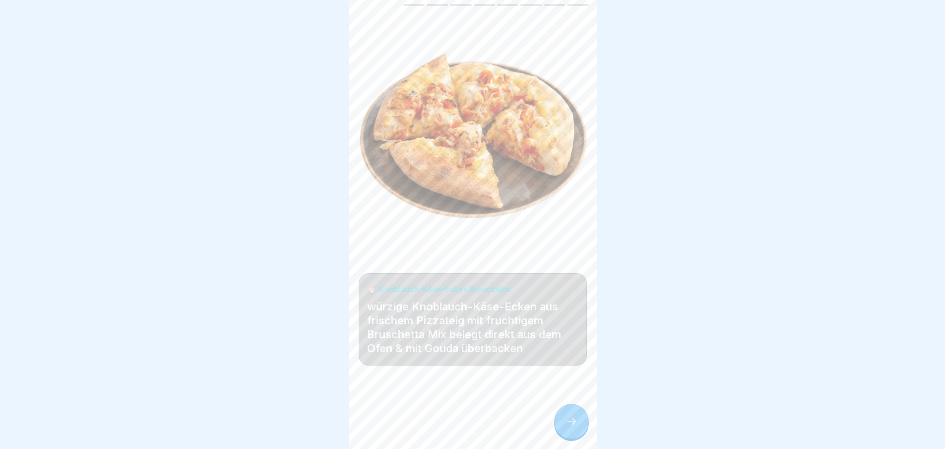
click at [573, 424] on icon at bounding box center [572, 421] width 12 height 12
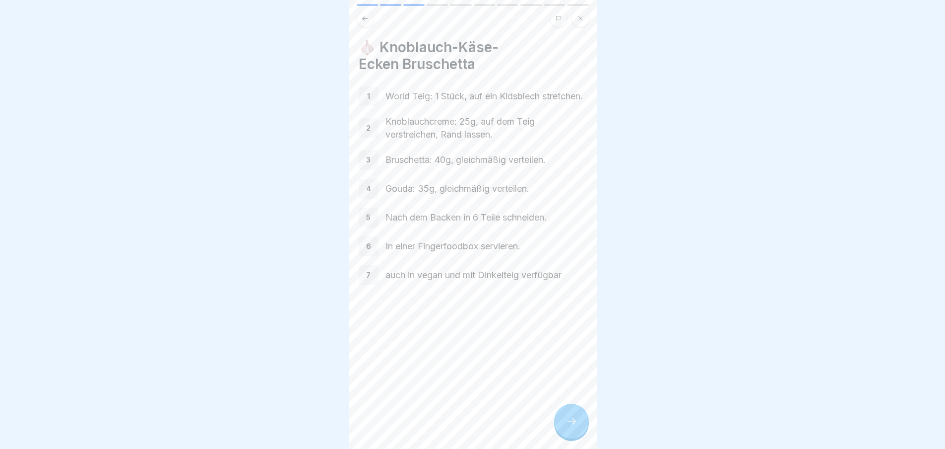
click at [571, 426] on icon at bounding box center [572, 421] width 12 height 12
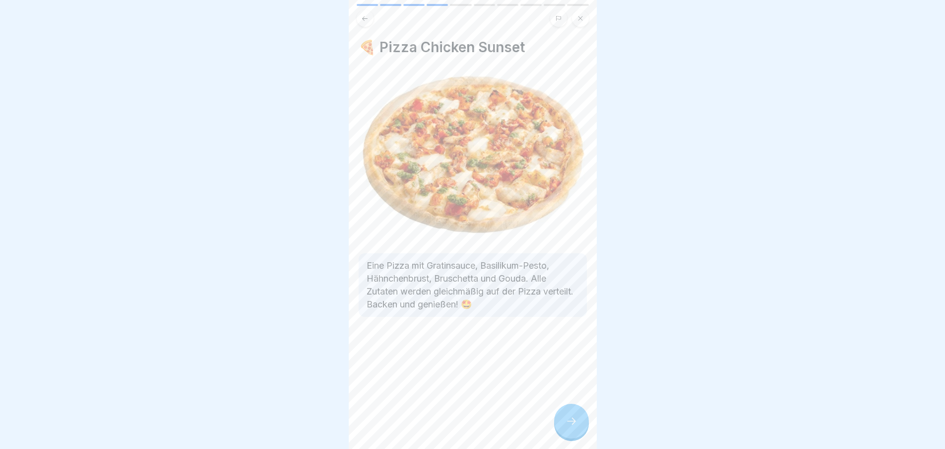
click at [575, 424] on icon at bounding box center [572, 421] width 12 height 12
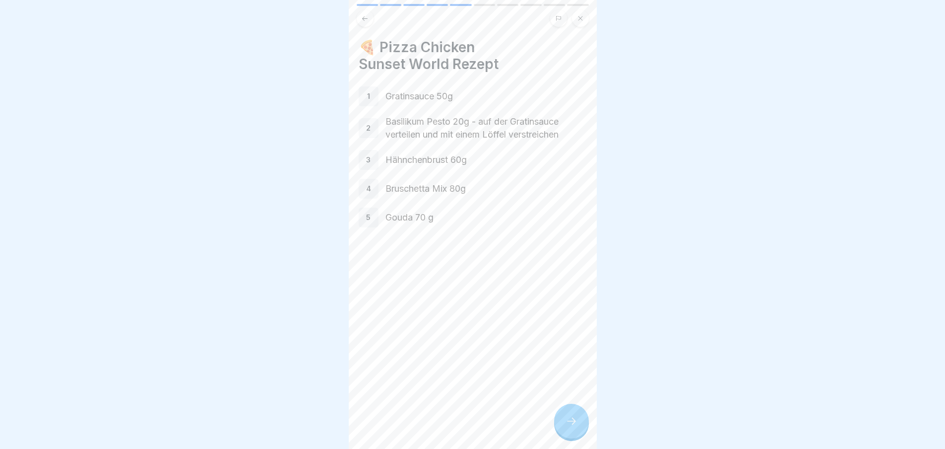
click at [571, 424] on icon at bounding box center [571, 420] width 9 height 7
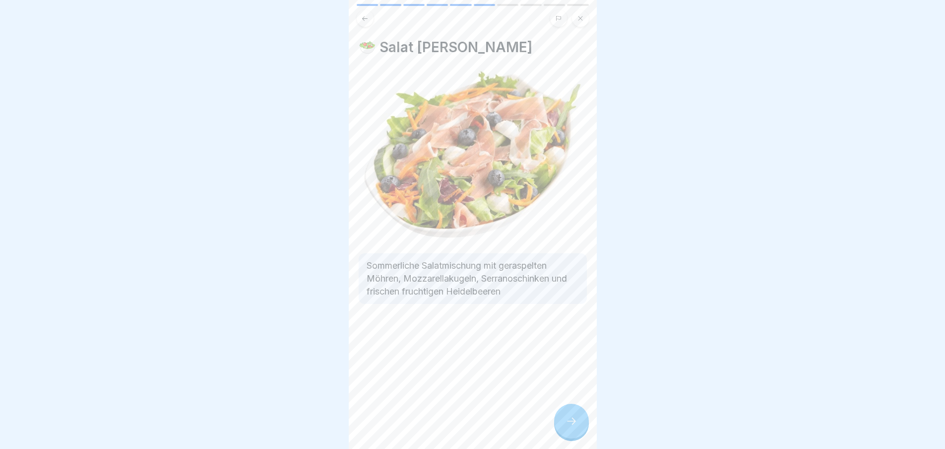
click at [572, 427] on icon at bounding box center [572, 421] width 12 height 12
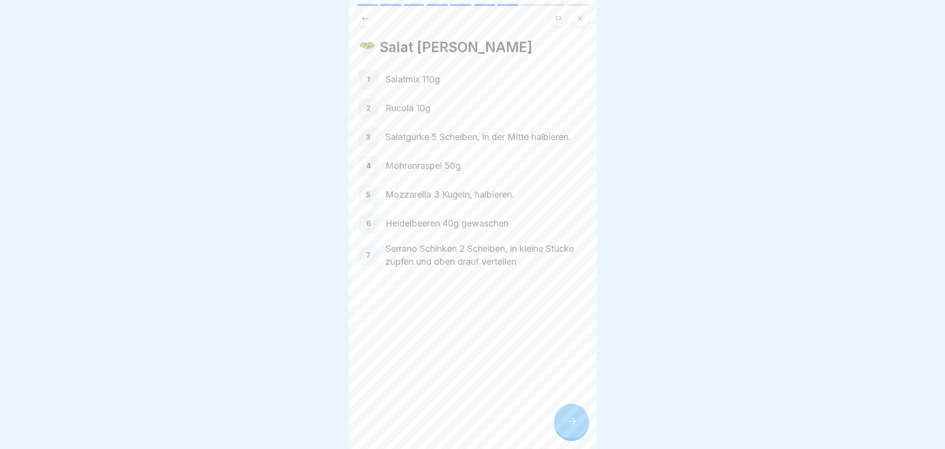
click at [574, 427] on icon at bounding box center [572, 421] width 12 height 12
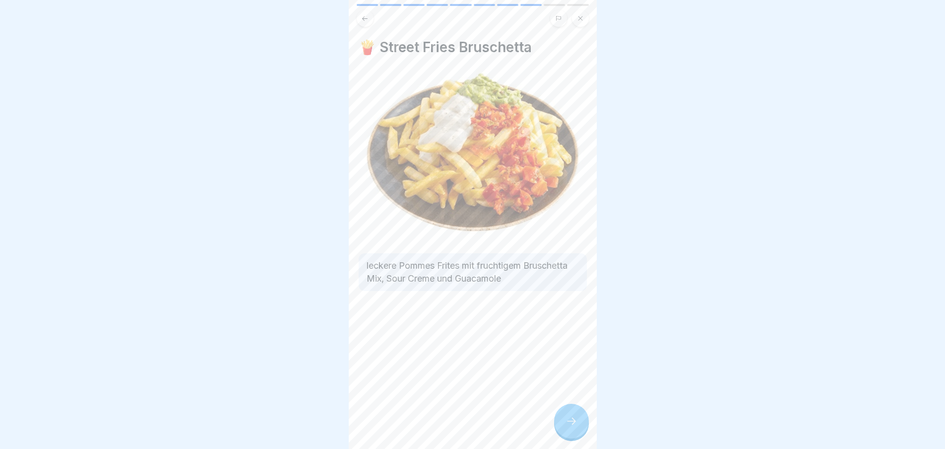
click at [578, 425] on div at bounding box center [571, 420] width 35 height 35
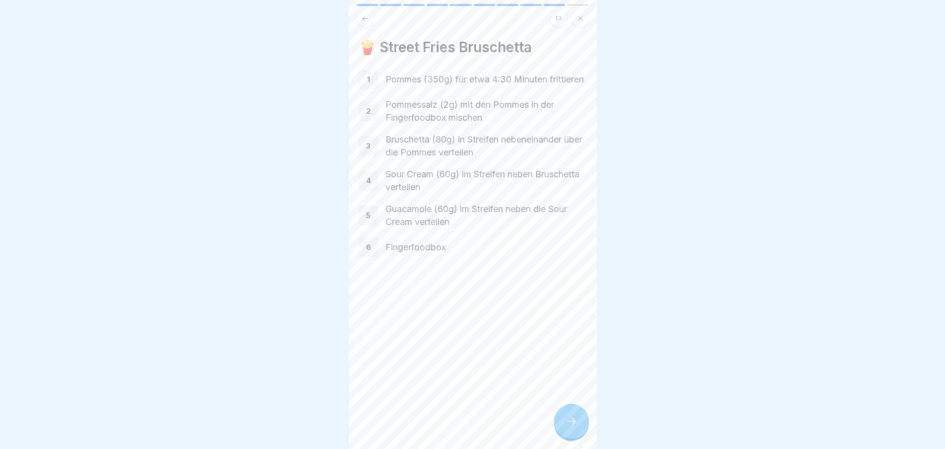
click at [578, 424] on div at bounding box center [571, 420] width 35 height 35
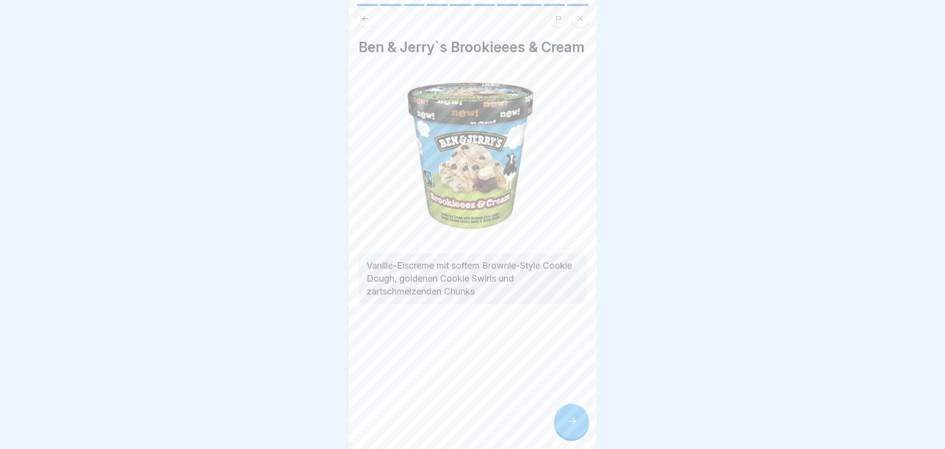
click at [576, 424] on icon at bounding box center [572, 421] width 12 height 12
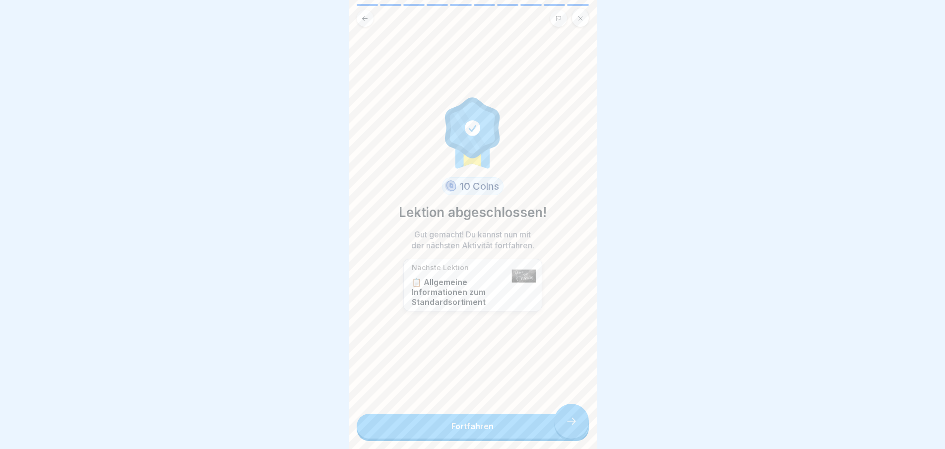
click at [575, 422] on link "Fortfahren" at bounding box center [473, 425] width 232 height 25
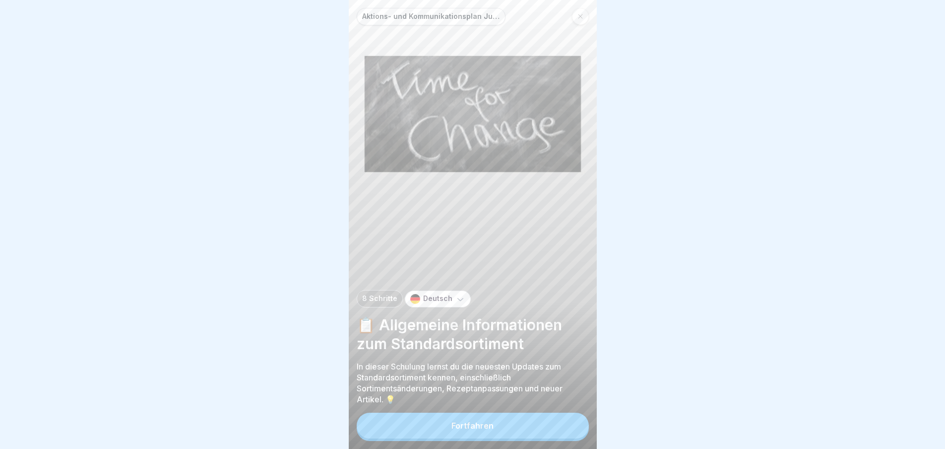
click at [563, 431] on button "Fortfahren" at bounding box center [473, 425] width 232 height 26
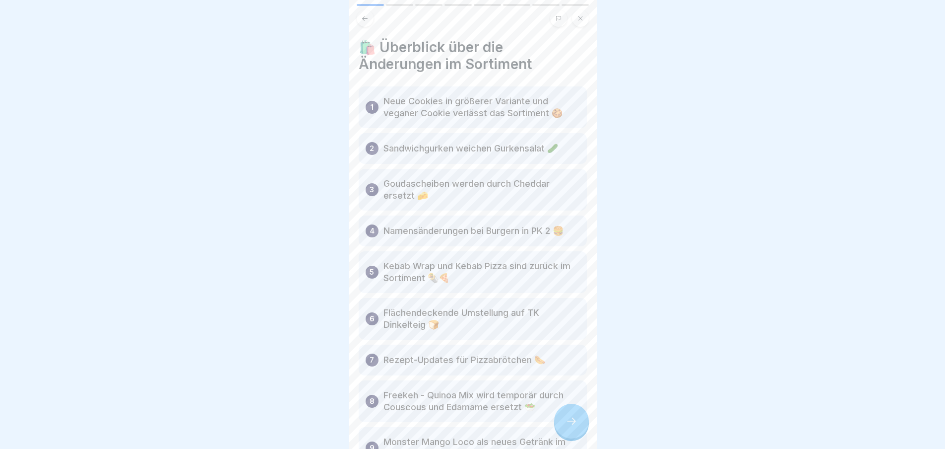
click at [578, 431] on div at bounding box center [571, 420] width 35 height 35
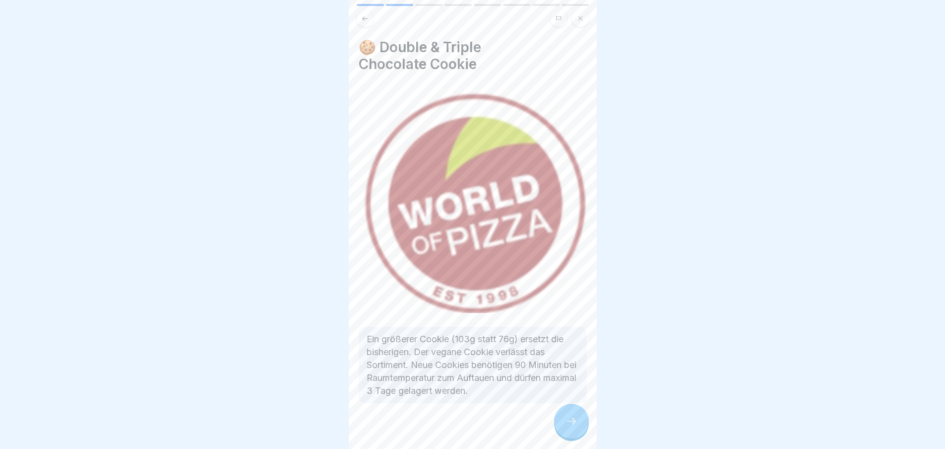
click at [573, 424] on icon at bounding box center [571, 420] width 9 height 7
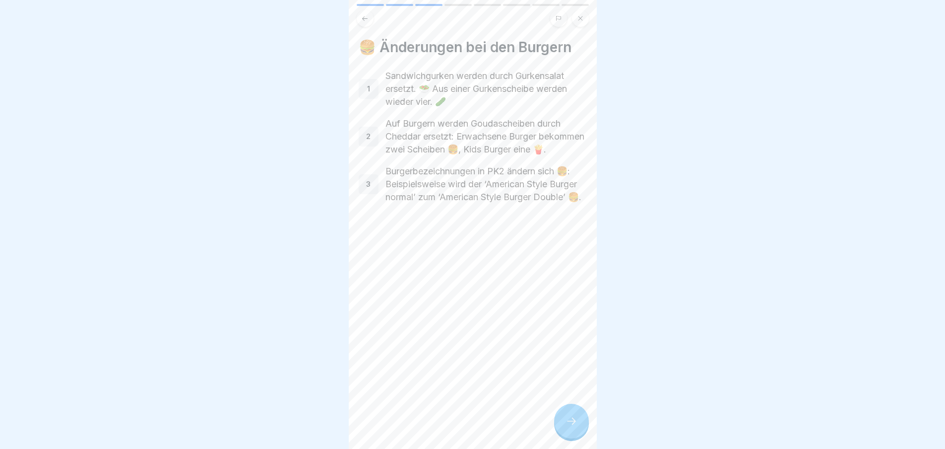
click at [576, 427] on icon at bounding box center [572, 421] width 12 height 12
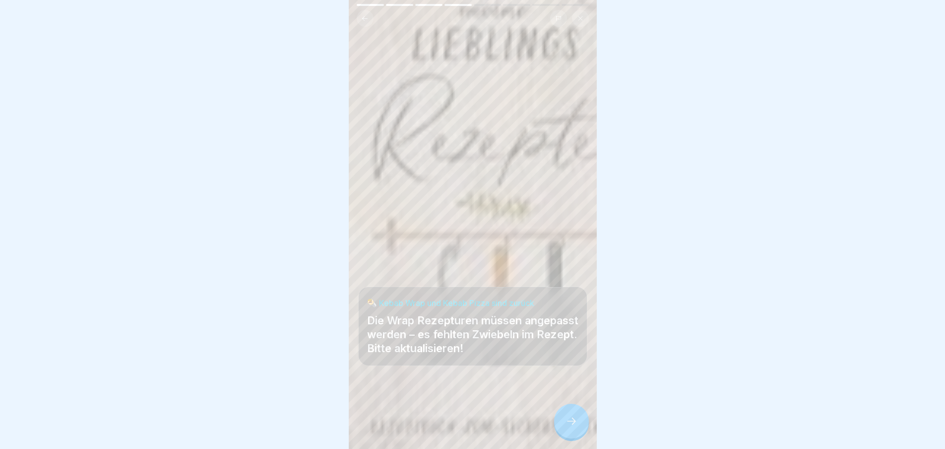
click at [577, 427] on icon at bounding box center [572, 421] width 12 height 12
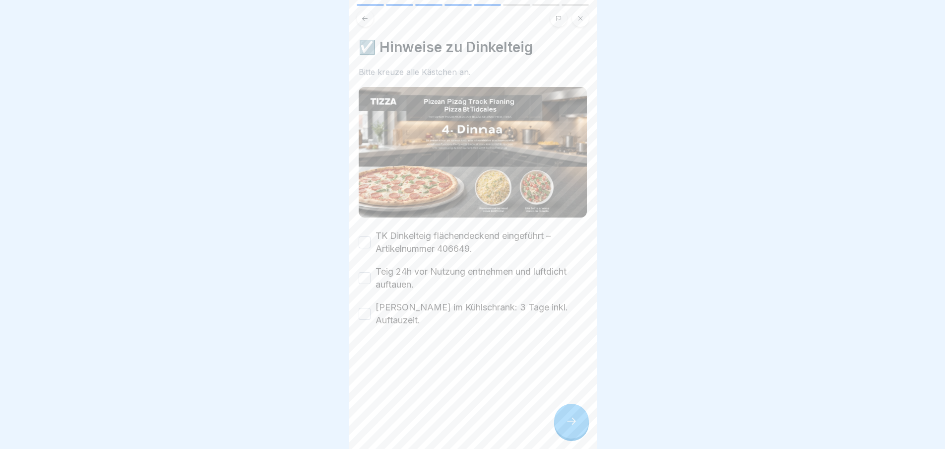
click at [581, 431] on div at bounding box center [571, 420] width 35 height 35
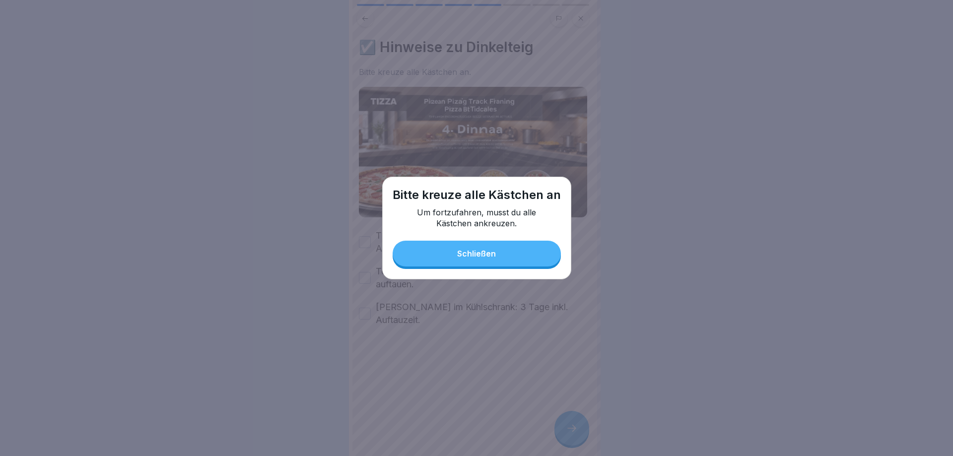
click at [505, 257] on button "Schließen" at bounding box center [477, 254] width 168 height 26
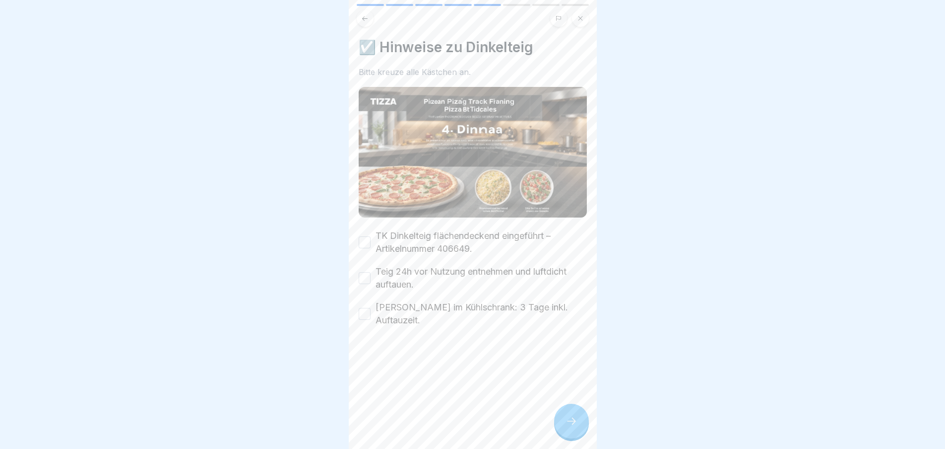
click at [367, 236] on button "TK Dinkelteig flächendeckend eingeführt – Artikelnummer 406649." at bounding box center [365, 242] width 12 height 12
click at [366, 272] on button "Teig 24h vor Nutzung entnehmen und luftdicht auftauen." at bounding box center [365, 278] width 12 height 12
click at [378, 283] on label "Teig 24h vor Nutzung entnehmen und luftdicht auftauen." at bounding box center [481, 278] width 211 height 26
click at [371, 283] on button "Teig 24h vor Nutzung entnehmen und luftdicht auftauen." at bounding box center [365, 278] width 12 height 12
click at [365, 308] on button "[PERSON_NAME] im Kühlschrank: 3 Tage inkl. Auftauzeit." at bounding box center [365, 314] width 12 height 12
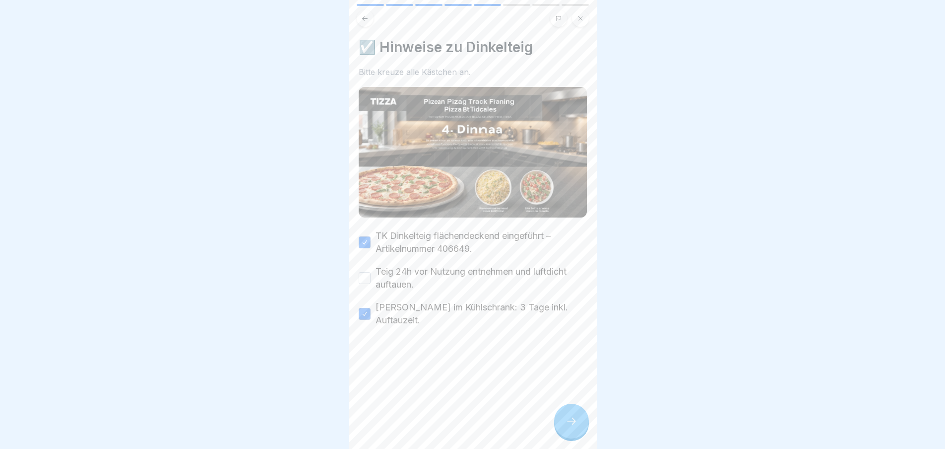
click at [366, 272] on button "Teig 24h vor Nutzung entnehmen und luftdicht auftauen." at bounding box center [365, 278] width 12 height 12
click at [579, 426] on div at bounding box center [571, 420] width 35 height 35
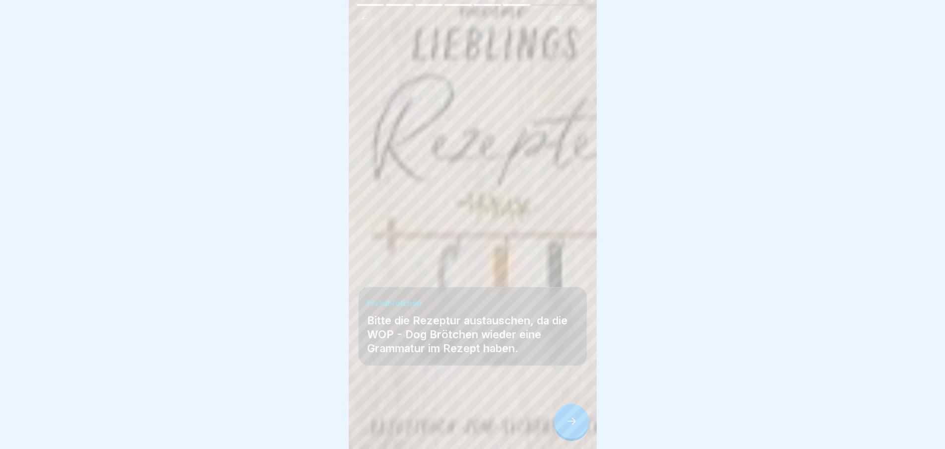
click at [575, 424] on icon at bounding box center [572, 421] width 12 height 12
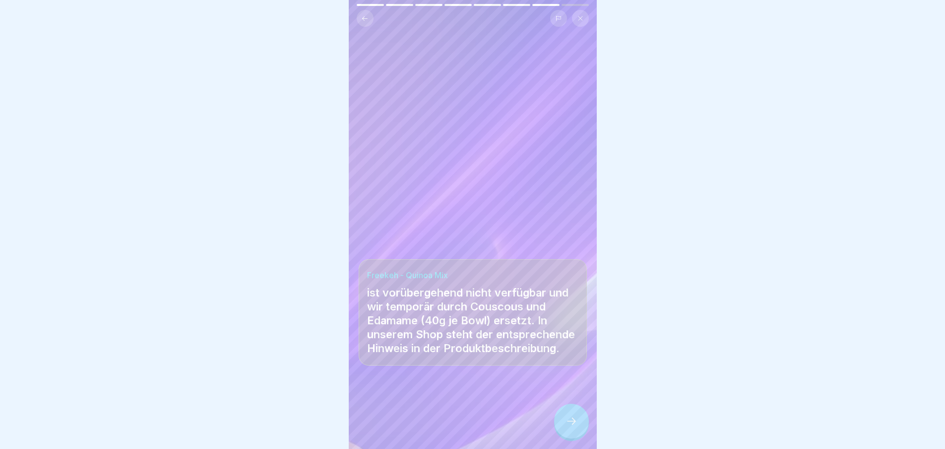
click at [579, 425] on div at bounding box center [571, 420] width 35 height 35
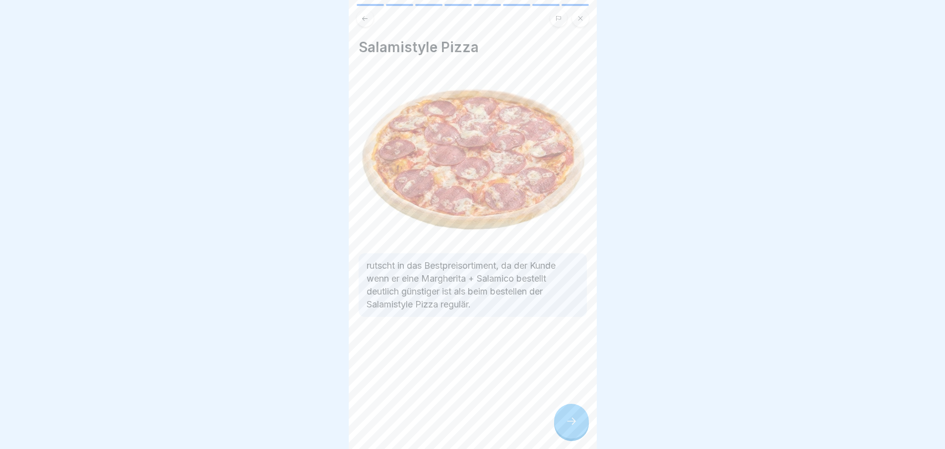
click at [578, 422] on div at bounding box center [571, 420] width 35 height 35
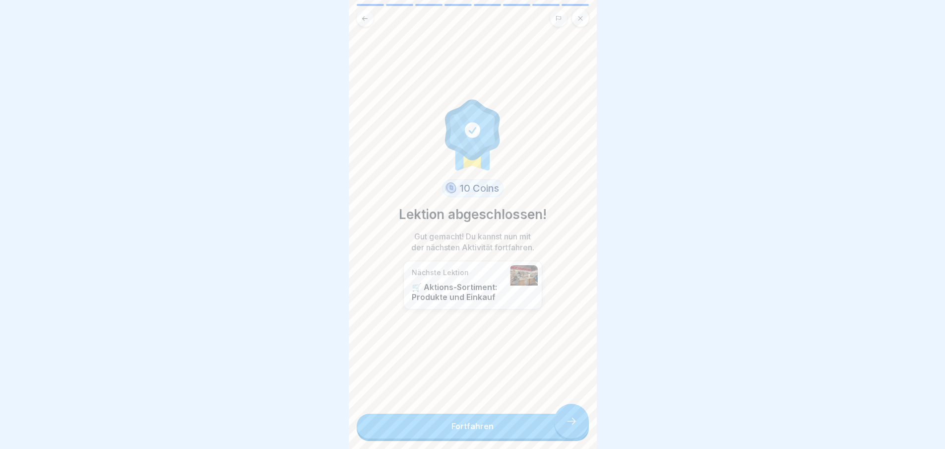
click at [579, 424] on link "Fortfahren" at bounding box center [473, 425] width 232 height 25
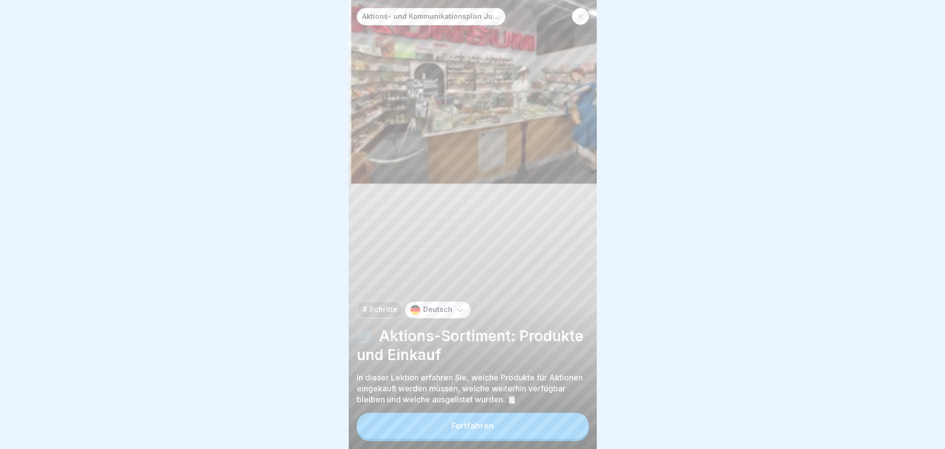
click at [558, 430] on button "Fortfahren" at bounding box center [473, 425] width 232 height 26
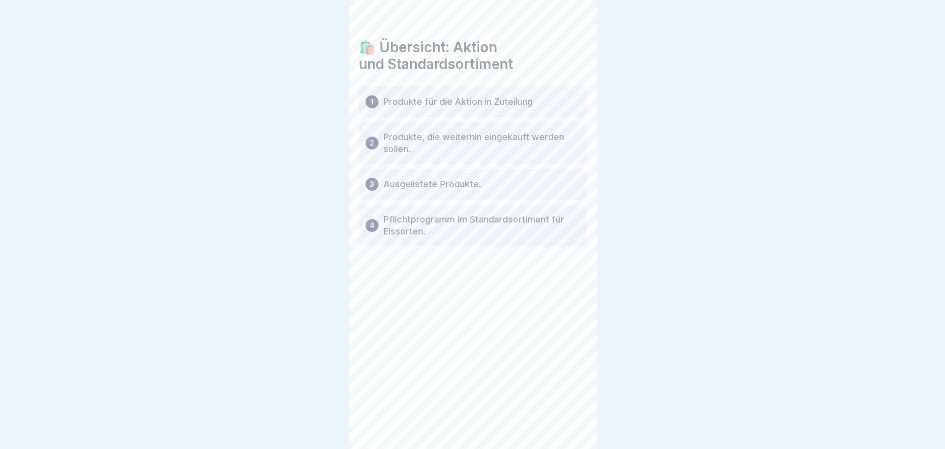
click at [575, 427] on icon at bounding box center [572, 421] width 12 height 12
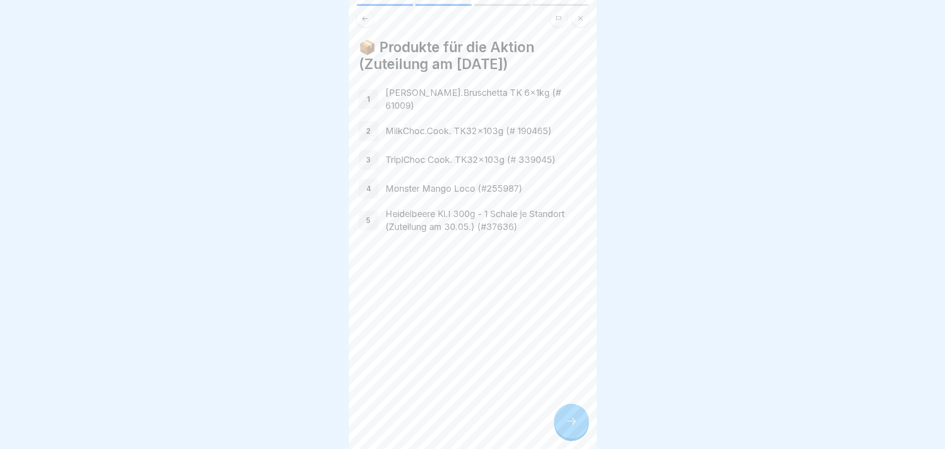
click at [580, 425] on div at bounding box center [571, 420] width 35 height 35
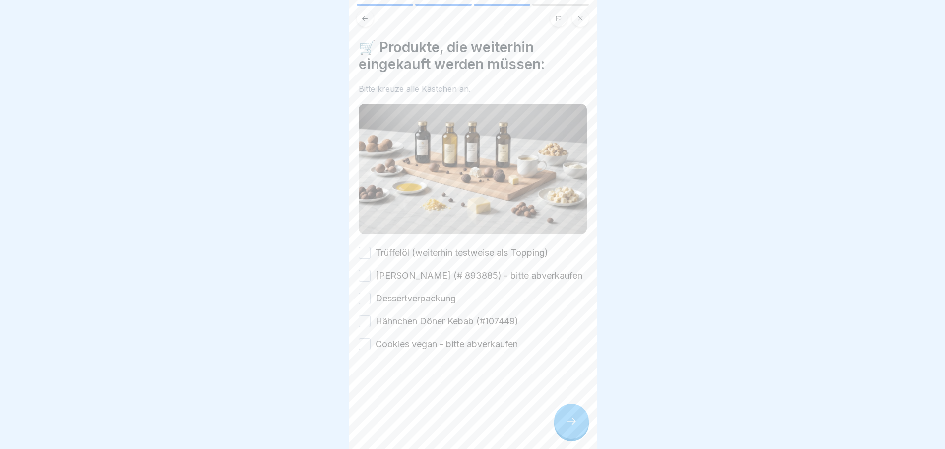
click at [576, 424] on icon at bounding box center [572, 421] width 12 height 12
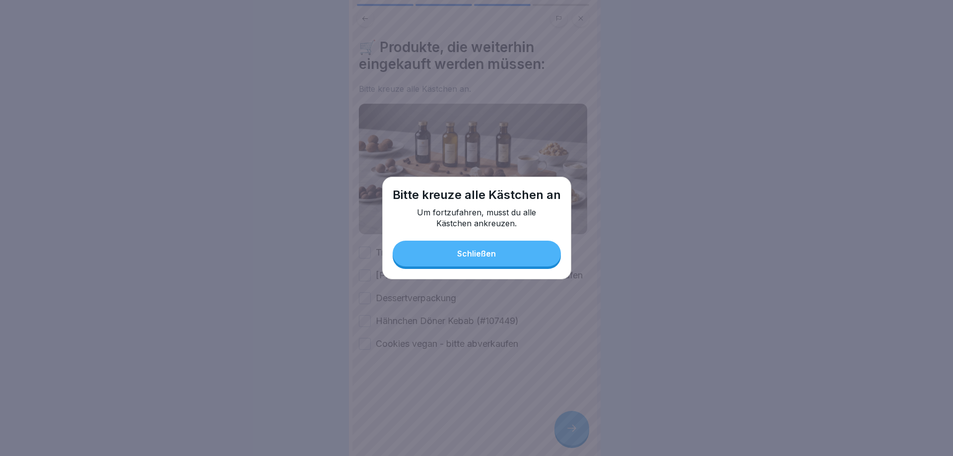
click at [513, 248] on button "Schließen" at bounding box center [477, 254] width 168 height 26
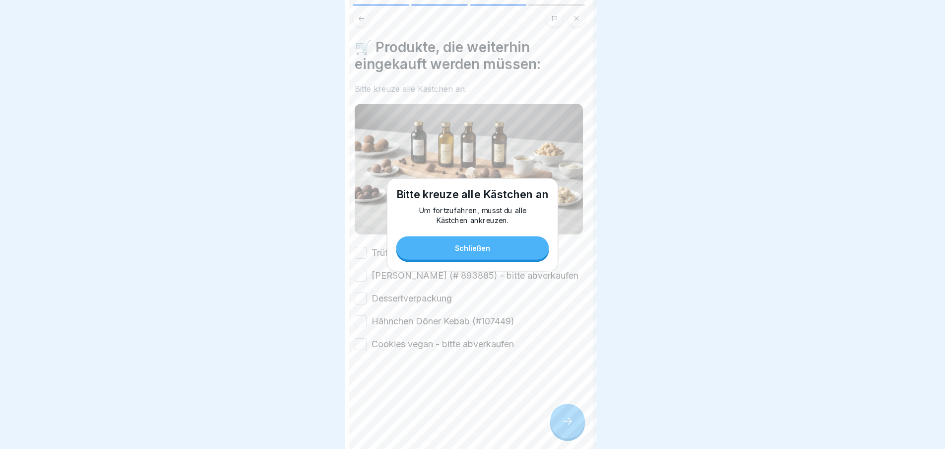
click at [365, 248] on button "Trüffelöl (weiterhin testweise als Topping)" at bounding box center [361, 253] width 12 height 12
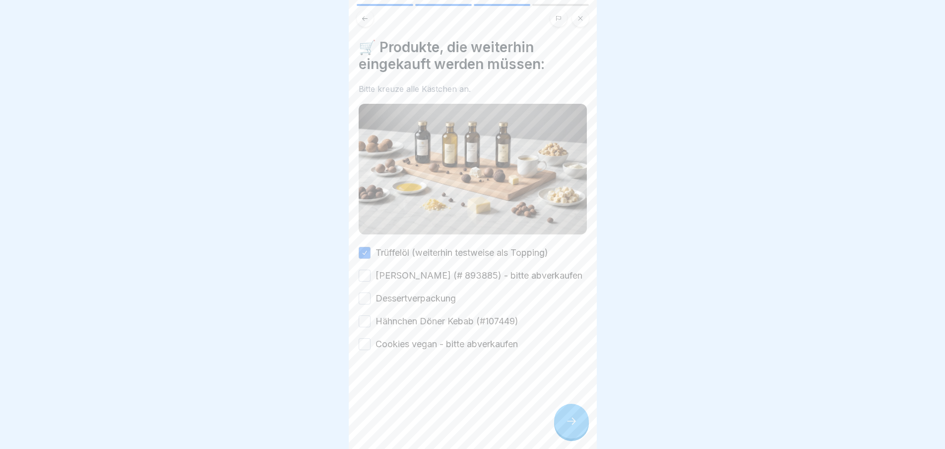
click at [365, 276] on button "[PERSON_NAME] (# 893885) - bitte abverkaufen" at bounding box center [365, 275] width 12 height 12
click at [367, 304] on button "Dessertverpackung" at bounding box center [365, 298] width 12 height 12
click at [364, 327] on button "Hähnchen Döner Kebab (#107449)" at bounding box center [365, 321] width 12 height 12
click at [365, 324] on button "Hähnchen Döner Kebab (#107449)" at bounding box center [365, 321] width 12 height 12
click at [378, 350] on label "Cookies vegan - bitte abverkaufen" at bounding box center [447, 343] width 142 height 13
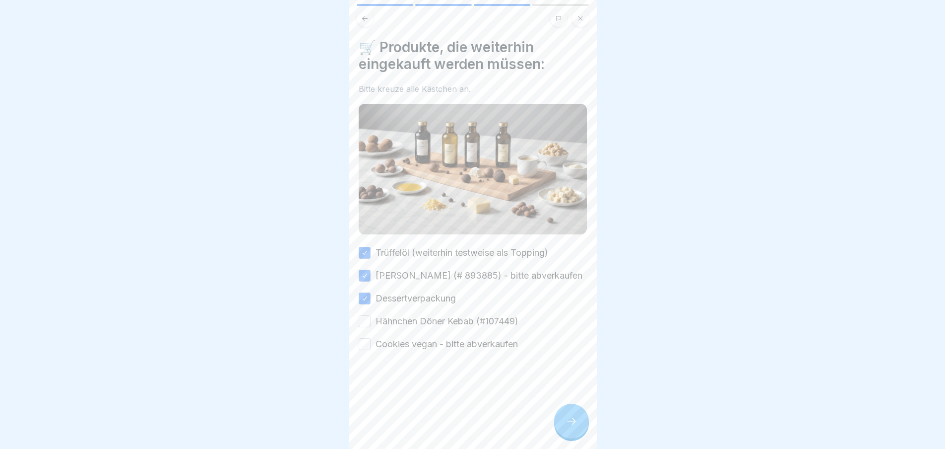
click at [371, 350] on button "Cookies vegan - bitte abverkaufen" at bounding box center [365, 344] width 12 height 12
click at [362, 327] on button "Hähnchen Döner Kebab (#107449)" at bounding box center [365, 321] width 12 height 12
click at [577, 427] on icon at bounding box center [572, 421] width 12 height 12
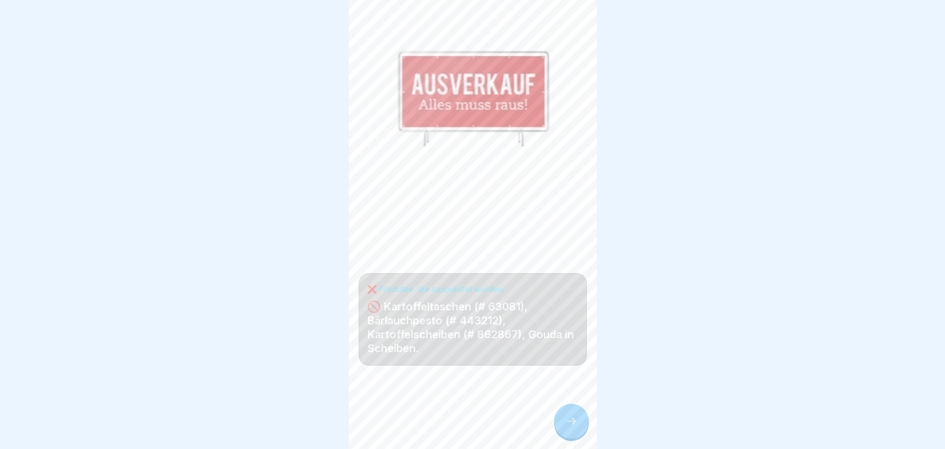
click at [575, 427] on icon at bounding box center [572, 421] width 12 height 12
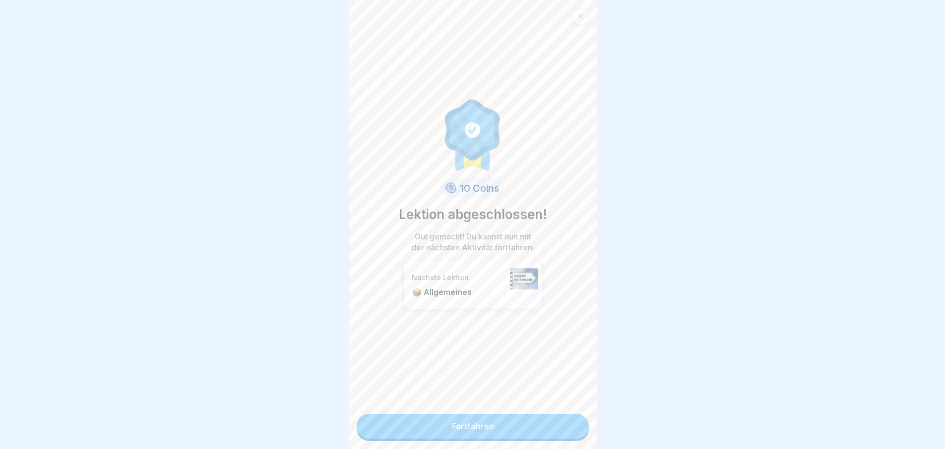
click at [566, 422] on link "Fortfahren" at bounding box center [473, 425] width 232 height 25
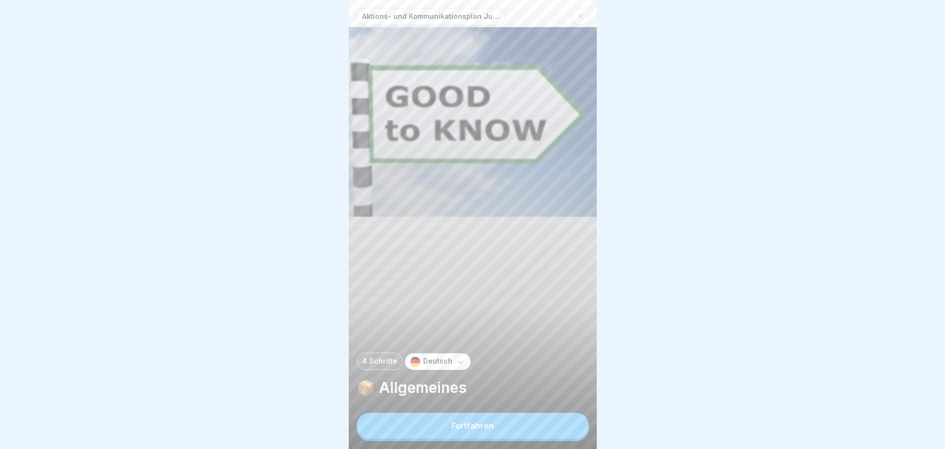
click at [567, 422] on button "Fortfahren" at bounding box center [473, 425] width 232 height 26
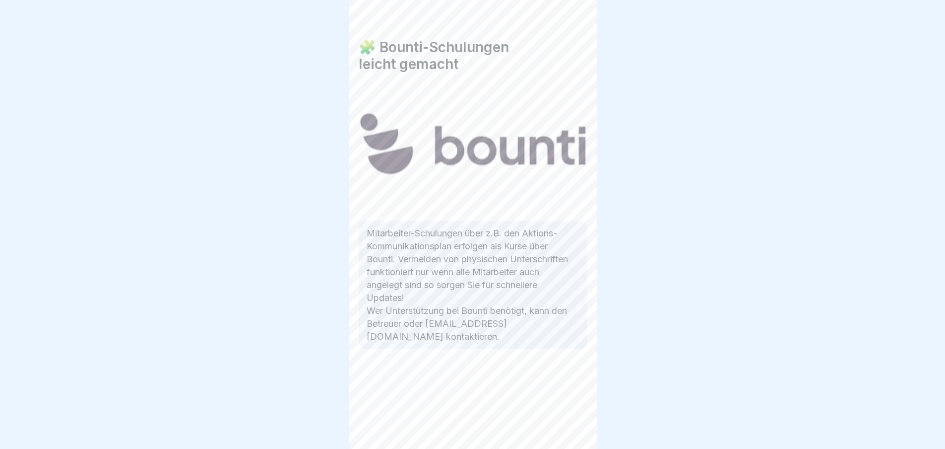
click at [581, 418] on div at bounding box center [571, 420] width 35 height 35
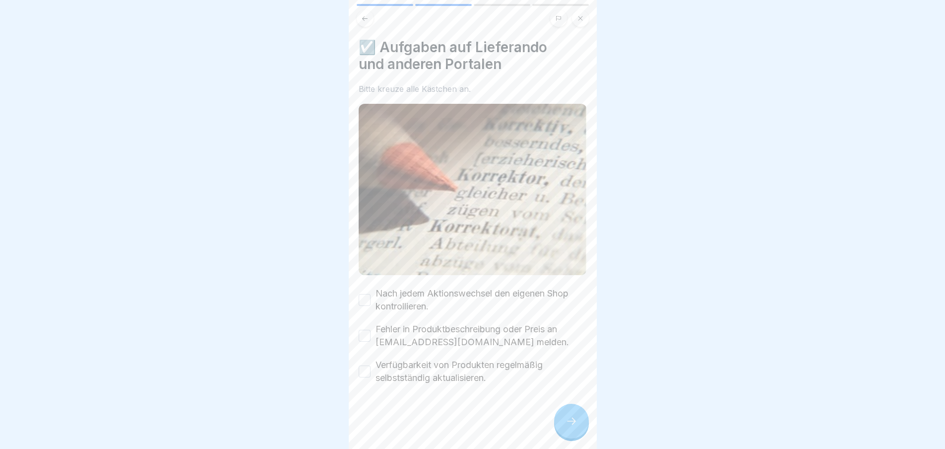
click at [575, 423] on icon at bounding box center [572, 421] width 12 height 12
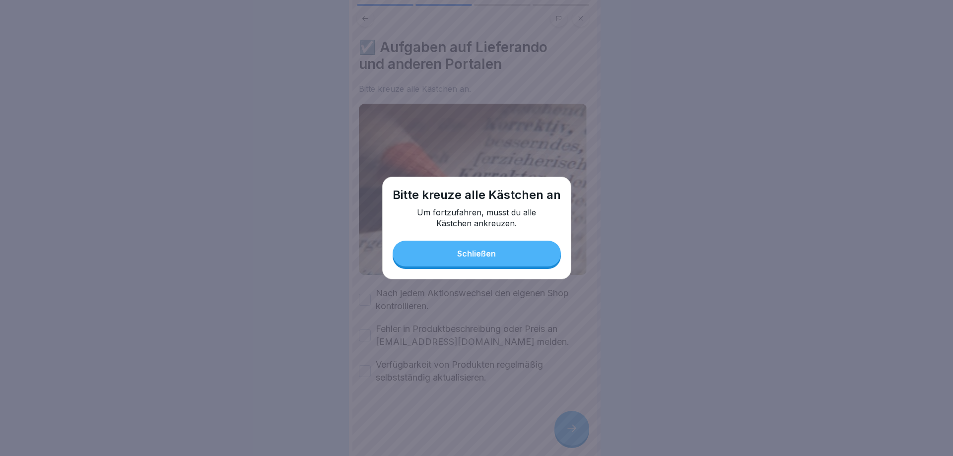
click at [495, 254] on div "Schließen" at bounding box center [476, 253] width 39 height 9
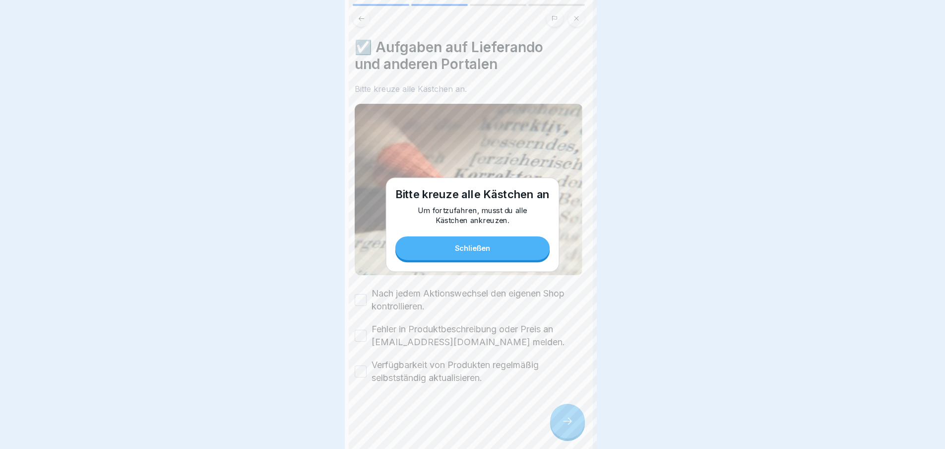
click at [367, 294] on button "Nach jedem Aktionswechsel den eigenen Shop kontrollieren." at bounding box center [361, 300] width 12 height 12
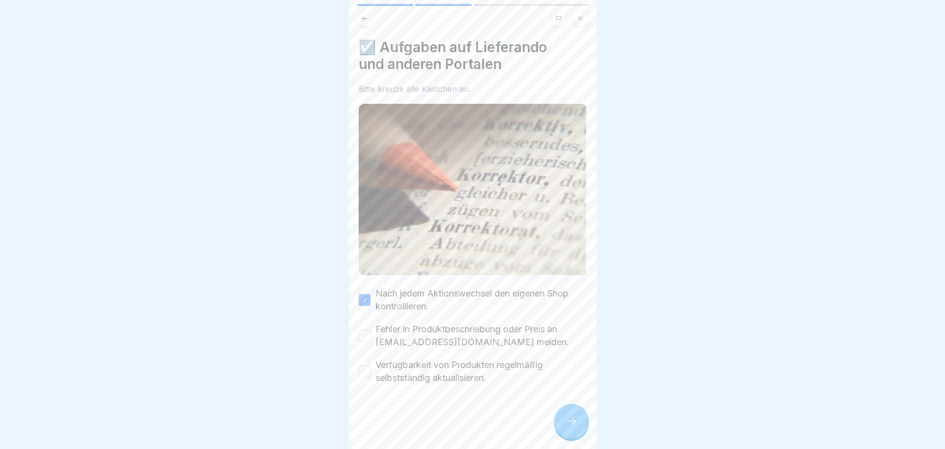
click at [365, 330] on button "Fehler in Produktbeschreibung oder Preis an [EMAIL_ADDRESS][DOMAIN_NAME] melden." at bounding box center [365, 336] width 12 height 12
click
